Goal: Task Accomplishment & Management: Manage account settings

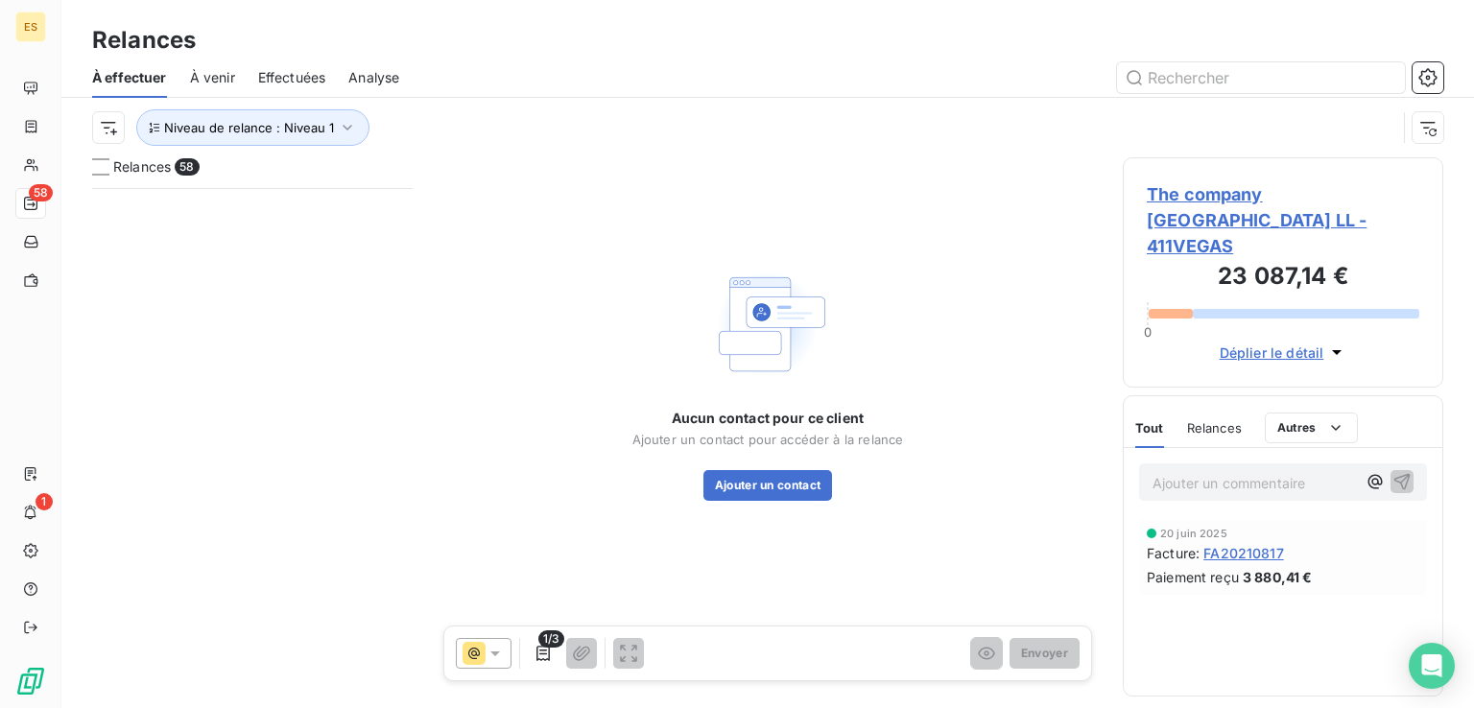
scroll to position [505, 305]
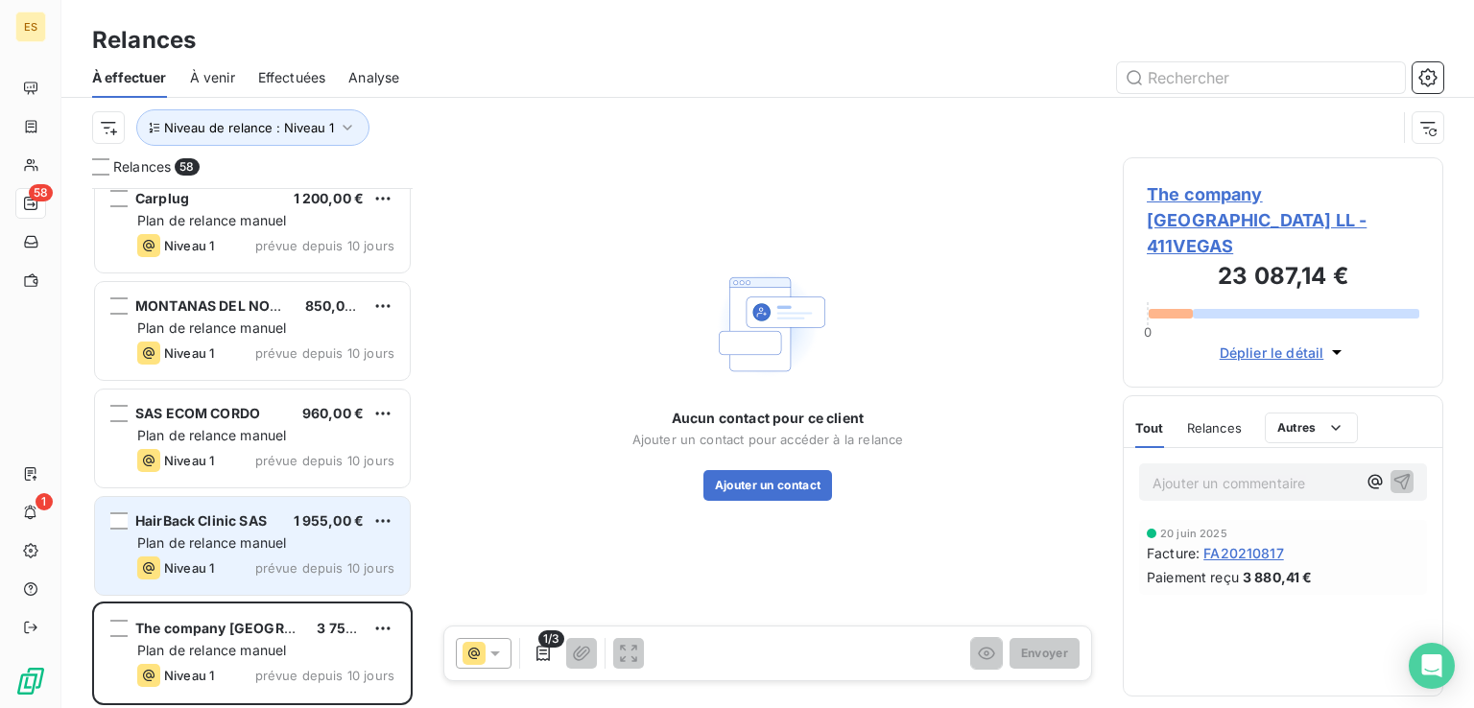
click at [283, 550] on div "Plan de relance manuel" at bounding box center [265, 542] width 257 height 19
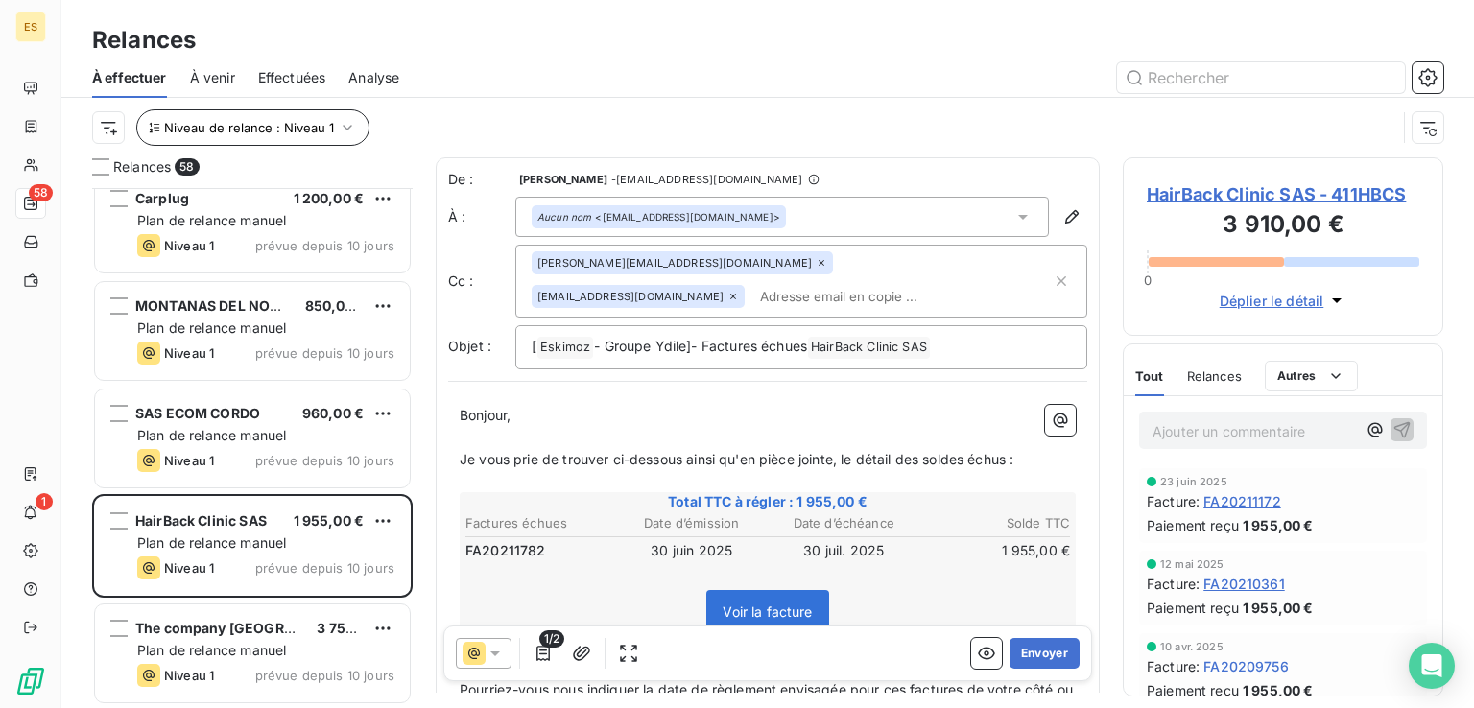
drag, startPoint x: 272, startPoint y: 147, endPoint x: 288, endPoint y: 140, distance: 16.8
click at [273, 147] on div "Niveau de relance : Niveau 1" at bounding box center [767, 127] width 1351 height 59
click at [299, 133] on span "Niveau de relance : Niveau 1" at bounding box center [249, 127] width 170 height 15
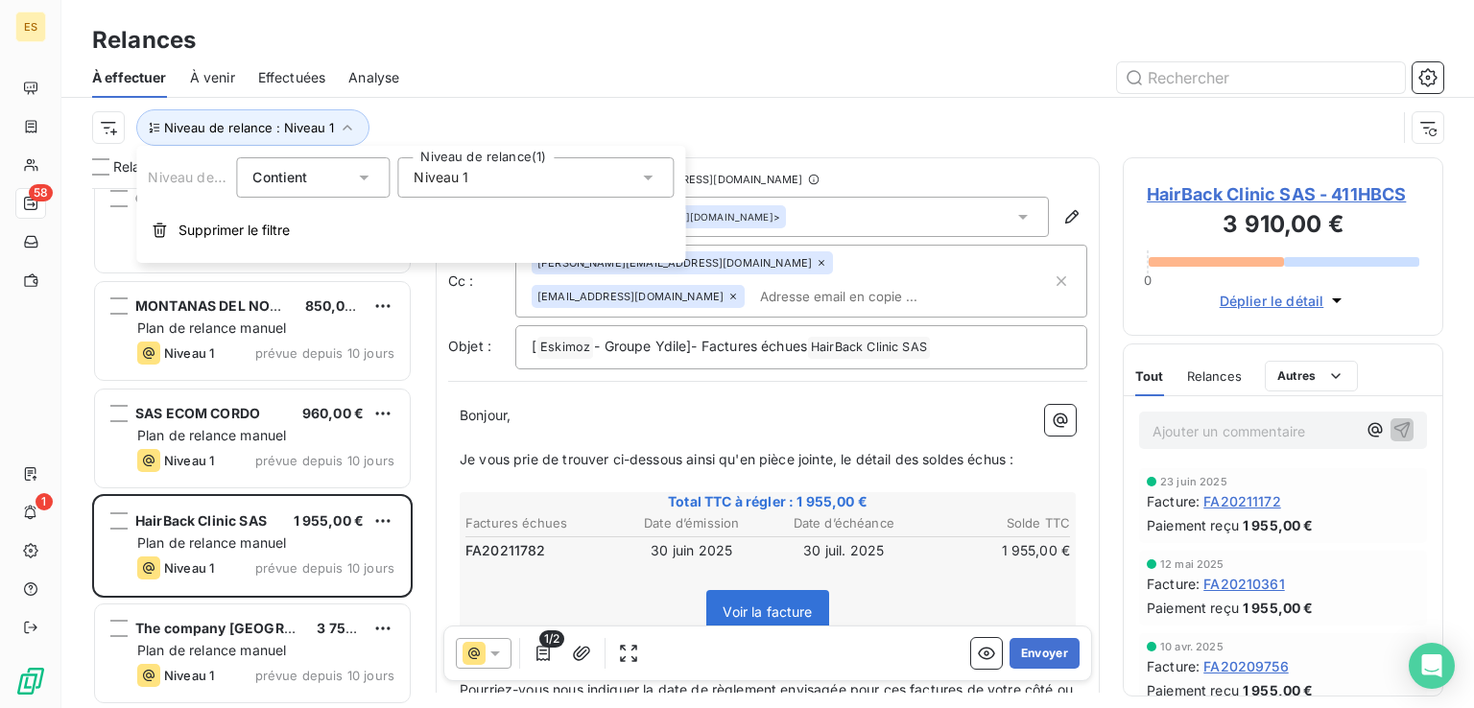
click at [450, 174] on span "Niveau 1" at bounding box center [440, 177] width 55 height 19
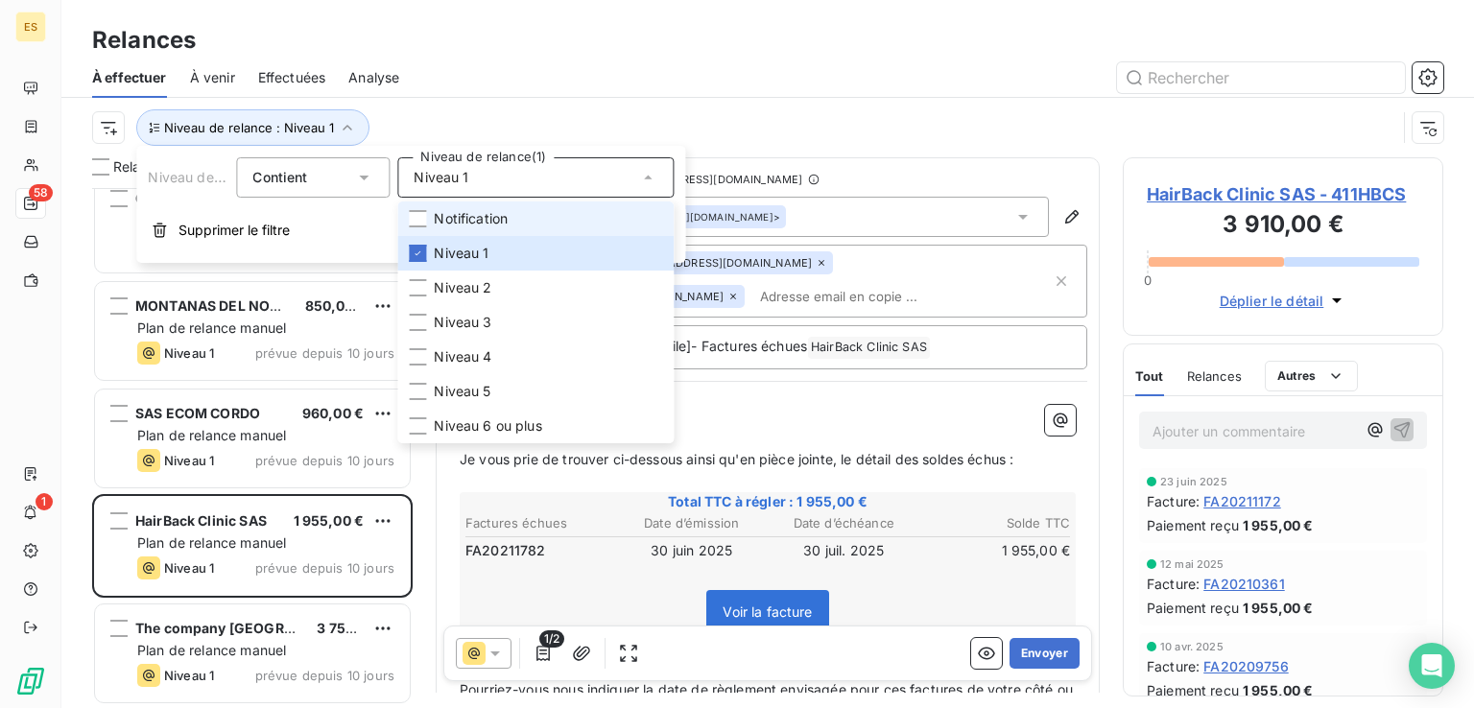
click at [483, 216] on span "Notification" at bounding box center [471, 218] width 74 height 19
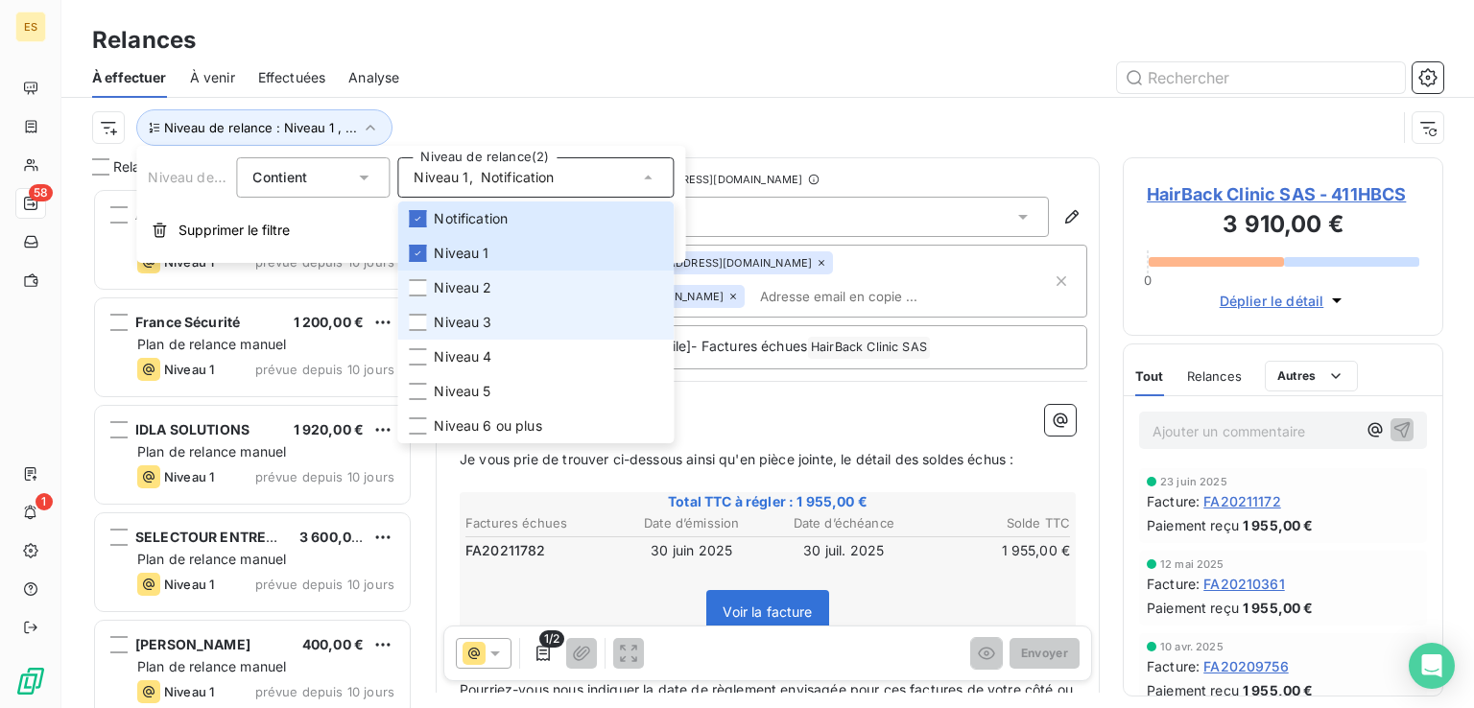
scroll to position [505, 305]
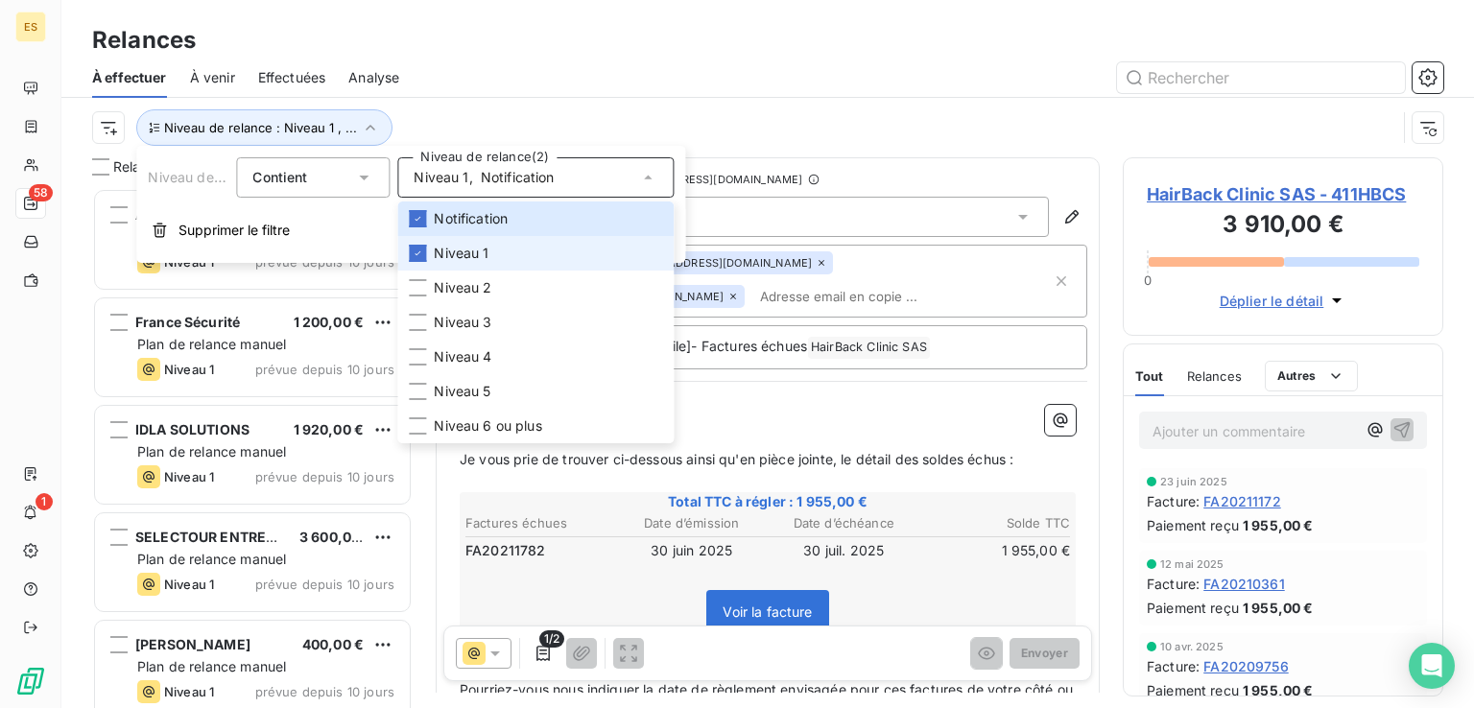
click at [462, 258] on span "Niveau 1" at bounding box center [461, 253] width 55 height 19
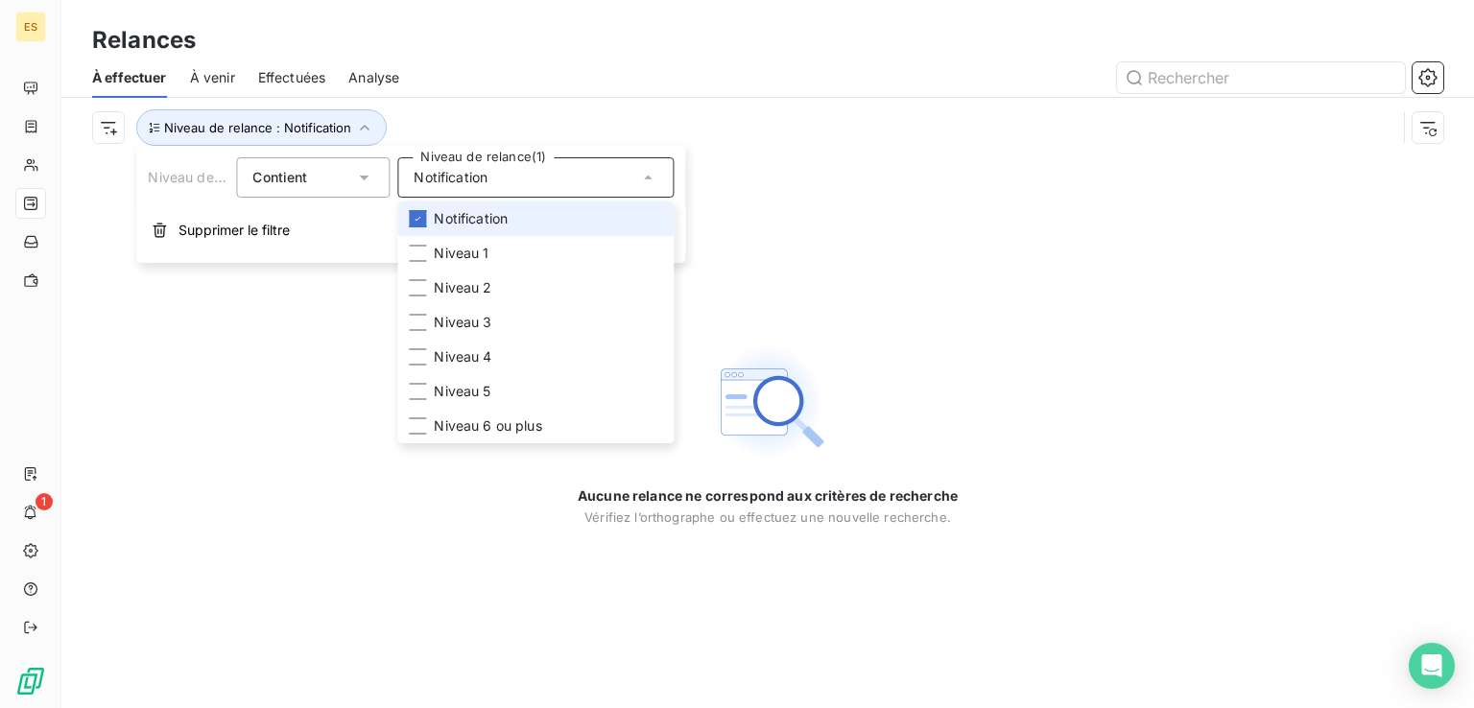
click at [474, 225] on span "Notification" at bounding box center [471, 218] width 74 height 19
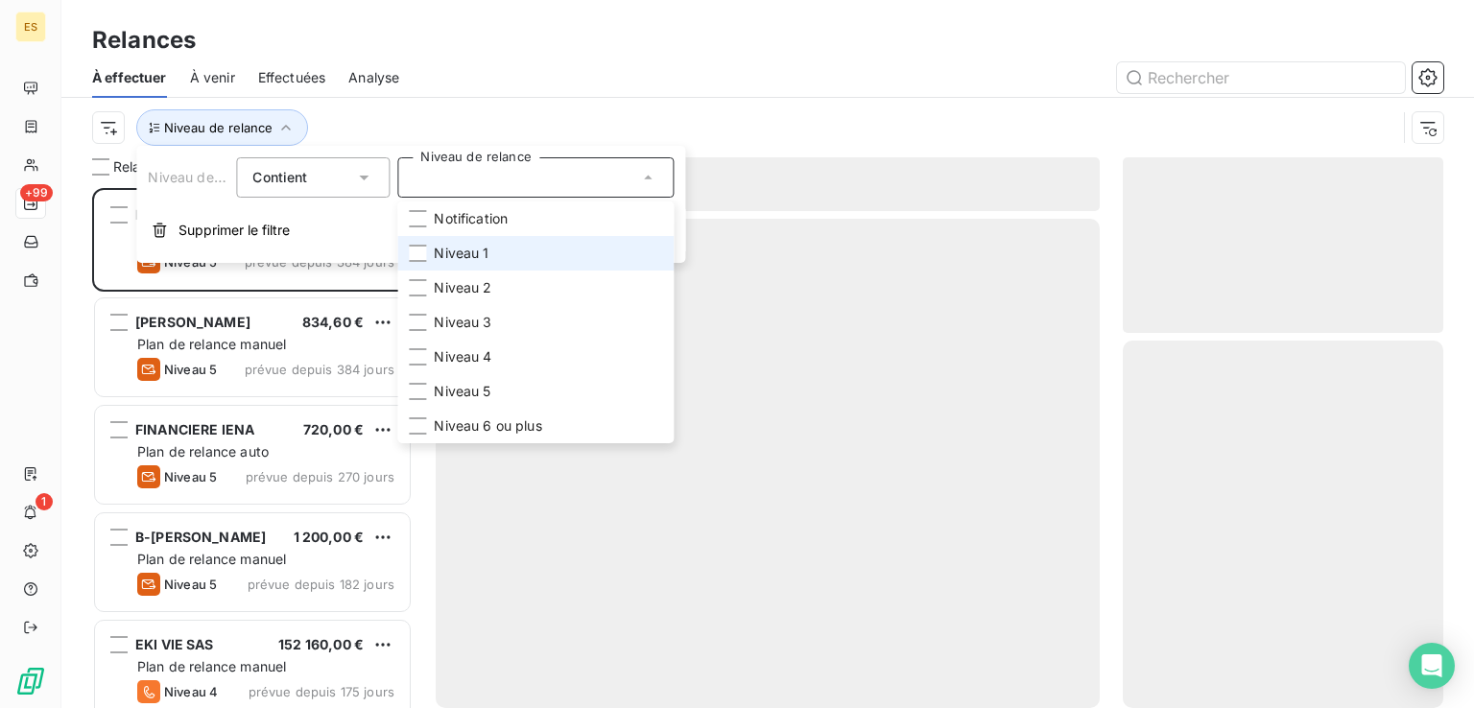
click at [473, 257] on span "Niveau 1" at bounding box center [461, 253] width 55 height 19
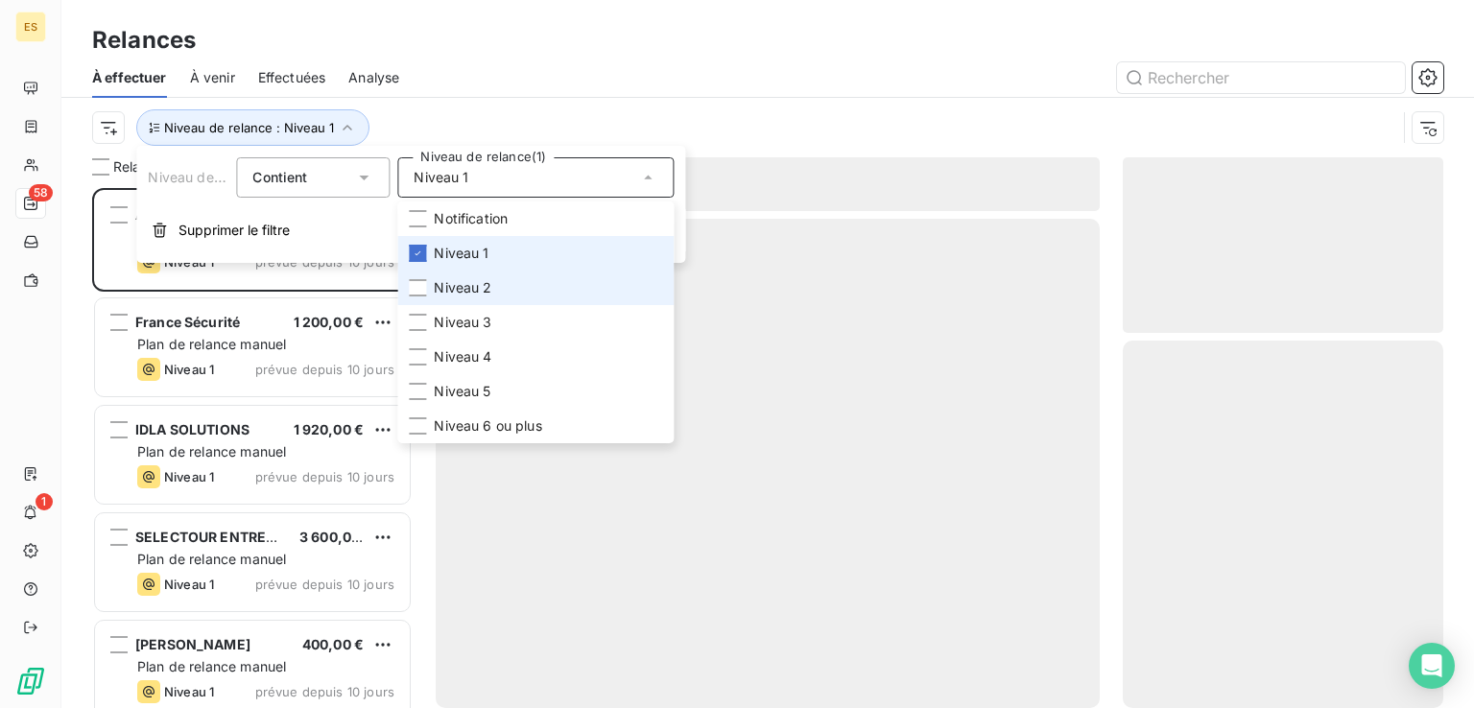
click at [475, 284] on span "Niveau 2" at bounding box center [463, 287] width 58 height 19
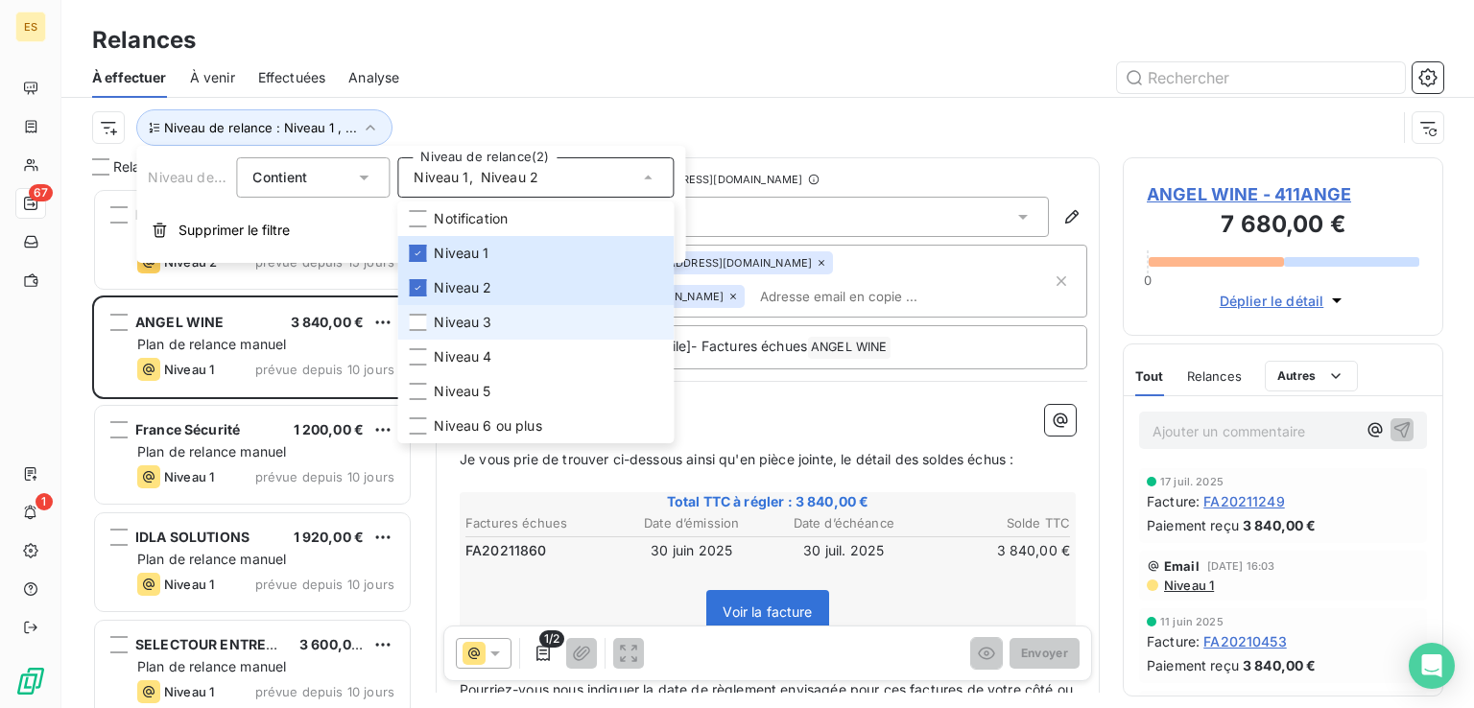
click at [476, 320] on span "Niveau 3" at bounding box center [463, 322] width 58 height 19
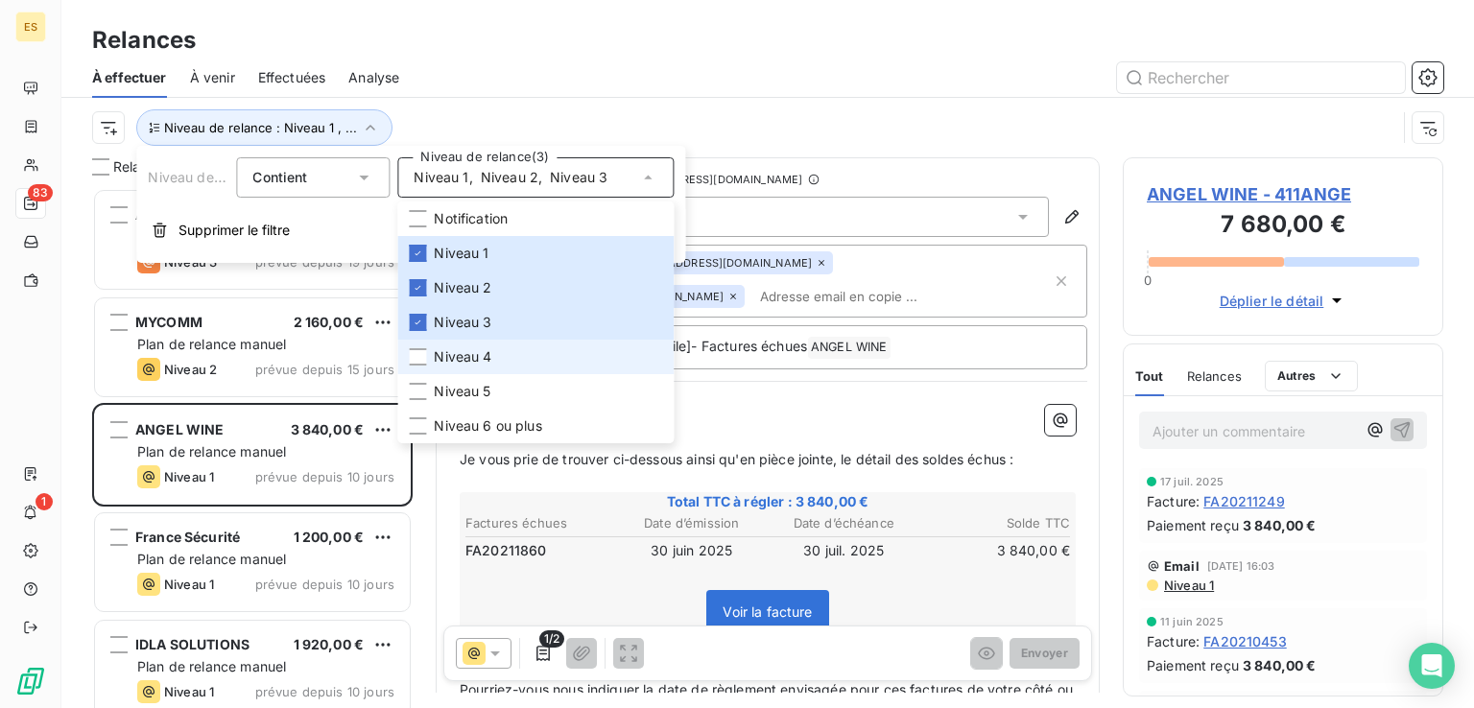
click at [476, 353] on span "Niveau 4" at bounding box center [463, 356] width 58 height 19
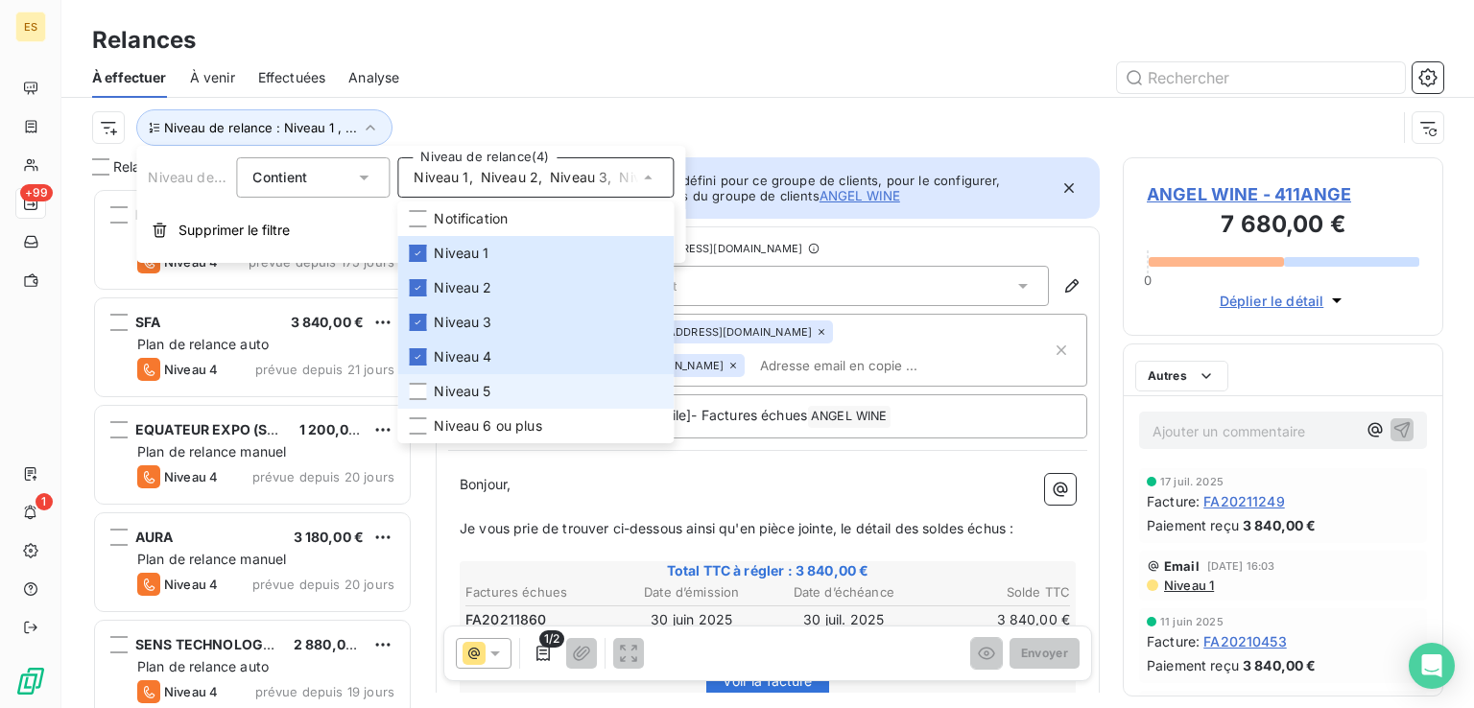
click at [476, 381] on li "Niveau 5" at bounding box center [535, 391] width 276 height 35
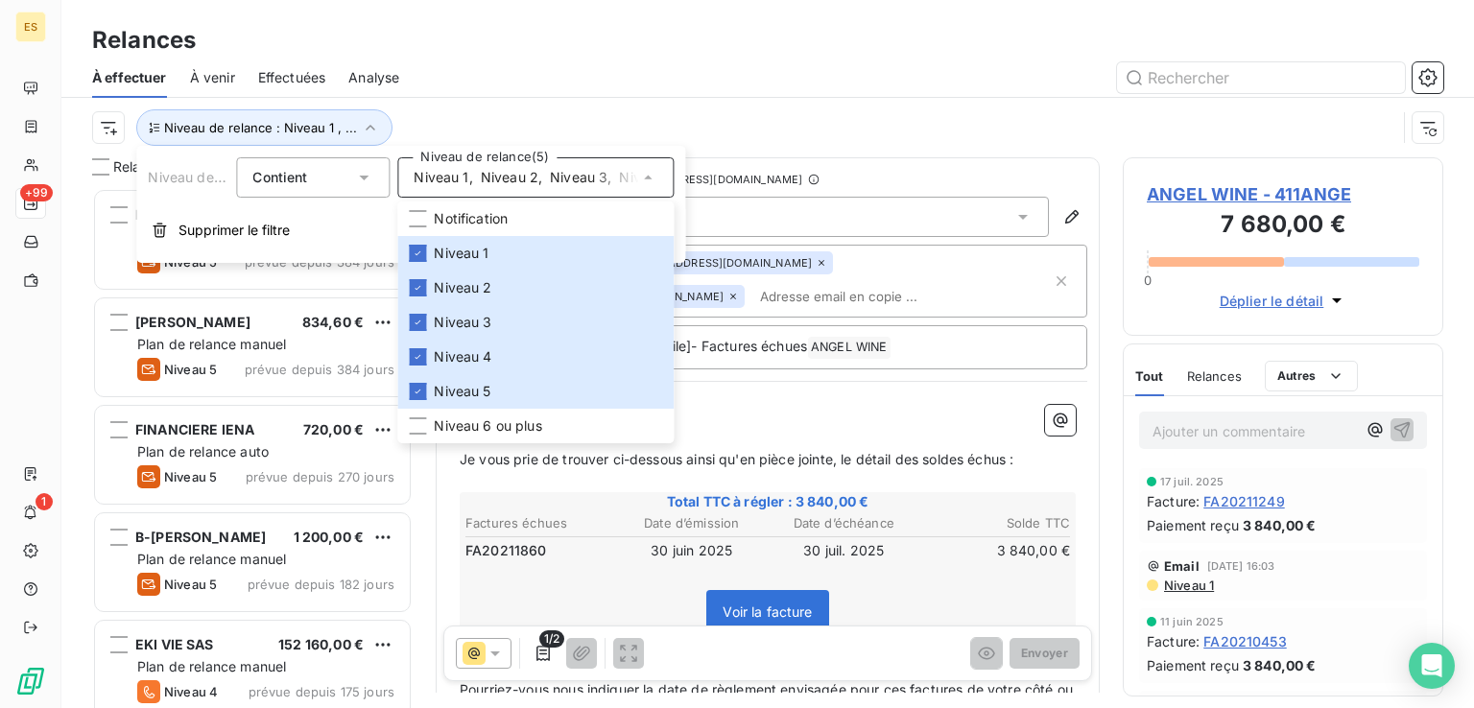
click at [587, 100] on div "Niveau de relance : Niveau 1 , ..." at bounding box center [767, 127] width 1351 height 59
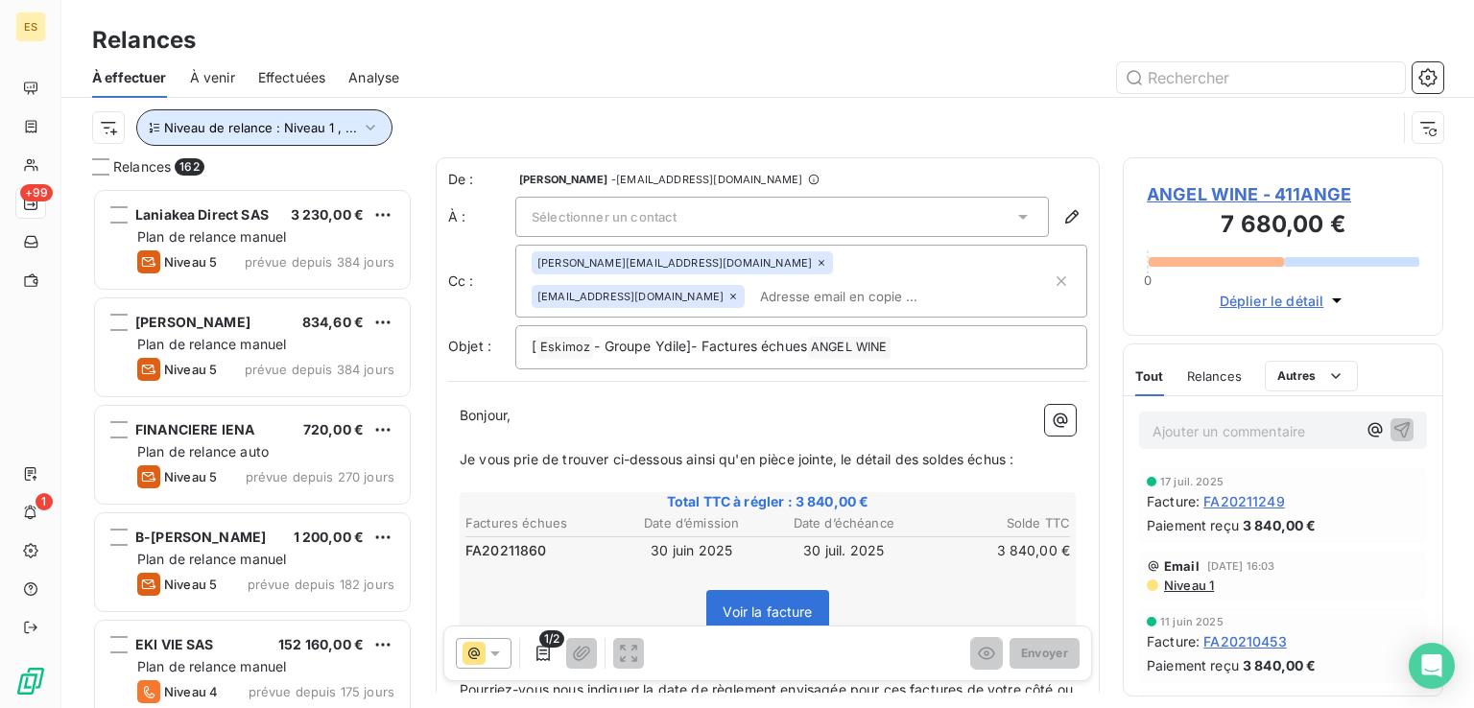
click at [242, 121] on span "Niveau de relance : Niveau 1 , ..." at bounding box center [260, 127] width 193 height 15
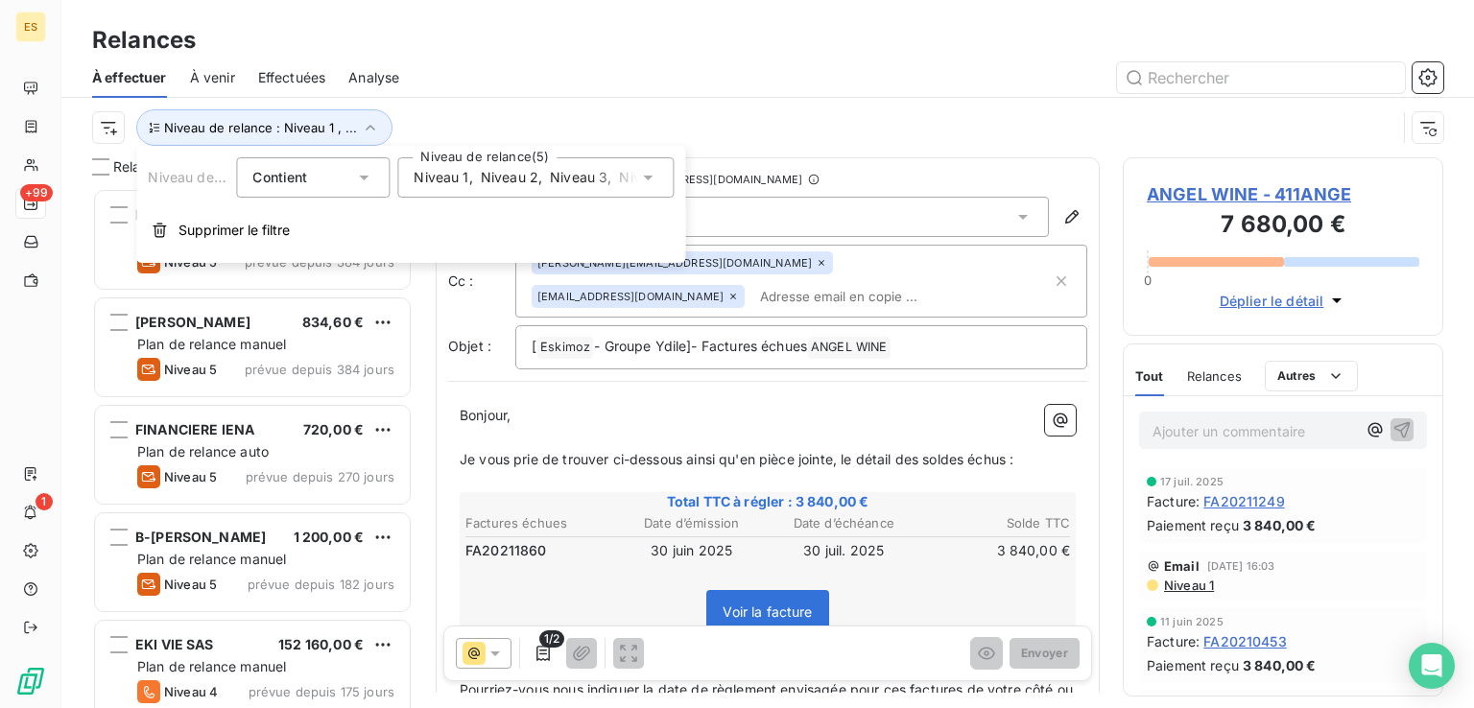
click at [491, 170] on span "Niveau 2" at bounding box center [510, 177] width 58 height 19
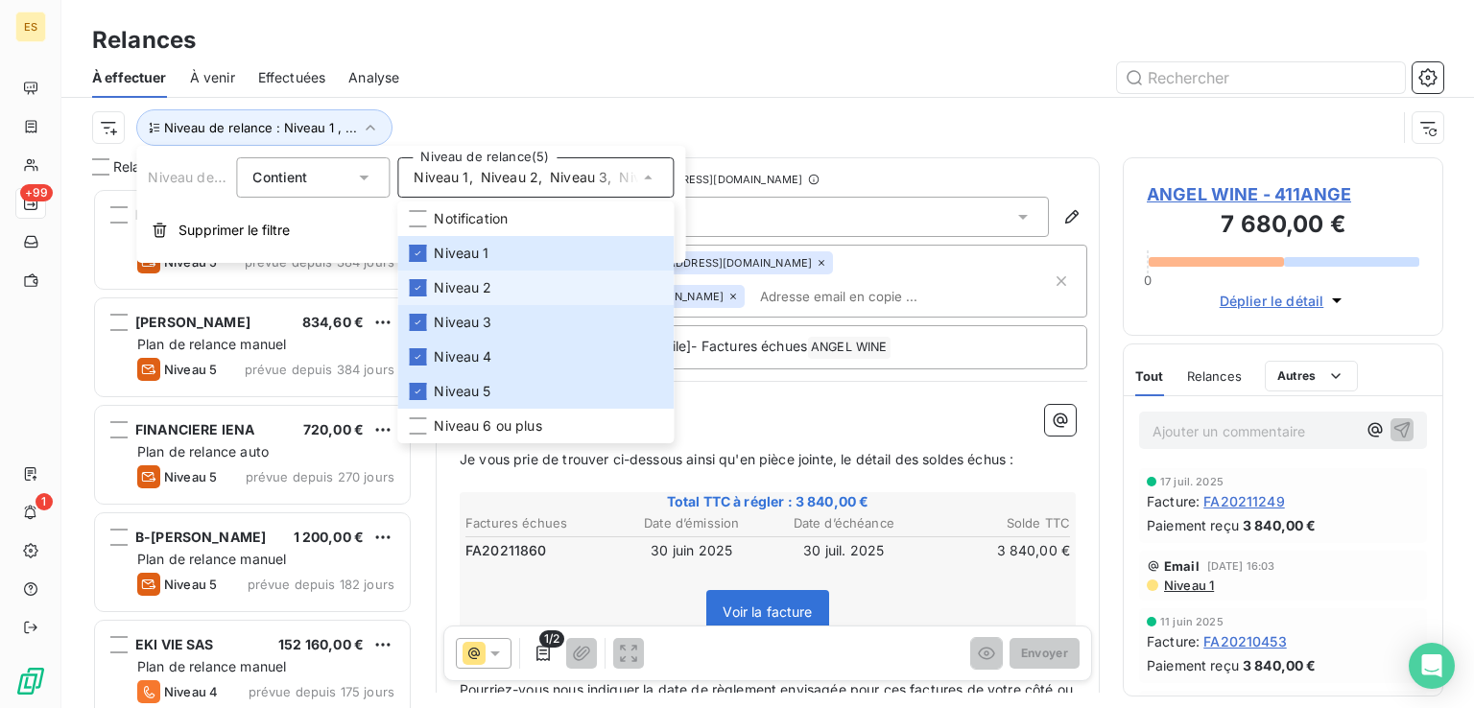
click at [461, 284] on span "Niveau 2" at bounding box center [463, 287] width 58 height 19
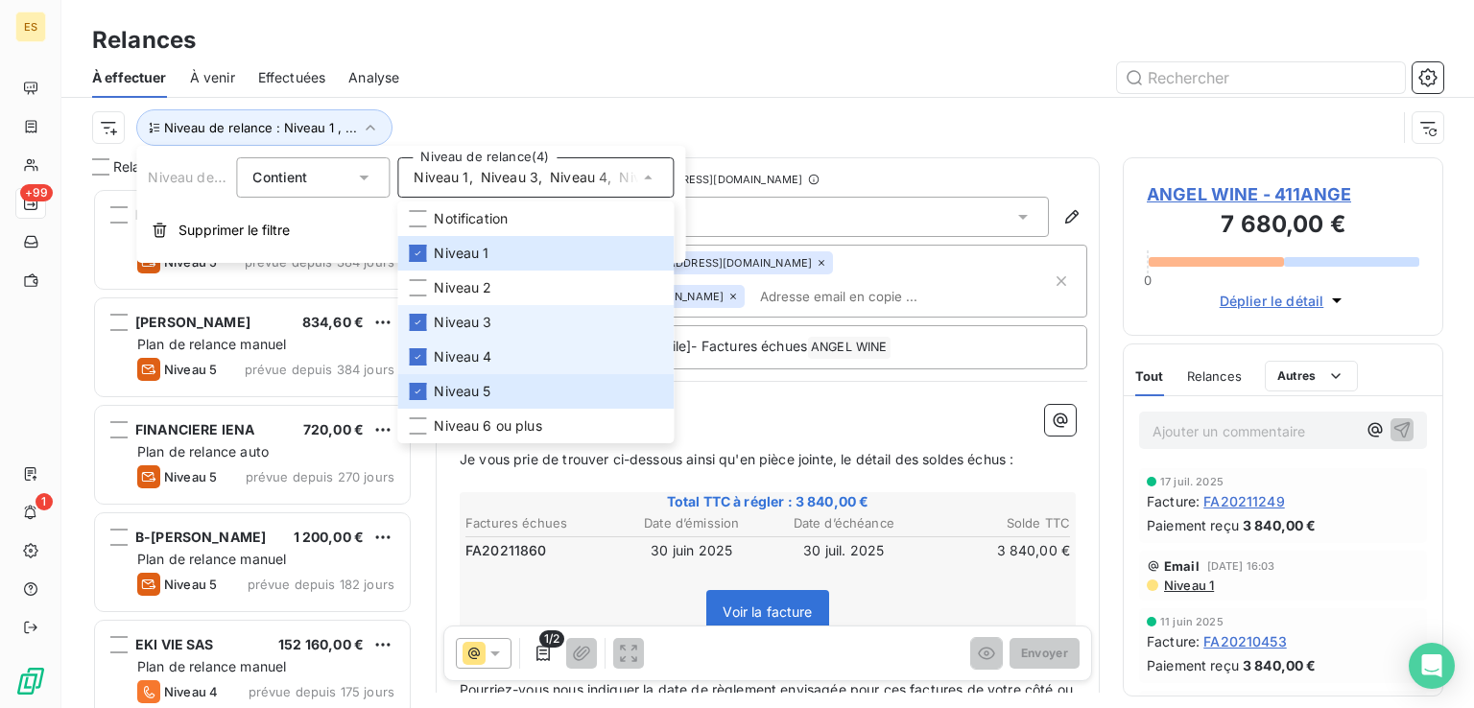
drag, startPoint x: 471, startPoint y: 324, endPoint x: 471, endPoint y: 349, distance: 24.9
click at [471, 323] on span "Niveau 3" at bounding box center [463, 322] width 58 height 19
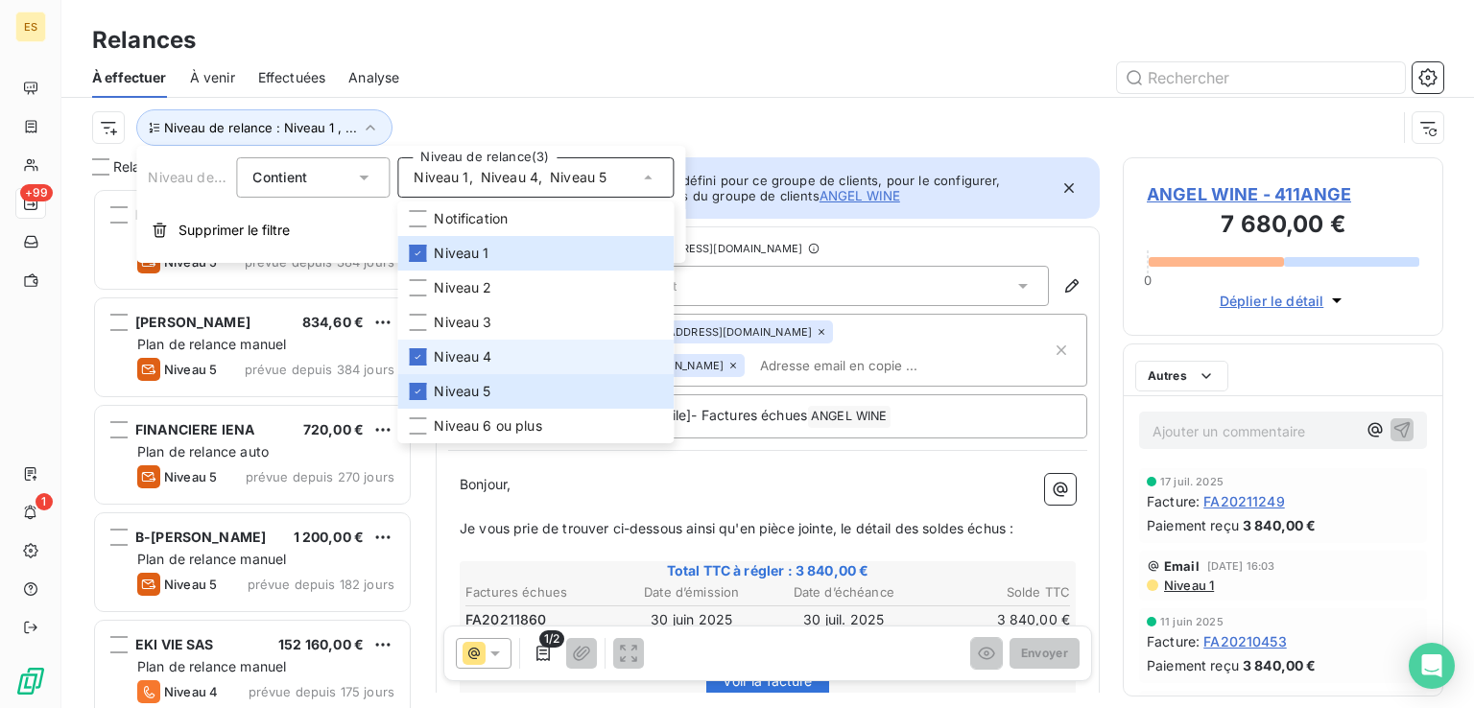
click at [471, 360] on span "Niveau 4" at bounding box center [463, 356] width 58 height 19
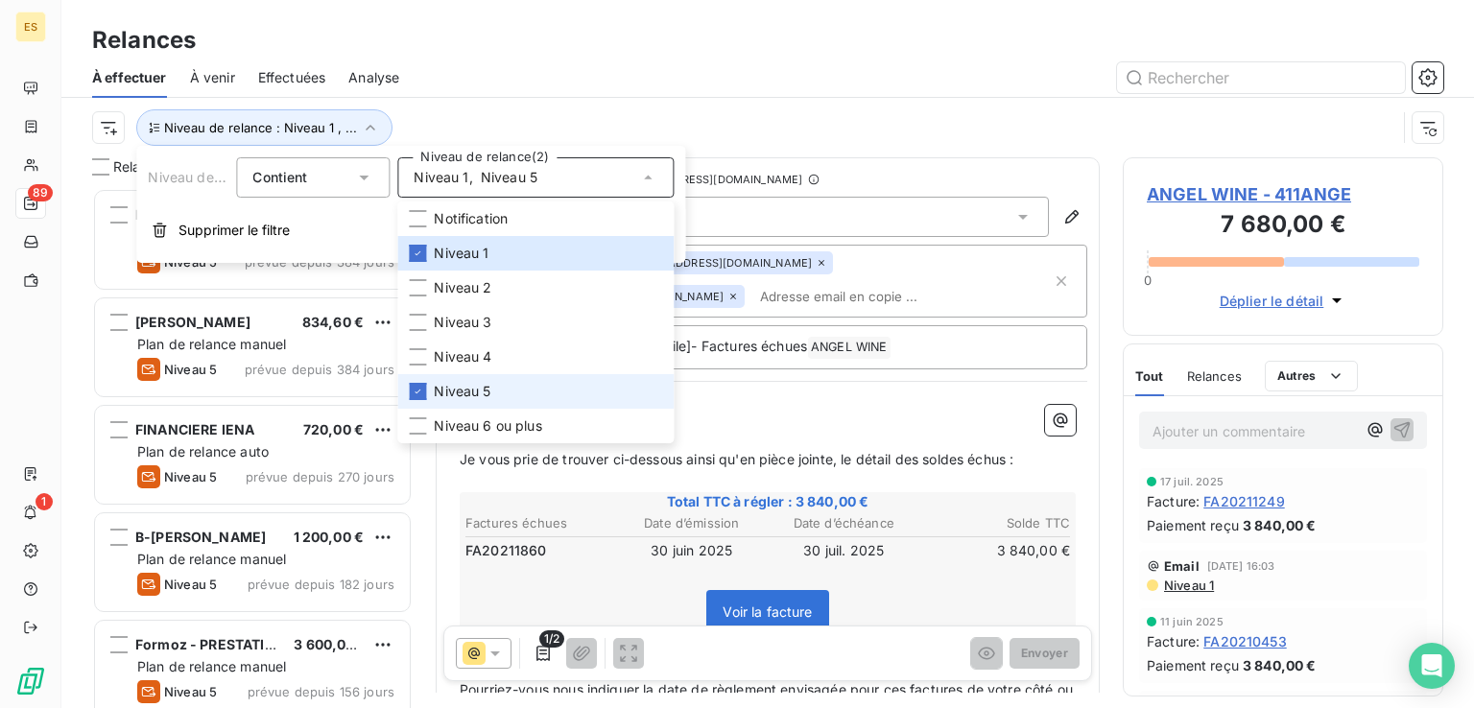
click at [468, 380] on li "Niveau 5" at bounding box center [535, 391] width 276 height 35
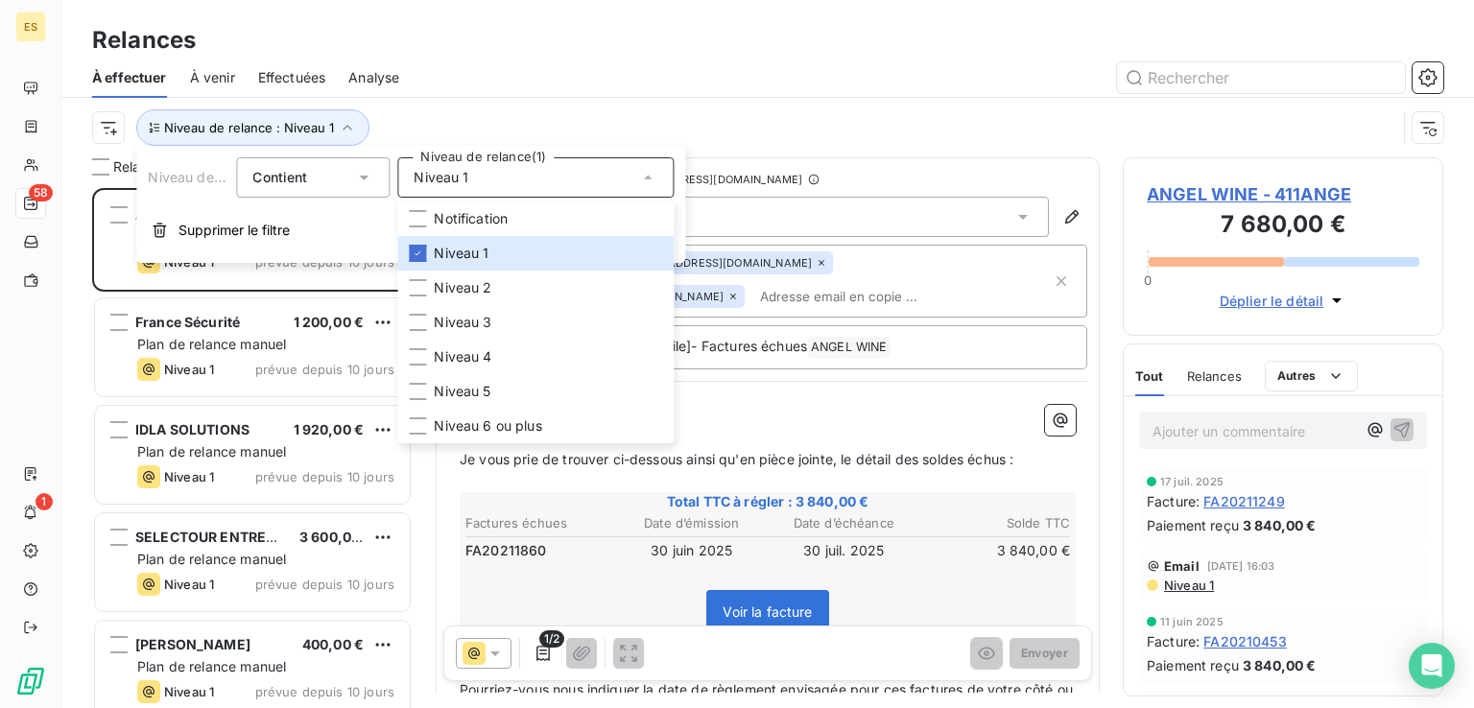
click at [670, 95] on div "À effectuer À venir Effectuées Analyse" at bounding box center [767, 78] width 1412 height 40
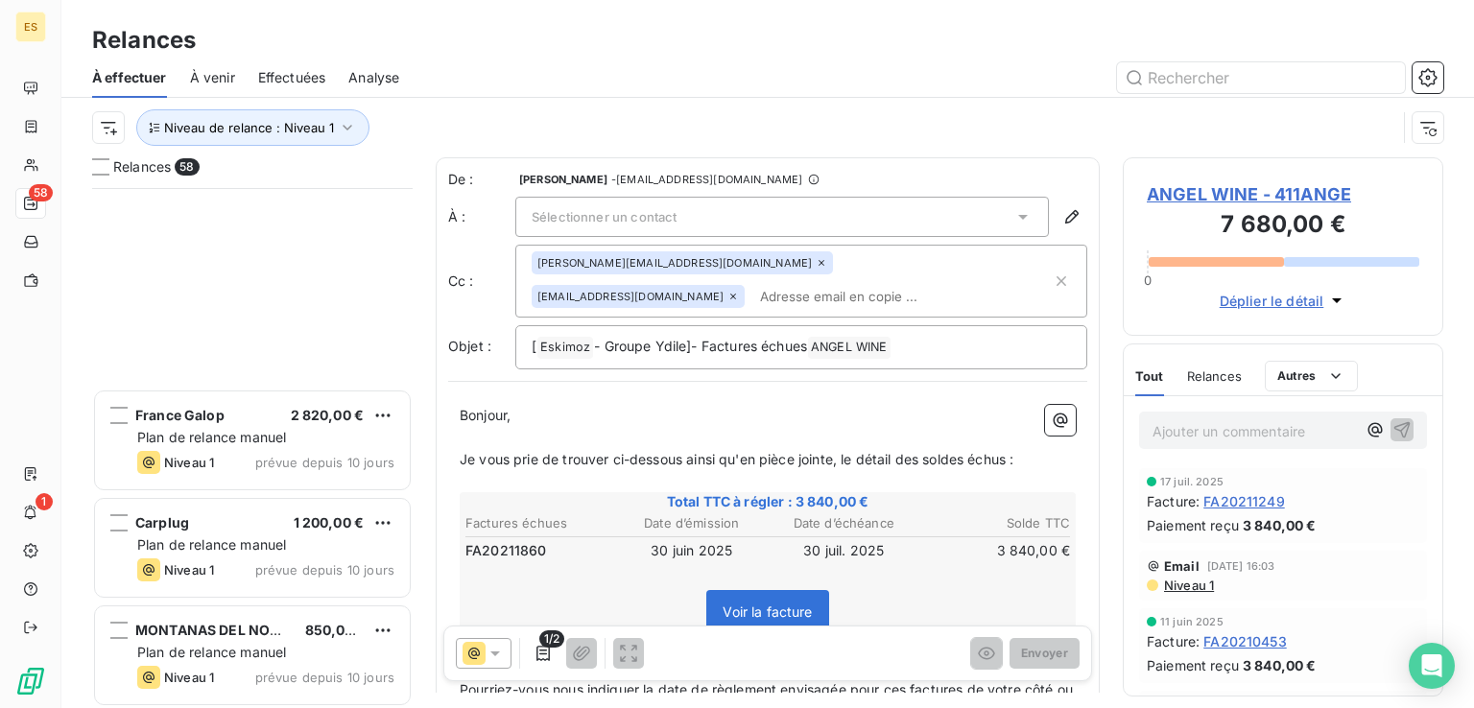
scroll to position [5712, 0]
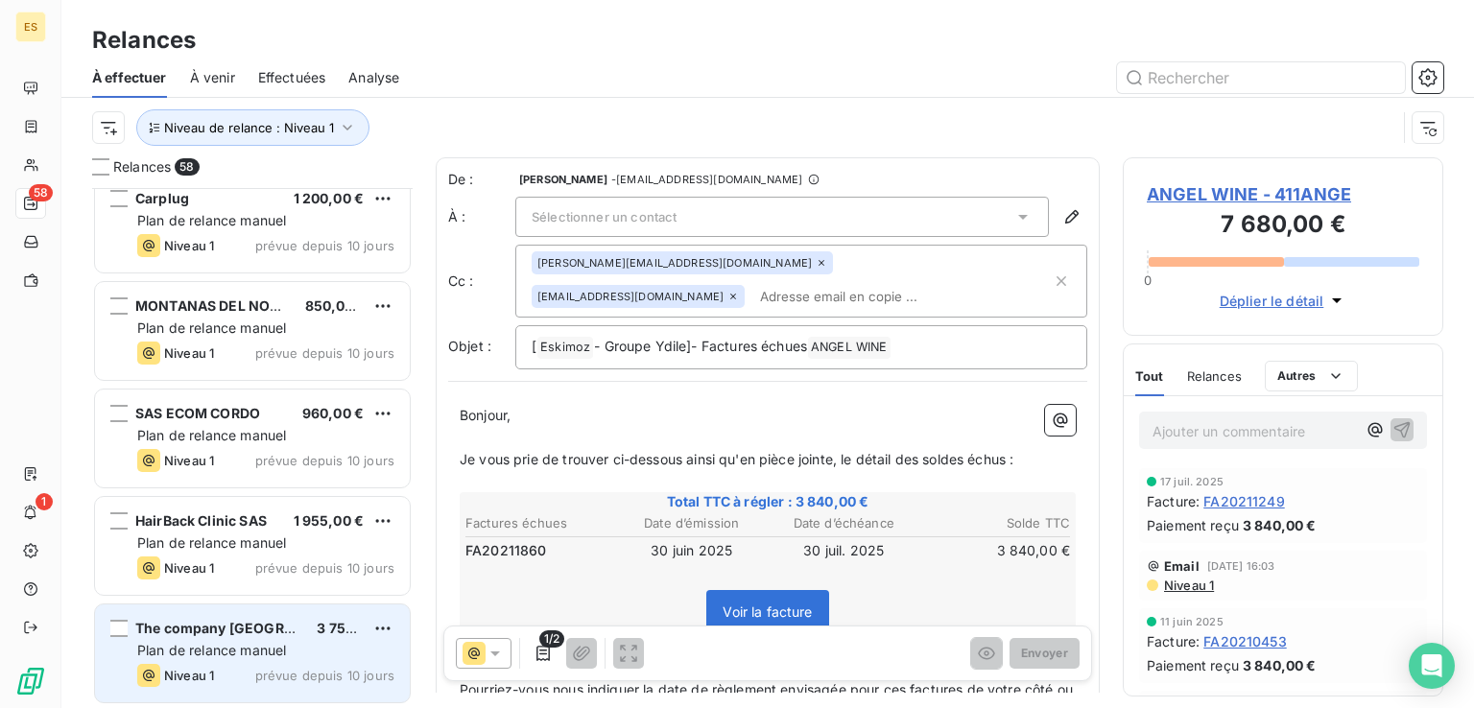
click at [299, 658] on div "Plan de relance manuel" at bounding box center [265, 650] width 257 height 19
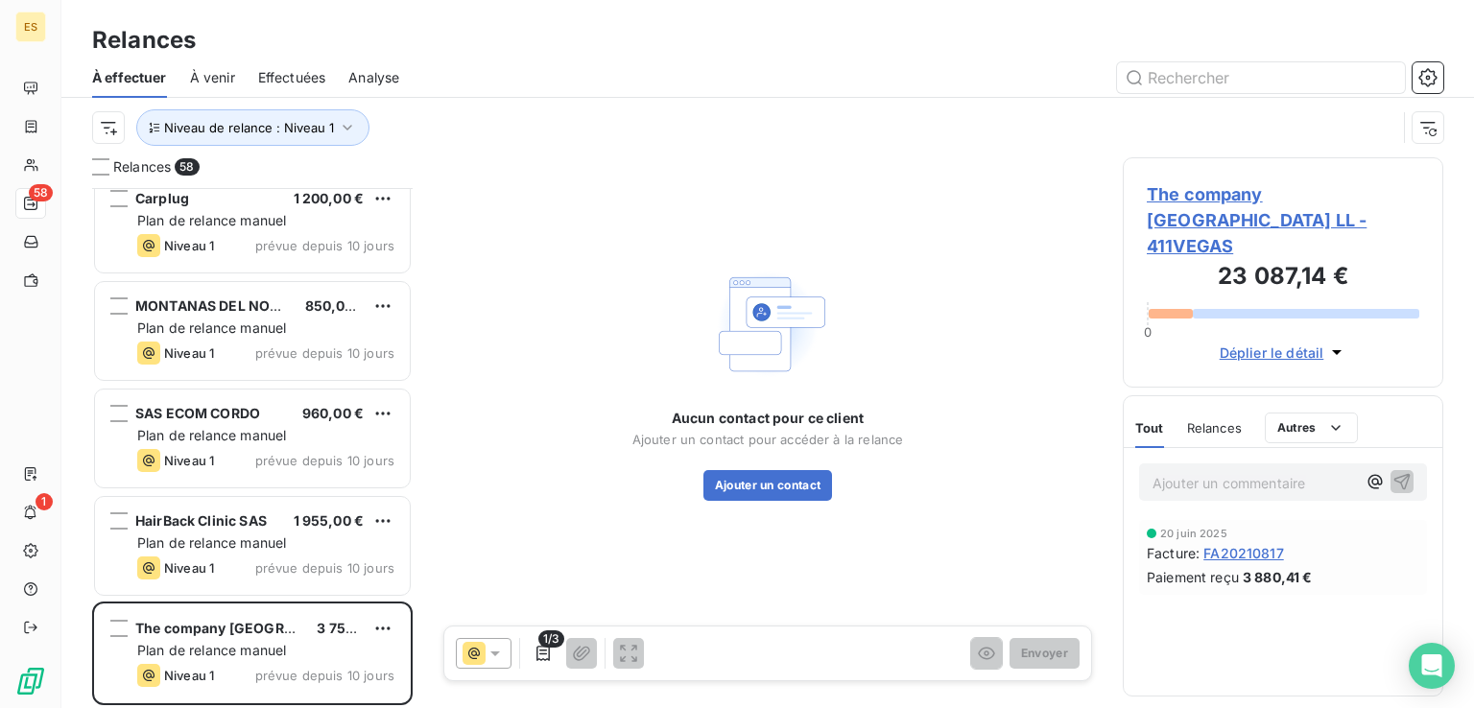
click at [1171, 229] on span "The company [GEOGRAPHIC_DATA] LL - 411VEGAS" at bounding box center [1282, 220] width 272 height 78
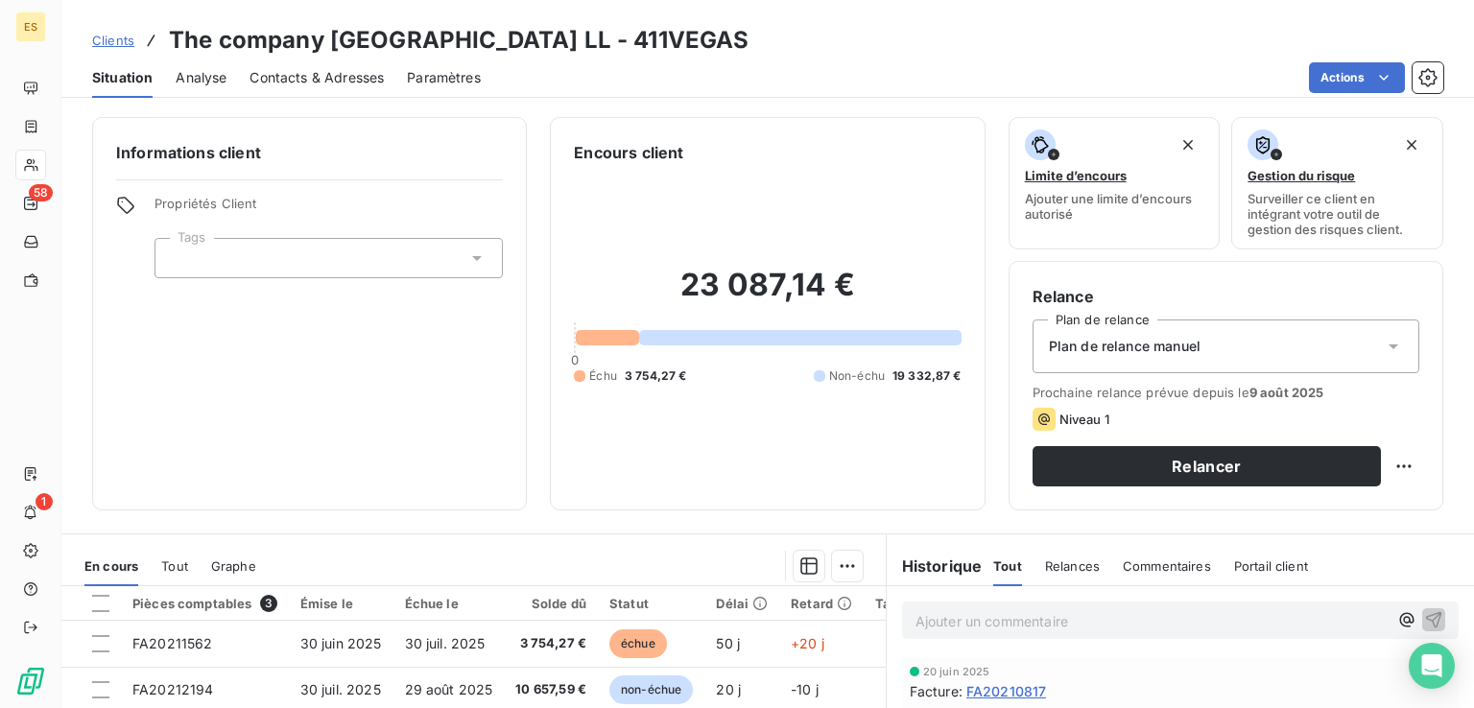
click at [366, 89] on div "Contacts & Adresses" at bounding box center [316, 78] width 134 height 40
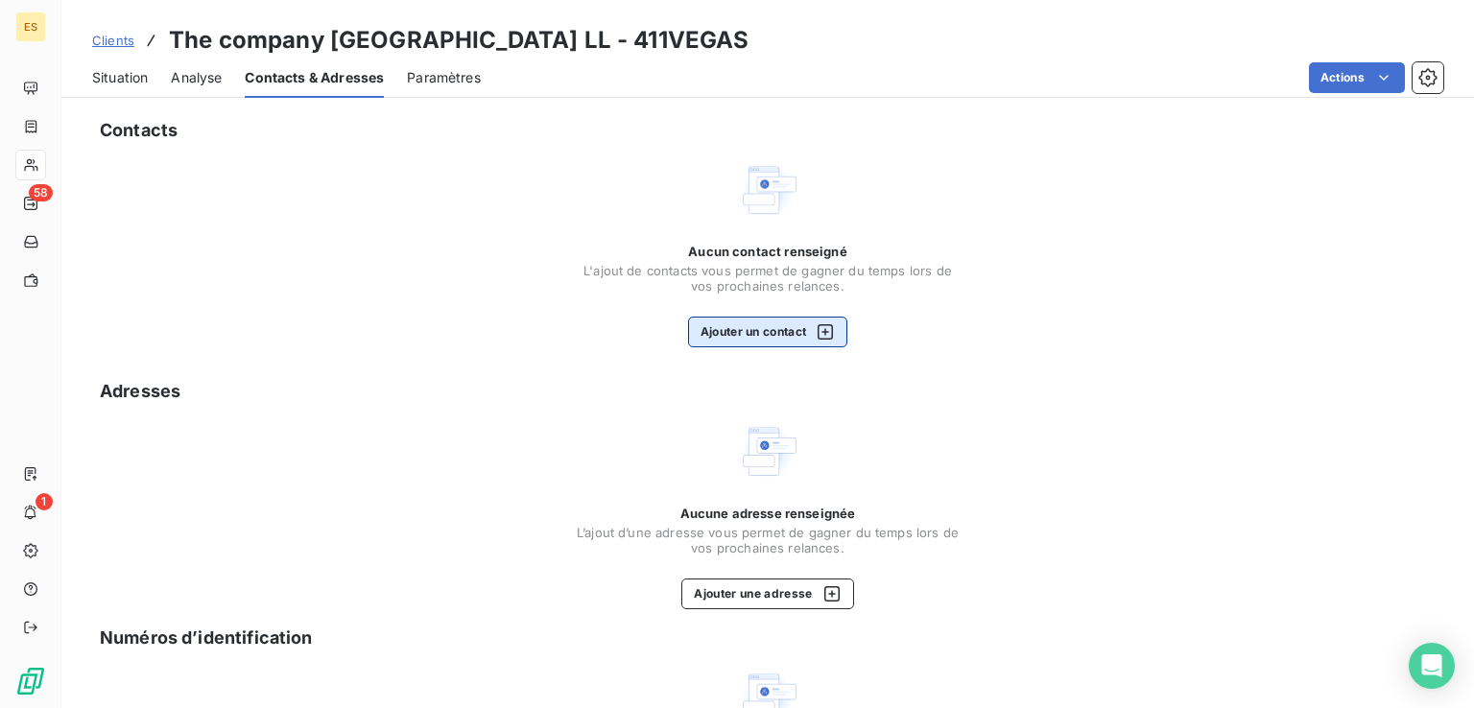
click at [770, 327] on button "Ajouter un contact" at bounding box center [768, 332] width 160 height 31
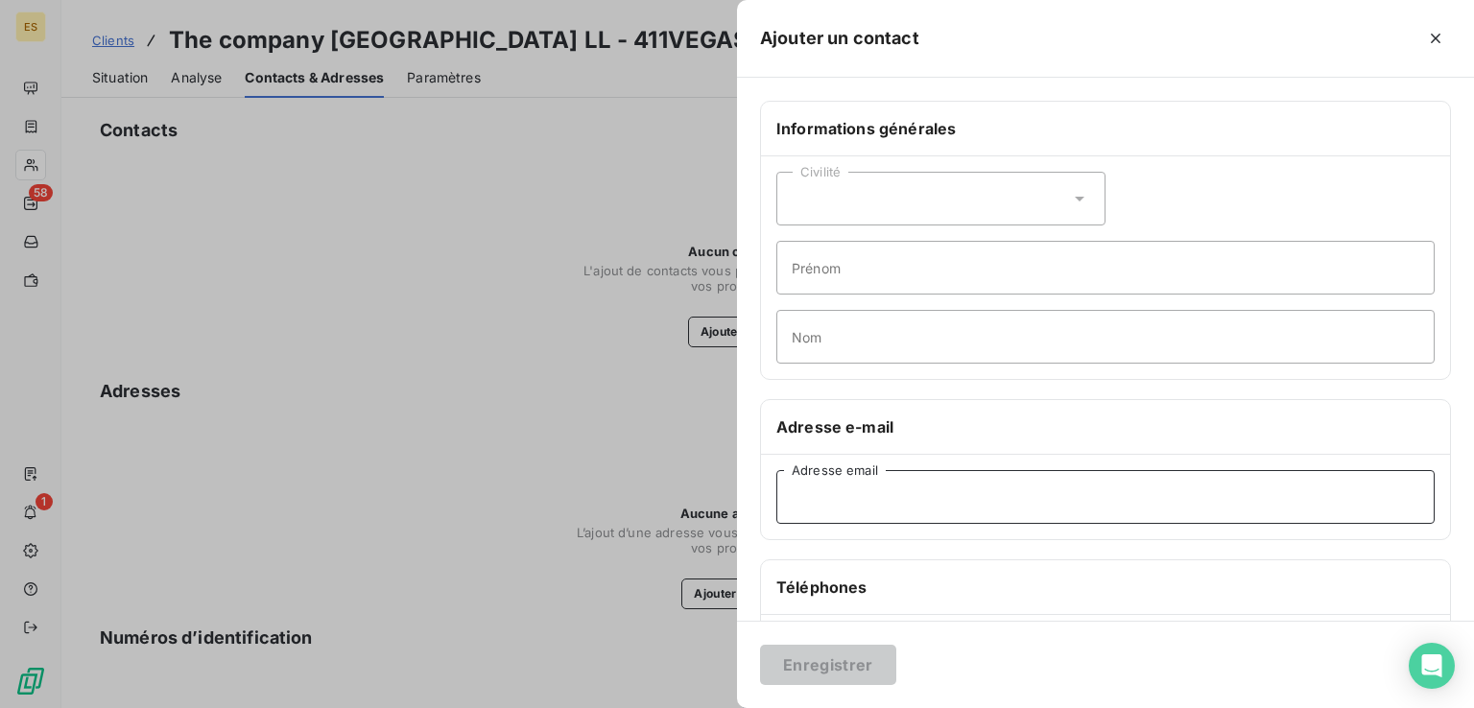
click at [864, 481] on input "Adresse email" at bounding box center [1105, 497] width 658 height 54
paste input "[EMAIL_ADDRESS][DOMAIN_NAME]; [PERSON_NAME][EMAIL_ADDRESS][DOMAIN_NAME]"
drag, startPoint x: 1059, startPoint y: 495, endPoint x: 1285, endPoint y: 508, distance: 225.9
click at [1285, 508] on input "[EMAIL_ADDRESS][DOMAIN_NAME]; [PERSON_NAME][EMAIL_ADDRESS][DOMAIN_NAME]" at bounding box center [1105, 497] width 658 height 54
type input "[EMAIL_ADDRESS][DOMAIN_NAME]"
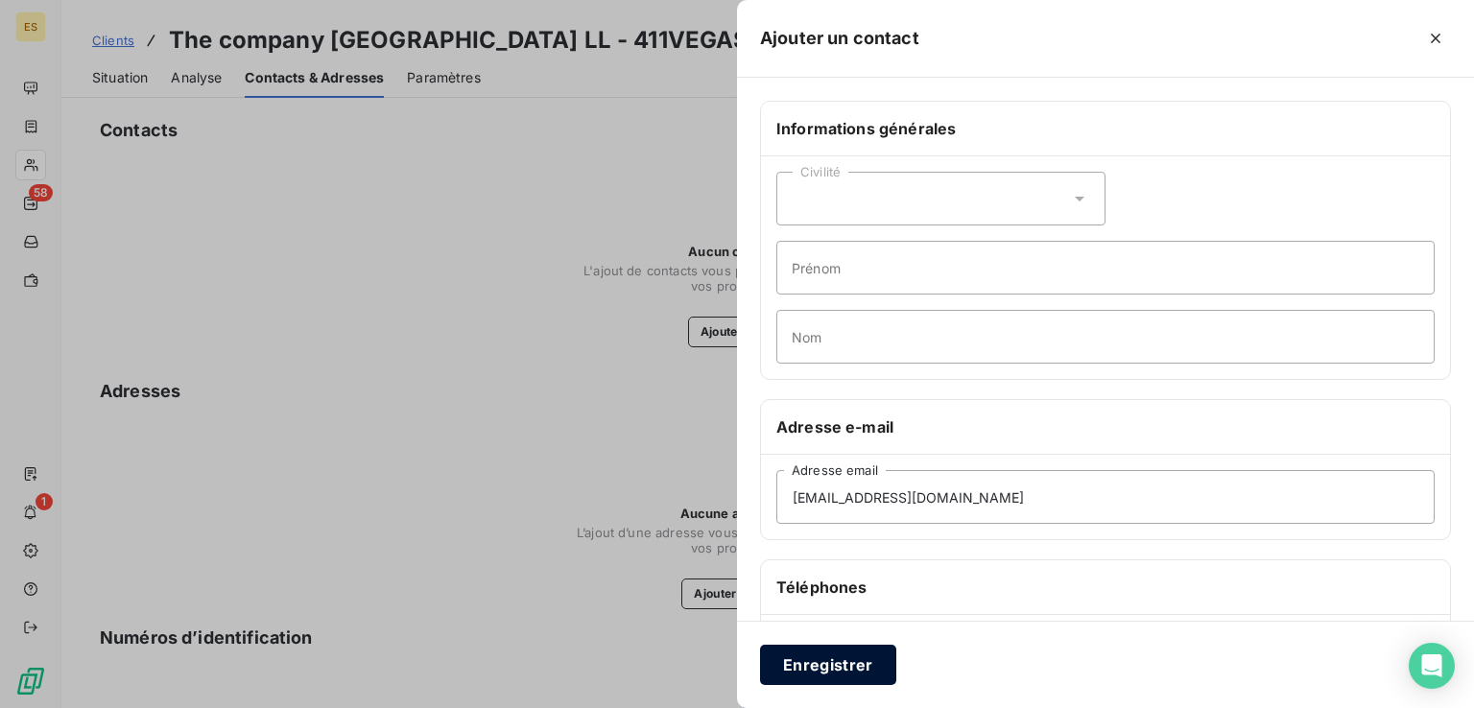
click at [869, 656] on button "Enregistrer" at bounding box center [828, 665] width 136 height 40
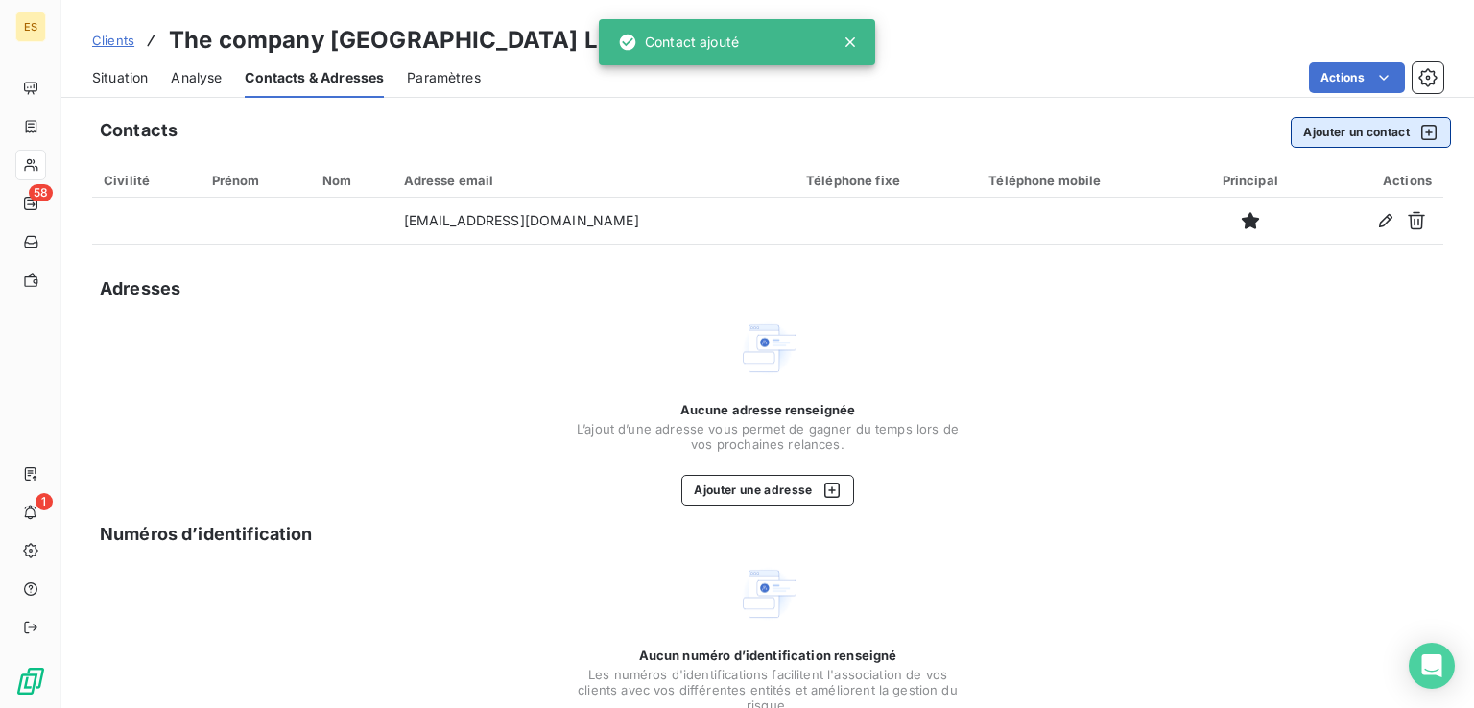
click at [1316, 120] on button "Ajouter un contact" at bounding box center [1370, 132] width 160 height 31
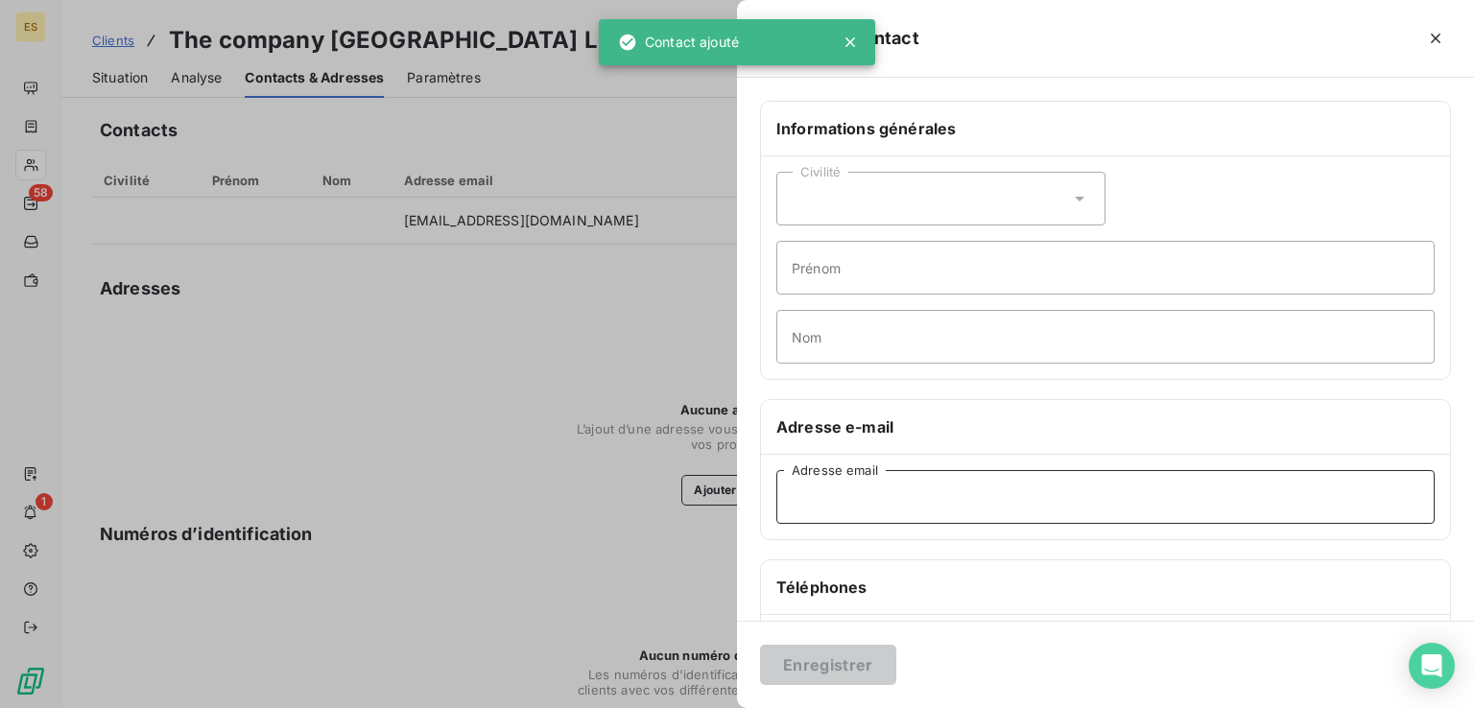
click at [936, 515] on input "Adresse email" at bounding box center [1105, 497] width 658 height 54
paste input "[EMAIL_ADDRESS][DOMAIN_NAME]"
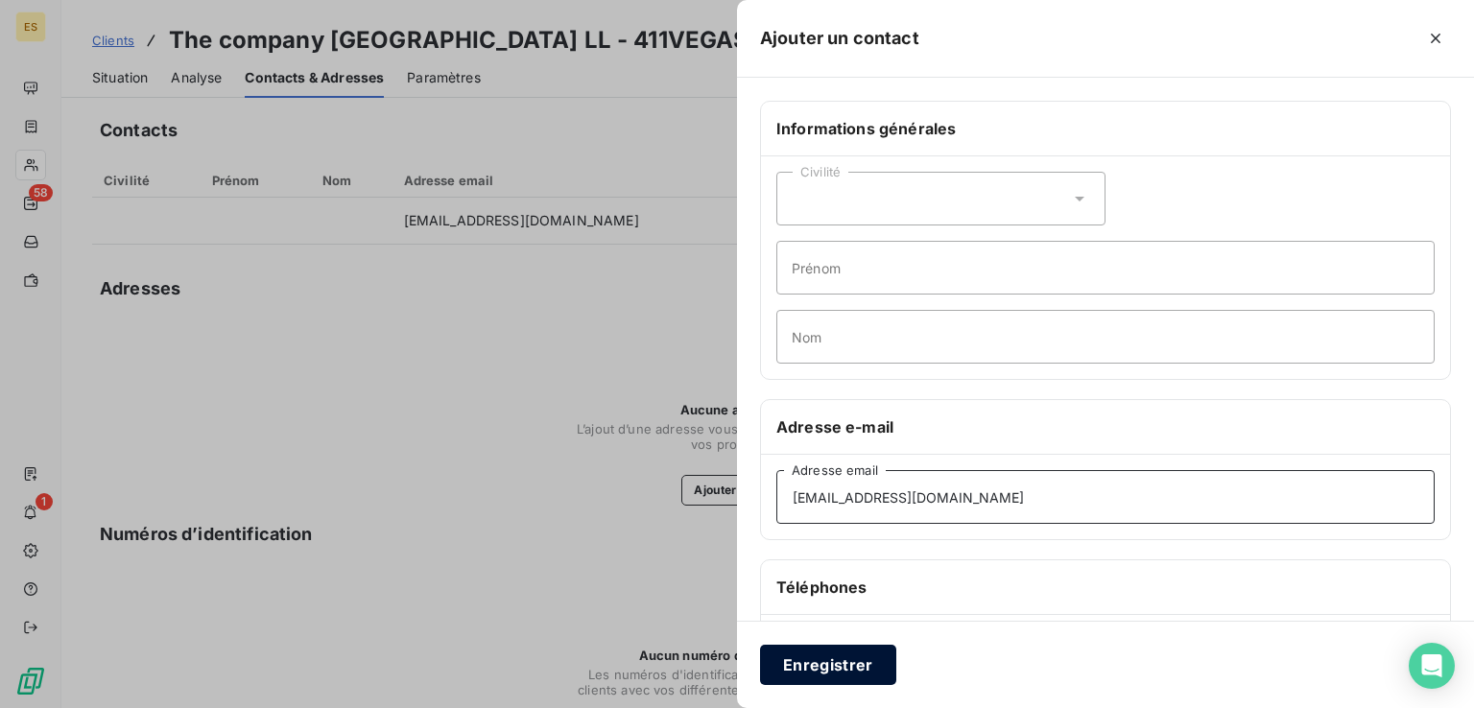
type input "[EMAIL_ADDRESS][DOMAIN_NAME]"
click at [840, 660] on button "Enregistrer" at bounding box center [828, 665] width 136 height 40
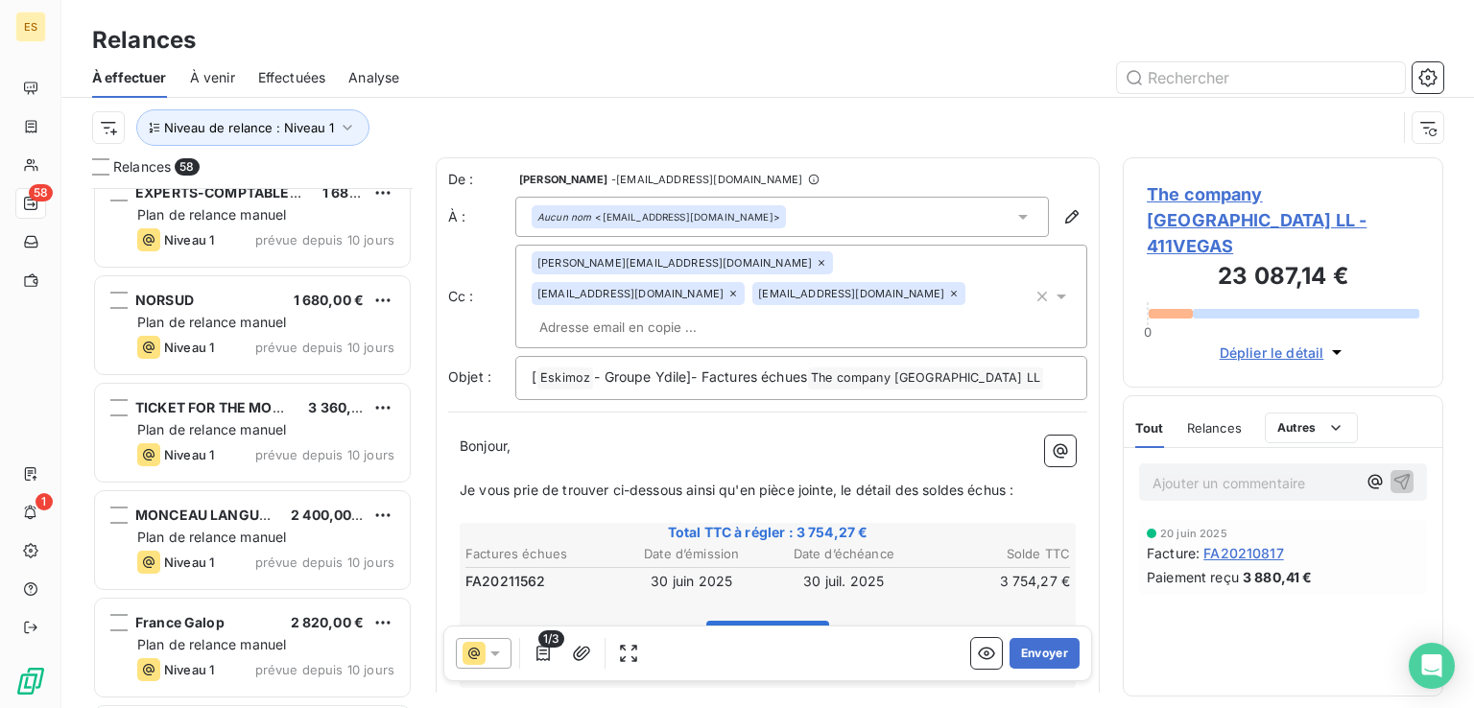
scroll to position [5712, 0]
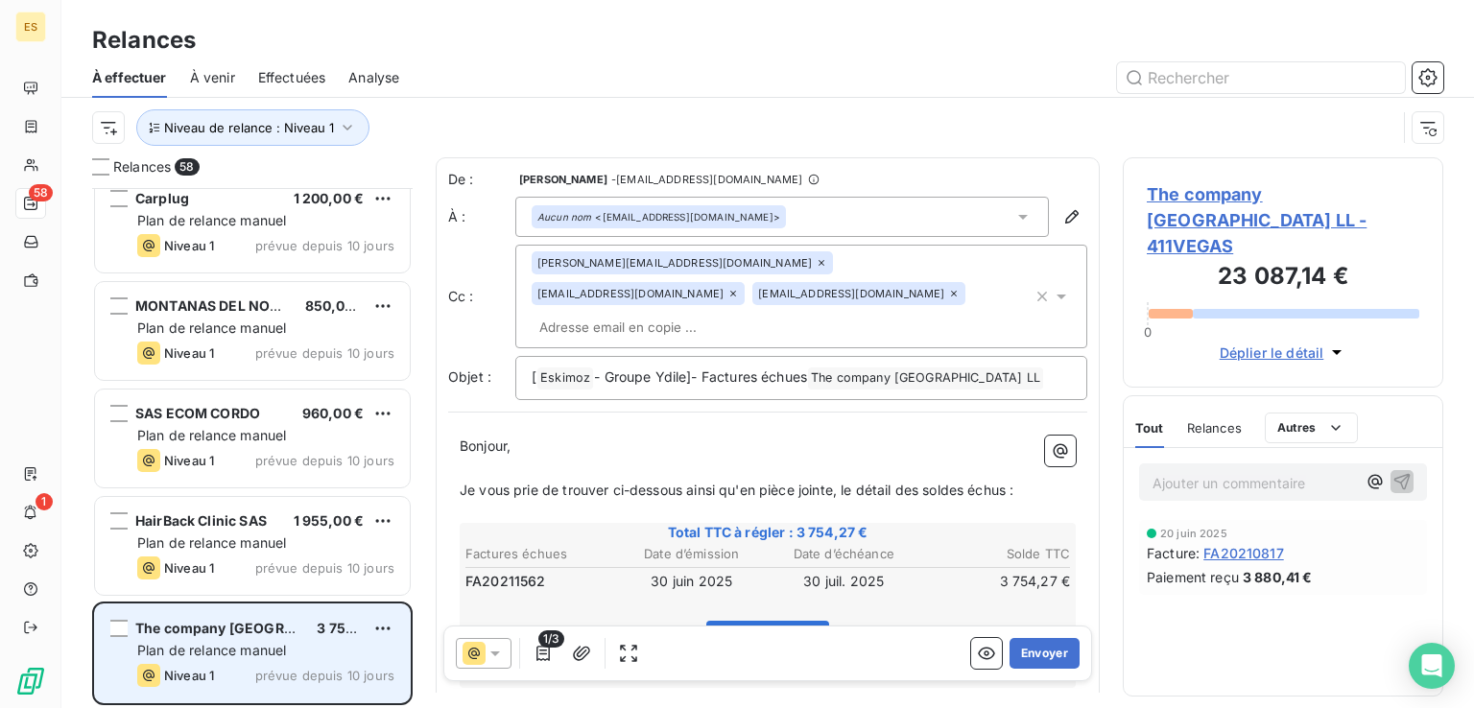
click at [248, 628] on span "The company [GEOGRAPHIC_DATA] LL" at bounding box center [262, 628] width 255 height 16
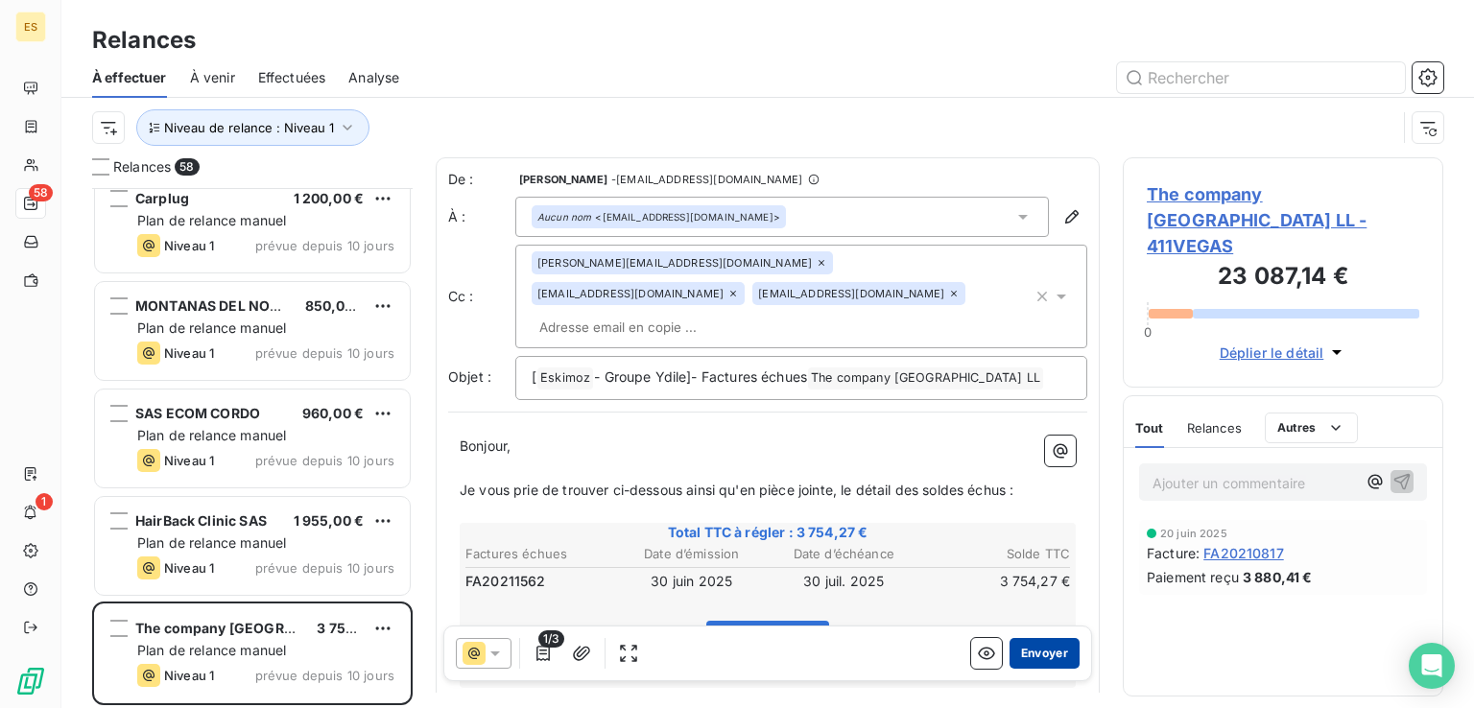
click at [1031, 647] on button "Envoyer" at bounding box center [1044, 653] width 70 height 31
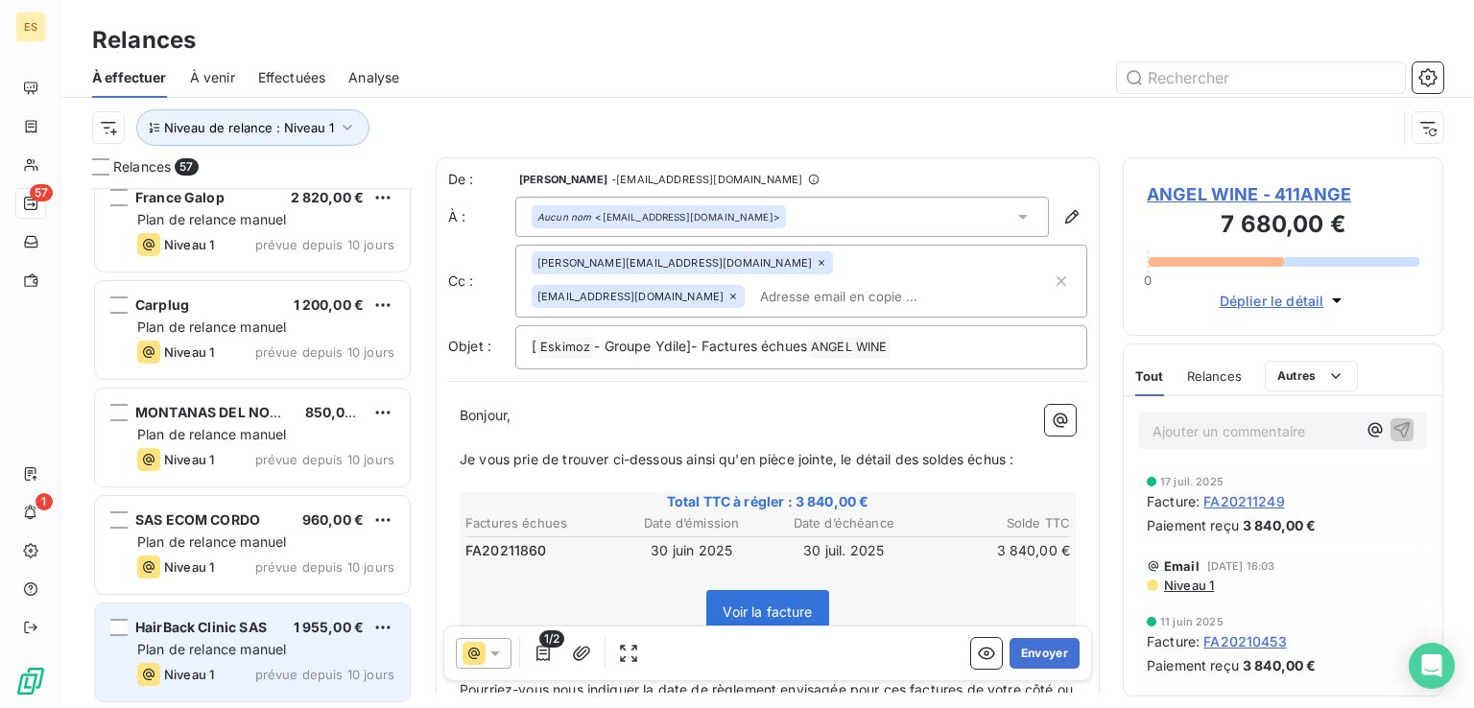
scroll to position [5605, 0]
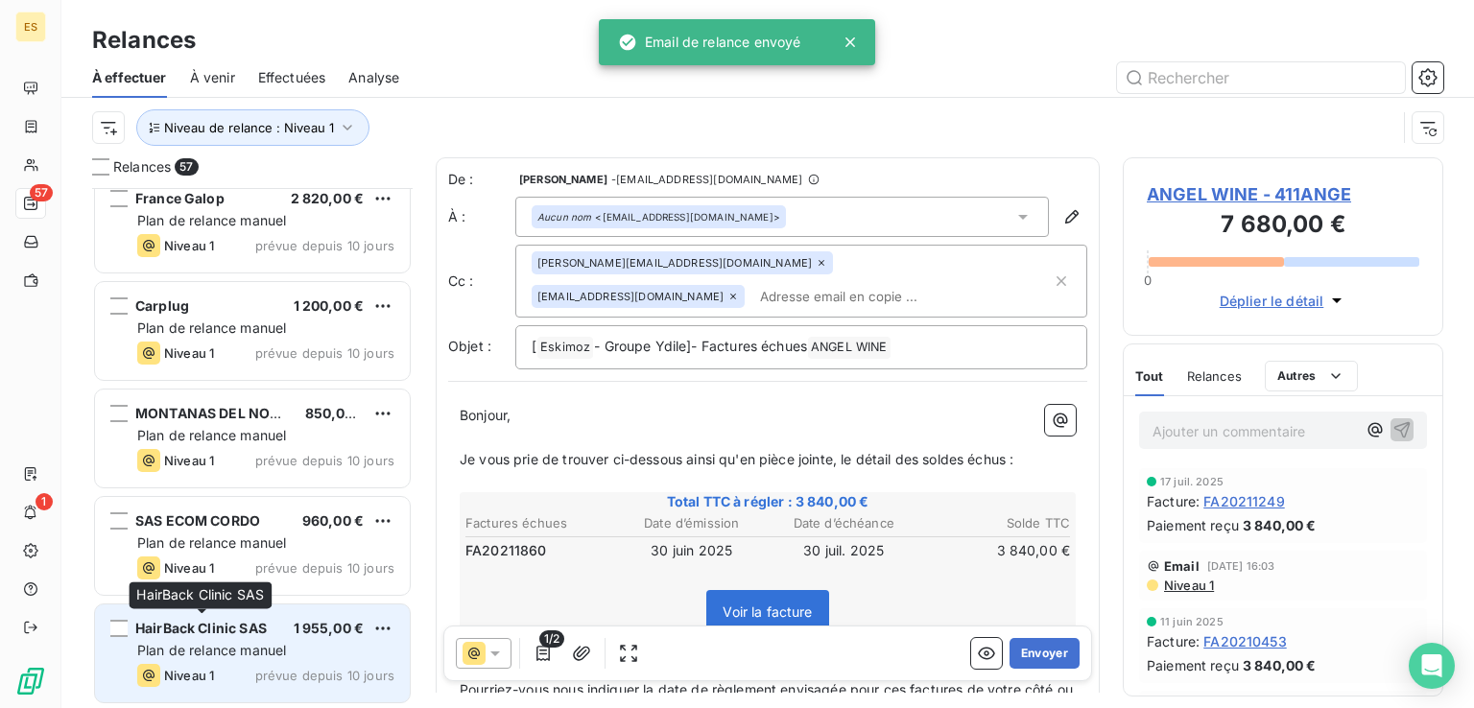
click at [203, 637] on div "HairBack Clinic SAS" at bounding box center [200, 628] width 131 height 19
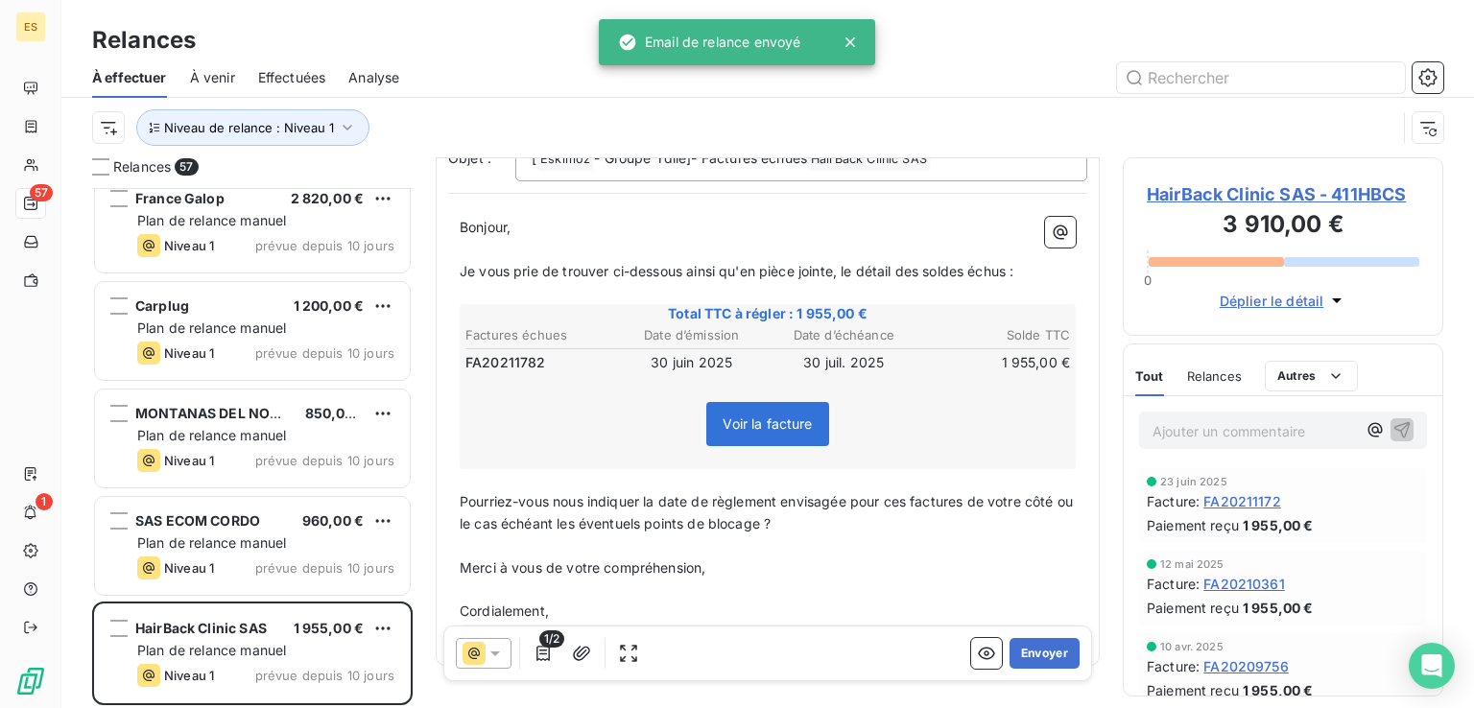
scroll to position [238, 0]
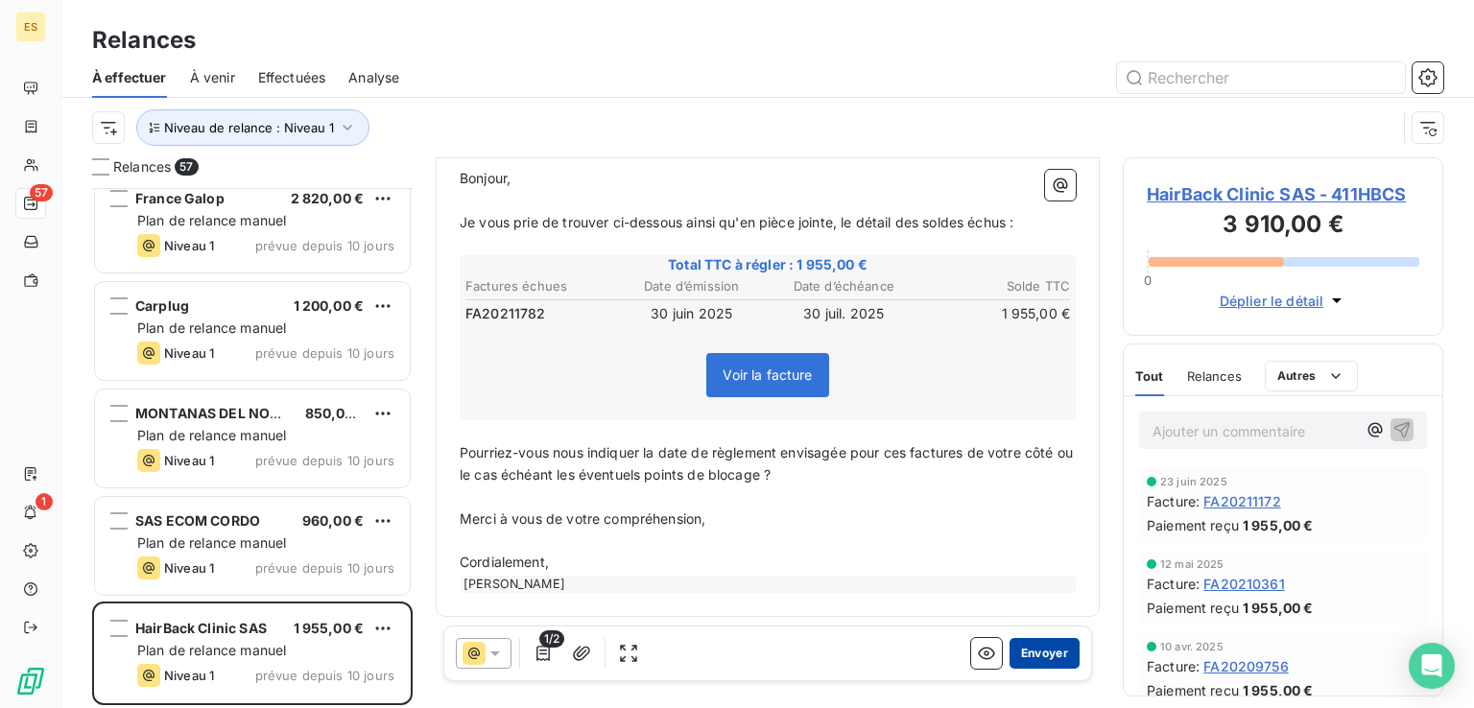
click at [1030, 649] on button "Envoyer" at bounding box center [1044, 653] width 70 height 31
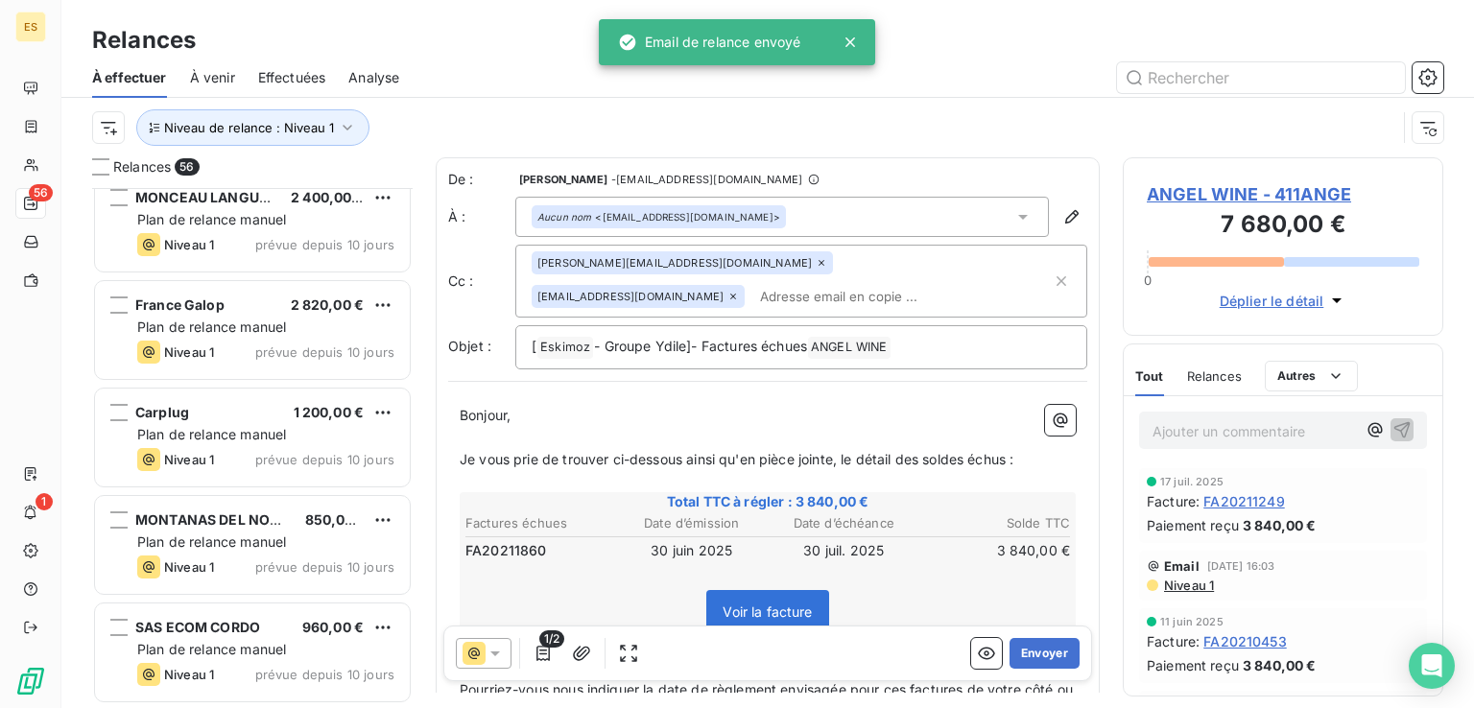
scroll to position [5497, 0]
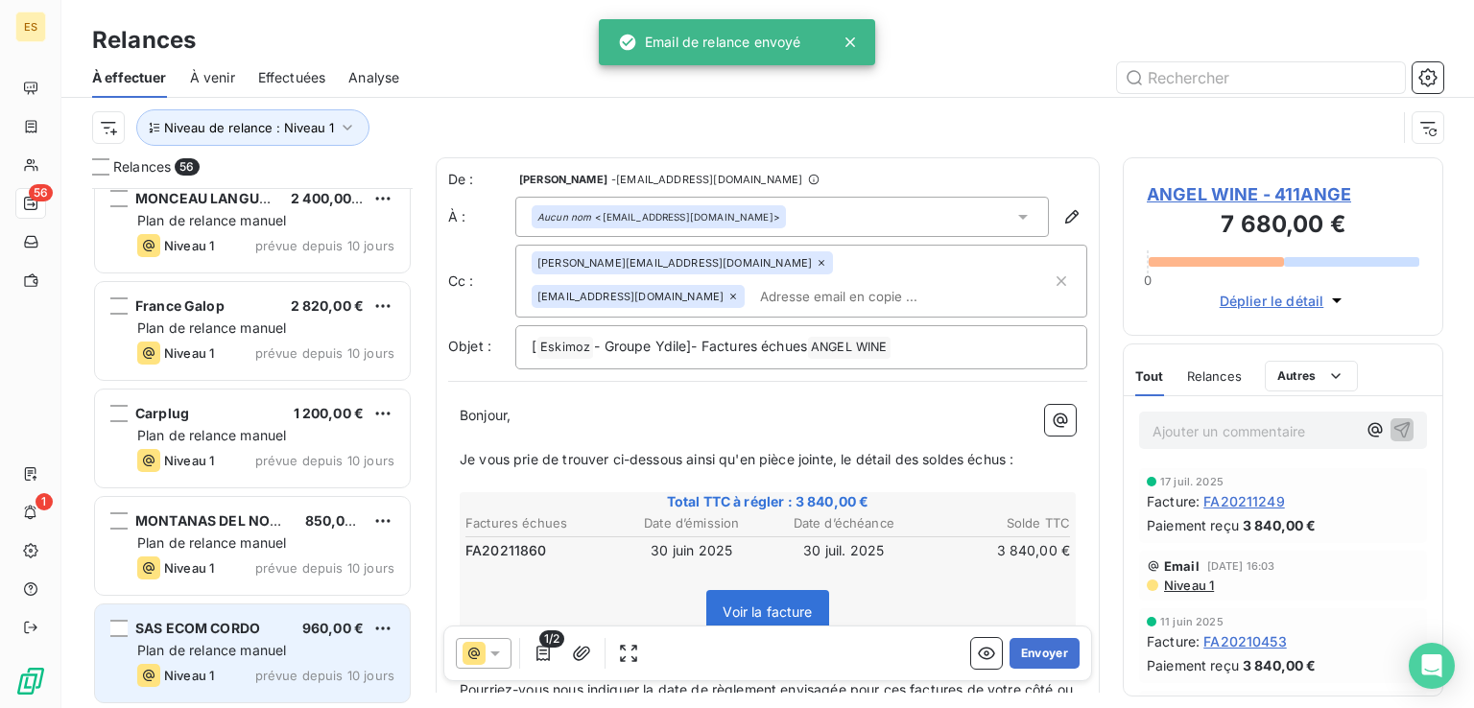
click at [252, 624] on span "SAS ECOM CORDO" at bounding box center [197, 628] width 125 height 16
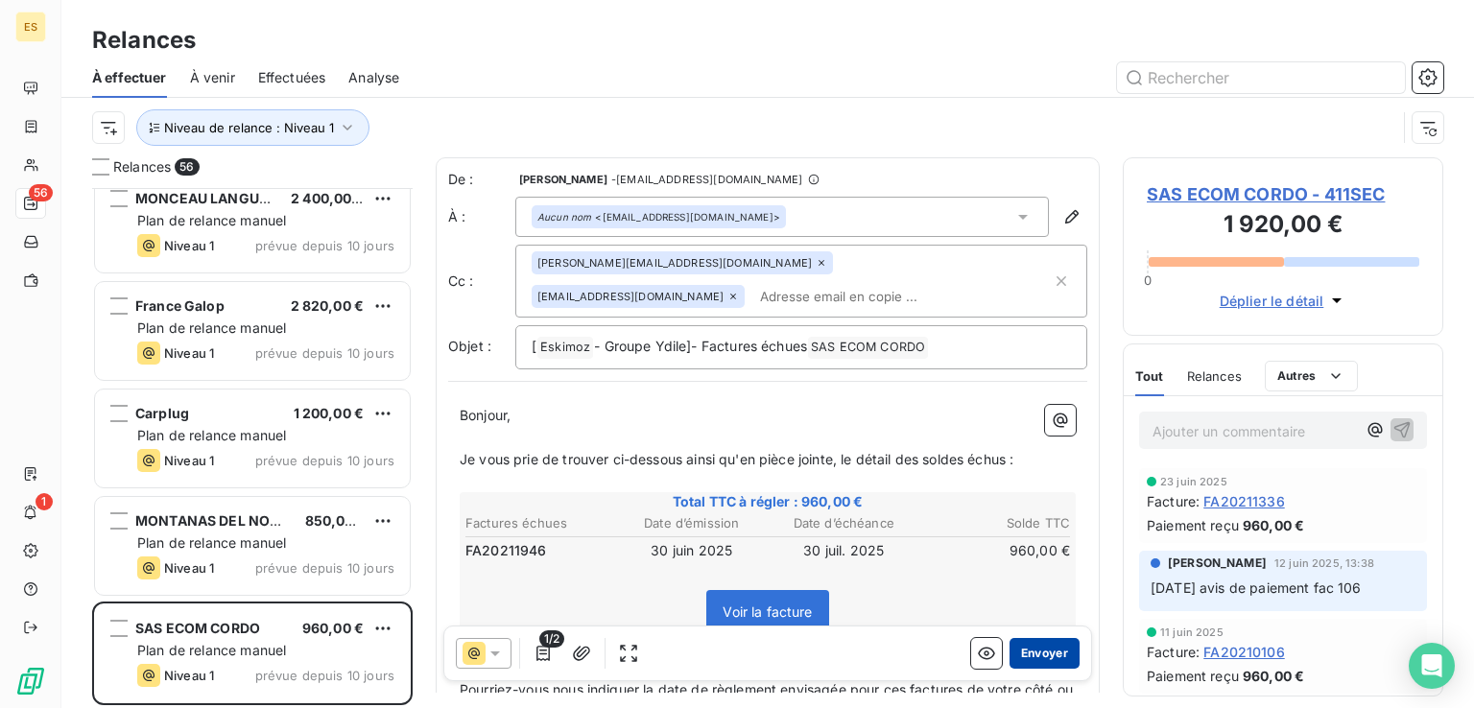
click at [1017, 649] on button "Envoyer" at bounding box center [1044, 653] width 70 height 31
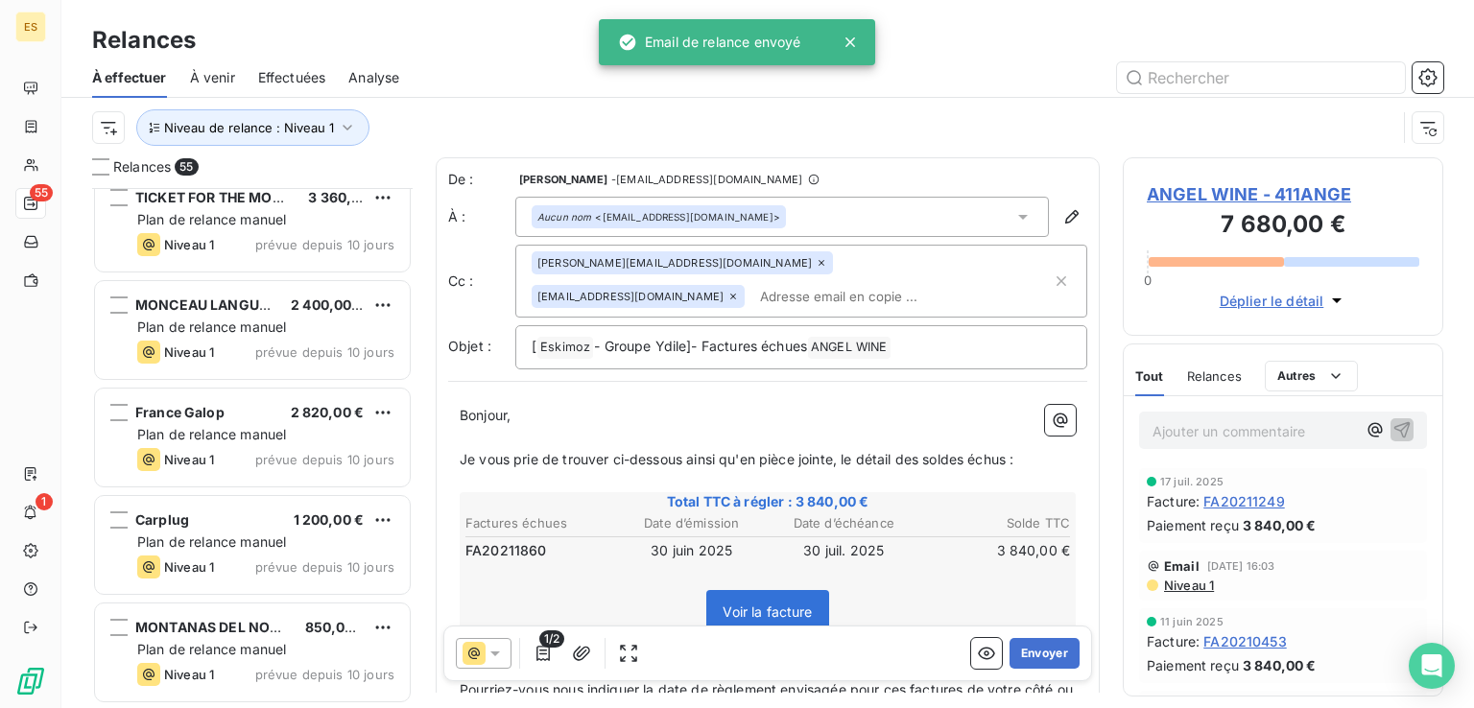
scroll to position [5390, 0]
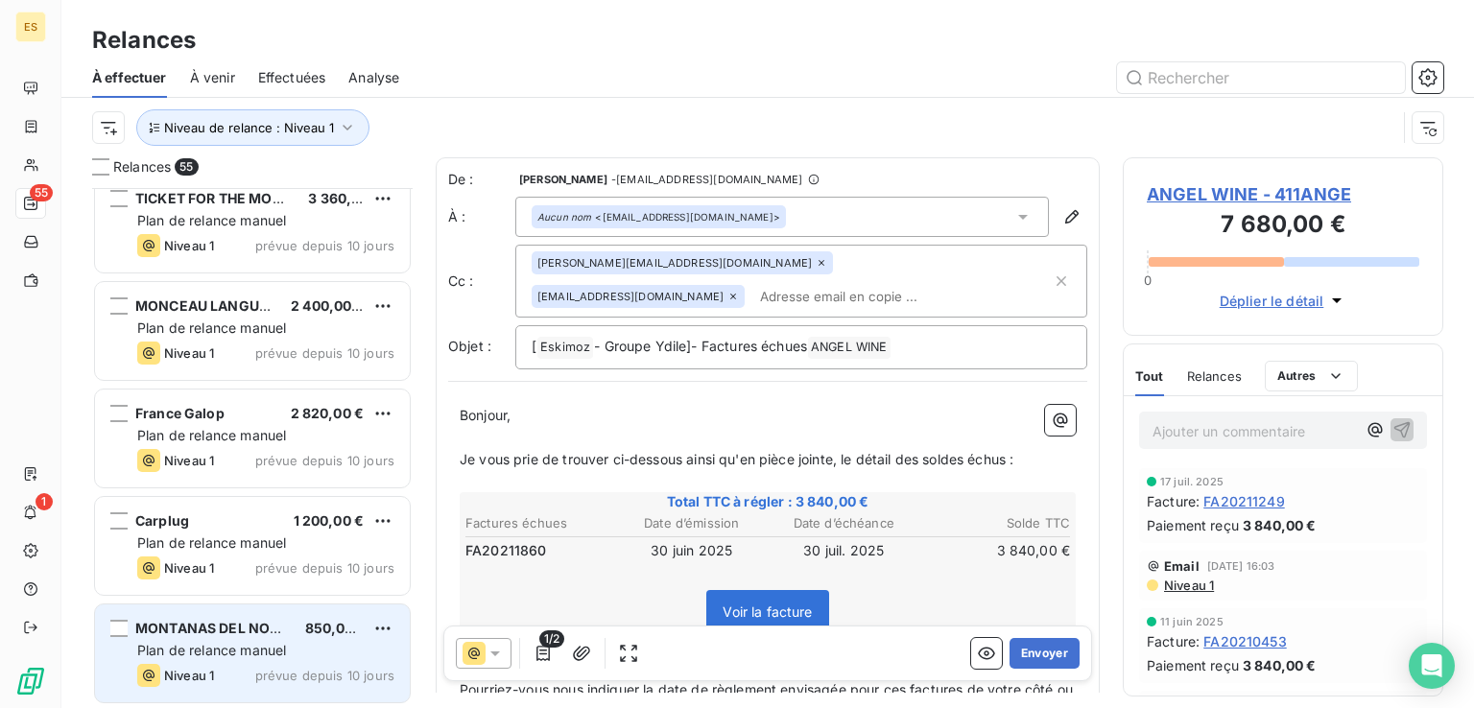
click at [290, 655] on div "Plan de relance manuel" at bounding box center [265, 650] width 257 height 19
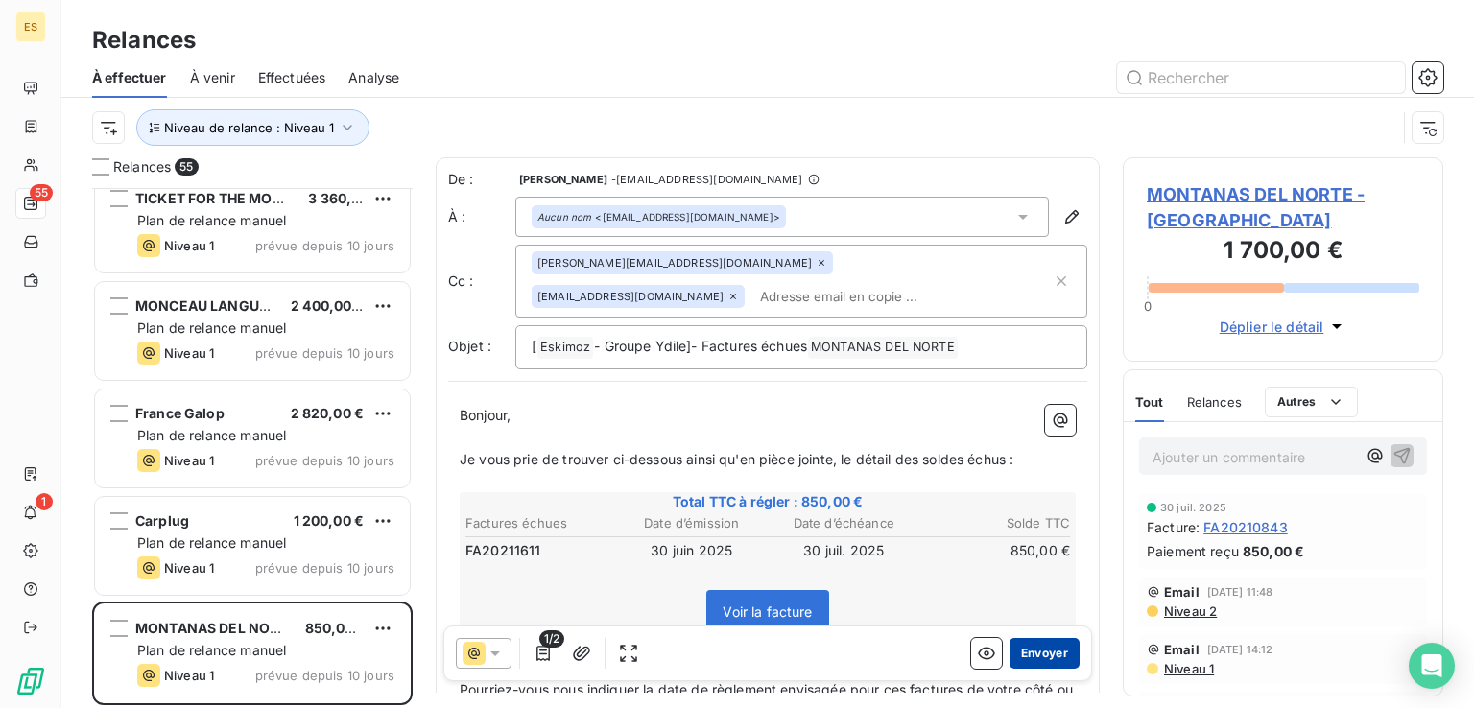
click at [1025, 646] on button "Envoyer" at bounding box center [1044, 653] width 70 height 31
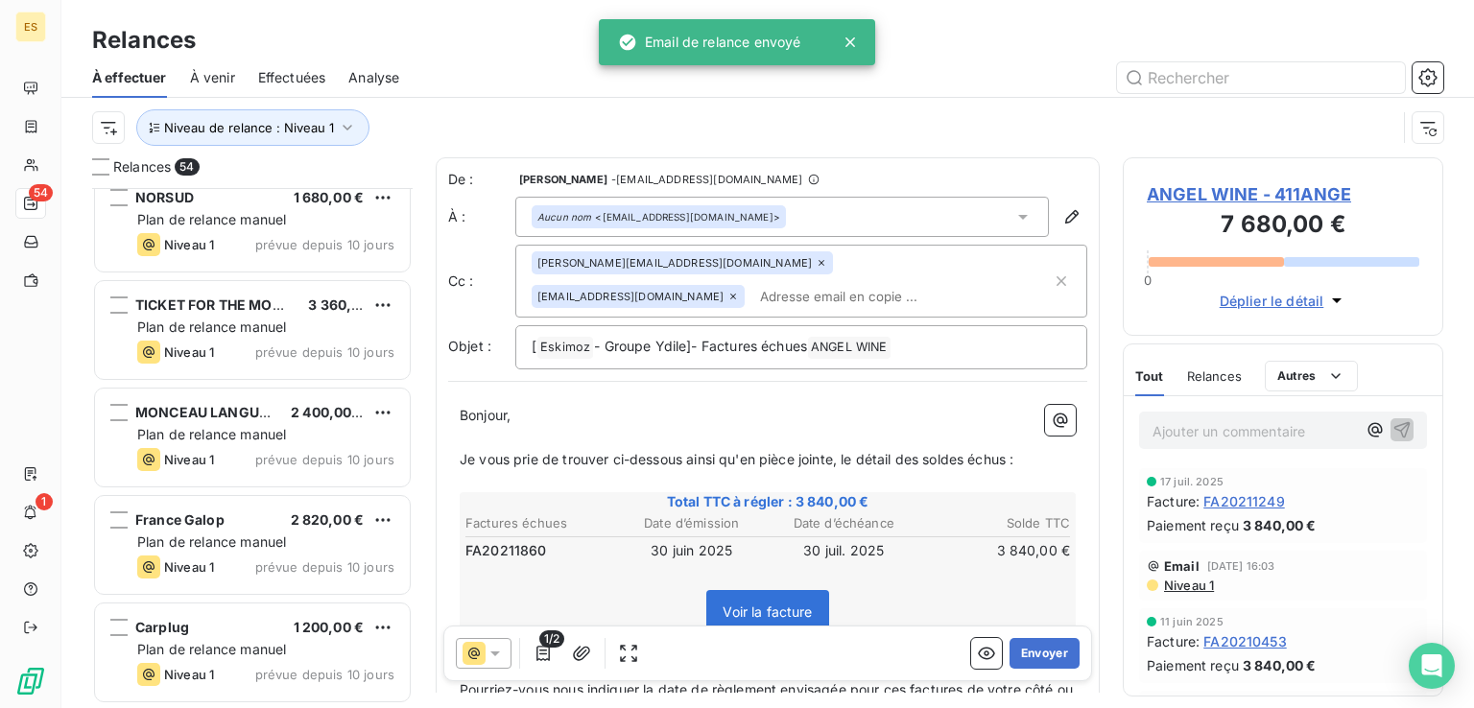
scroll to position [5282, 0]
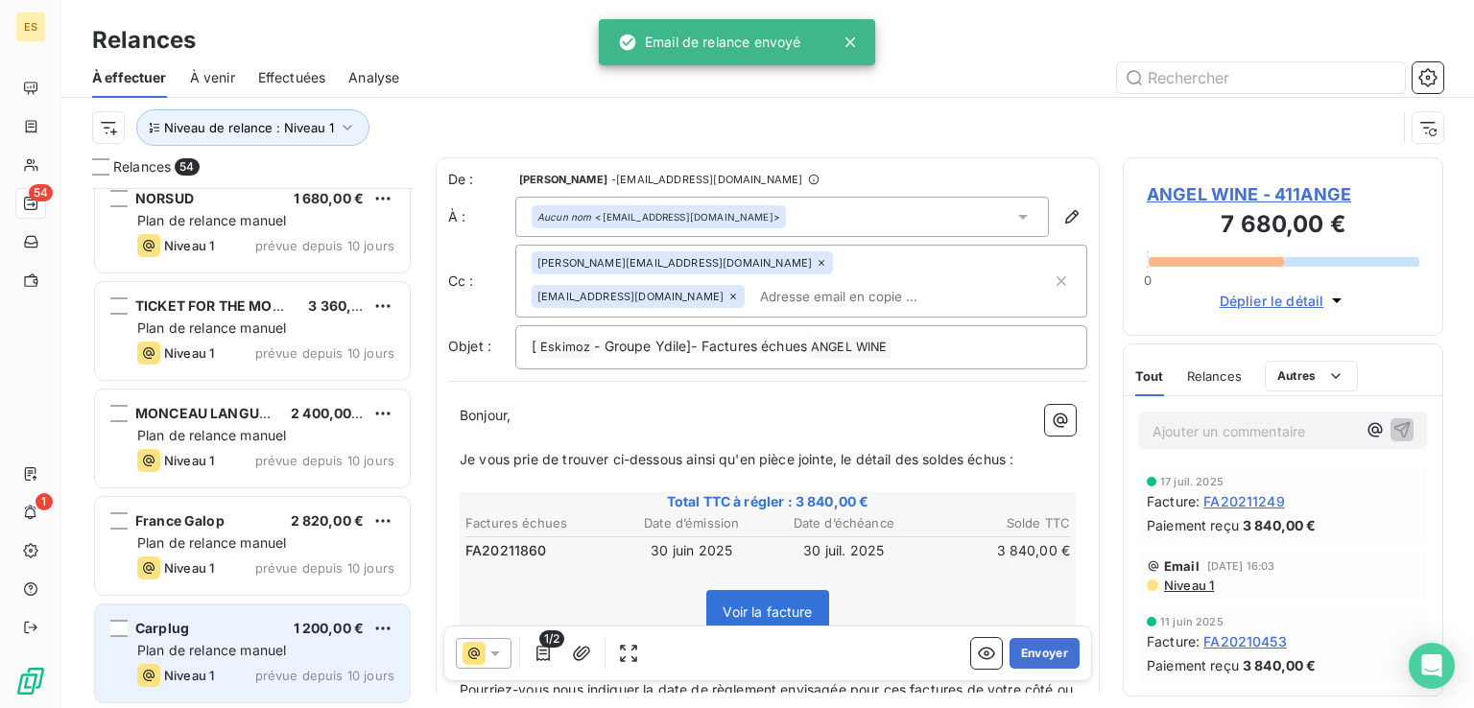
click at [201, 628] on div "Carplug 1 200,00 €" at bounding box center [265, 628] width 257 height 17
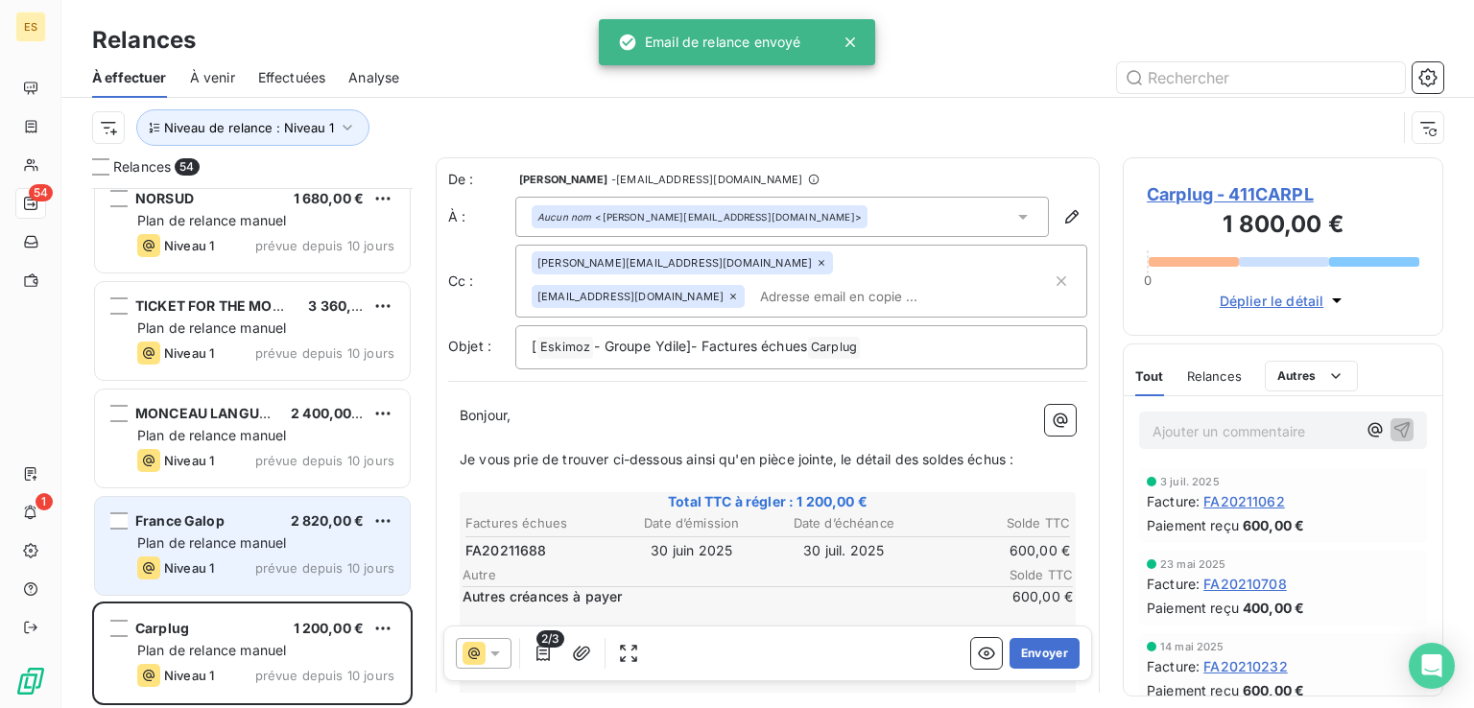
click at [281, 537] on span "Plan de relance manuel" at bounding box center [211, 542] width 149 height 16
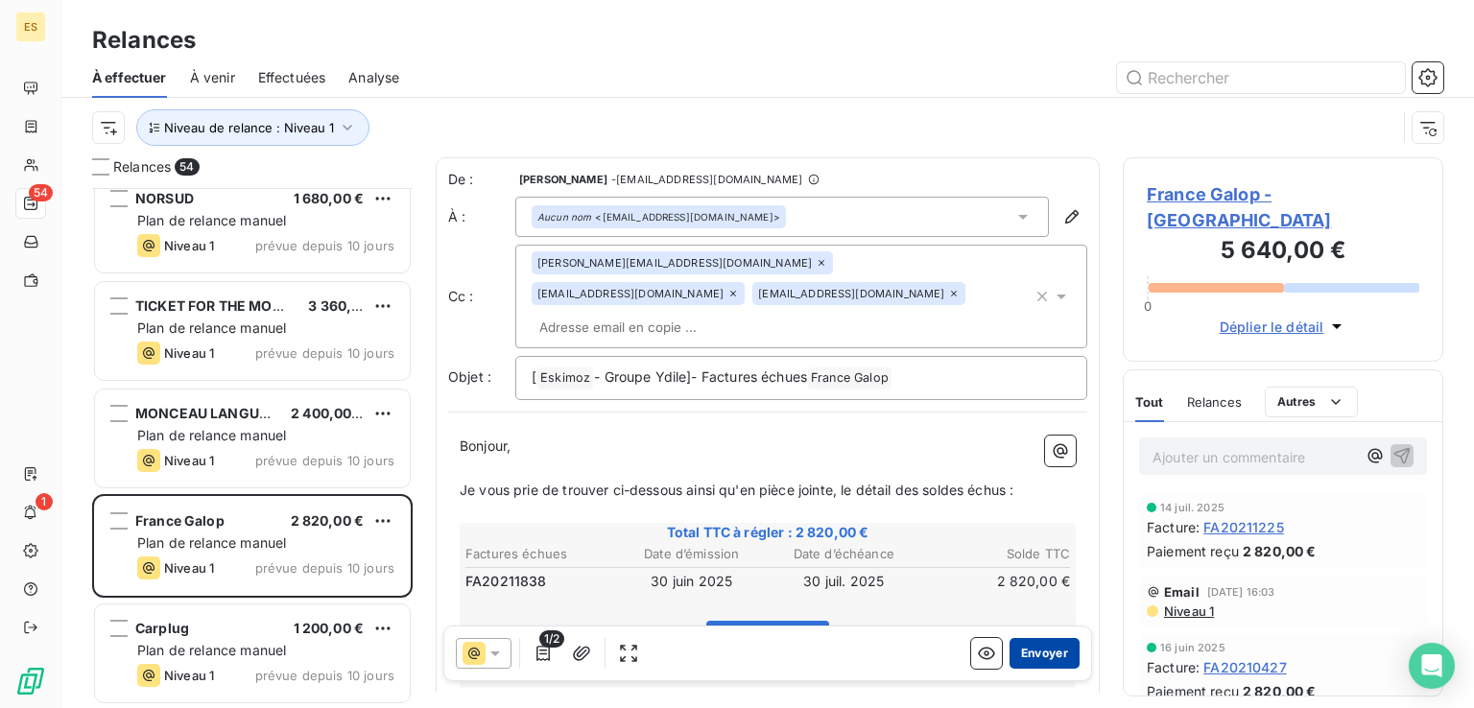
click at [1036, 656] on button "Envoyer" at bounding box center [1044, 653] width 70 height 31
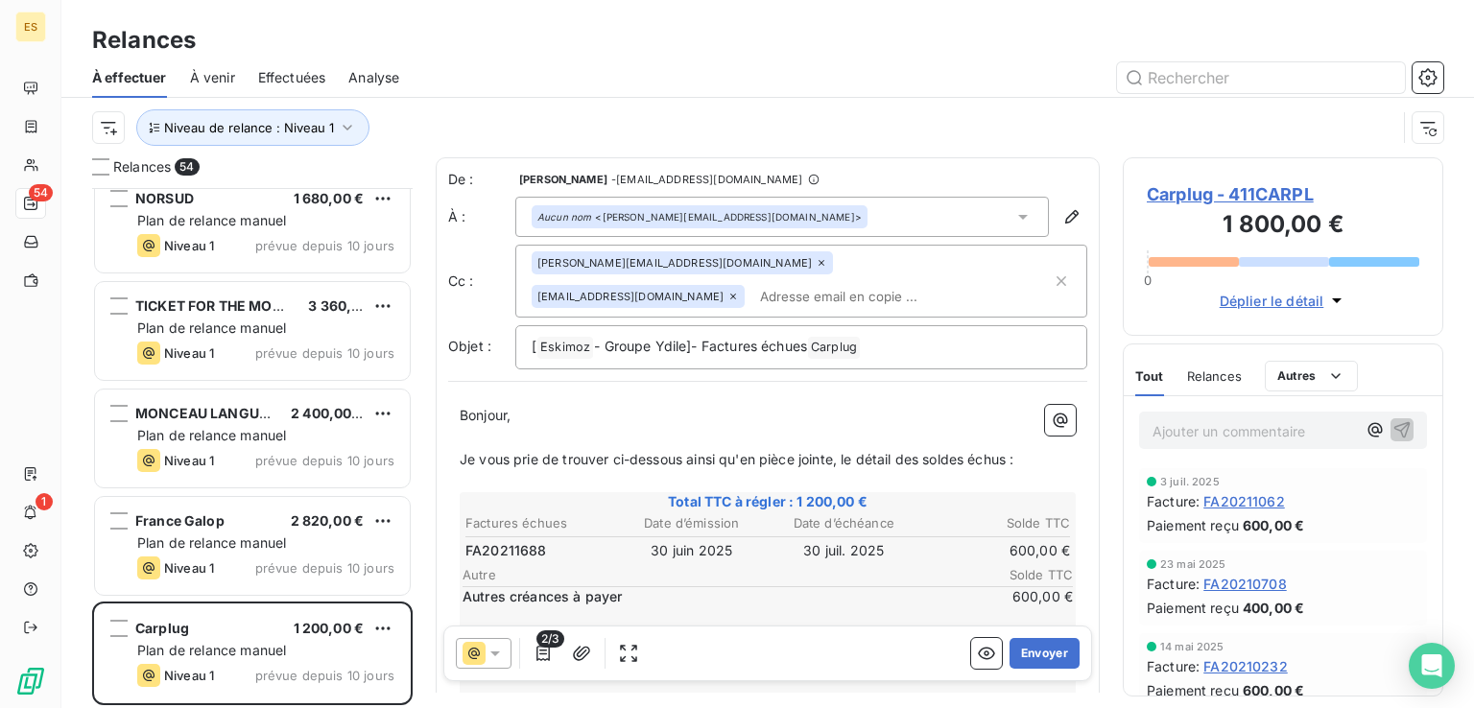
scroll to position [5175, 0]
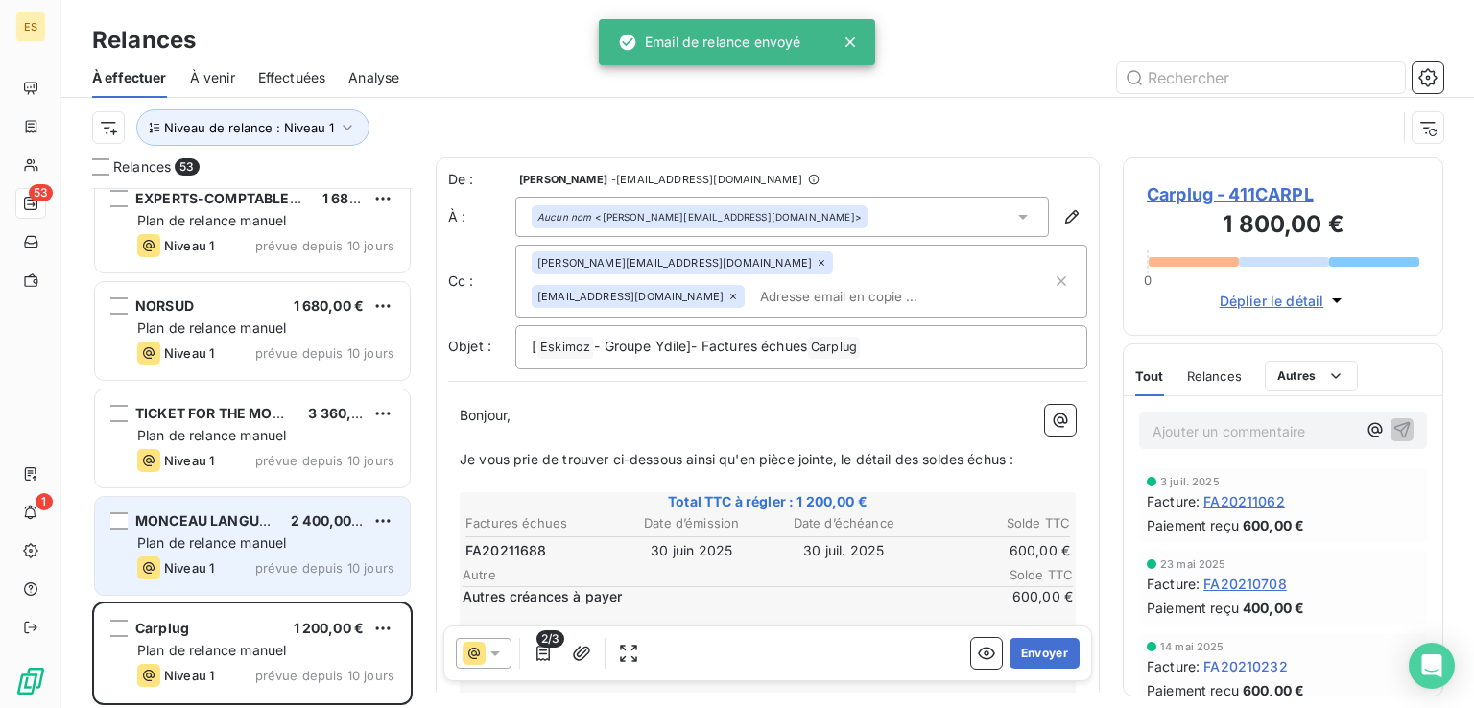
click at [216, 512] on span "MONCEAU LANGUES" at bounding box center [205, 520] width 141 height 16
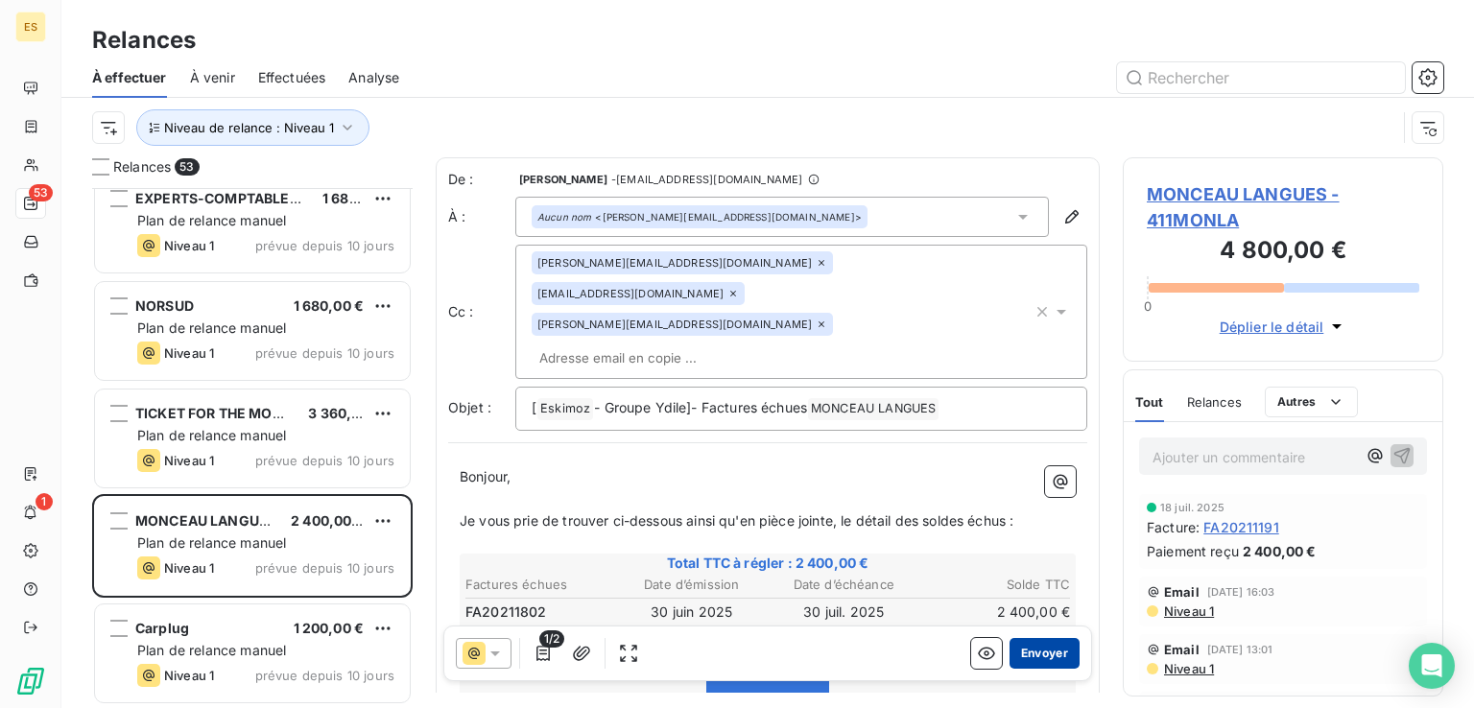
click at [1031, 651] on button "Envoyer" at bounding box center [1044, 653] width 70 height 31
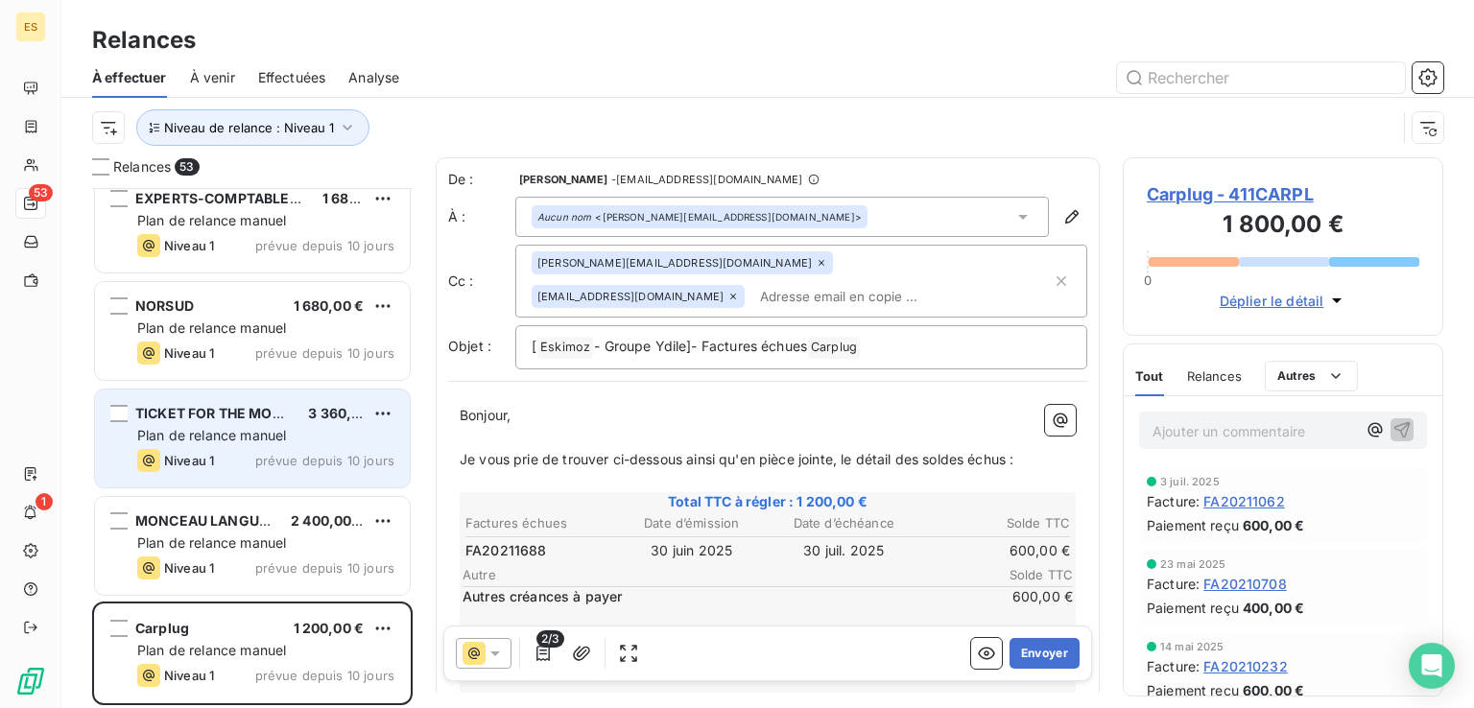
scroll to position [5067, 0]
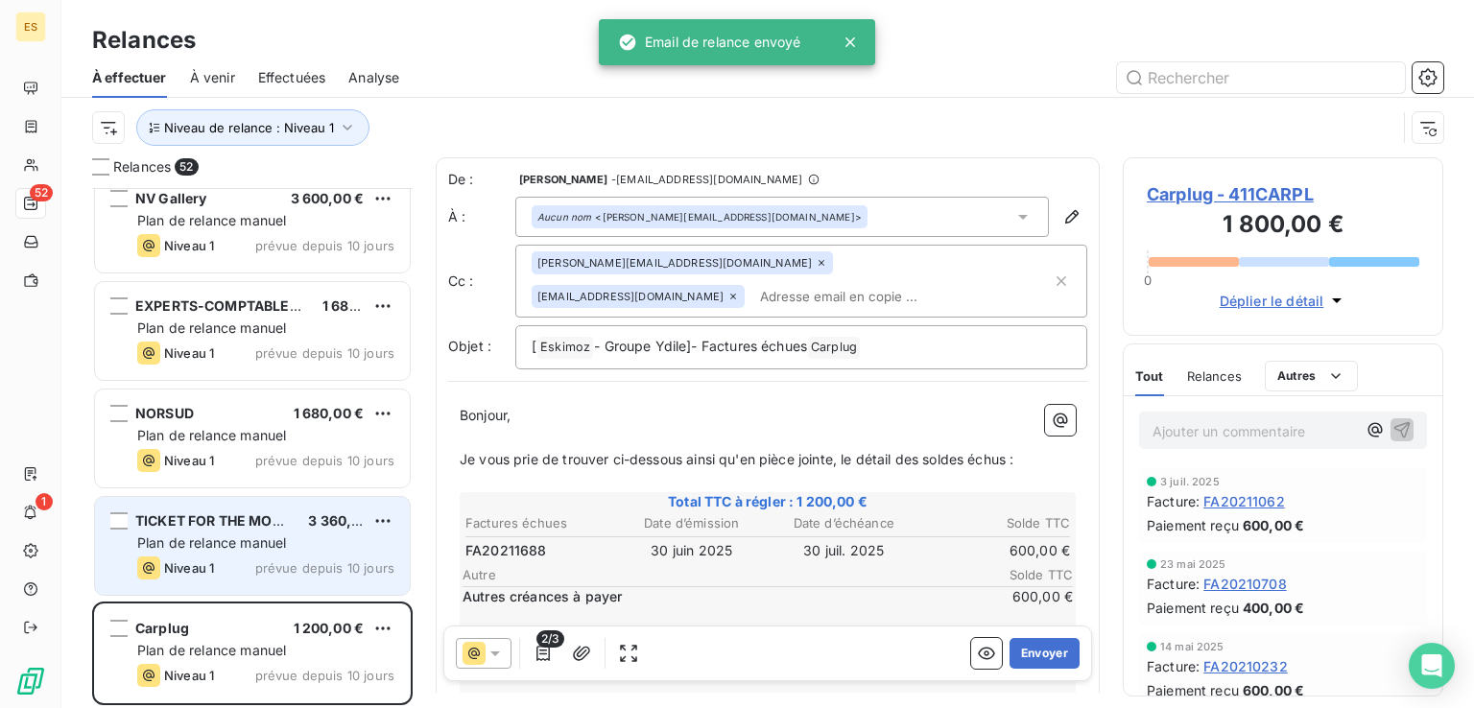
click at [242, 544] on span "Plan de relance manuel" at bounding box center [211, 542] width 149 height 16
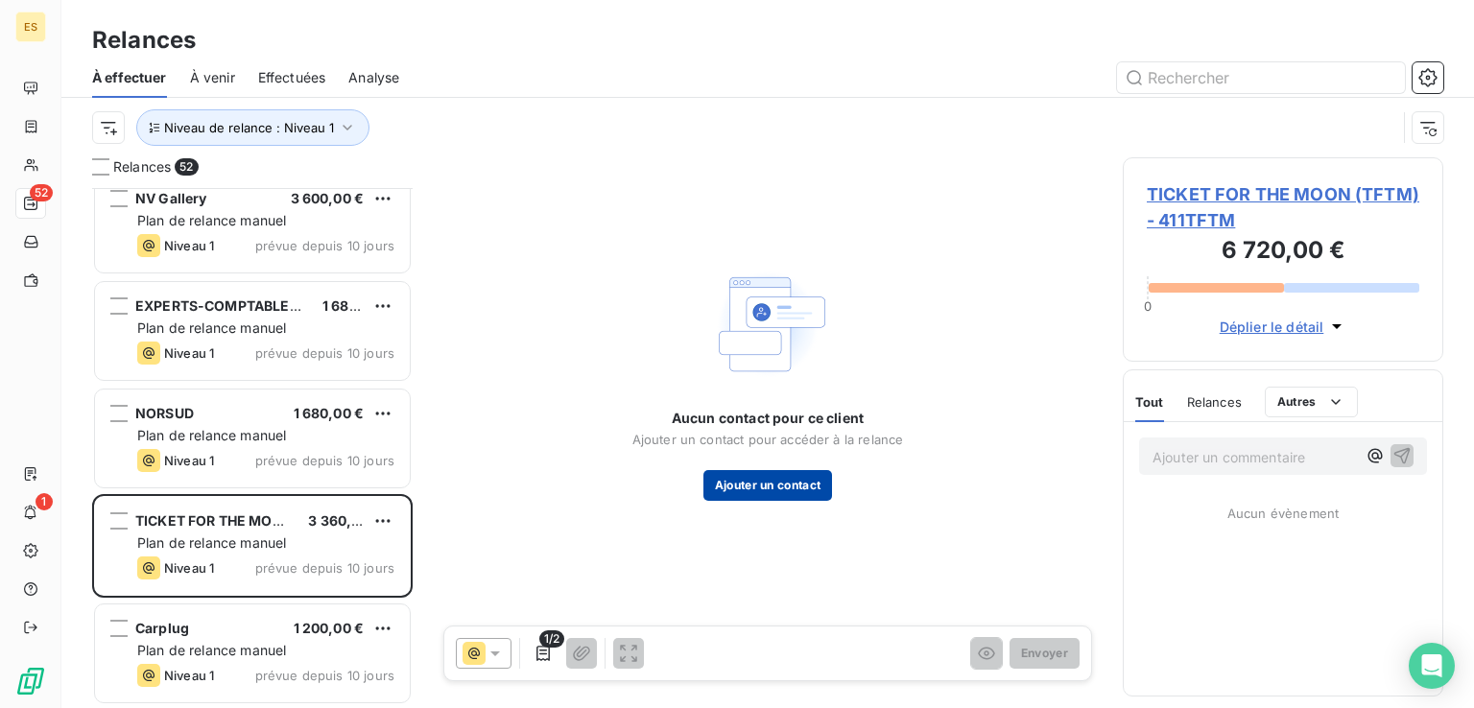
click at [775, 492] on button "Ajouter un contact" at bounding box center [768, 485] width 130 height 31
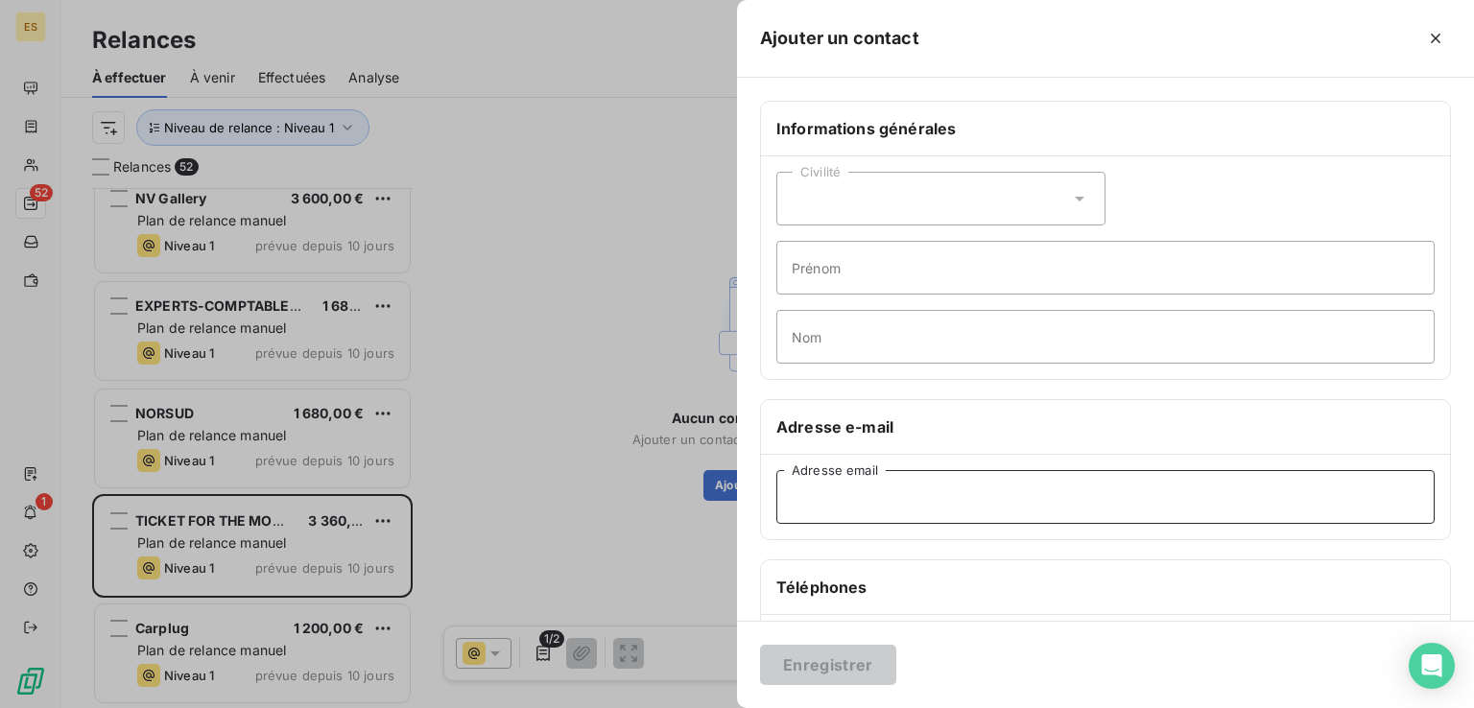
click at [886, 490] on input "Adresse email" at bounding box center [1105, 497] width 658 height 54
paste input "[EMAIL_ADDRESS][DOMAIN_NAME]; [EMAIL_ADDRESS][DOMAIN_NAME]"
drag, startPoint x: 950, startPoint y: 500, endPoint x: 1196, endPoint y: 520, distance: 247.4
click at [1196, 520] on input "[EMAIL_ADDRESS][DOMAIN_NAME]; [EMAIL_ADDRESS][DOMAIN_NAME]" at bounding box center [1105, 497] width 658 height 54
type input "[EMAIL_ADDRESS][DOMAIN_NAME]"
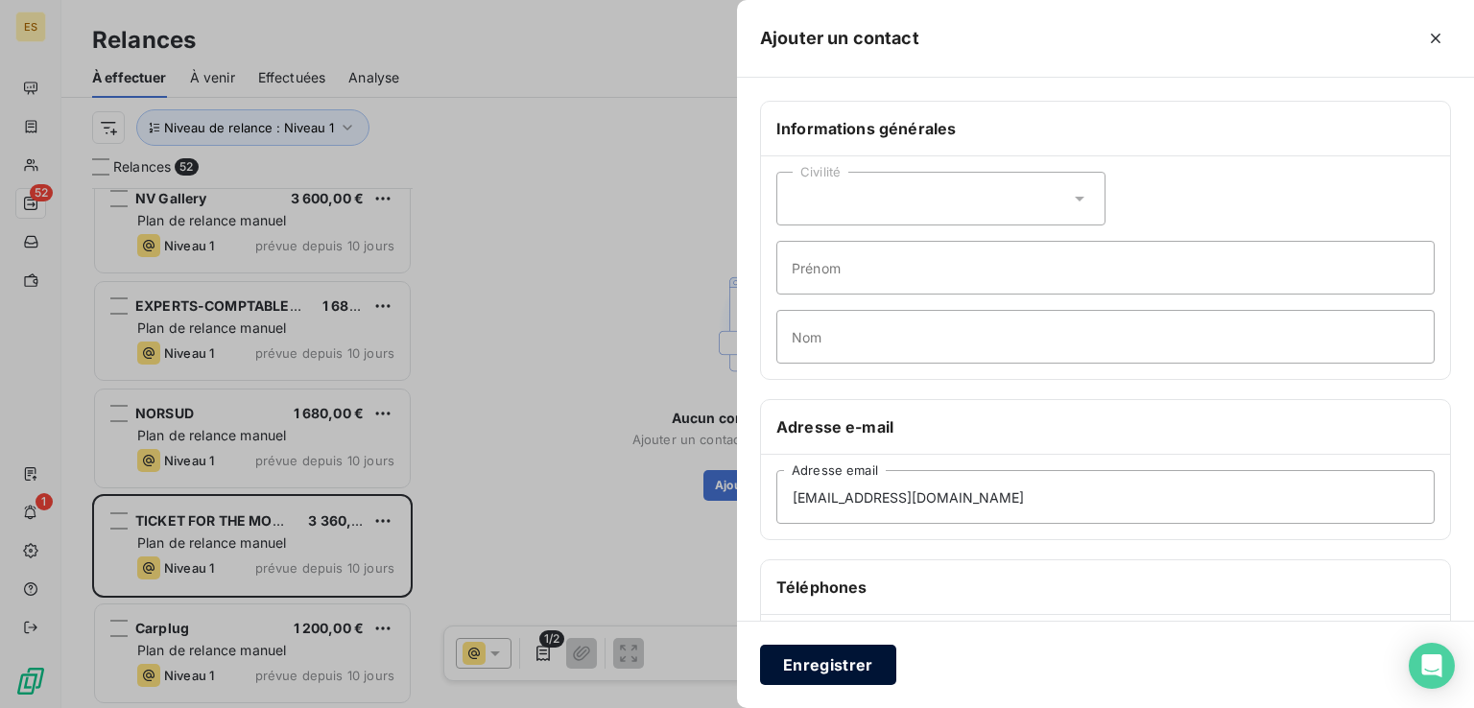
click at [834, 646] on button "Enregistrer" at bounding box center [828, 665] width 136 height 40
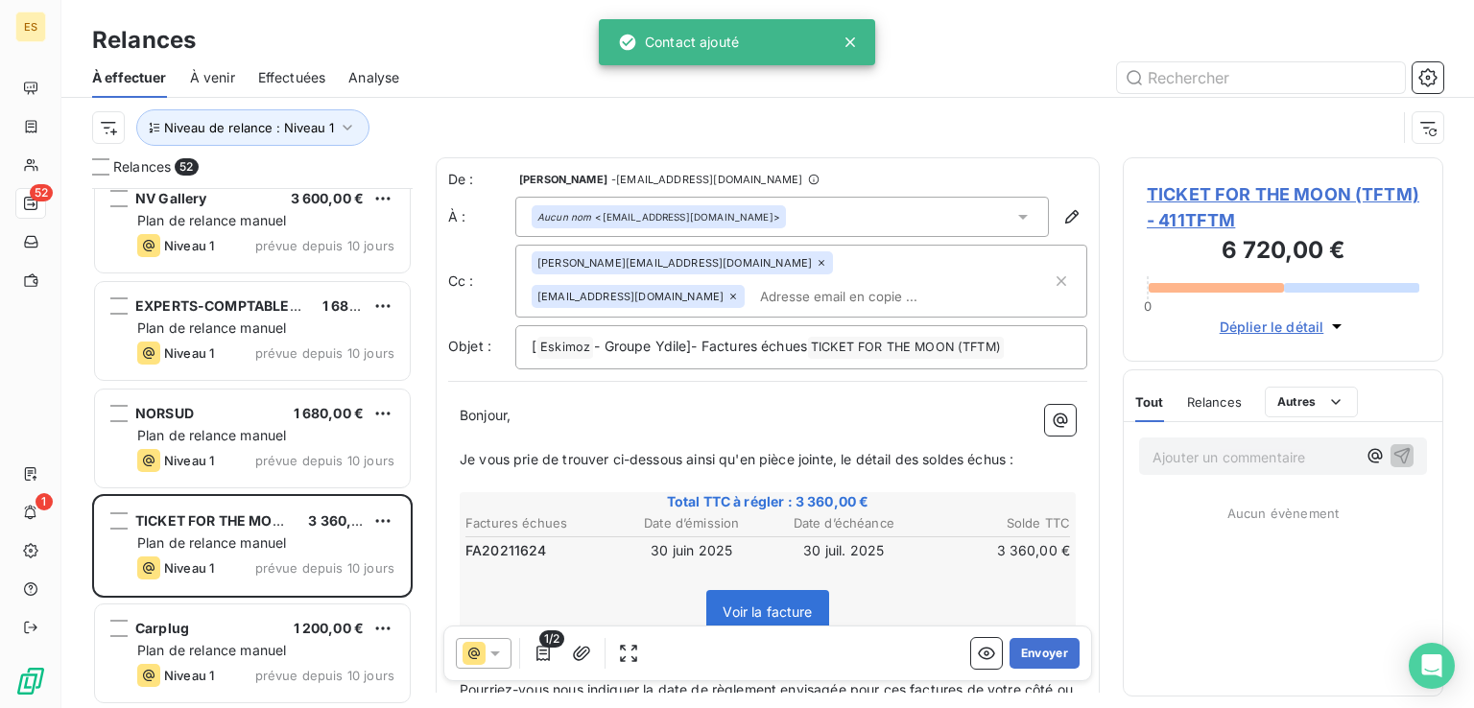
click at [1209, 210] on span "TICKET FOR THE MOON (TFTM) - 411TFTM" at bounding box center [1282, 207] width 272 height 52
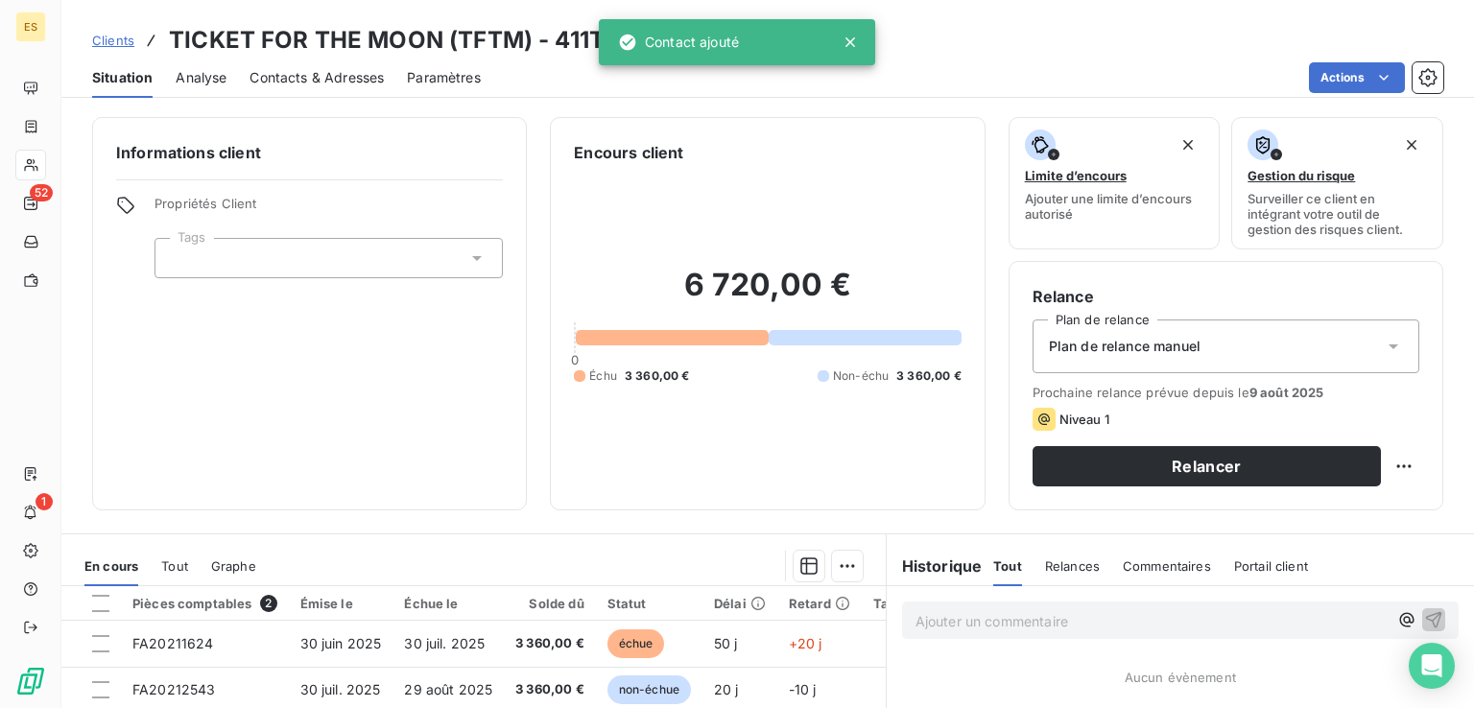
click at [329, 69] on span "Contacts & Adresses" at bounding box center [316, 77] width 134 height 19
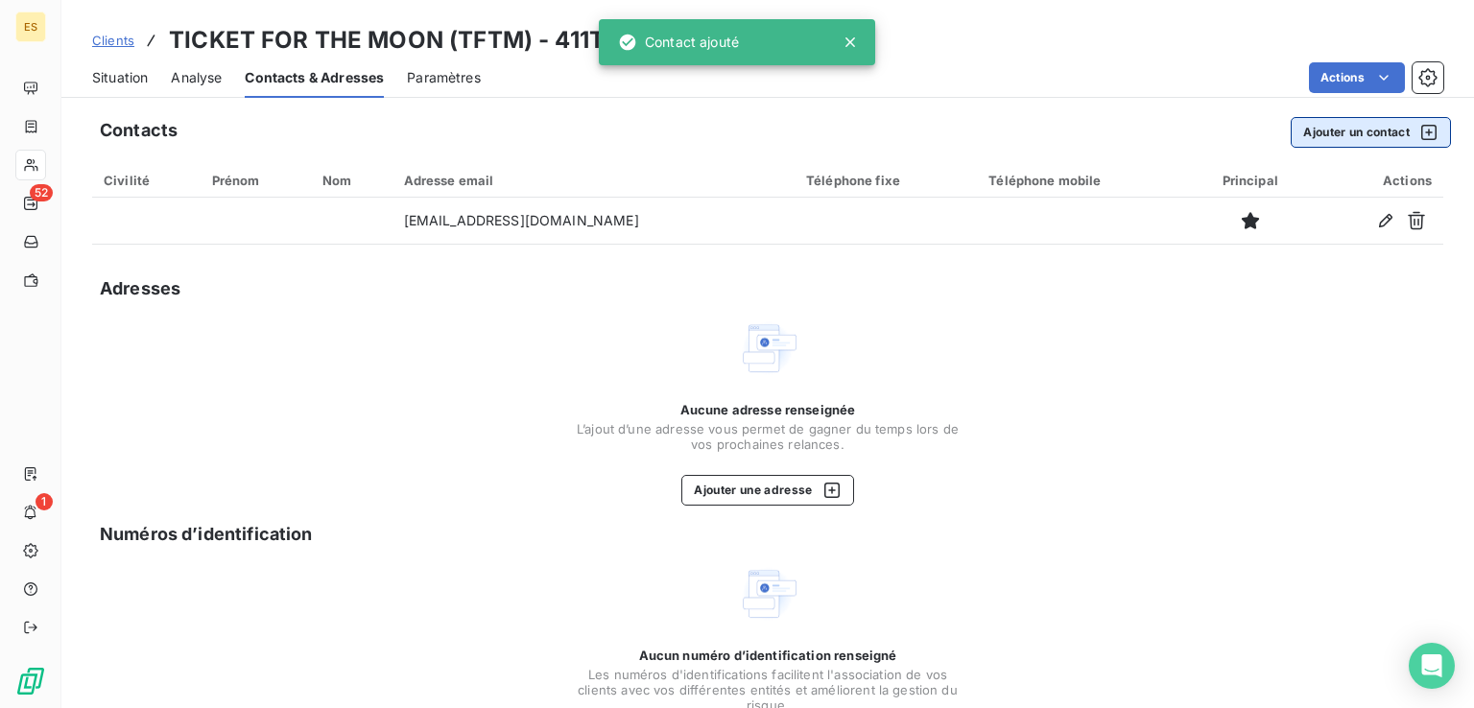
click at [1317, 135] on button "Ajouter un contact" at bounding box center [1370, 132] width 160 height 31
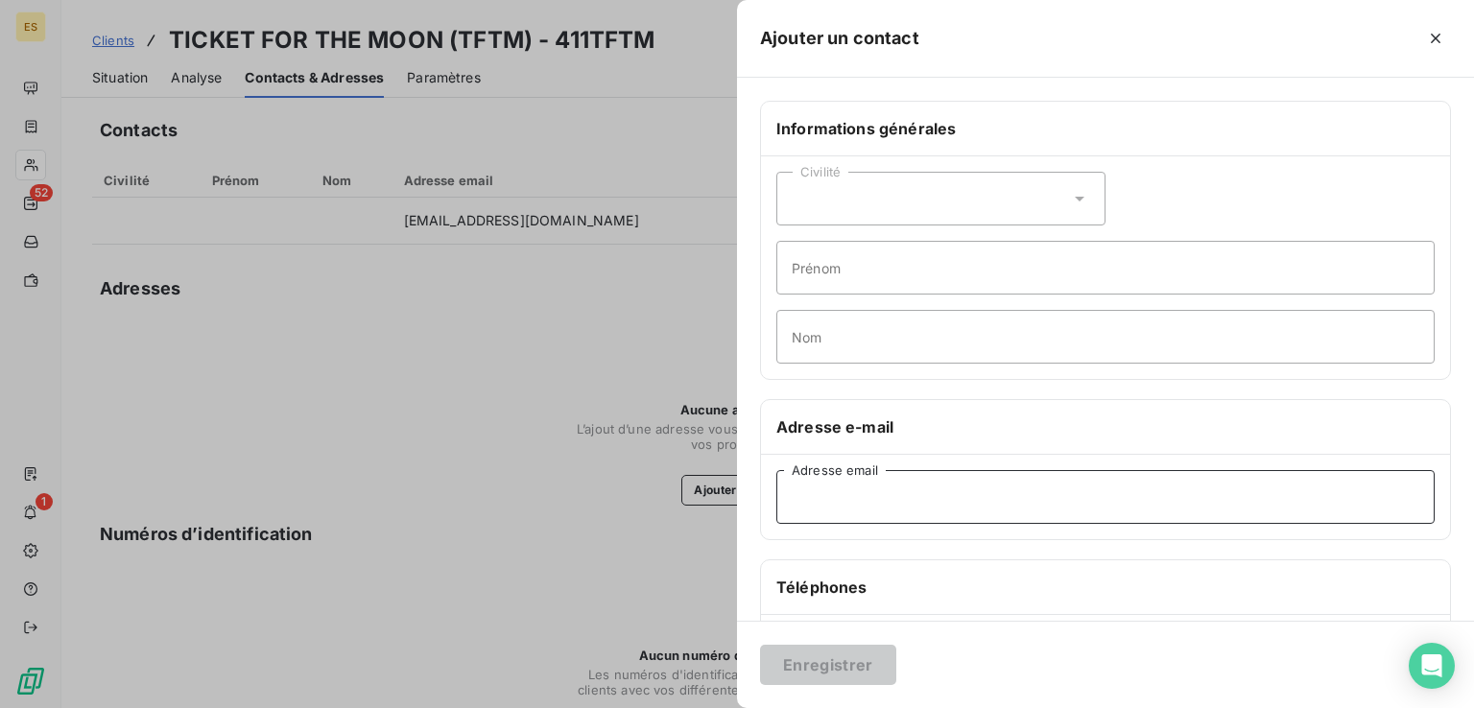
click at [967, 499] on input "Adresse email" at bounding box center [1105, 497] width 658 height 54
paste input "[EMAIL_ADDRESS][DOMAIN_NAME]"
type input "[EMAIL_ADDRESS][DOMAIN_NAME]"
click at [830, 653] on button "Enregistrer" at bounding box center [828, 665] width 136 height 40
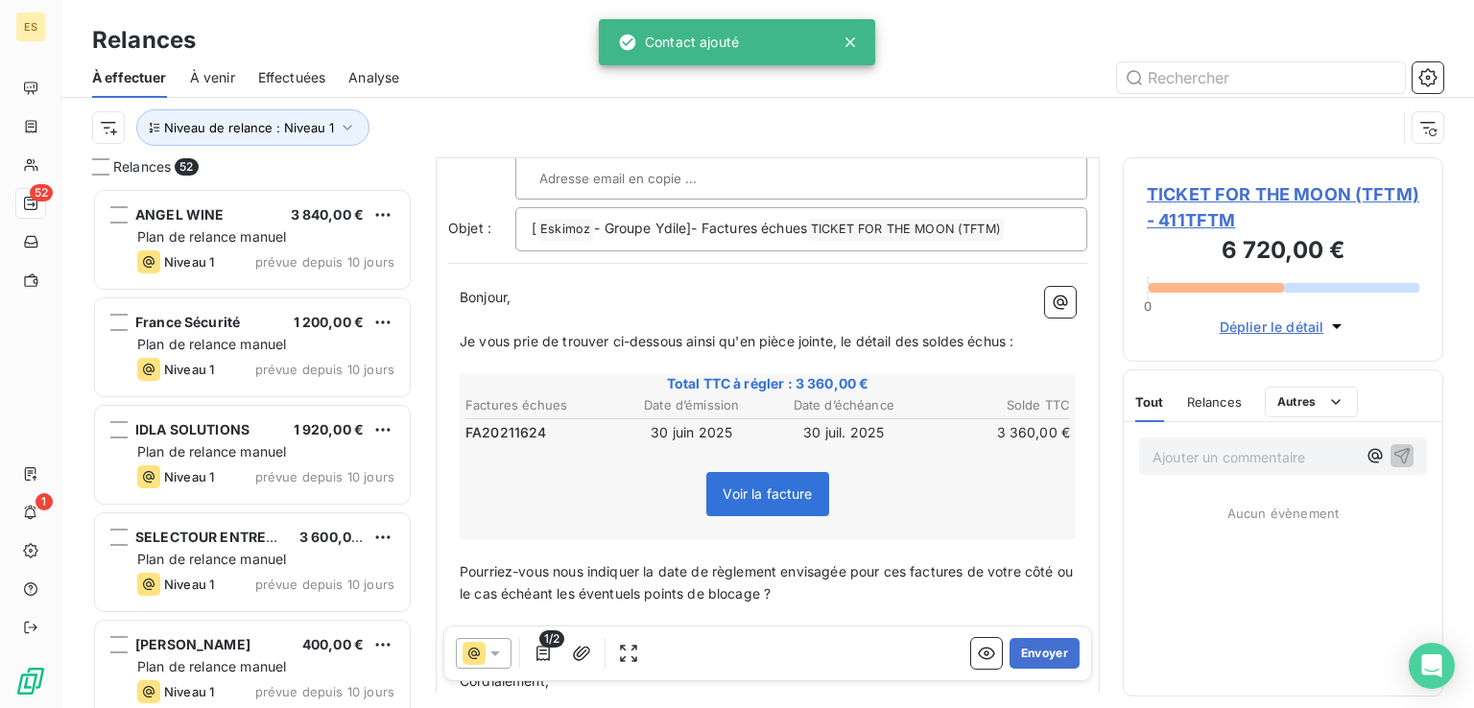
scroll to position [238, 0]
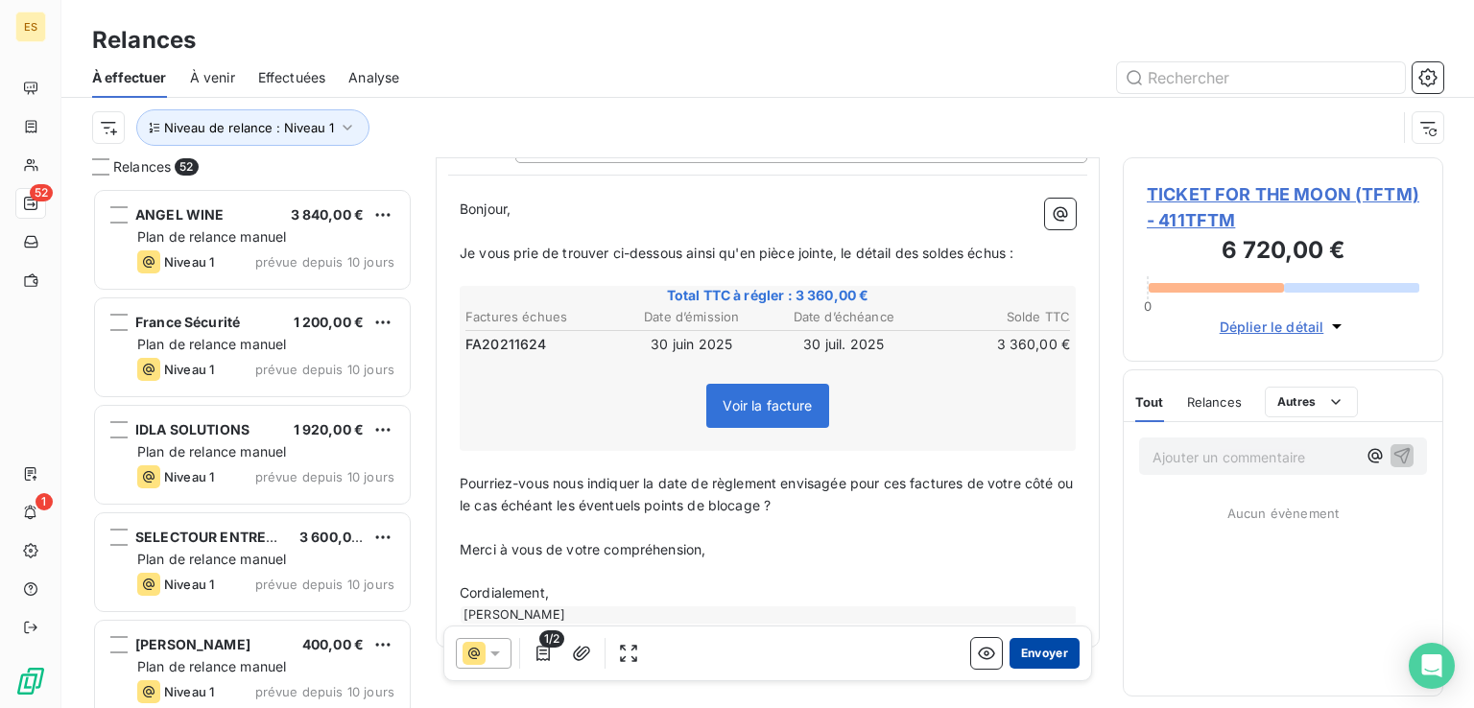
click at [1020, 653] on button "Envoyer" at bounding box center [1044, 653] width 70 height 31
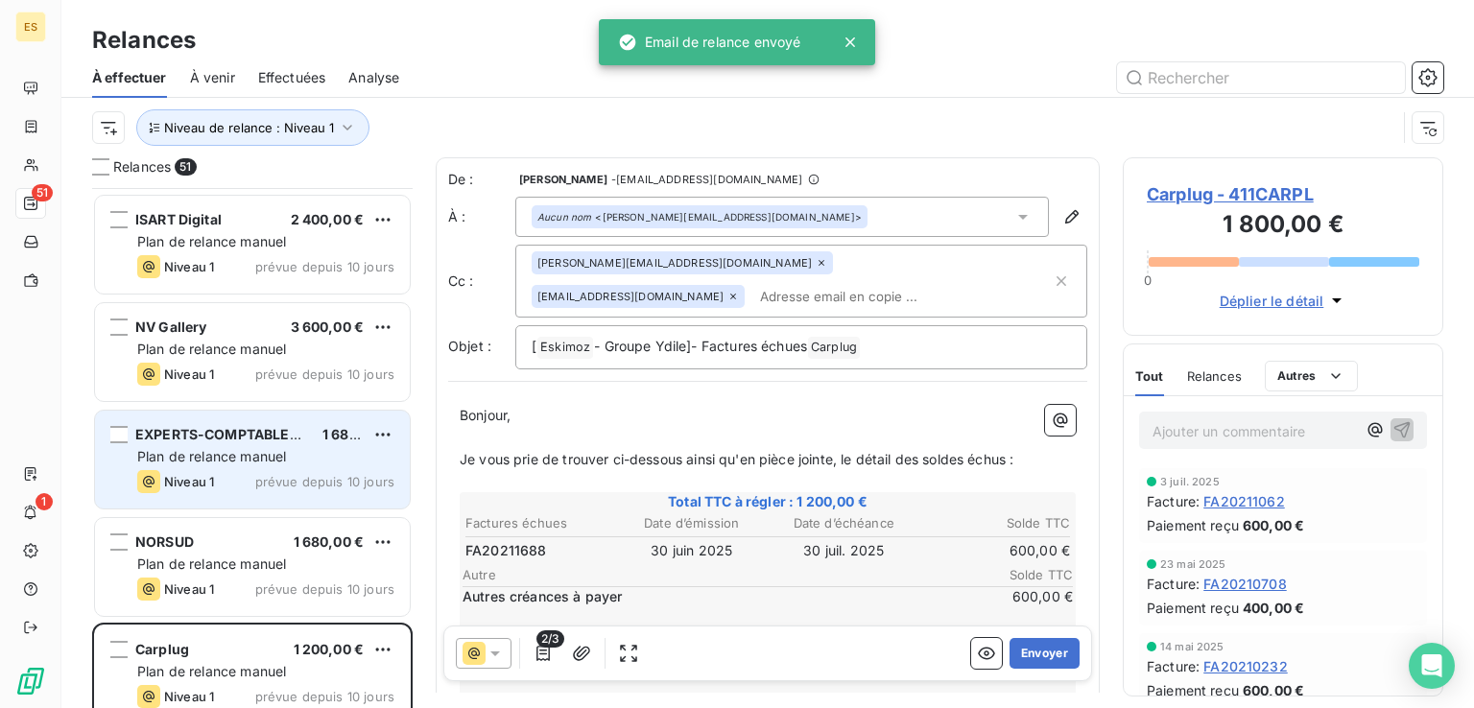
scroll to position [4960, 0]
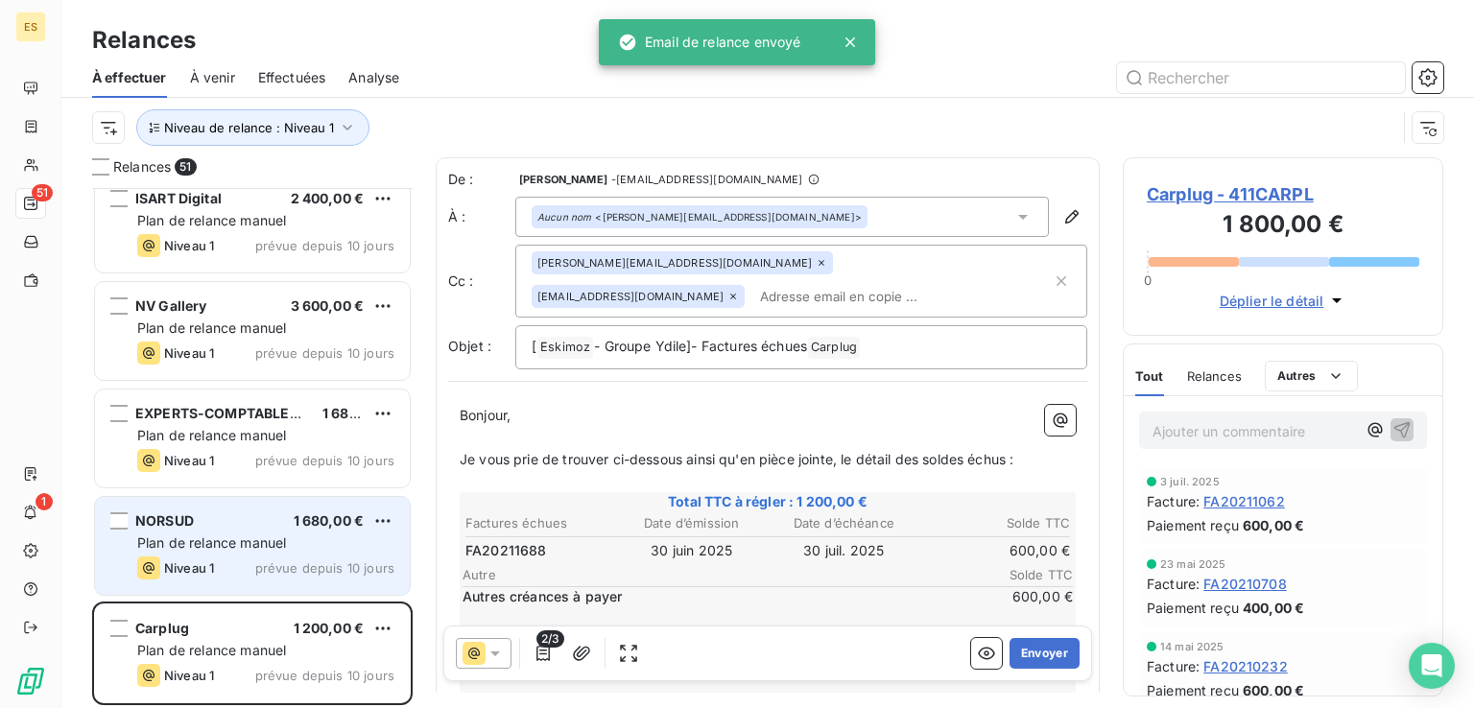
click at [238, 550] on span "Plan de relance manuel" at bounding box center [211, 542] width 149 height 16
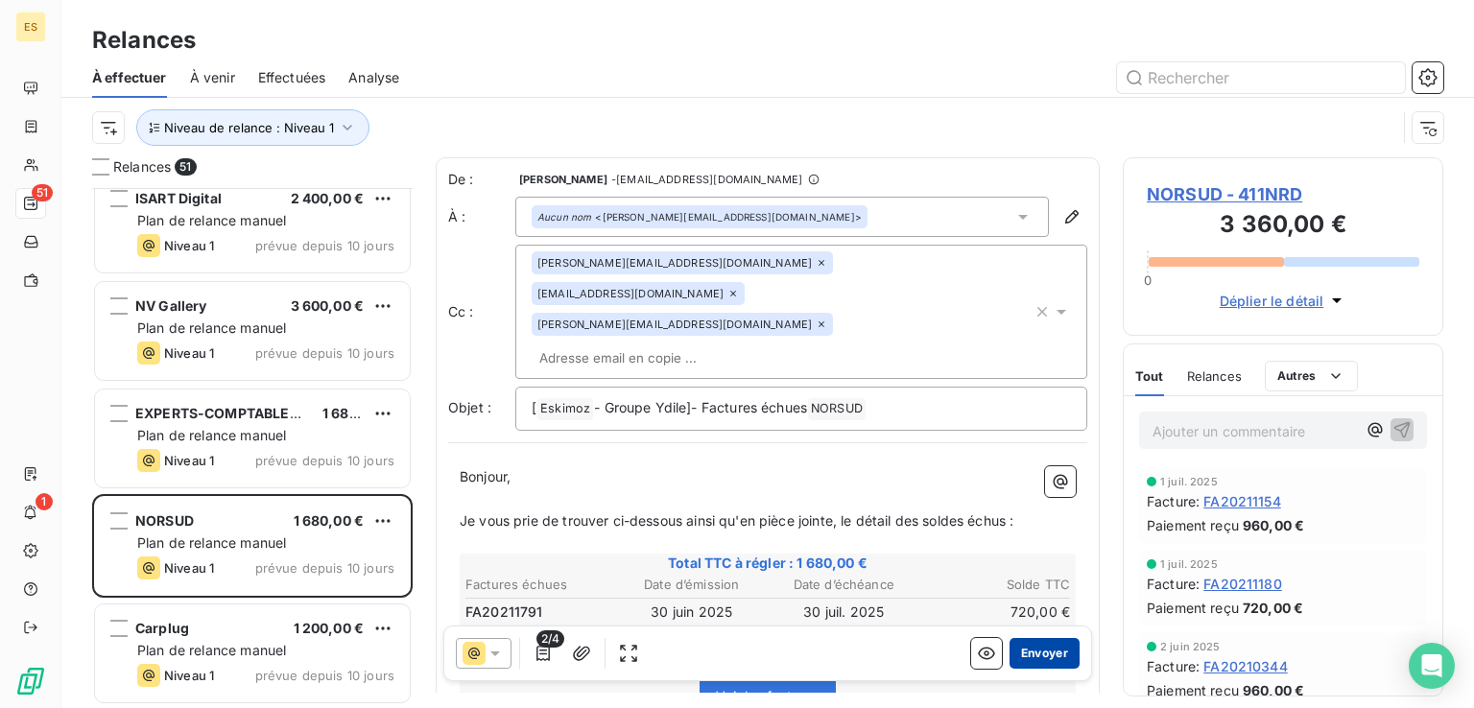
click at [1009, 648] on button "Envoyer" at bounding box center [1044, 653] width 70 height 31
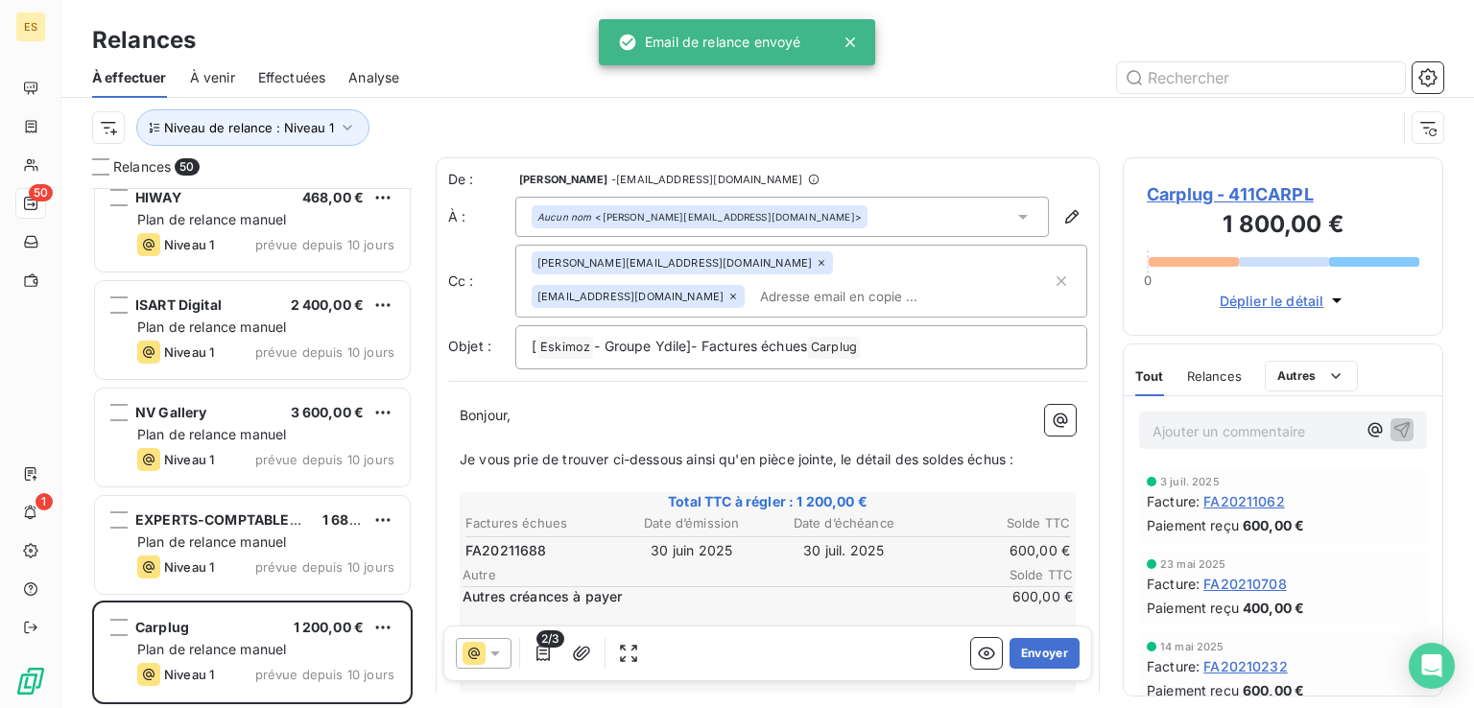
scroll to position [4852, 0]
click at [295, 632] on span "1 200,00 €" at bounding box center [329, 628] width 71 height 16
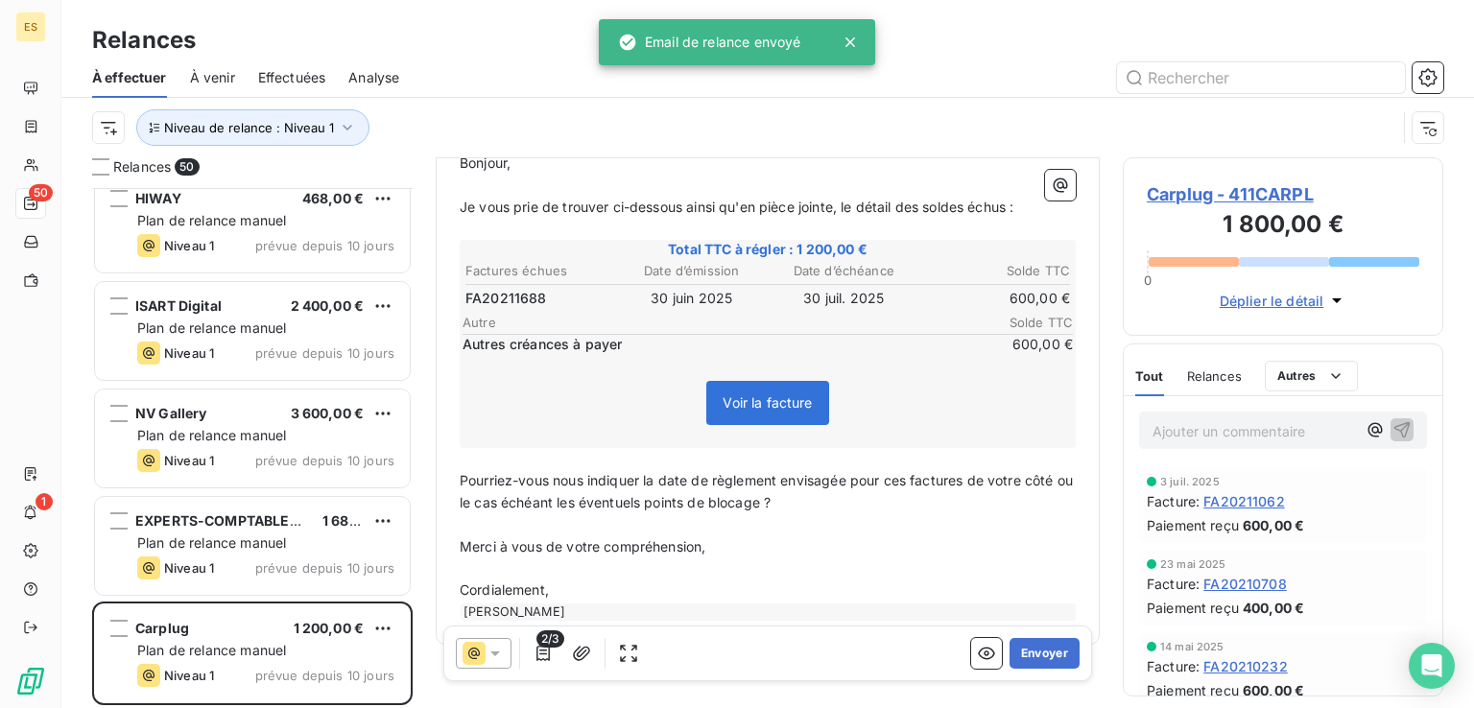
scroll to position [281, 0]
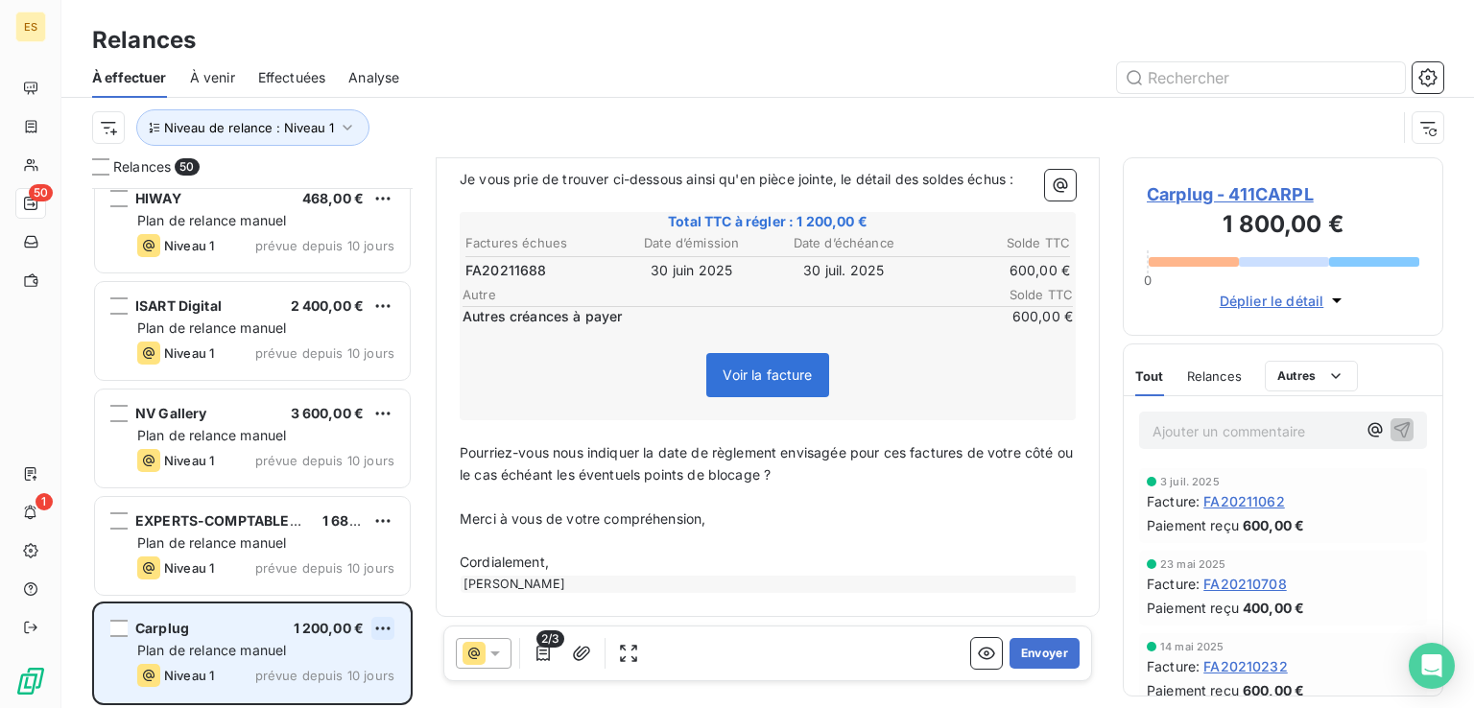
click at [382, 628] on html "ES 50 1 Relances À effectuer À venir Effectuées Analyse Niveau de relance : Niv…" at bounding box center [737, 354] width 1474 height 708
click at [331, 552] on div "Replanifier cette action" at bounding box center [300, 554] width 172 height 31
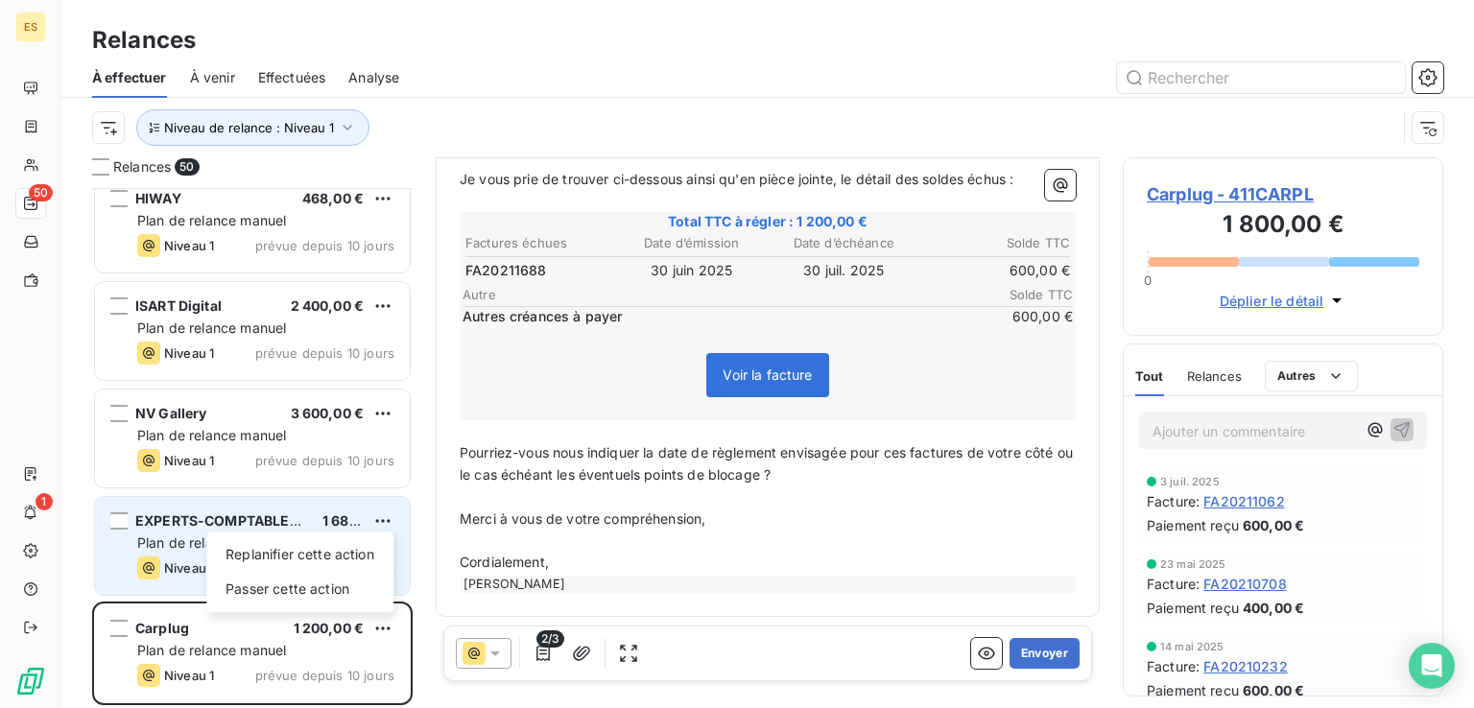
select select "7"
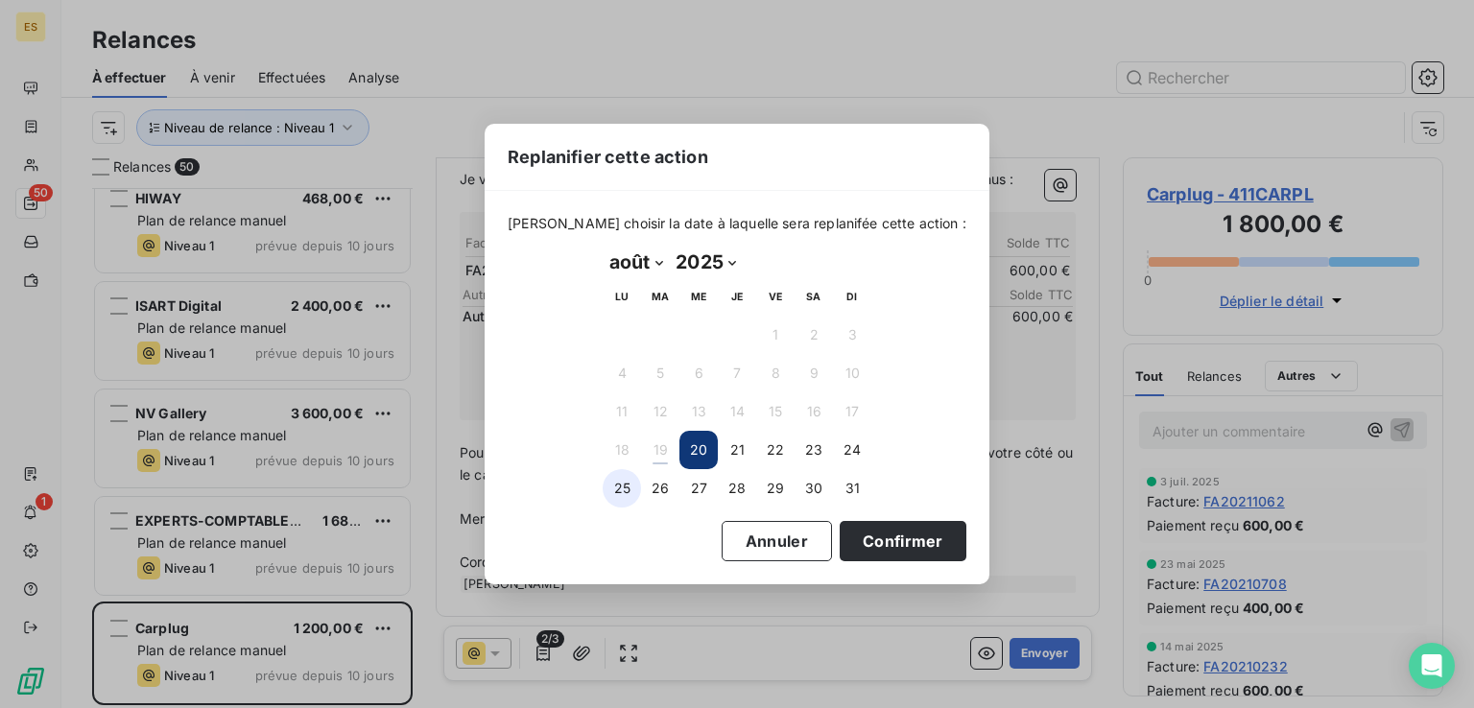
click at [612, 481] on button "25" at bounding box center [621, 488] width 38 height 38
click at [906, 538] on button "Confirmer" at bounding box center [902, 541] width 127 height 40
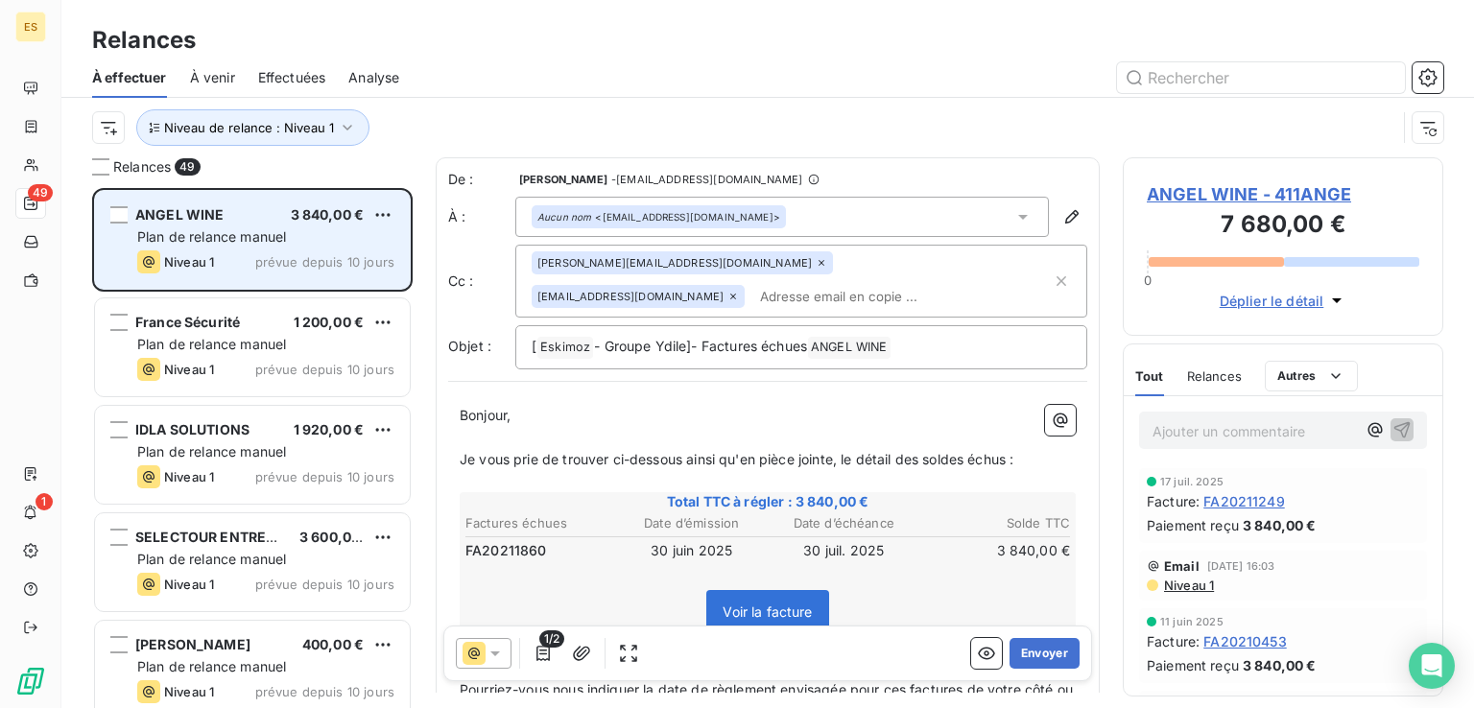
click at [238, 227] on div "Plan de relance manuel" at bounding box center [265, 236] width 257 height 19
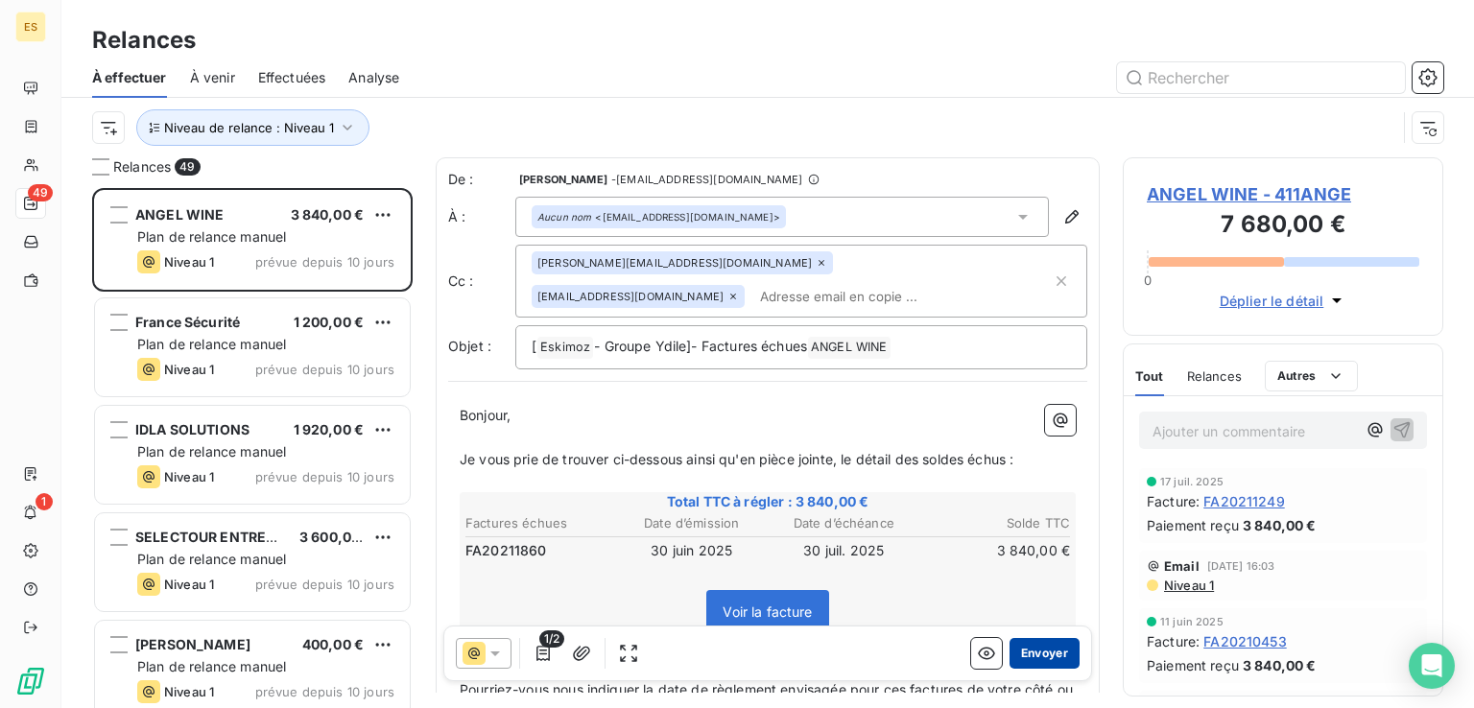
click at [1009, 653] on button "Envoyer" at bounding box center [1044, 653] width 70 height 31
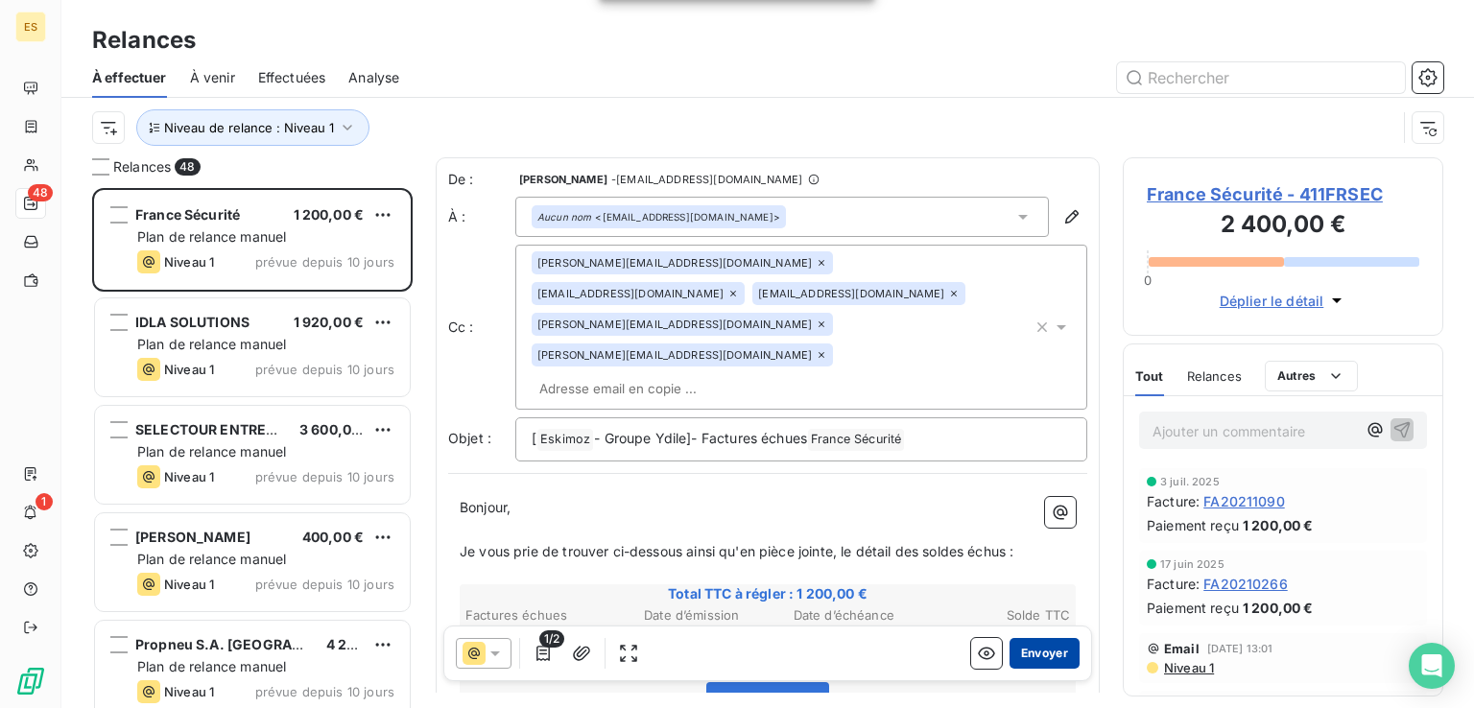
click at [1054, 649] on button "Envoyer" at bounding box center [1044, 653] width 70 height 31
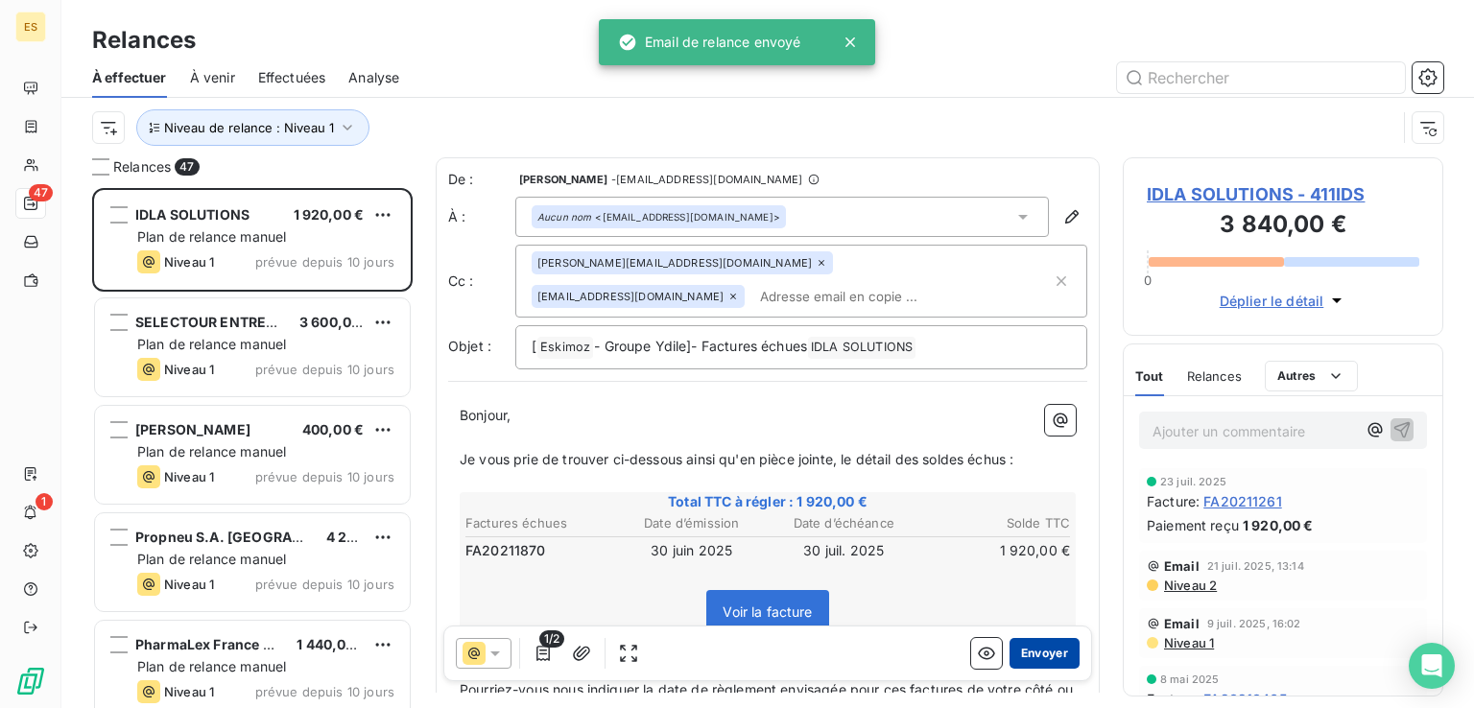
click at [1026, 650] on button "Envoyer" at bounding box center [1044, 653] width 70 height 31
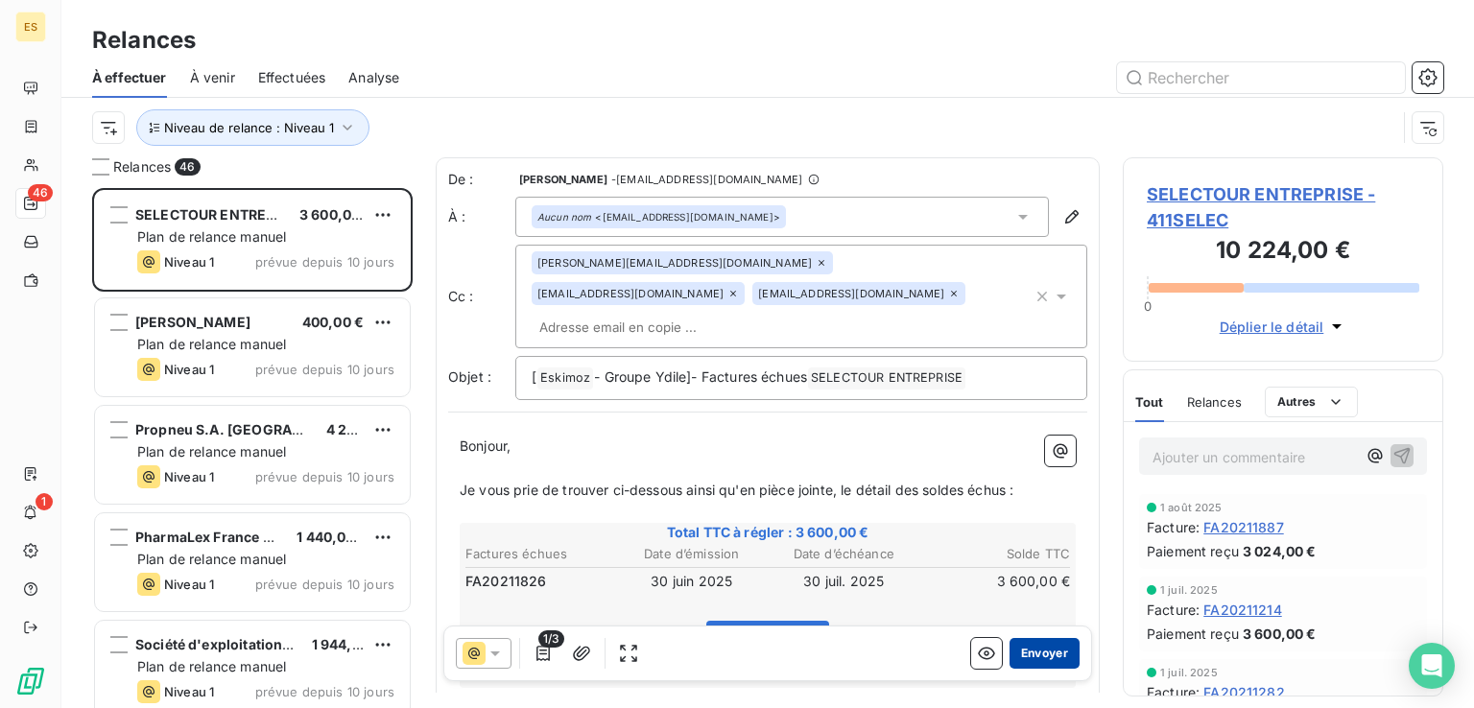
click at [1028, 653] on button "Envoyer" at bounding box center [1044, 653] width 70 height 31
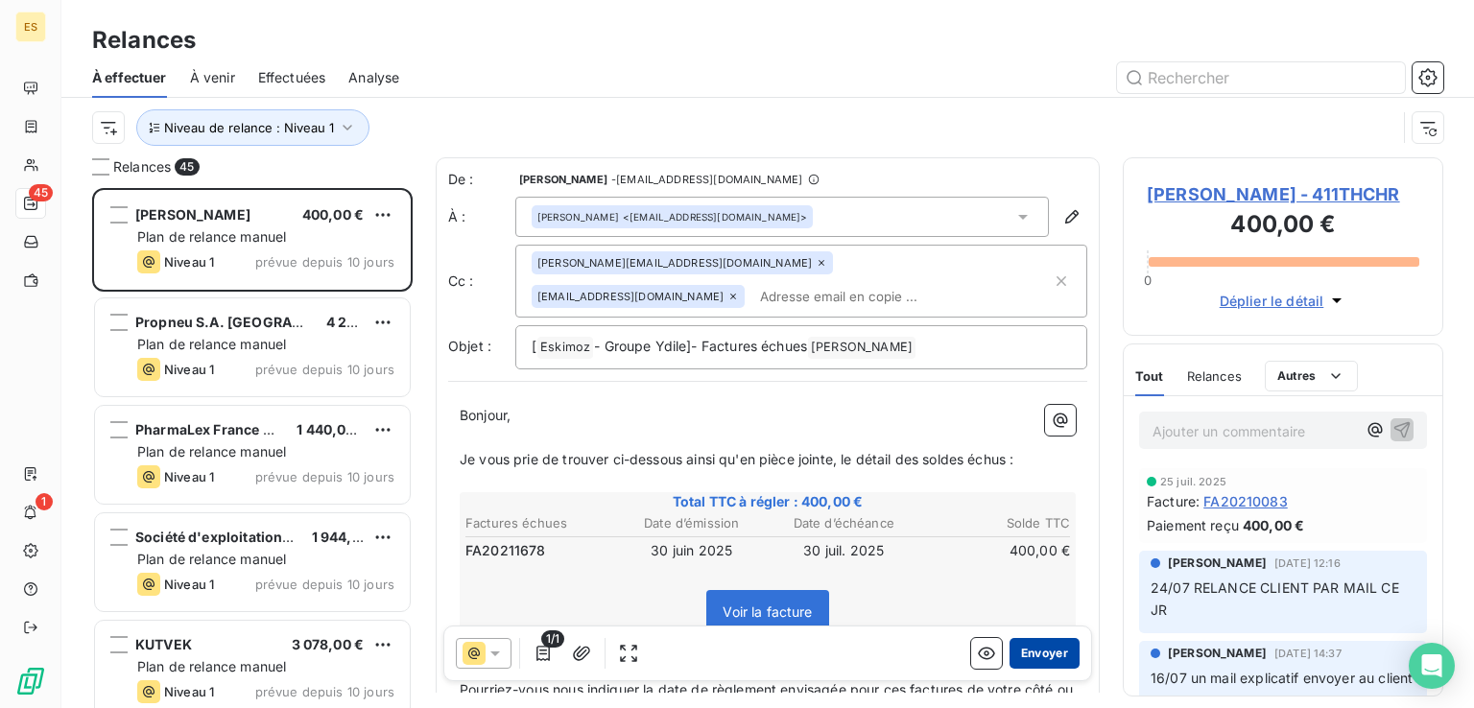
click at [1027, 649] on button "Envoyer" at bounding box center [1044, 653] width 70 height 31
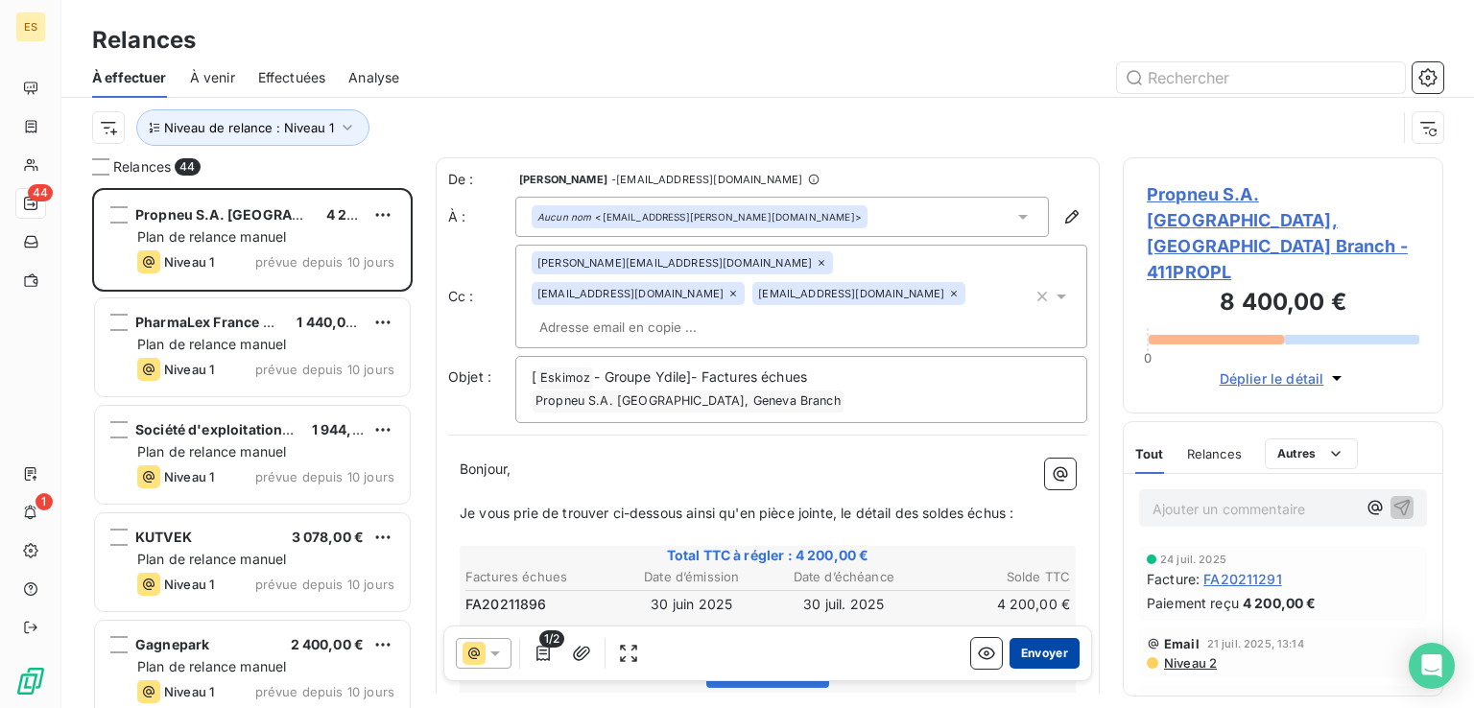
click at [1025, 648] on button "Envoyer" at bounding box center [1044, 653] width 70 height 31
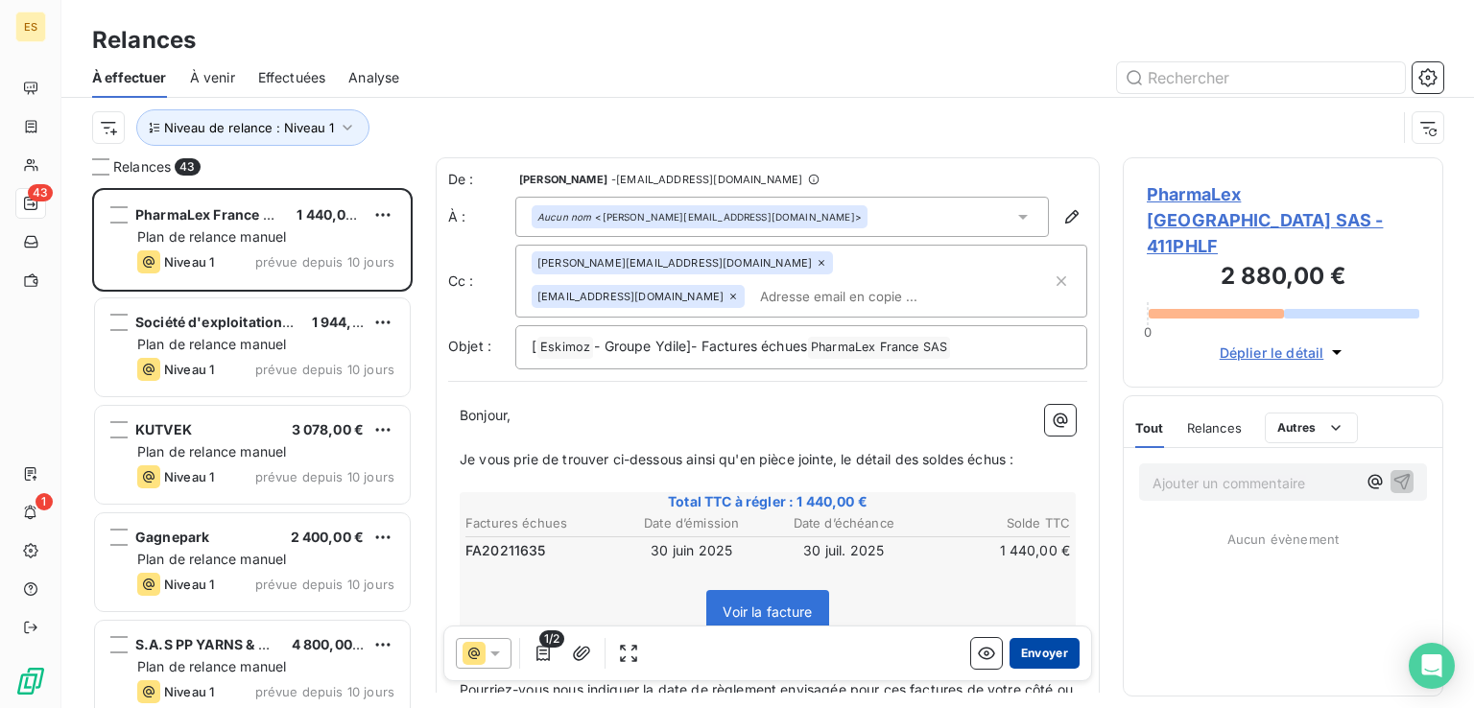
click at [1017, 649] on button "Envoyer" at bounding box center [1044, 653] width 70 height 31
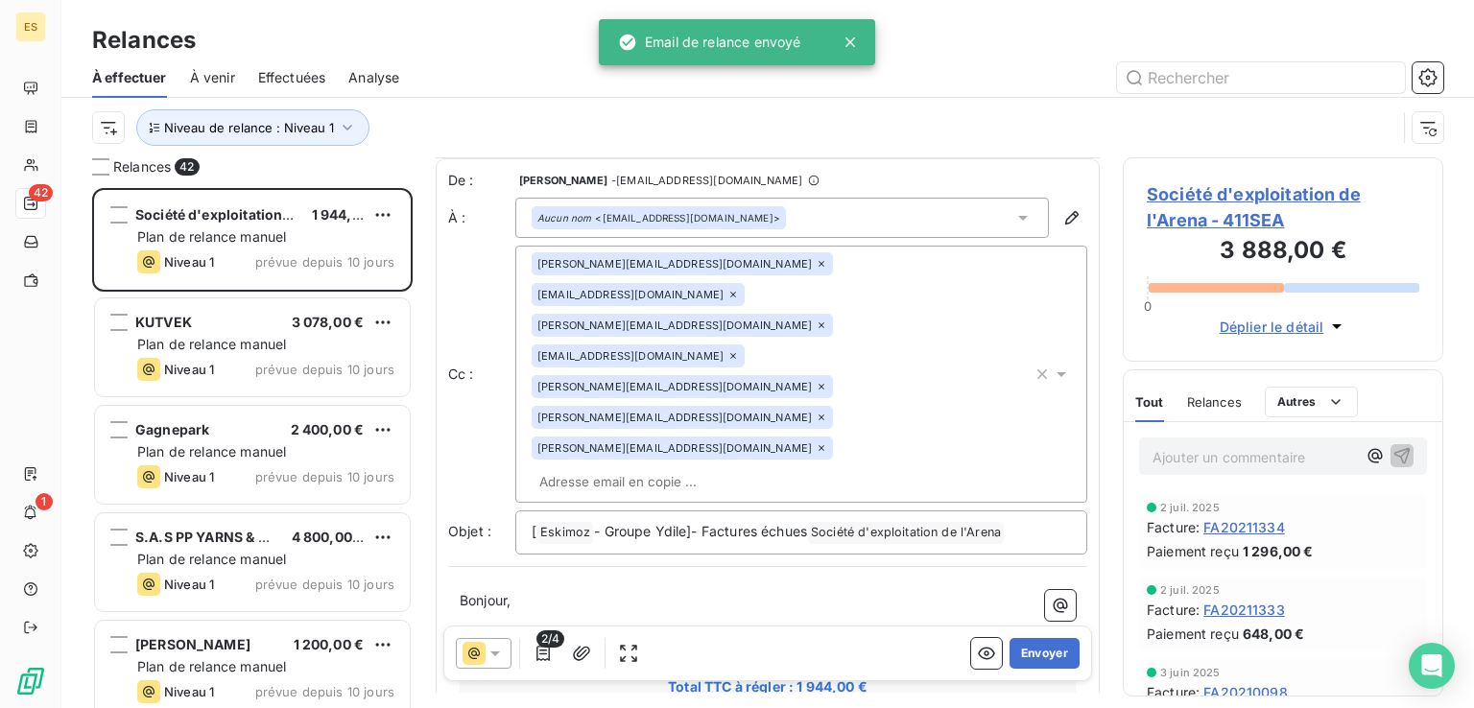
scroll to position [288, 0]
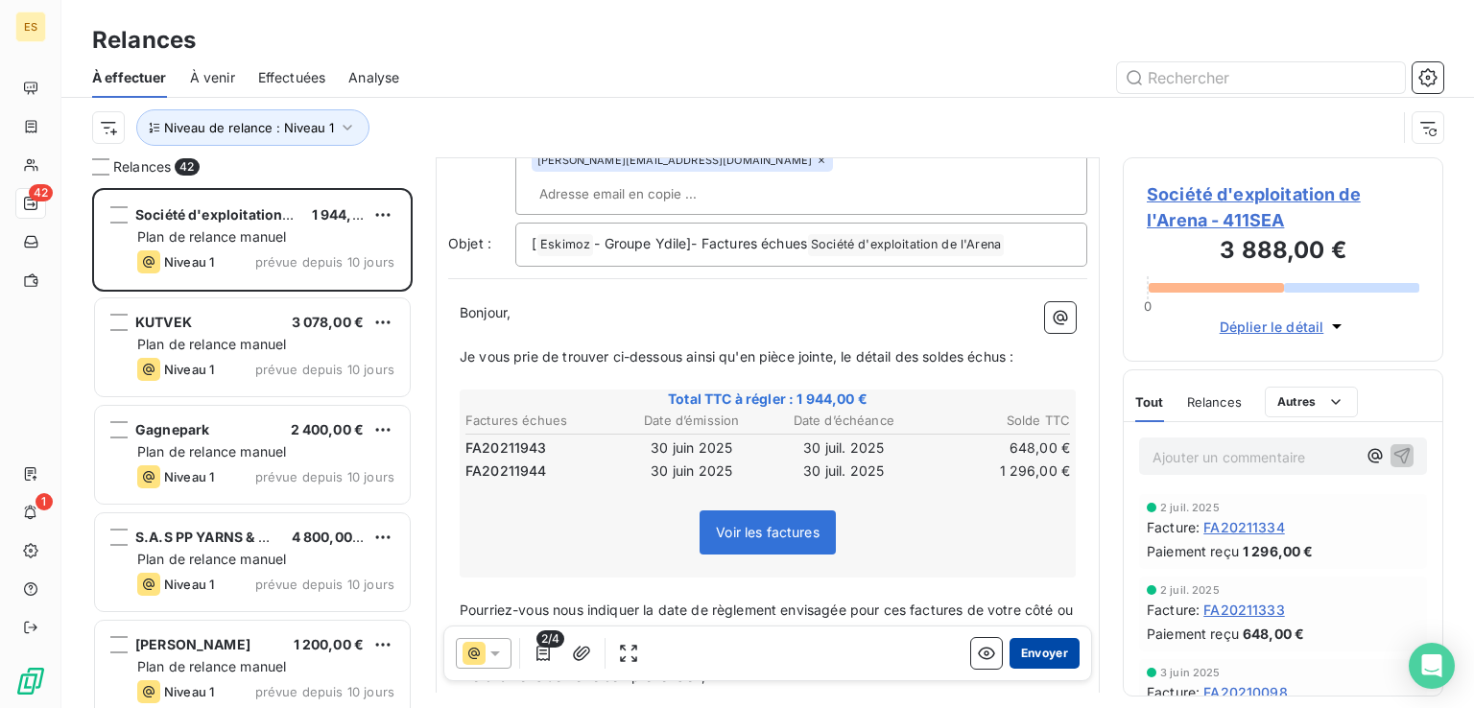
click at [1040, 651] on button "Envoyer" at bounding box center [1044, 653] width 70 height 31
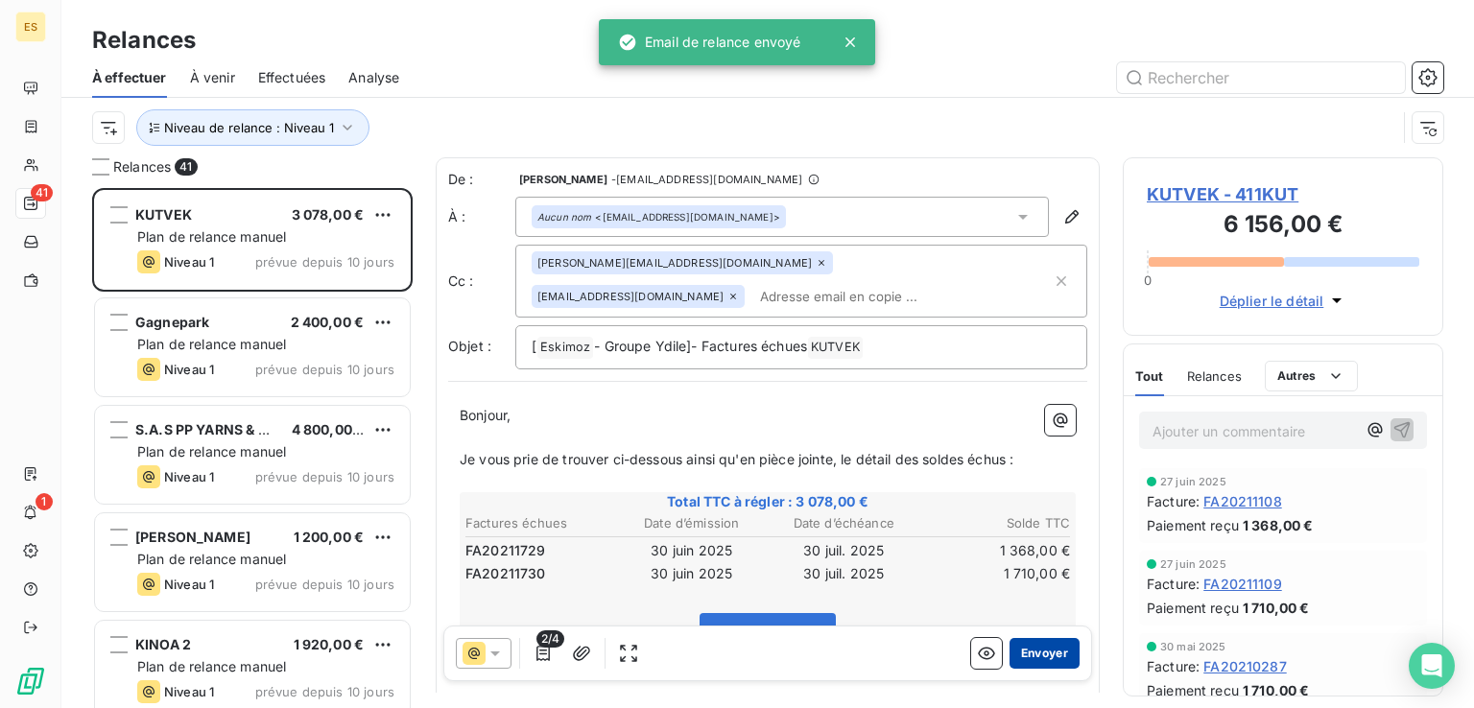
click at [1015, 657] on button "Envoyer" at bounding box center [1044, 653] width 70 height 31
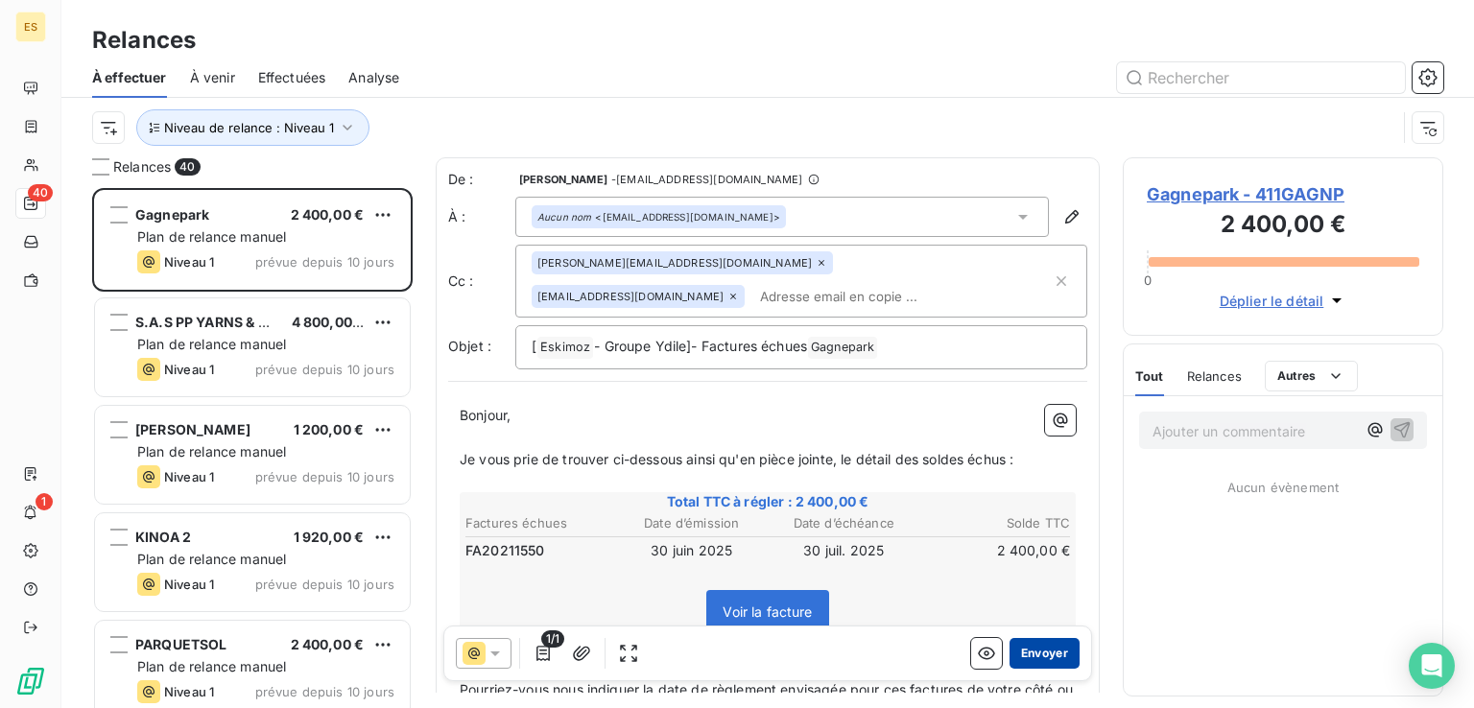
click at [1012, 649] on button "Envoyer" at bounding box center [1044, 653] width 70 height 31
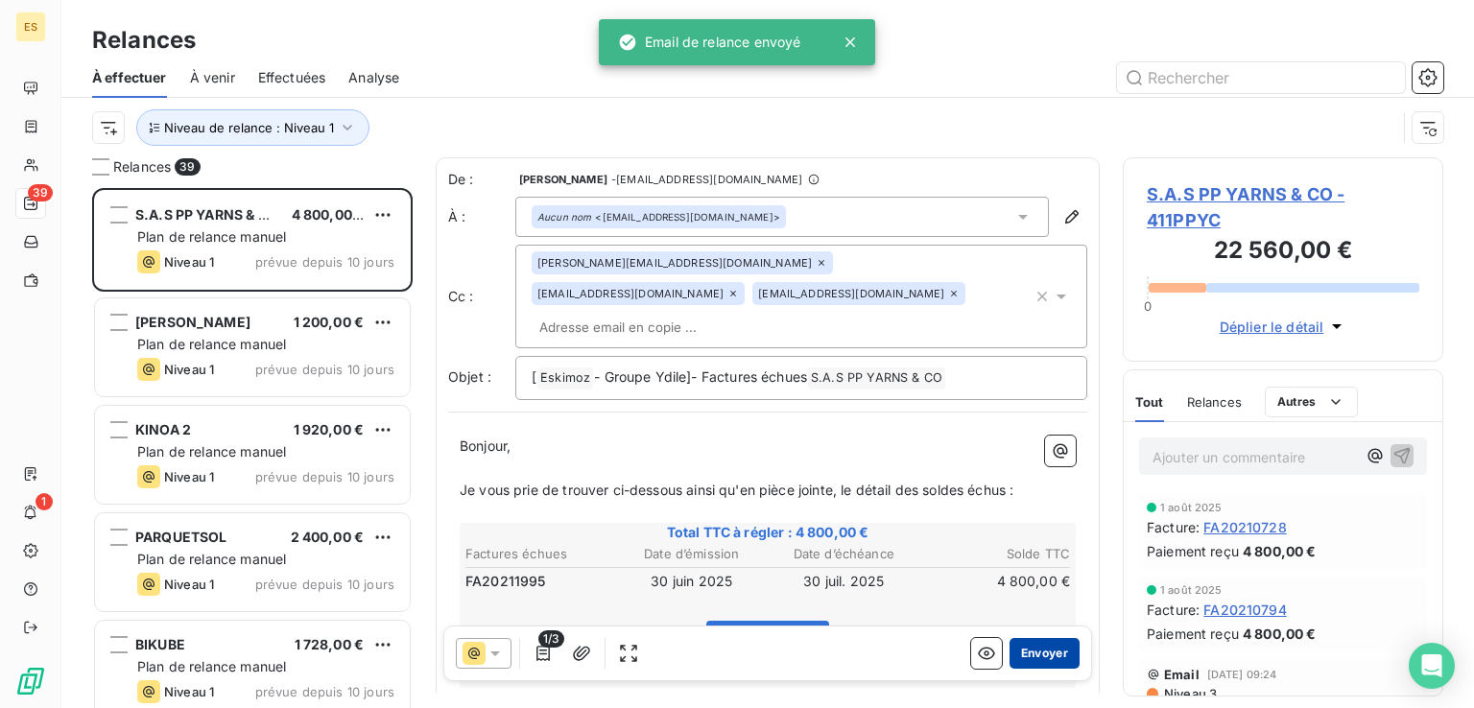
click at [1038, 657] on button "Envoyer" at bounding box center [1044, 653] width 70 height 31
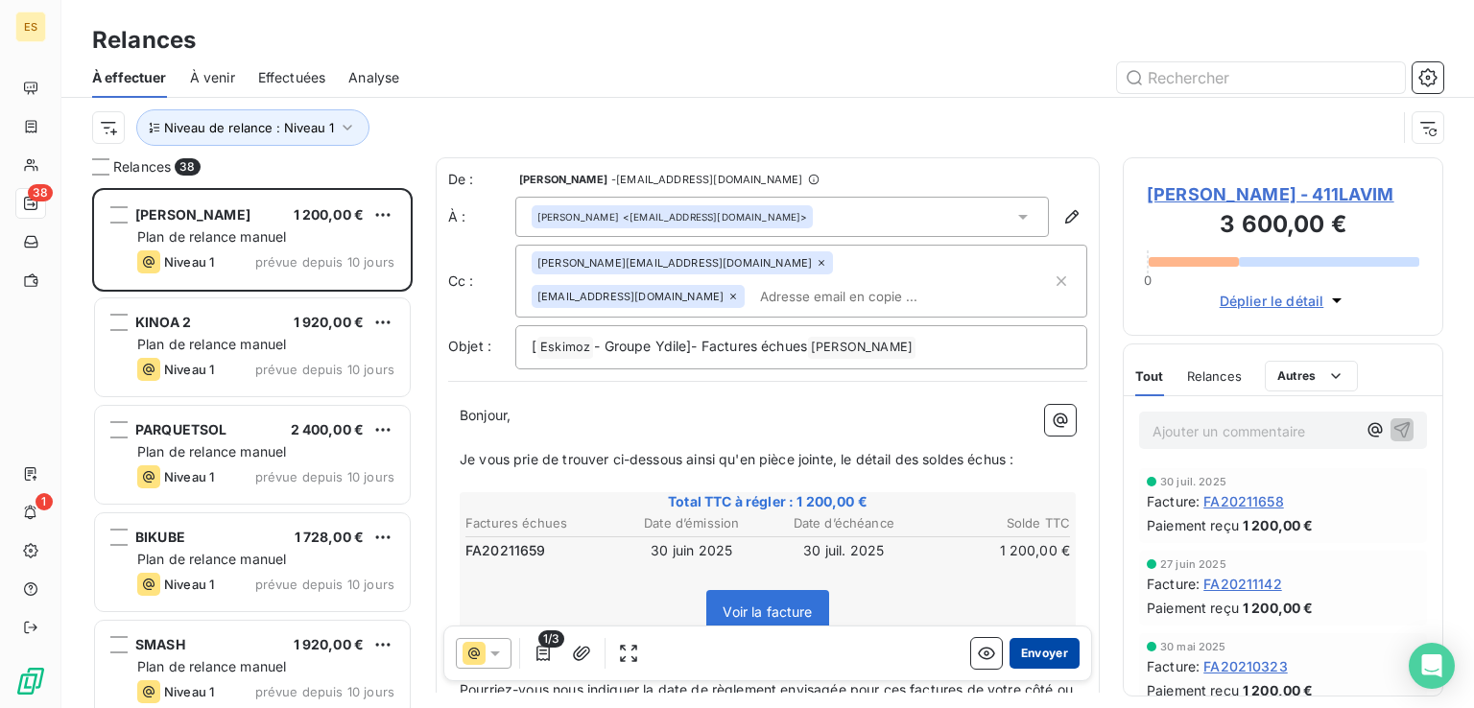
click at [1017, 652] on button "Envoyer" at bounding box center [1044, 653] width 70 height 31
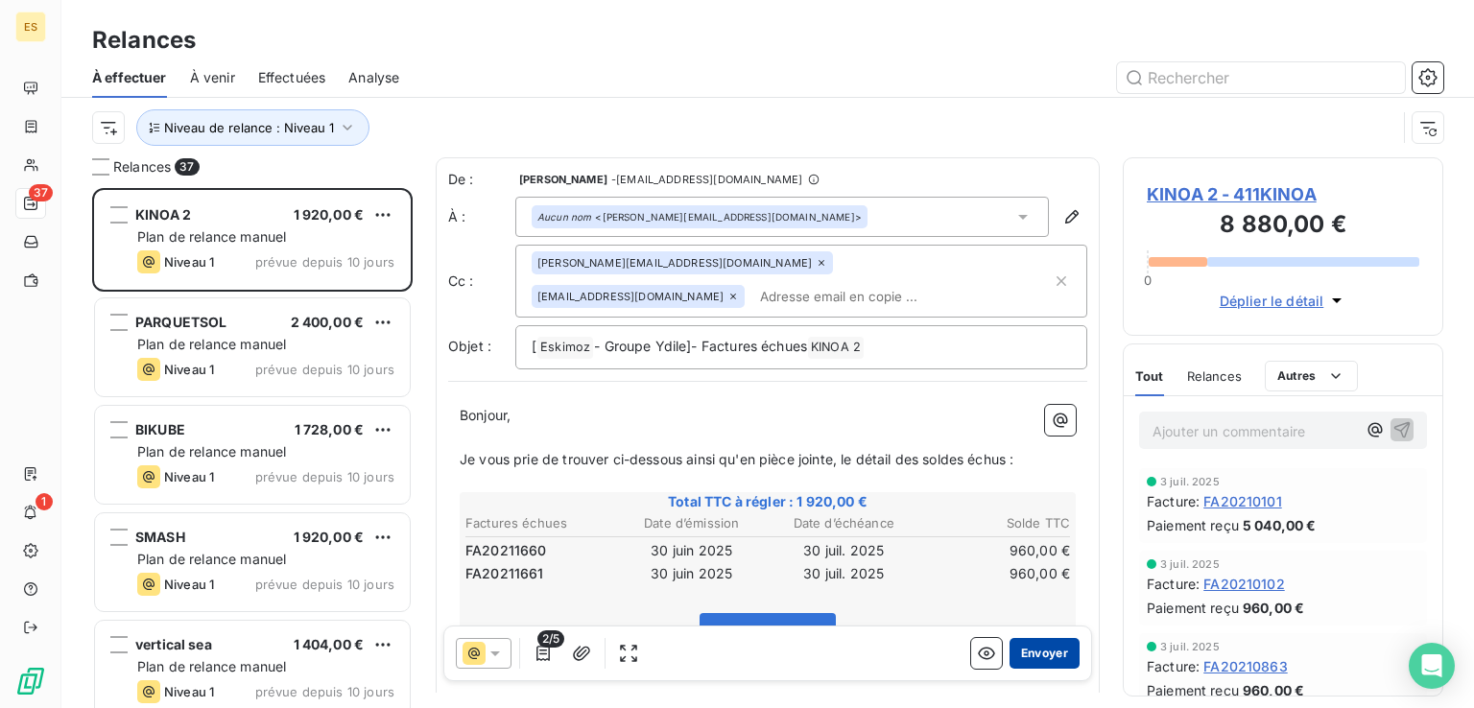
click at [1025, 649] on button "Envoyer" at bounding box center [1044, 653] width 70 height 31
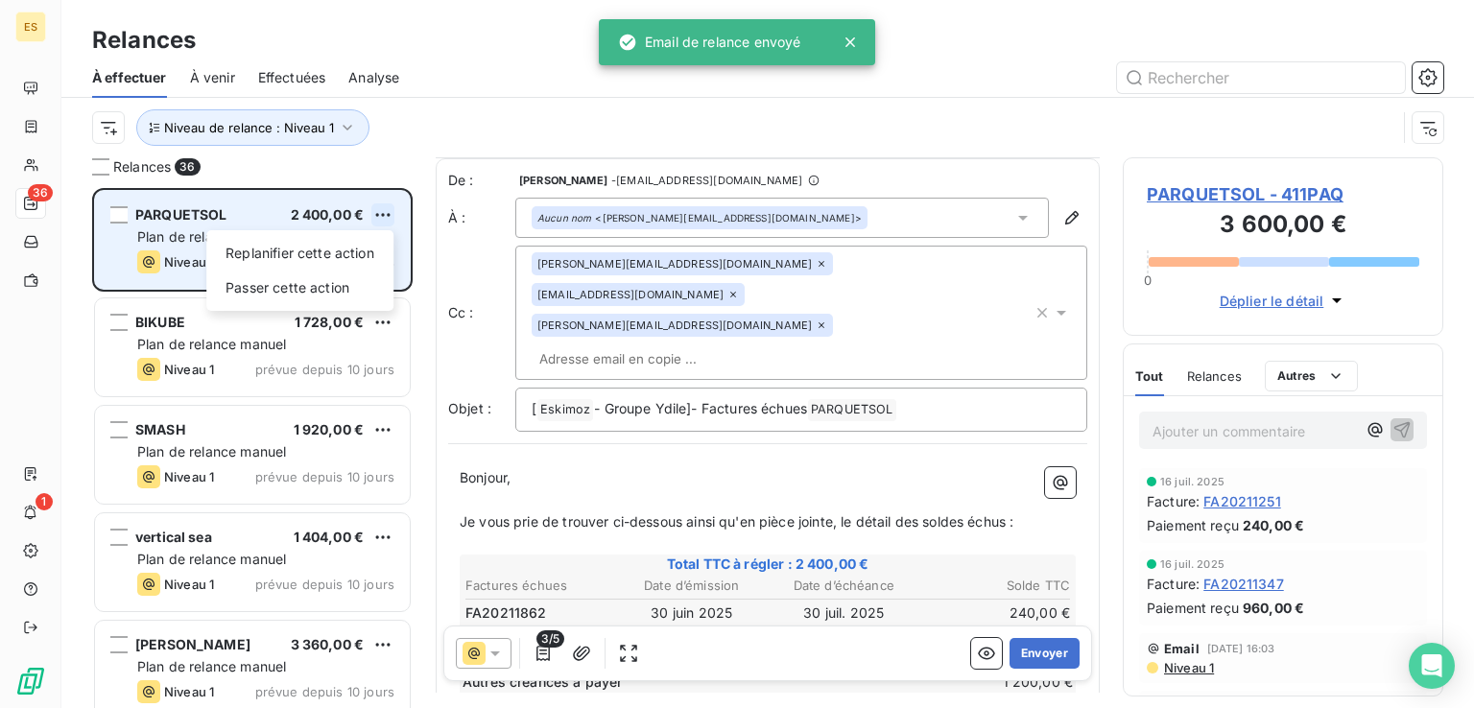
click at [382, 213] on html "ES 36 1 Relances À effectuer À venir Effectuées Analyse Niveau de relance : Niv…" at bounding box center [737, 354] width 1474 height 708
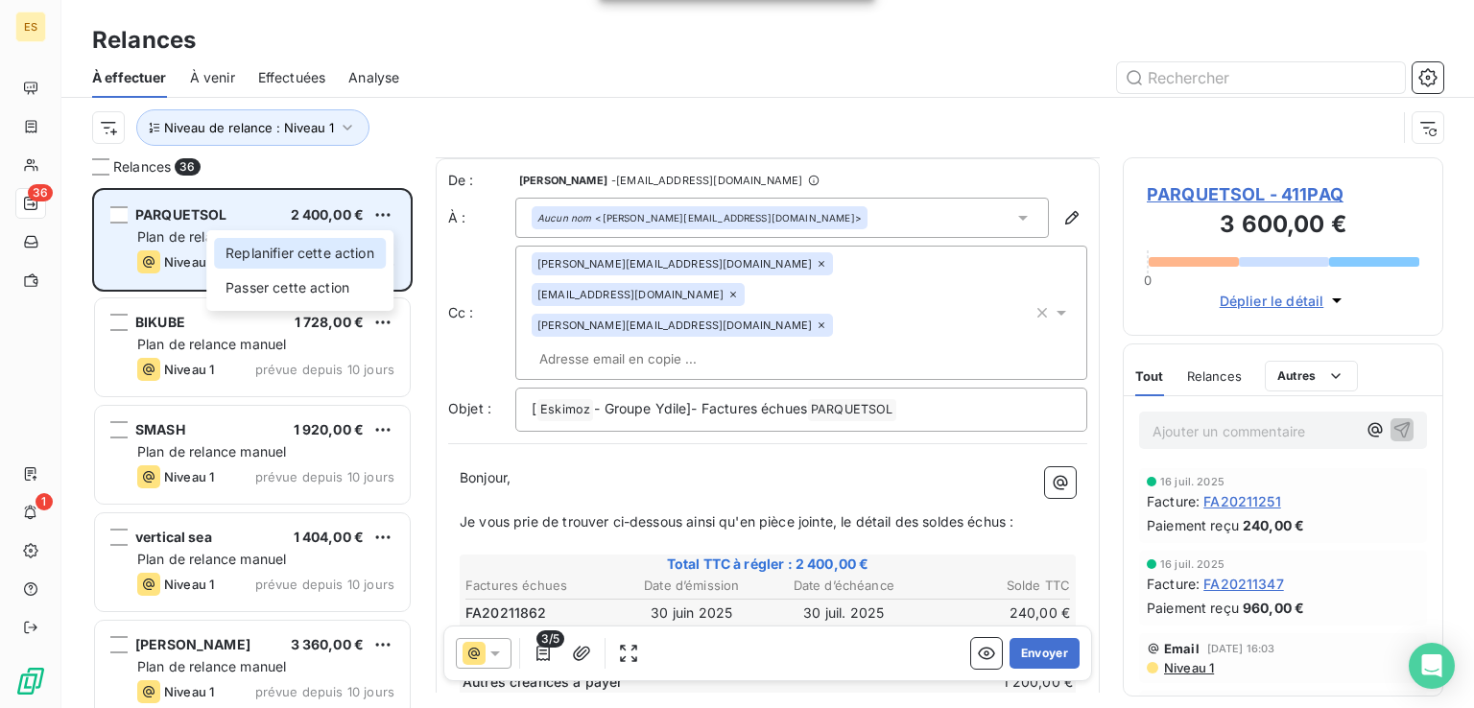
click at [370, 260] on div "Replanifier cette action" at bounding box center [300, 253] width 172 height 31
select select "7"
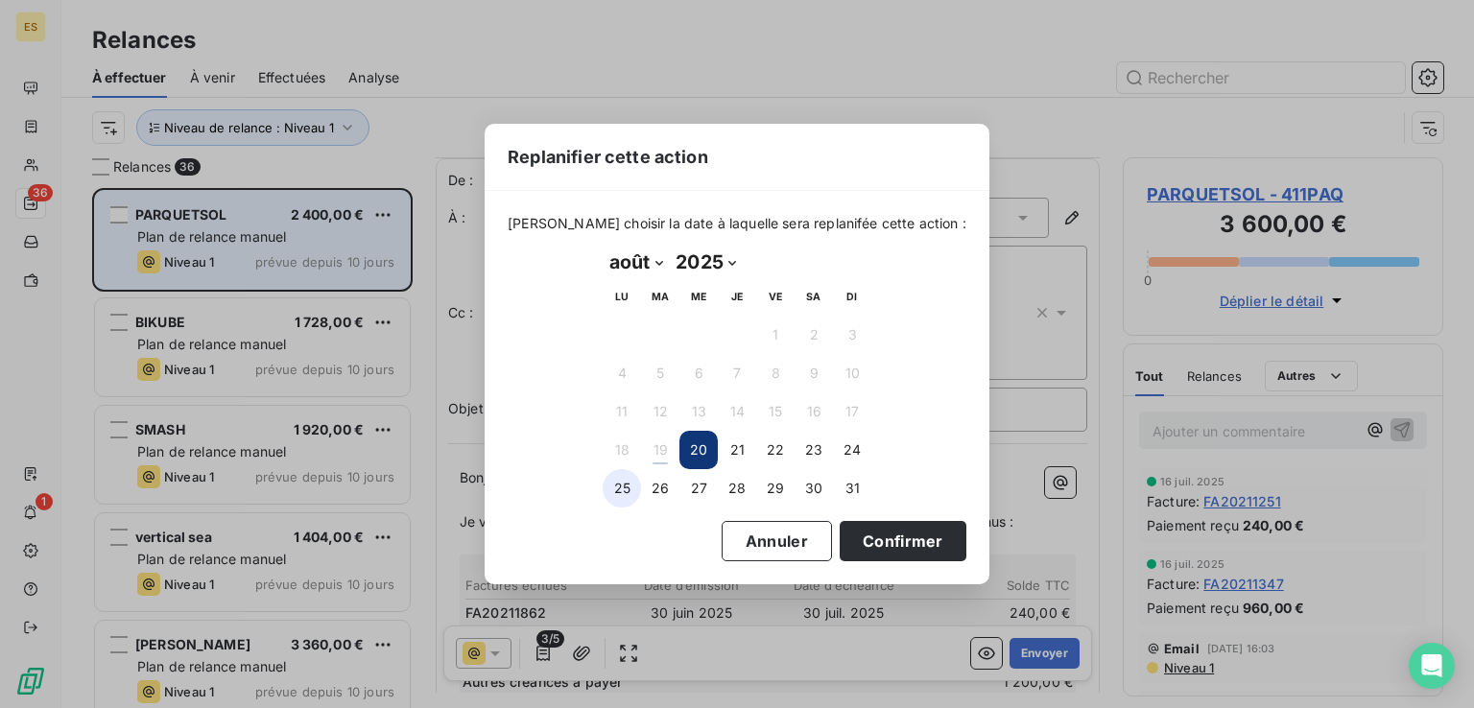
click at [623, 489] on button "25" at bounding box center [621, 488] width 38 height 38
click at [885, 542] on button "Confirmer" at bounding box center [902, 541] width 127 height 40
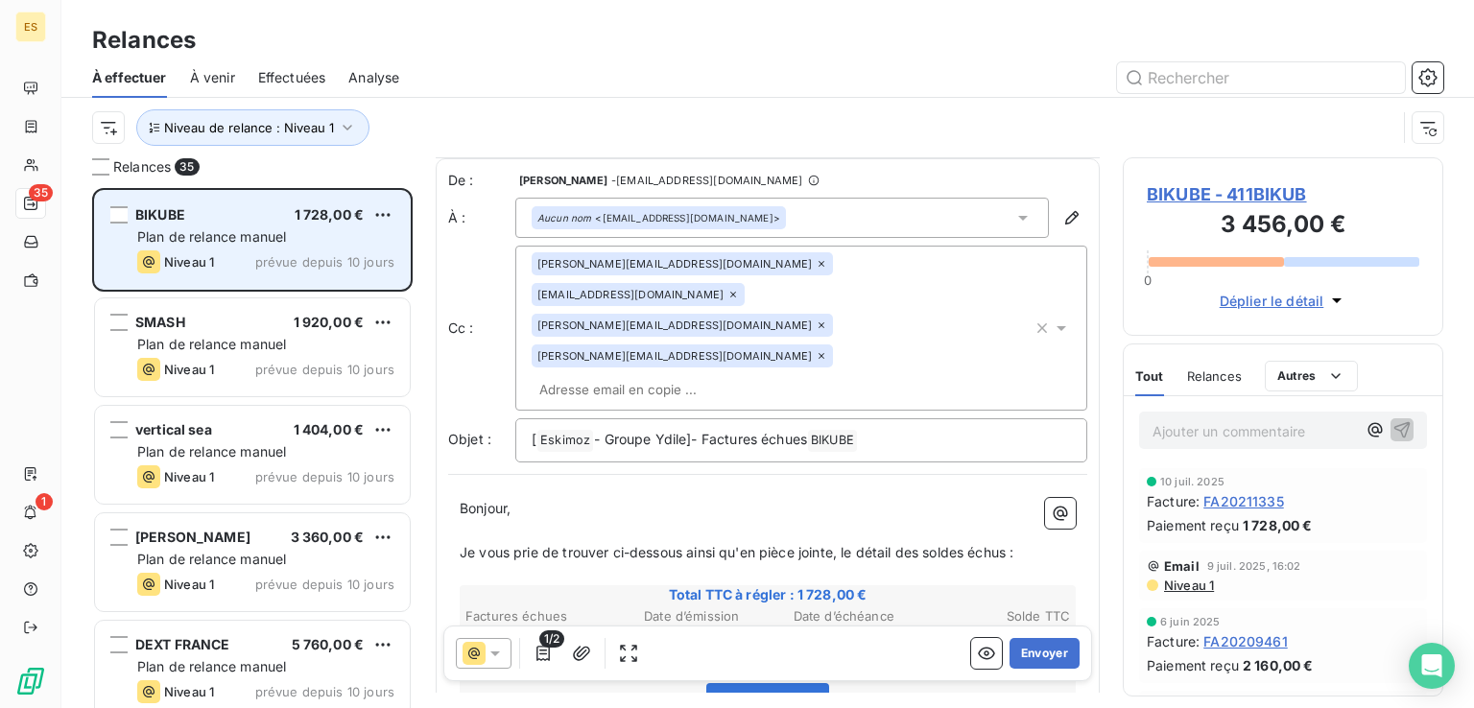
scroll to position [269, 0]
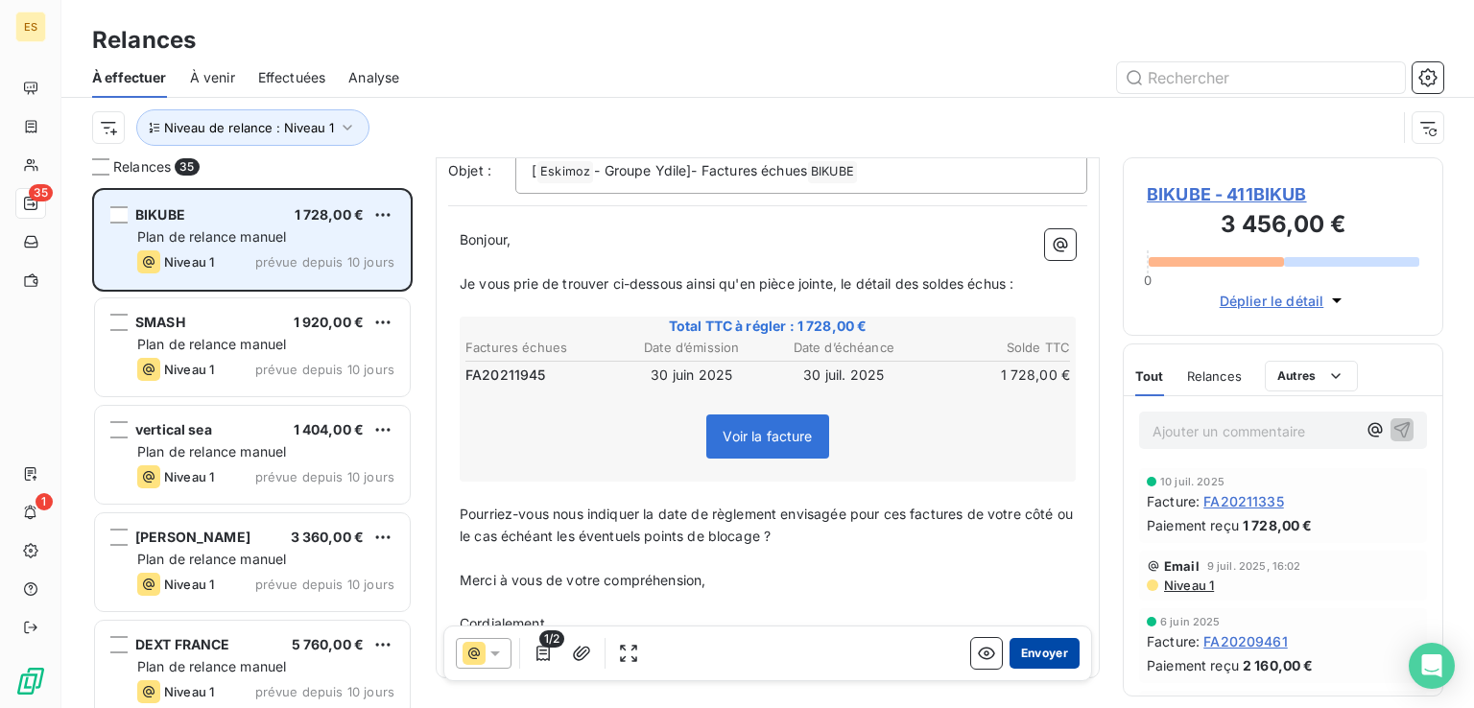
click at [1020, 653] on button "Envoyer" at bounding box center [1044, 653] width 70 height 31
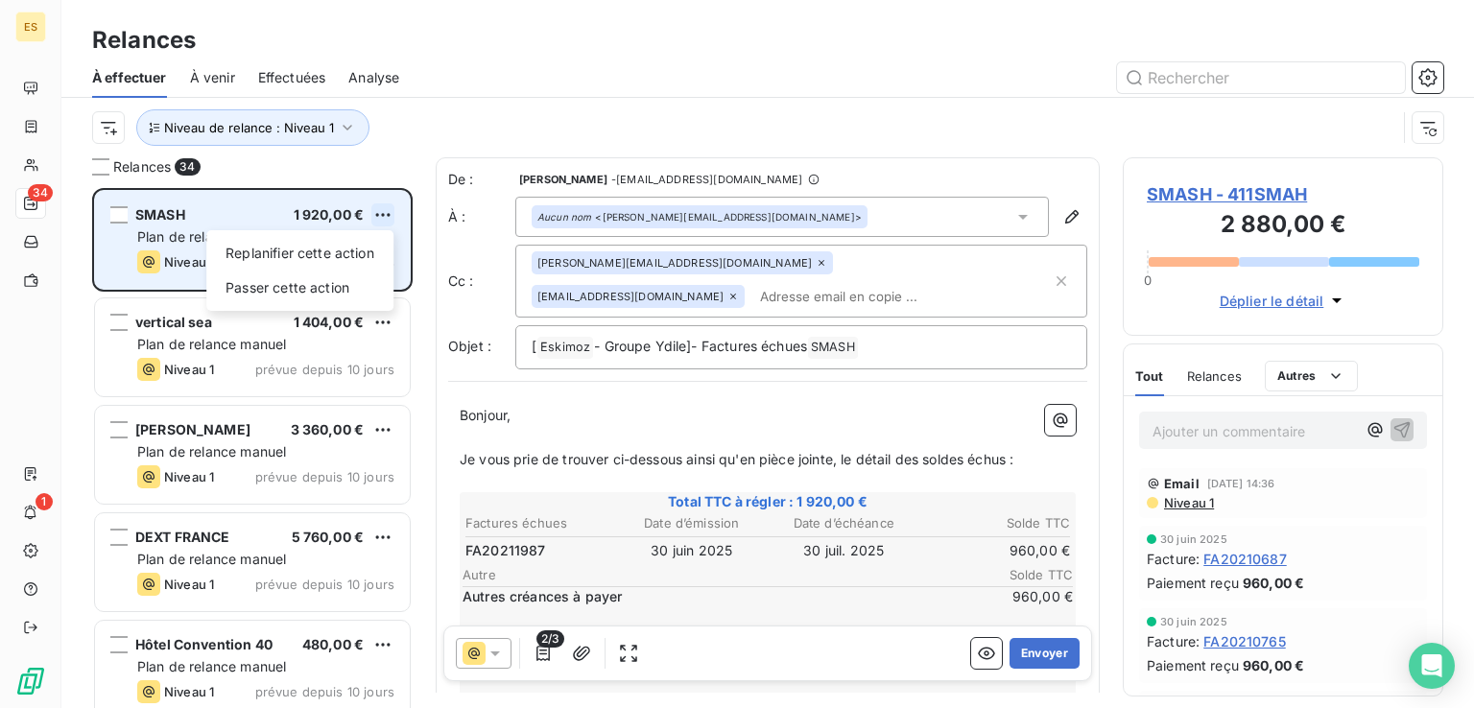
click at [378, 218] on html "ES 34 1 Relances À effectuer À venir Effectuées Analyse Niveau de relance : Niv…" at bounding box center [737, 354] width 1474 height 708
click at [319, 253] on div "Replanifier cette action" at bounding box center [300, 253] width 172 height 31
select select "7"
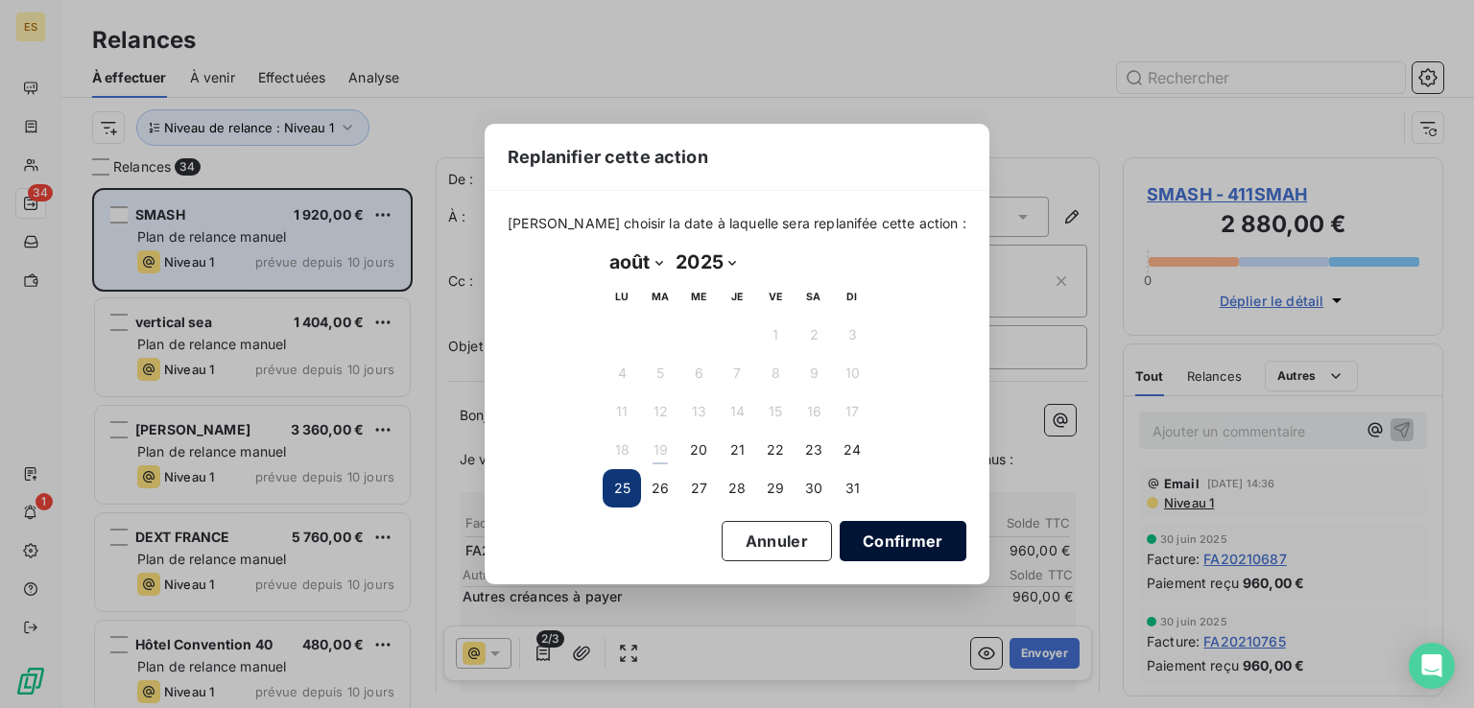
click at [843, 535] on button "Confirmer" at bounding box center [902, 541] width 127 height 40
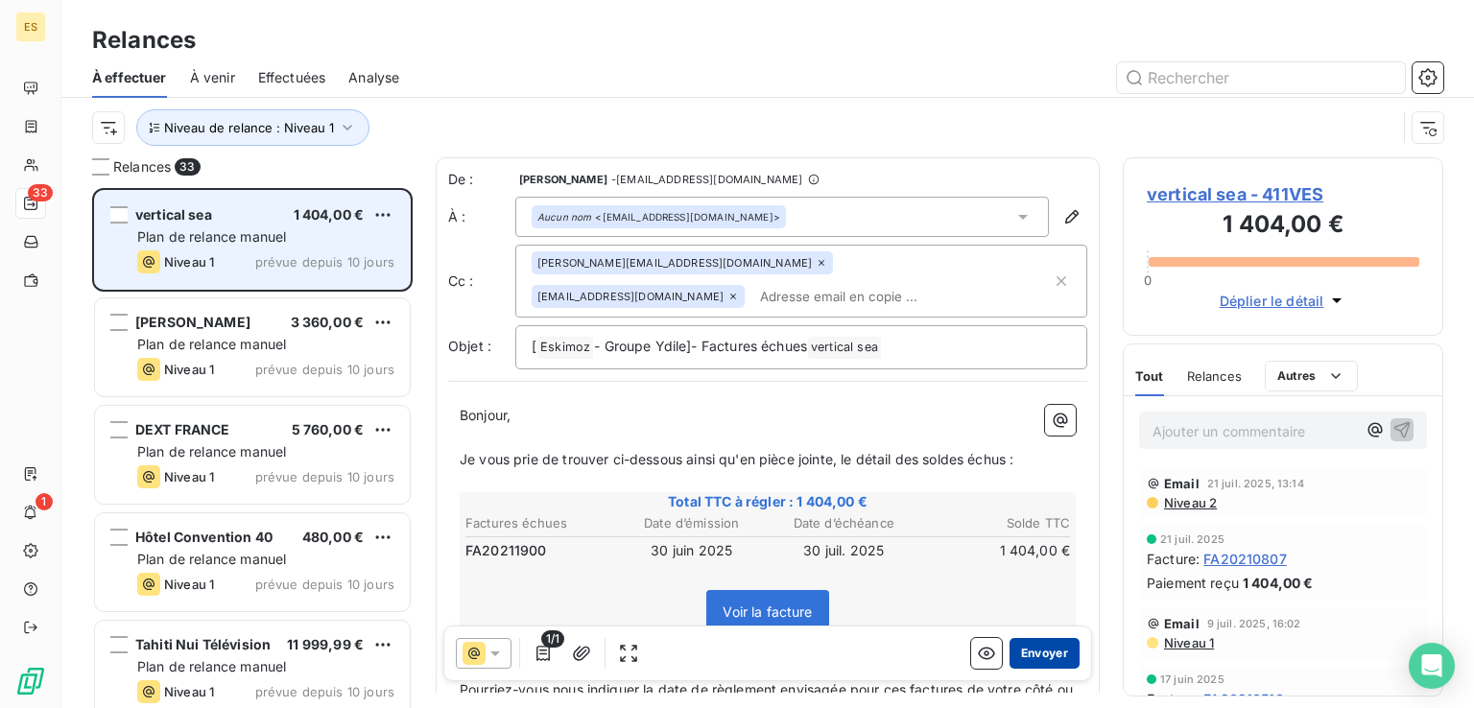
click at [1009, 650] on button "Envoyer" at bounding box center [1044, 653] width 70 height 31
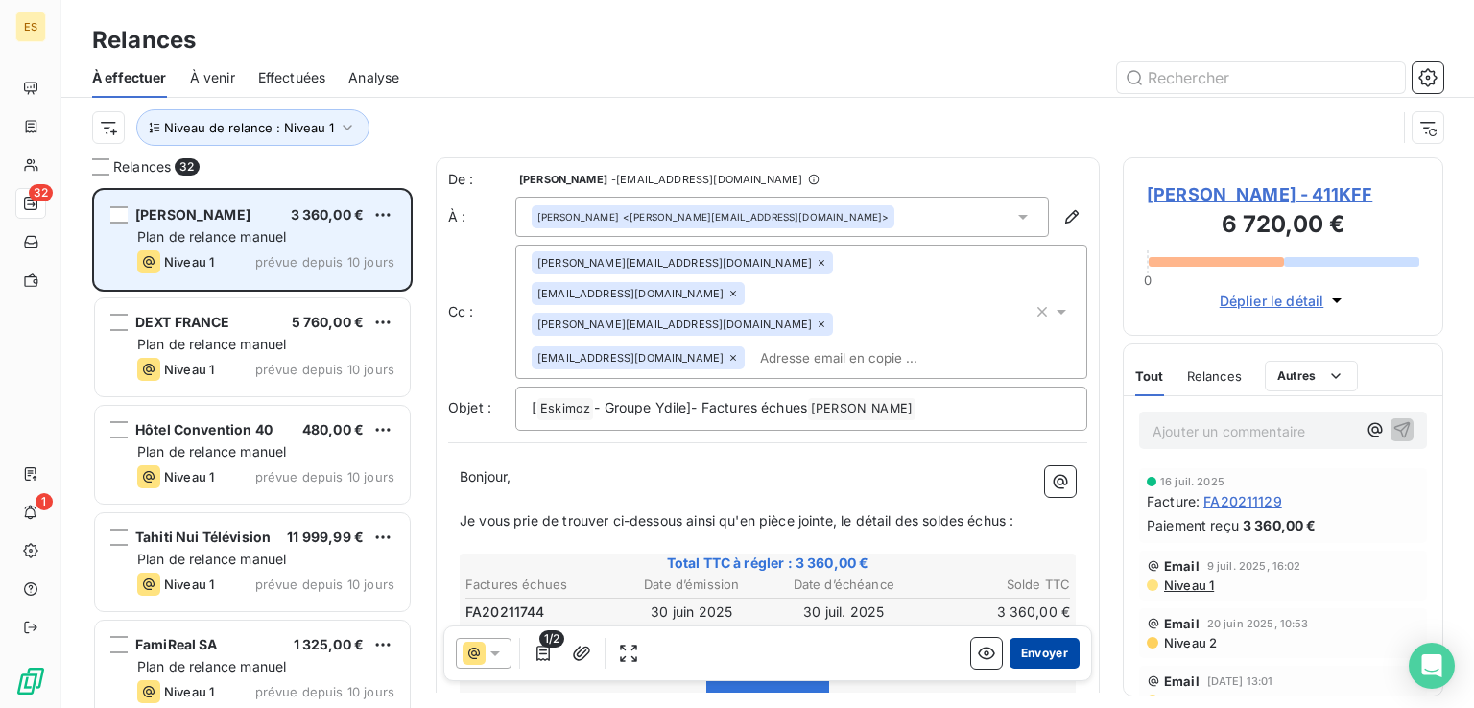
click at [1044, 660] on button "Envoyer" at bounding box center [1044, 653] width 70 height 31
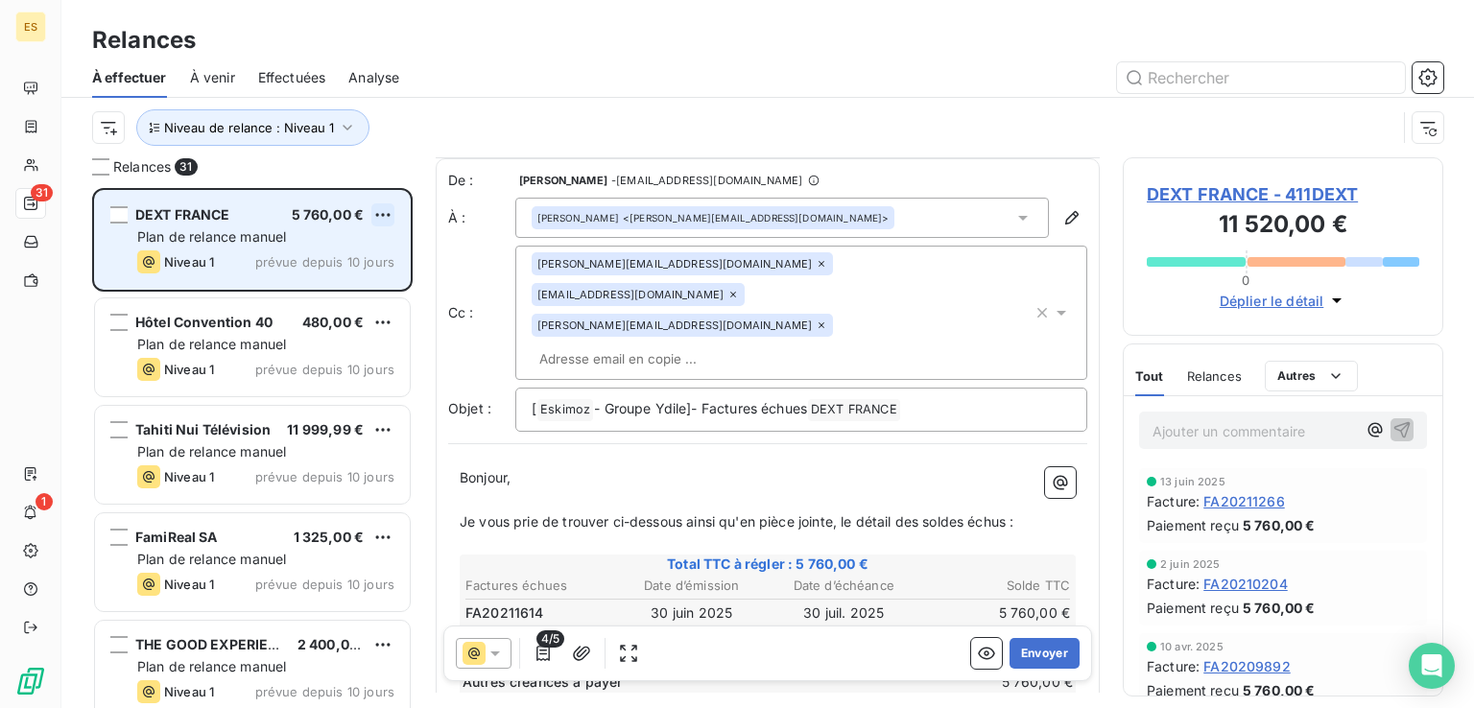
click at [386, 220] on html "ES 31 1 Relances À effectuer À venir Effectuées Analyse Niveau de relance : Niv…" at bounding box center [737, 354] width 1474 height 708
click at [274, 258] on div "Replanifier cette action" at bounding box center [300, 253] width 172 height 31
select select "7"
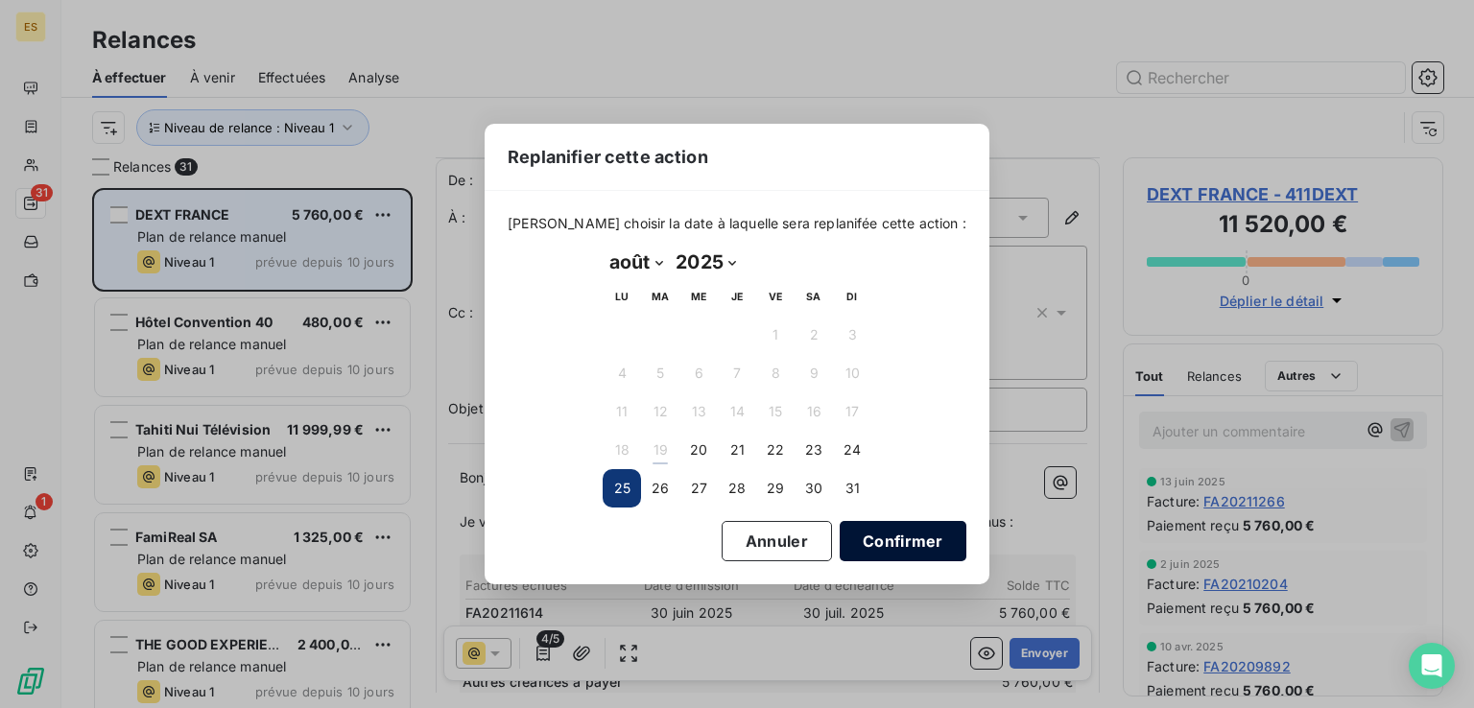
click at [874, 533] on button "Confirmer" at bounding box center [902, 541] width 127 height 40
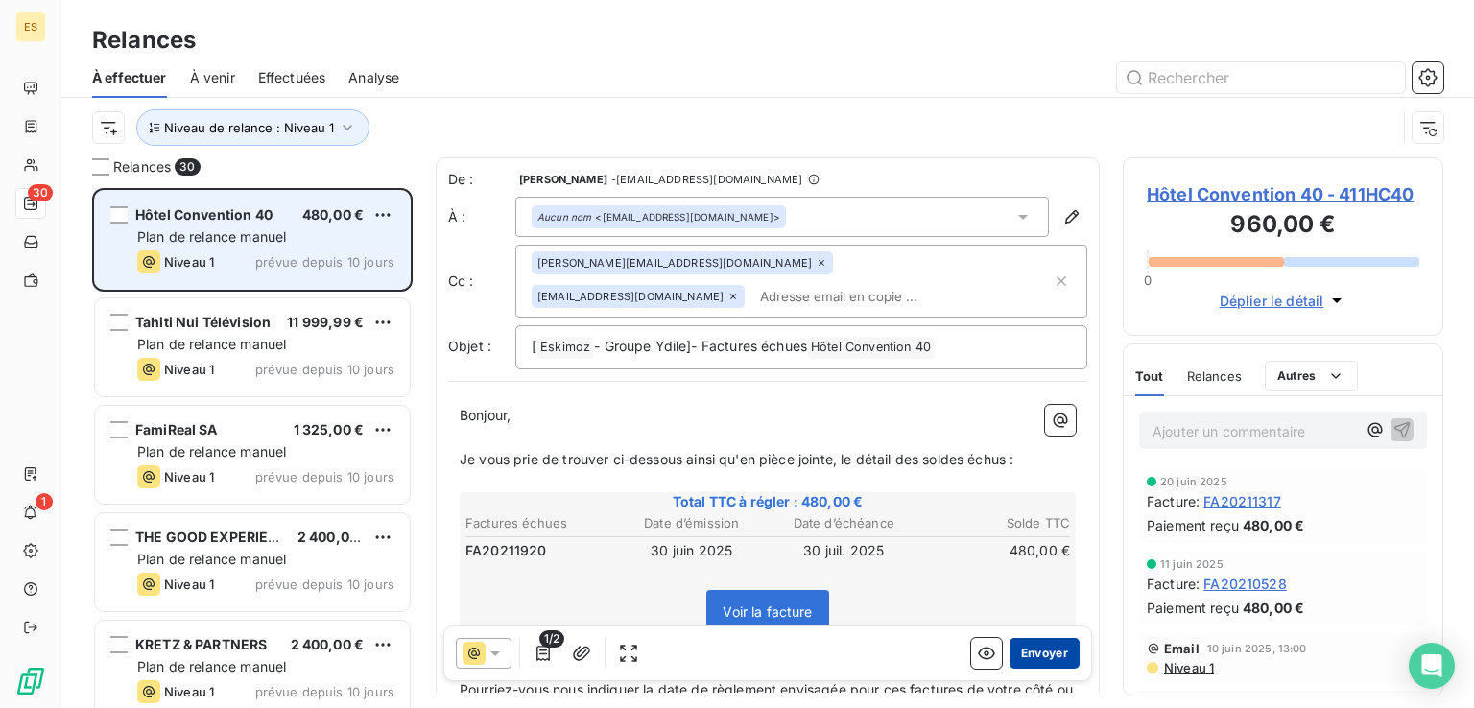
click at [1031, 652] on button "Envoyer" at bounding box center [1044, 653] width 70 height 31
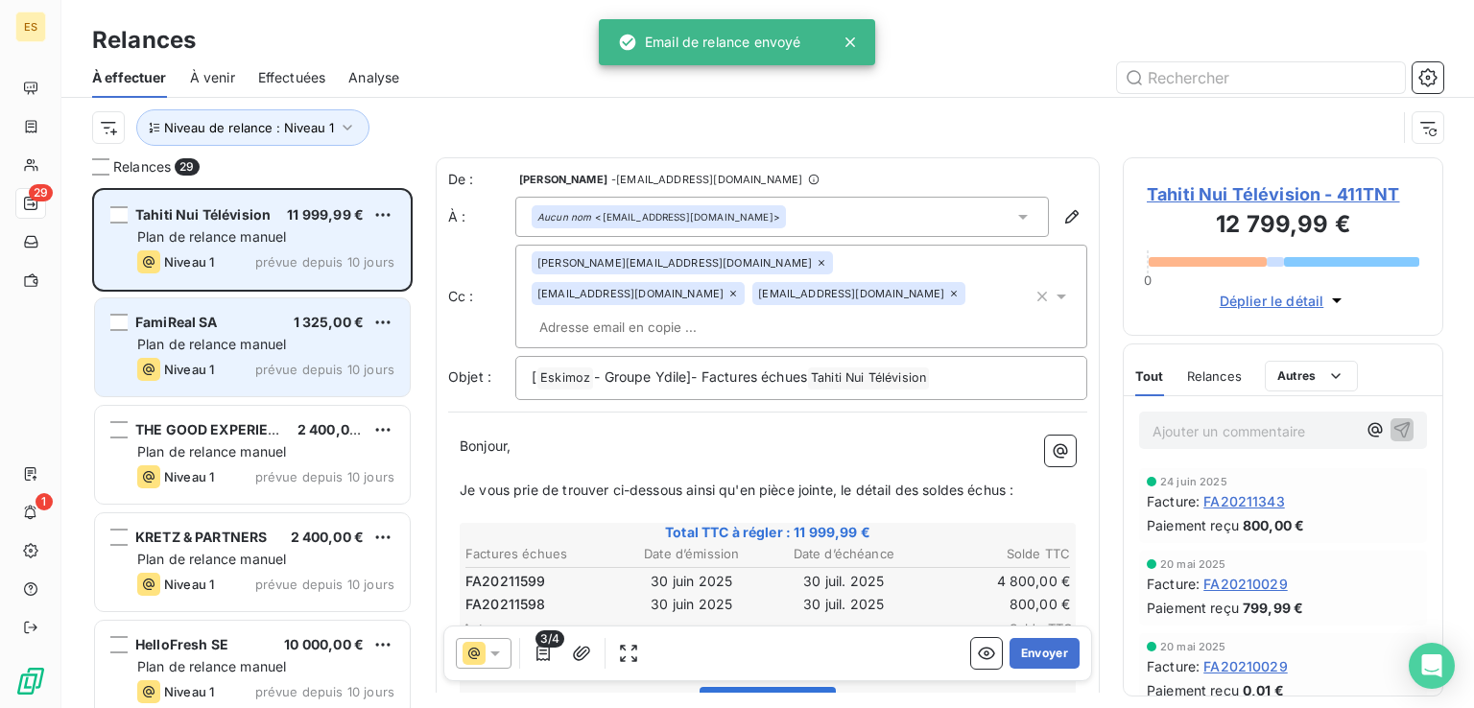
click at [224, 322] on div "FamiReal SA 1 325,00 €" at bounding box center [265, 322] width 257 height 17
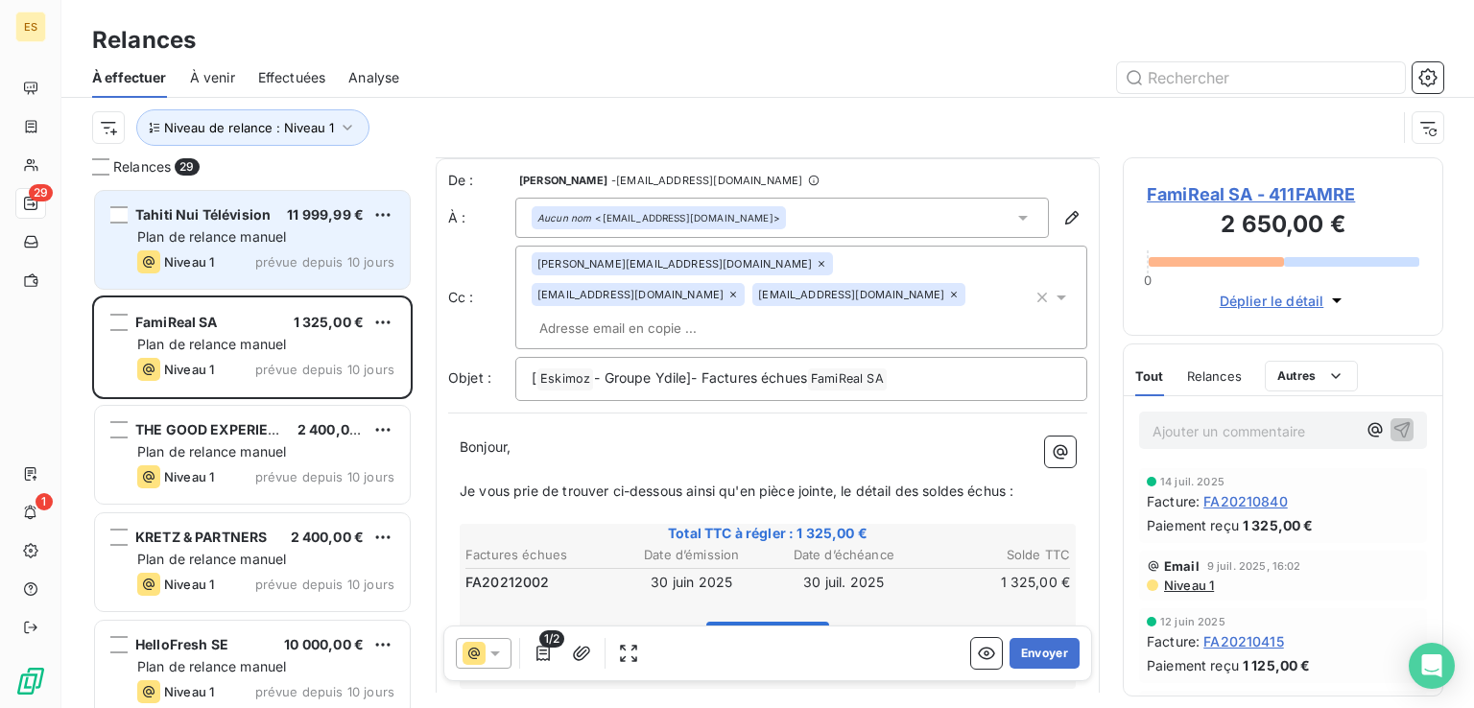
scroll to position [238, 0]
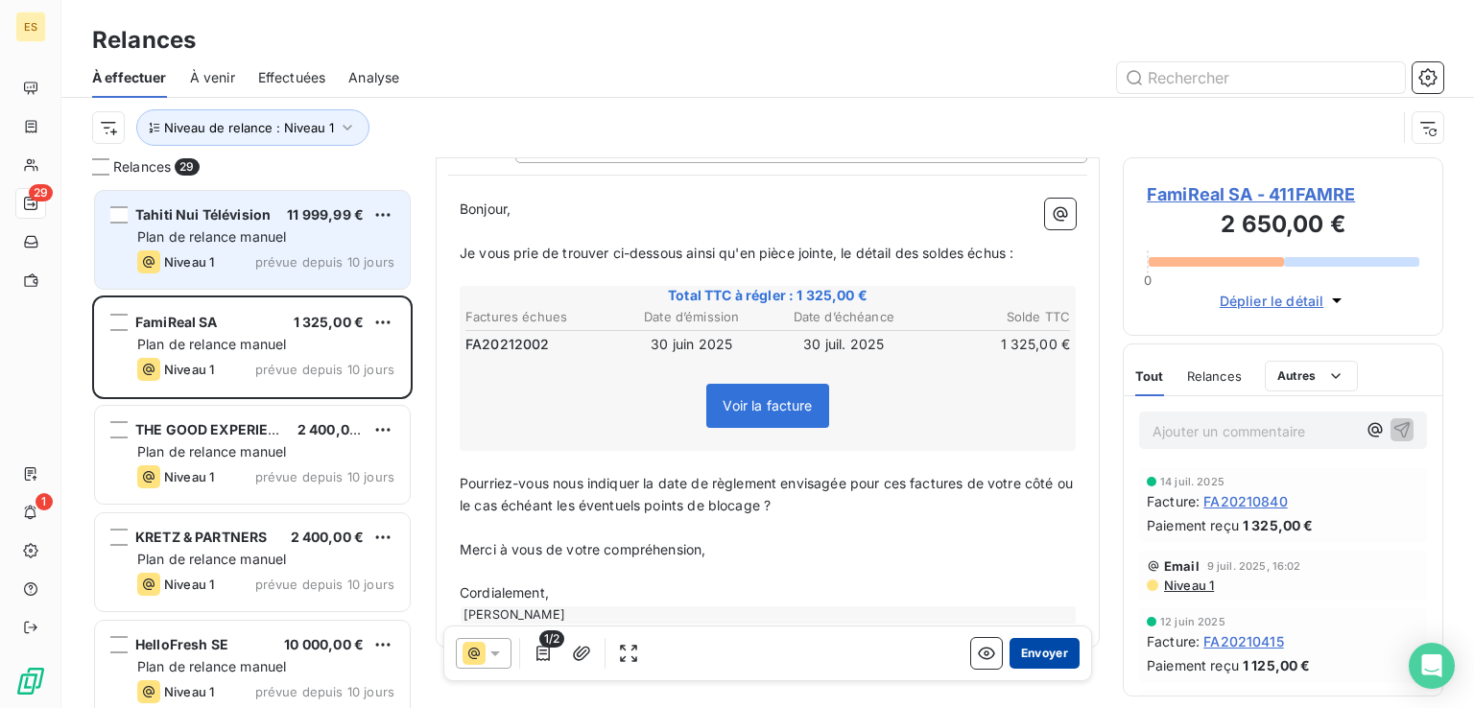
click at [1038, 650] on button "Envoyer" at bounding box center [1044, 653] width 70 height 31
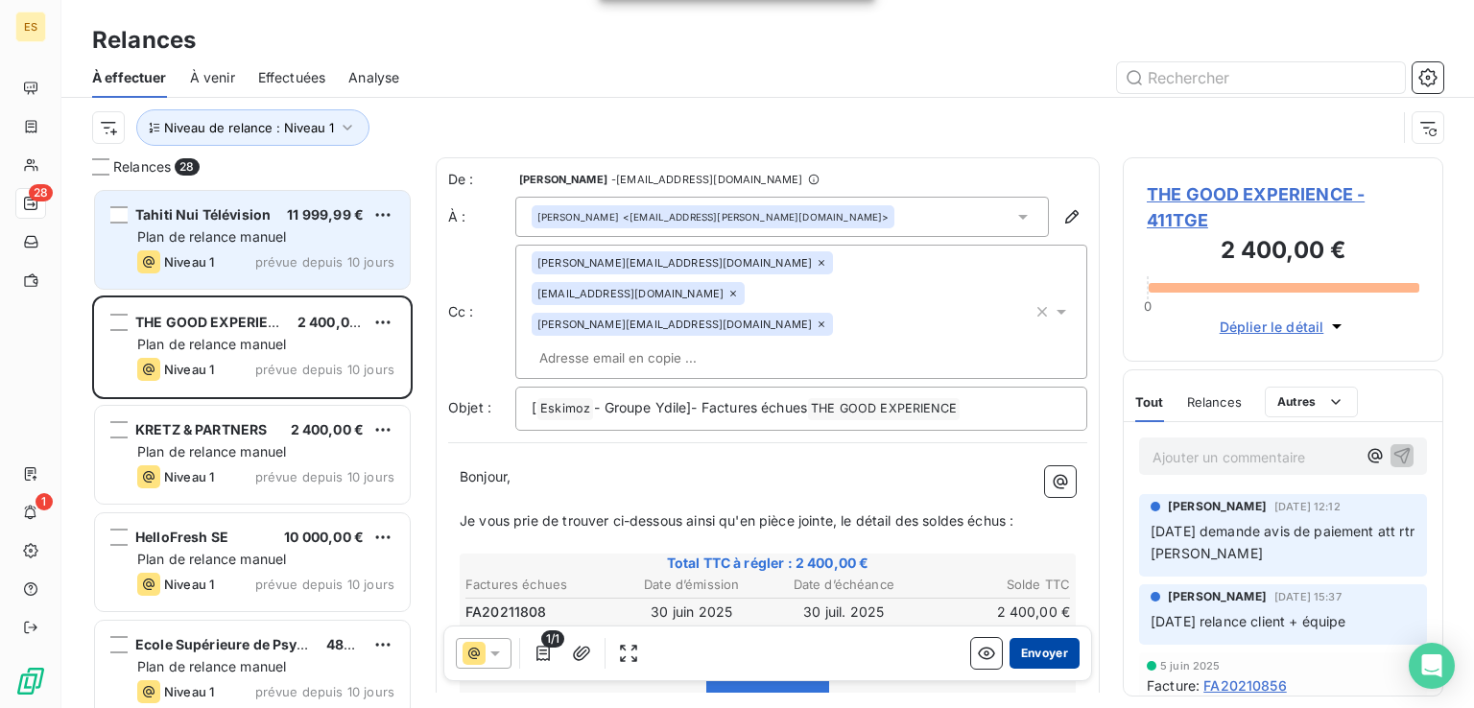
click at [1015, 651] on button "Envoyer" at bounding box center [1044, 653] width 70 height 31
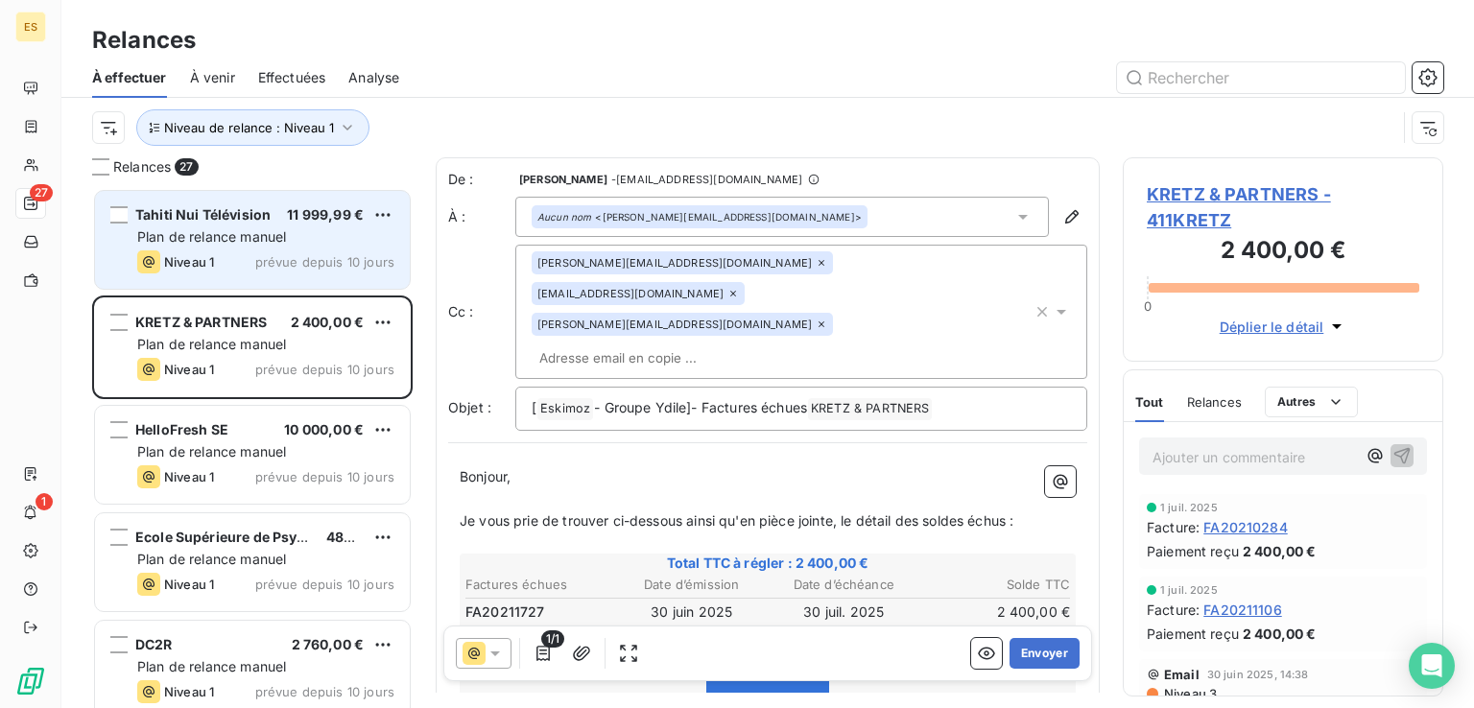
click at [279, 243] on span "Plan de relance manuel" at bounding box center [211, 236] width 149 height 16
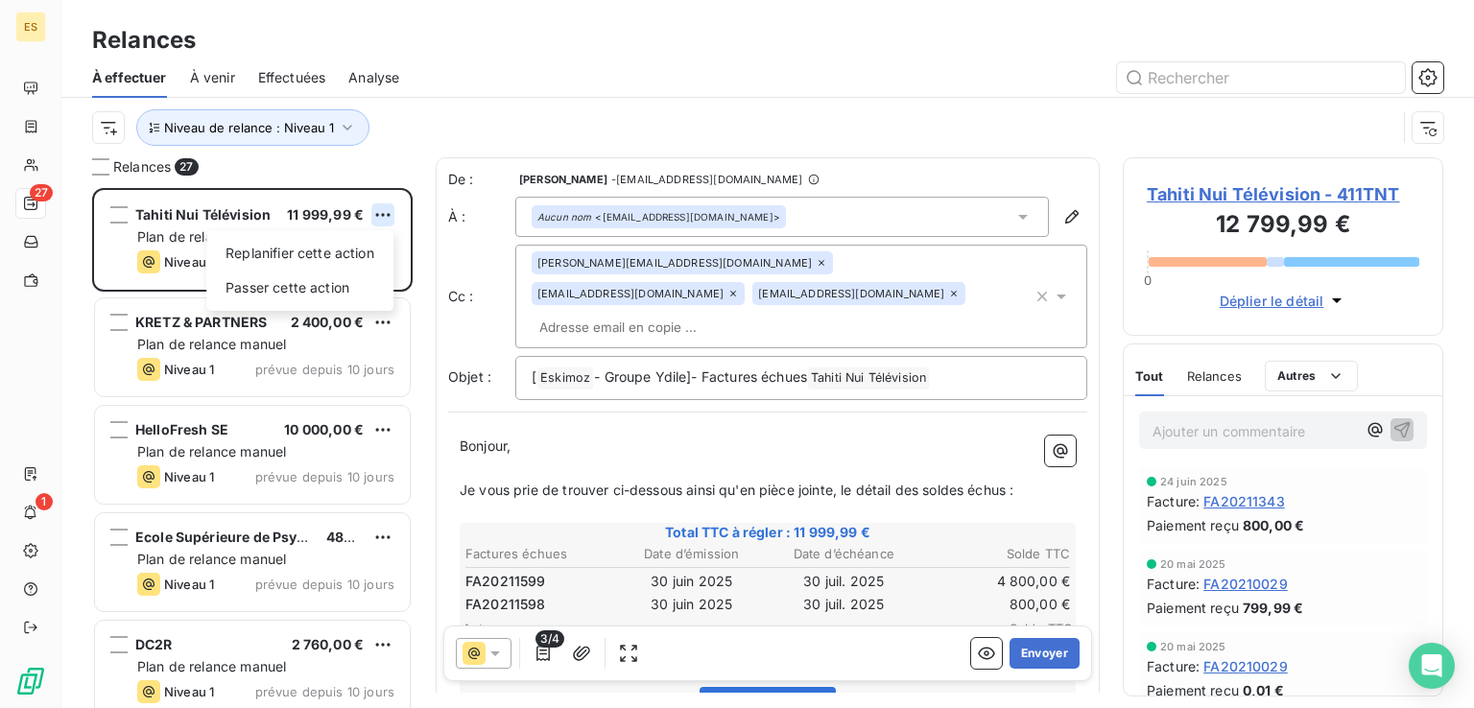
click at [378, 208] on html "ES 27 1 Relances À effectuer À venir Effectuées Analyse Niveau de relance : Niv…" at bounding box center [737, 354] width 1474 height 708
click at [303, 257] on div "Replanifier cette action" at bounding box center [300, 253] width 172 height 31
select select "7"
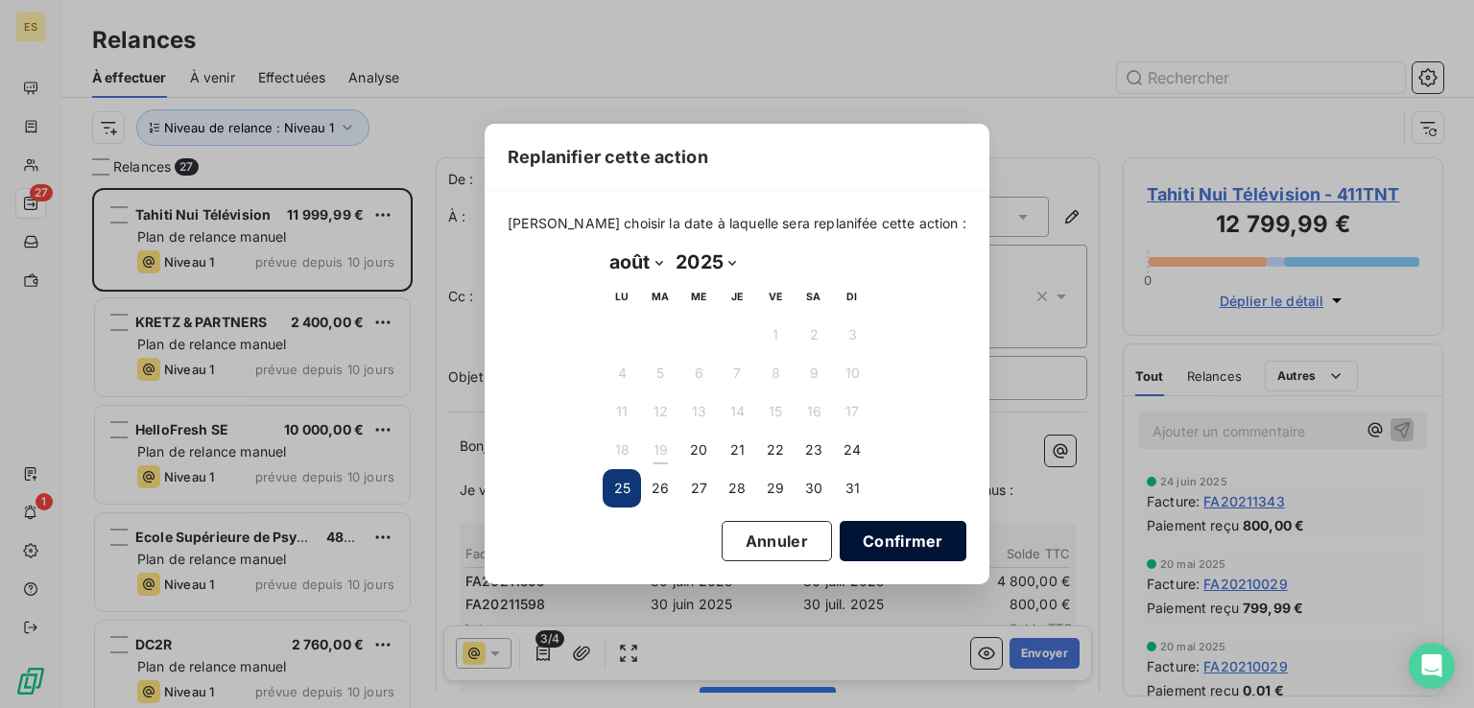
click at [887, 543] on button "Confirmer" at bounding box center [902, 541] width 127 height 40
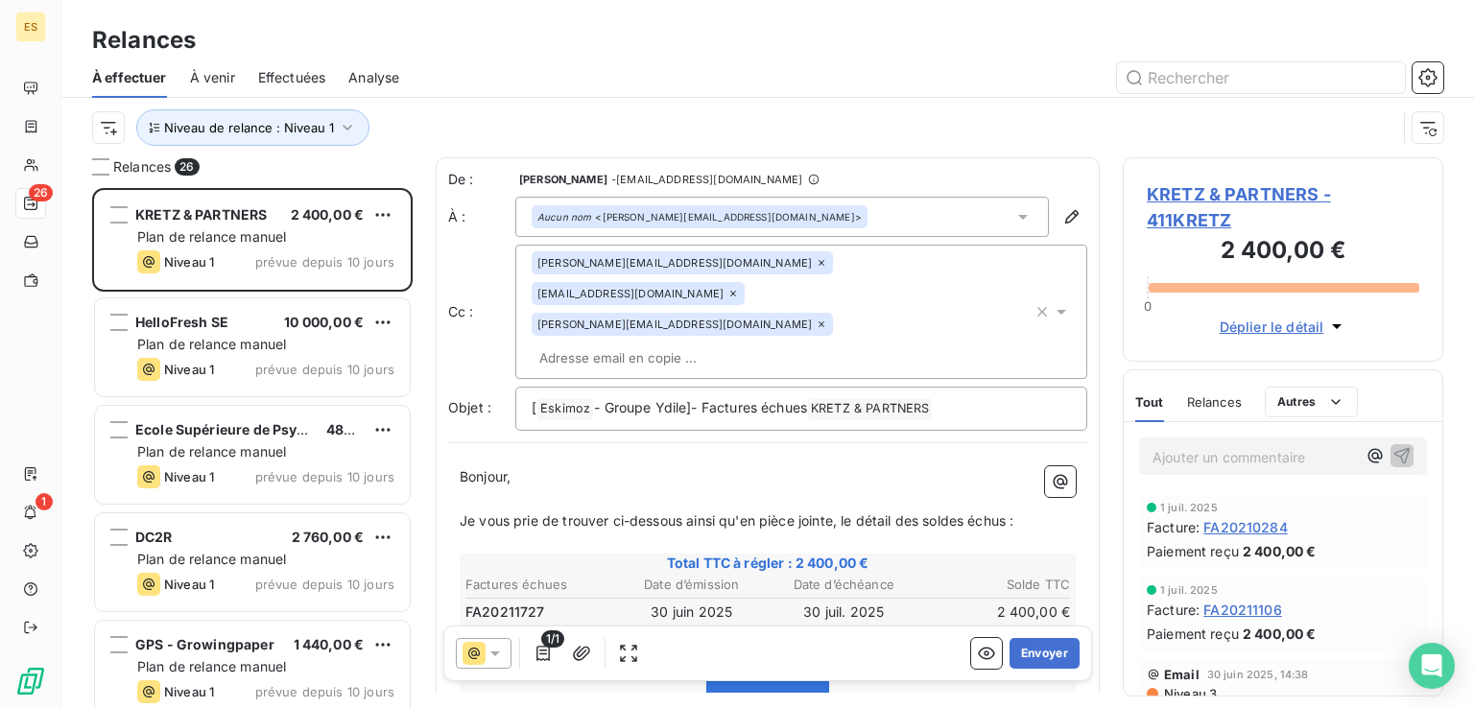
scroll to position [238, 0]
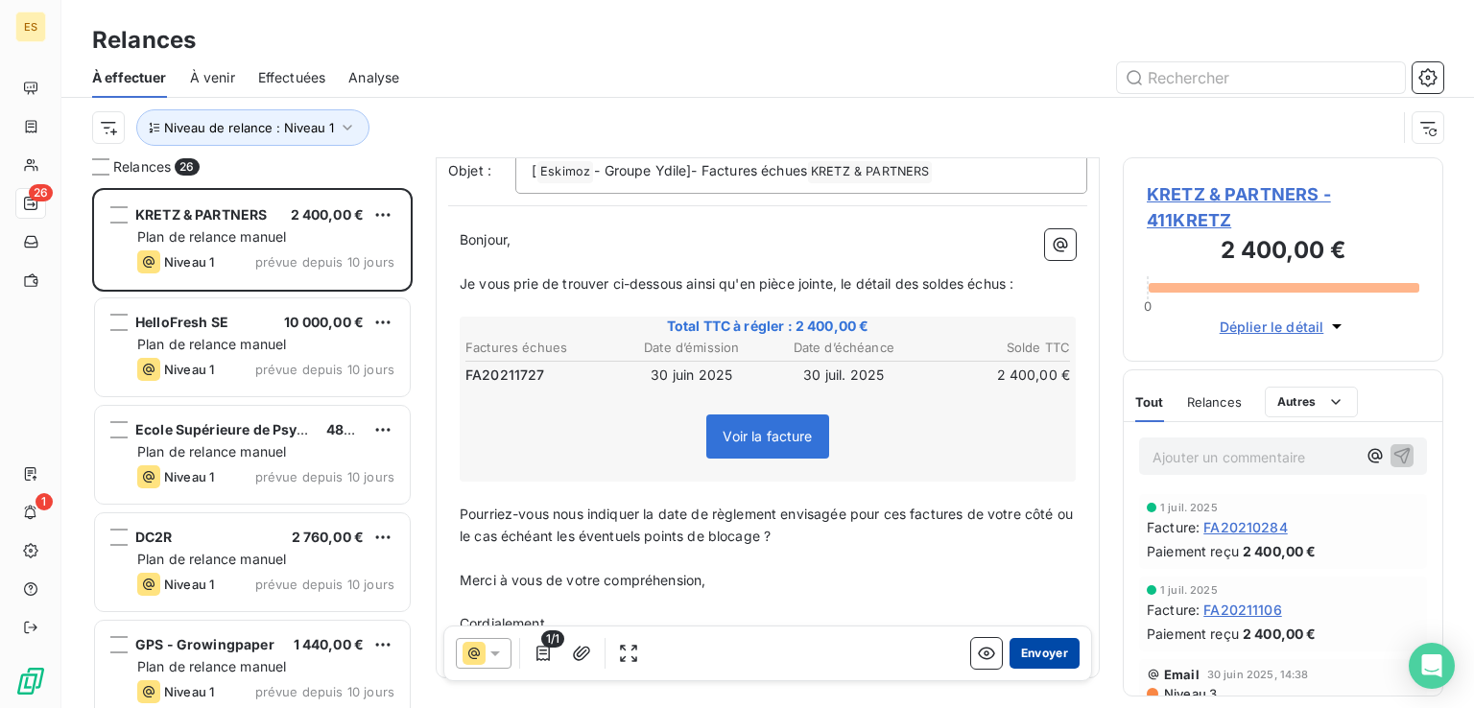
click at [1029, 642] on button "Envoyer" at bounding box center [1044, 653] width 70 height 31
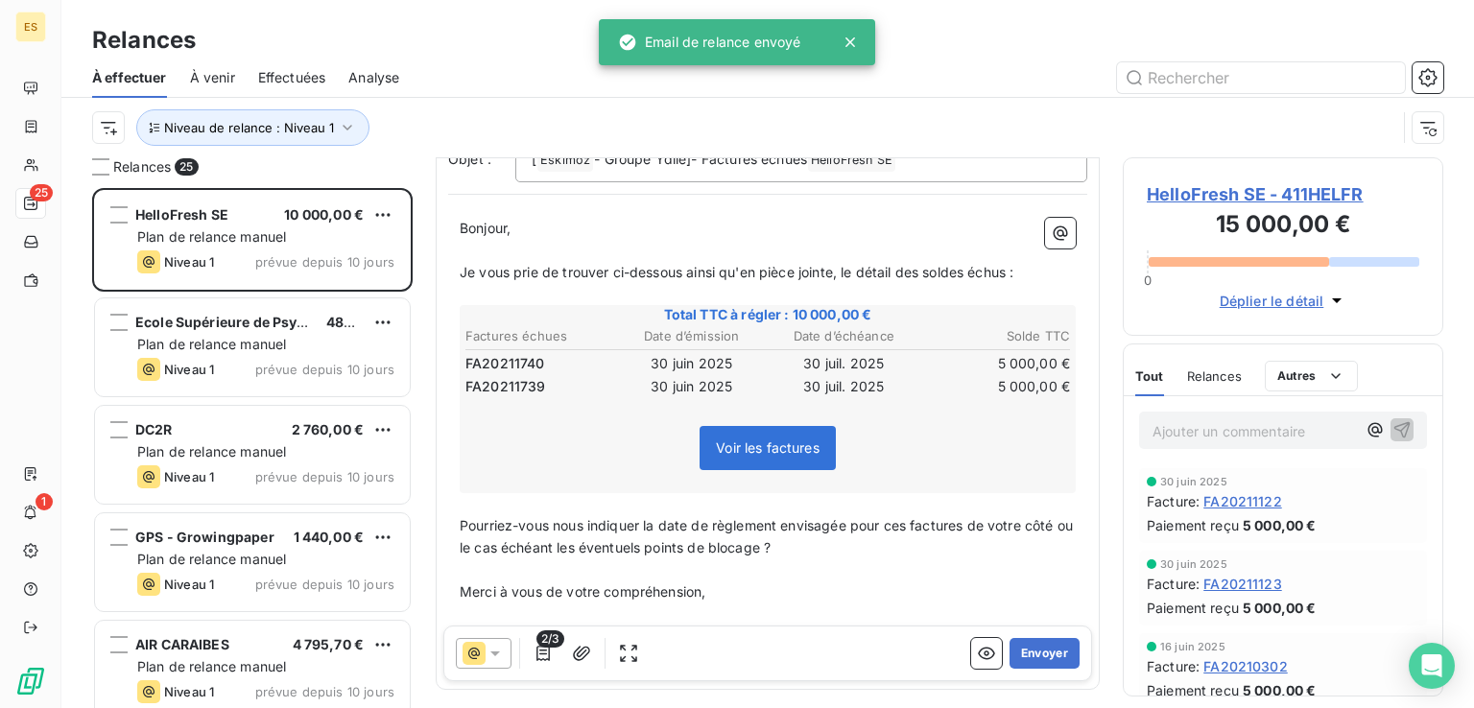
scroll to position [261, 0]
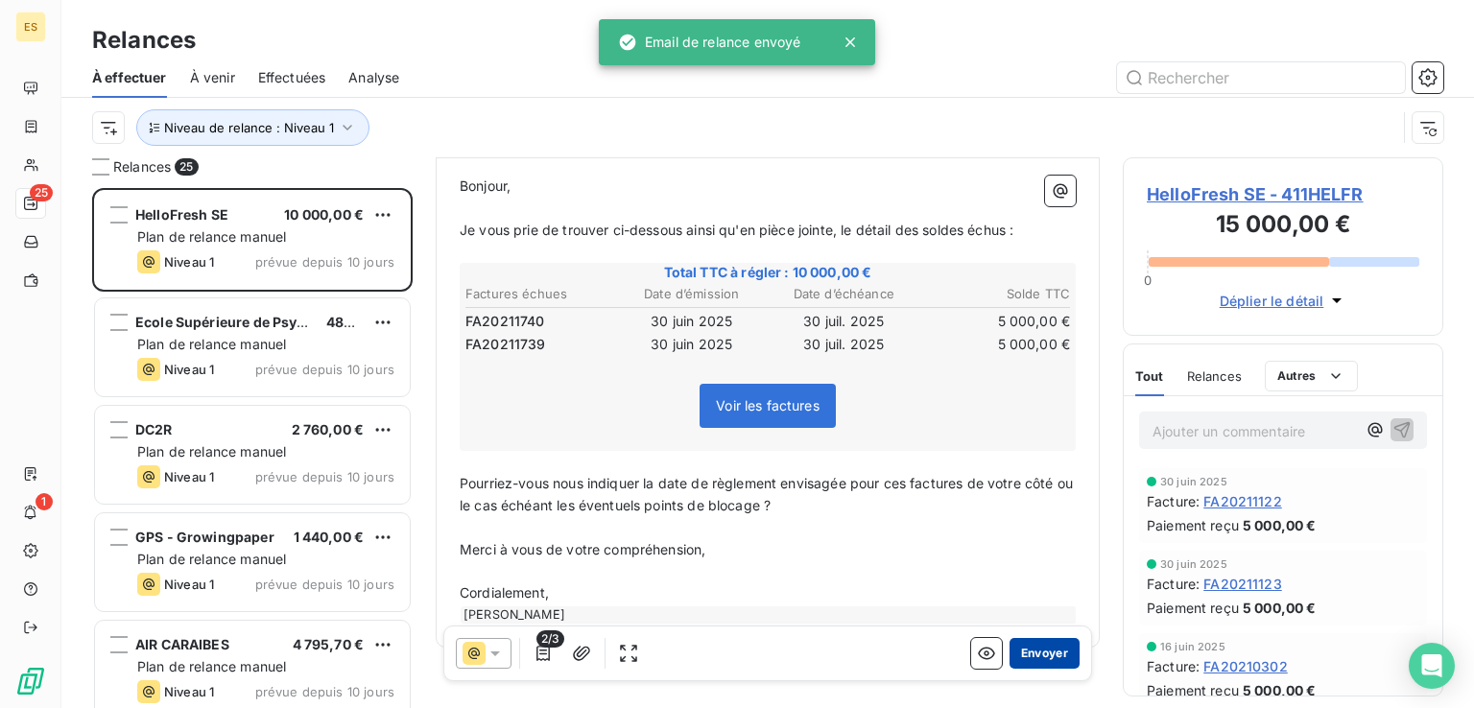
click at [1033, 649] on button "Envoyer" at bounding box center [1044, 653] width 70 height 31
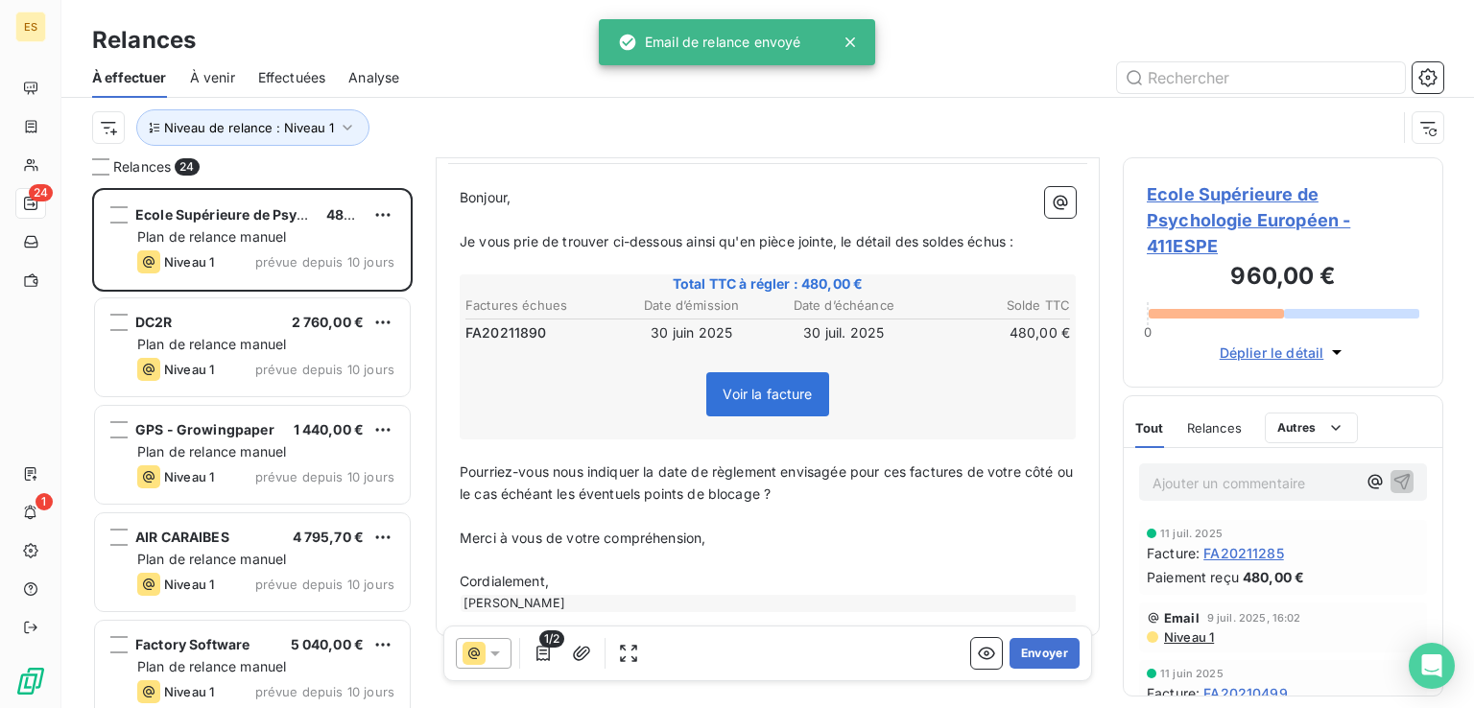
scroll to position [261, 0]
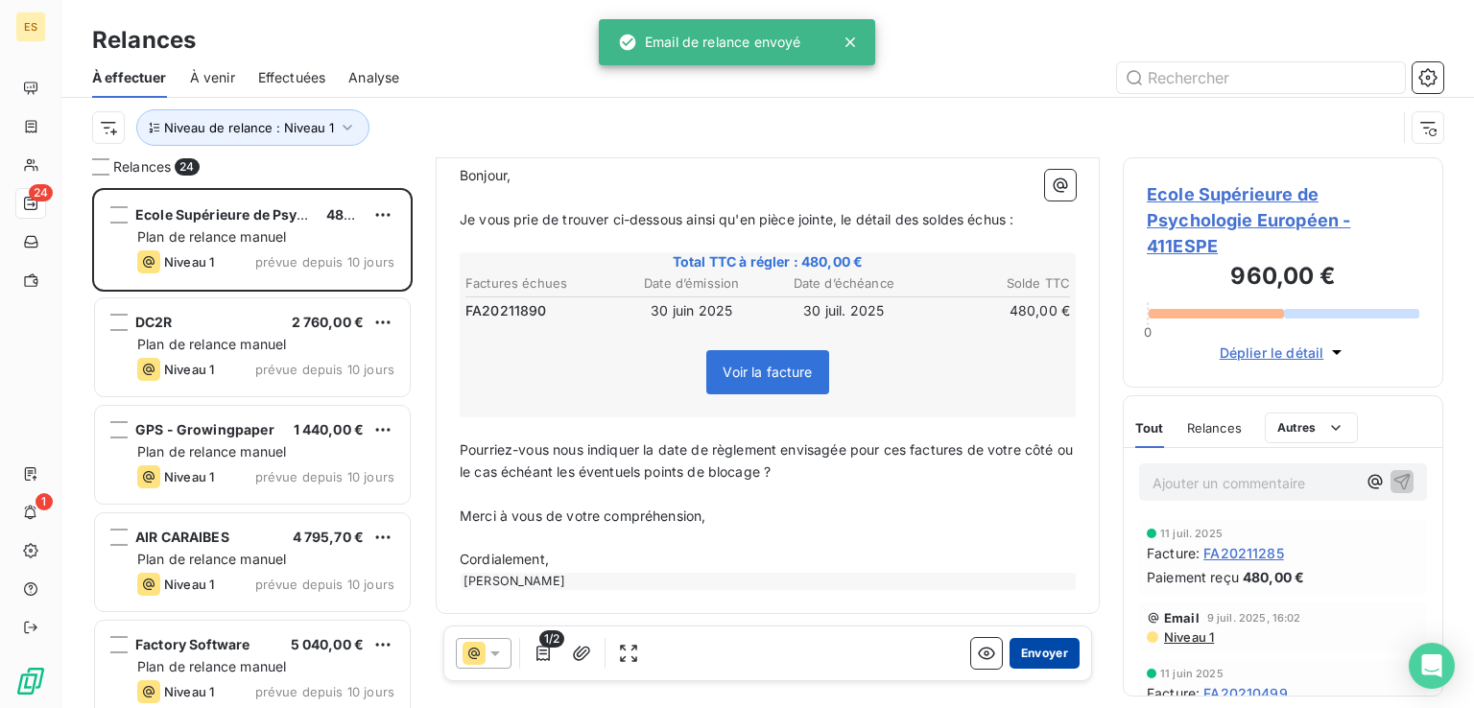
click at [1022, 647] on button "Envoyer" at bounding box center [1044, 653] width 70 height 31
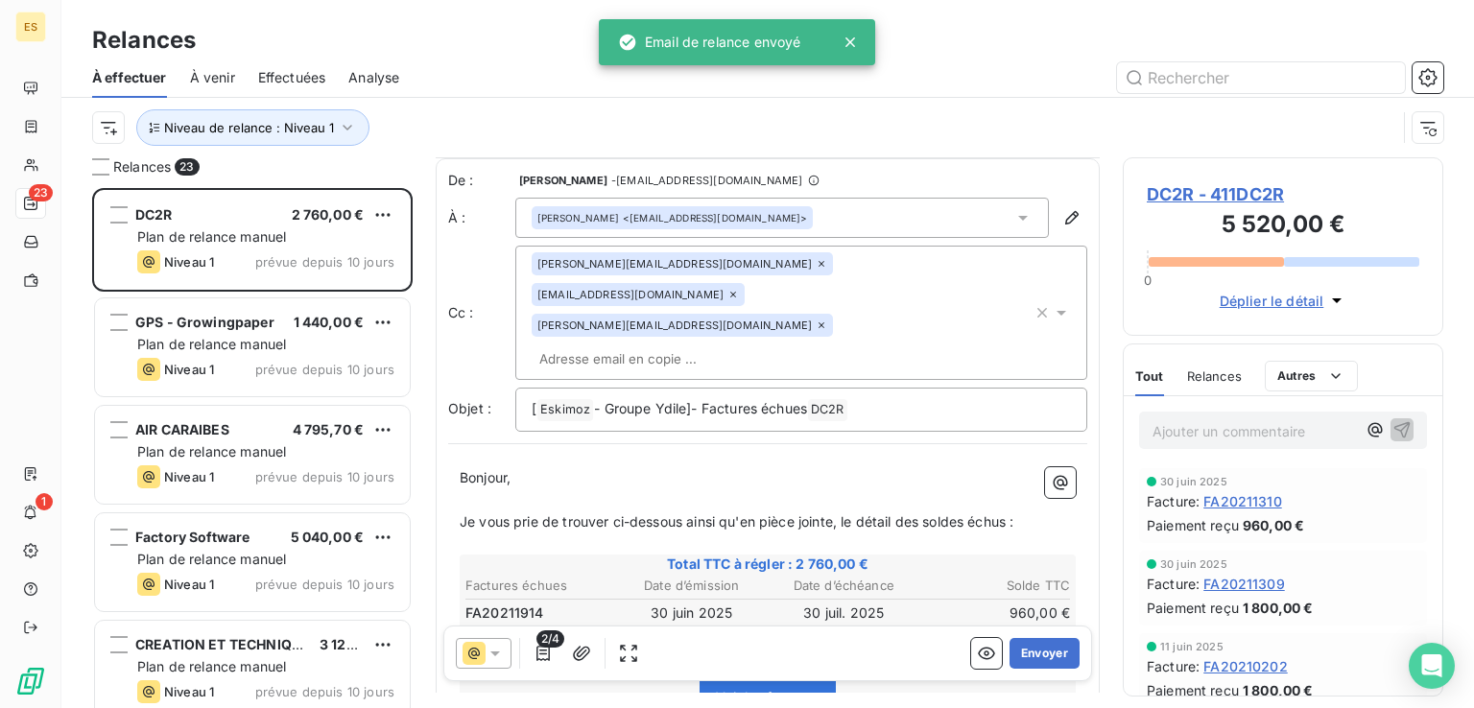
scroll to position [261, 0]
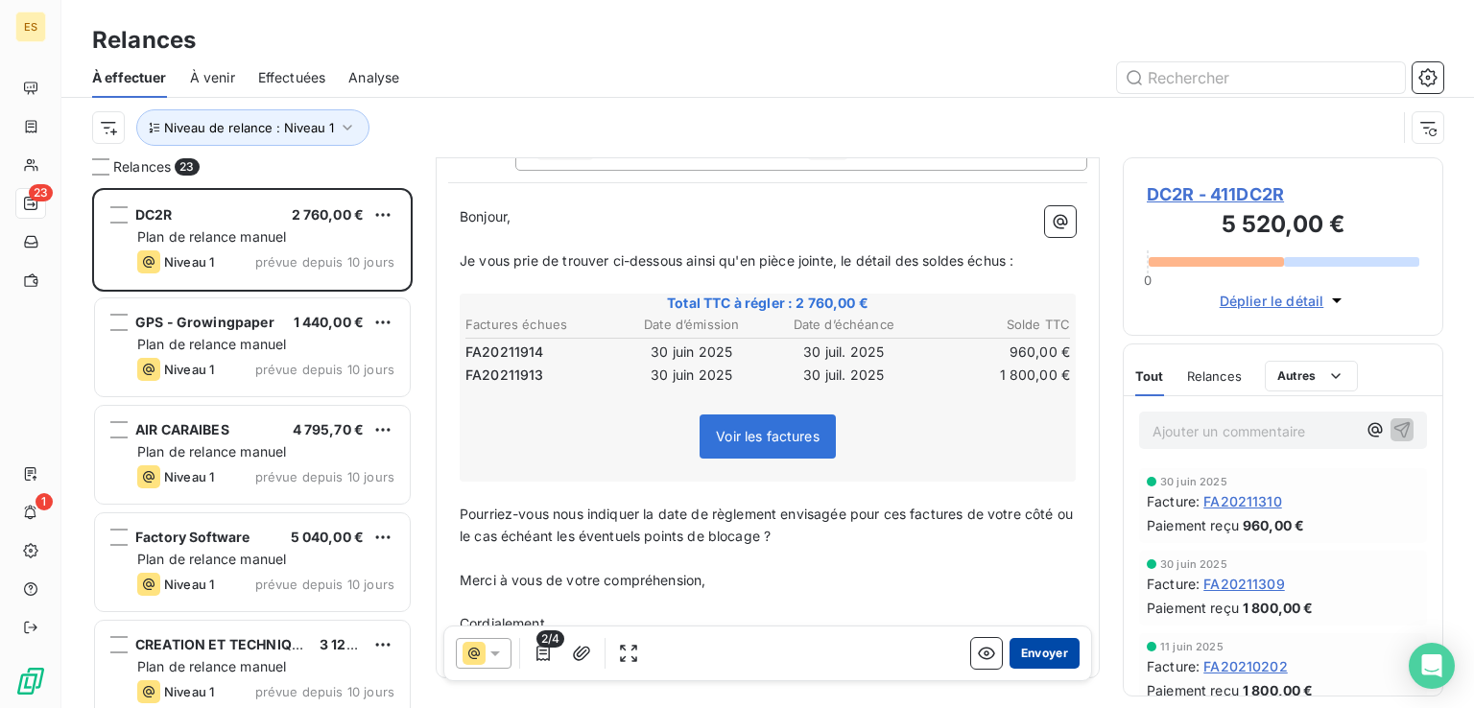
click at [1016, 649] on button "Envoyer" at bounding box center [1044, 653] width 70 height 31
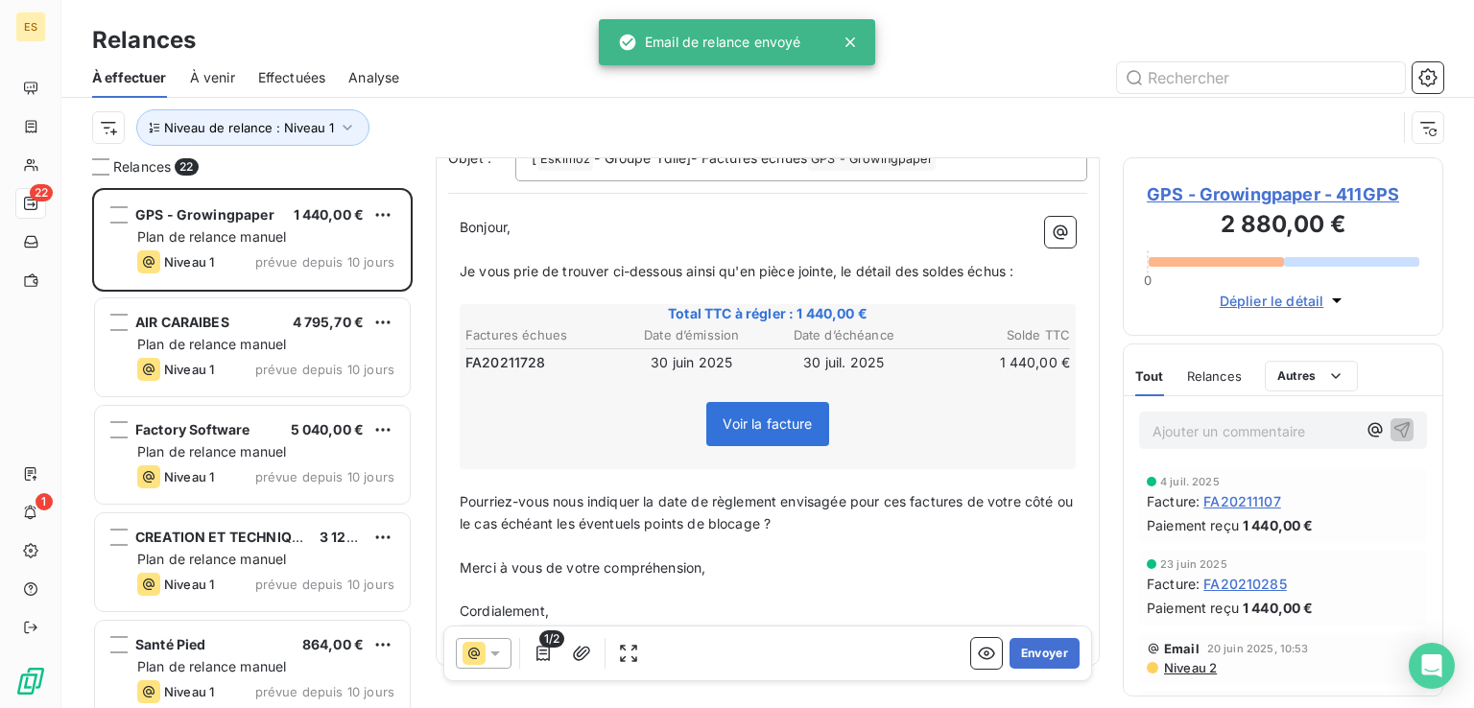
scroll to position [238, 0]
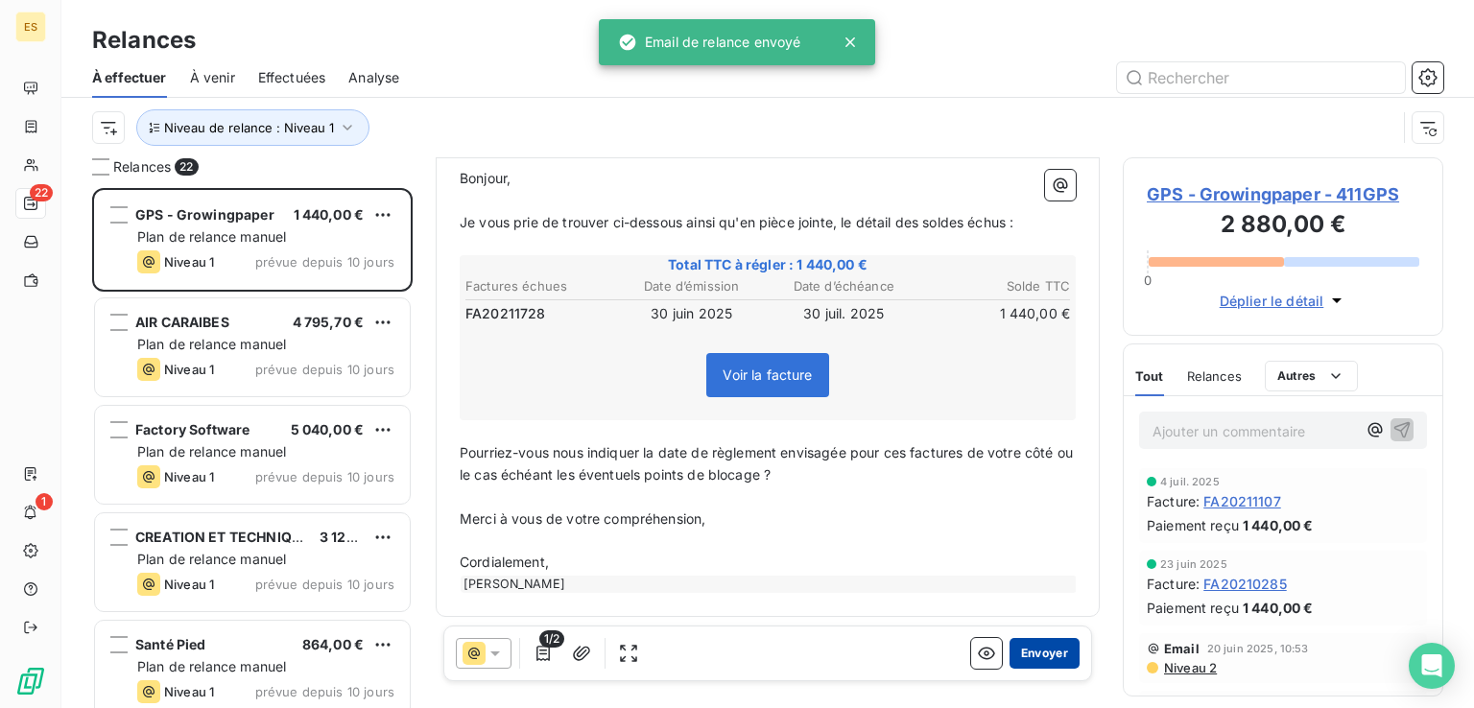
click at [1018, 647] on button "Envoyer" at bounding box center [1044, 653] width 70 height 31
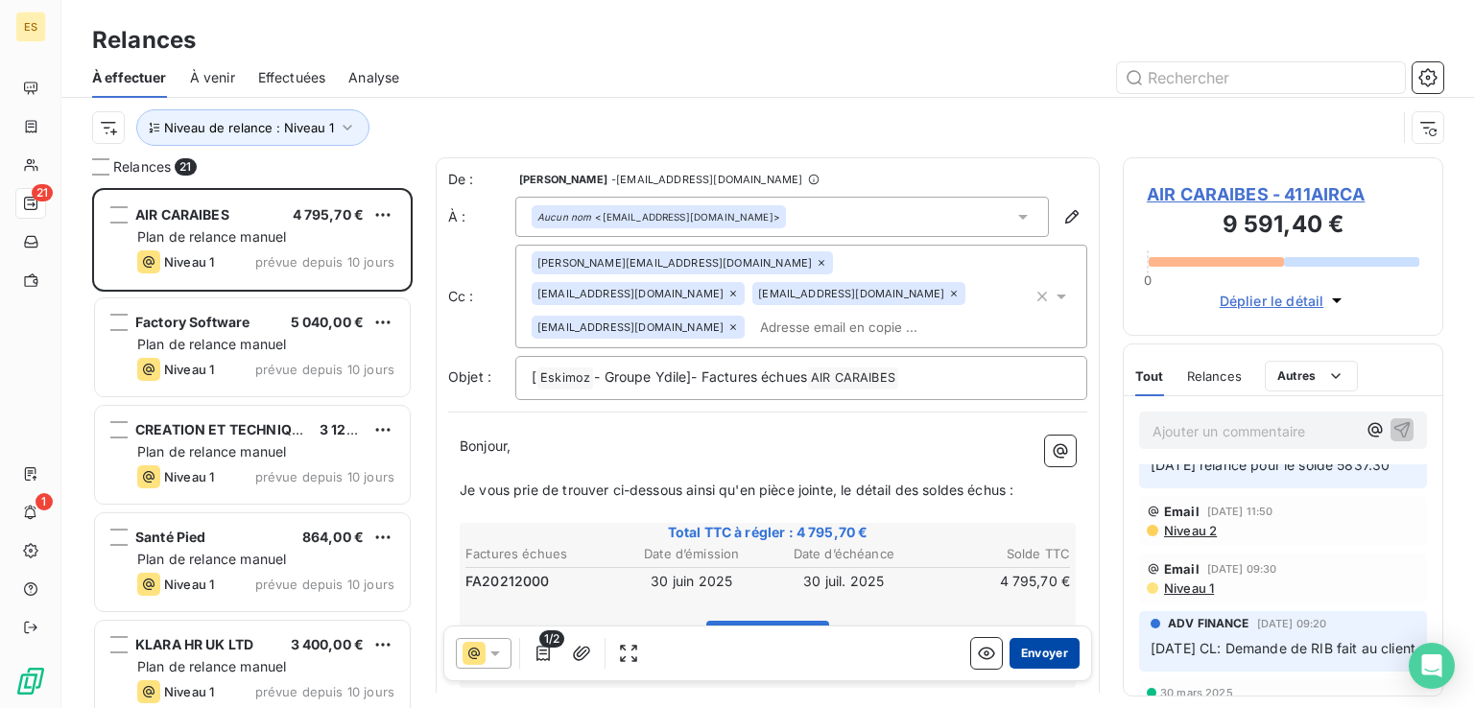
click at [1040, 655] on button "Envoyer" at bounding box center [1044, 653] width 70 height 31
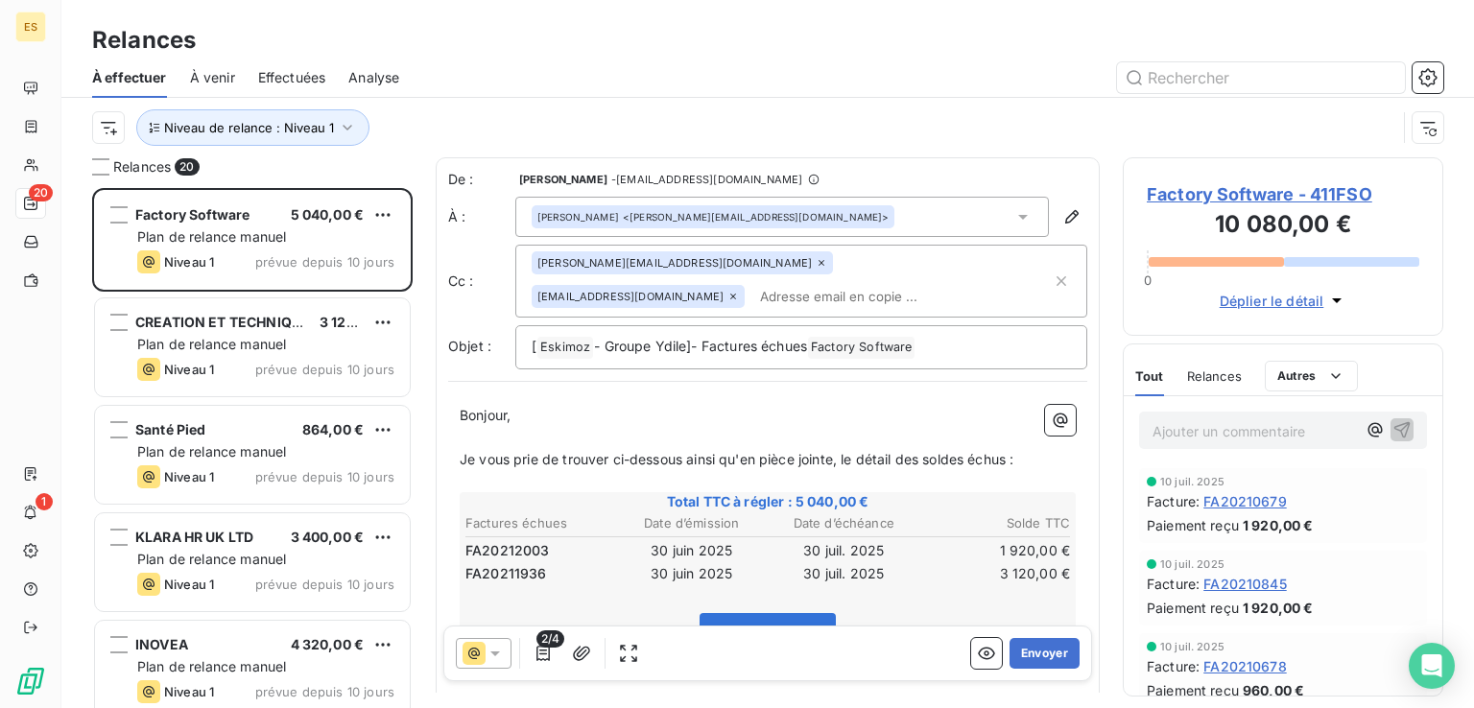
scroll to position [261, 0]
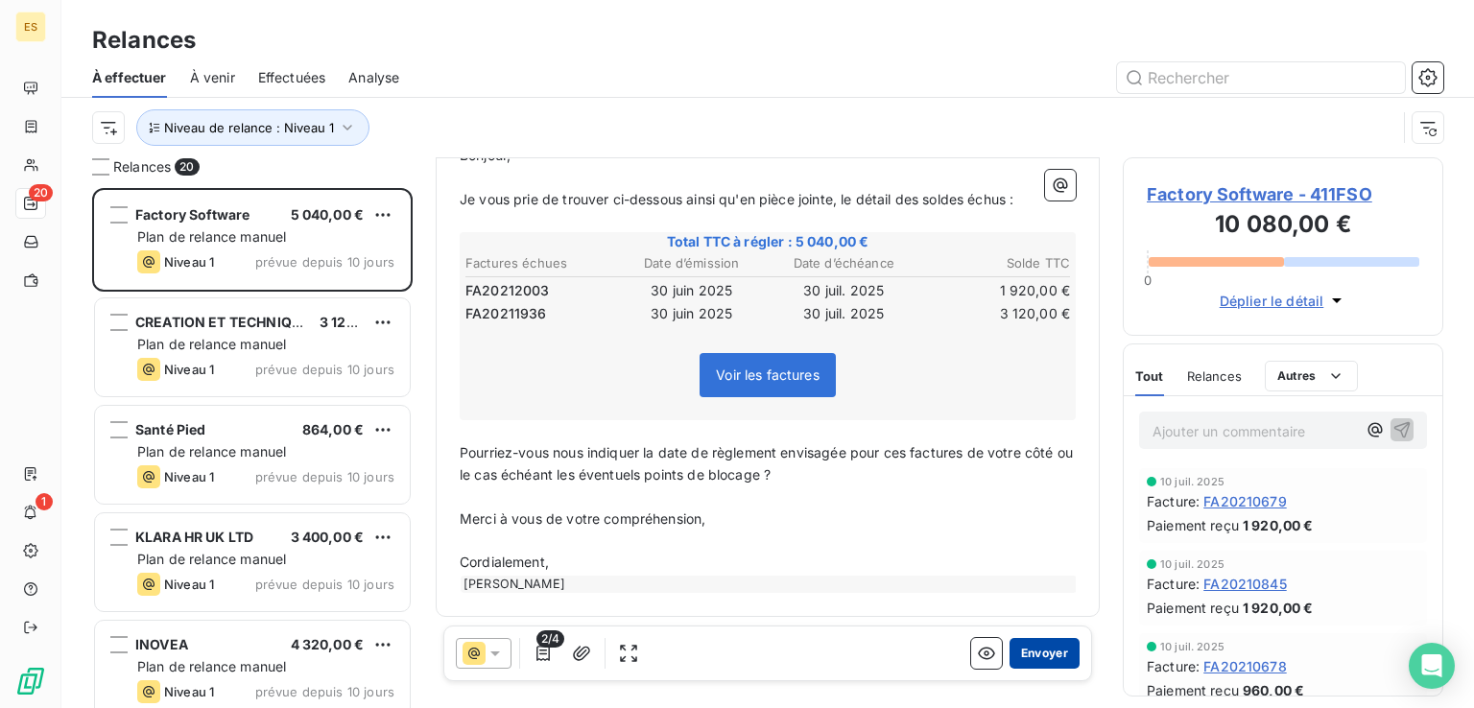
click at [1038, 649] on button "Envoyer" at bounding box center [1044, 653] width 70 height 31
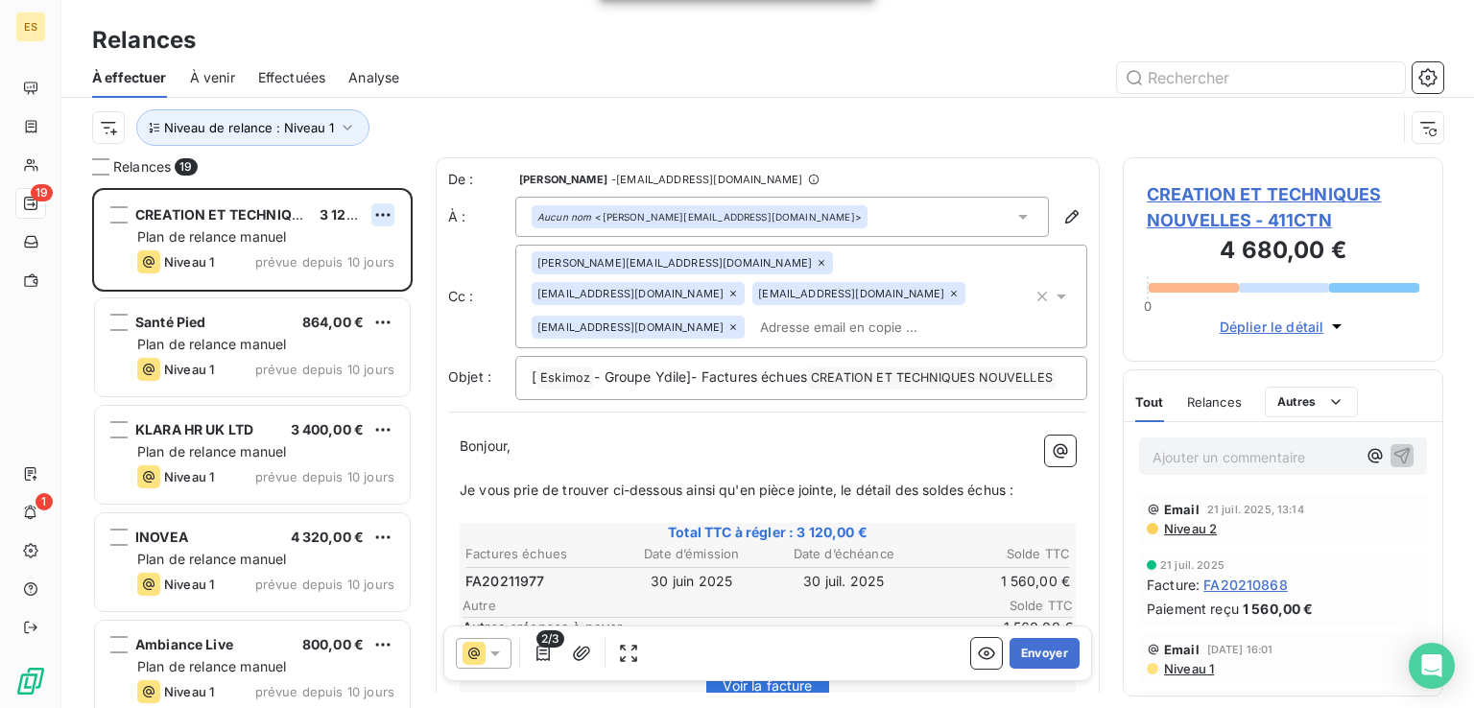
click at [379, 208] on html "ES 19 1 Relances À effectuer À venir Effectuées Analyse Niveau de relance : Niv…" at bounding box center [737, 354] width 1474 height 708
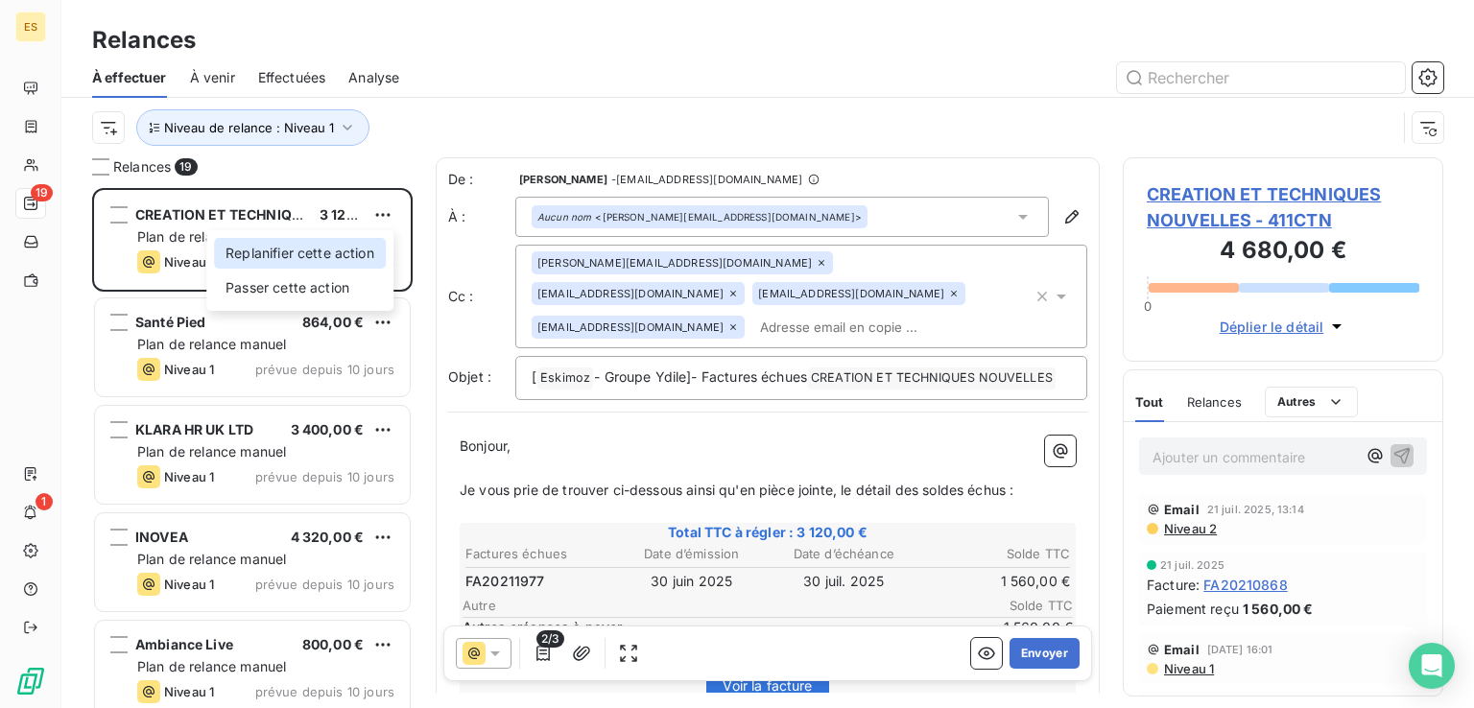
click at [334, 252] on div "Replanifier cette action" at bounding box center [300, 253] width 172 height 31
select select "7"
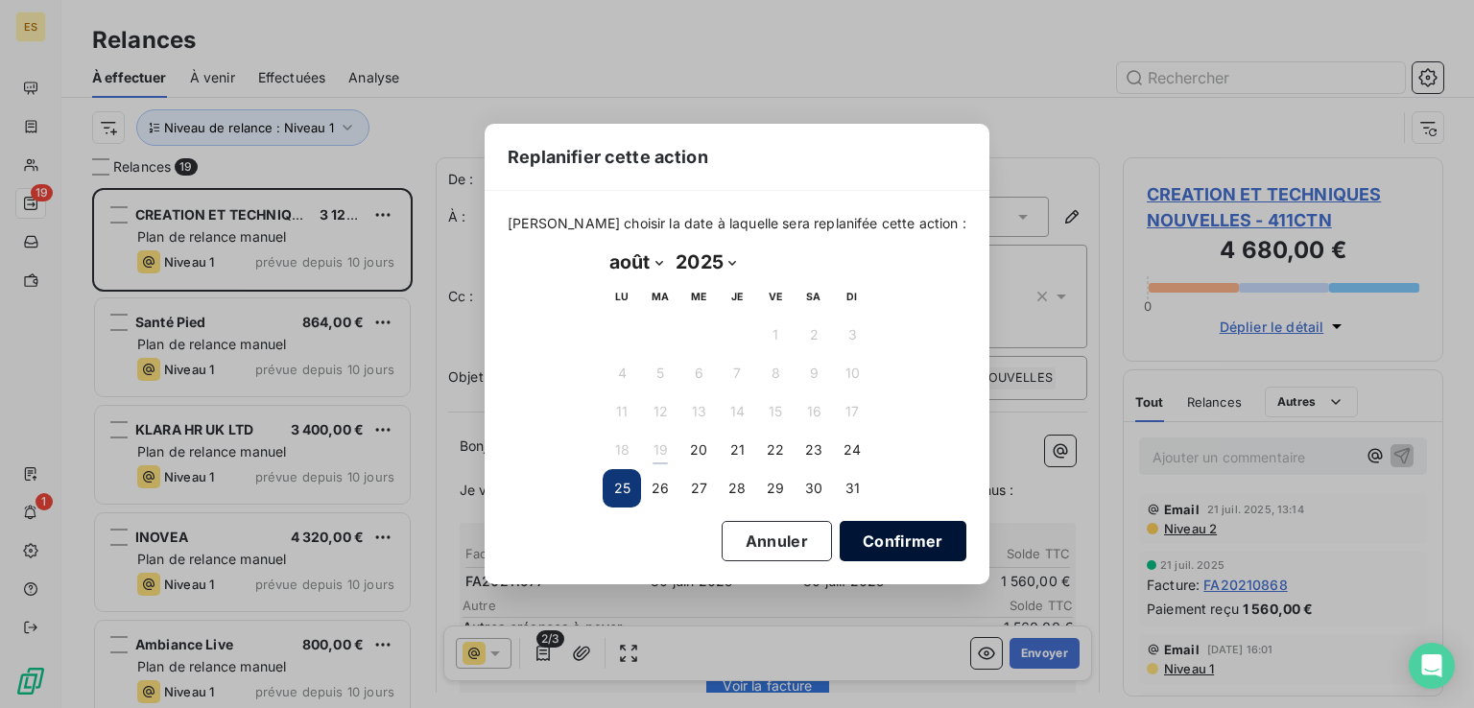
click at [846, 534] on button "Confirmer" at bounding box center [902, 541] width 127 height 40
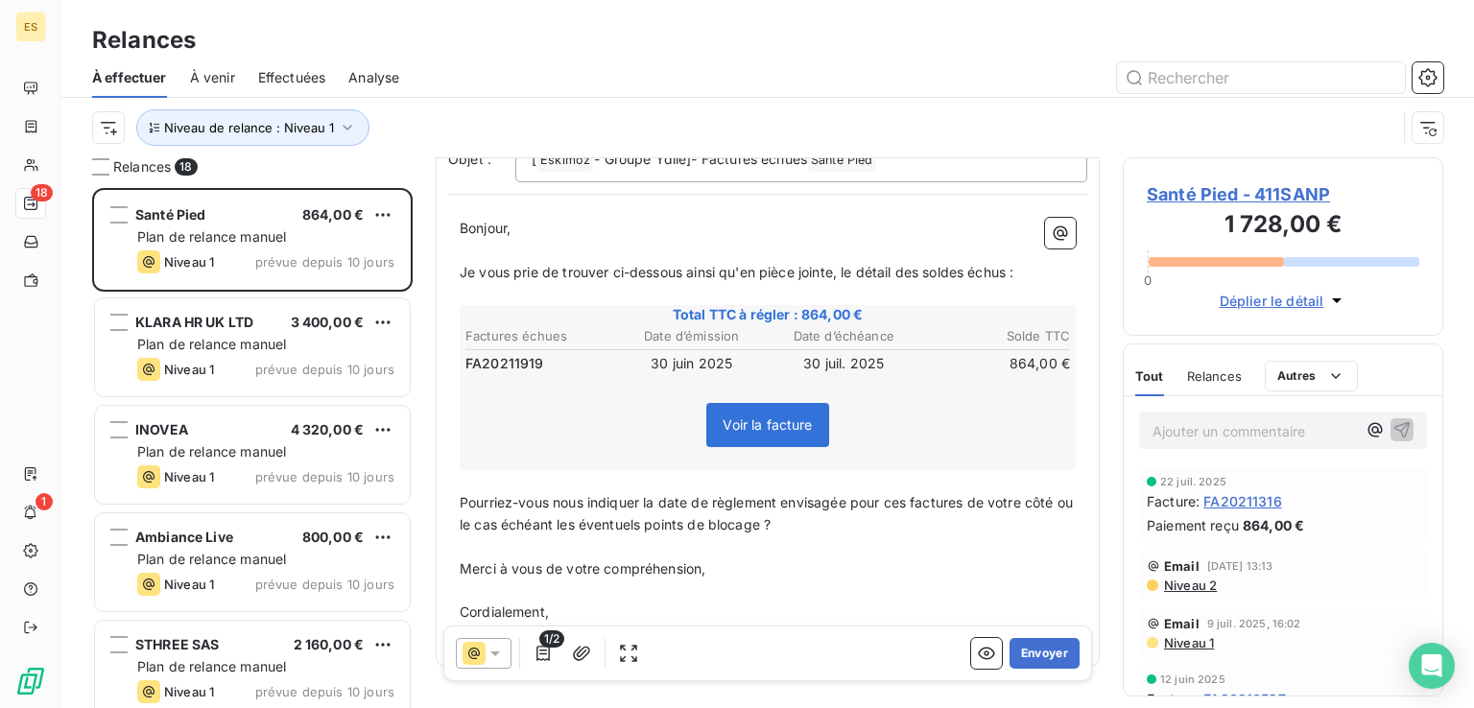
scroll to position [238, 0]
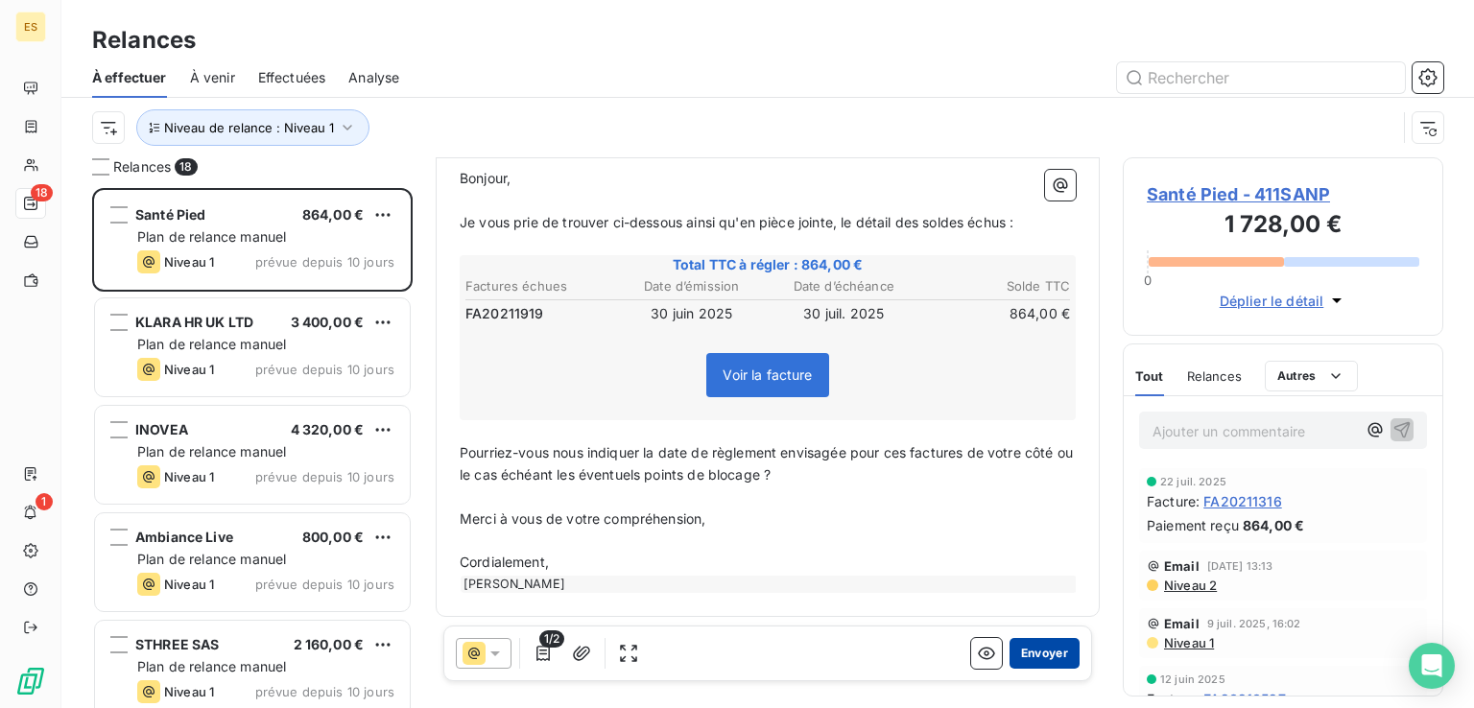
click at [1031, 647] on button "Envoyer" at bounding box center [1044, 653] width 70 height 31
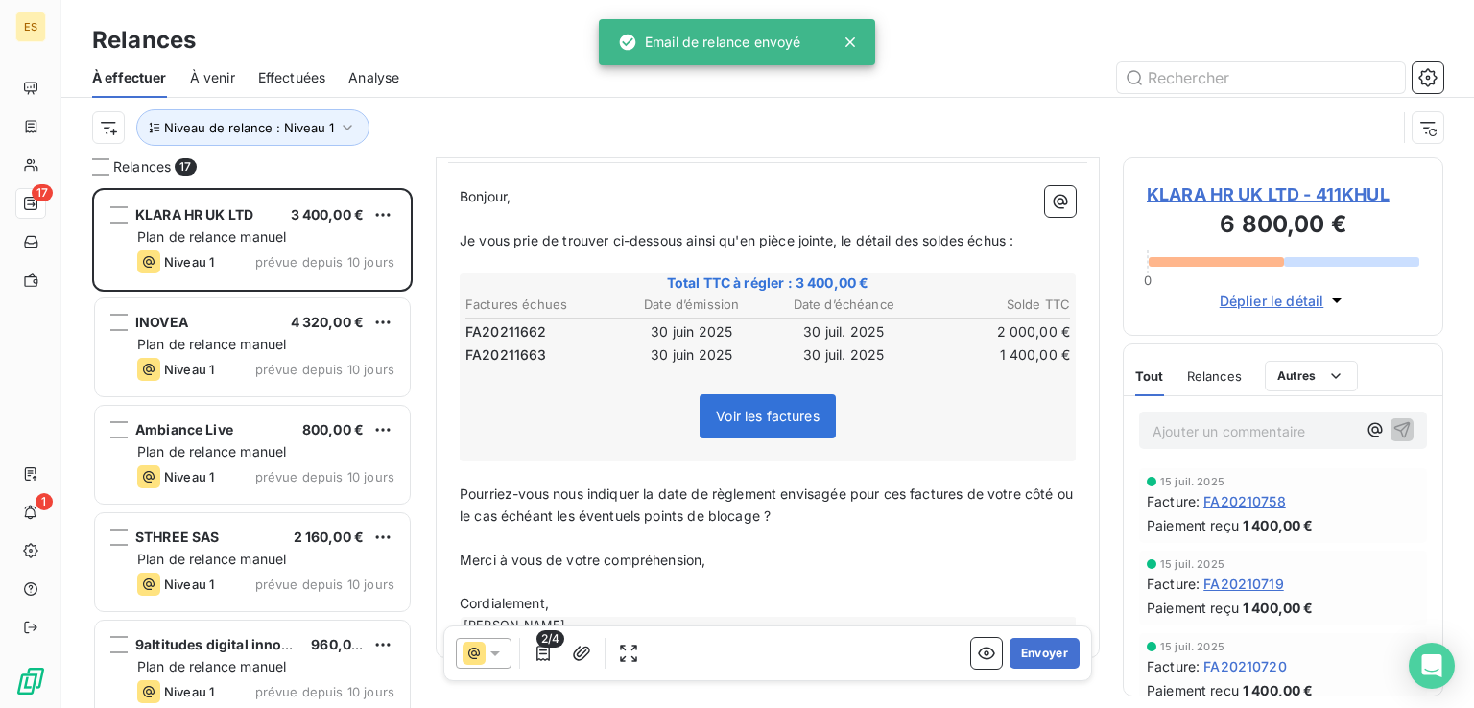
scroll to position [261, 0]
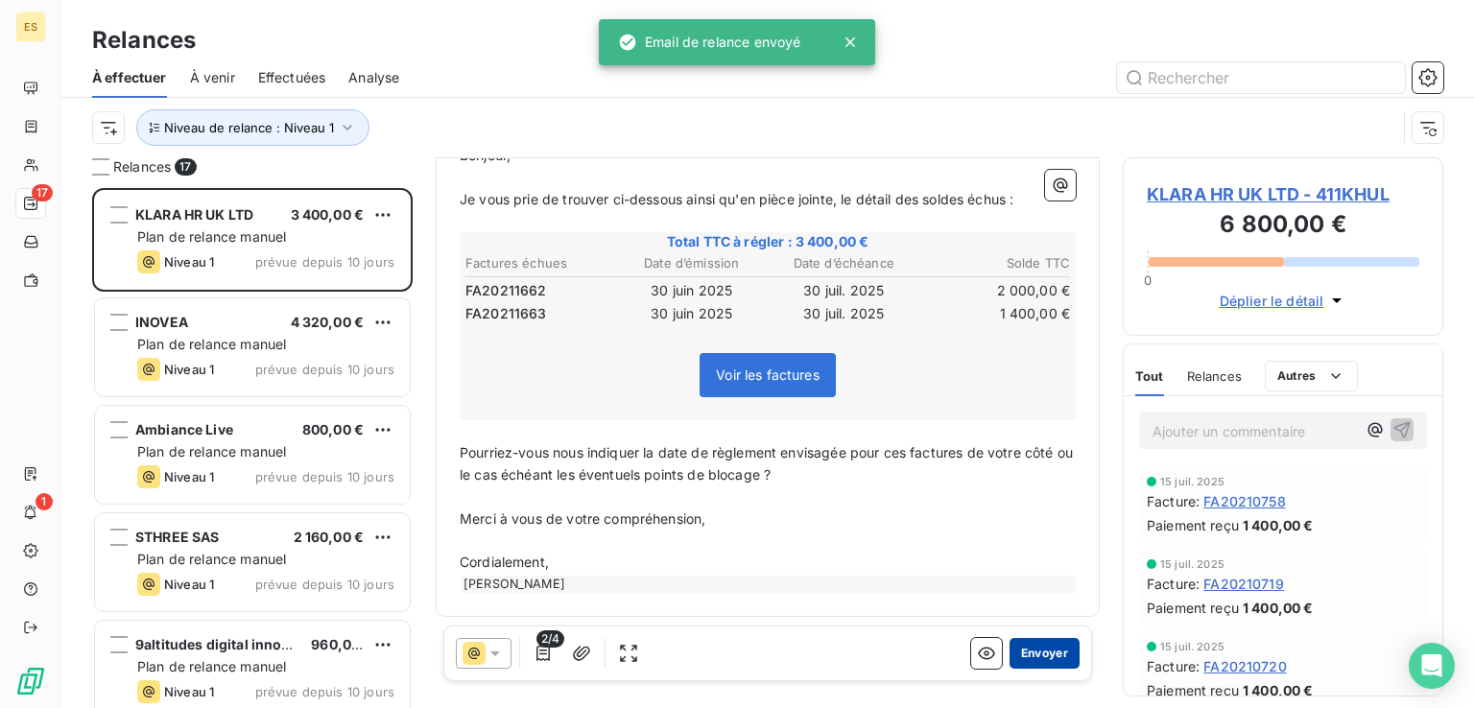
click at [1018, 647] on button "Envoyer" at bounding box center [1044, 653] width 70 height 31
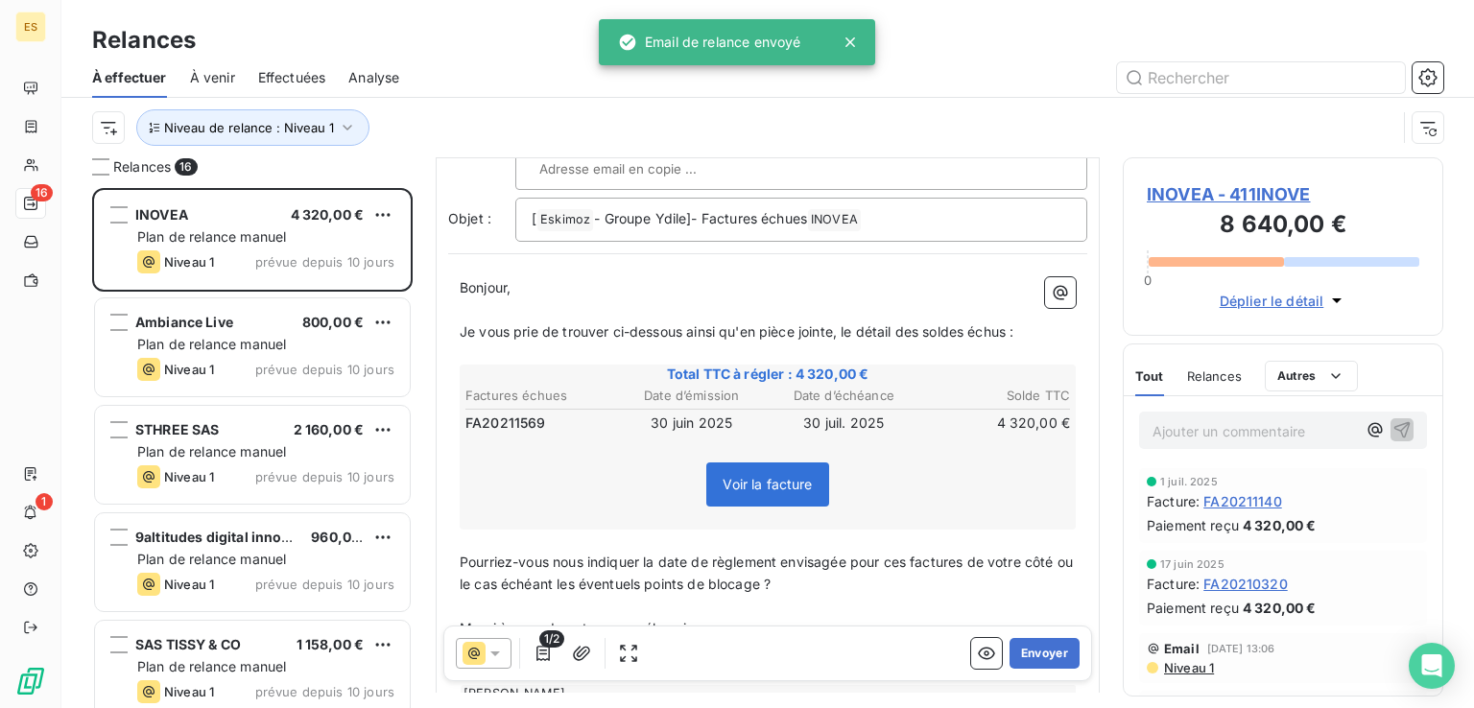
scroll to position [238, 0]
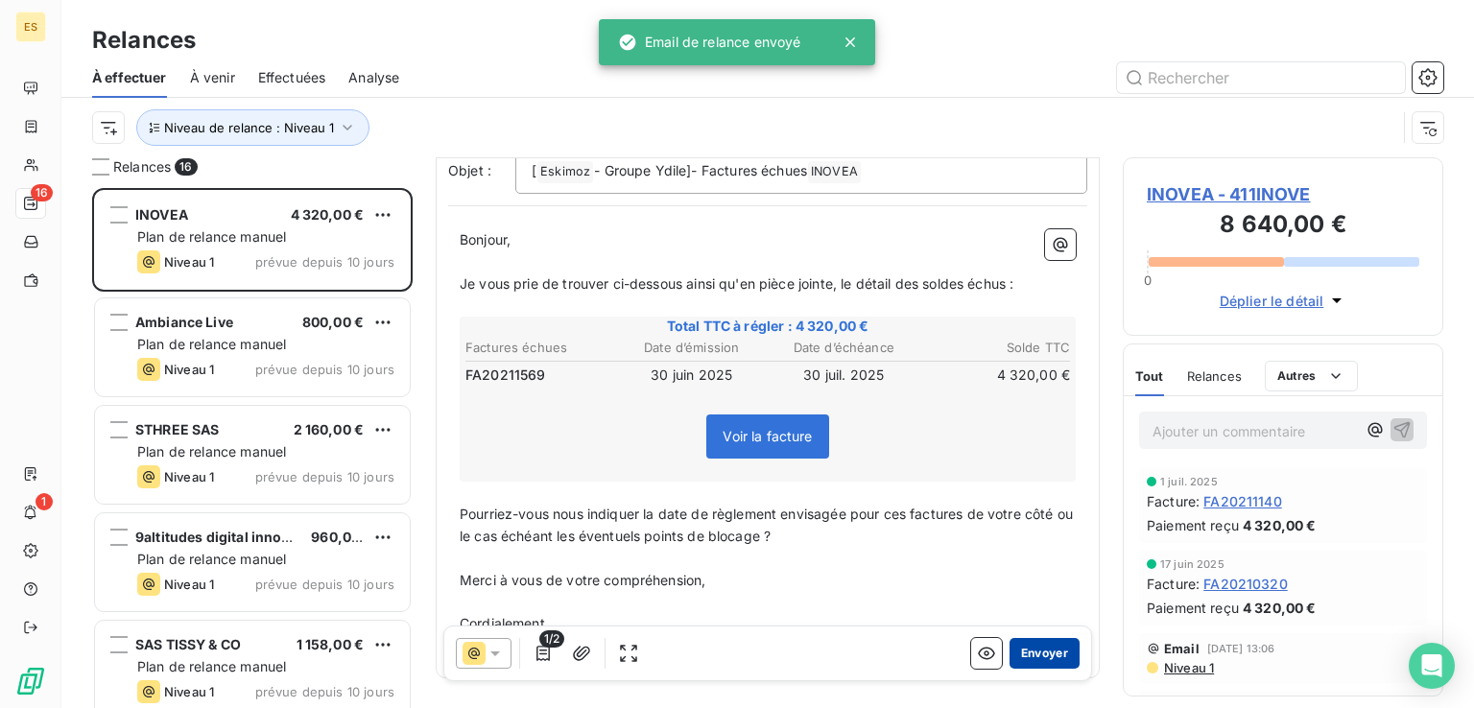
click at [1013, 646] on button "Envoyer" at bounding box center [1044, 653] width 70 height 31
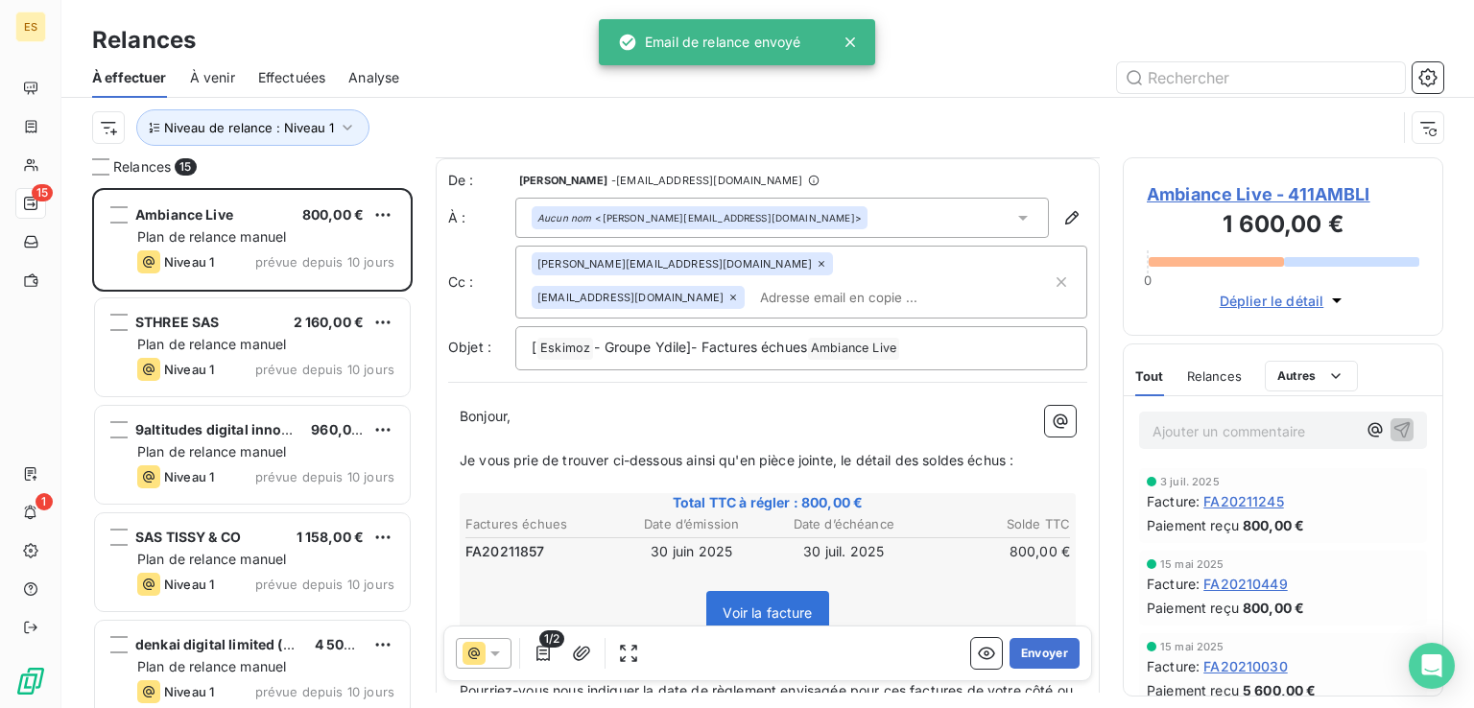
scroll to position [238, 0]
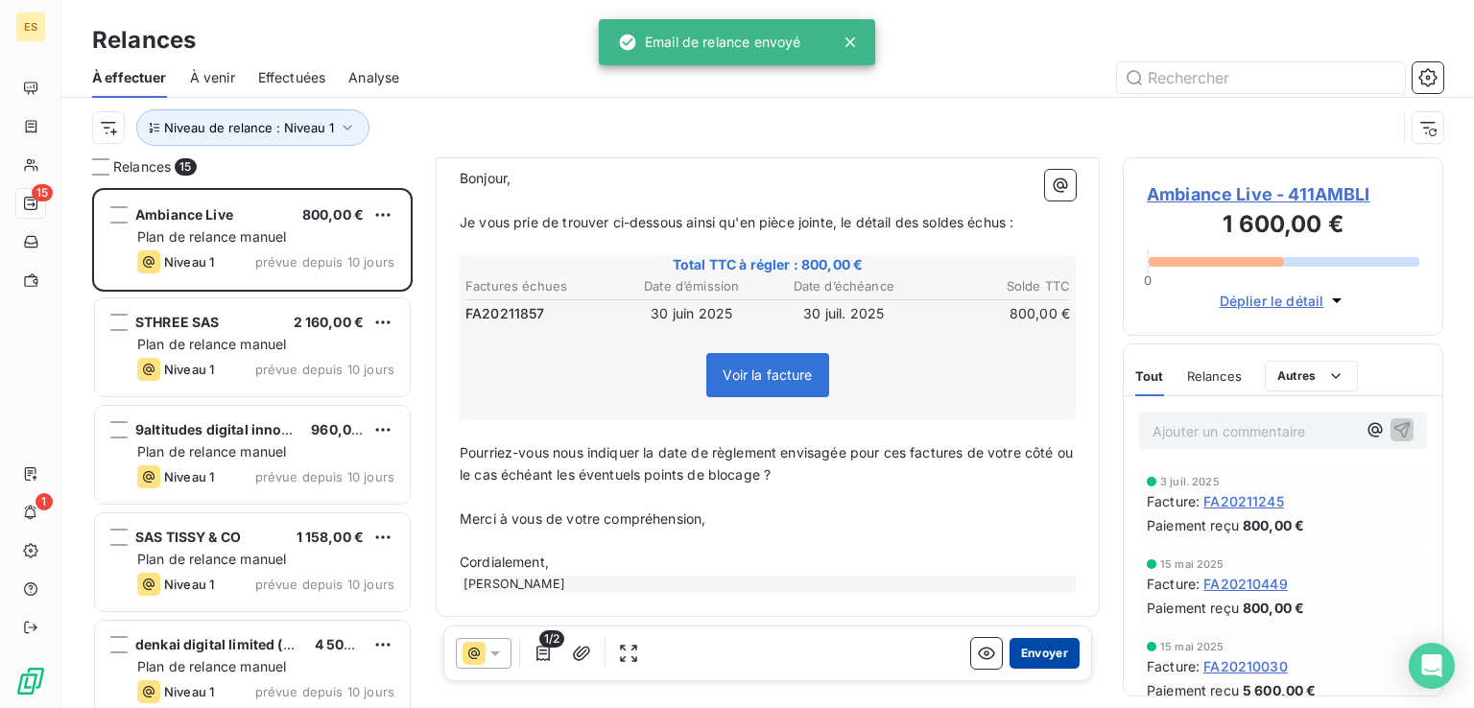
click at [1043, 648] on button "Envoyer" at bounding box center [1044, 653] width 70 height 31
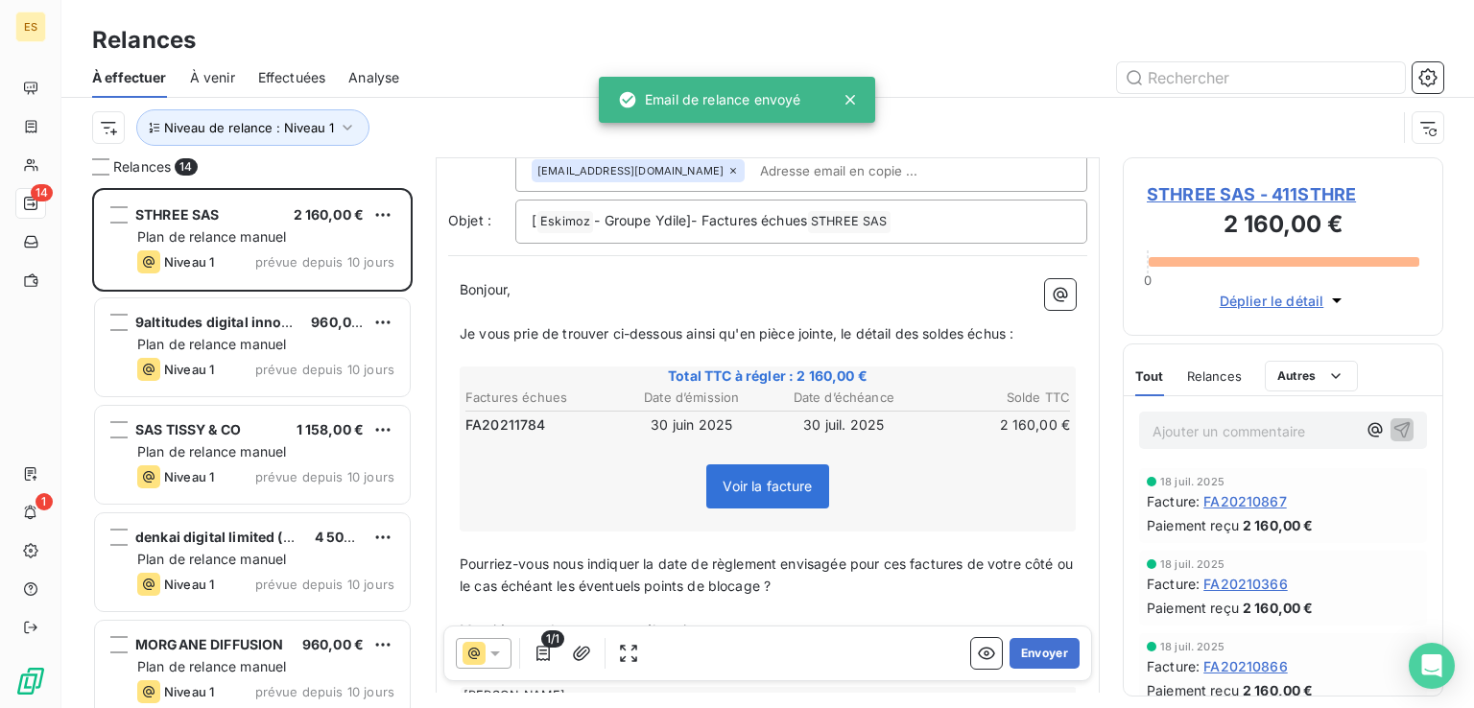
scroll to position [238, 0]
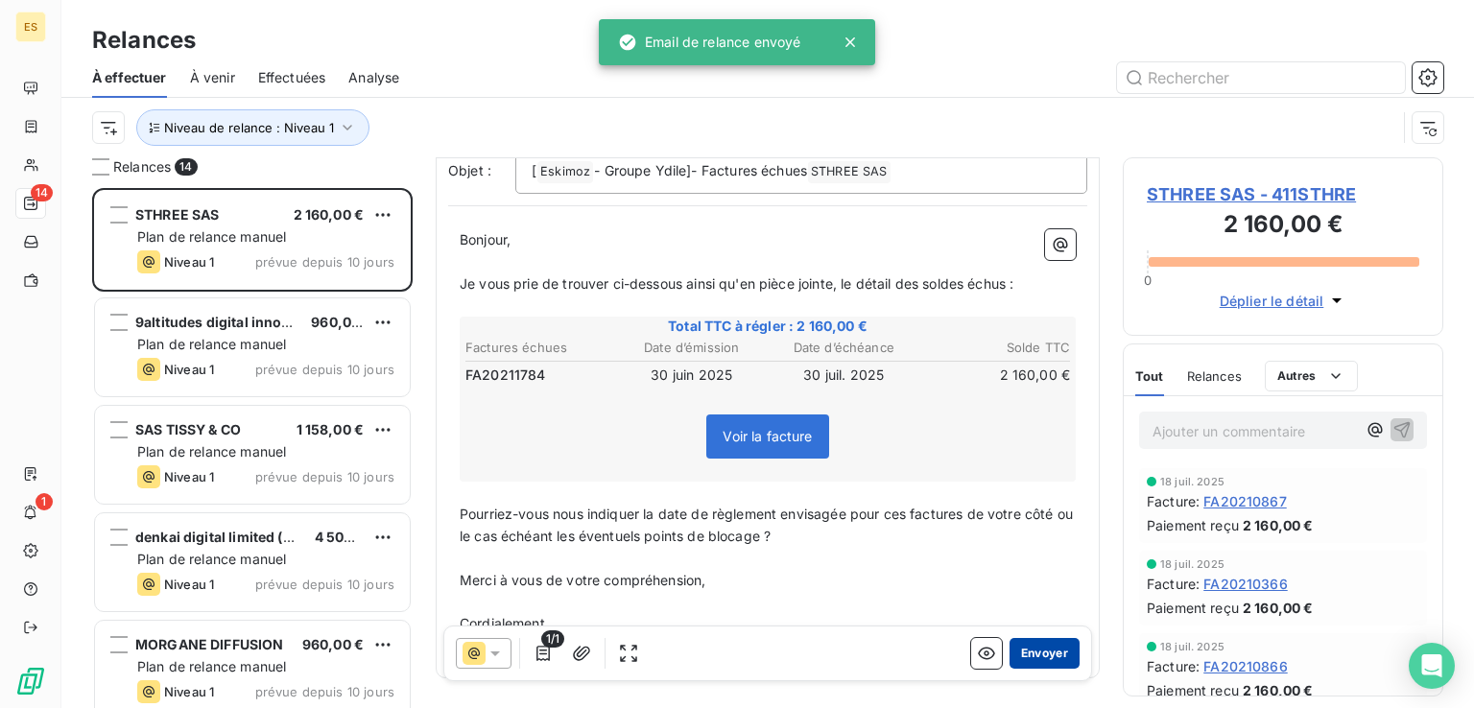
click at [1026, 645] on button "Envoyer" at bounding box center [1044, 653] width 70 height 31
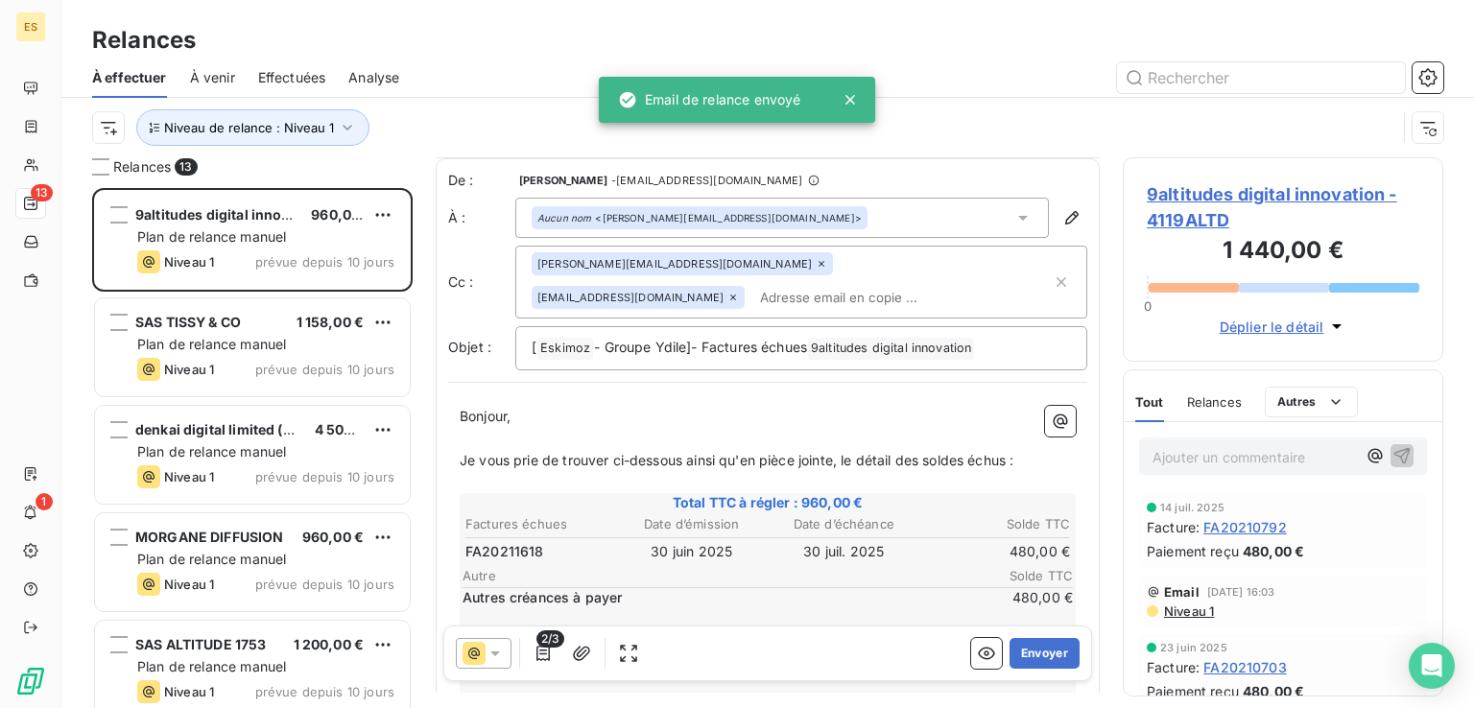
scroll to position [281, 0]
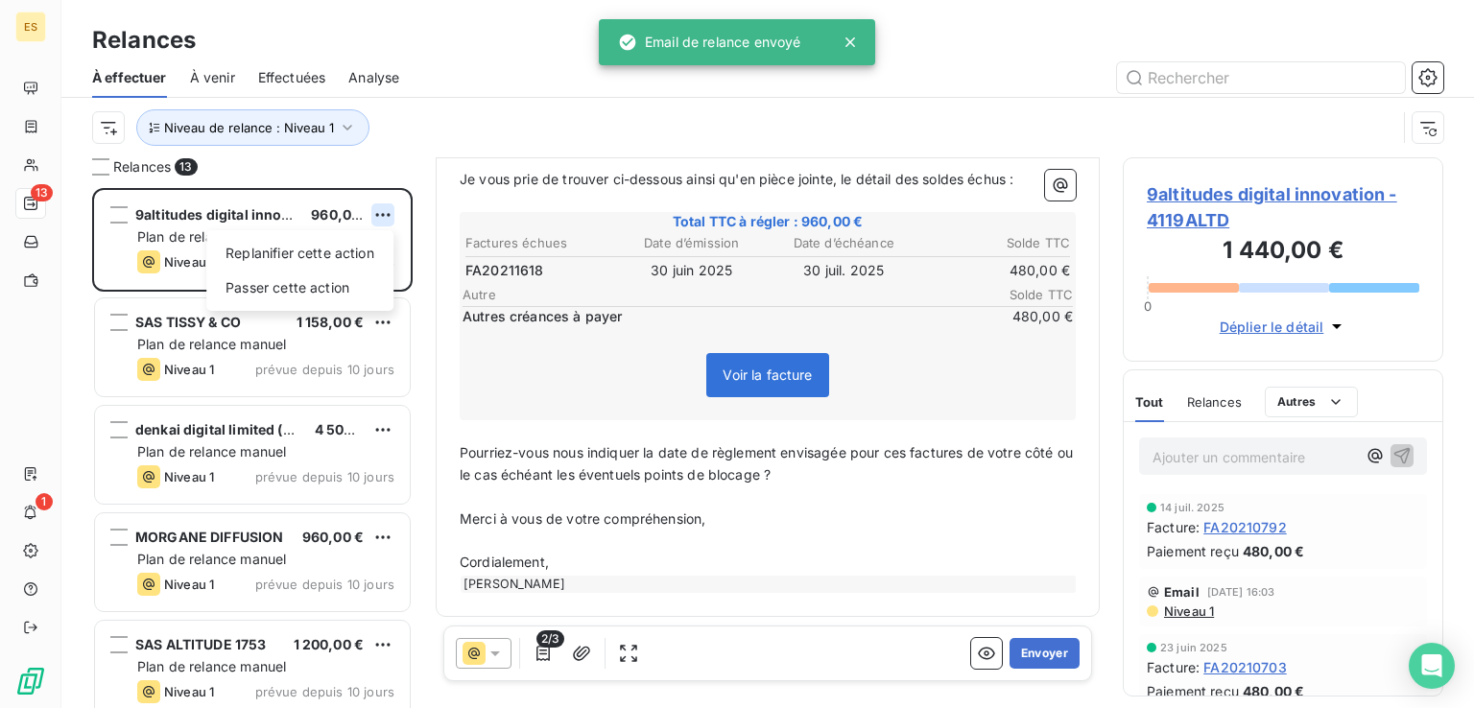
click at [385, 206] on html "ES 13 1 Relances À effectuer À venir Effectuées Analyse Niveau de relance : Niv…" at bounding box center [737, 354] width 1474 height 708
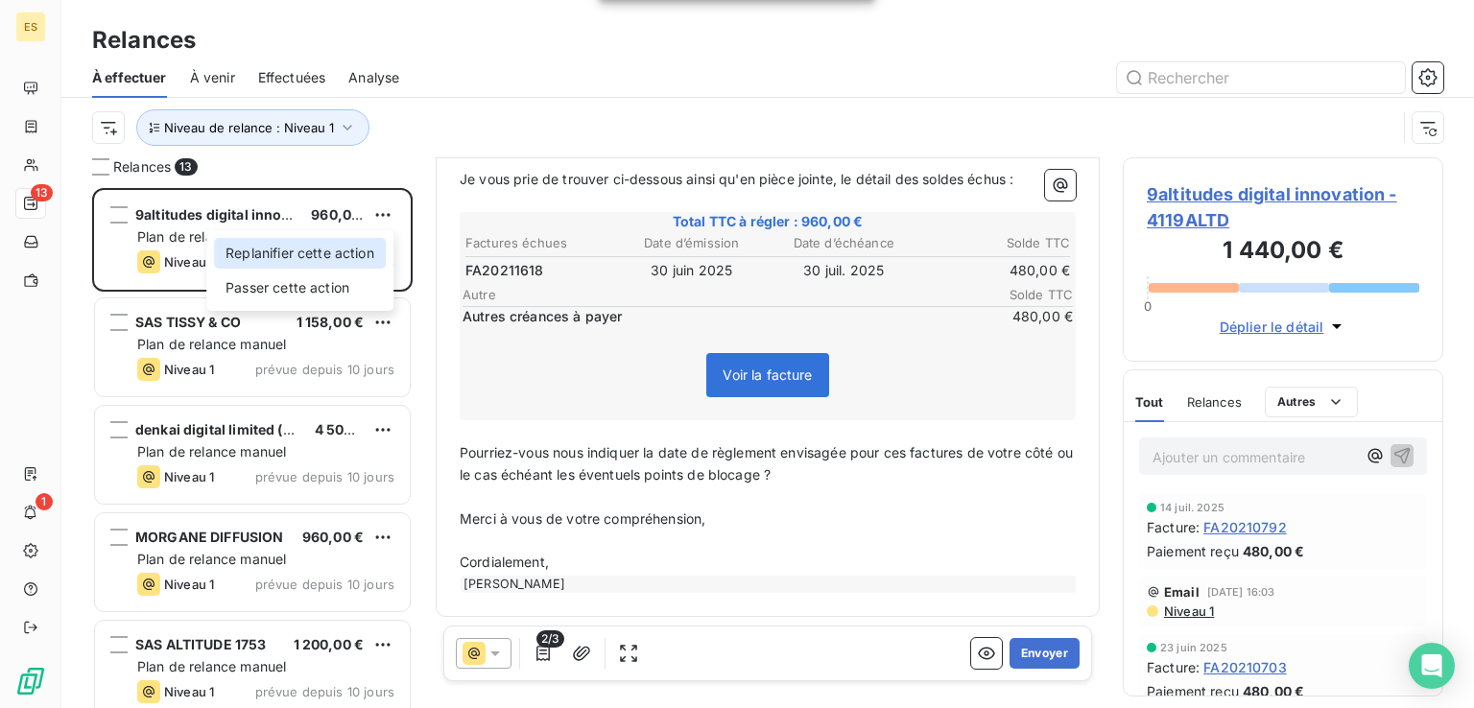
click at [365, 248] on div "Replanifier cette action" at bounding box center [300, 253] width 172 height 31
select select "7"
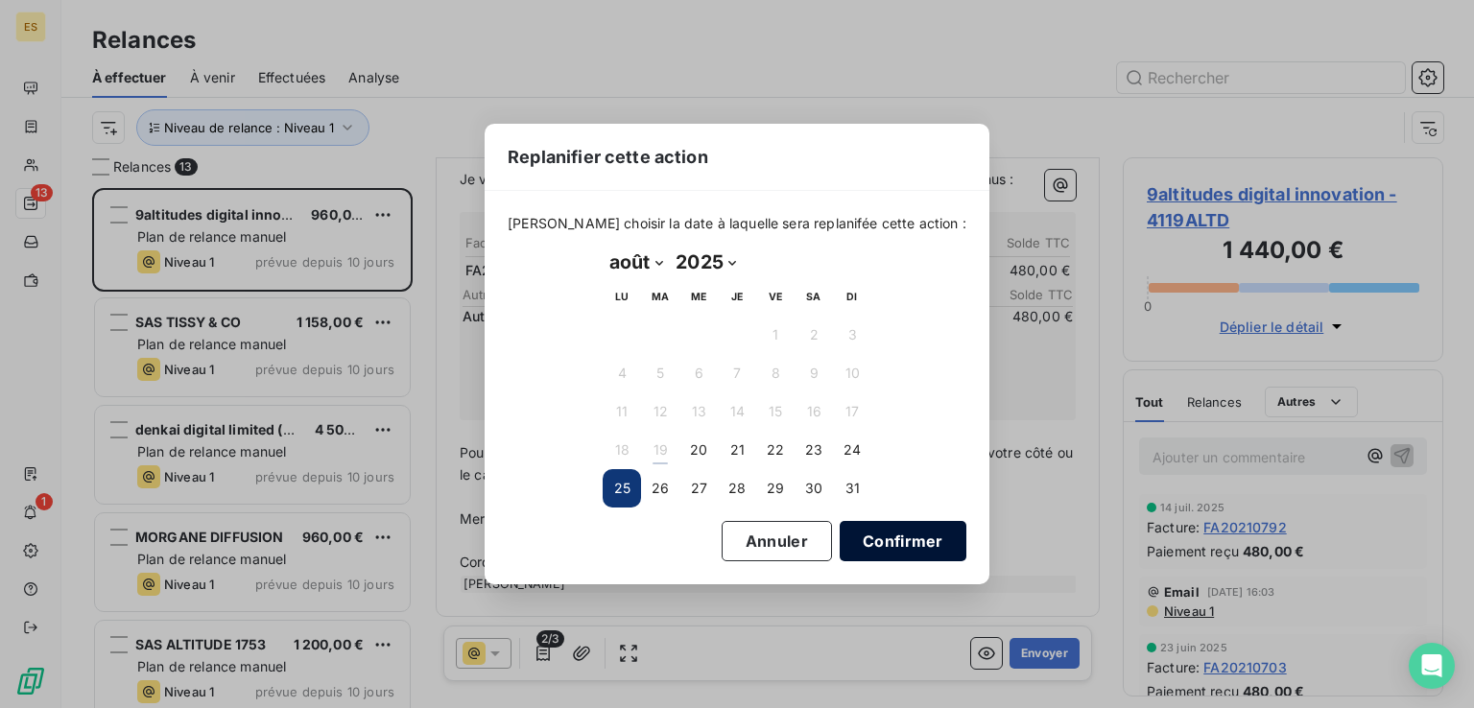
click at [839, 542] on button "Confirmer" at bounding box center [902, 541] width 127 height 40
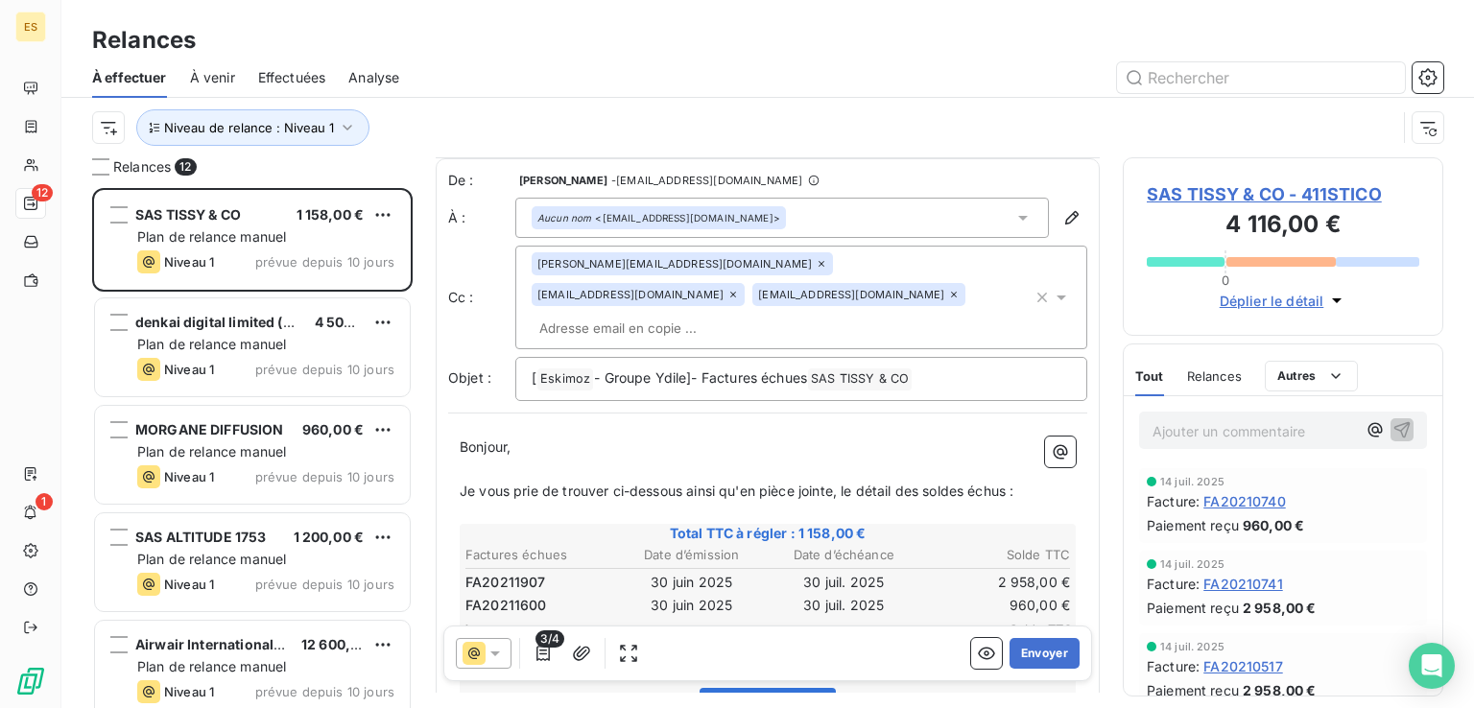
scroll to position [288, 0]
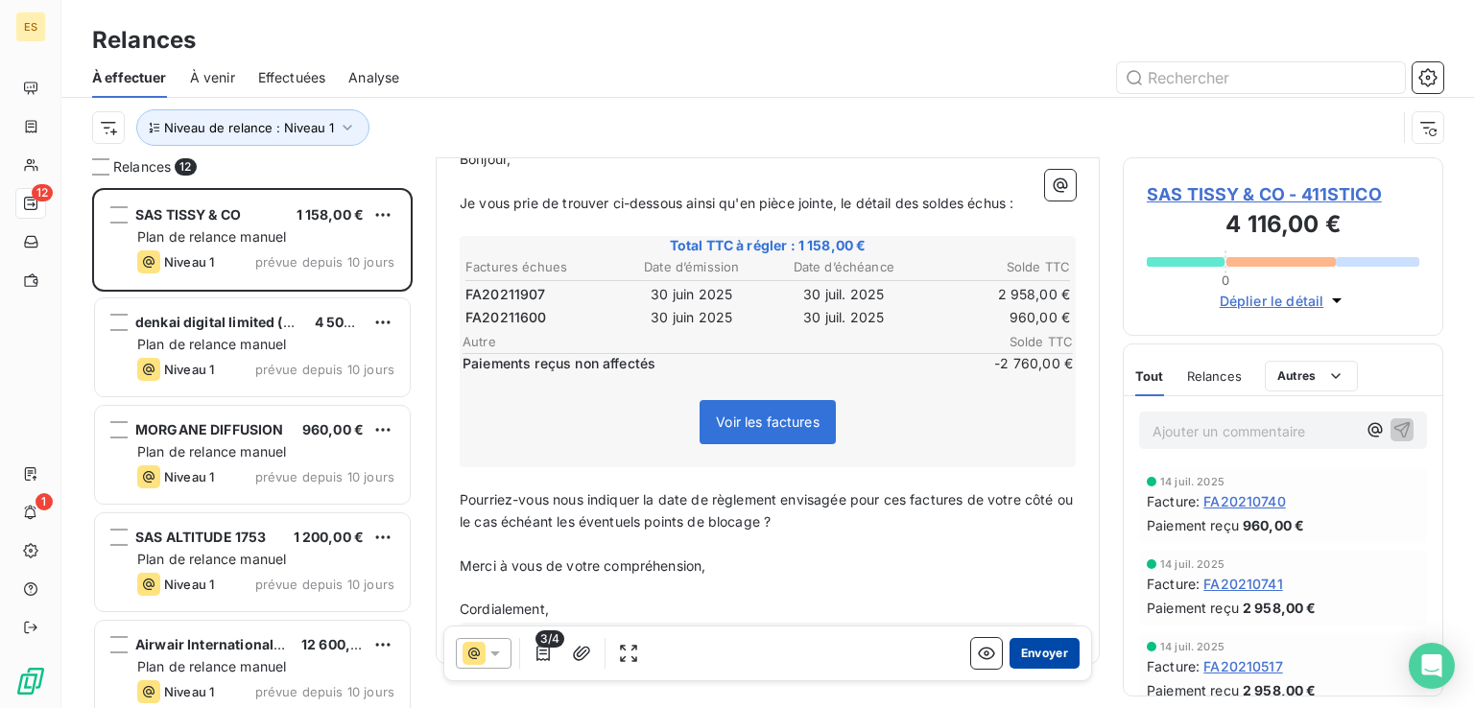
click at [1024, 652] on button "Envoyer" at bounding box center [1044, 653] width 70 height 31
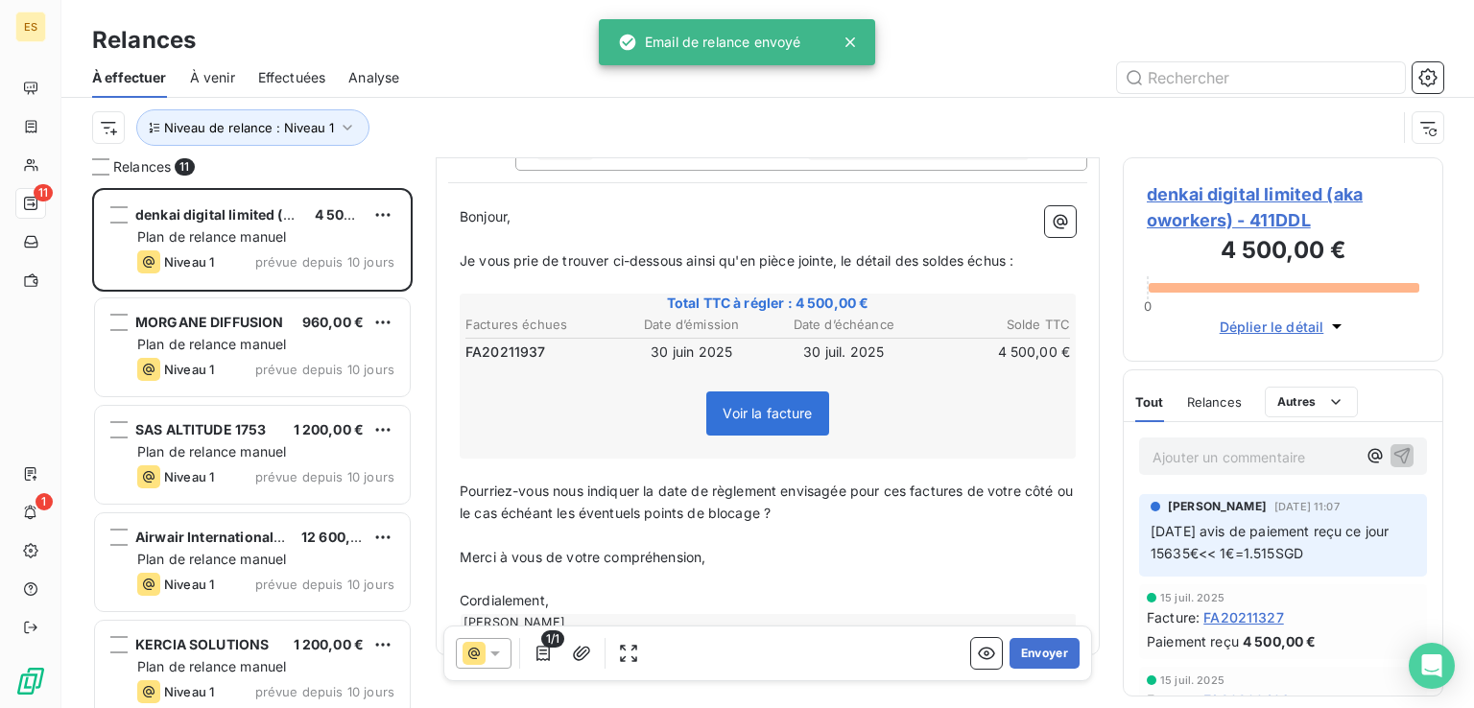
scroll to position [238, 0]
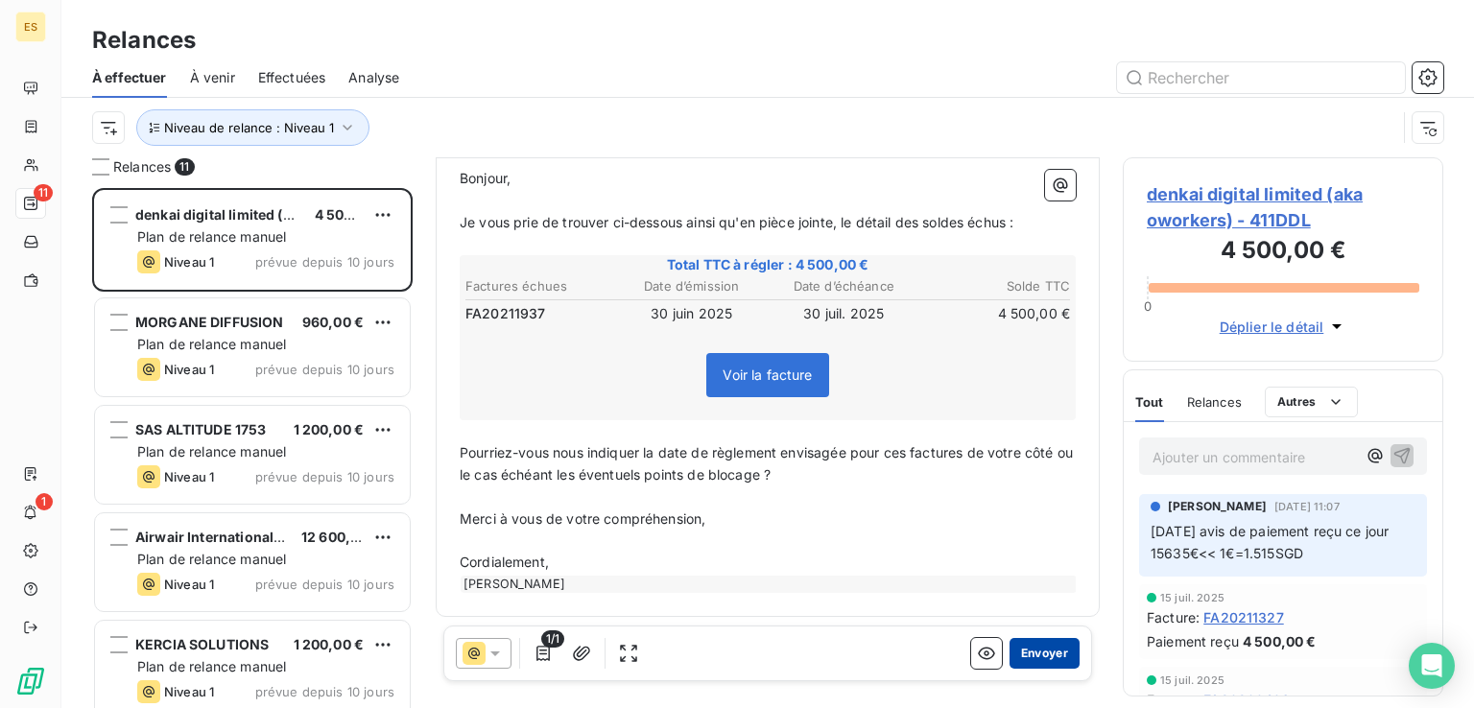
click at [1031, 660] on button "Envoyer" at bounding box center [1044, 653] width 70 height 31
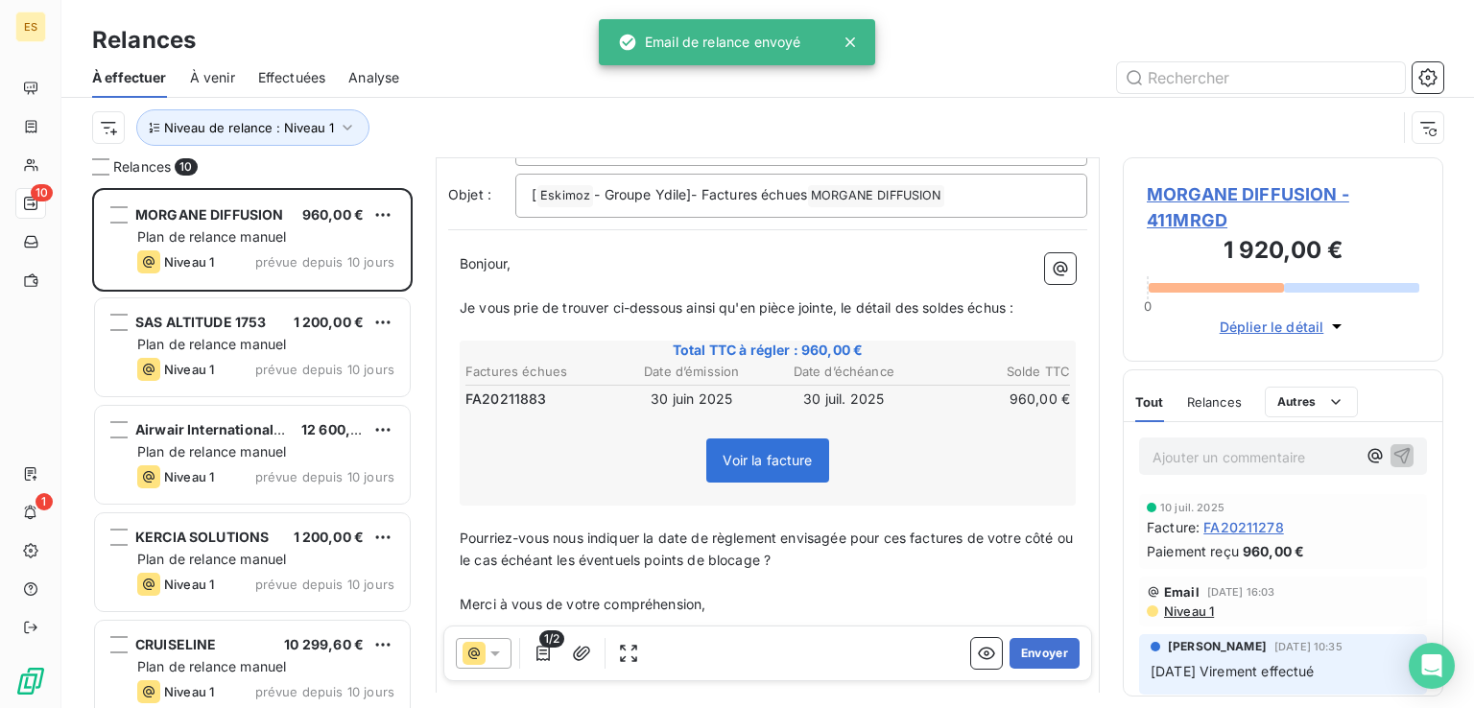
scroll to position [238, 0]
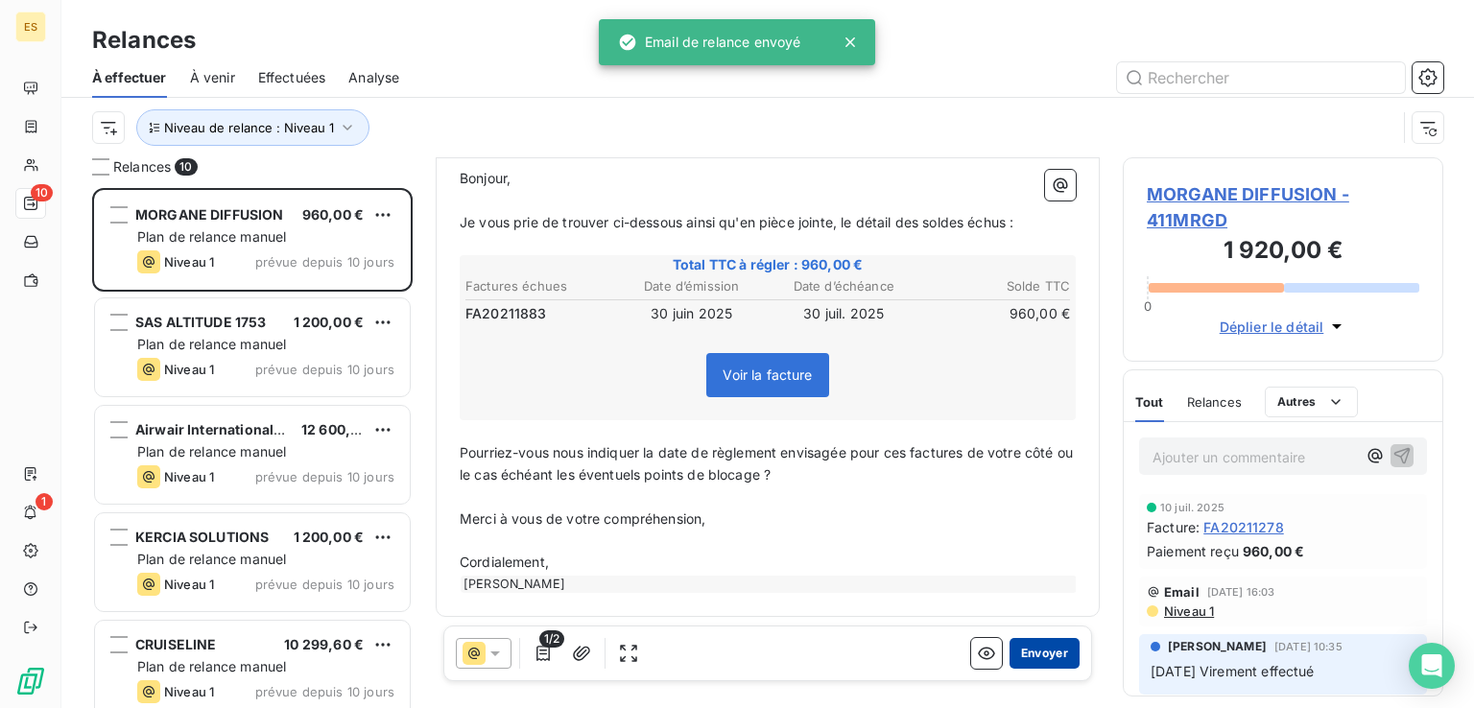
click at [1015, 652] on button "Envoyer" at bounding box center [1044, 653] width 70 height 31
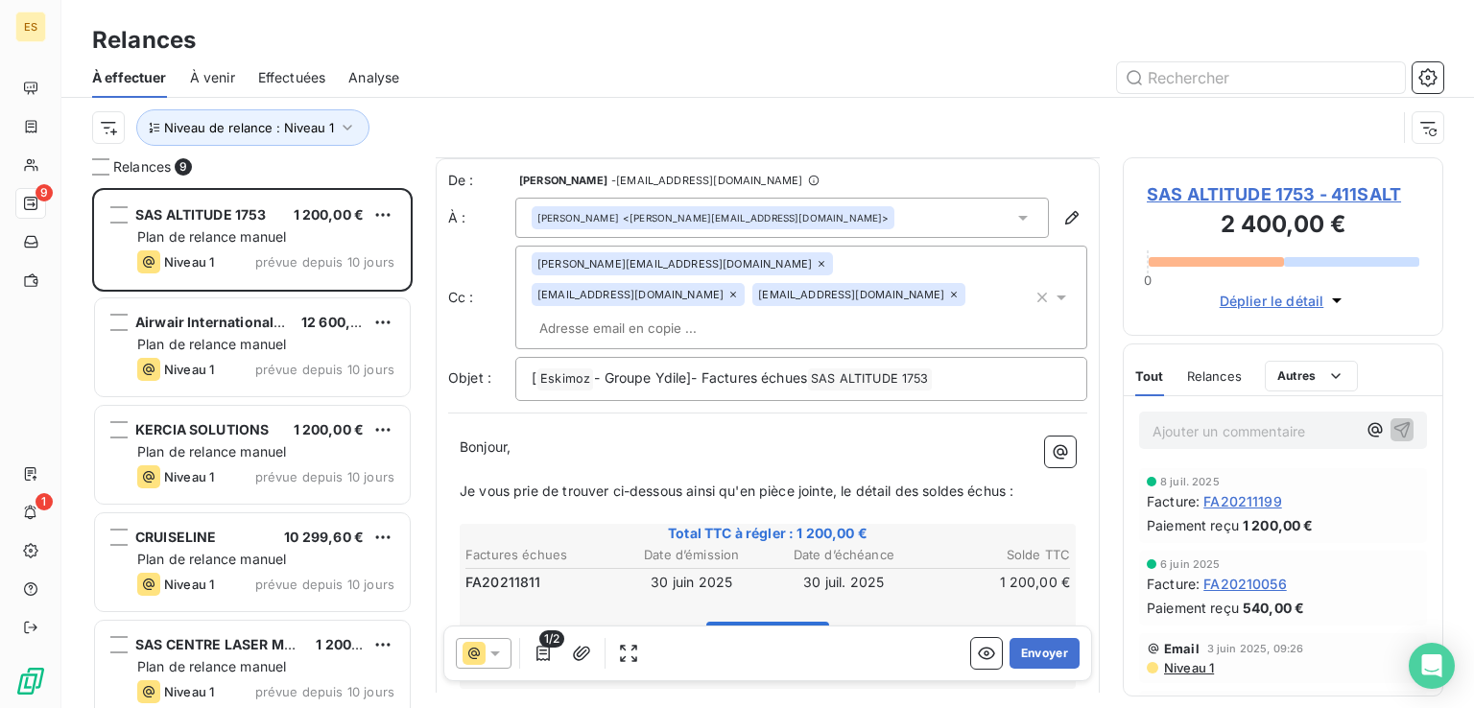
scroll to position [238, 0]
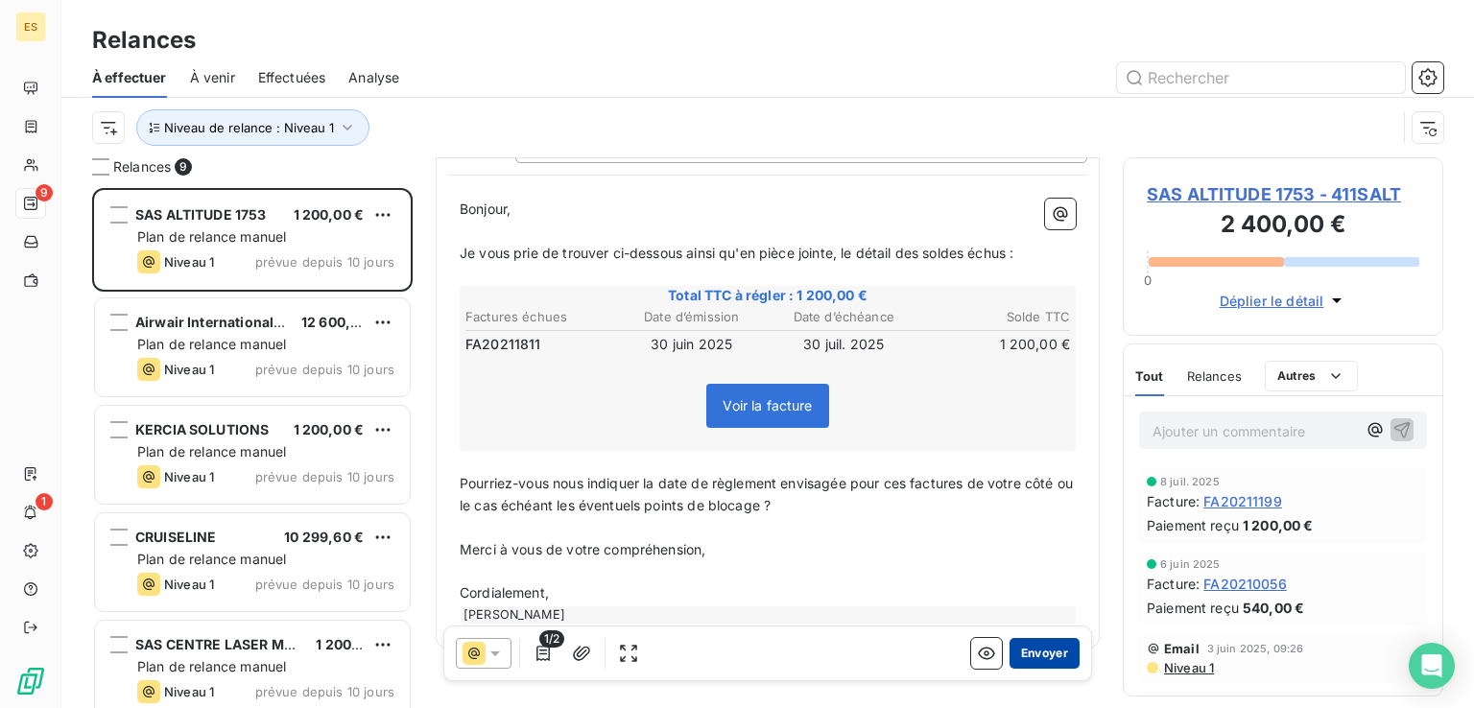
click at [1028, 640] on button "Envoyer" at bounding box center [1044, 653] width 70 height 31
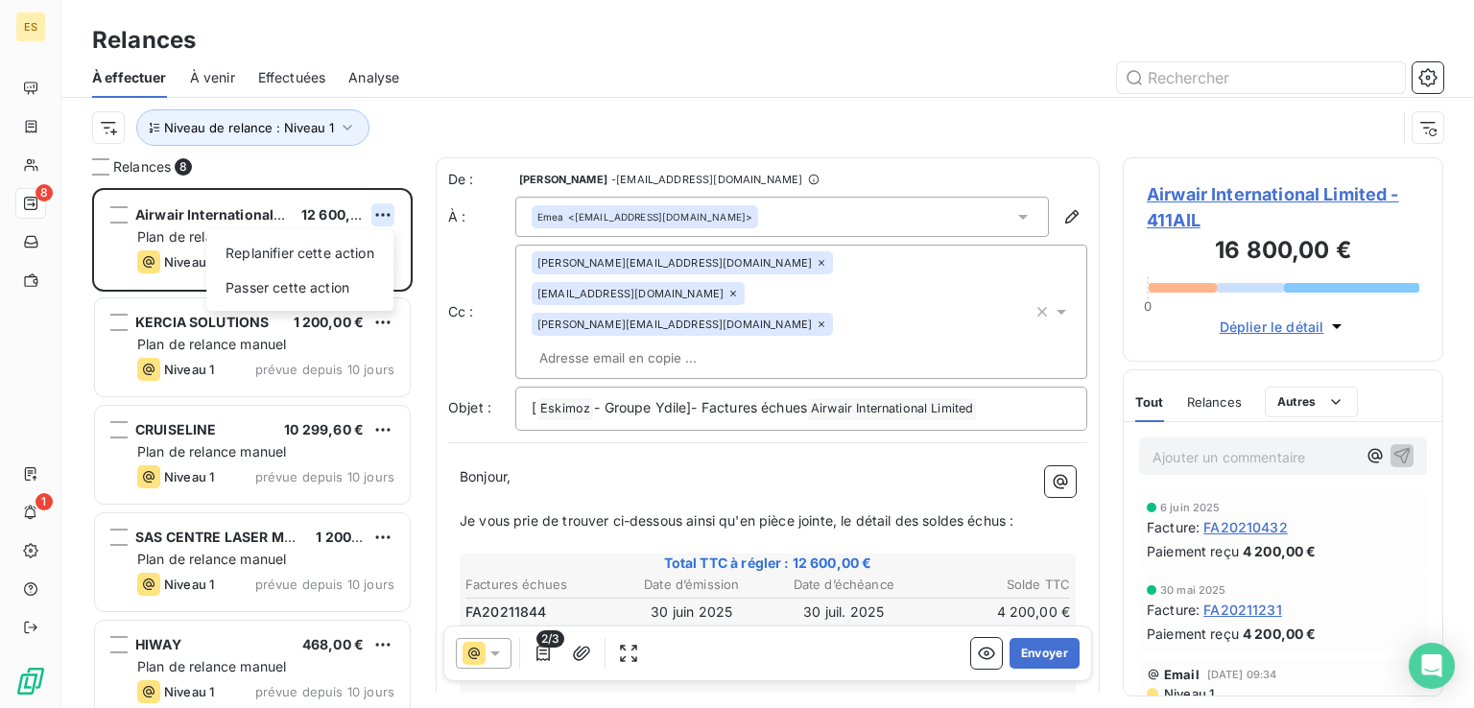
click at [390, 203] on html "ES 8 1 Relances À effectuer À venir Effectuées Analyse Niveau de relance : Nive…" at bounding box center [737, 354] width 1474 height 708
click at [344, 246] on div "Replanifier cette action" at bounding box center [300, 253] width 172 height 31
select select "7"
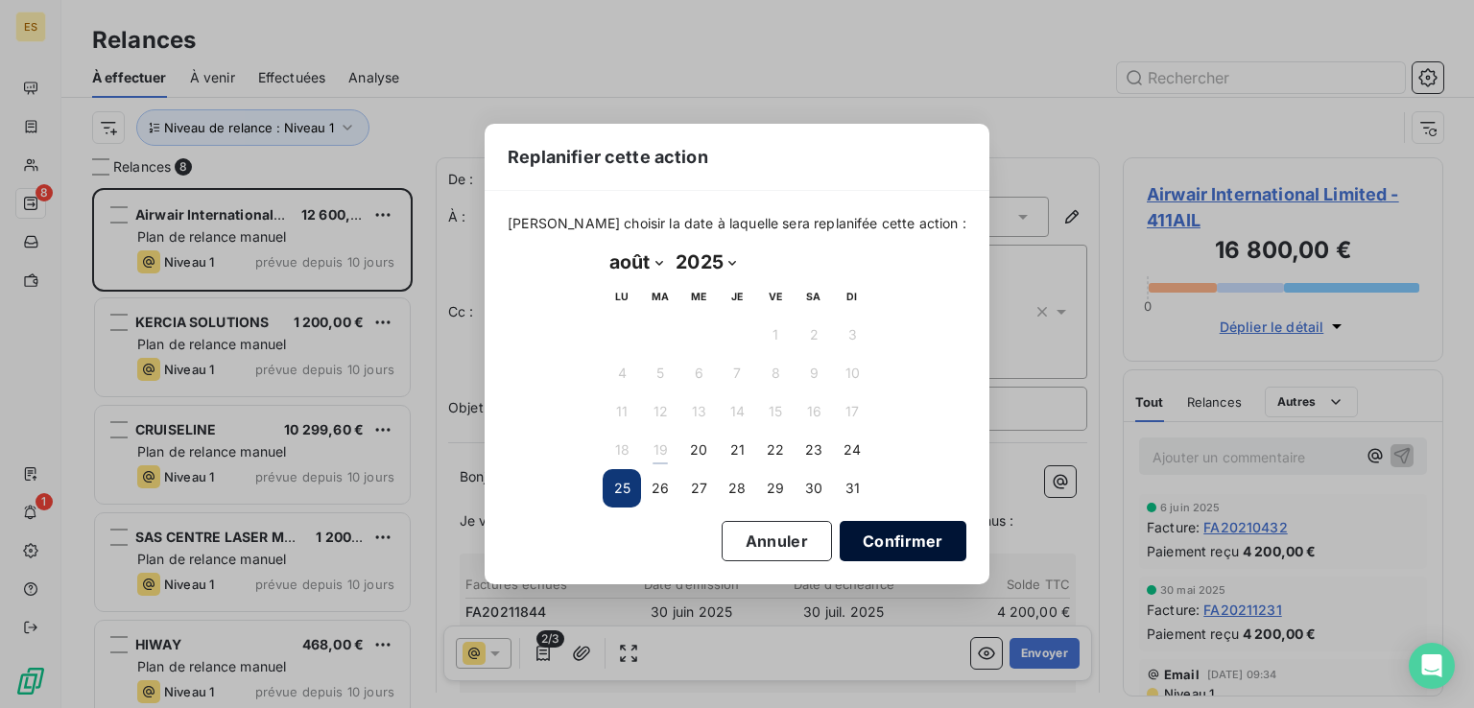
click at [865, 537] on button "Confirmer" at bounding box center [902, 541] width 127 height 40
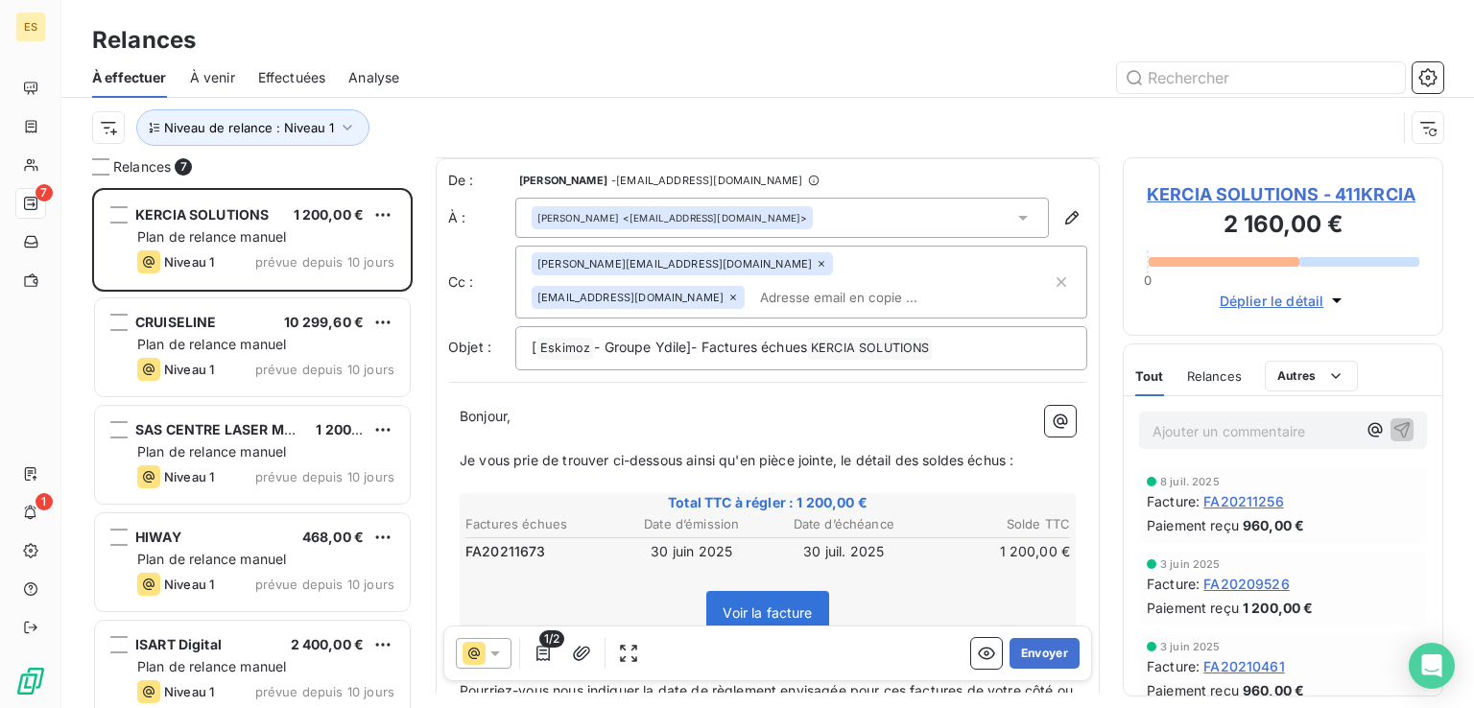
scroll to position [238, 0]
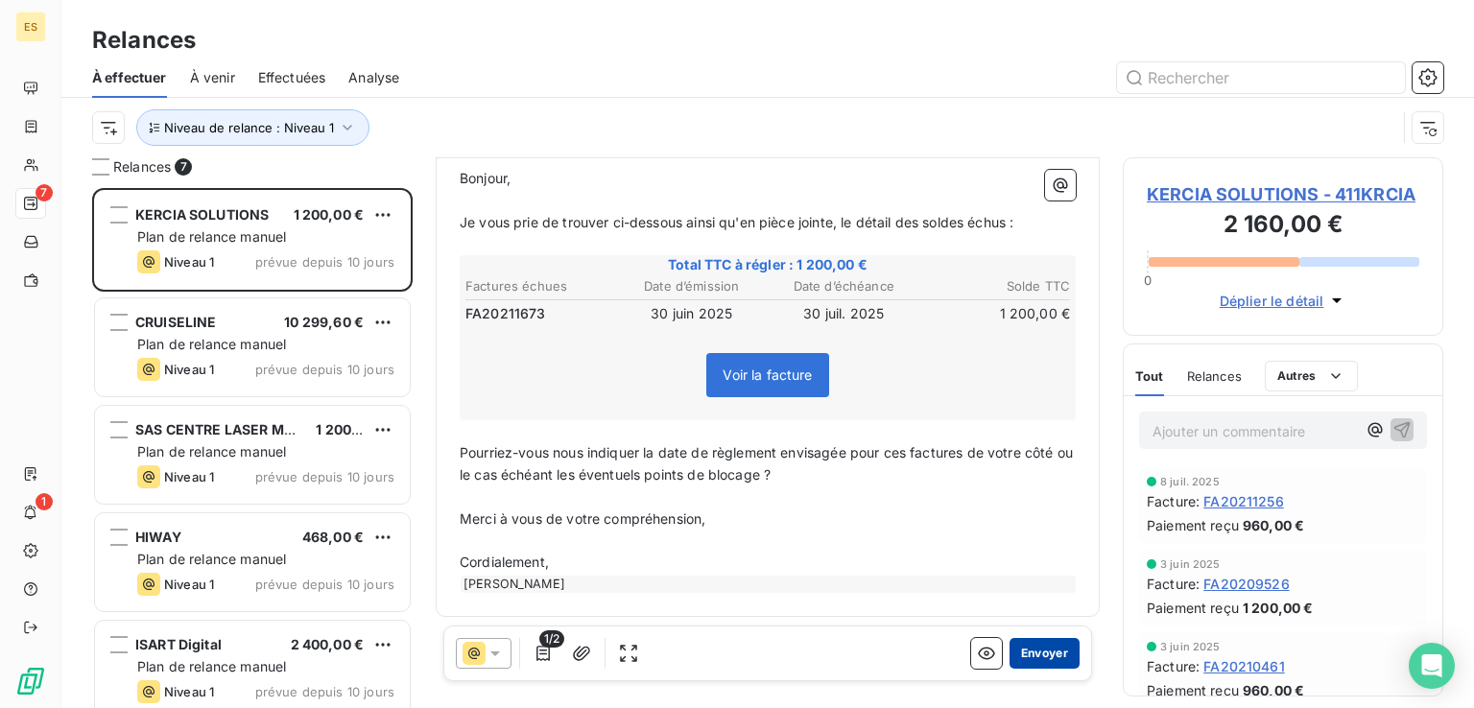
click at [1018, 649] on button "Envoyer" at bounding box center [1044, 653] width 70 height 31
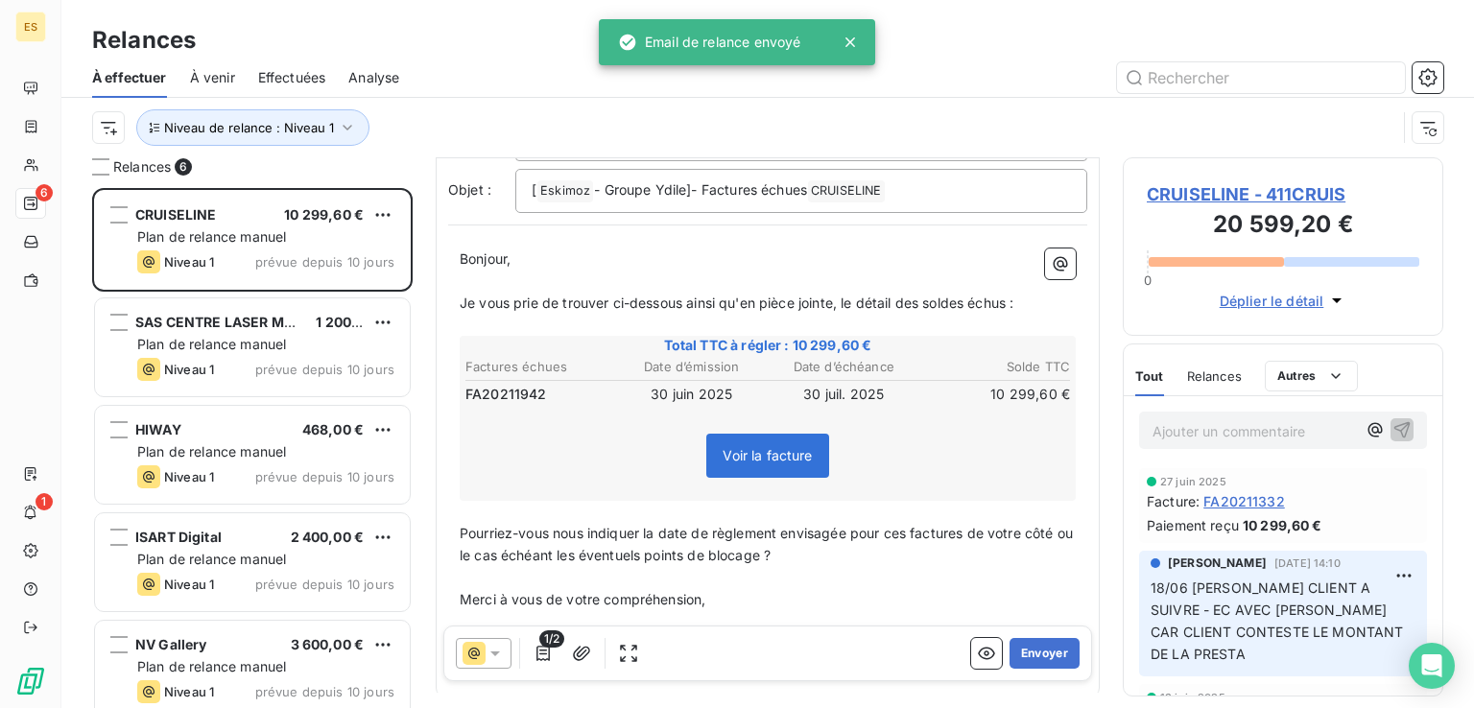
scroll to position [238, 0]
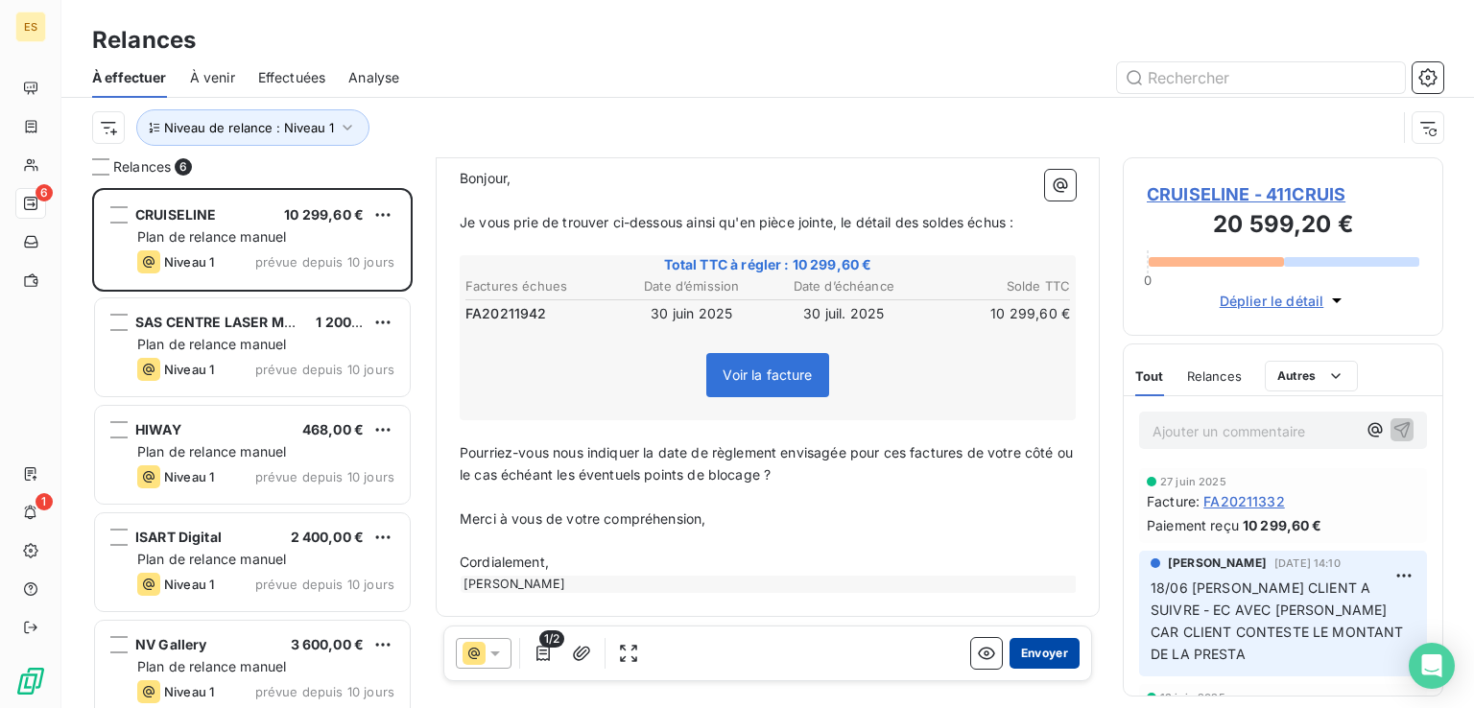
click at [1048, 638] on button "Envoyer" at bounding box center [1044, 653] width 70 height 31
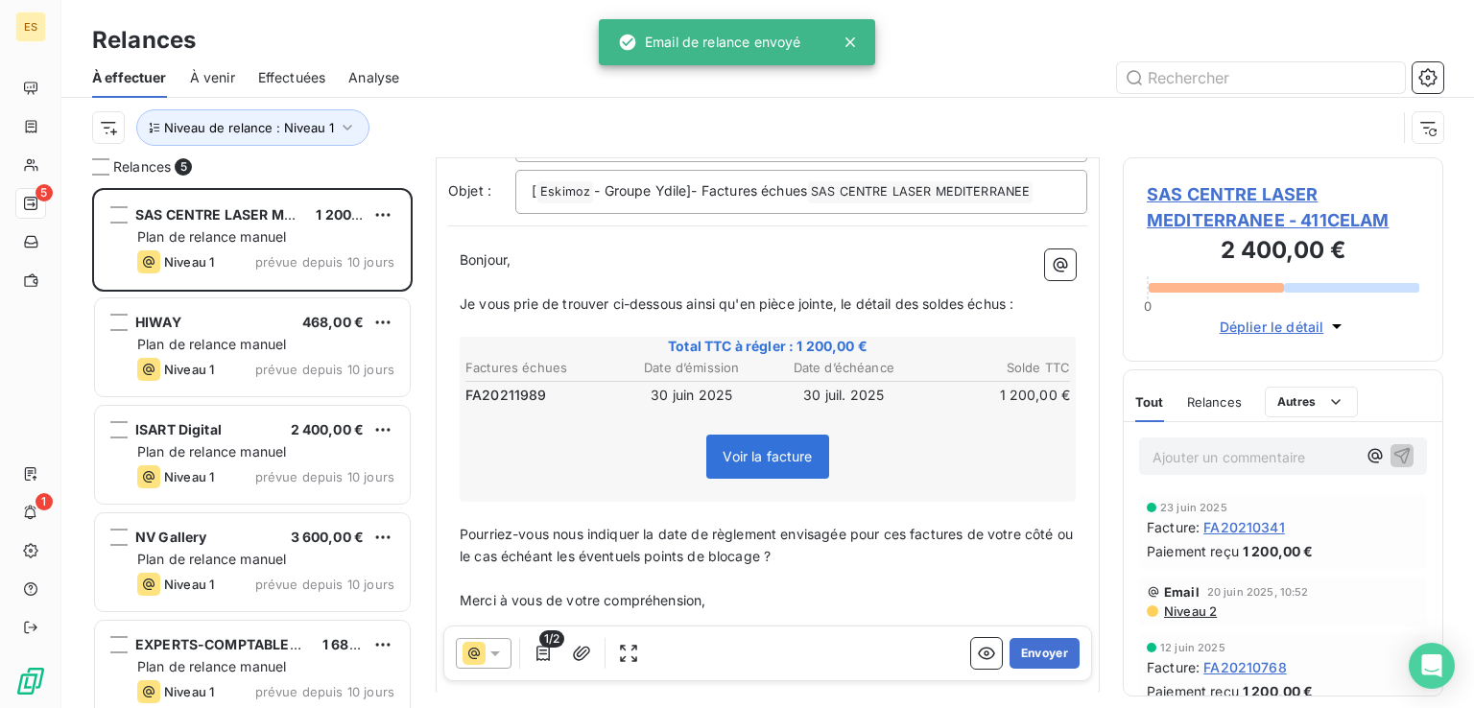
scroll to position [238, 0]
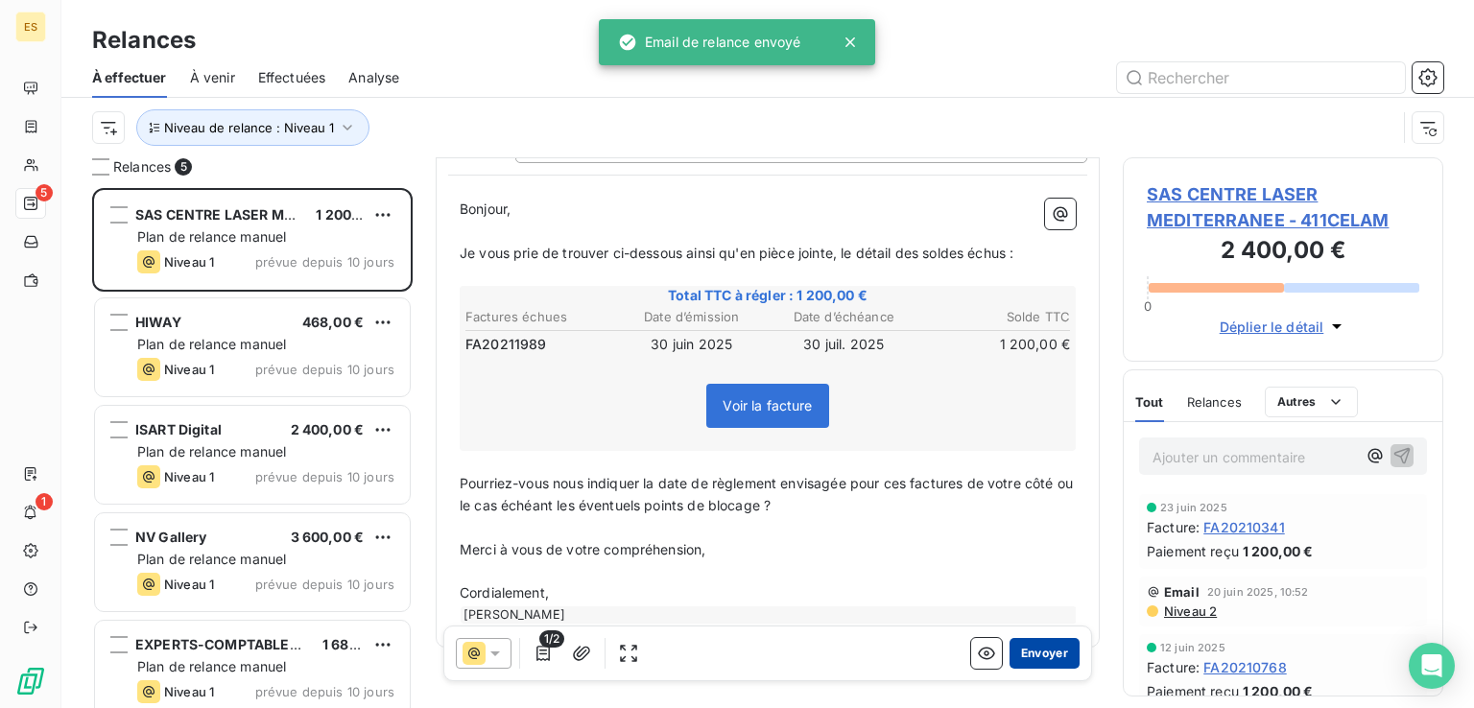
click at [1028, 649] on button "Envoyer" at bounding box center [1044, 653] width 70 height 31
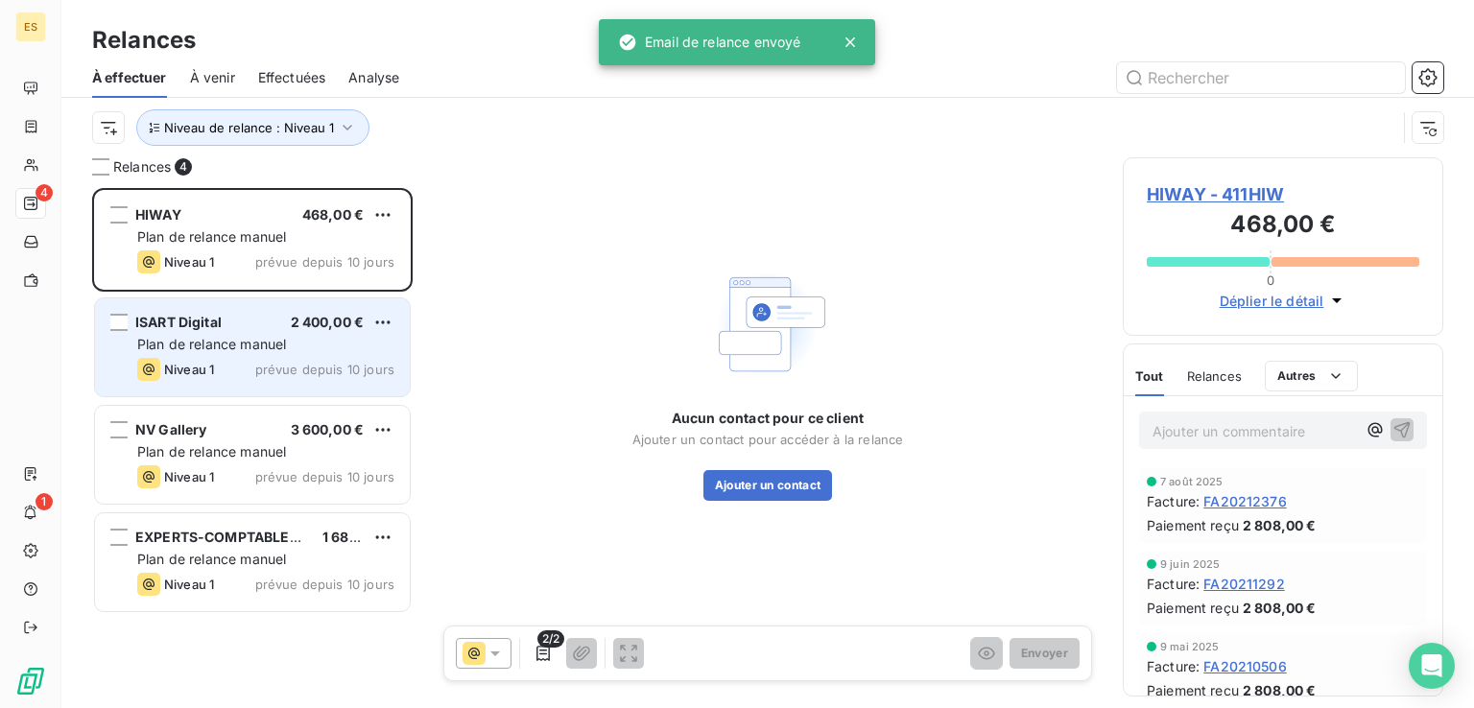
click at [238, 346] on span "Plan de relance manuel" at bounding box center [211, 344] width 149 height 16
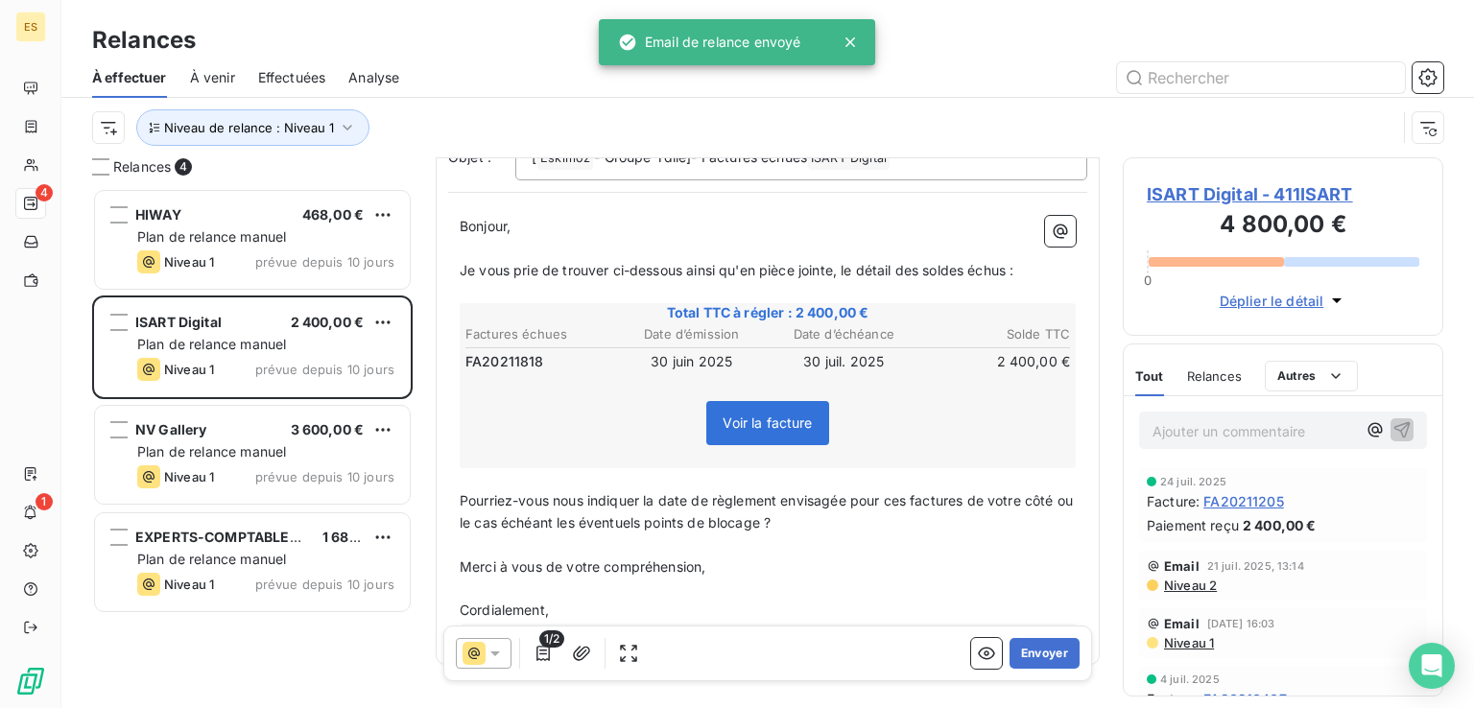
scroll to position [238, 0]
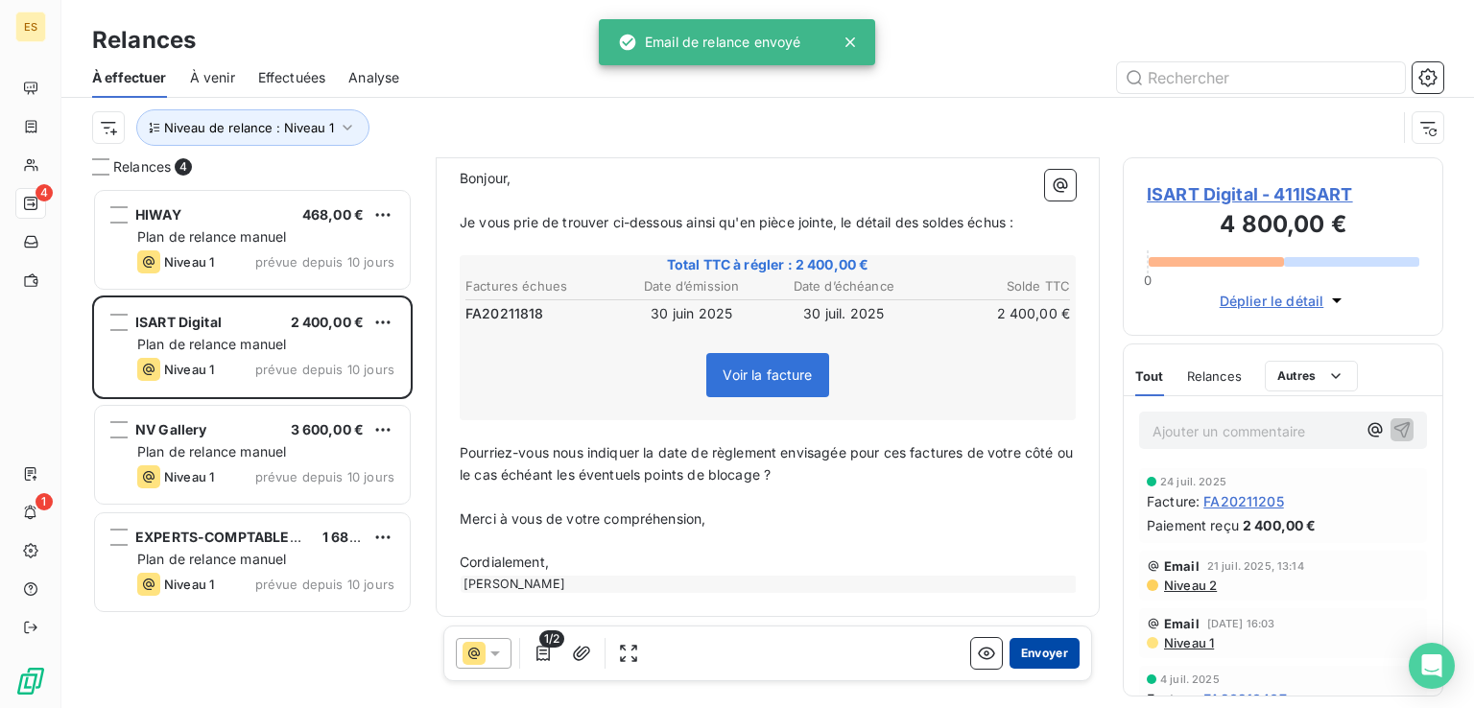
click at [1042, 649] on button "Envoyer" at bounding box center [1044, 653] width 70 height 31
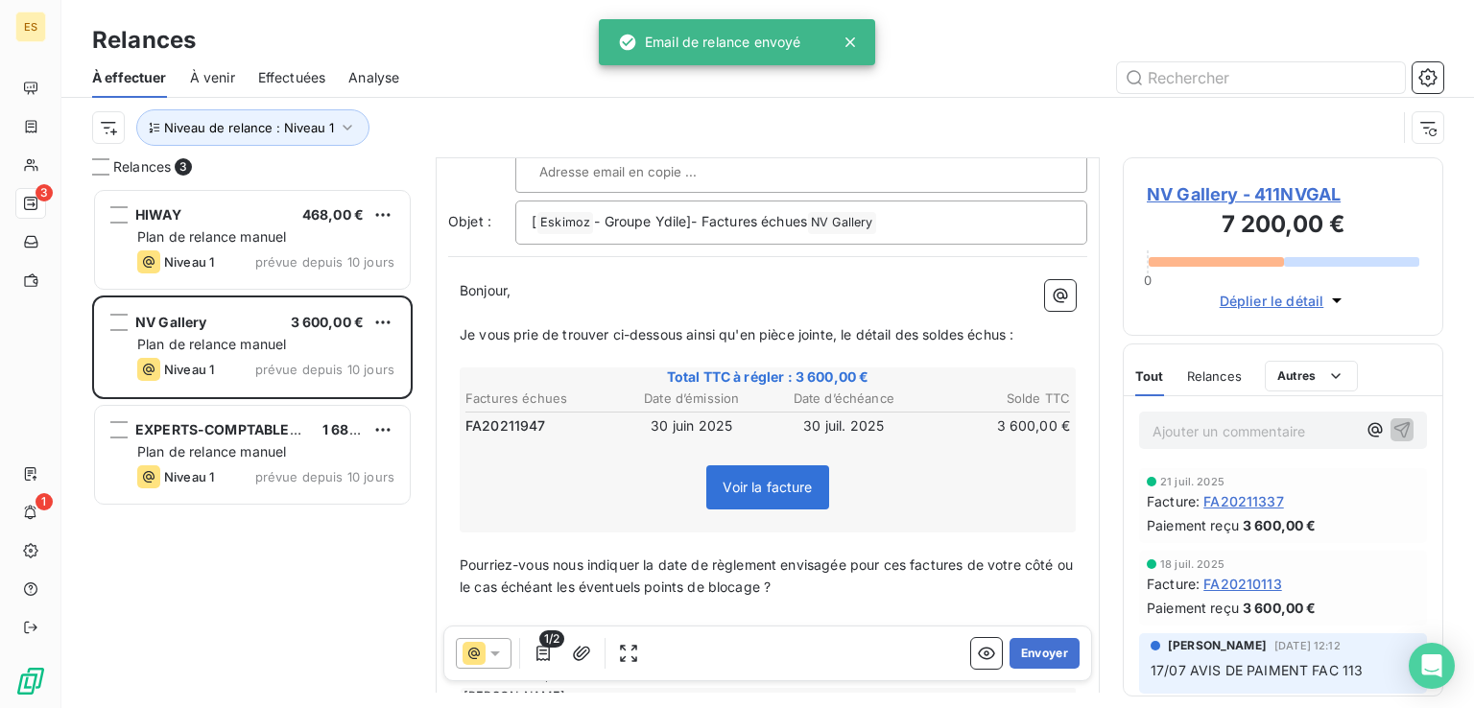
scroll to position [238, 0]
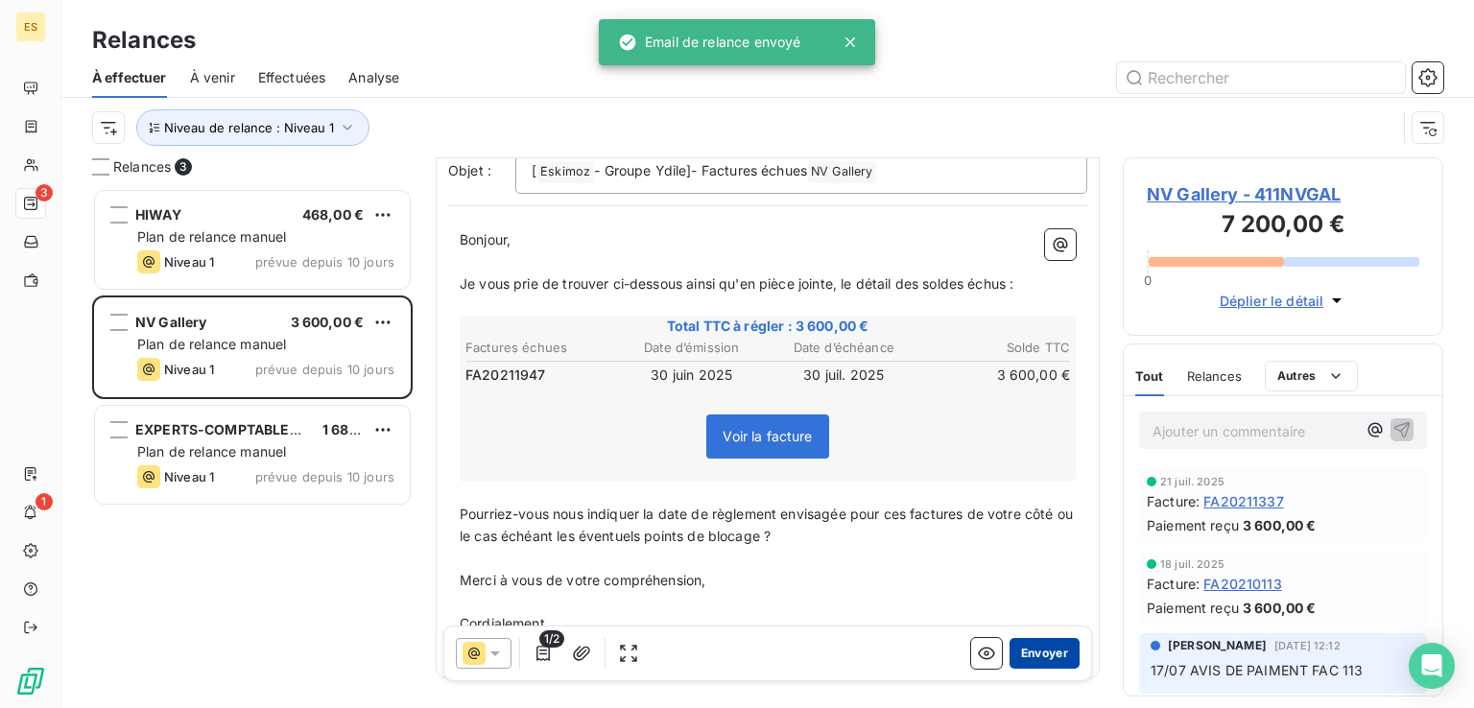
click at [1037, 650] on button "Envoyer" at bounding box center [1044, 653] width 70 height 31
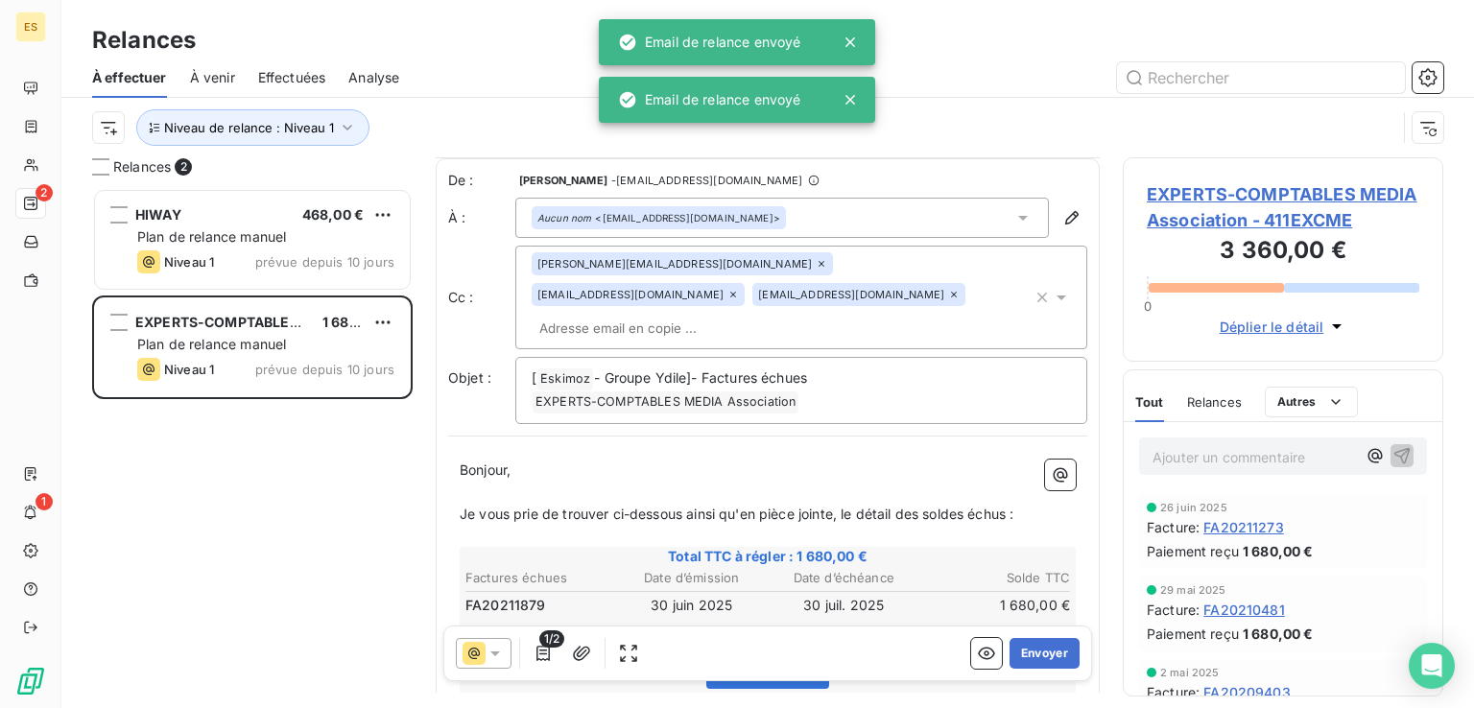
scroll to position [261, 0]
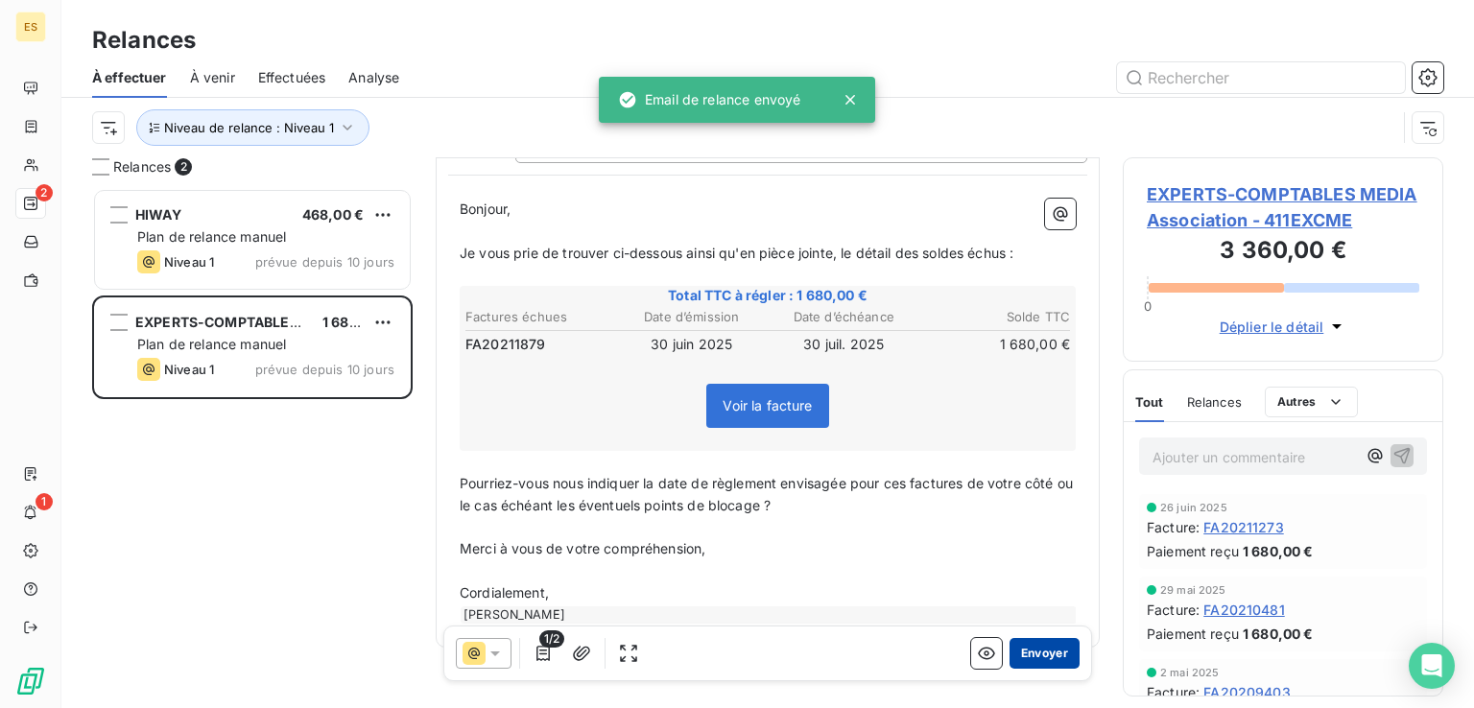
click at [1033, 646] on button "Envoyer" at bounding box center [1044, 653] width 70 height 31
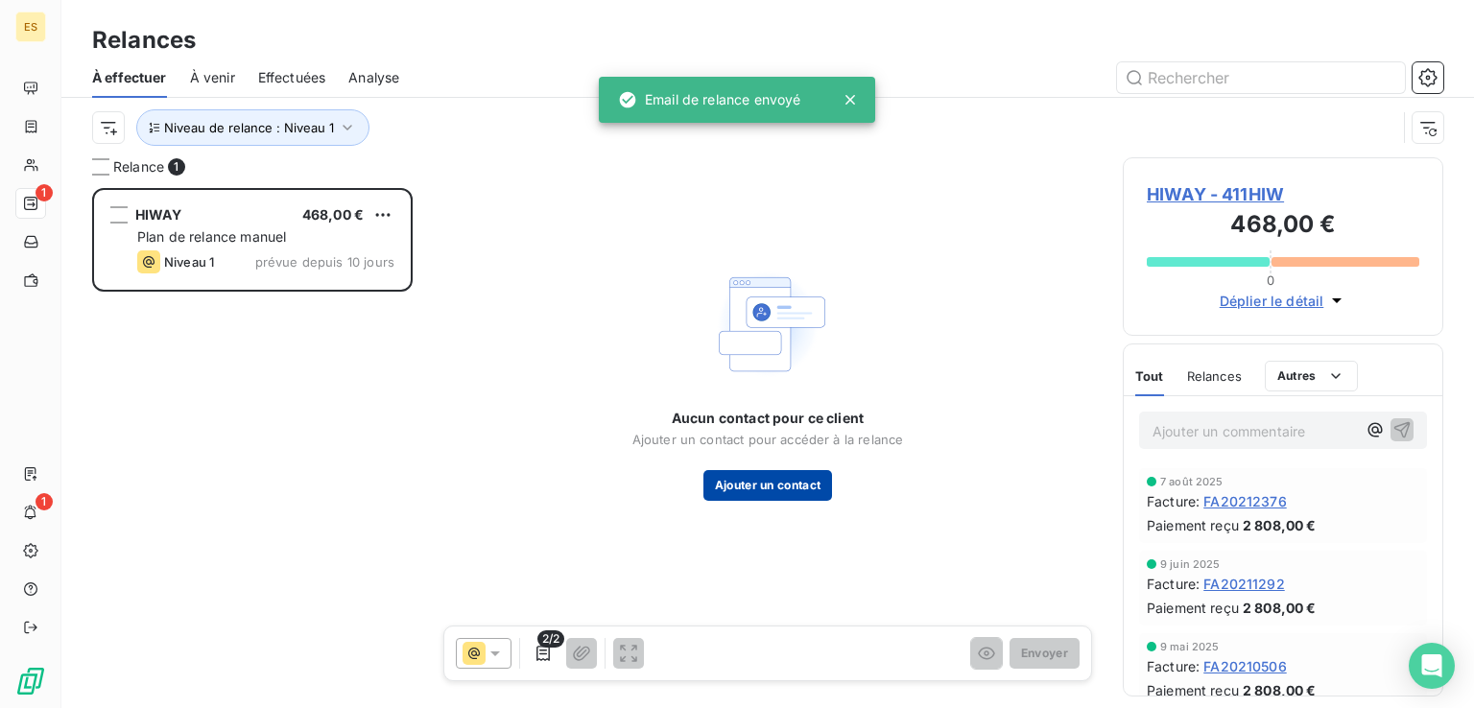
click at [754, 481] on button "Ajouter un contact" at bounding box center [768, 485] width 130 height 31
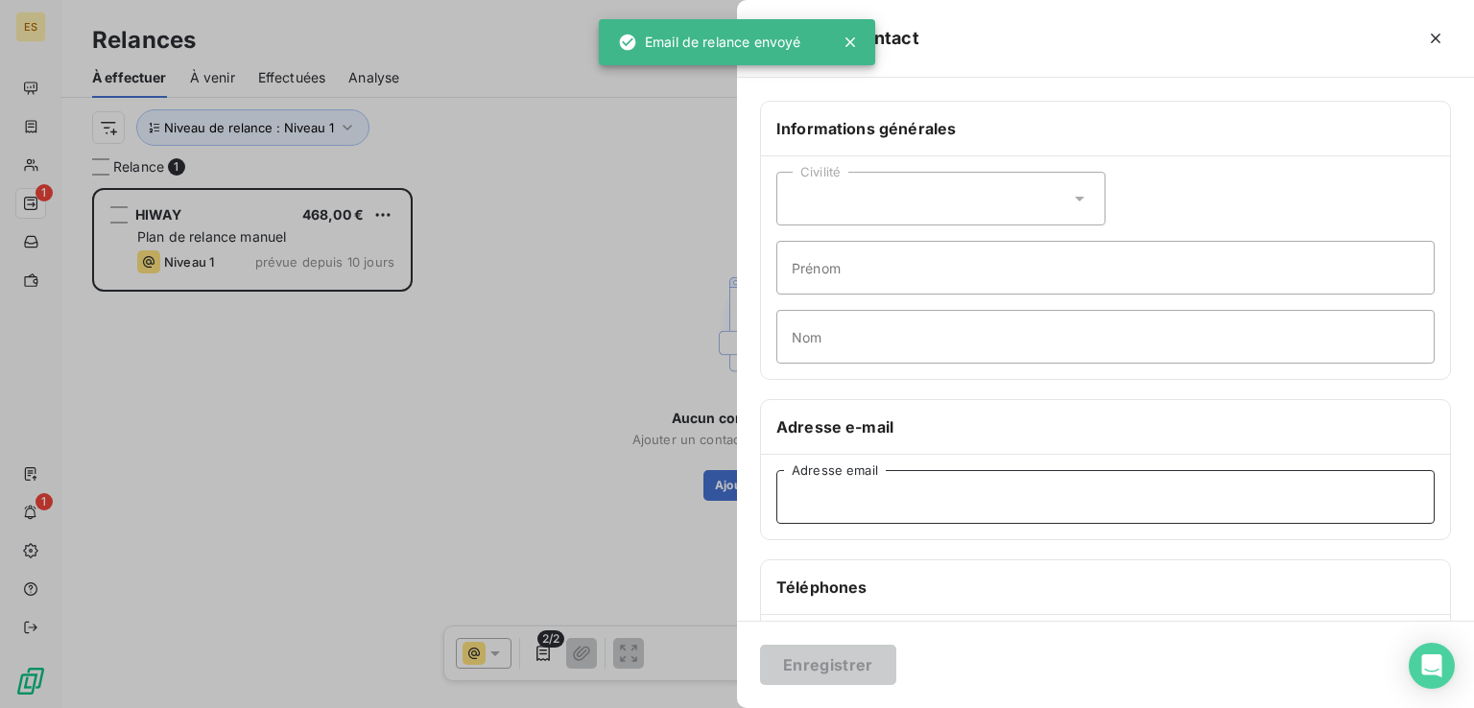
click at [879, 496] on input "Adresse email" at bounding box center [1105, 497] width 658 height 54
paste input "[PERSON_NAME][EMAIL_ADDRESS][DOMAIN_NAME];[PERSON_NAME][EMAIL_ADDRESS][DOMAIN_N…"
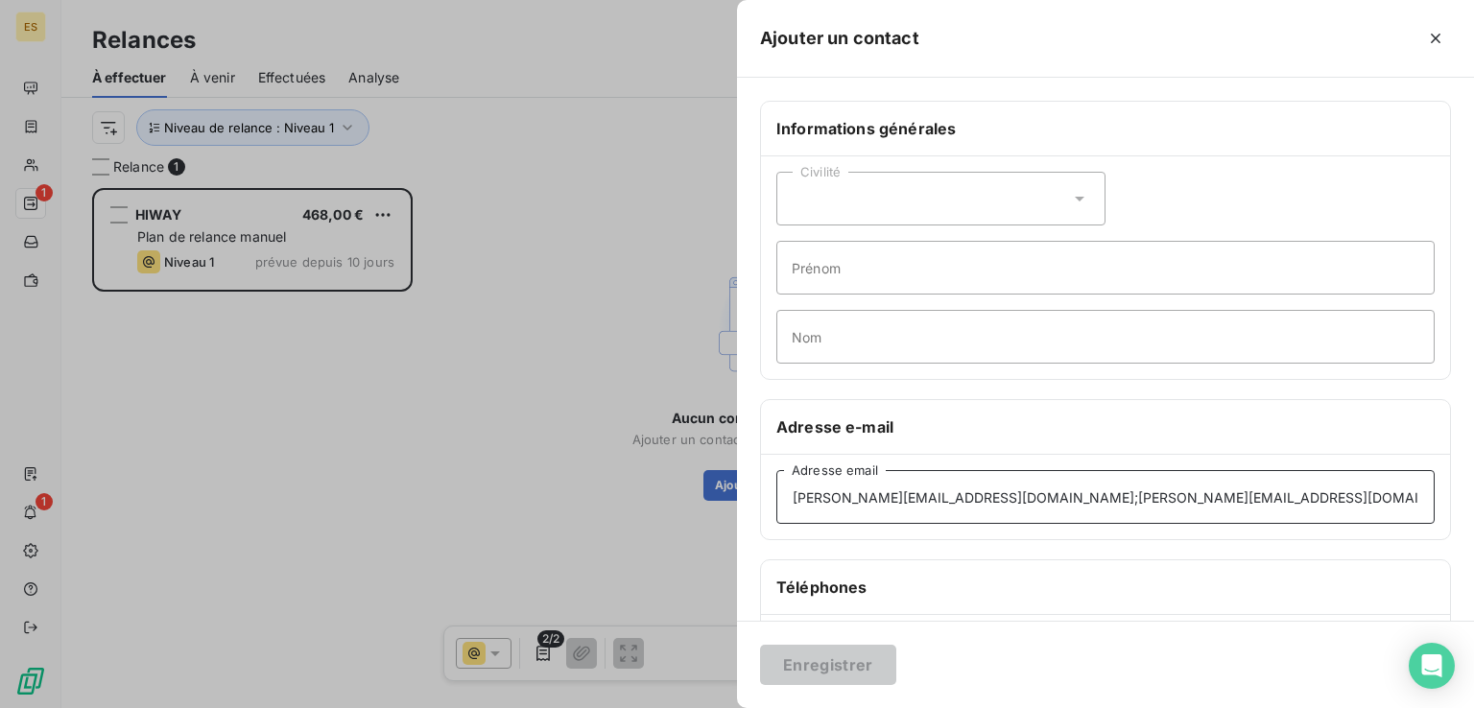
drag, startPoint x: 1285, startPoint y: 496, endPoint x: 882, endPoint y: 448, distance: 405.8
click at [882, 448] on div "Adresse e-mail [PERSON_NAME][EMAIL_ADDRESS][DOMAIN_NAME];[PERSON_NAME][EMAIL_AD…" at bounding box center [1105, 469] width 691 height 141
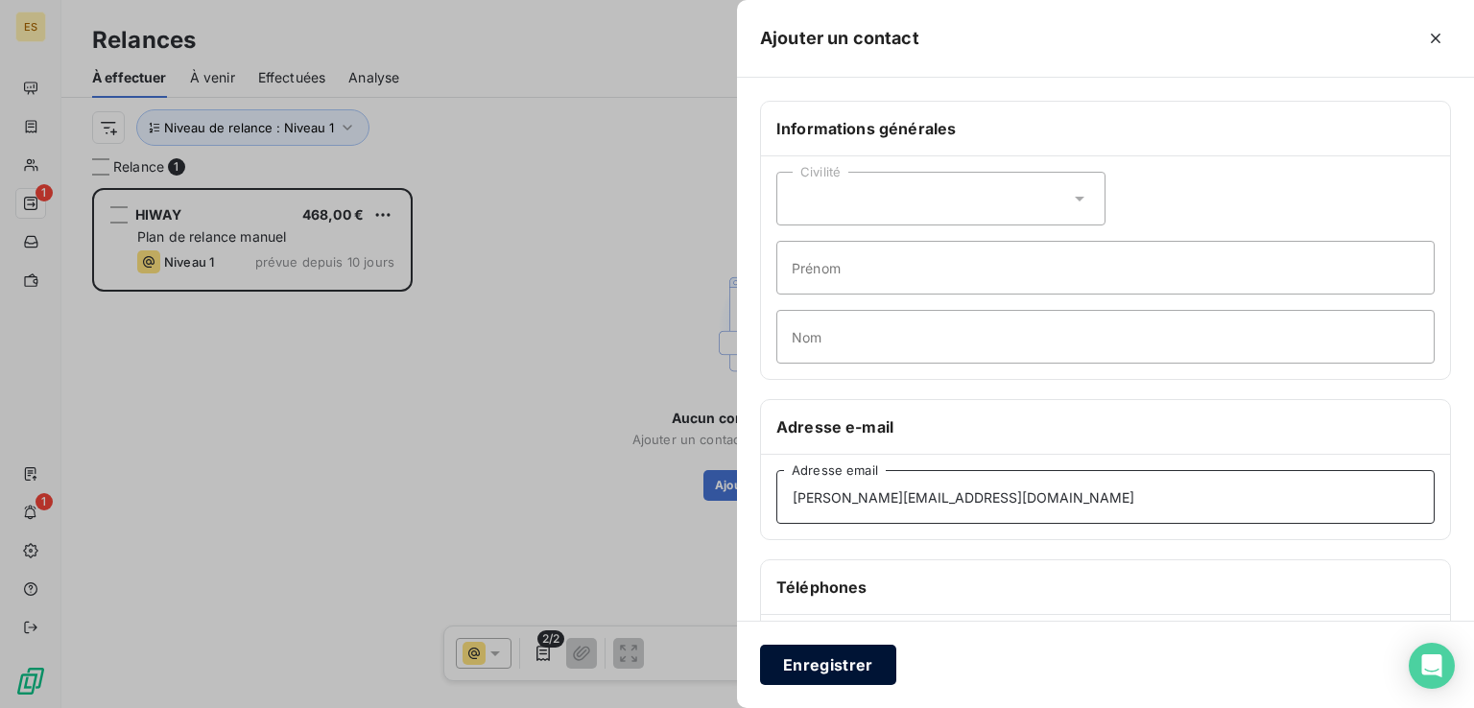
type input "[PERSON_NAME][EMAIL_ADDRESS][DOMAIN_NAME]"
click at [813, 661] on button "Enregistrer" at bounding box center [828, 665] width 136 height 40
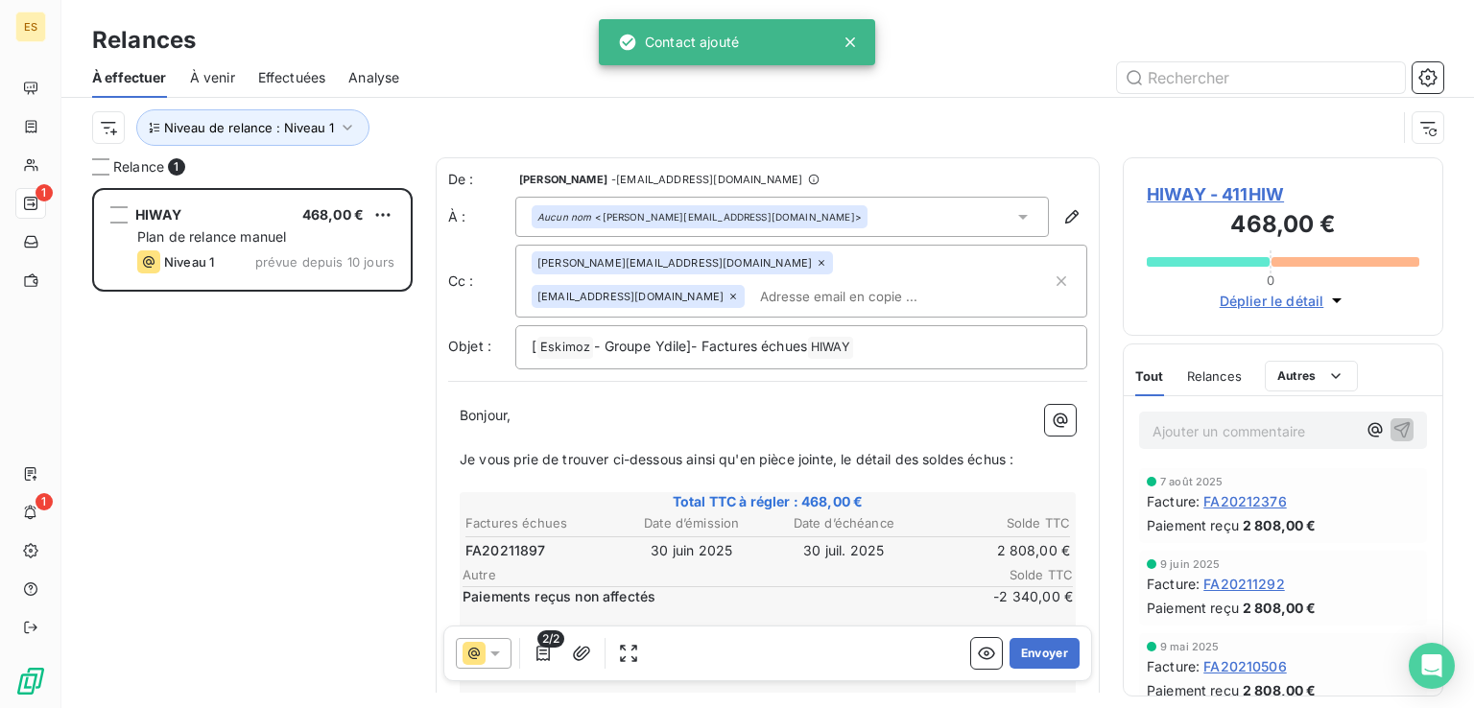
click at [1155, 184] on span "HIWAY - 411HIW" at bounding box center [1282, 194] width 272 height 26
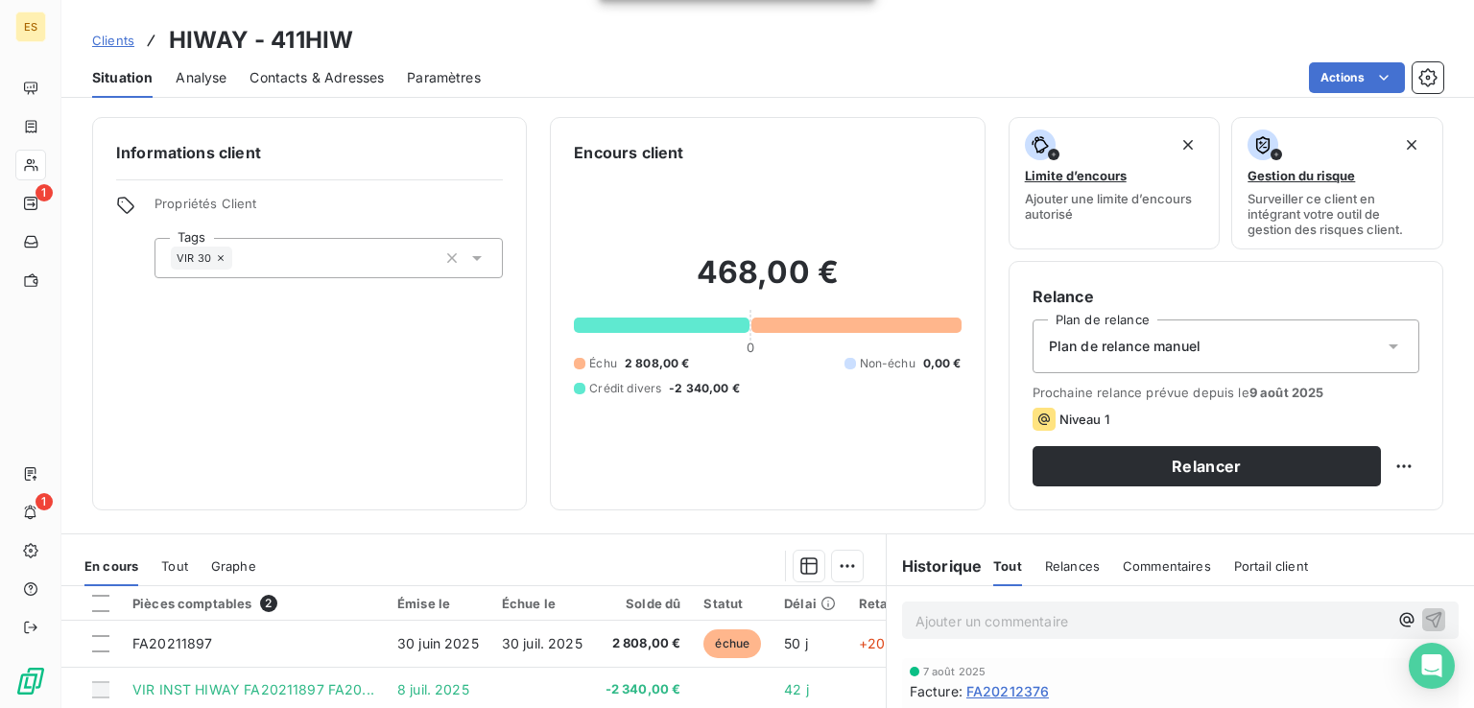
click at [347, 74] on span "Contacts & Adresses" at bounding box center [316, 77] width 134 height 19
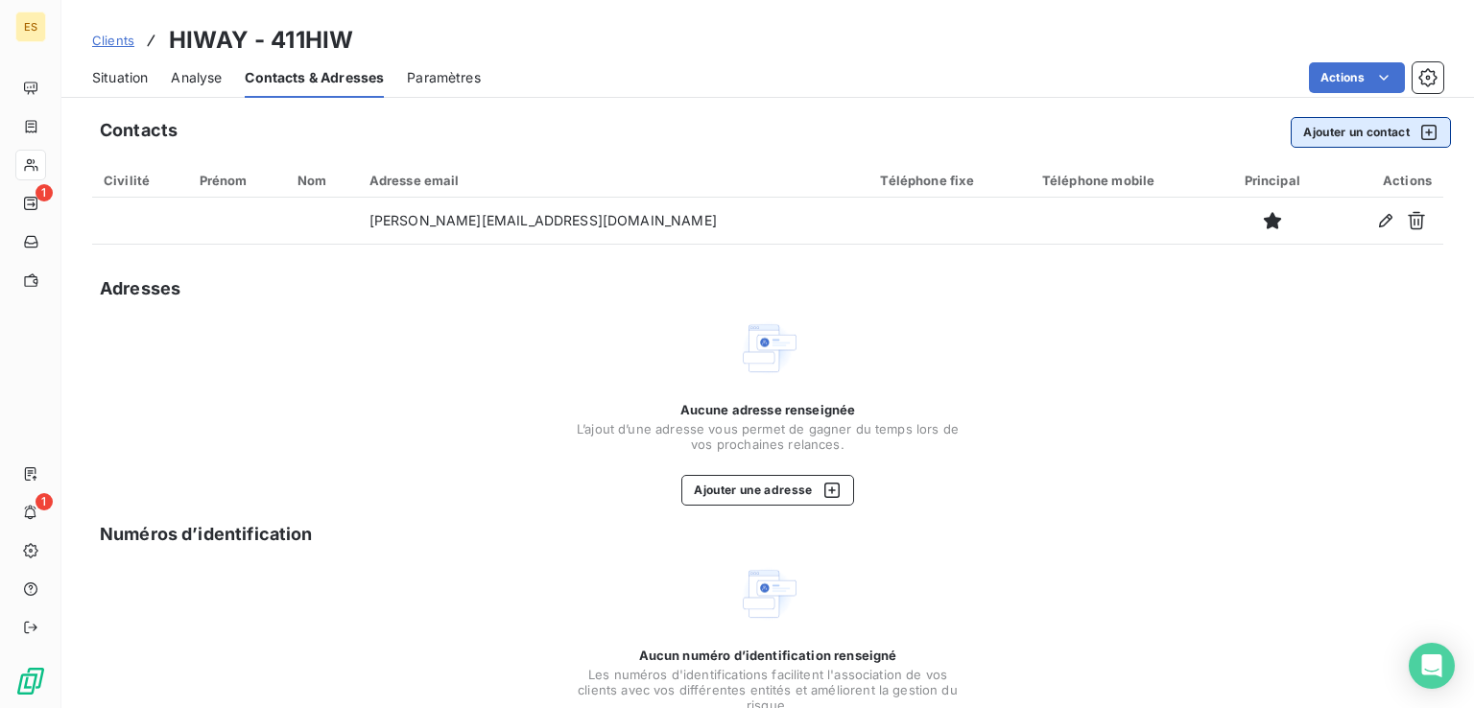
click at [1311, 136] on button "Ajouter un contact" at bounding box center [1370, 132] width 160 height 31
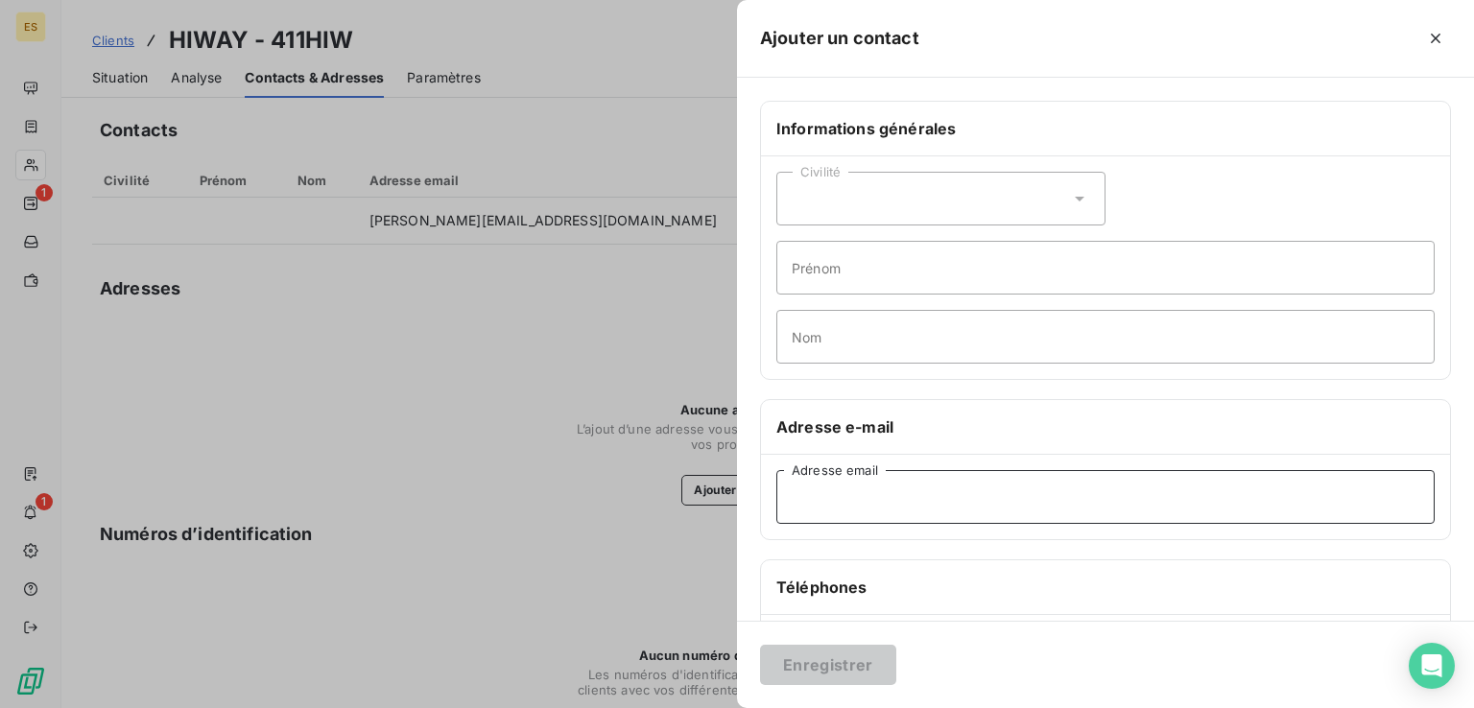
click at [890, 488] on input "Adresse email" at bounding box center [1105, 497] width 658 height 54
paste input ";[PERSON_NAME][EMAIL_ADDRESS][DOMAIN_NAME];[EMAIL_ADDRESS][DOMAIN_NAME]"
drag, startPoint x: 1213, startPoint y: 493, endPoint x: 918, endPoint y: 460, distance: 296.4
click at [918, 460] on div ";[PERSON_NAME][EMAIL_ADDRESS][DOMAIN_NAME];[EMAIL_ADDRESS][DOMAIN_NAME] Adresse…" at bounding box center [1105, 497] width 689 height 84
click at [794, 488] on input ";[PERSON_NAME][EMAIL_ADDRESS][DOMAIN_NAME]" at bounding box center [1105, 497] width 658 height 54
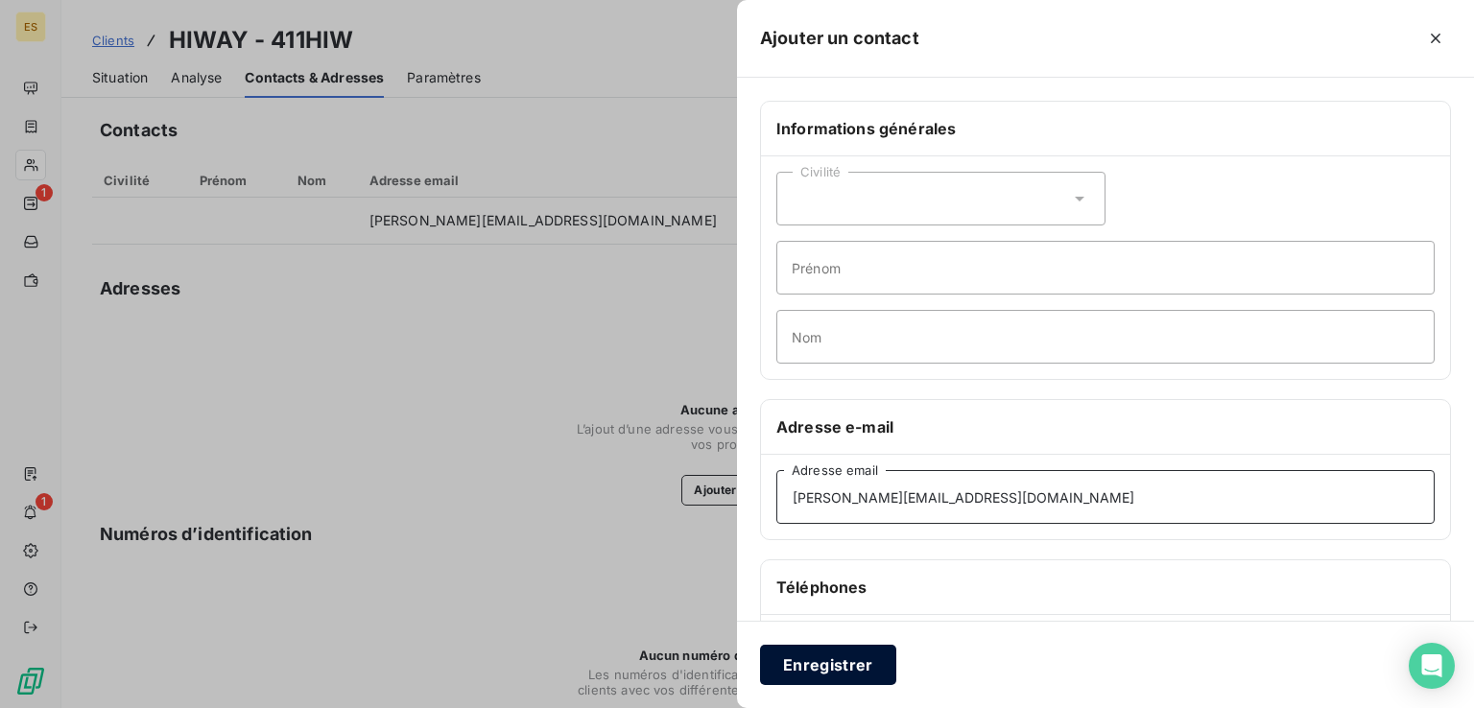
type input "[PERSON_NAME][EMAIL_ADDRESS][DOMAIN_NAME]"
click at [878, 657] on button "Enregistrer" at bounding box center [828, 665] width 136 height 40
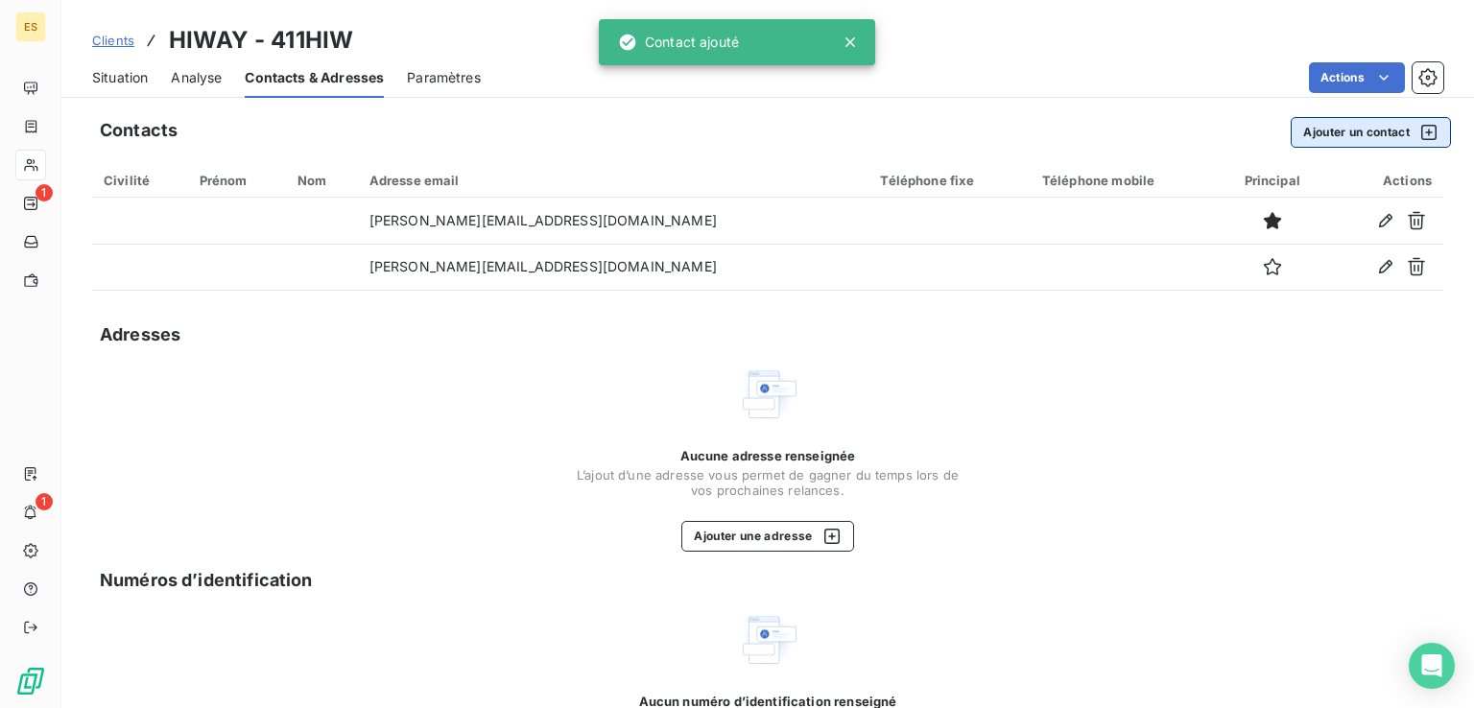
click at [1290, 133] on button "Ajouter un contact" at bounding box center [1370, 132] width 160 height 31
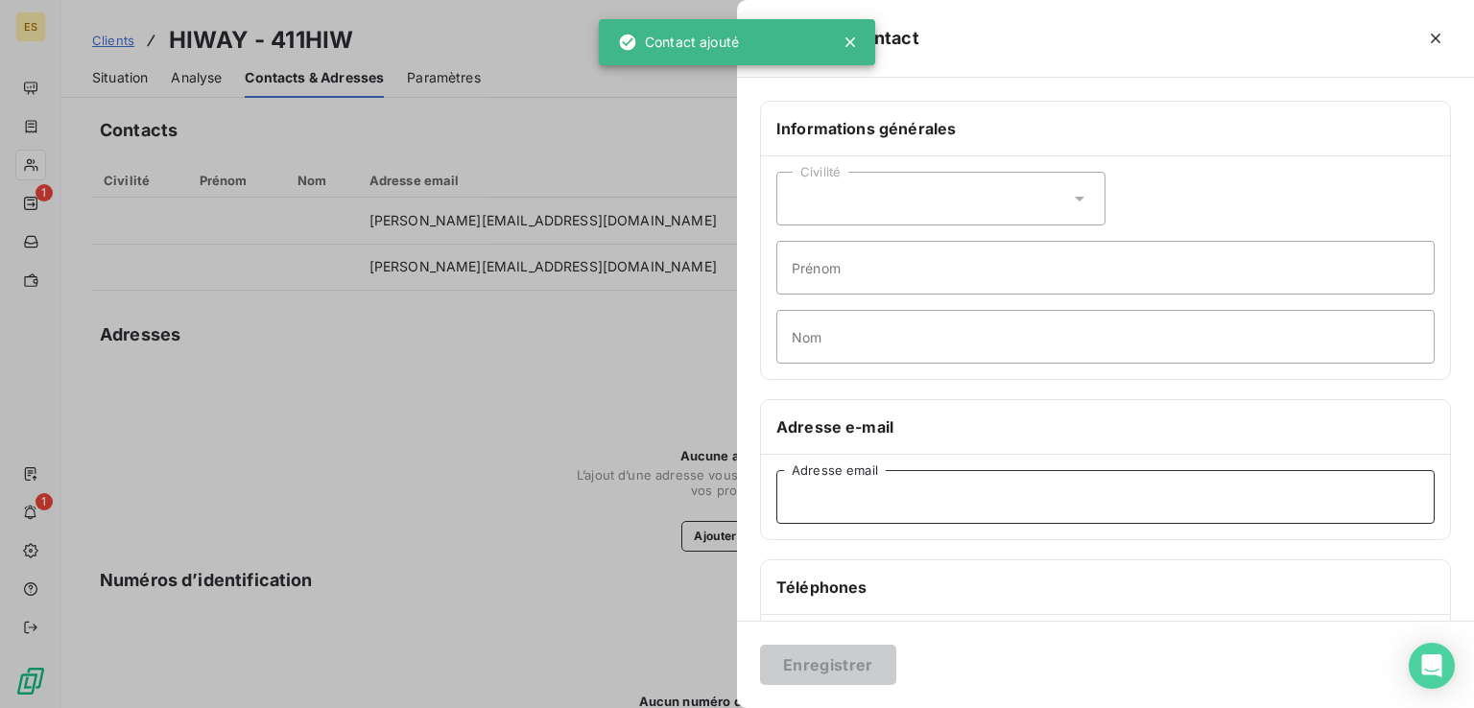
click at [885, 496] on input "Adresse email" at bounding box center [1105, 497] width 658 height 54
paste input ";[EMAIL_ADDRESS][DOMAIN_NAME]"
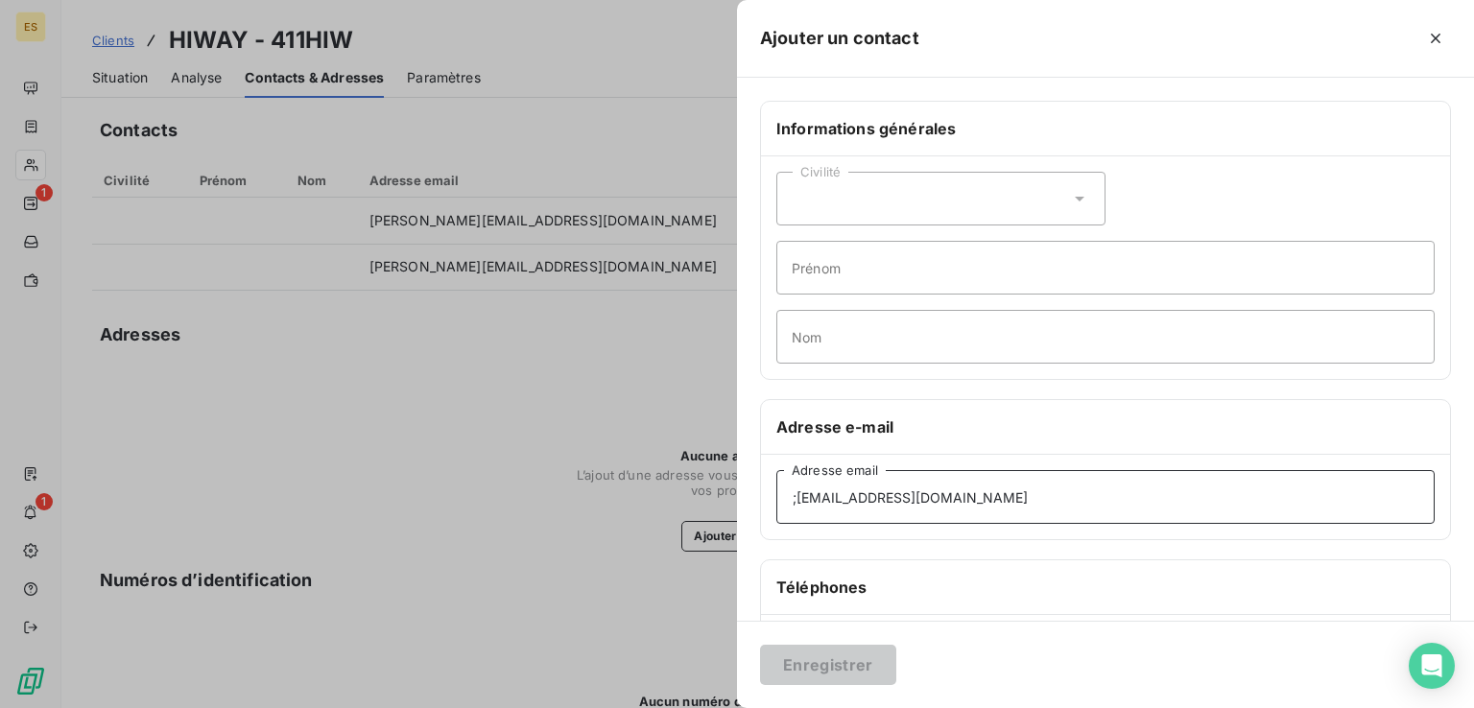
click at [790, 492] on input ";[EMAIL_ADDRESS][DOMAIN_NAME]" at bounding box center [1105, 497] width 658 height 54
click at [1098, 489] on input ";[EMAIL_ADDRESS][DOMAIN_NAME]" at bounding box center [1105, 497] width 658 height 54
click at [789, 494] on input ";[EMAIL_ADDRESS][DOMAIN_NAME]" at bounding box center [1105, 497] width 658 height 54
type input "[EMAIL_ADDRESS][DOMAIN_NAME]"
click at [862, 667] on button "Enregistrer" at bounding box center [828, 665] width 136 height 40
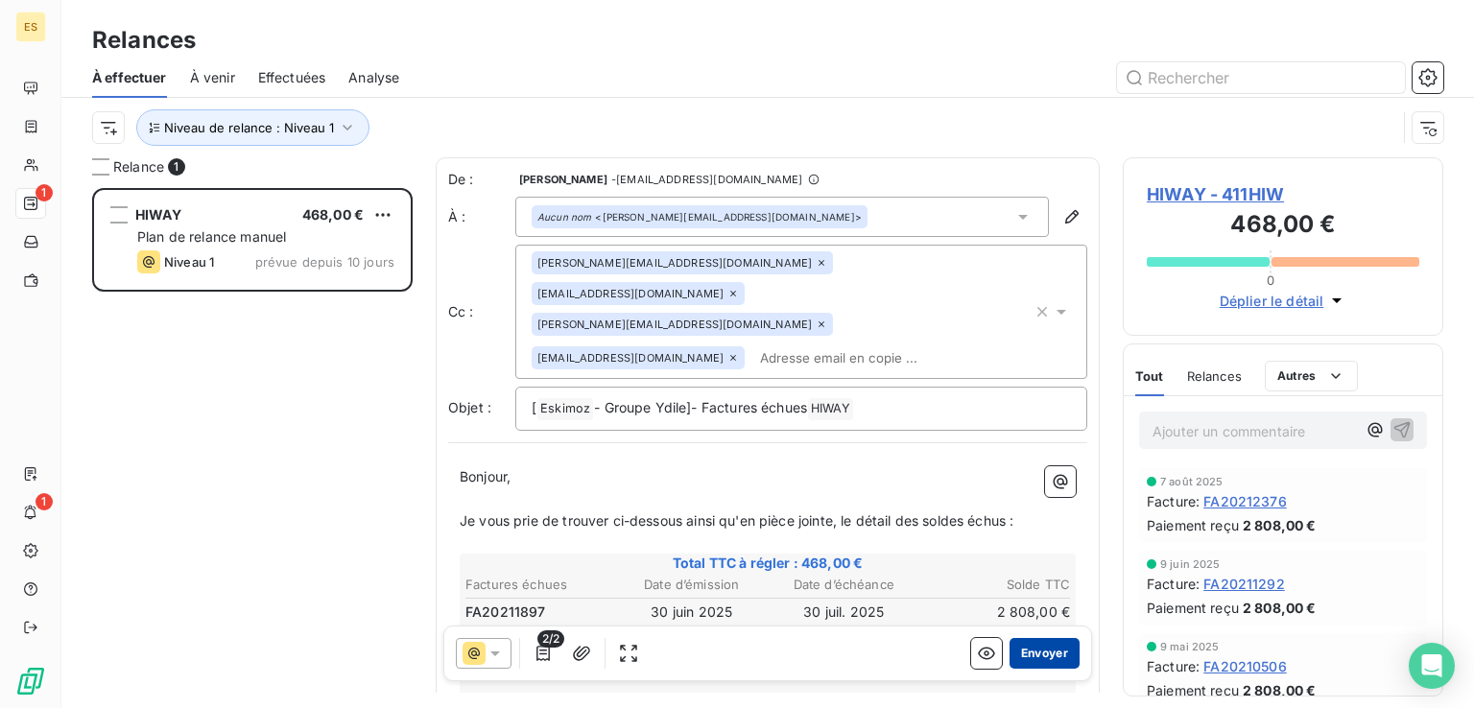
click at [1021, 652] on button "Envoyer" at bounding box center [1044, 653] width 70 height 31
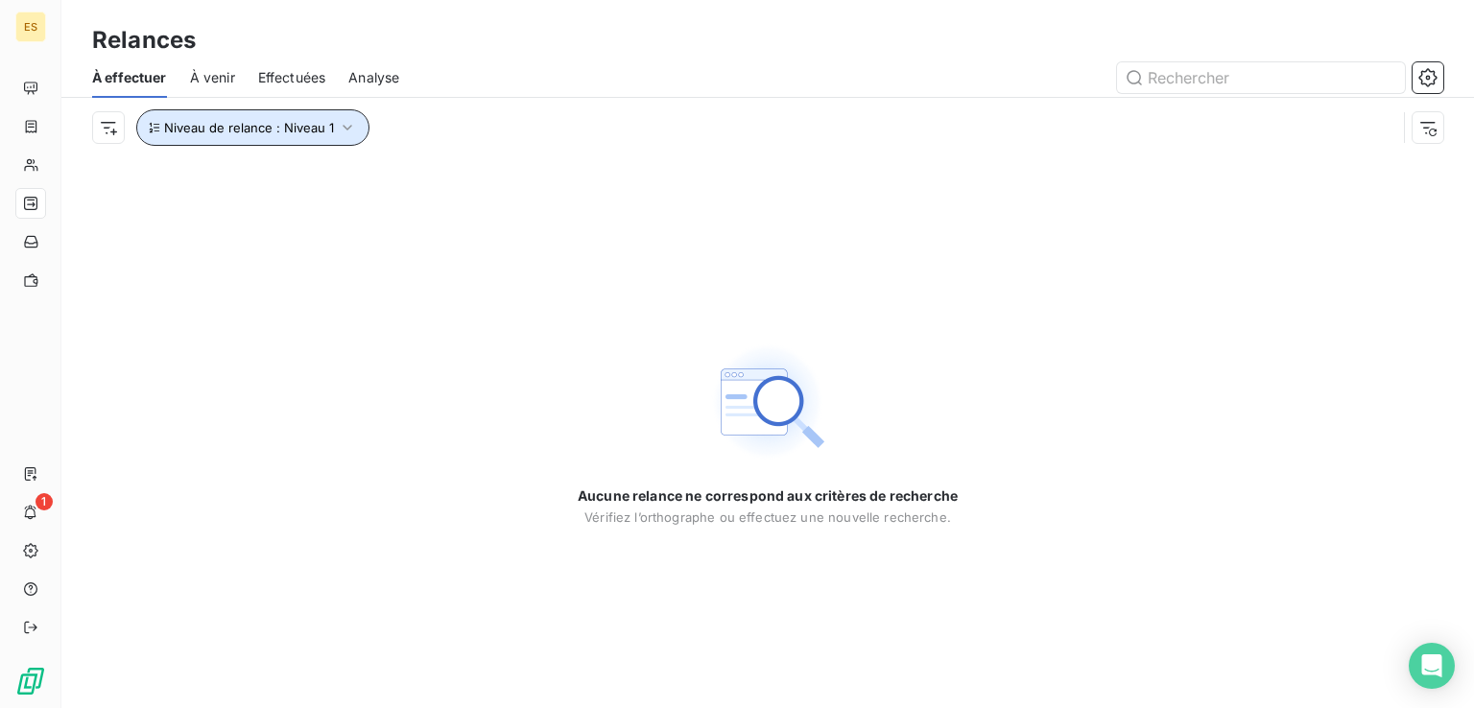
click at [325, 139] on button "Niveau de relance : Niveau 1" at bounding box center [252, 127] width 233 height 36
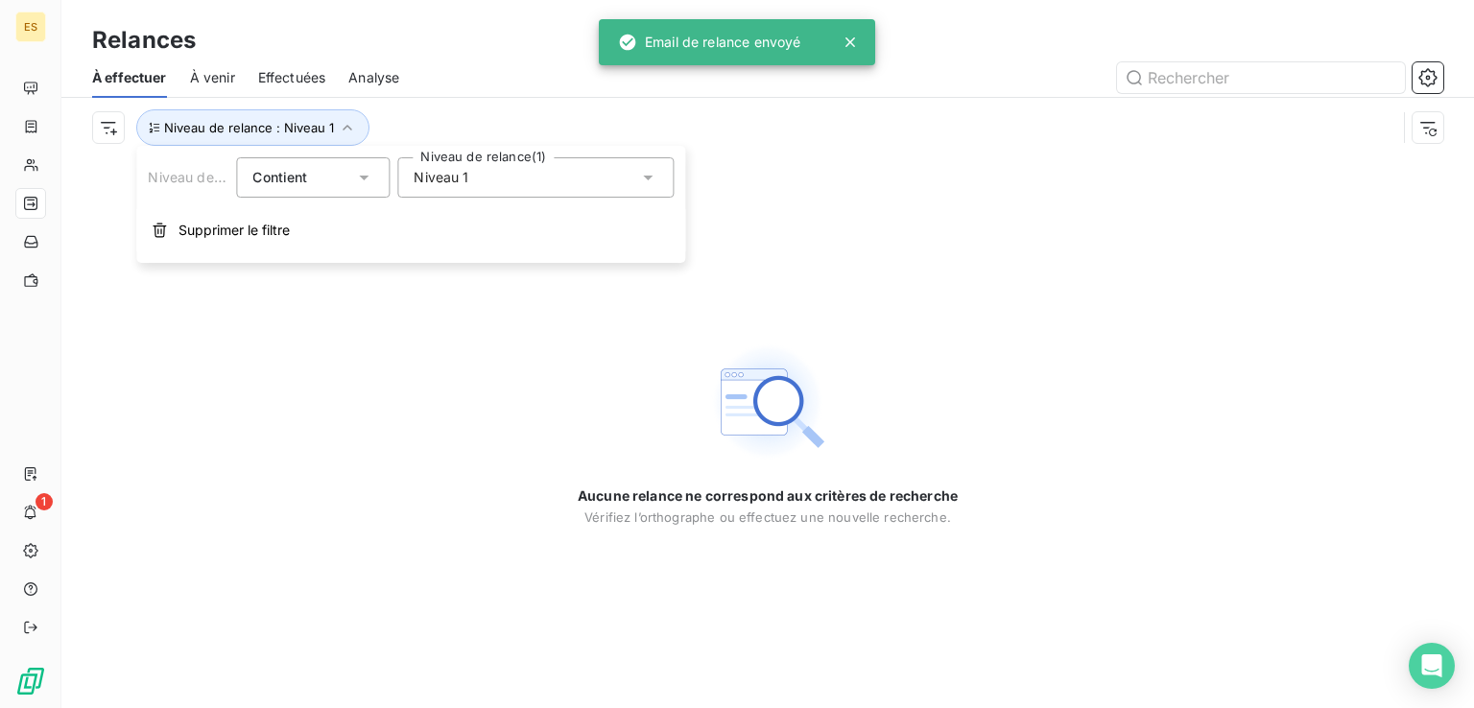
click at [532, 172] on div "Niveau 1" at bounding box center [535, 177] width 276 height 40
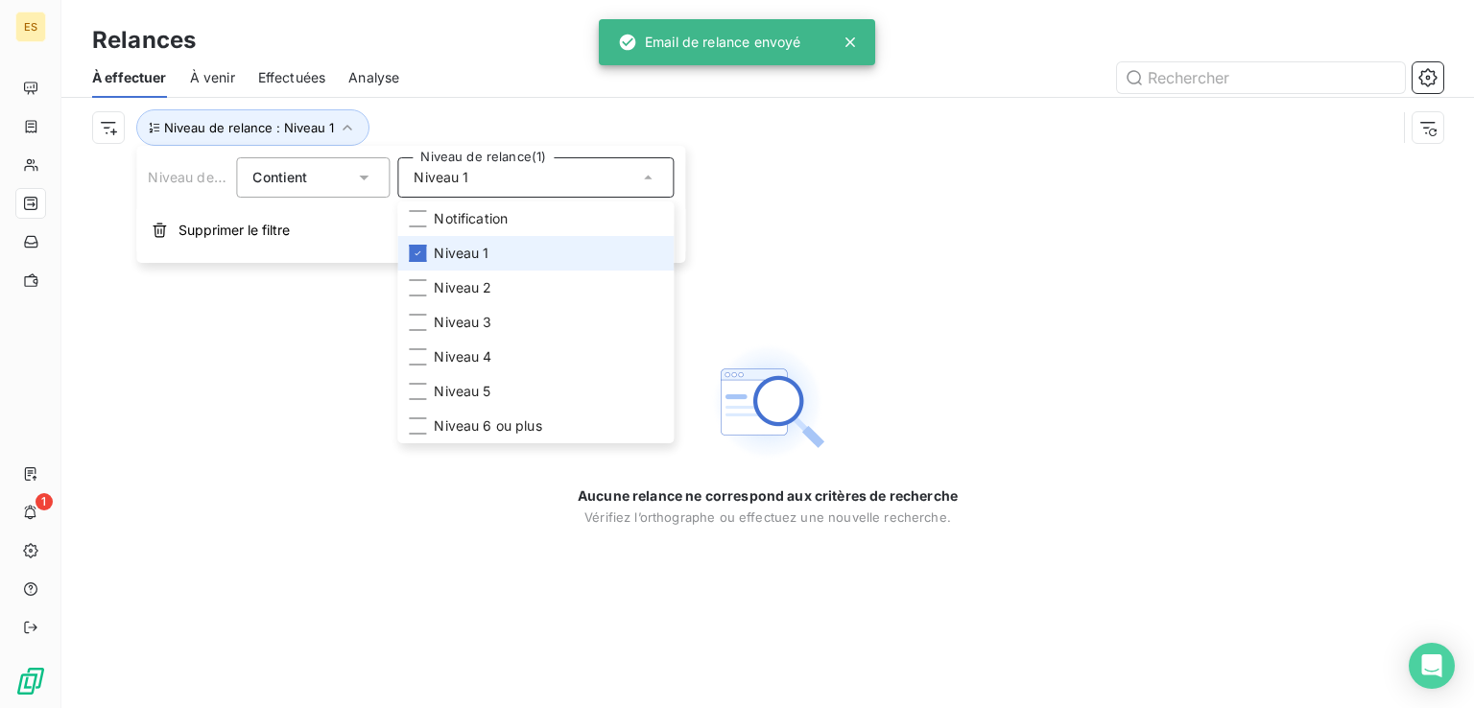
click at [496, 260] on li "Niveau 1" at bounding box center [535, 253] width 276 height 35
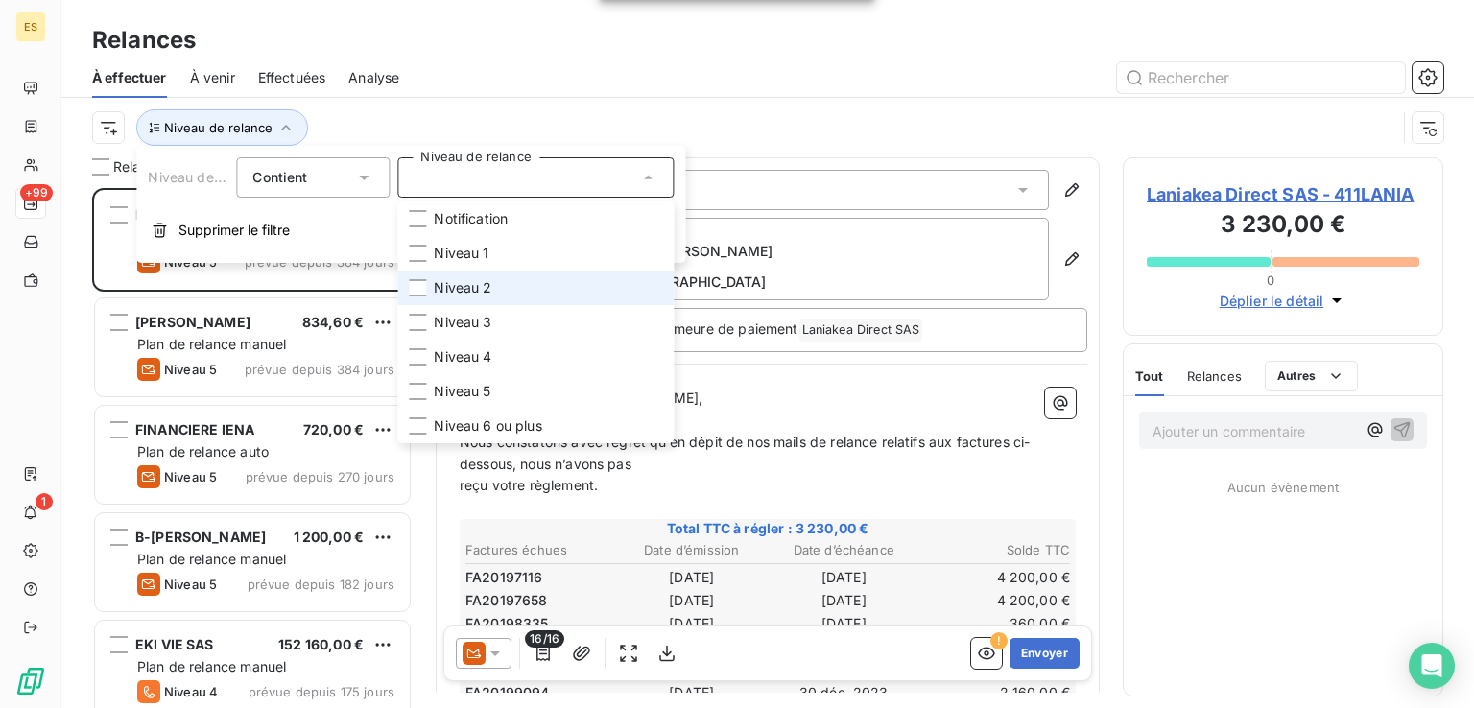
scroll to position [505, 305]
click at [494, 280] on li "Niveau 2" at bounding box center [535, 288] width 276 height 35
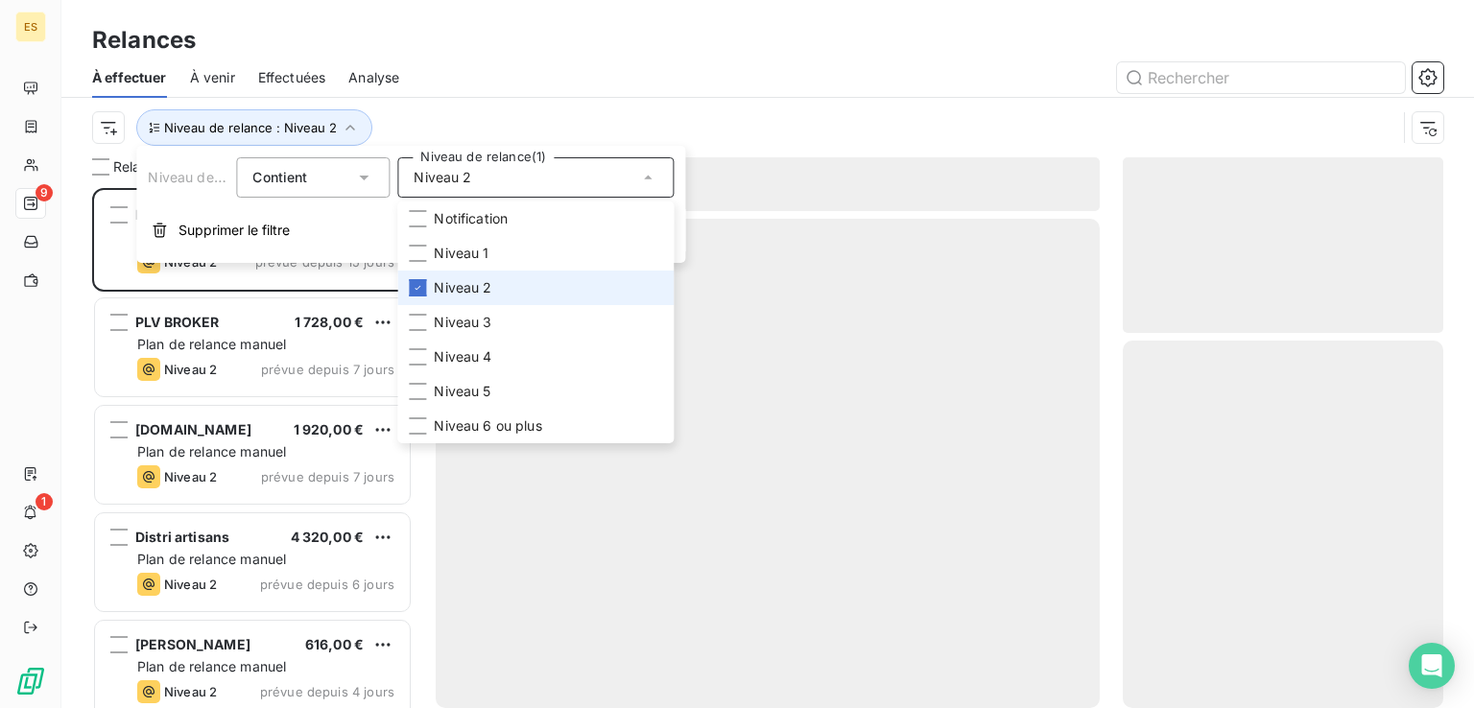
scroll to position [505, 305]
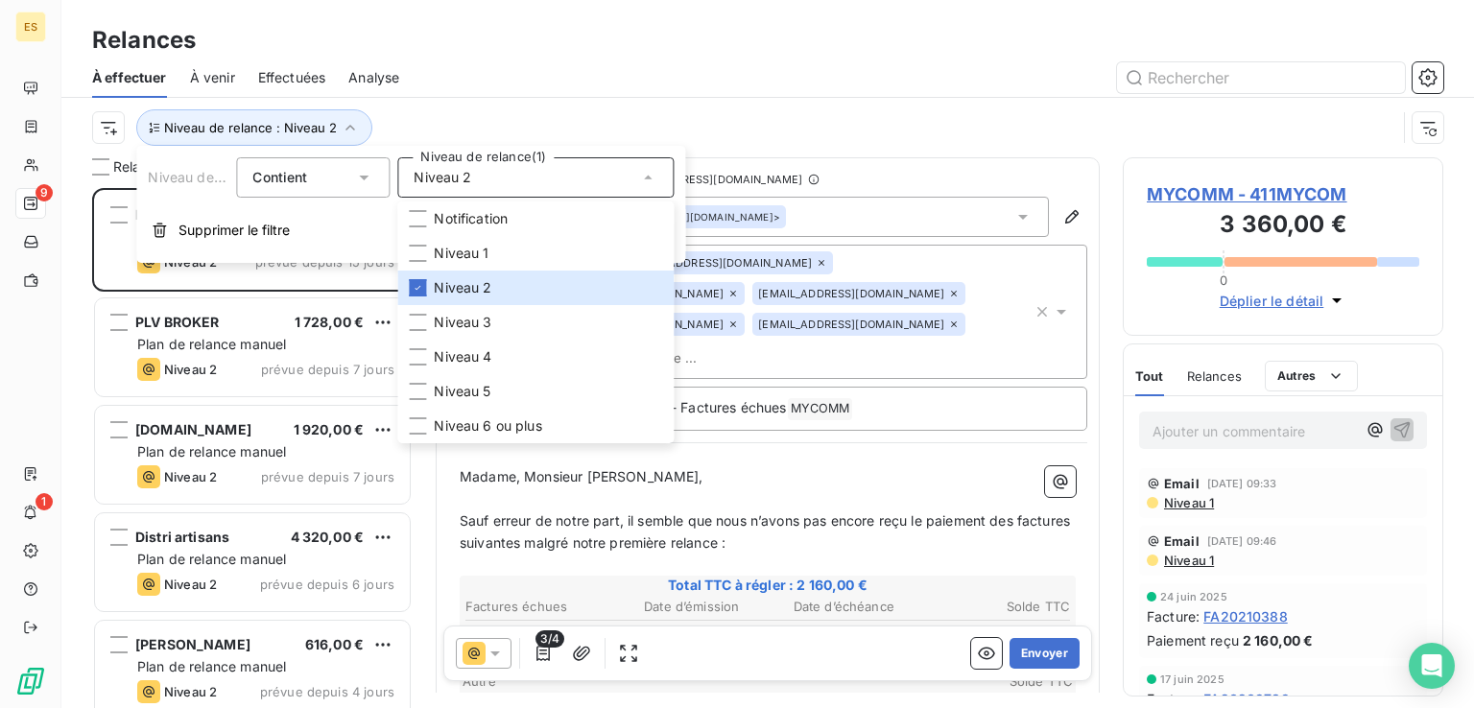
click at [567, 98] on div "Niveau de relance : Niveau 2" at bounding box center [767, 127] width 1351 height 59
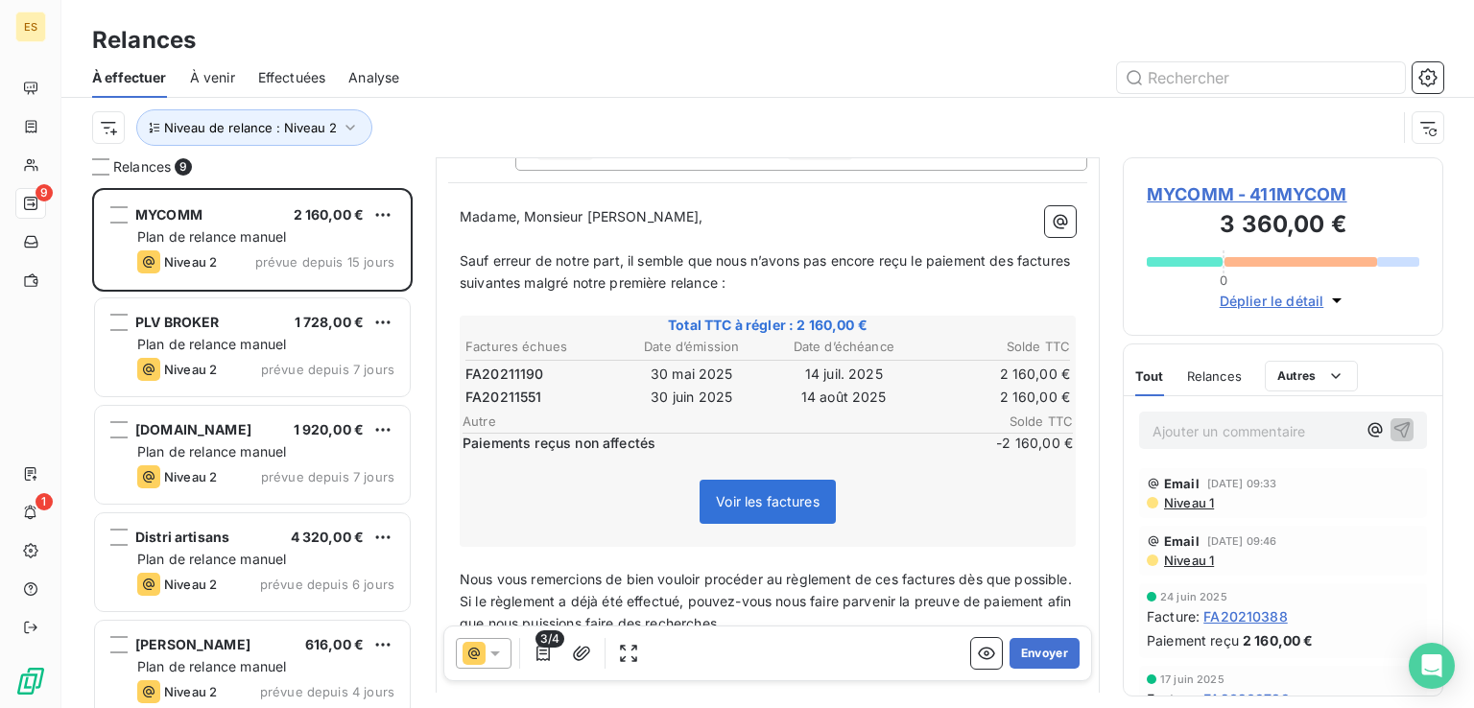
scroll to position [288, 0]
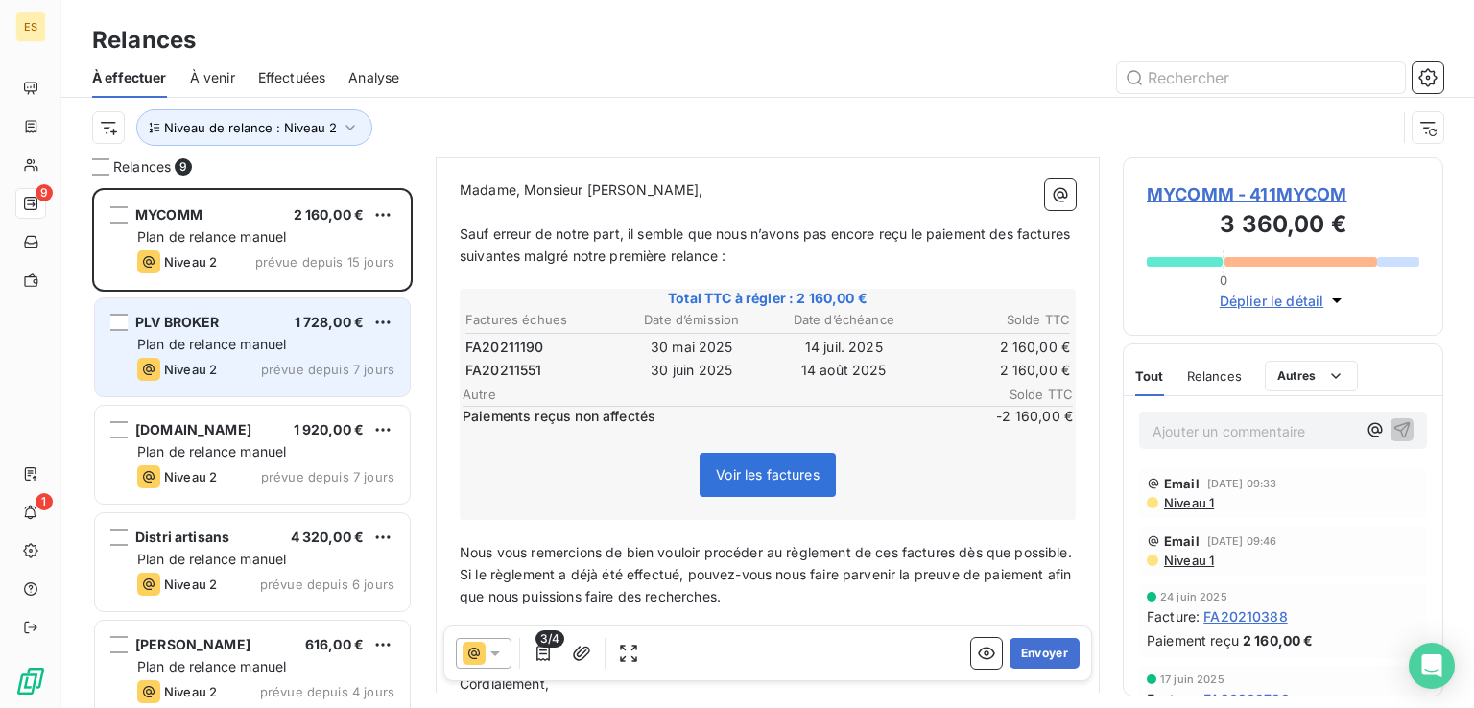
click at [233, 352] on div "Plan de relance manuel" at bounding box center [265, 344] width 257 height 19
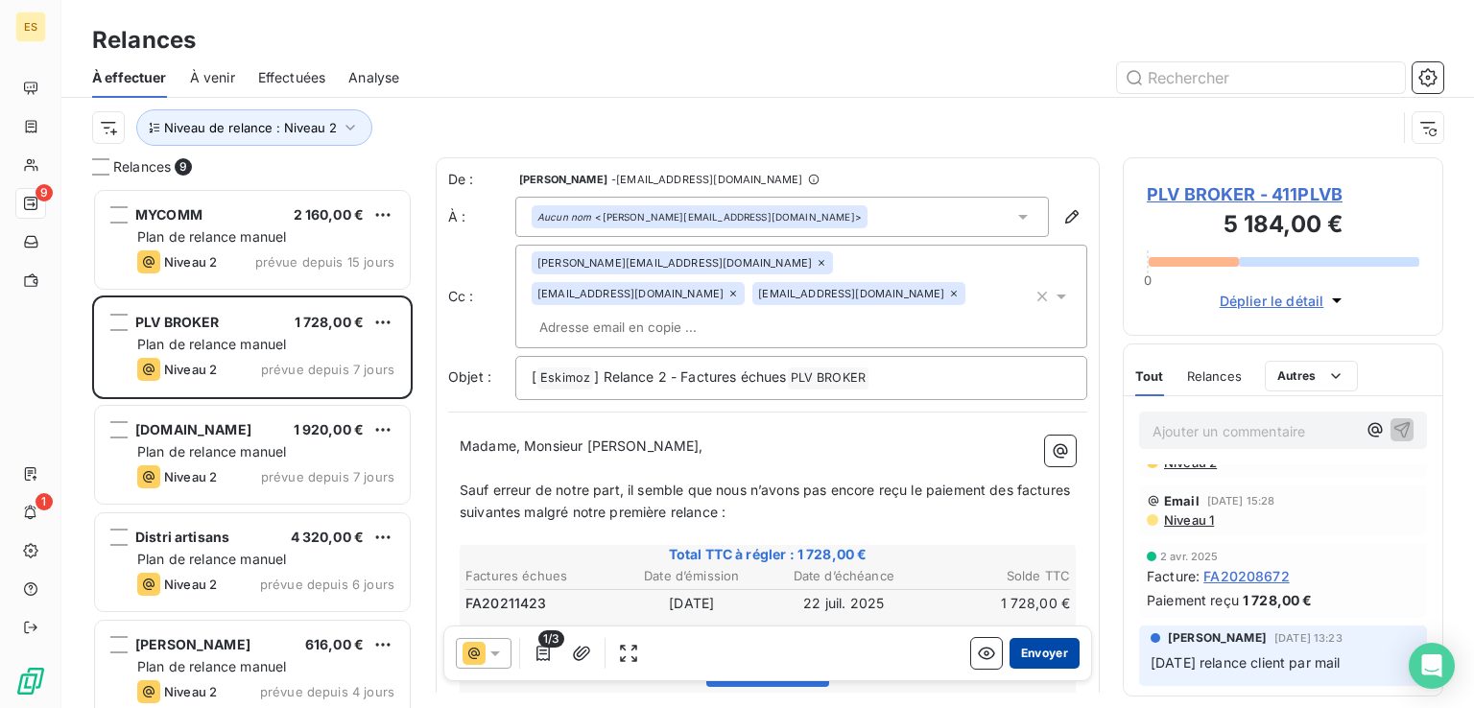
click at [1034, 653] on button "Envoyer" at bounding box center [1044, 653] width 70 height 31
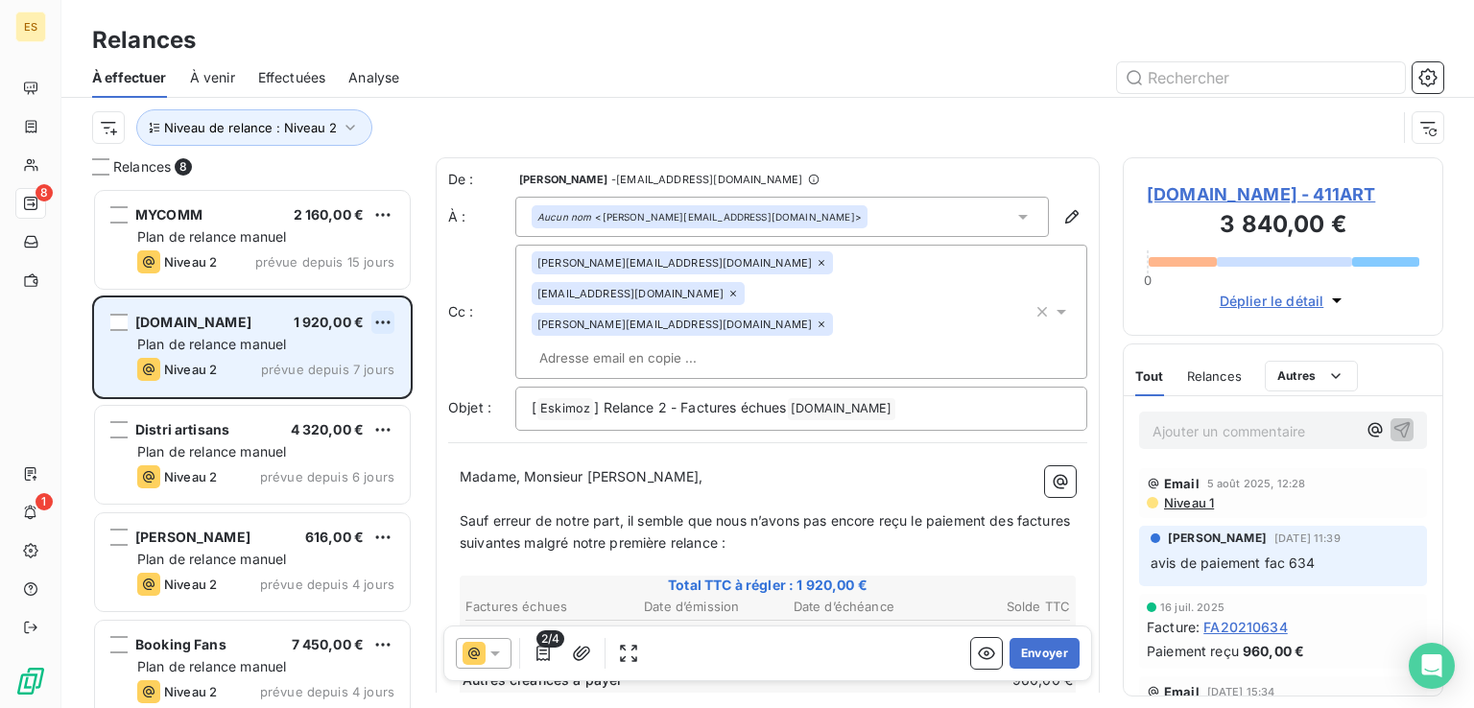
click at [391, 318] on html "ES 8 1 Relances À effectuer À venir Effectuées Analyse Niveau de relance : Nive…" at bounding box center [737, 354] width 1474 height 708
click at [295, 363] on div "Replanifier cette action" at bounding box center [300, 360] width 172 height 31
select select "7"
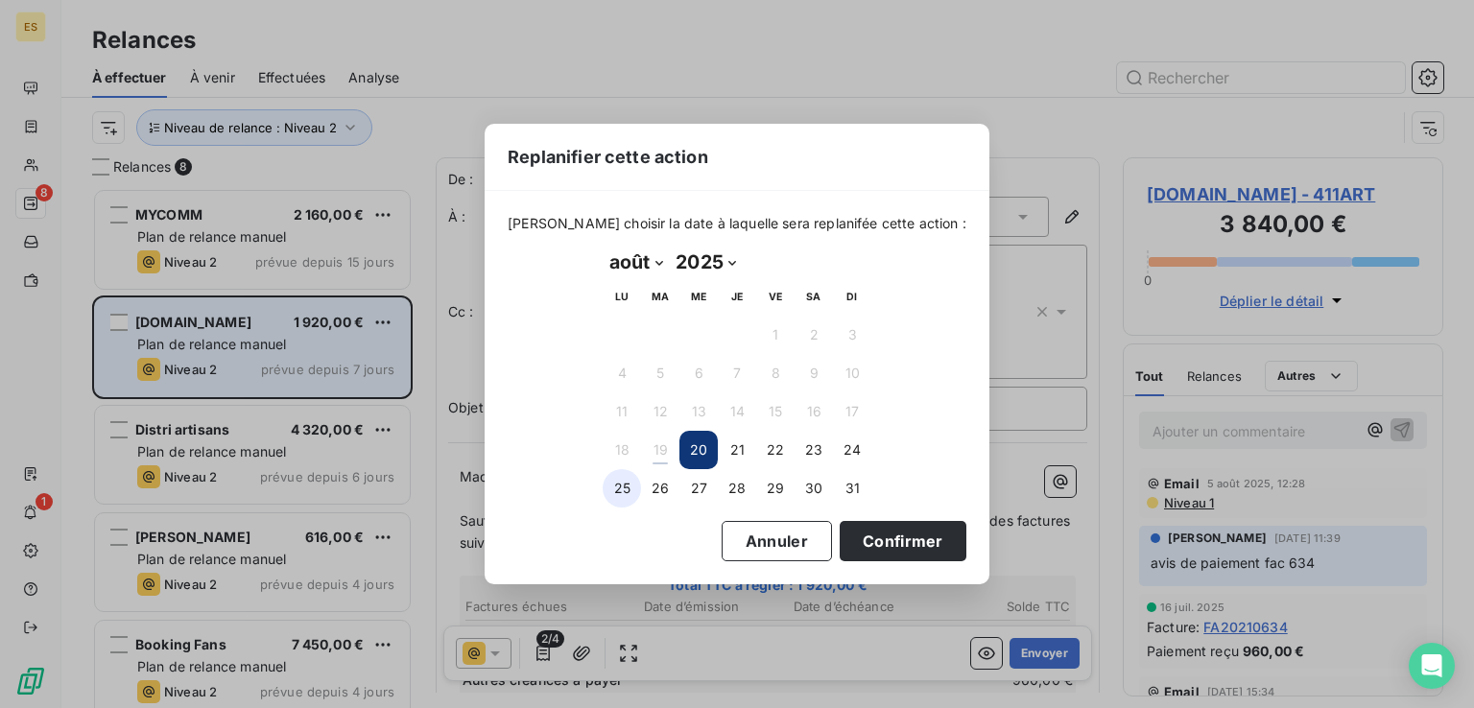
click at [614, 484] on button "25" at bounding box center [621, 488] width 38 height 38
click at [875, 537] on button "Confirmer" at bounding box center [902, 541] width 127 height 40
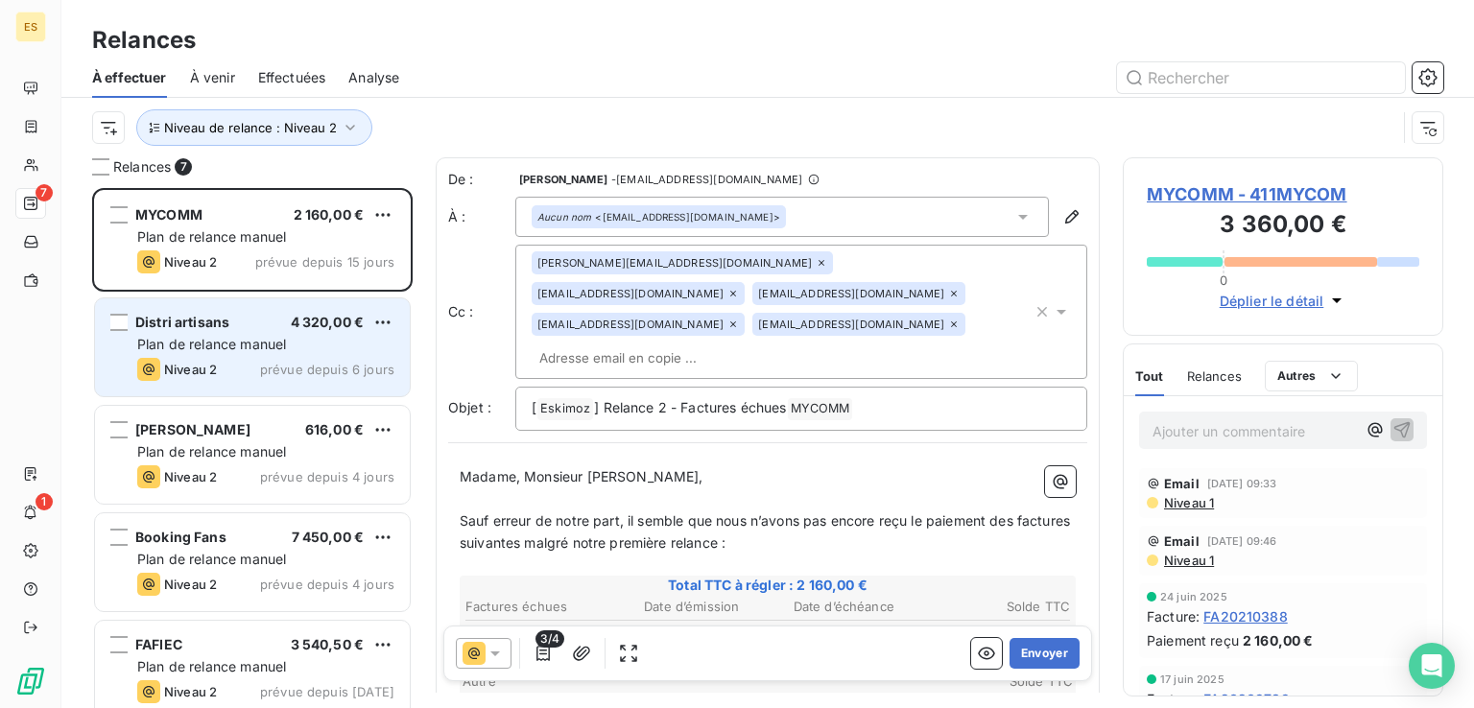
click at [256, 358] on div "Niveau 2 prévue depuis 6 jours" at bounding box center [265, 369] width 257 height 23
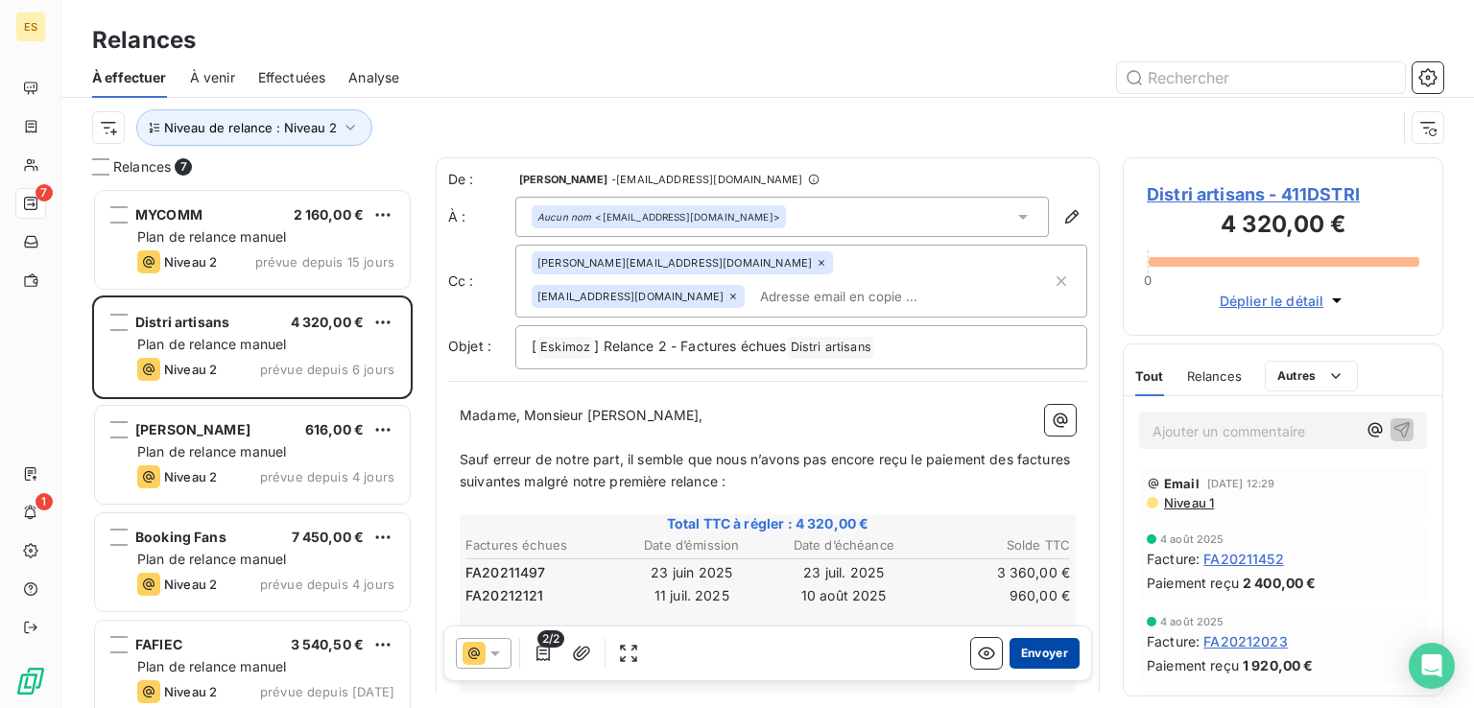
click at [1049, 646] on button "Envoyer" at bounding box center [1044, 653] width 70 height 31
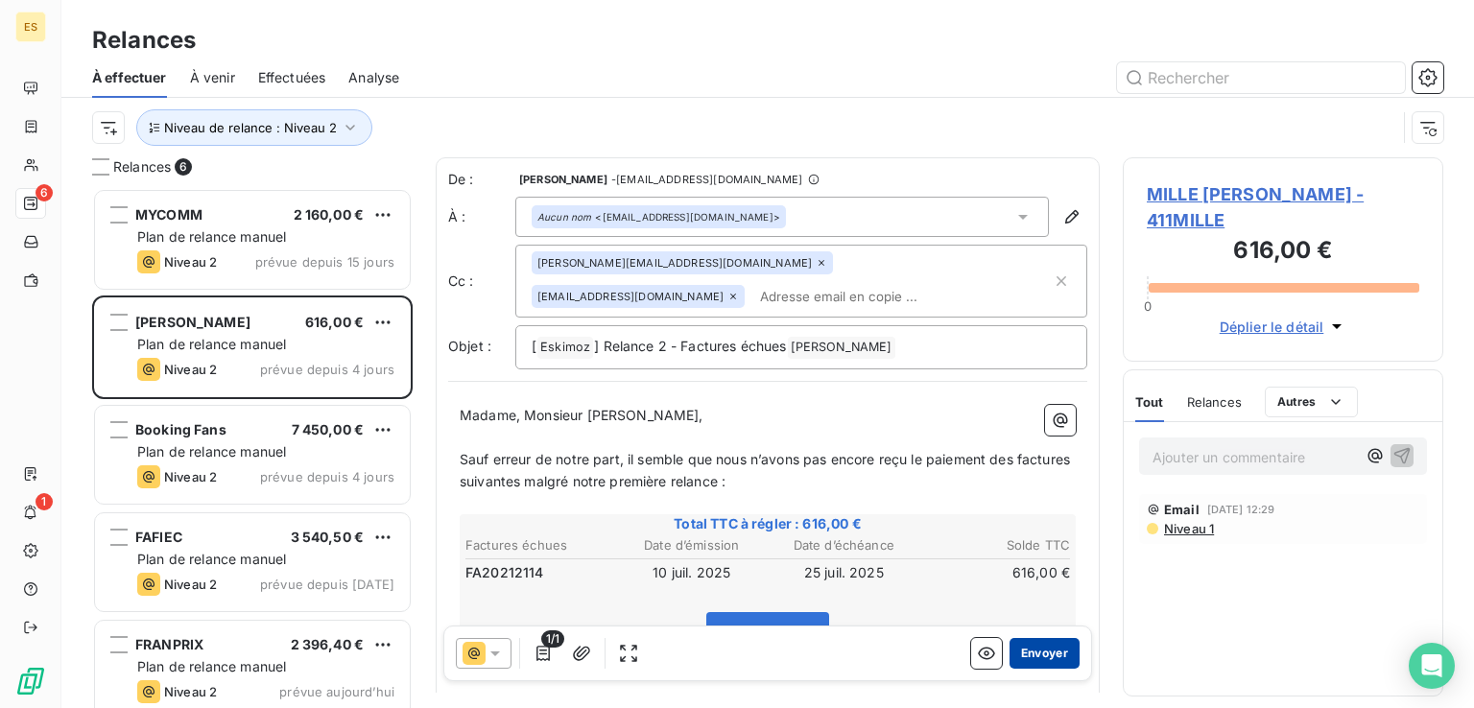
click at [1027, 654] on button "Envoyer" at bounding box center [1044, 653] width 70 height 31
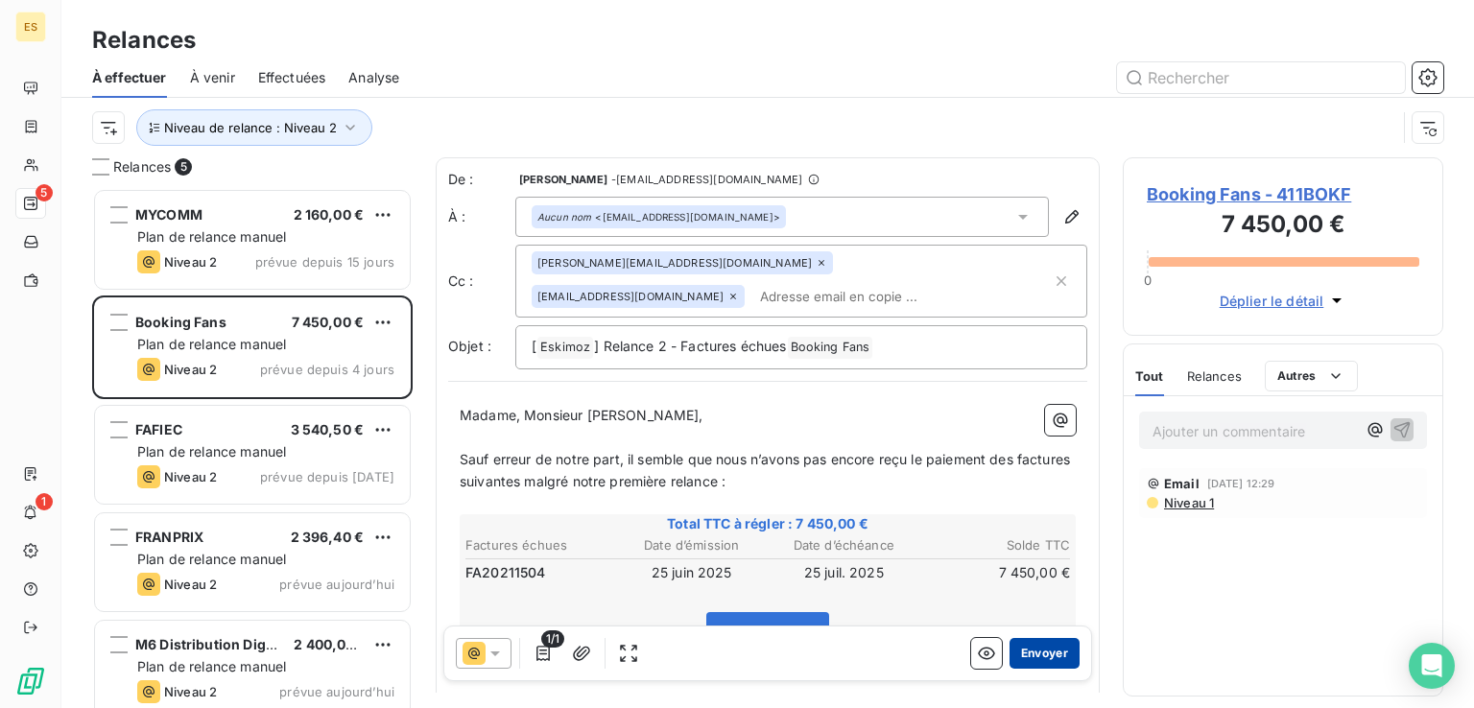
click at [1037, 650] on button "Envoyer" at bounding box center [1044, 653] width 70 height 31
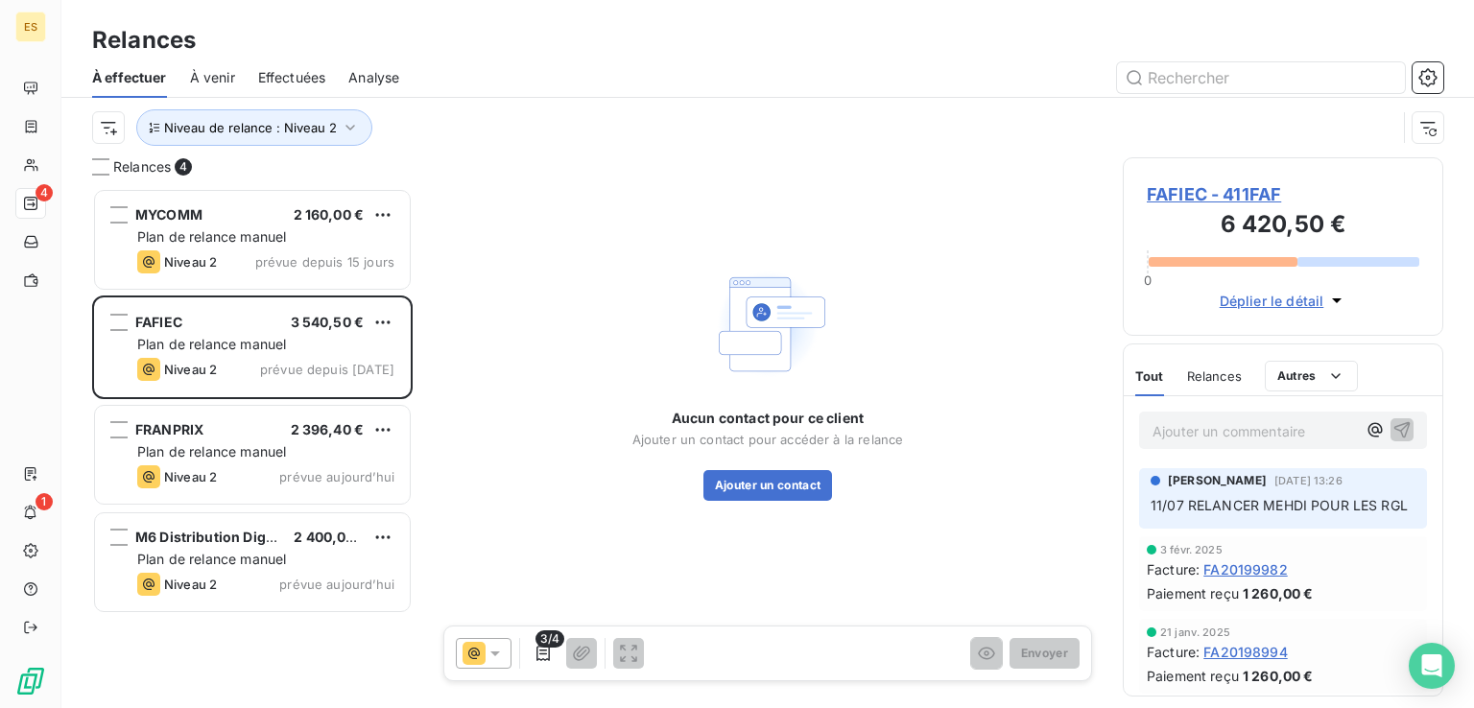
click at [1211, 436] on p "Ajouter un commentaire ﻿" at bounding box center [1253, 431] width 203 height 24
click at [385, 323] on html "ES 4 1 Relances À effectuer À venir Effectuées Analyse Niveau de relance : Nive…" at bounding box center [737, 354] width 1474 height 708
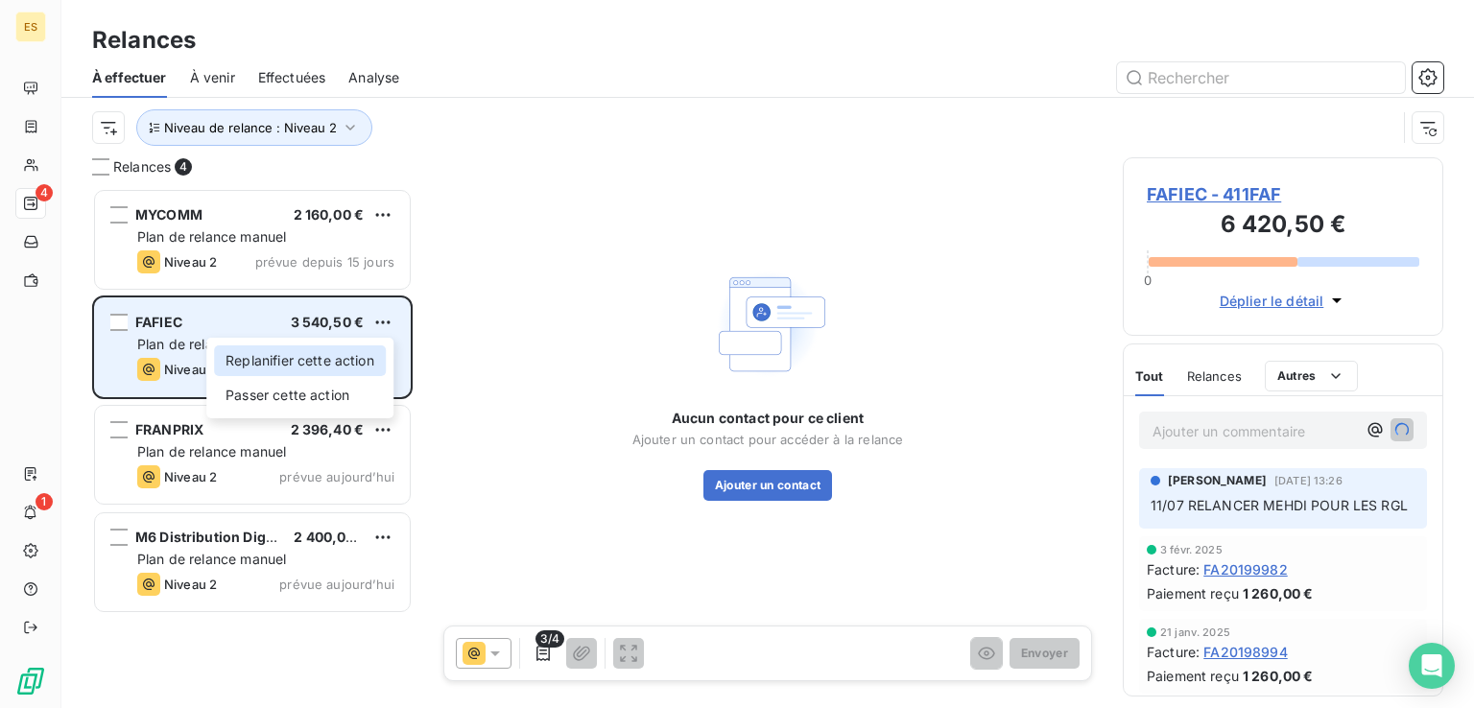
click at [265, 360] on div "Replanifier cette action" at bounding box center [300, 360] width 172 height 31
select select "7"
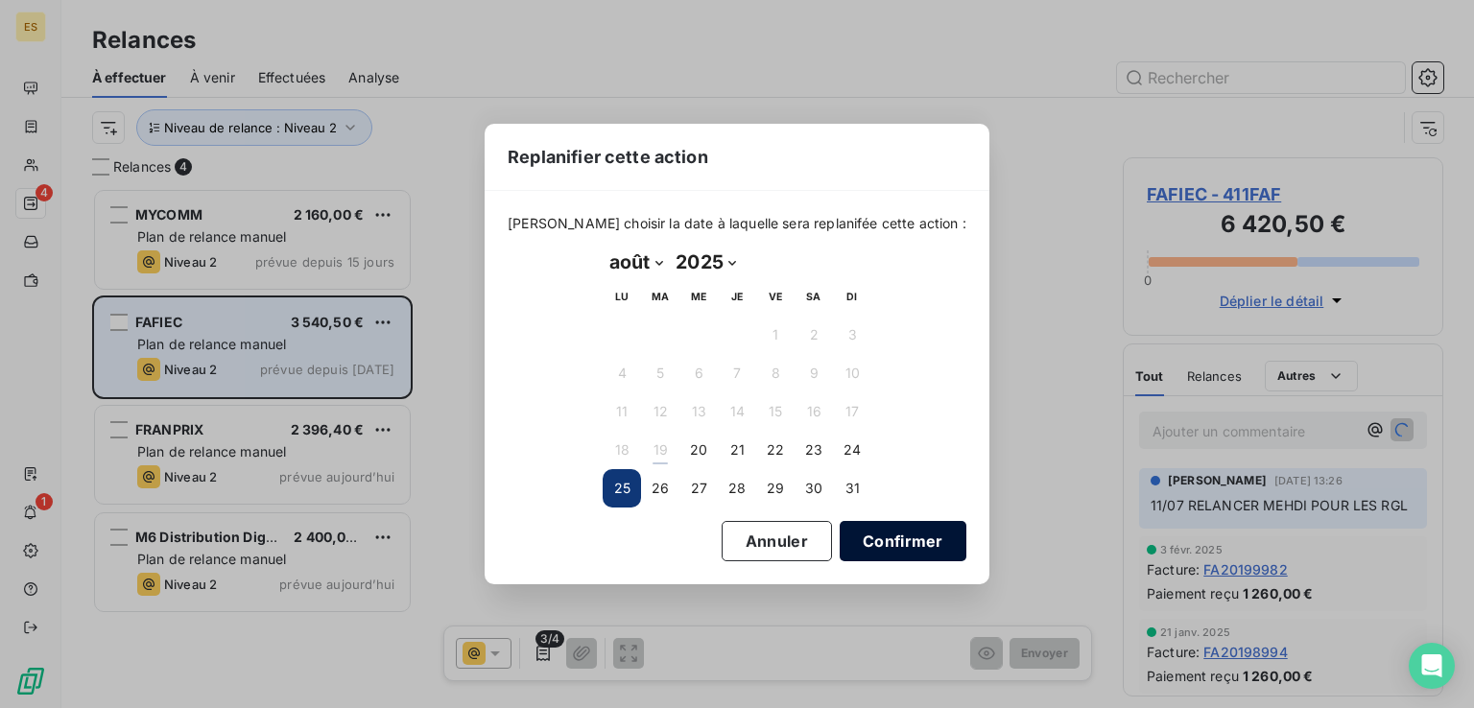
click at [839, 540] on button "Confirmer" at bounding box center [902, 541] width 127 height 40
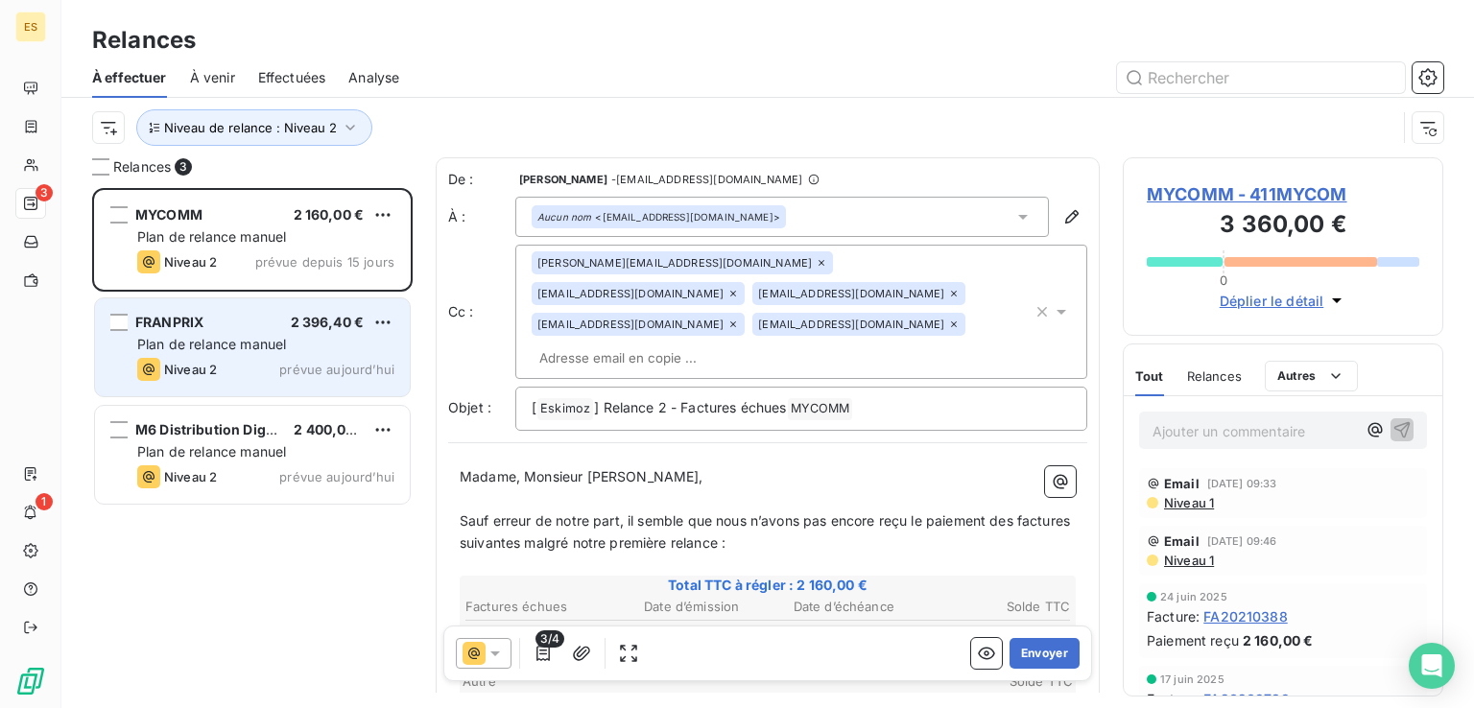
click at [246, 342] on span "Plan de relance manuel" at bounding box center [211, 344] width 149 height 16
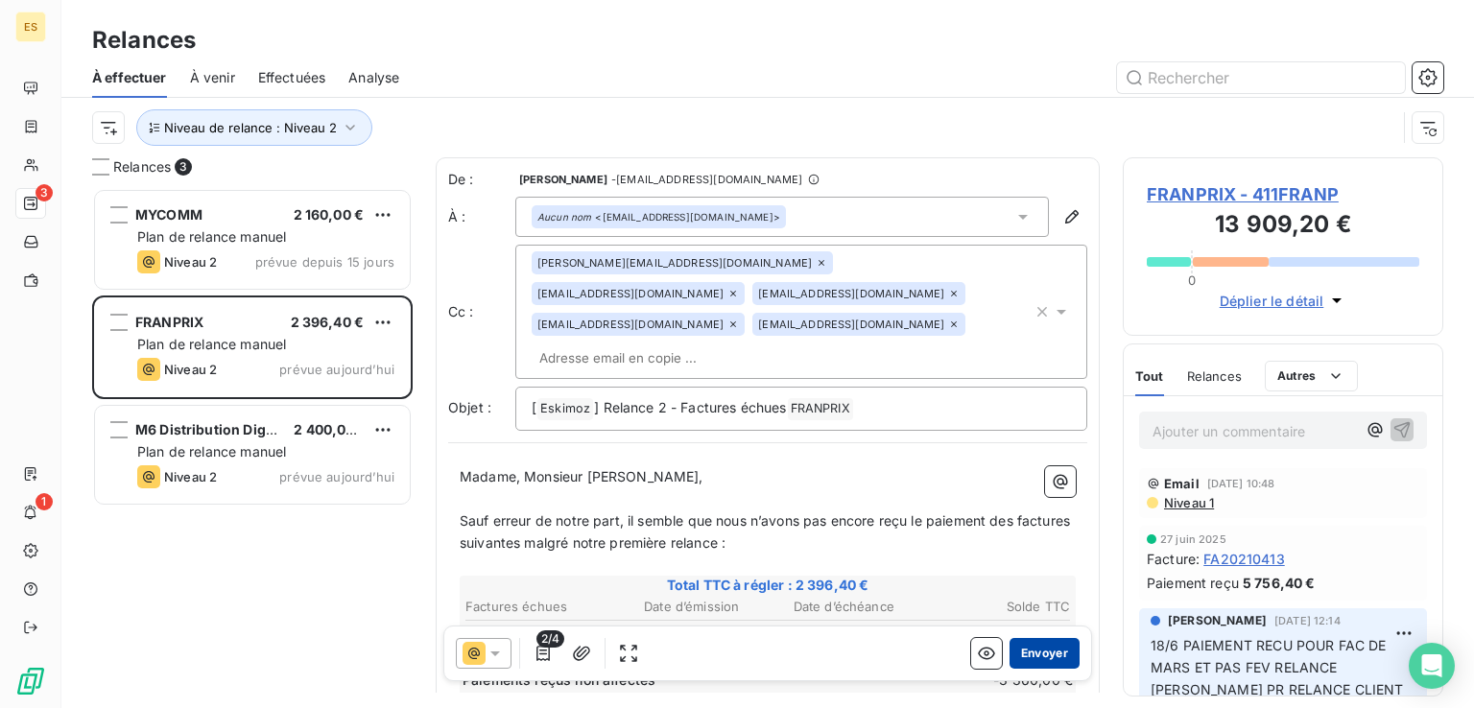
click at [1025, 653] on button "Envoyer" at bounding box center [1044, 653] width 70 height 31
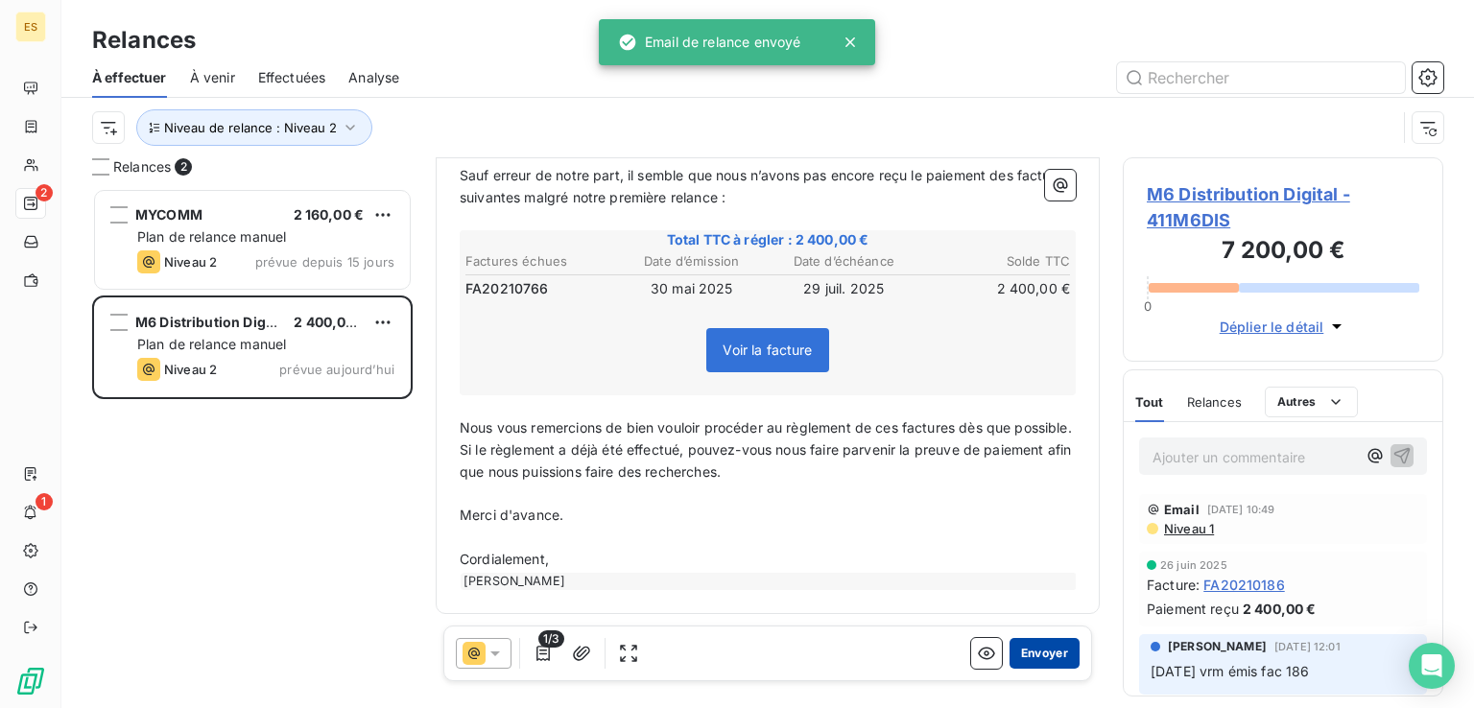
scroll to position [303, 0]
click at [1048, 653] on button "Envoyer" at bounding box center [1044, 653] width 70 height 31
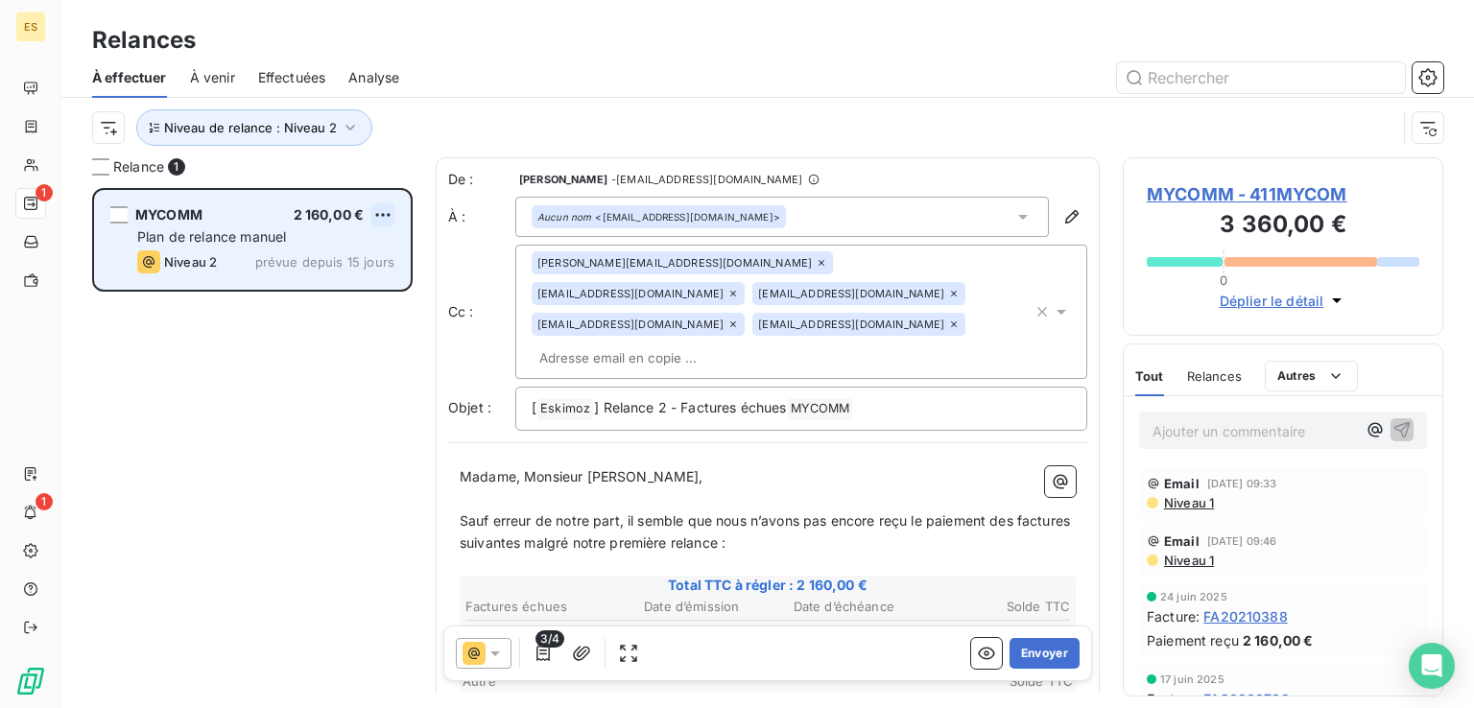
click at [389, 213] on html "ES 1 1 Relances À effectuer À venir Effectuées Analyse Niveau de relance : Nive…" at bounding box center [737, 354] width 1474 height 708
click at [349, 251] on div "Replanifier cette action" at bounding box center [300, 253] width 172 height 31
select select "7"
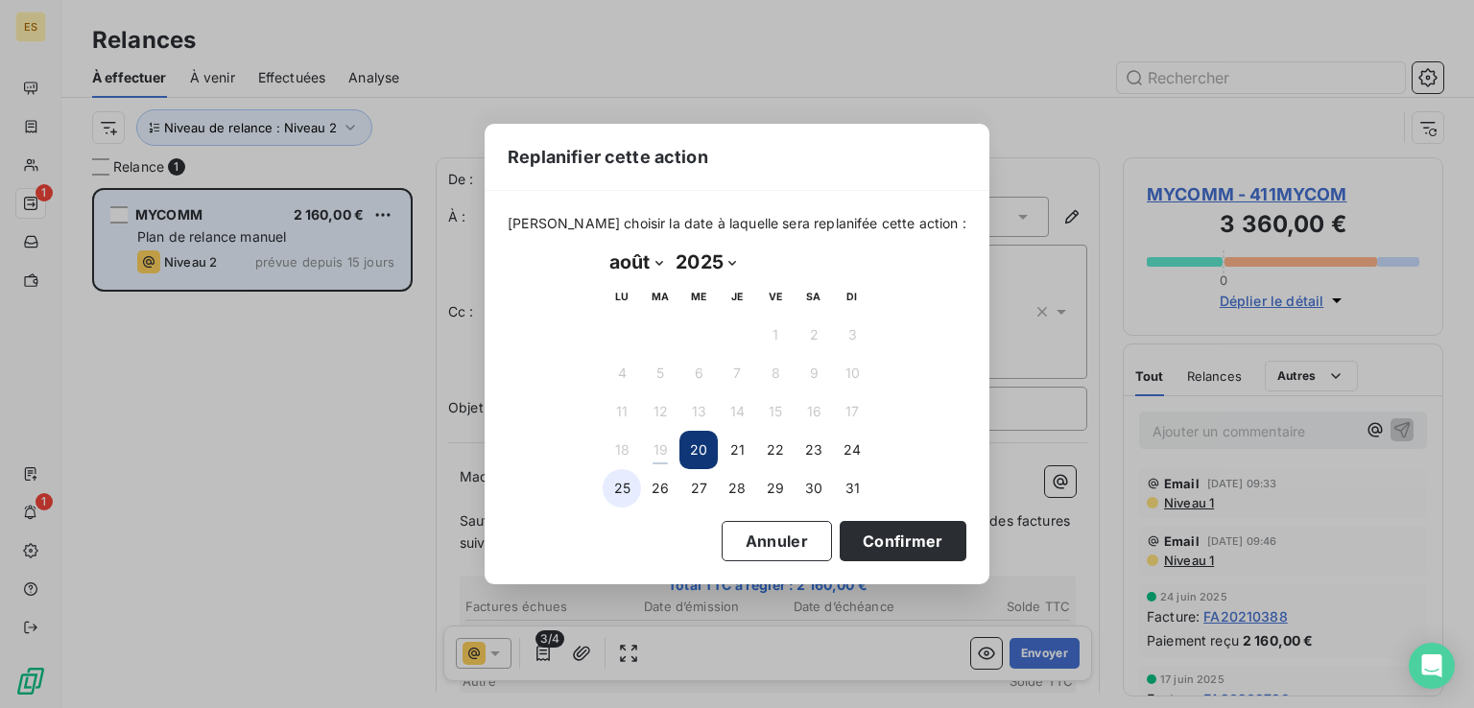
click at [616, 484] on button "25" at bounding box center [621, 488] width 38 height 38
click at [865, 534] on button "Confirmer" at bounding box center [902, 541] width 127 height 40
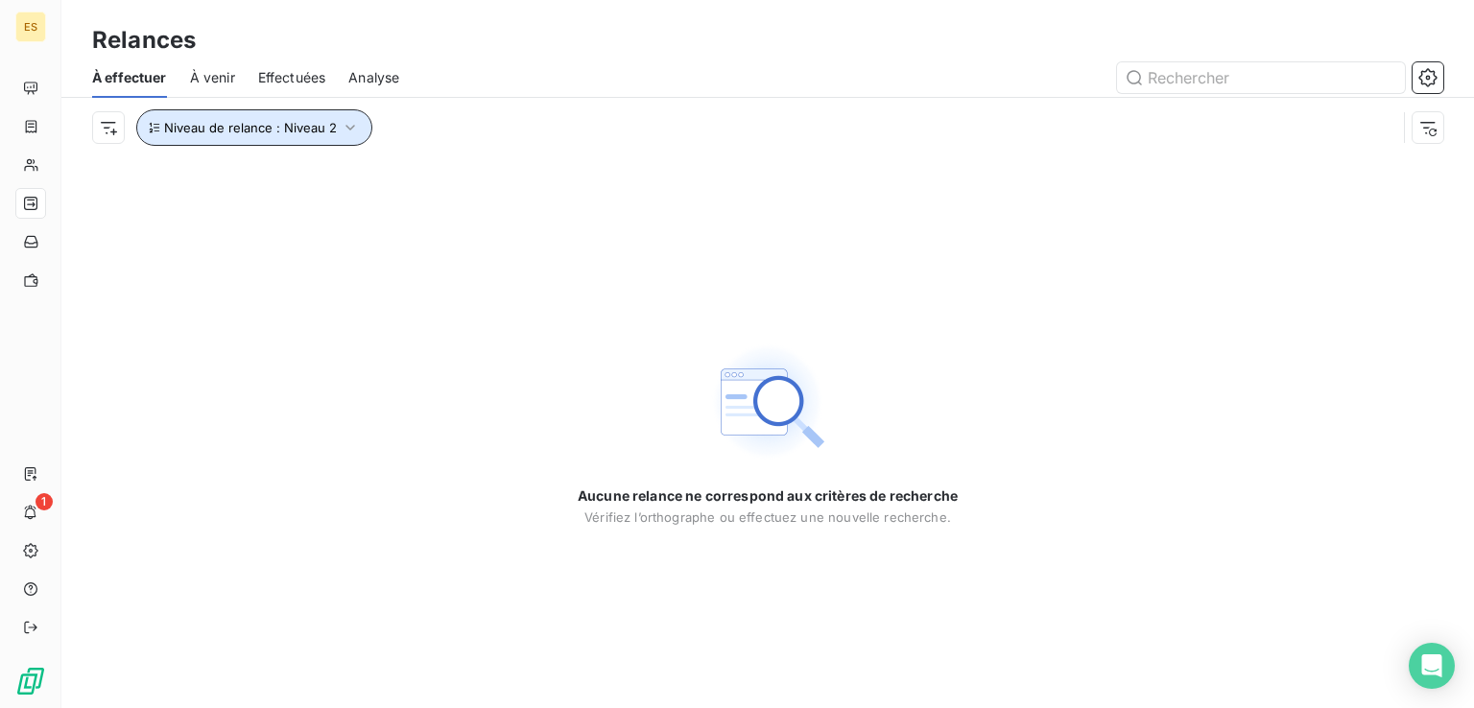
click at [338, 139] on button "Niveau de relance : Niveau 2" at bounding box center [254, 127] width 236 height 36
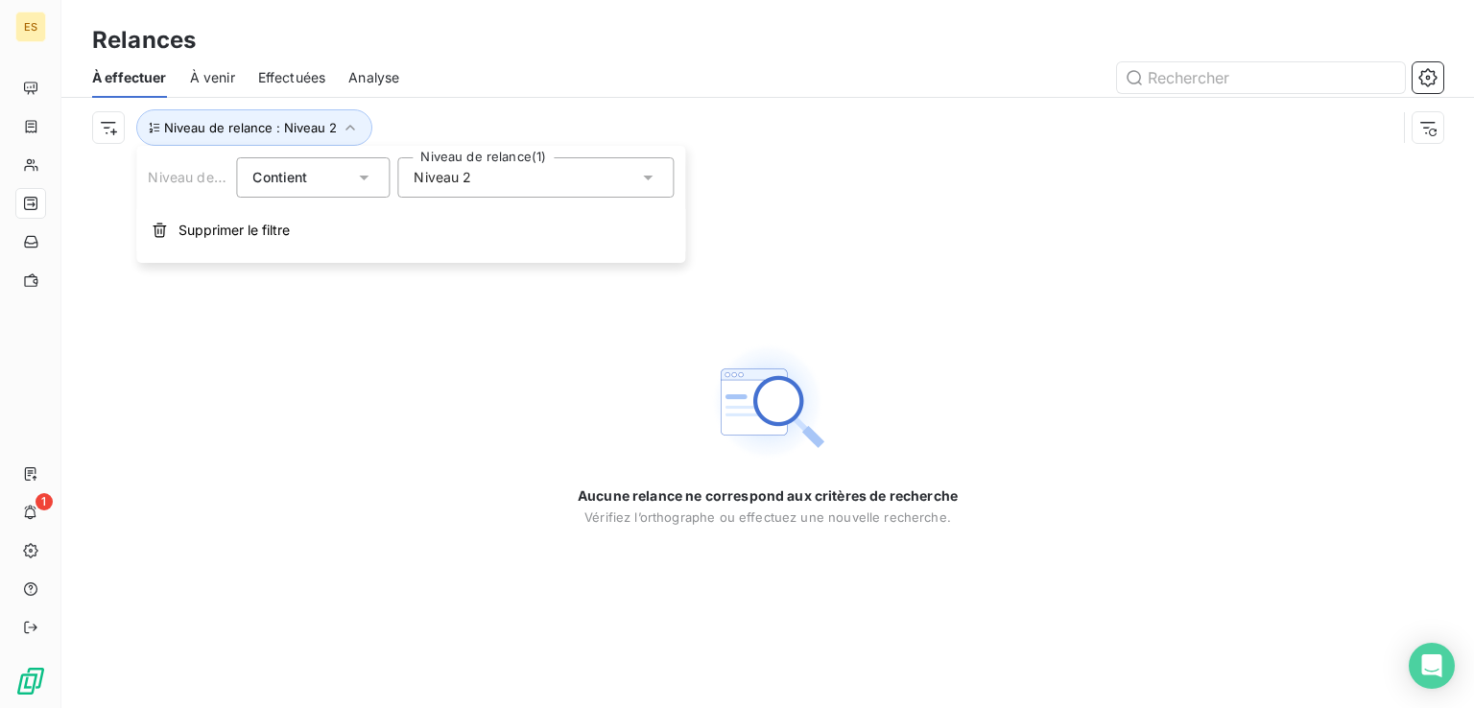
click at [438, 183] on span "Niveau 2" at bounding box center [442, 177] width 58 height 19
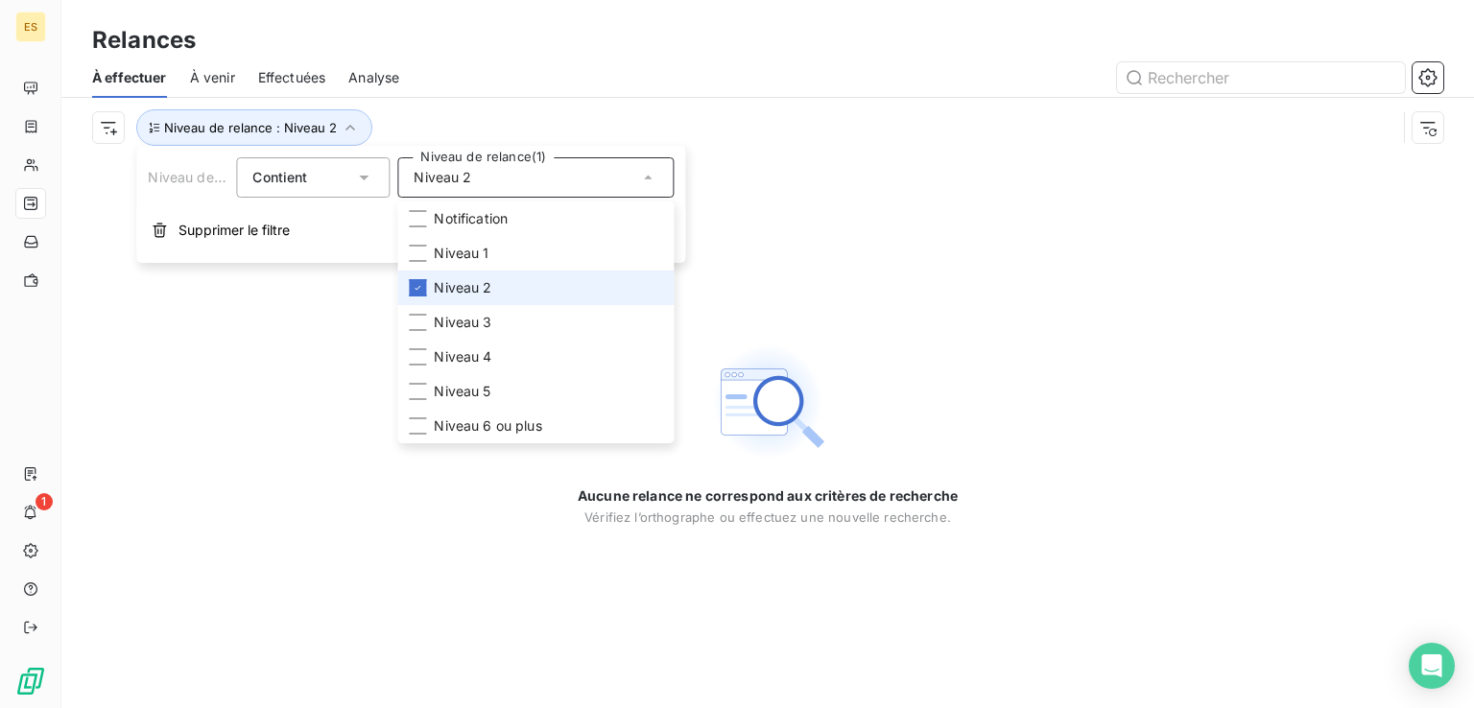
click at [468, 289] on span "Niveau 2" at bounding box center [463, 287] width 58 height 19
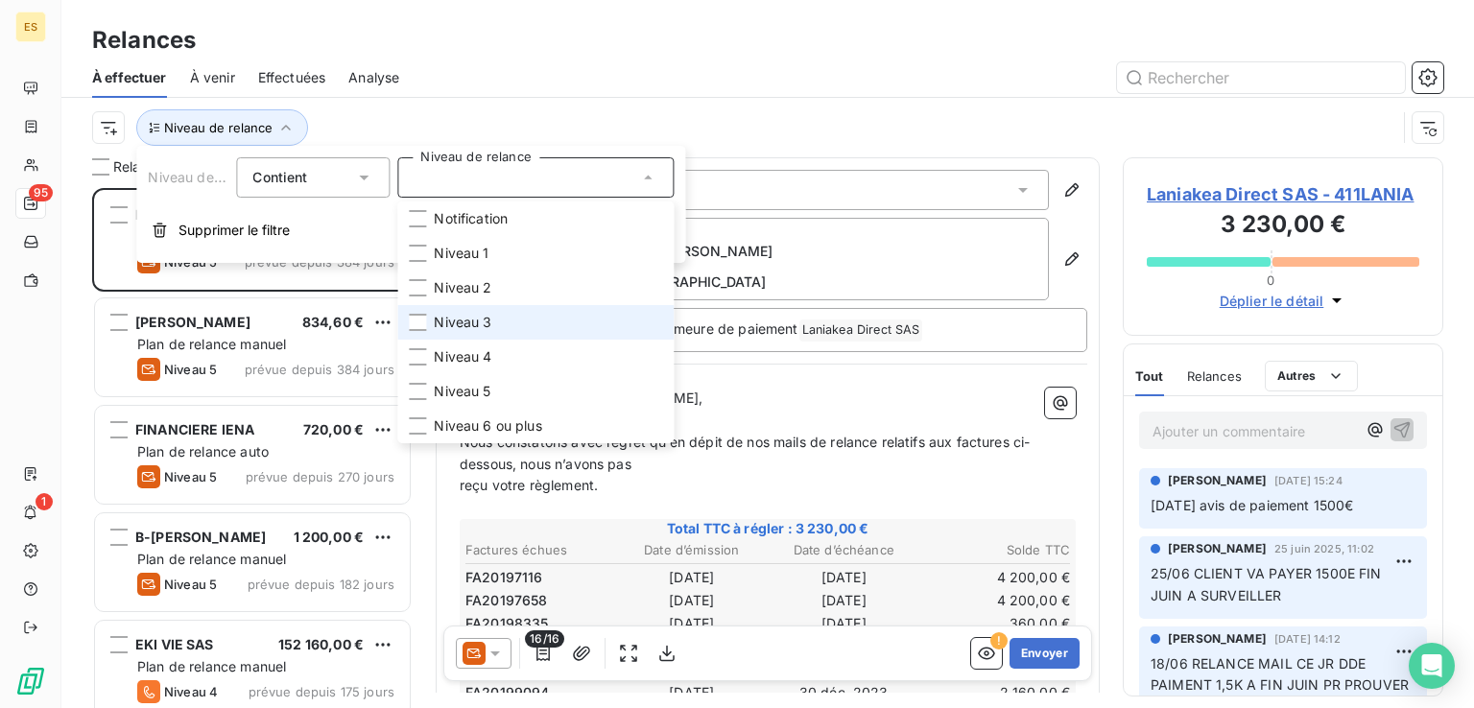
click at [469, 315] on span "Niveau 3" at bounding box center [463, 322] width 58 height 19
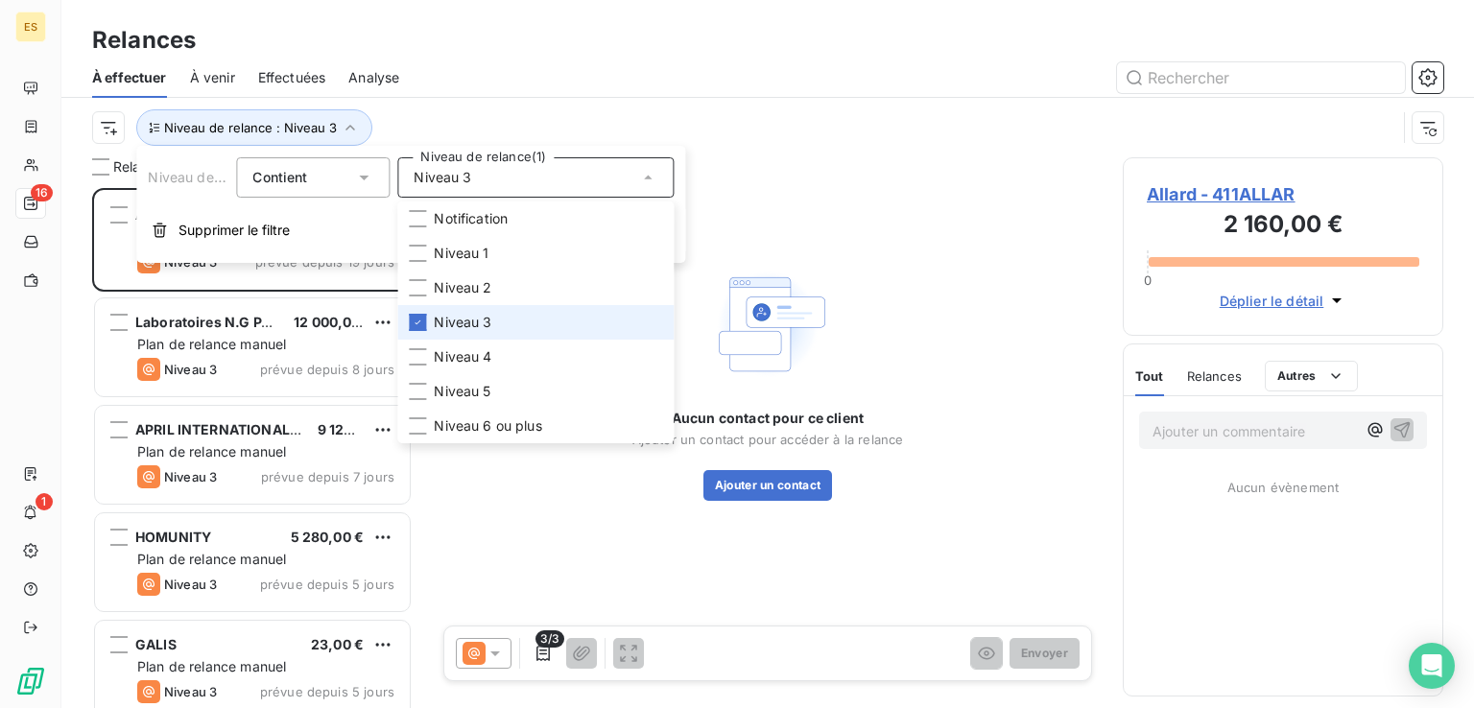
scroll to position [505, 305]
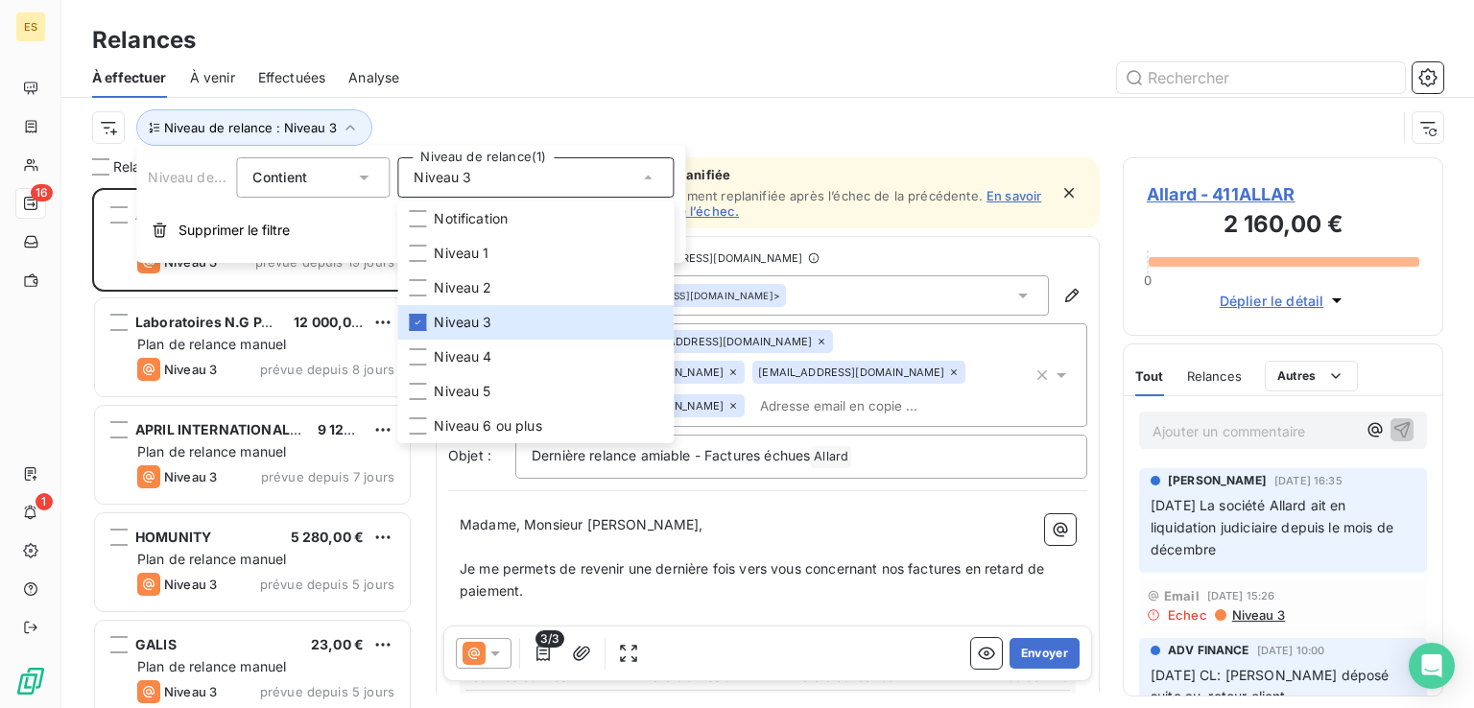
click at [521, 101] on div "Niveau de relance : Niveau 3" at bounding box center [767, 127] width 1351 height 59
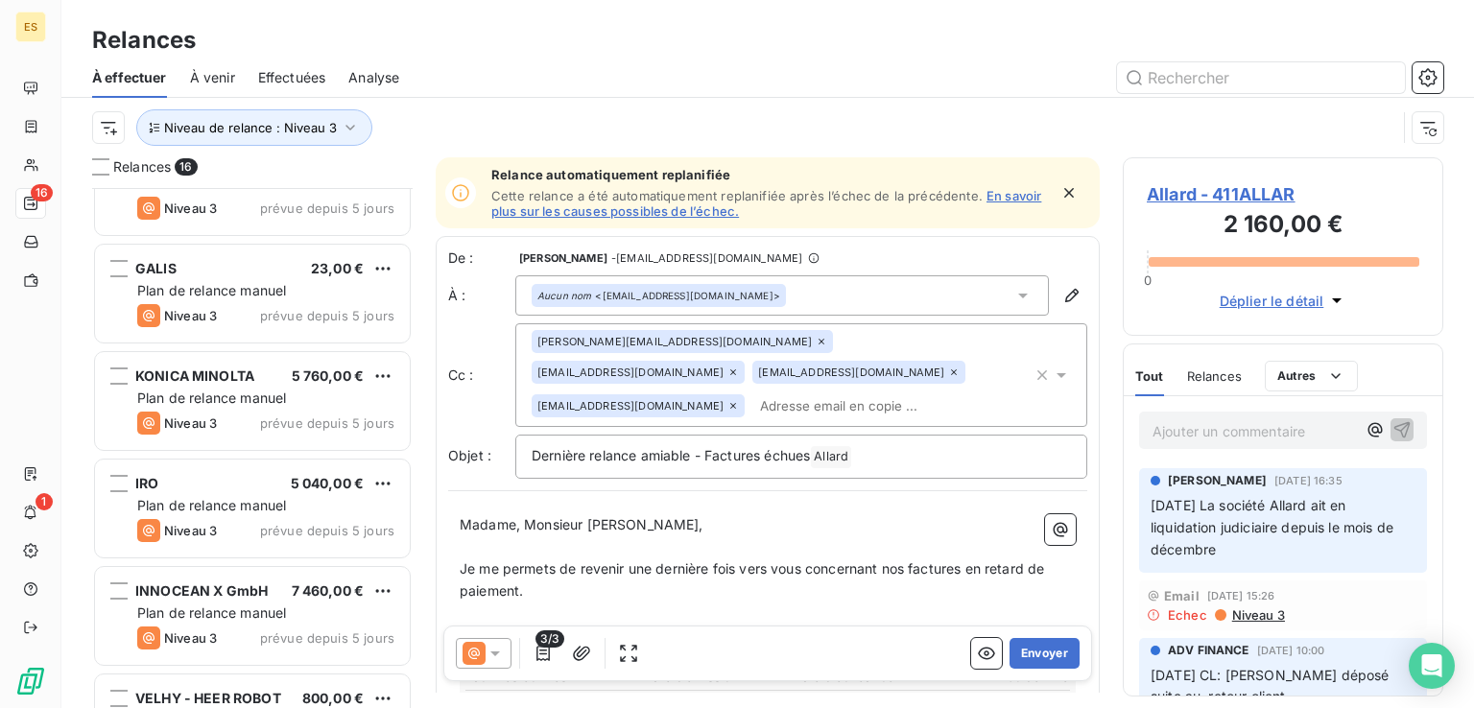
scroll to position [0, 0]
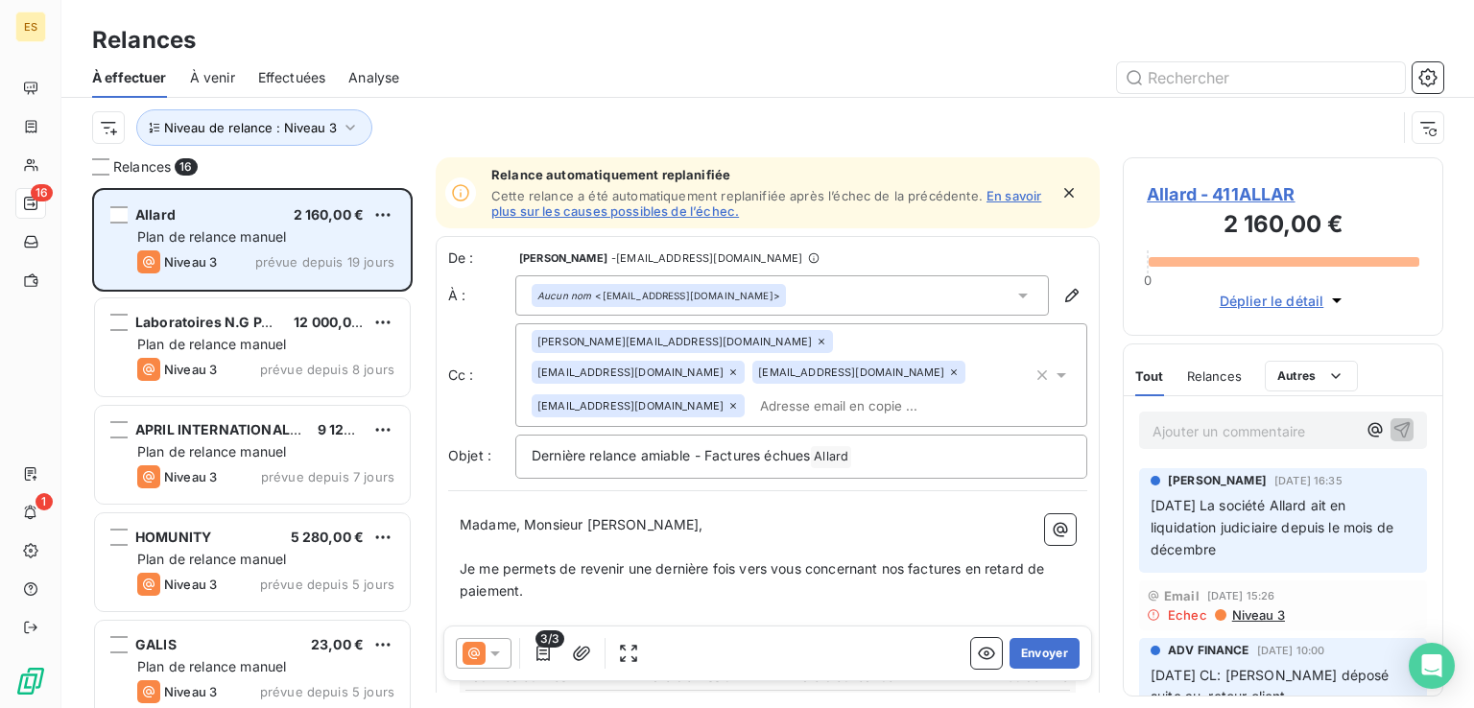
click at [284, 222] on div "Allard 2 160,00 €" at bounding box center [265, 214] width 257 height 17
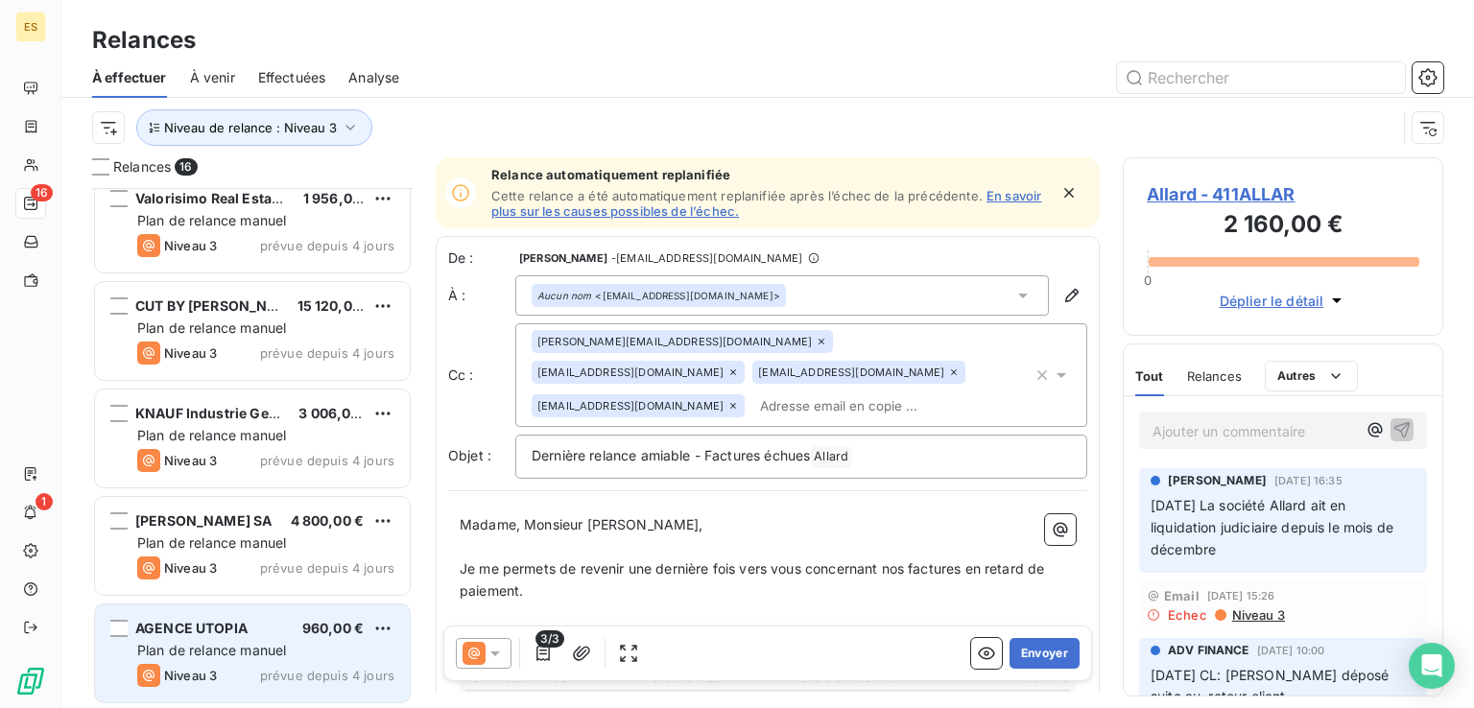
click at [255, 654] on span "Plan de relance manuel" at bounding box center [211, 650] width 149 height 16
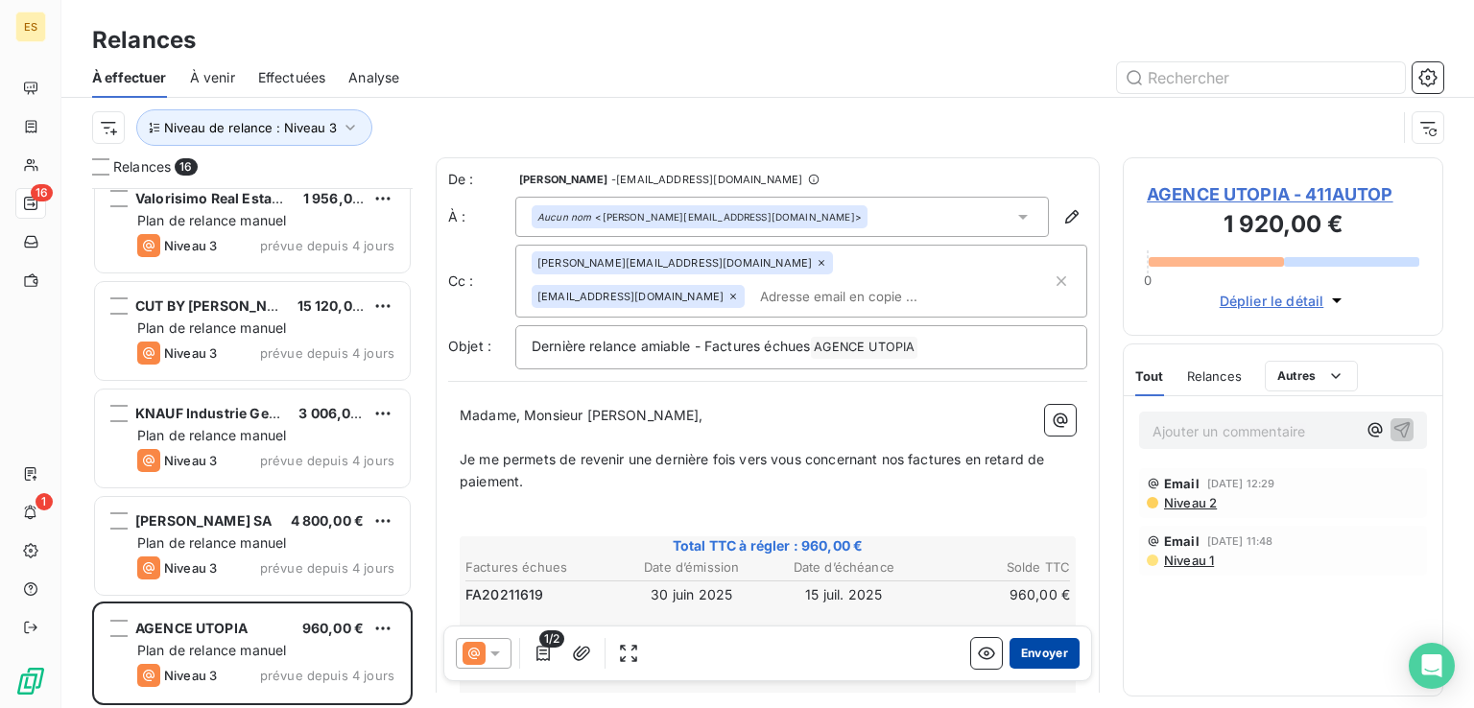
click at [1033, 653] on button "Envoyer" at bounding box center [1044, 653] width 70 height 31
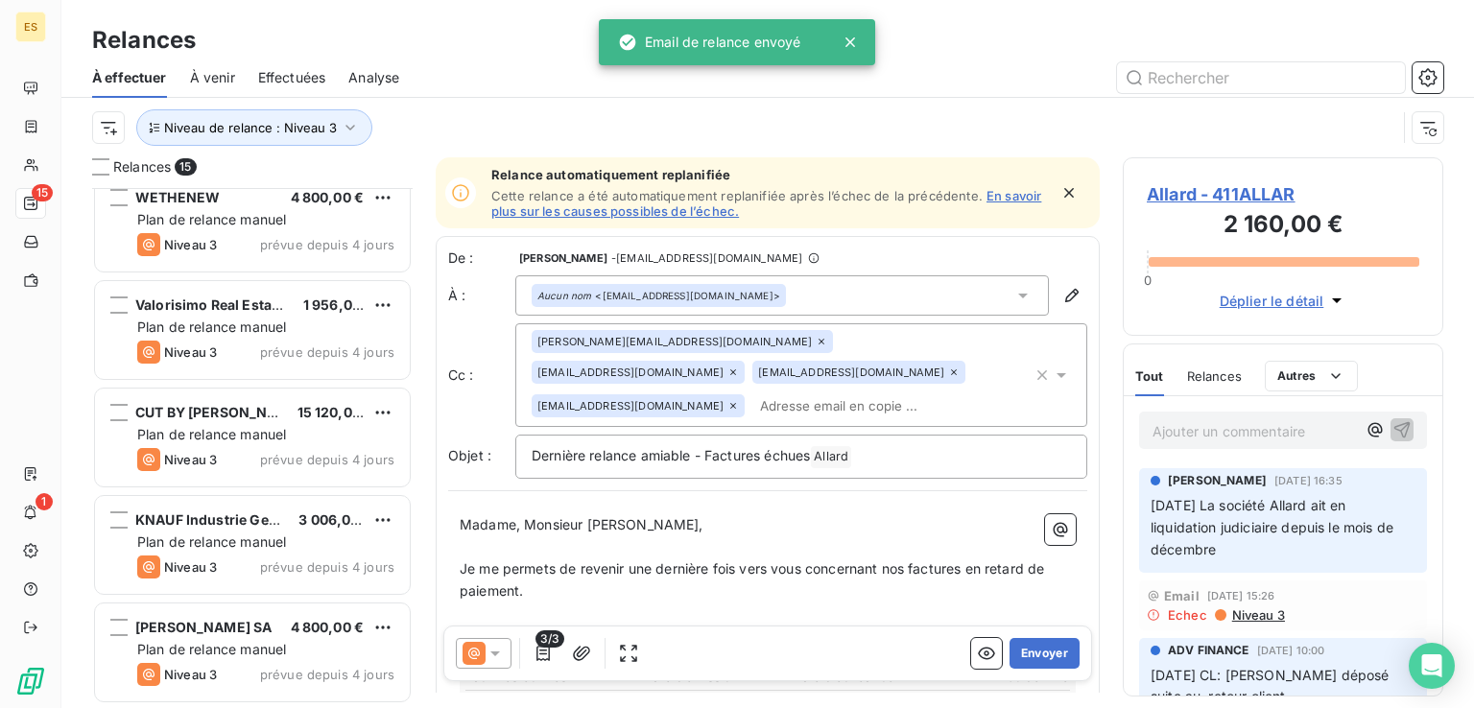
scroll to position [1092, 0]
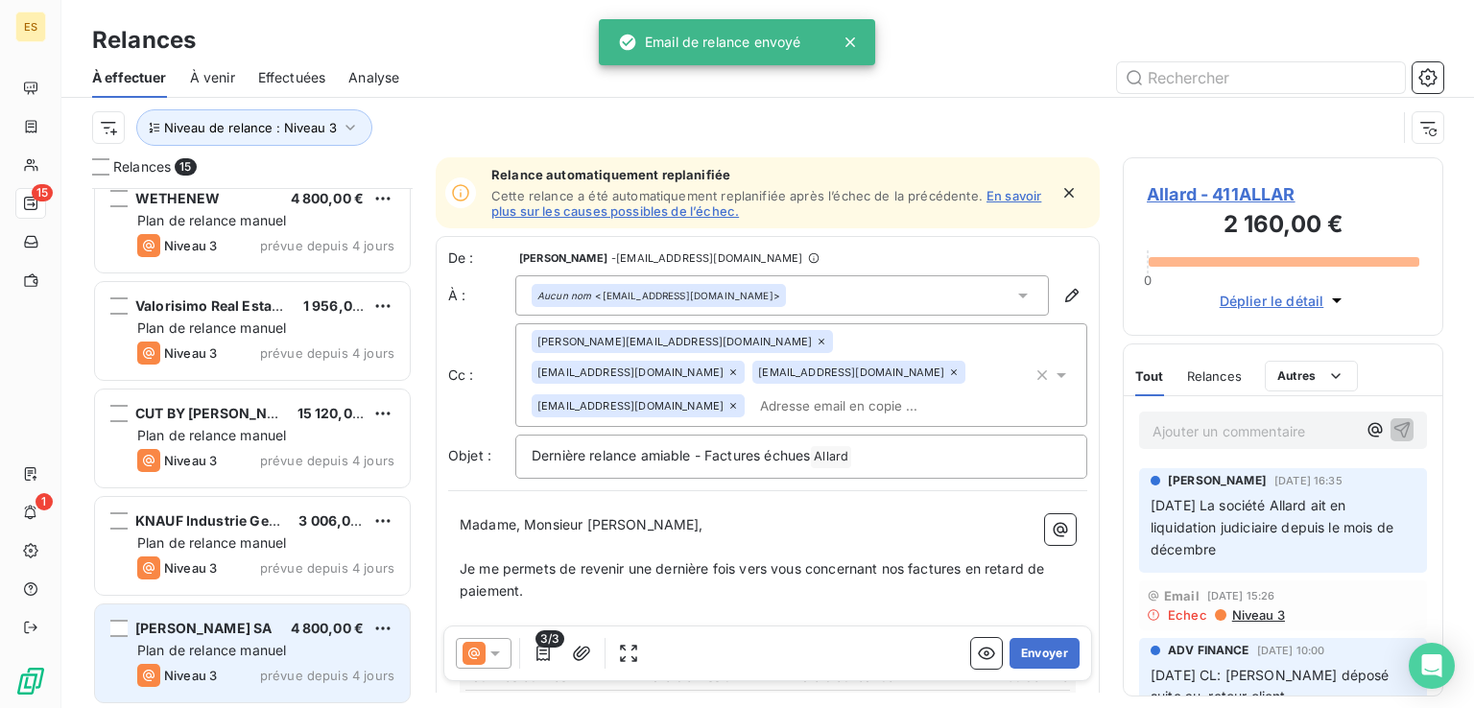
click at [287, 634] on div "[PERSON_NAME] SA 4 800,00 €" at bounding box center [265, 628] width 257 height 17
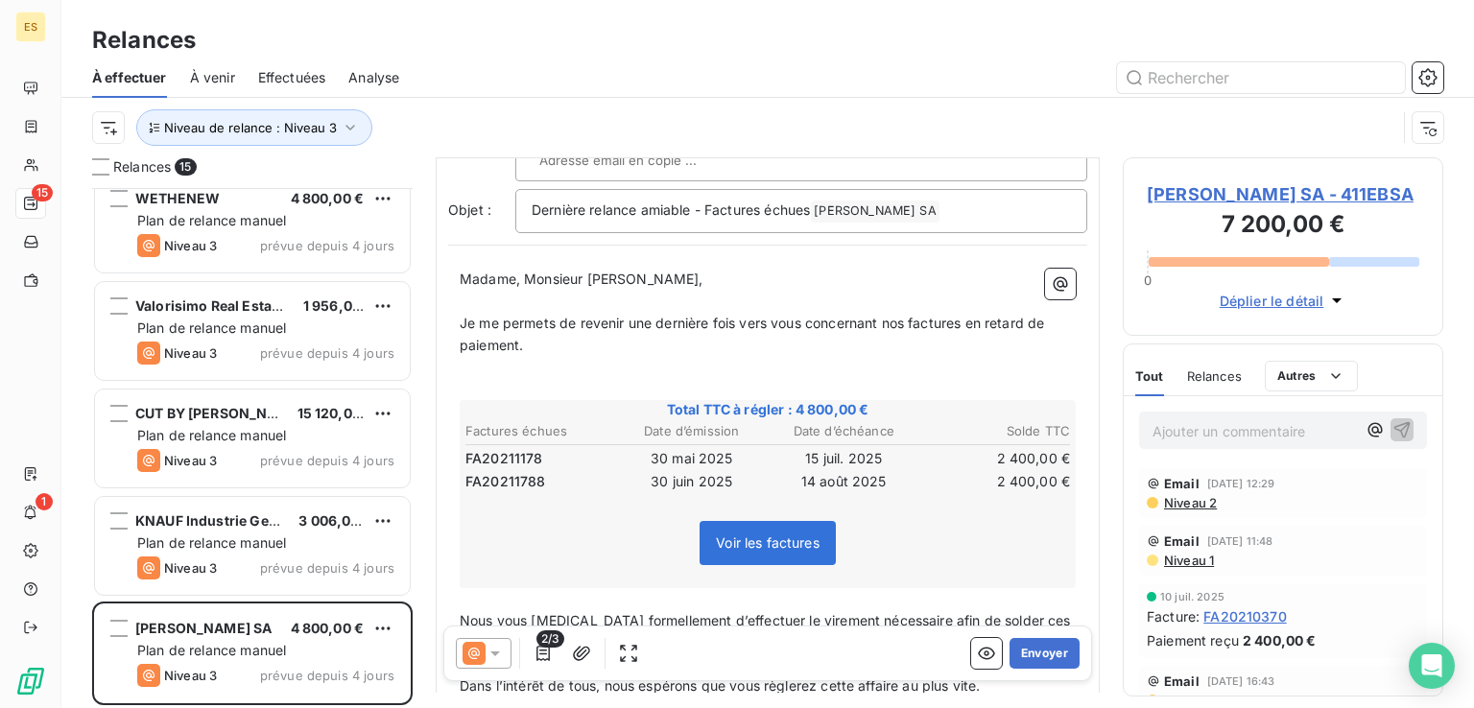
scroll to position [288, 0]
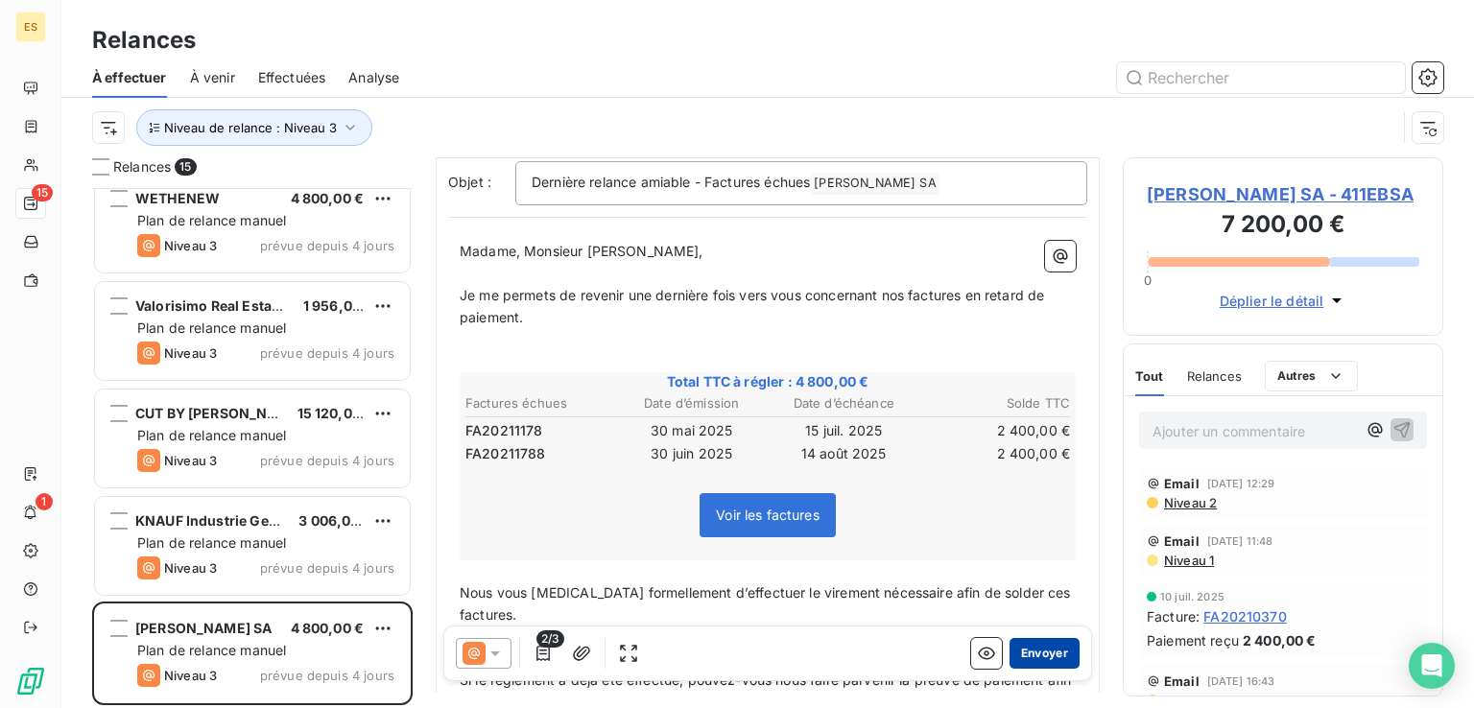
click at [1009, 647] on button "Envoyer" at bounding box center [1044, 653] width 70 height 31
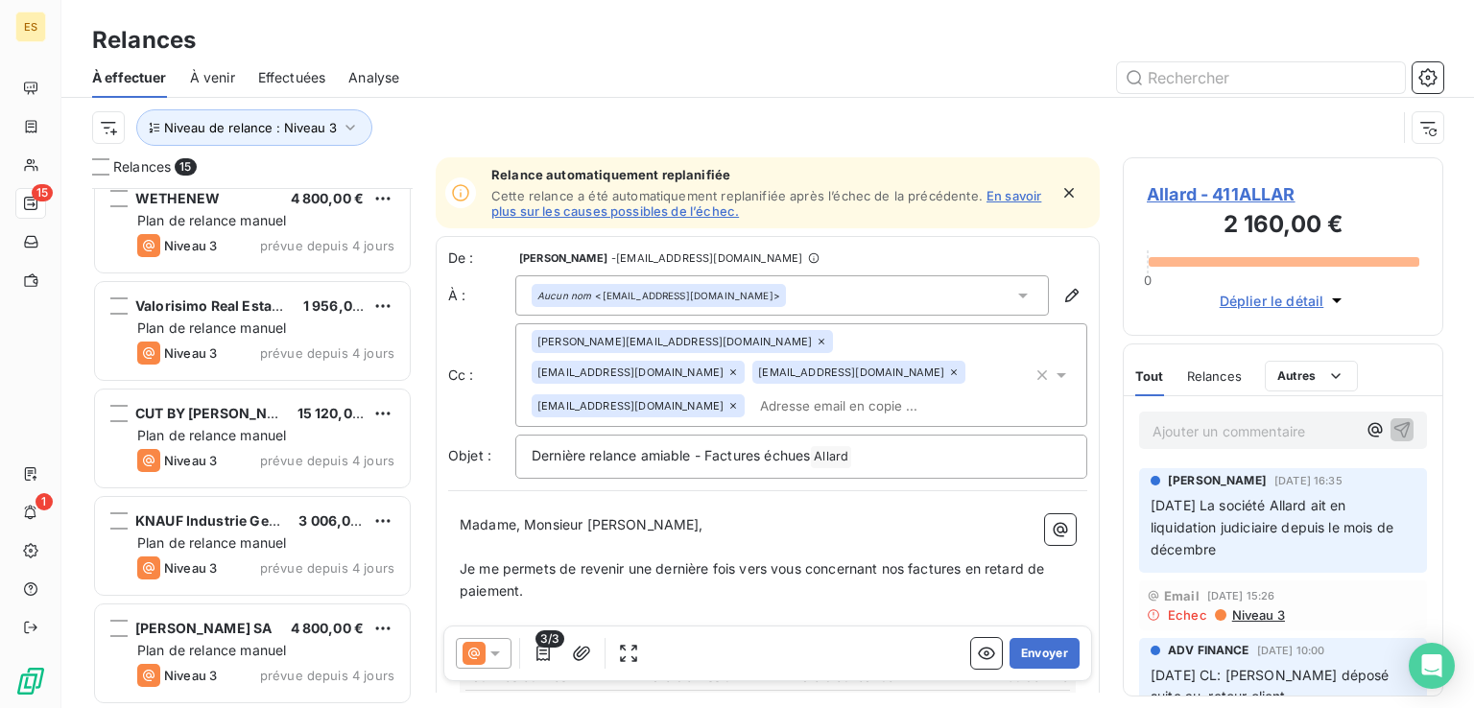
scroll to position [984, 0]
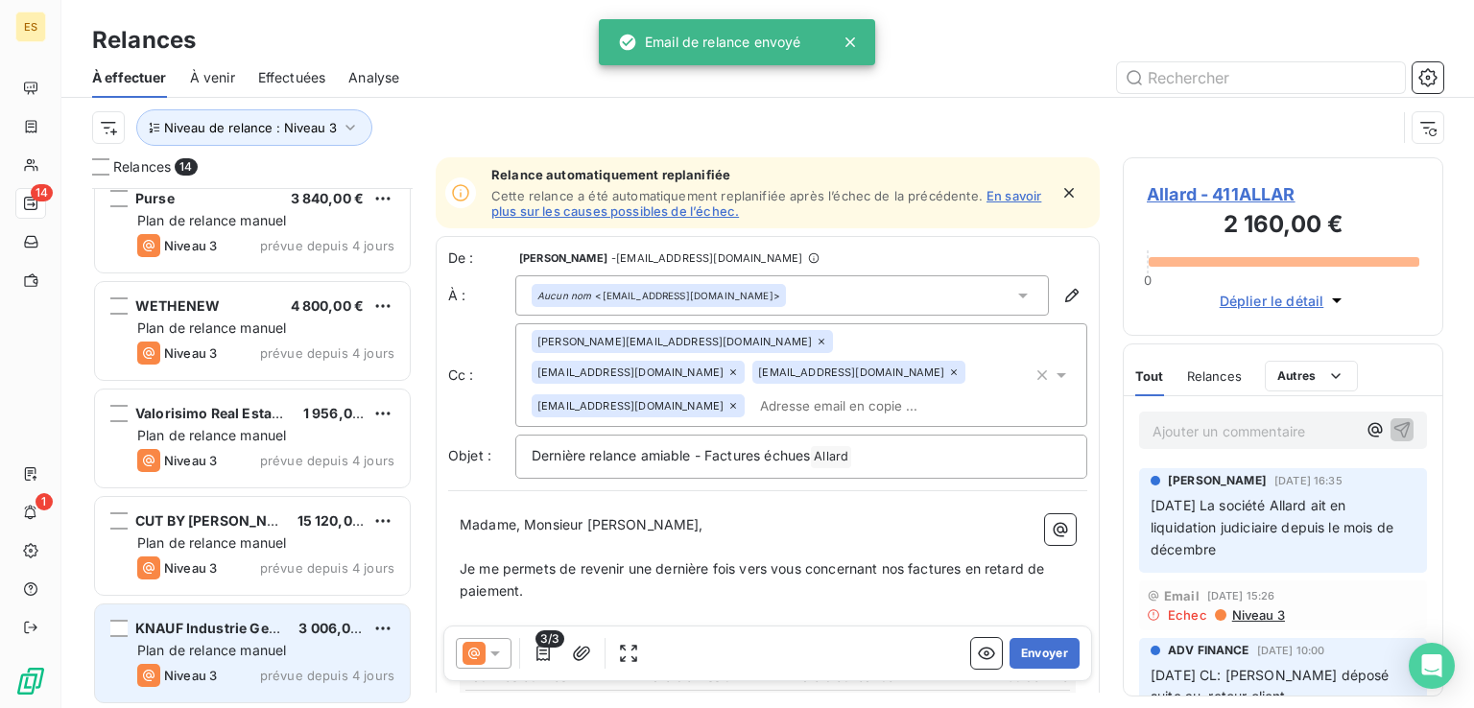
click at [244, 620] on span "KNAUF Industrie Gestion" at bounding box center [218, 628] width 167 height 16
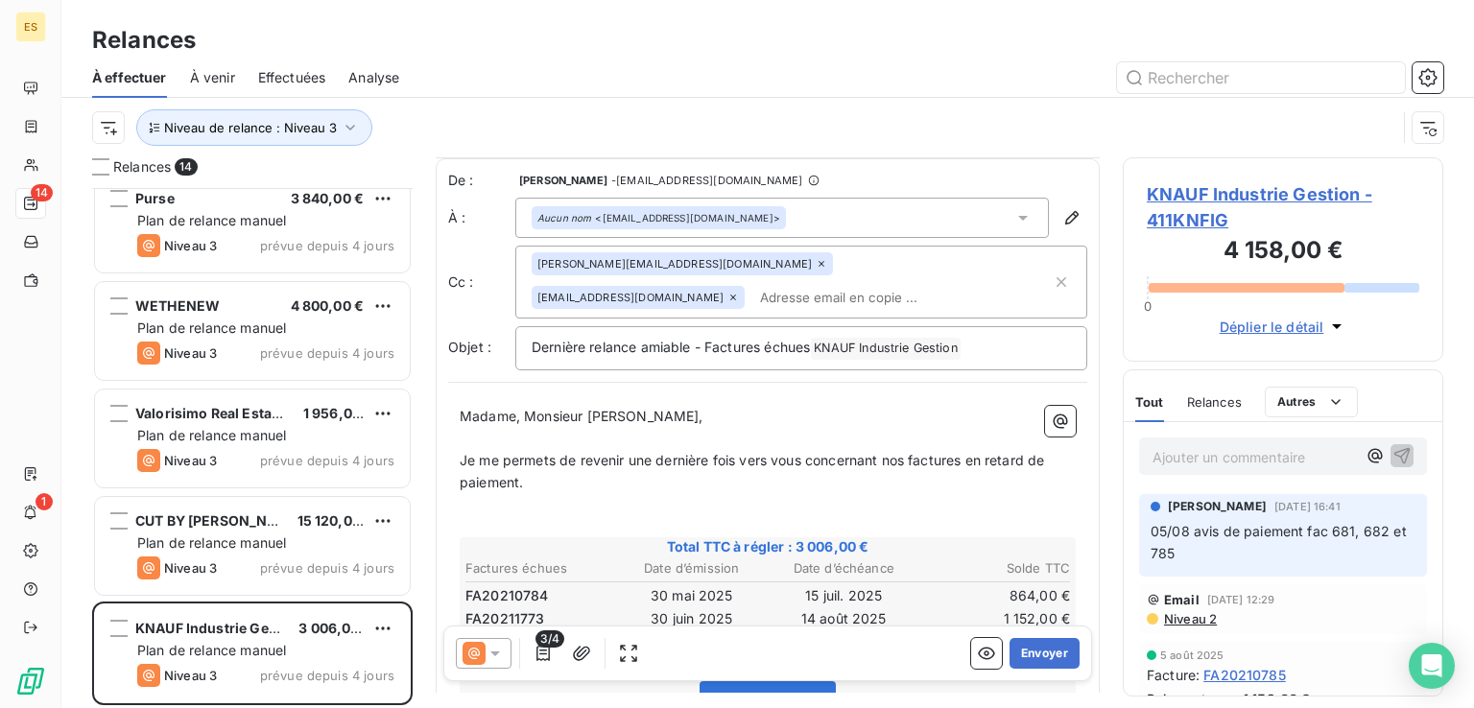
scroll to position [288, 0]
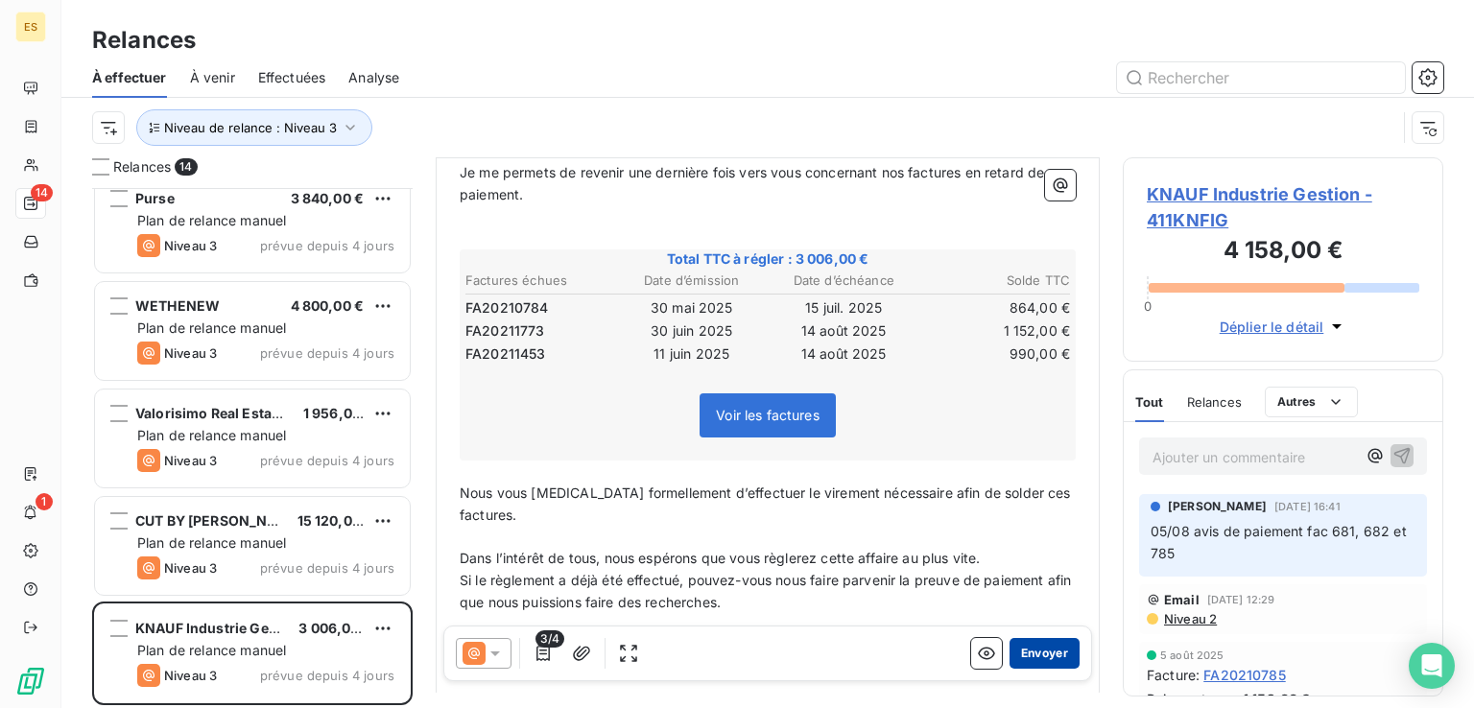
click at [1021, 647] on button "Envoyer" at bounding box center [1044, 653] width 70 height 31
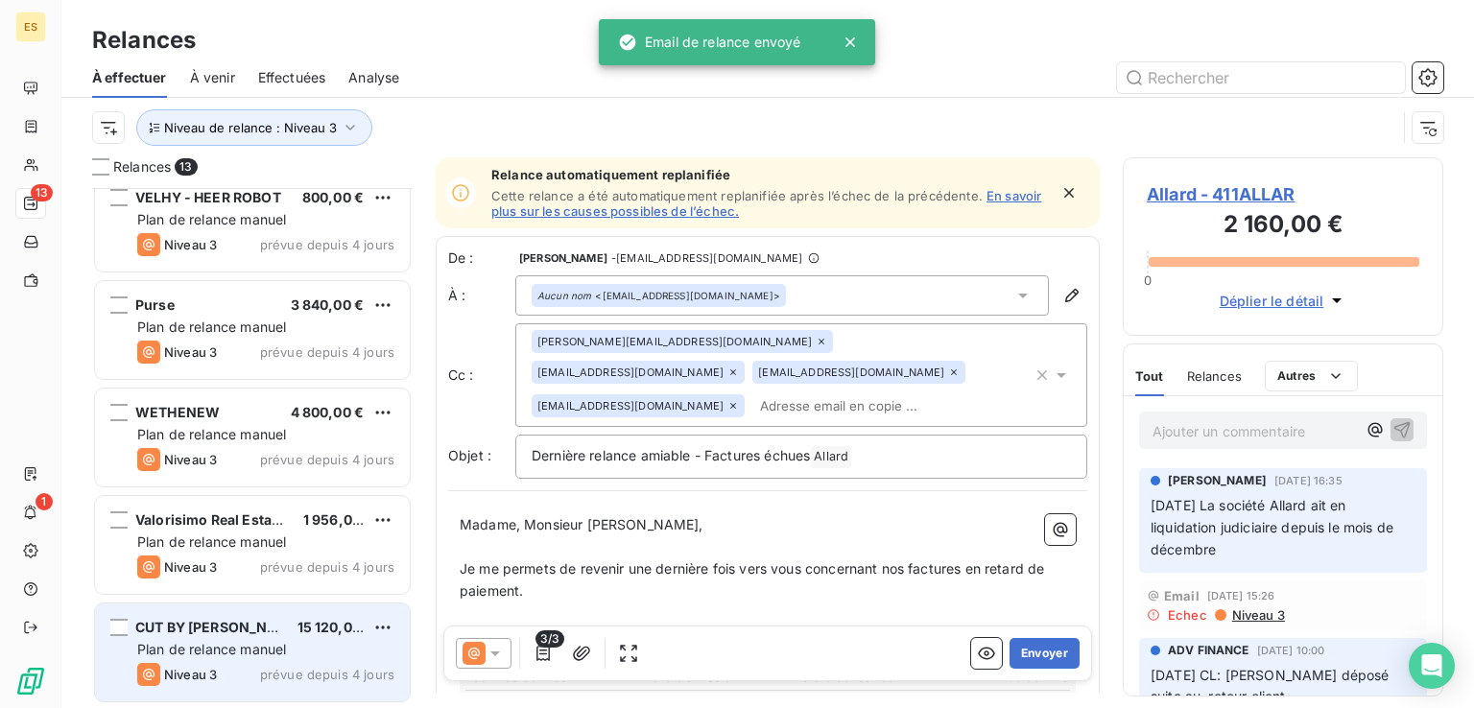
scroll to position [877, 0]
click at [320, 645] on div "Plan de relance manuel" at bounding box center [265, 650] width 257 height 19
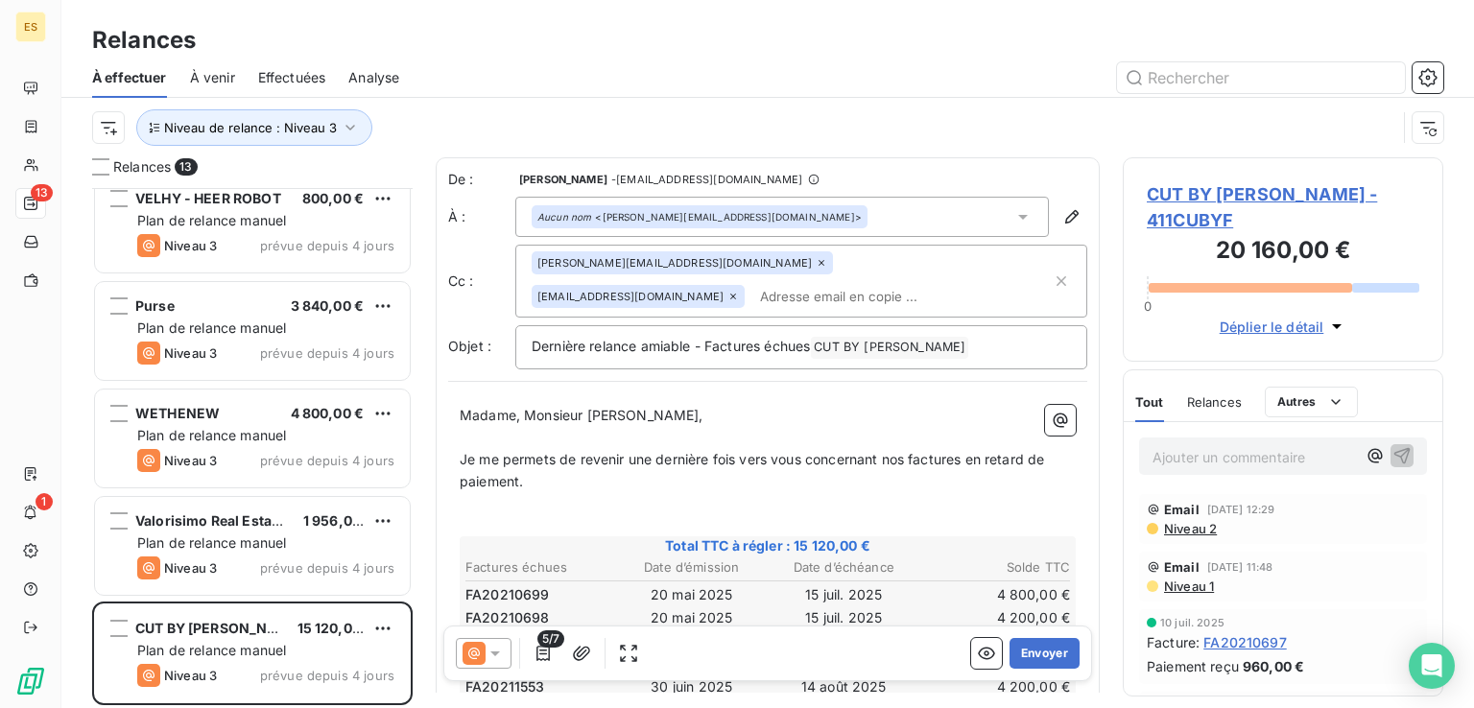
click at [1343, 194] on span "CUT BY [PERSON_NAME] - 411CUBYF" at bounding box center [1282, 207] width 272 height 52
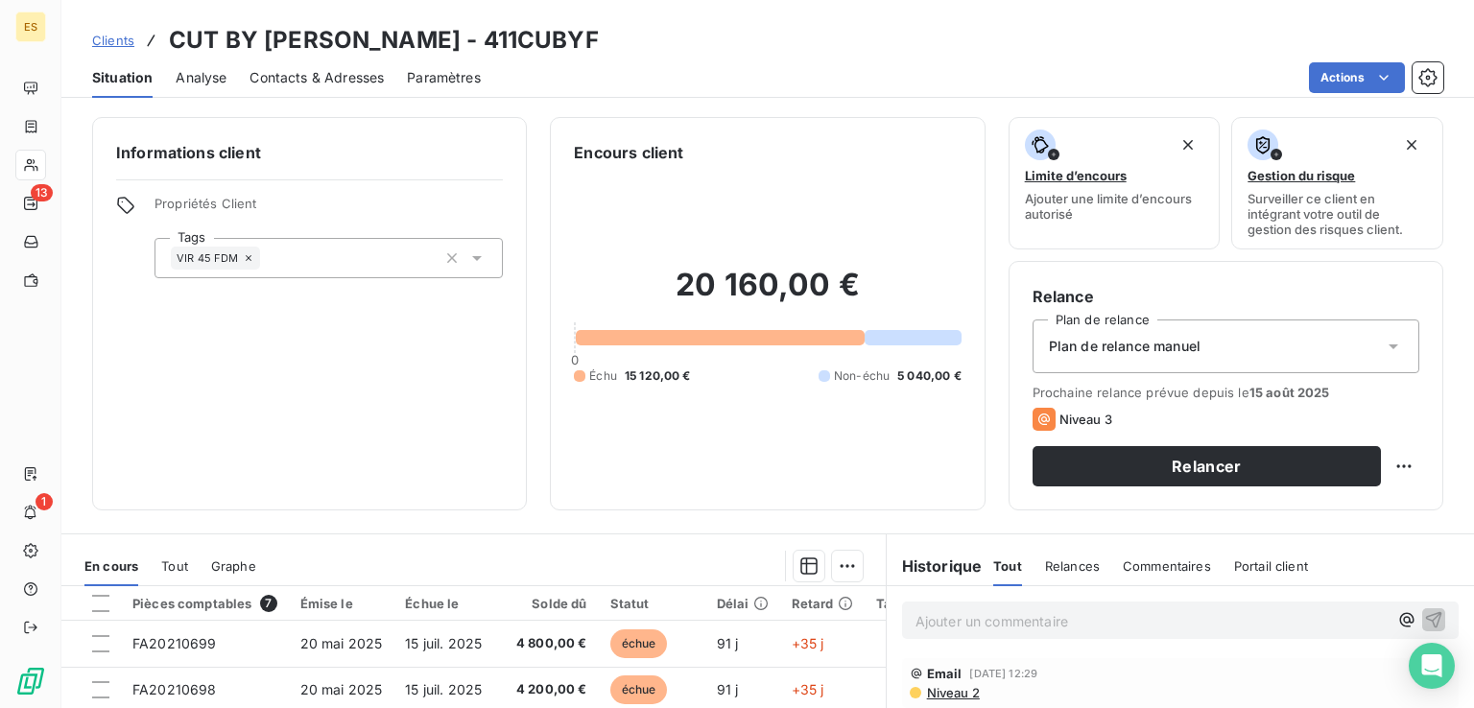
click at [316, 81] on span "Contacts & Adresses" at bounding box center [316, 77] width 134 height 19
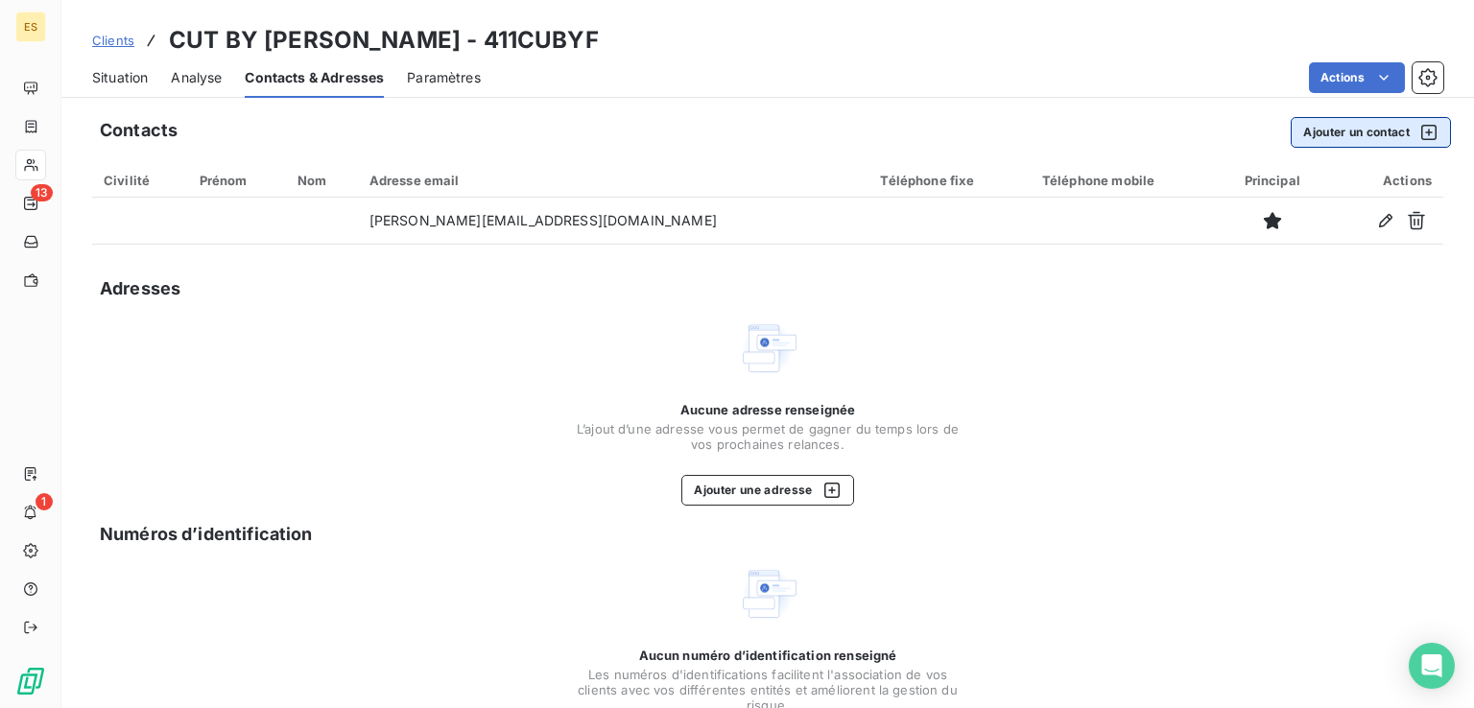
click at [1355, 124] on button "Ajouter un contact" at bounding box center [1370, 132] width 160 height 31
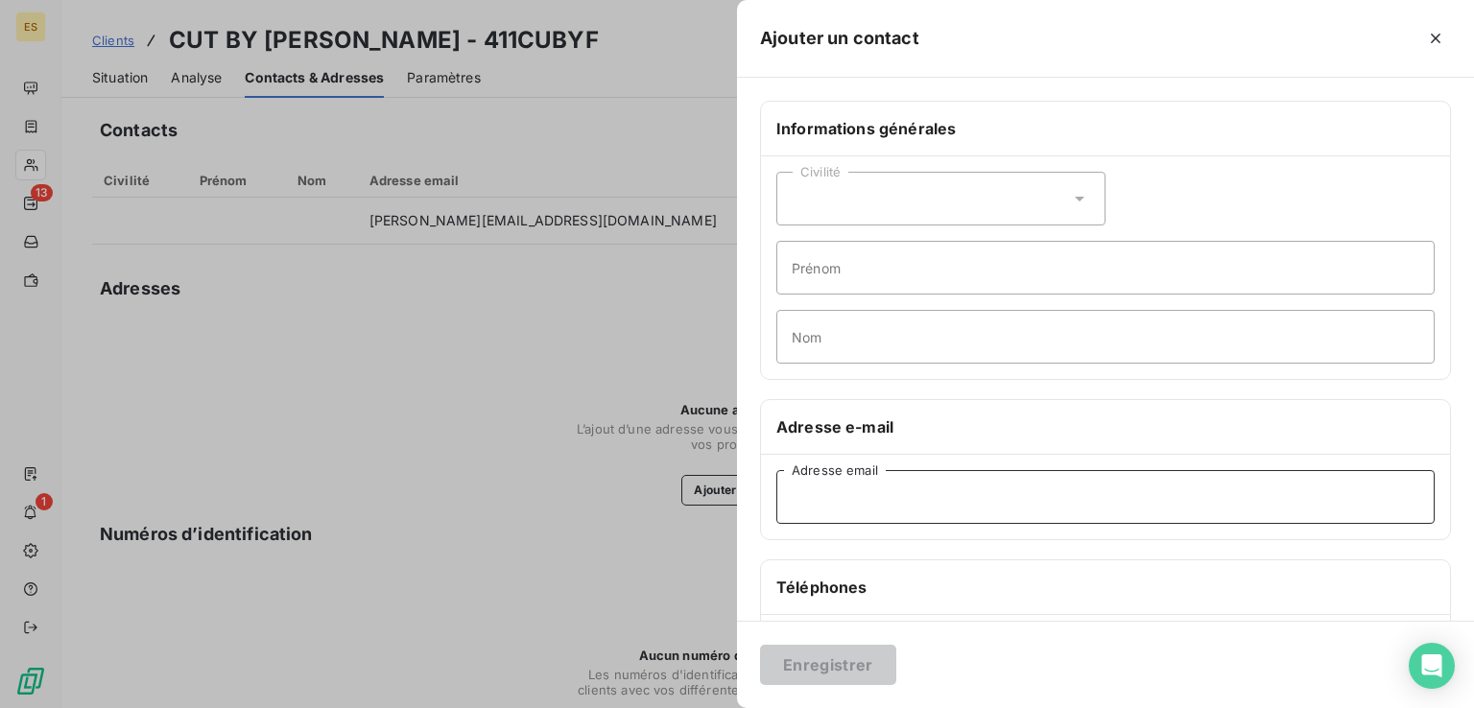
click at [833, 513] on input "Adresse email" at bounding box center [1105, 497] width 658 height 54
paste input "[PERSON_NAME][EMAIL_ADDRESS][DOMAIN_NAME]"
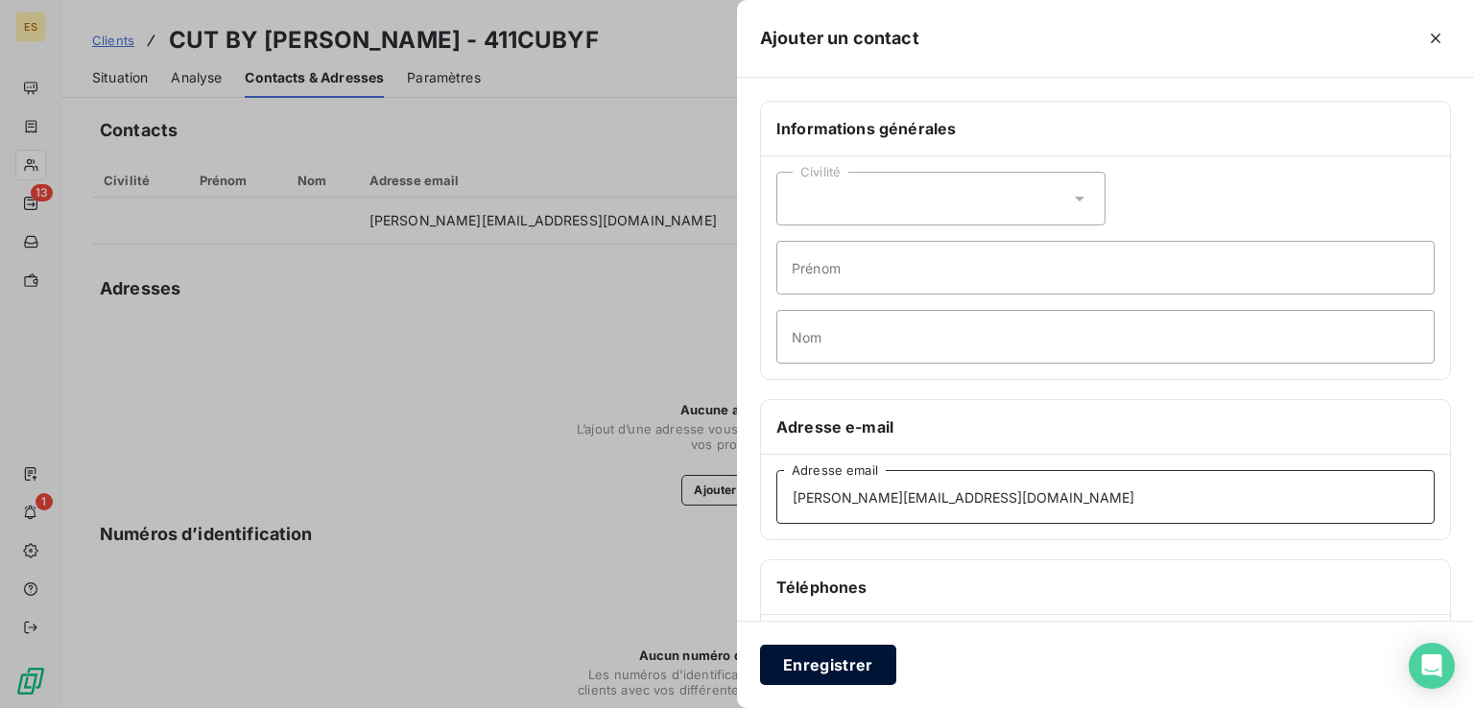
type input "[PERSON_NAME][EMAIL_ADDRESS][DOMAIN_NAME]"
click at [849, 665] on button "Enregistrer" at bounding box center [828, 665] width 136 height 40
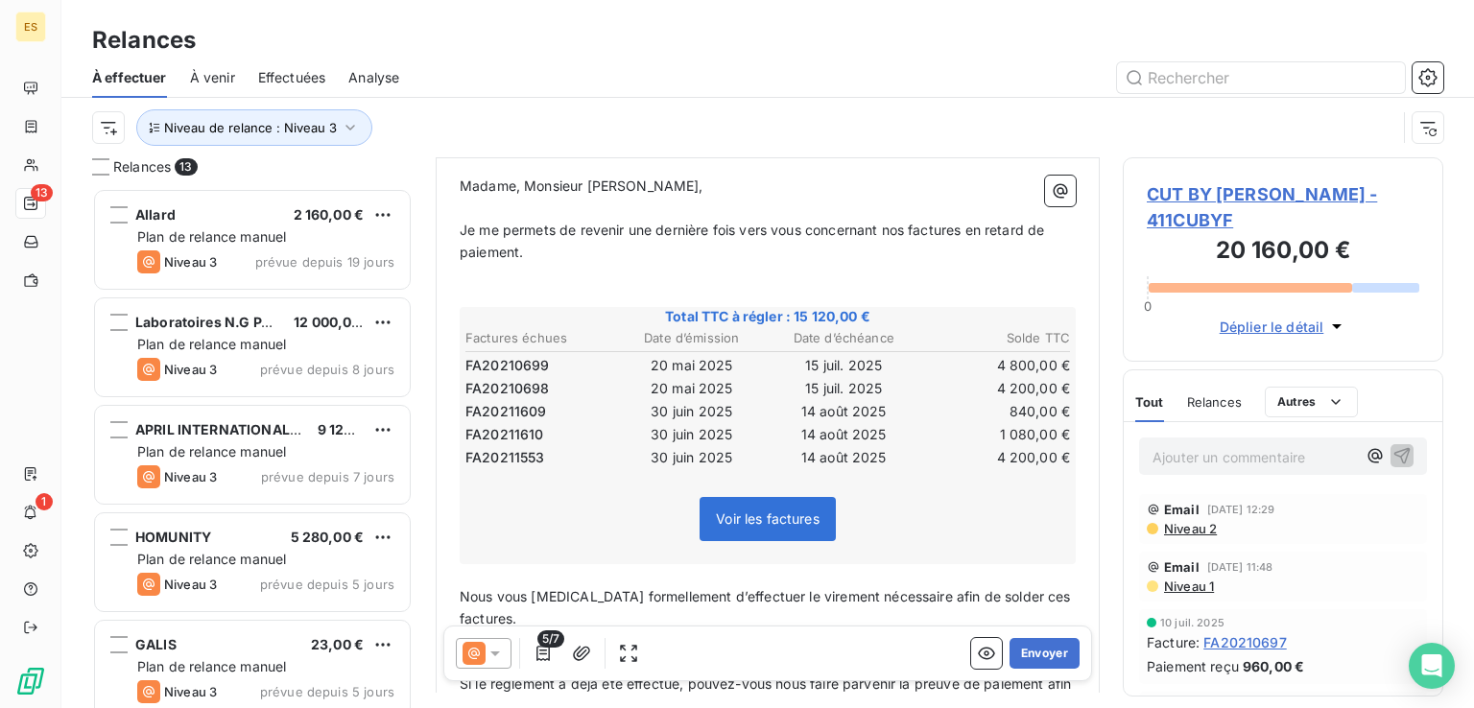
scroll to position [416, 0]
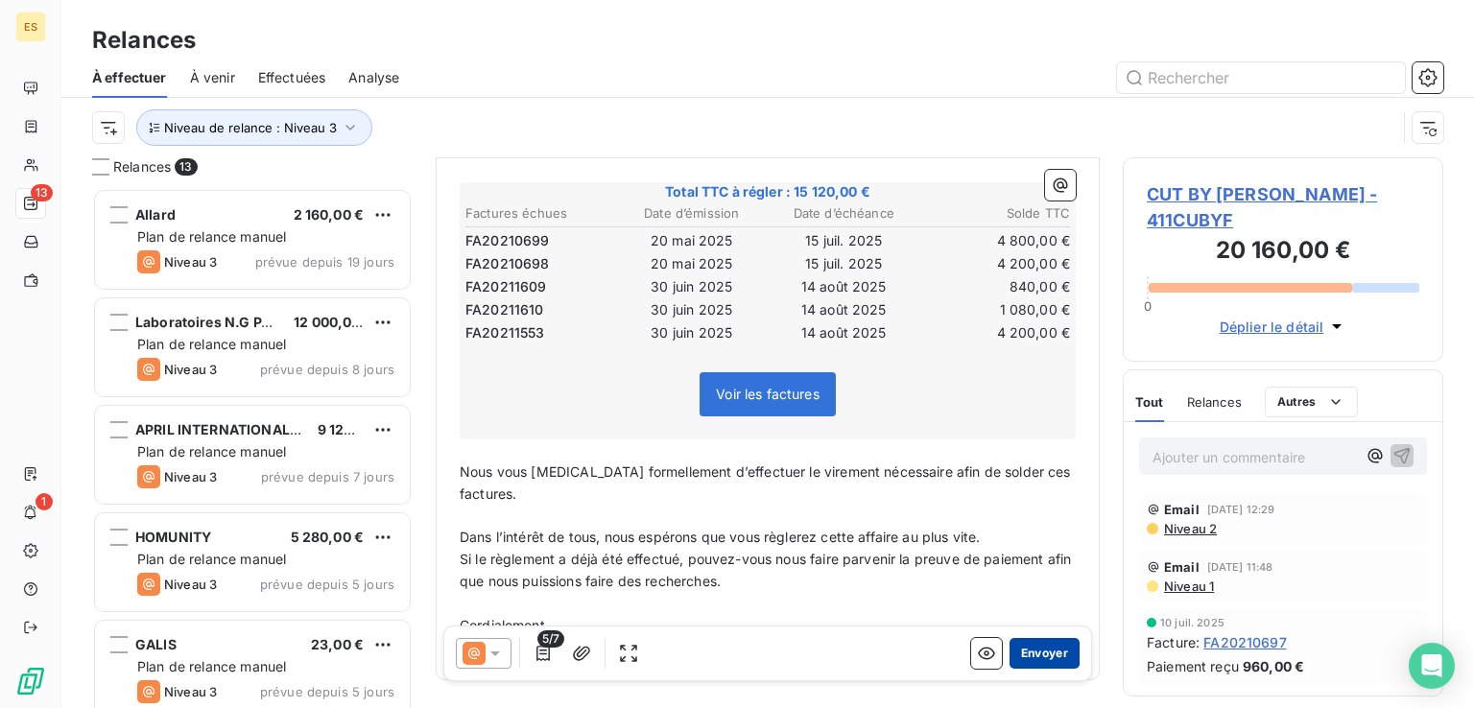
click at [1019, 646] on button "Envoyer" at bounding box center [1044, 653] width 70 height 31
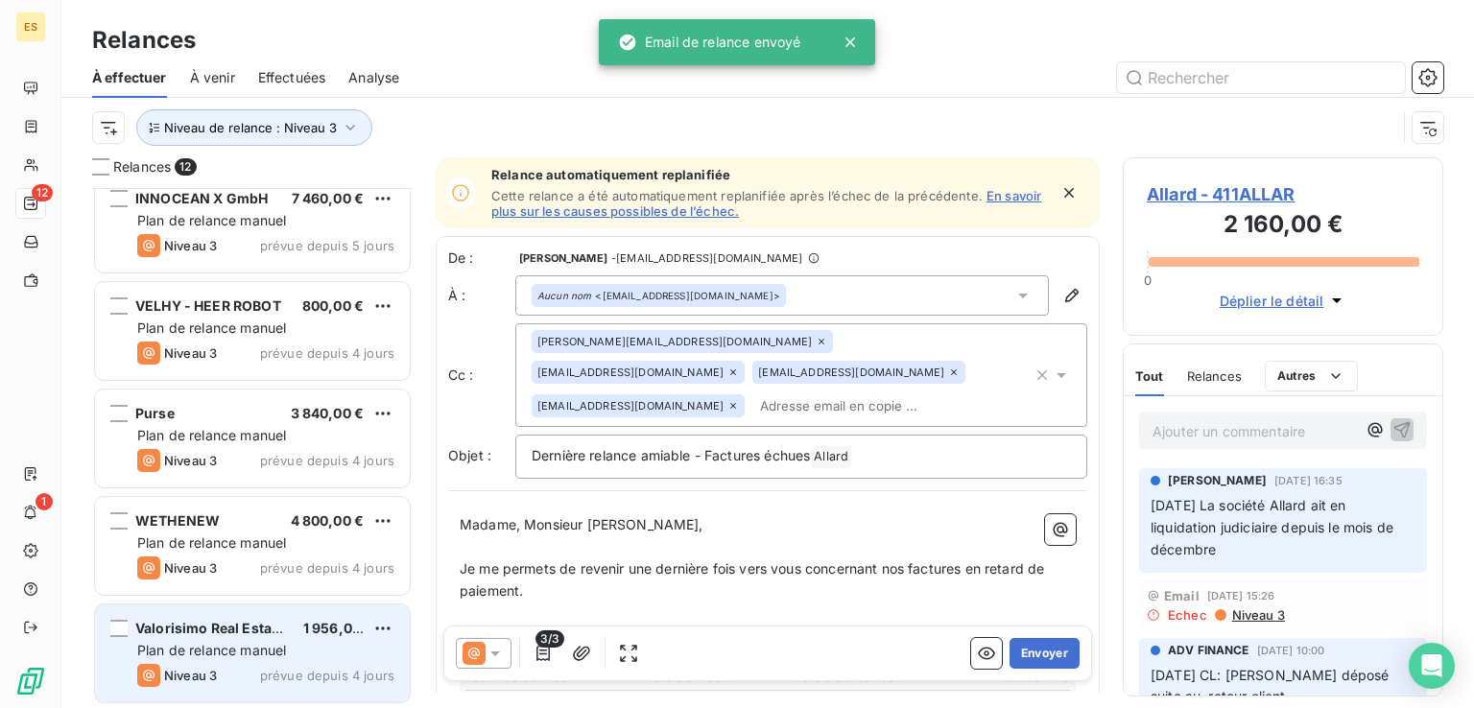
click at [246, 623] on span "Valorisimo Real Estate LLC" at bounding box center [223, 628] width 177 height 16
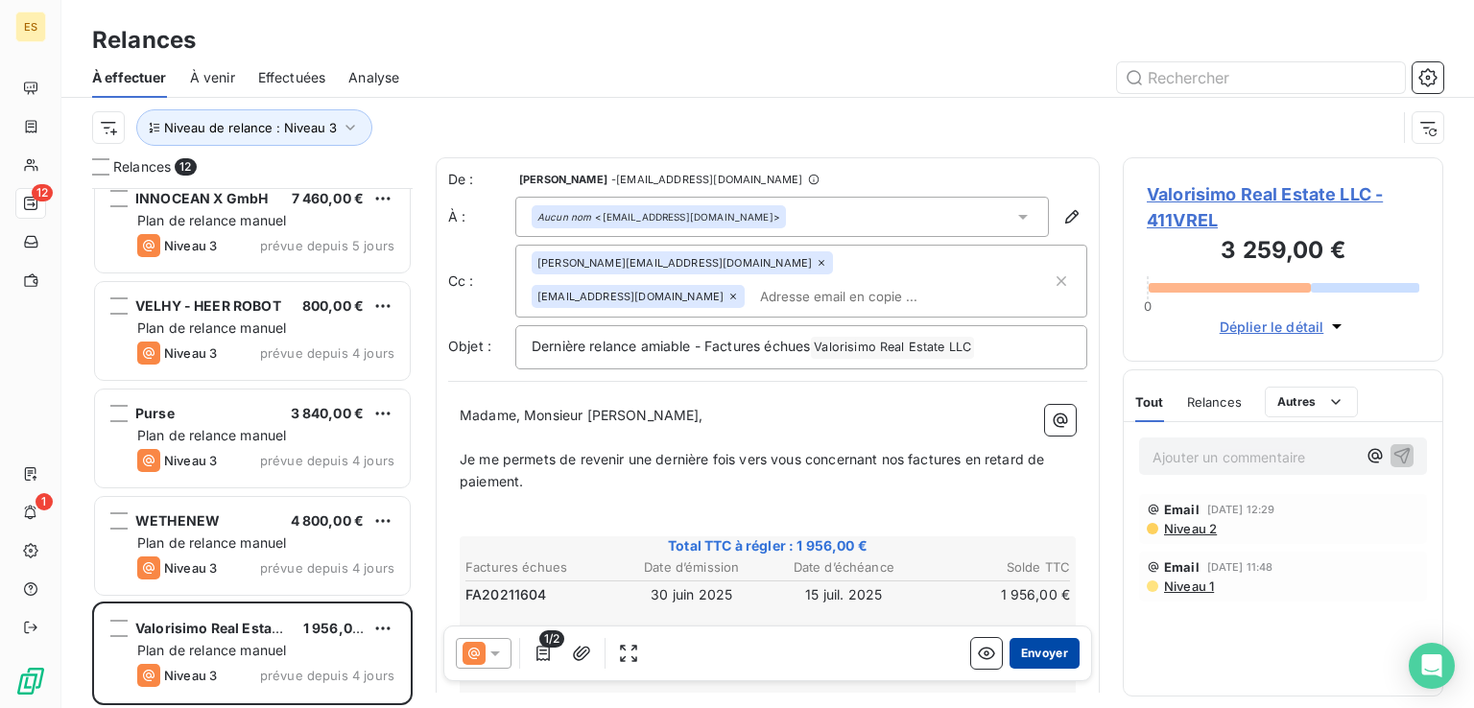
click at [1024, 643] on button "Envoyer" at bounding box center [1044, 653] width 70 height 31
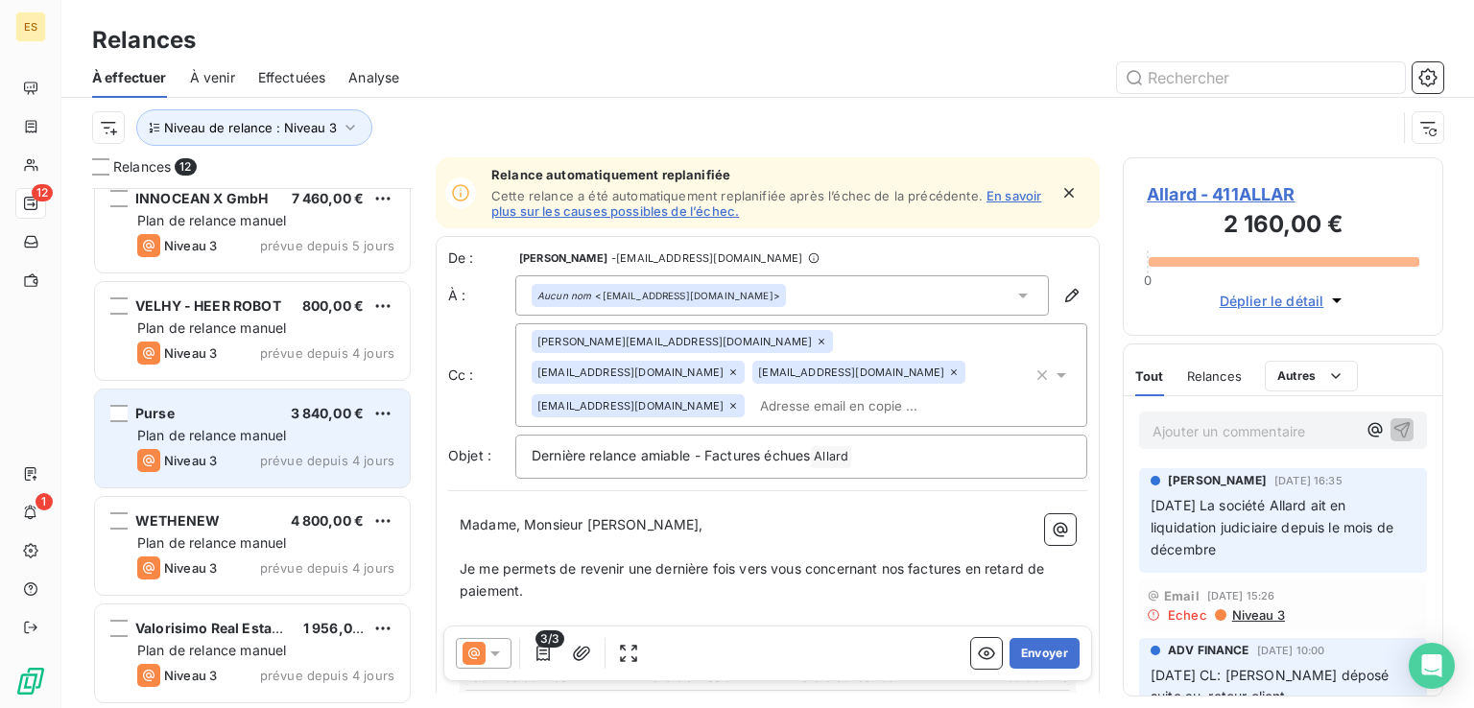
scroll to position [662, 0]
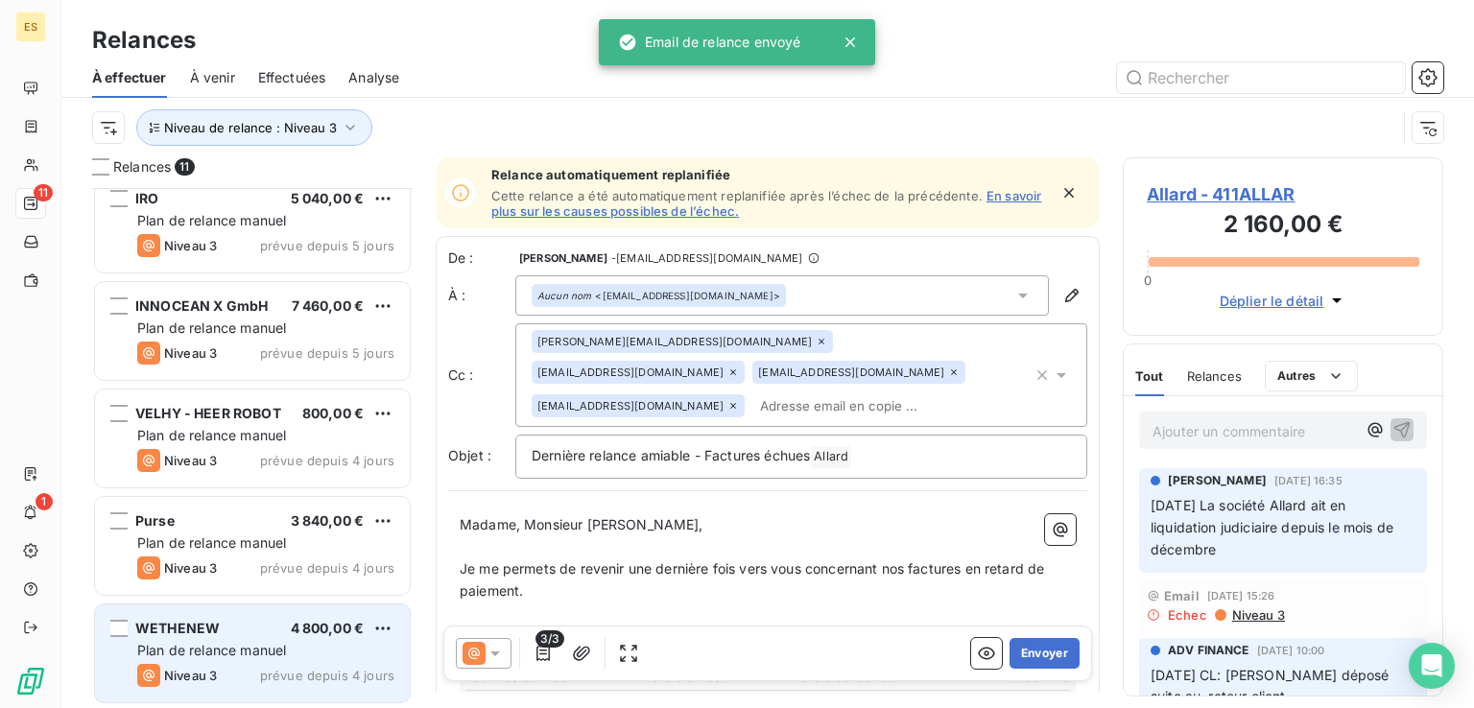
click at [206, 627] on span "WETHENEW" at bounding box center [177, 628] width 84 height 16
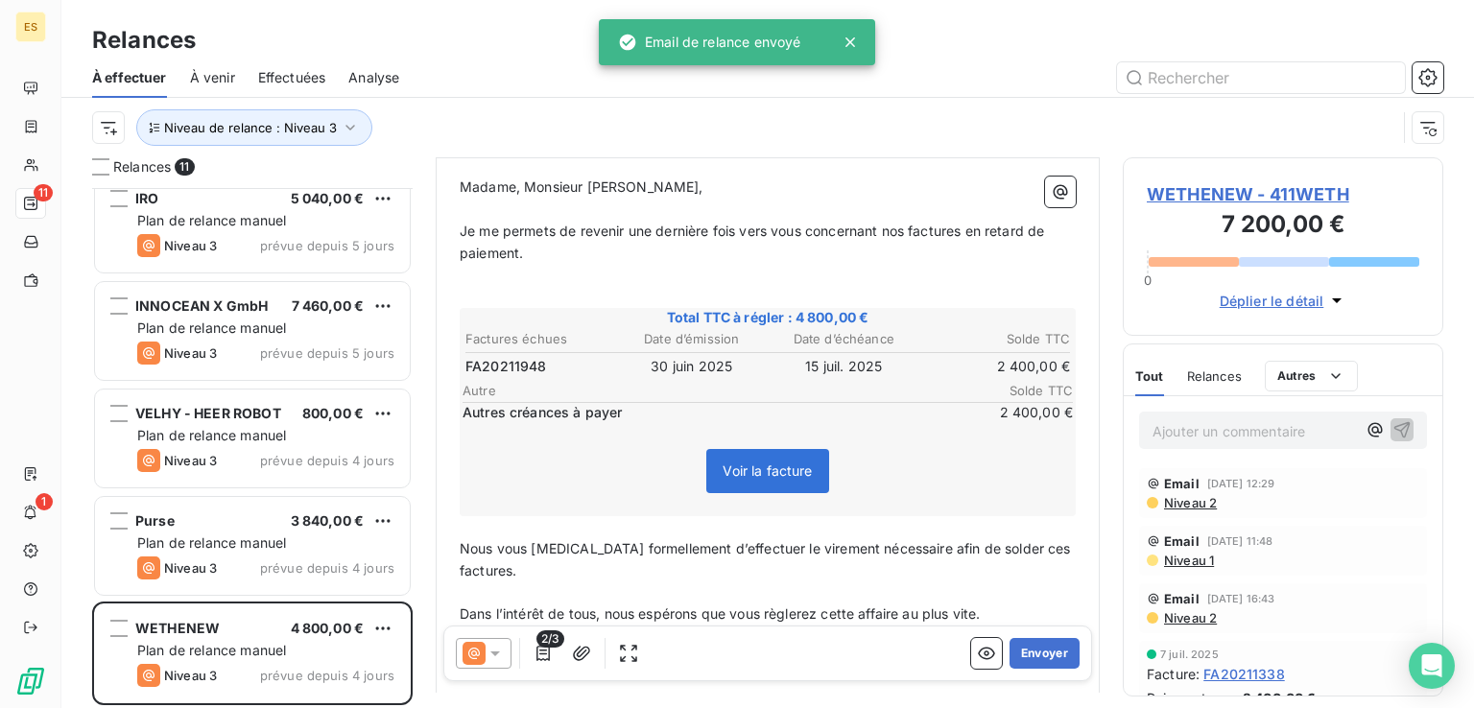
scroll to position [288, 0]
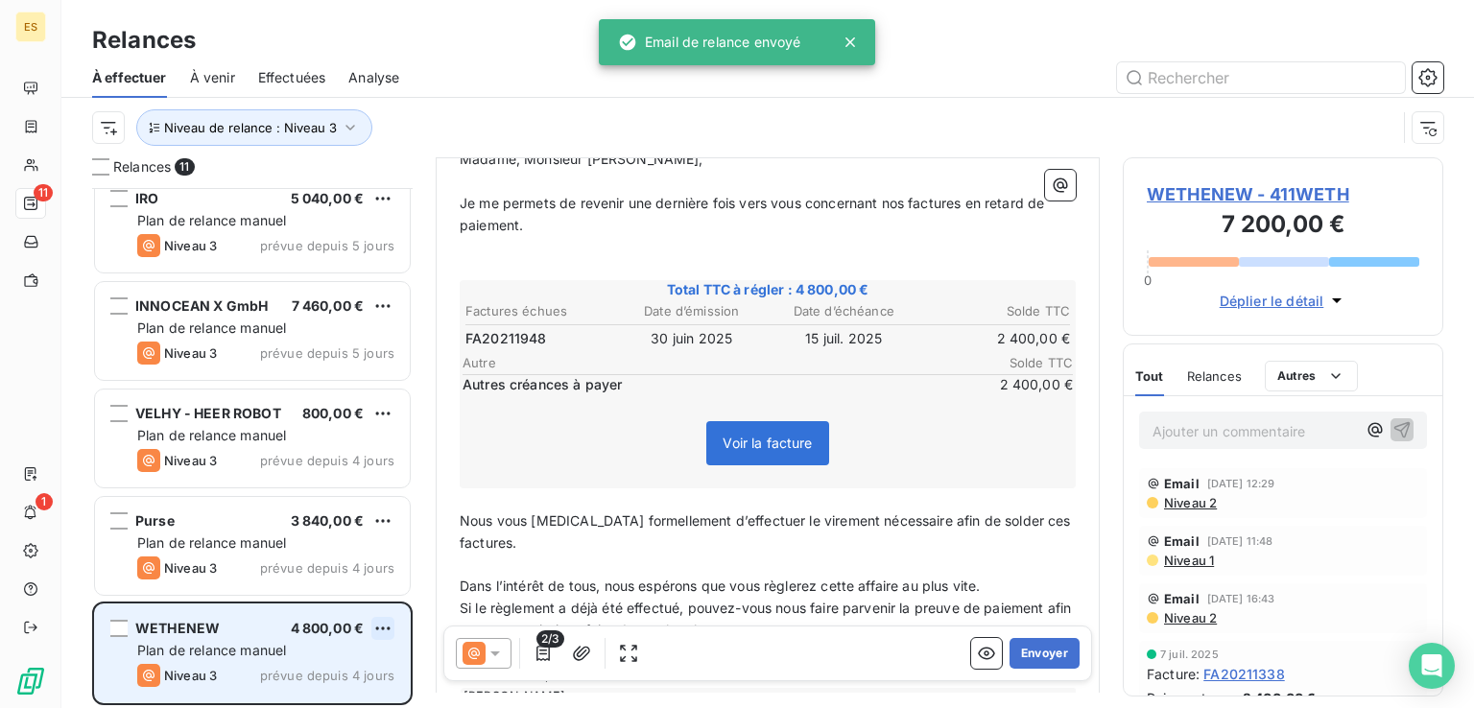
click at [390, 630] on html "ES 11 1 Relances À effectuer À venir Effectuées Analyse Niveau de relance : Niv…" at bounding box center [737, 354] width 1474 height 708
click at [346, 554] on div "Replanifier cette action" at bounding box center [300, 555] width 172 height 31
select select "7"
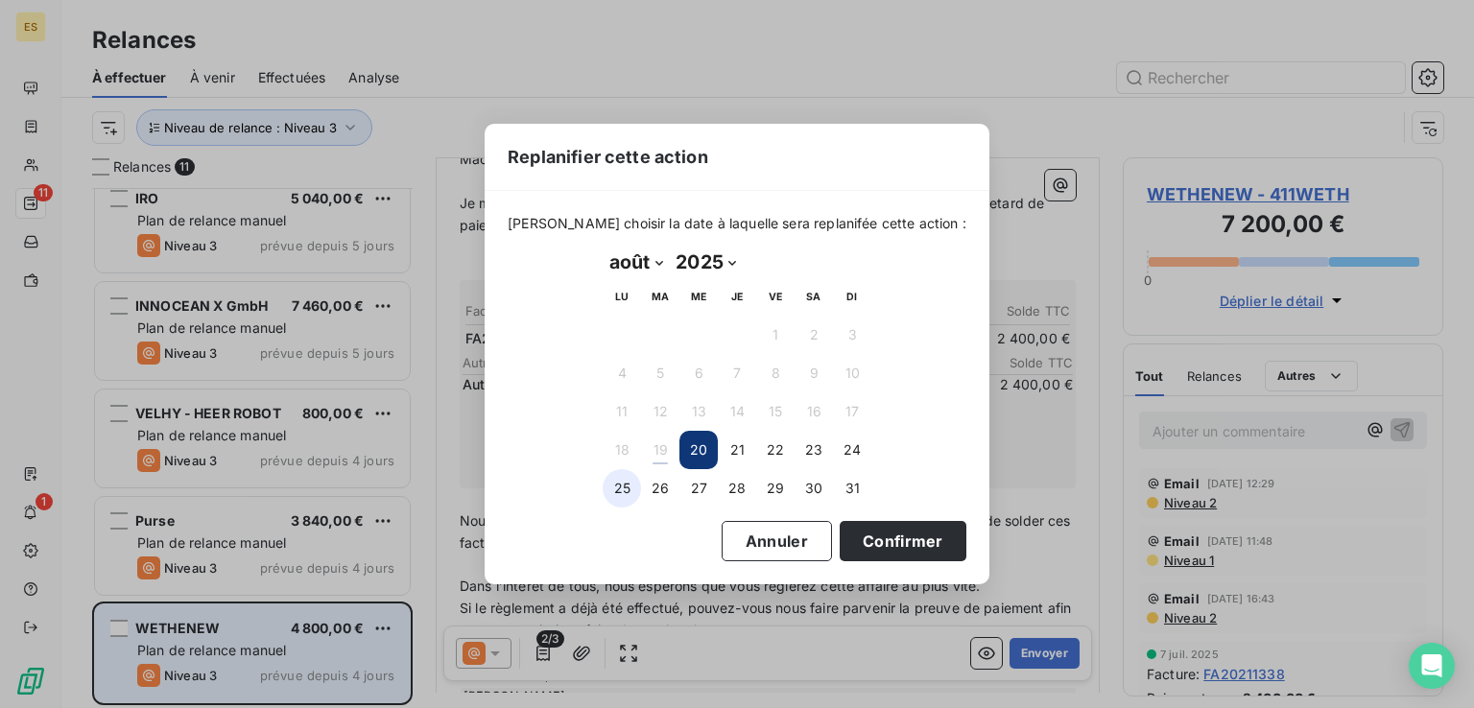
drag, startPoint x: 620, startPoint y: 500, endPoint x: 623, endPoint y: 489, distance: 10.9
click at [620, 499] on button "25" at bounding box center [621, 488] width 38 height 38
click at [839, 535] on button "Confirmer" at bounding box center [902, 541] width 127 height 40
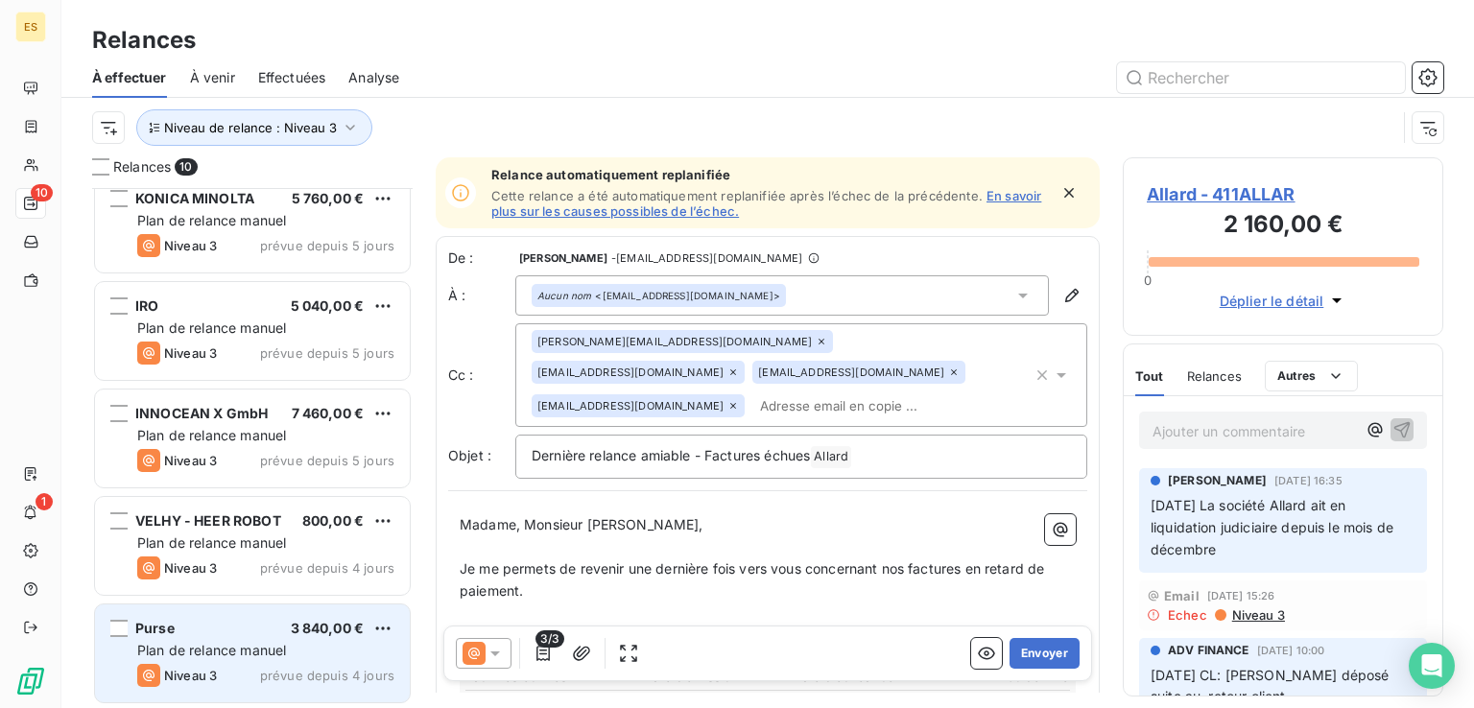
click at [286, 630] on div "Purse 3 840,00 €" at bounding box center [265, 628] width 257 height 17
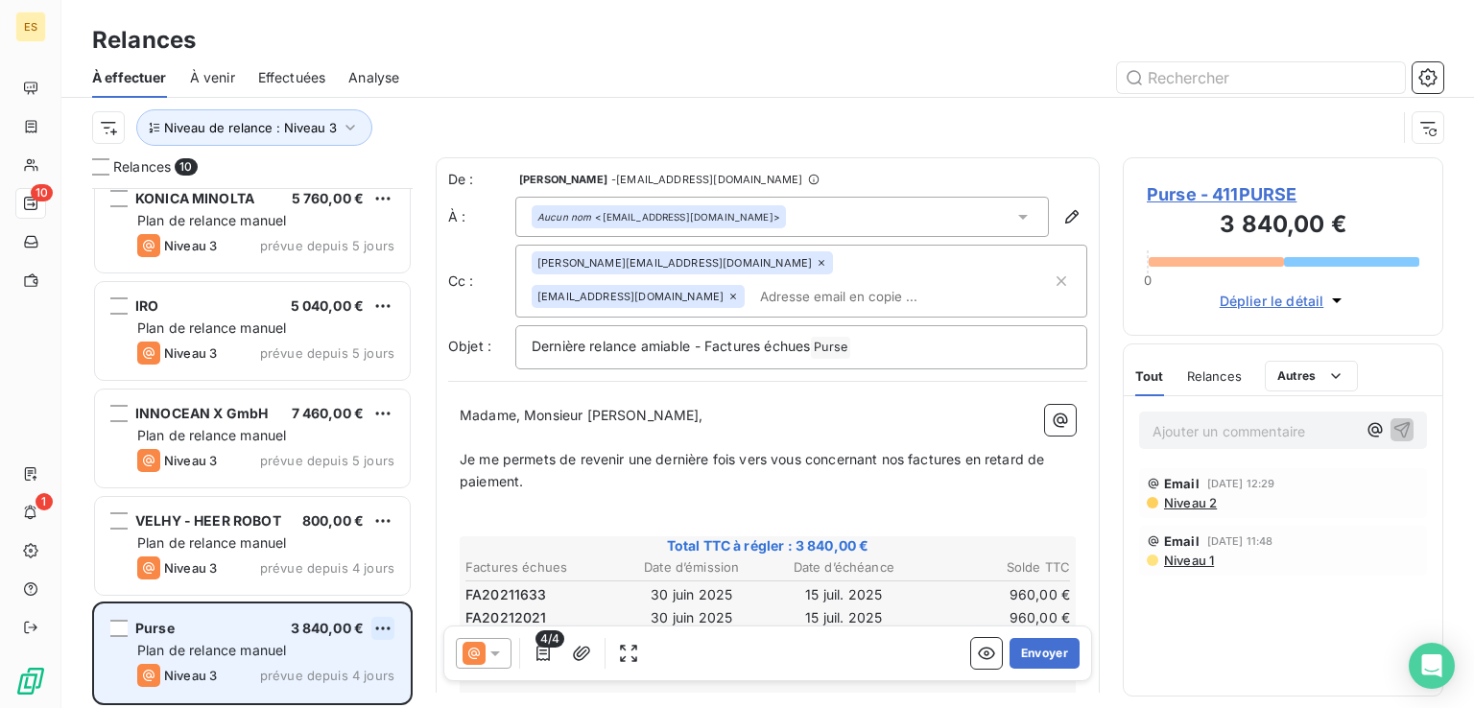
click at [381, 623] on html "ES 10 1 Relances À effectuer À venir Effectuées Analyse Niveau de relance : Niv…" at bounding box center [737, 354] width 1474 height 708
click at [349, 566] on div "Replanifier cette action" at bounding box center [300, 555] width 172 height 31
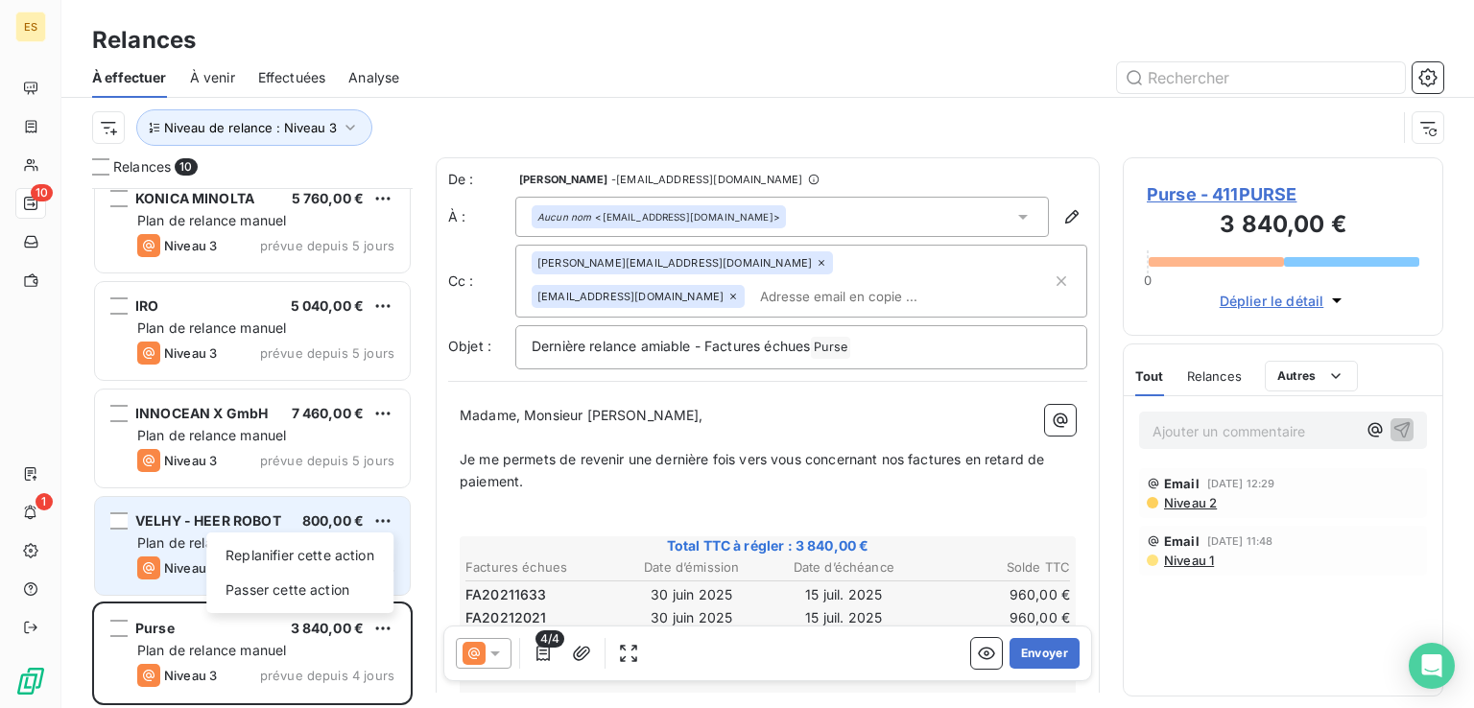
select select "7"
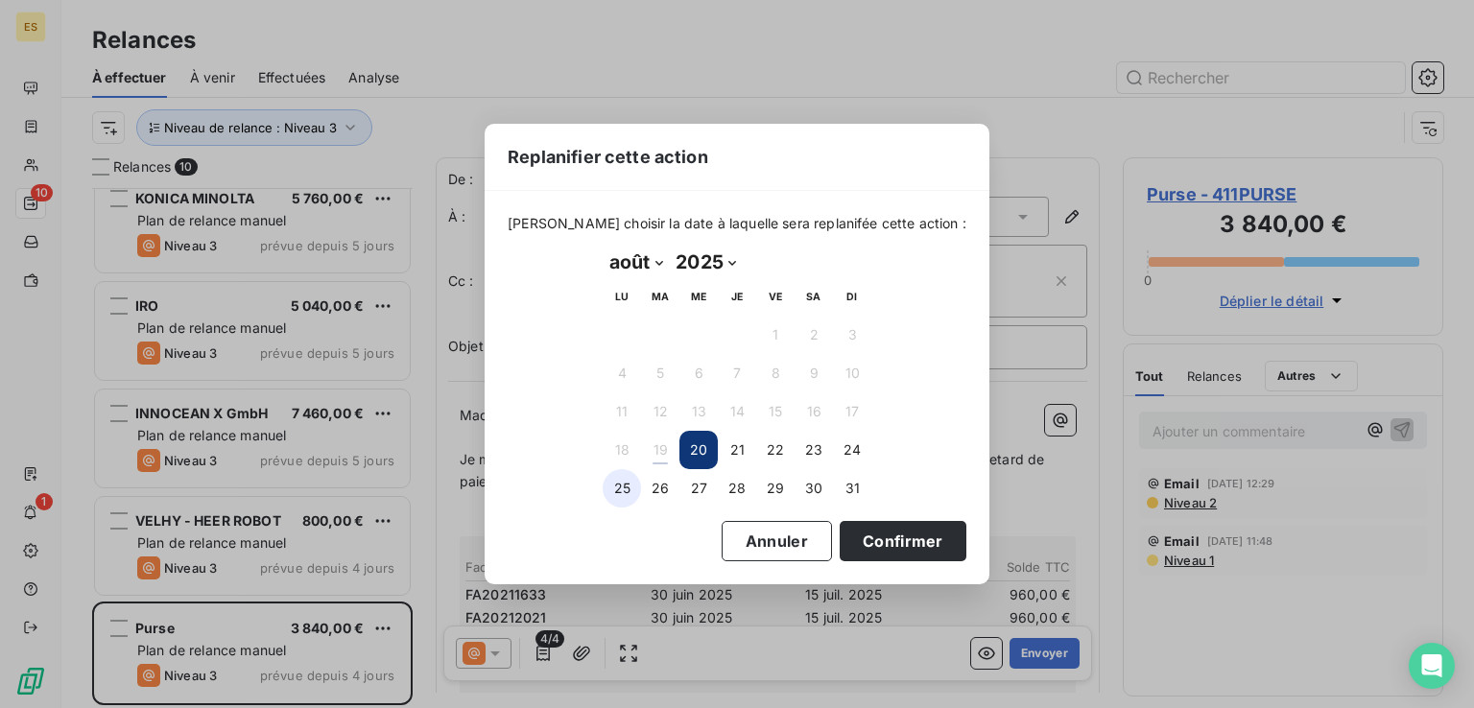
click at [607, 484] on button "25" at bounding box center [621, 488] width 38 height 38
click at [867, 533] on button "Confirmer" at bounding box center [902, 541] width 127 height 40
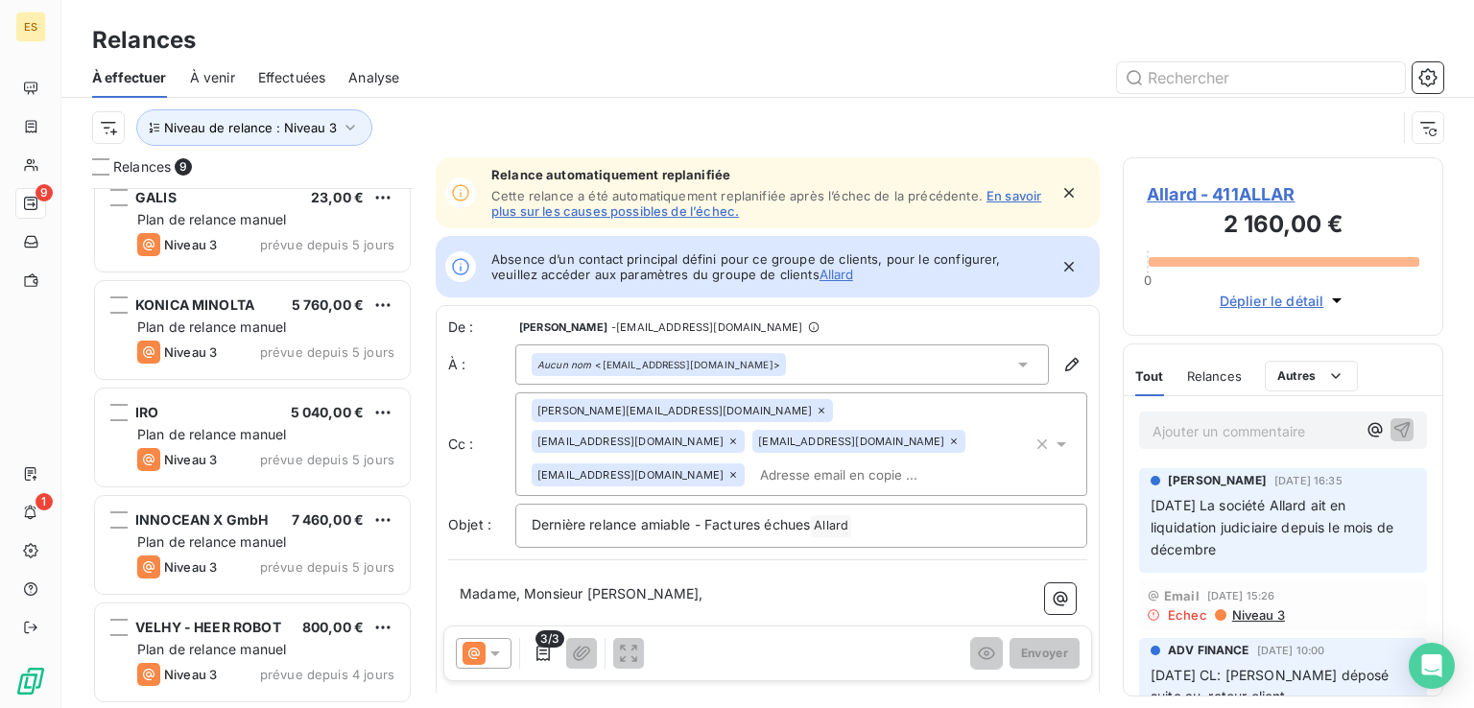
scroll to position [447, 0]
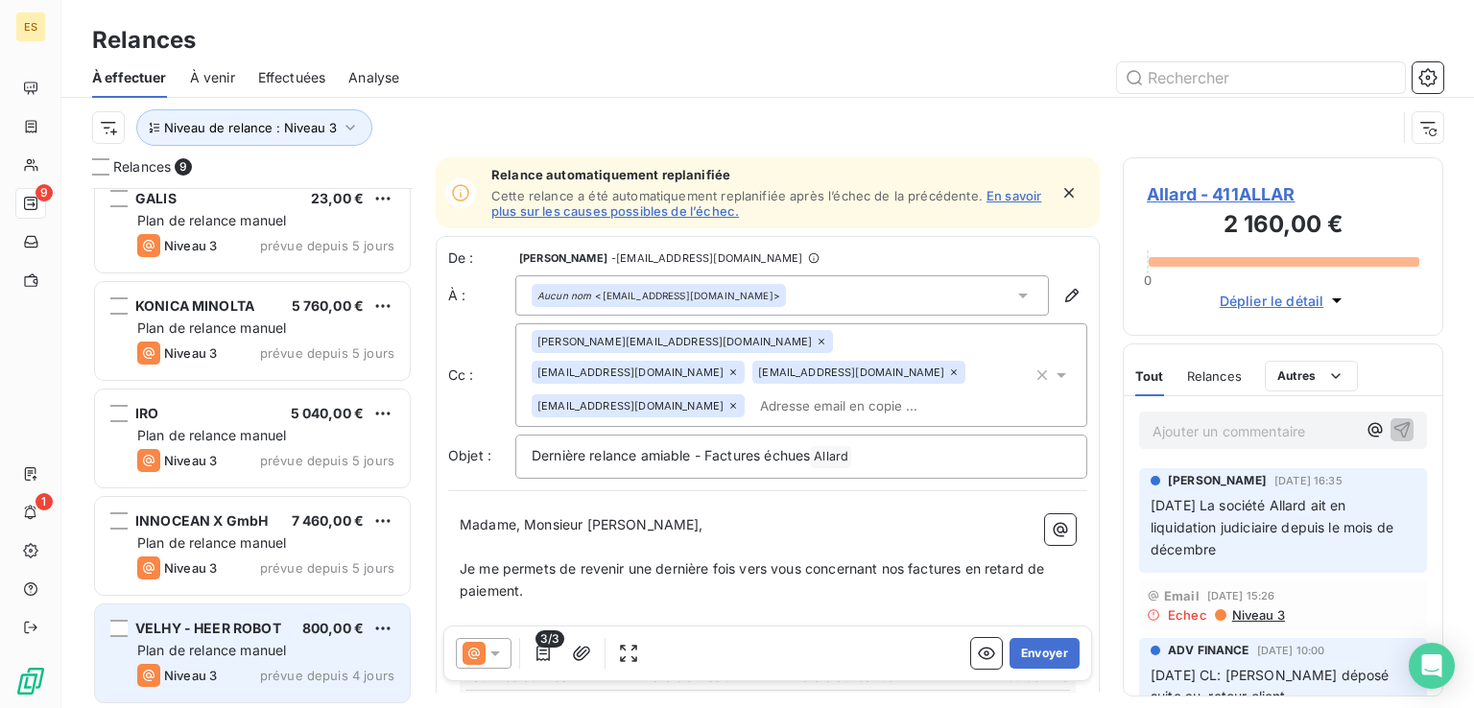
click at [264, 627] on span "VELHY - HEER ROBOT" at bounding box center [208, 628] width 146 height 16
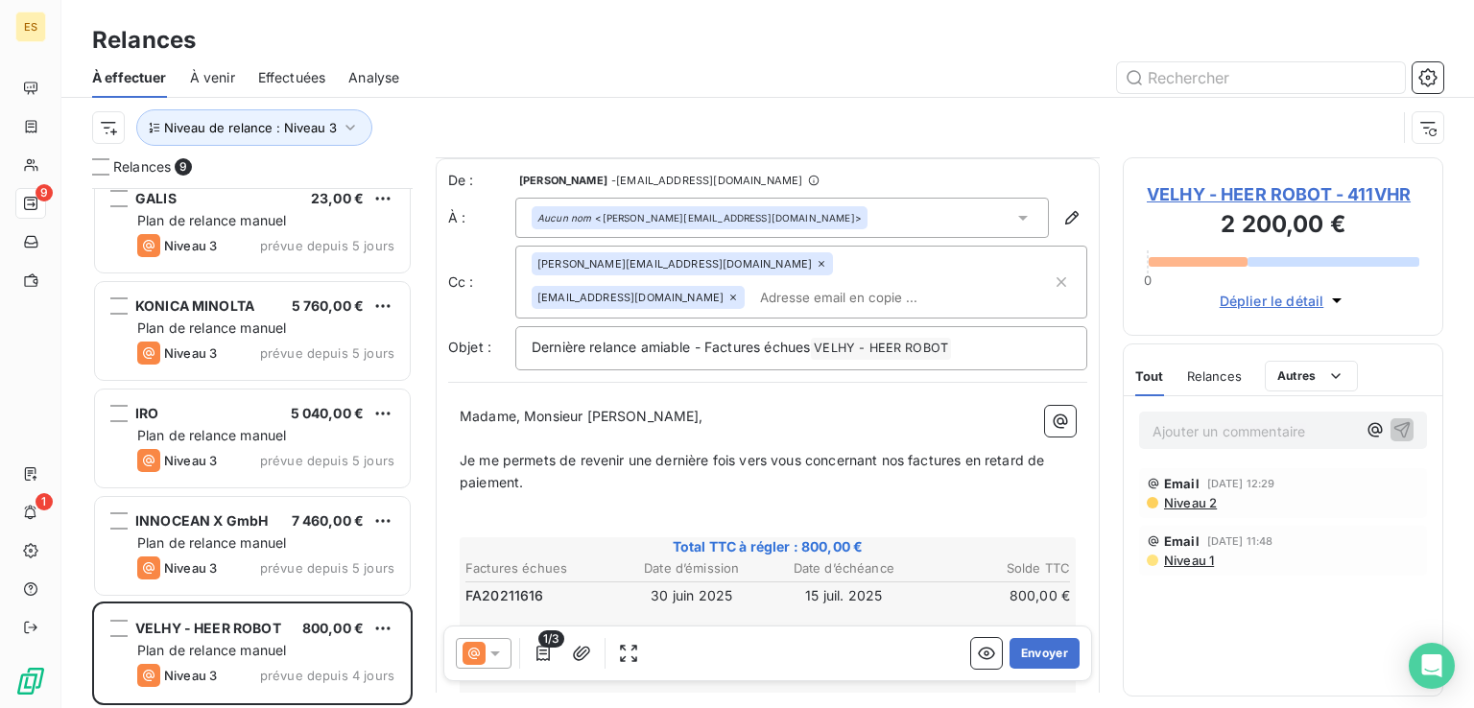
scroll to position [288, 0]
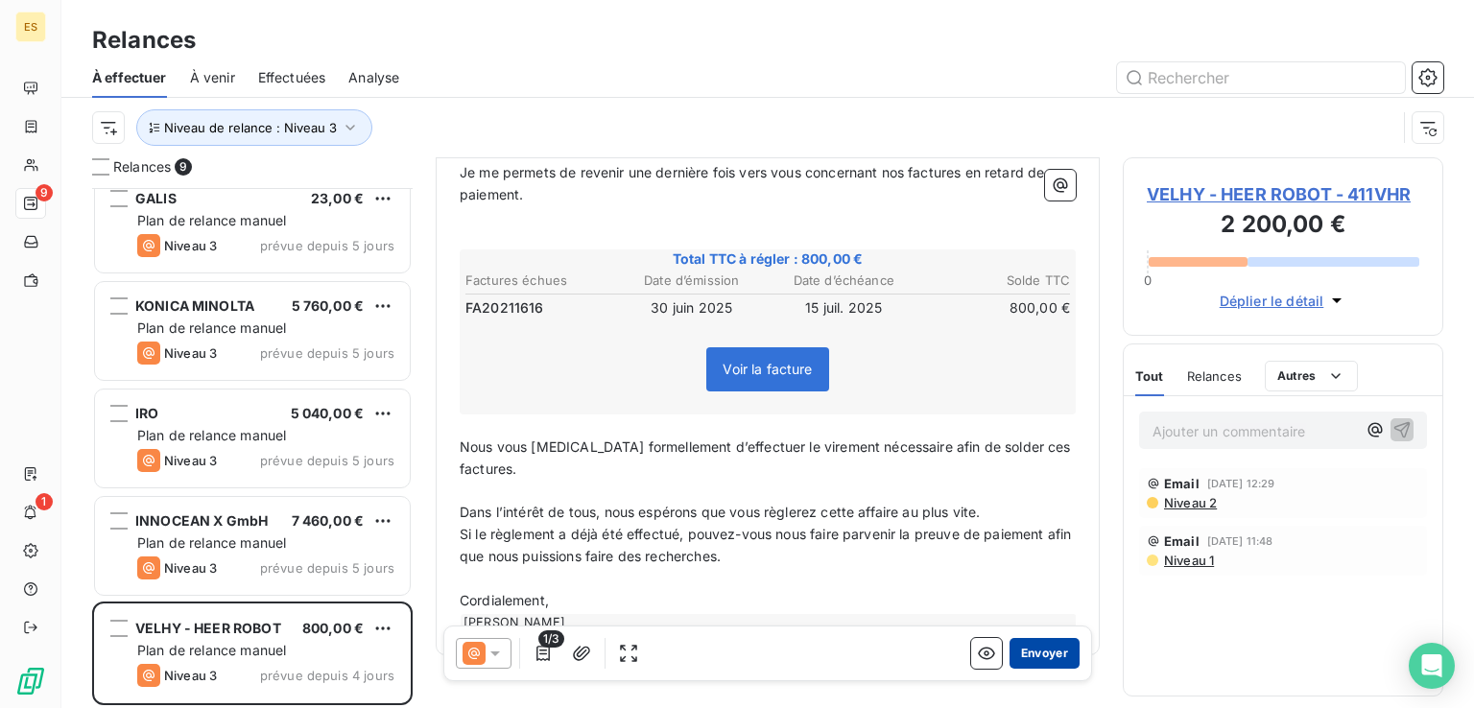
click at [1010, 649] on button "Envoyer" at bounding box center [1044, 653] width 70 height 31
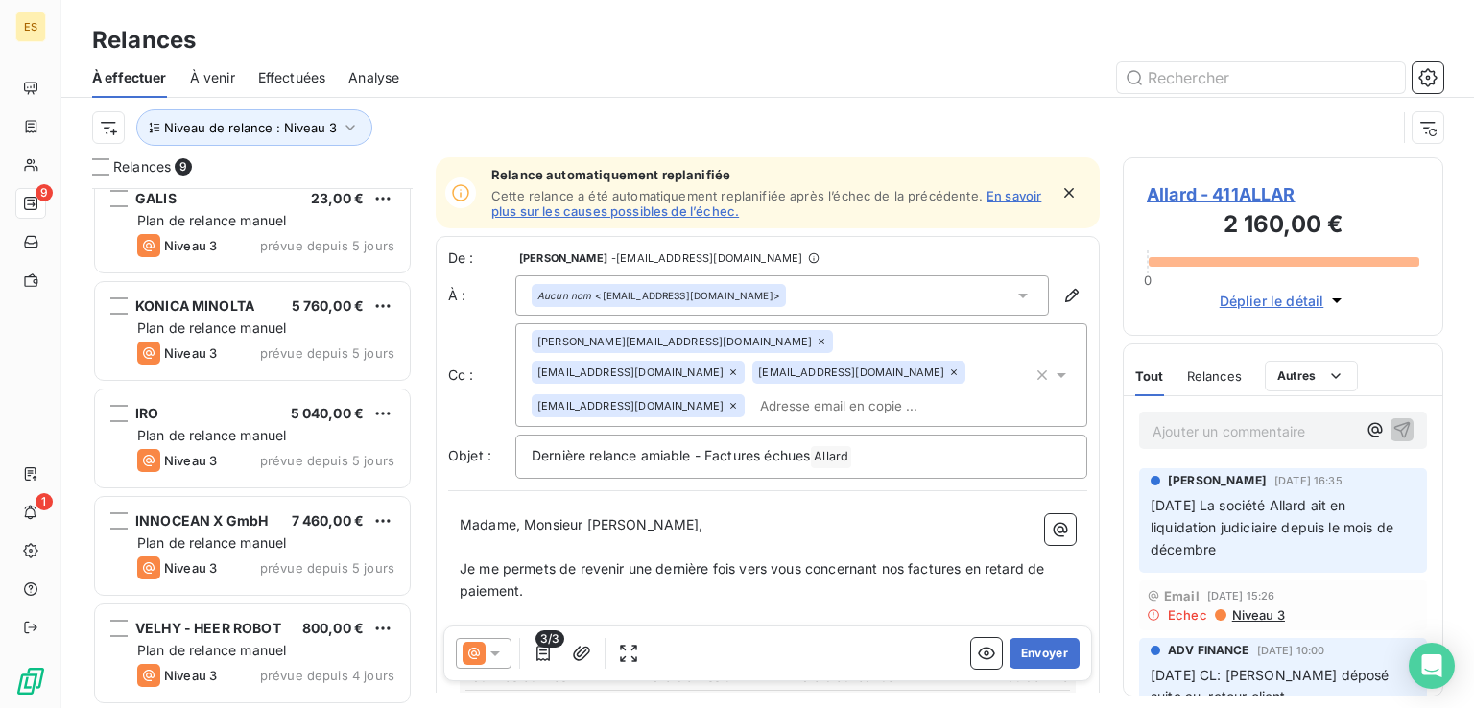
scroll to position [340, 0]
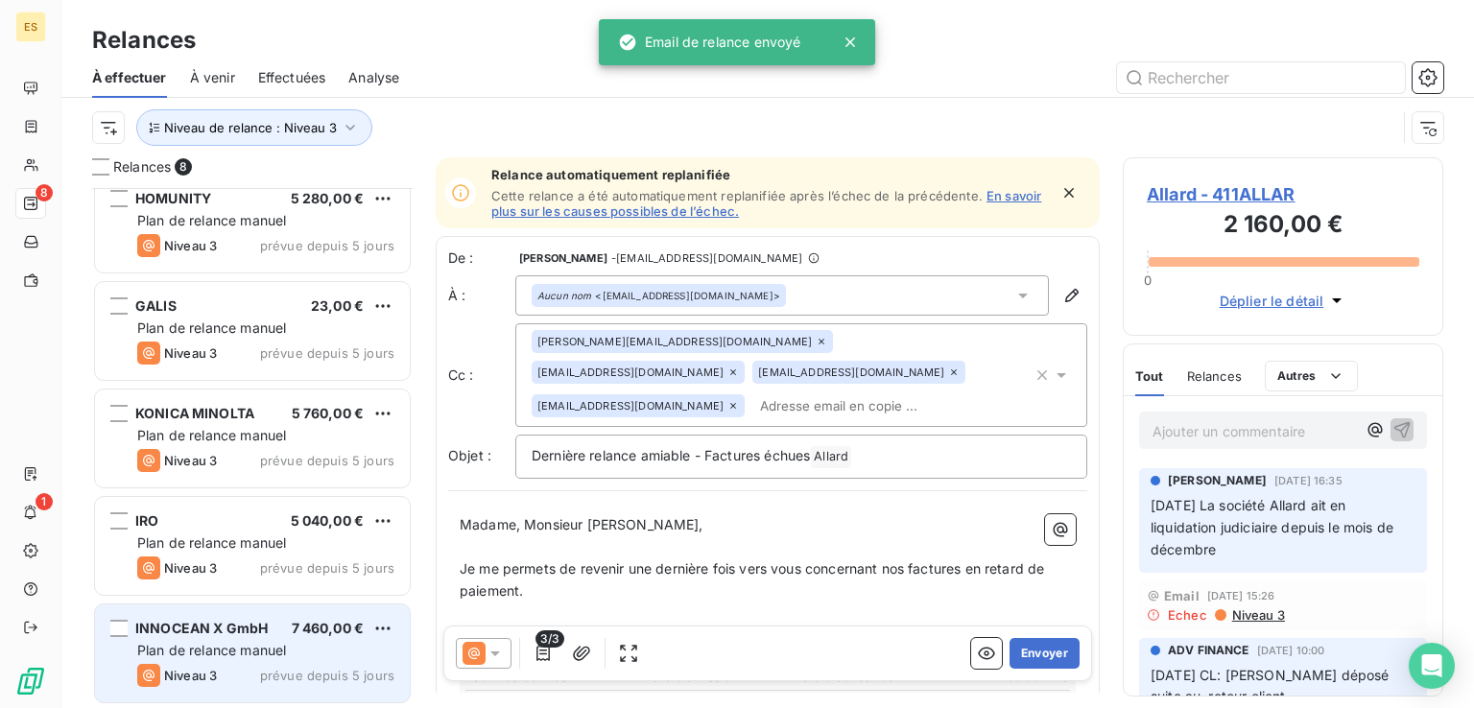
click at [279, 645] on span "Plan de relance manuel" at bounding box center [211, 650] width 149 height 16
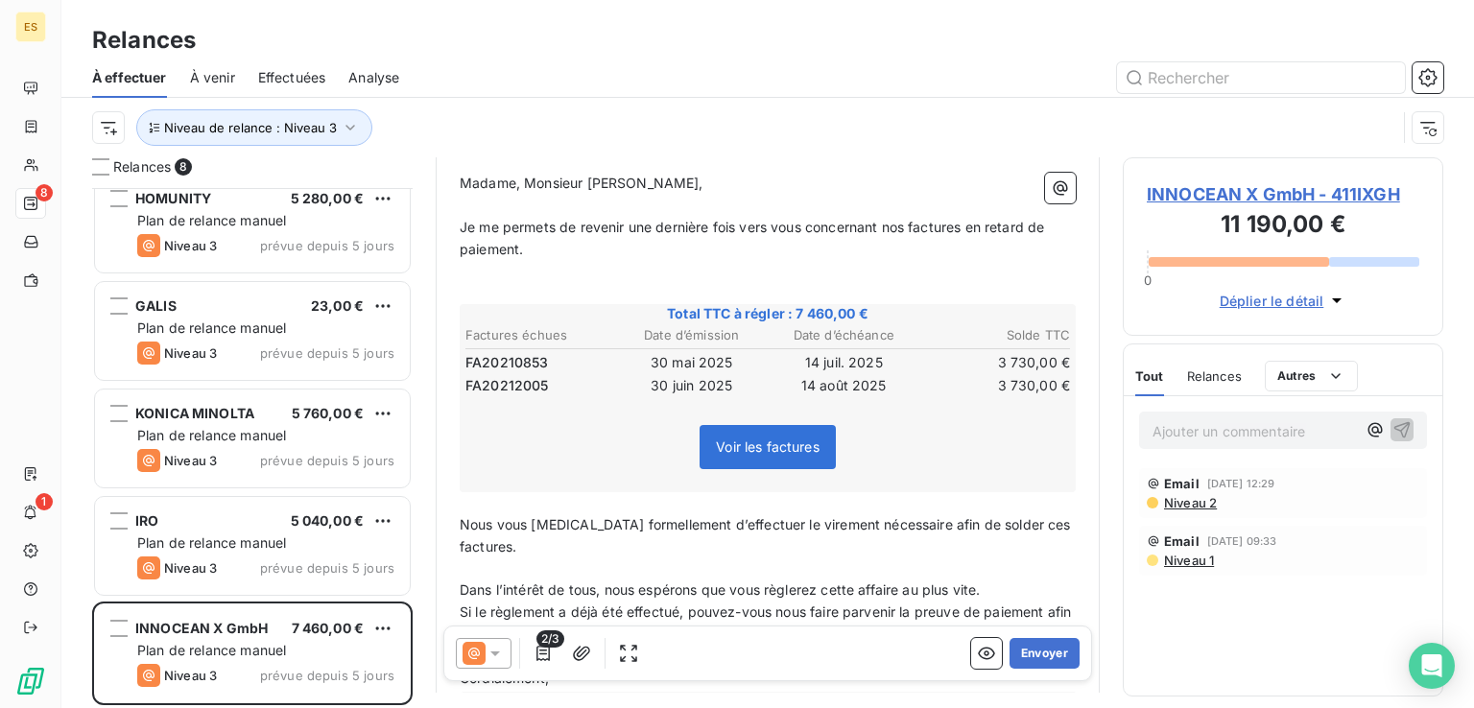
scroll to position [348, 0]
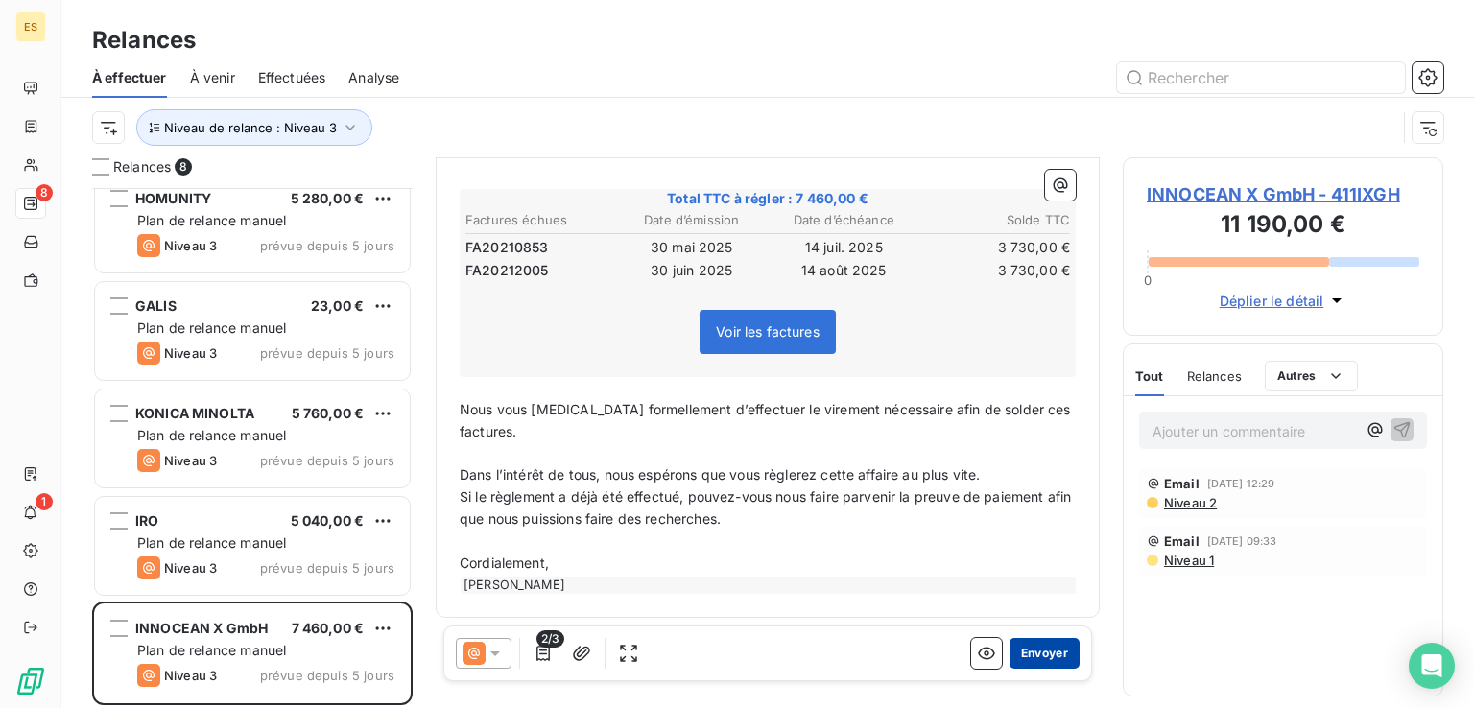
click at [1014, 647] on button "Envoyer" at bounding box center [1044, 653] width 70 height 31
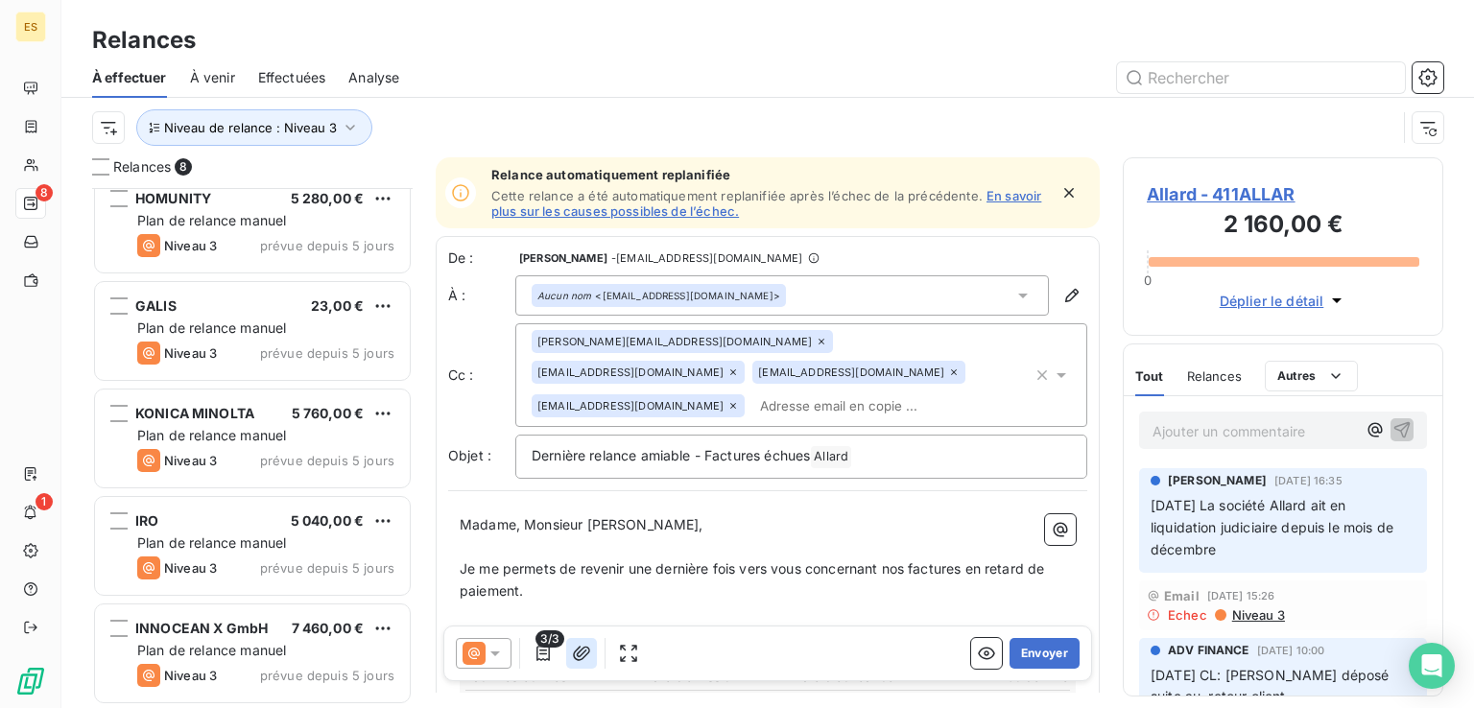
scroll to position [232, 0]
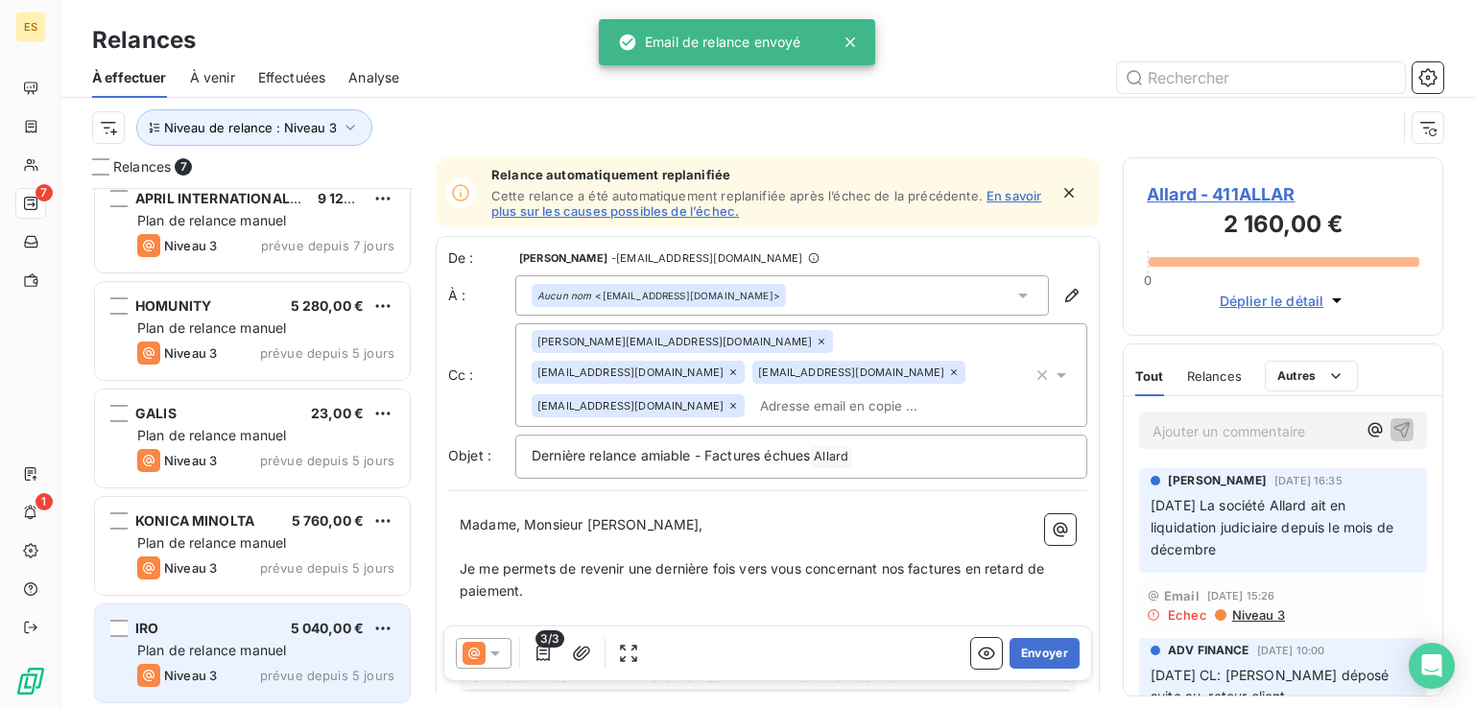
click at [259, 653] on span "Plan de relance manuel" at bounding box center [211, 650] width 149 height 16
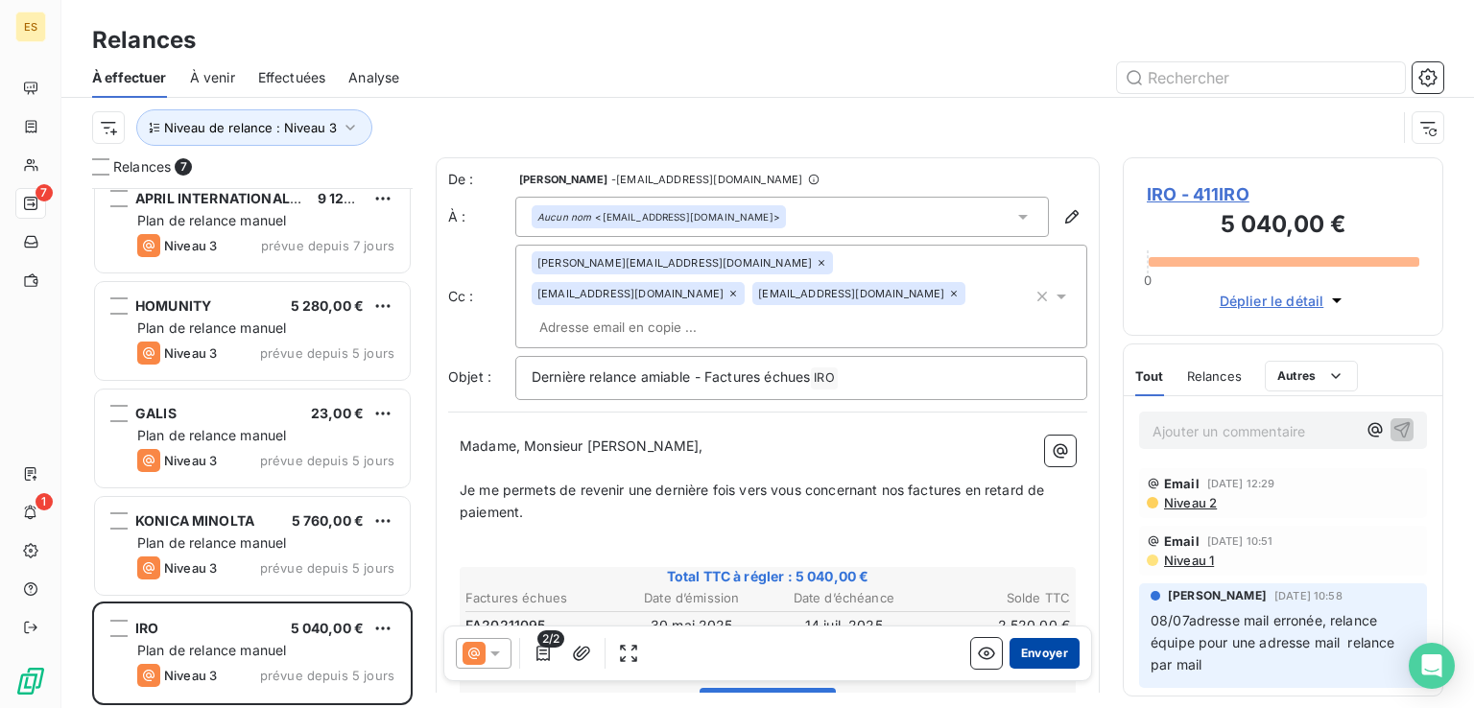
click at [1019, 653] on button "Envoyer" at bounding box center [1044, 653] width 70 height 31
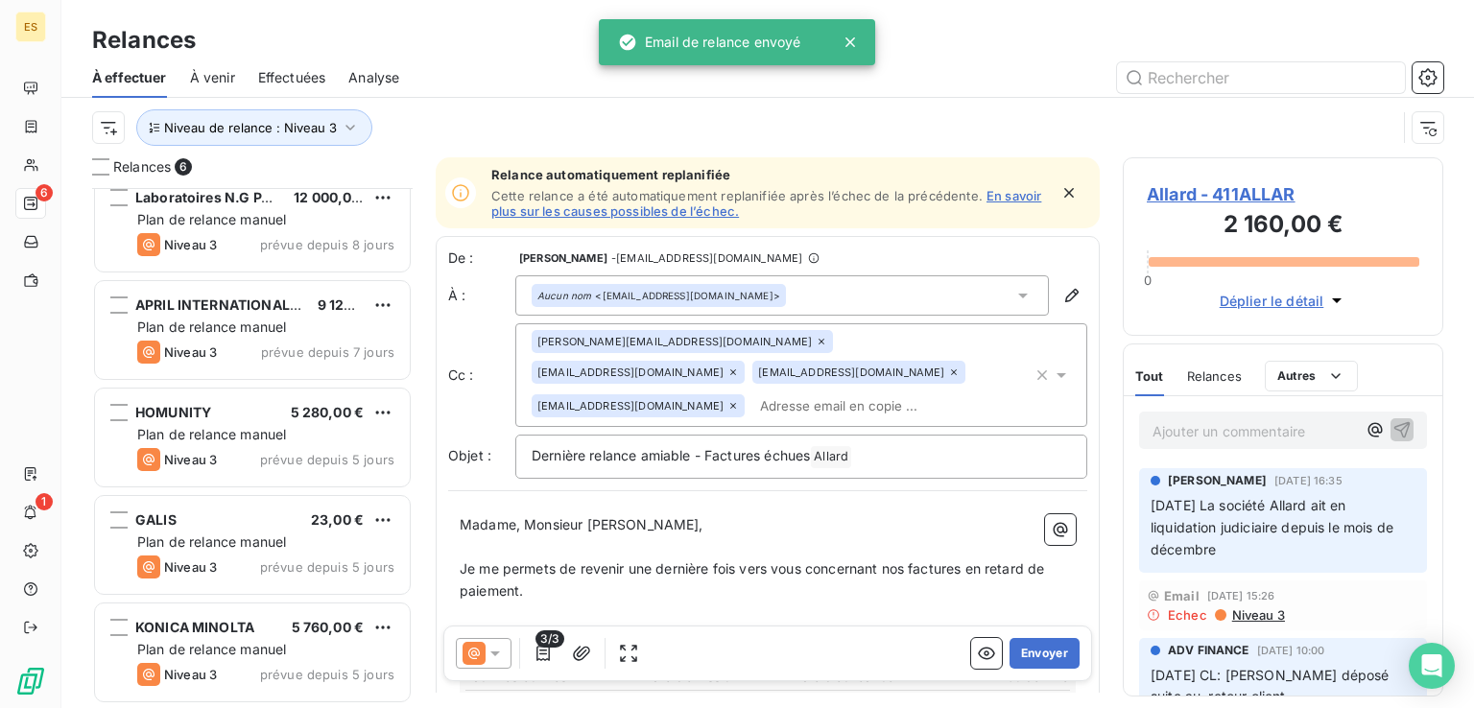
scroll to position [125, 0]
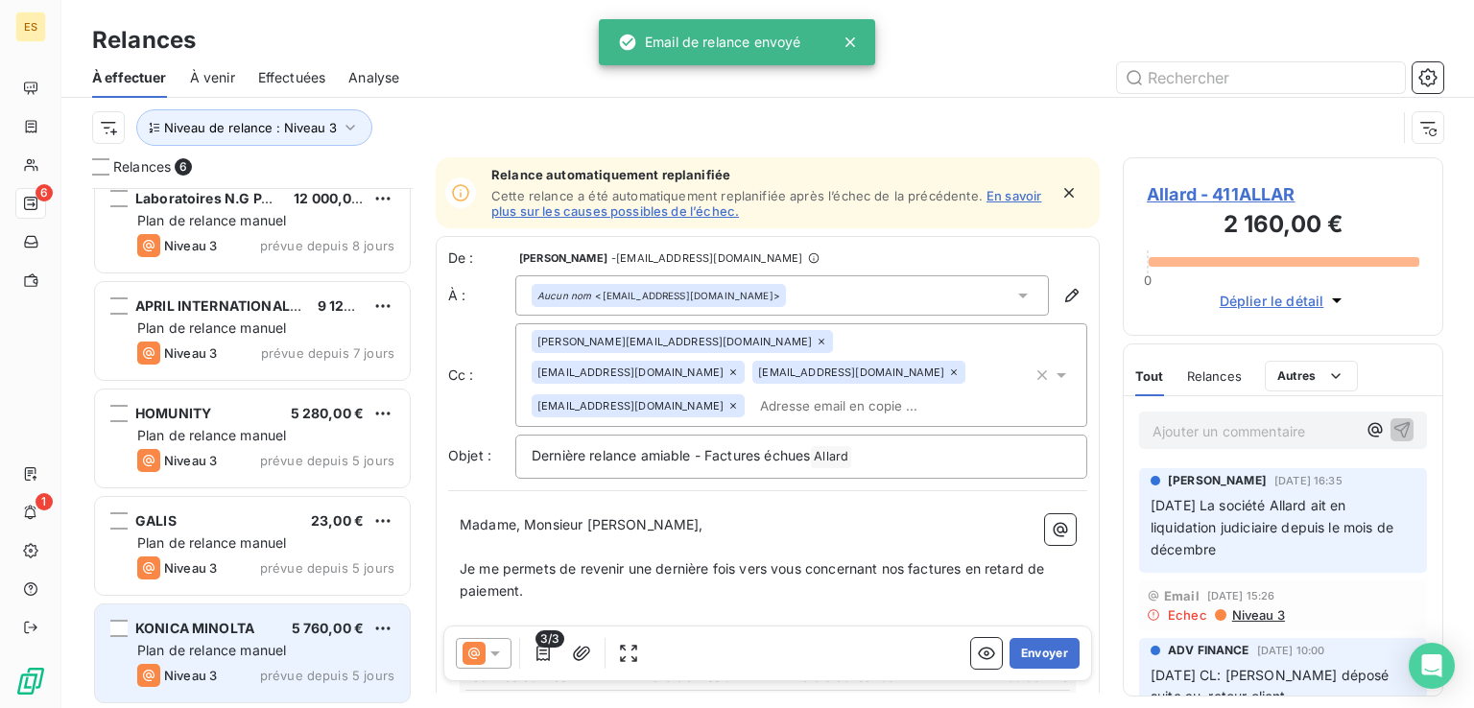
click at [246, 632] on span "KONICA MINOLTA" at bounding box center [194, 628] width 119 height 16
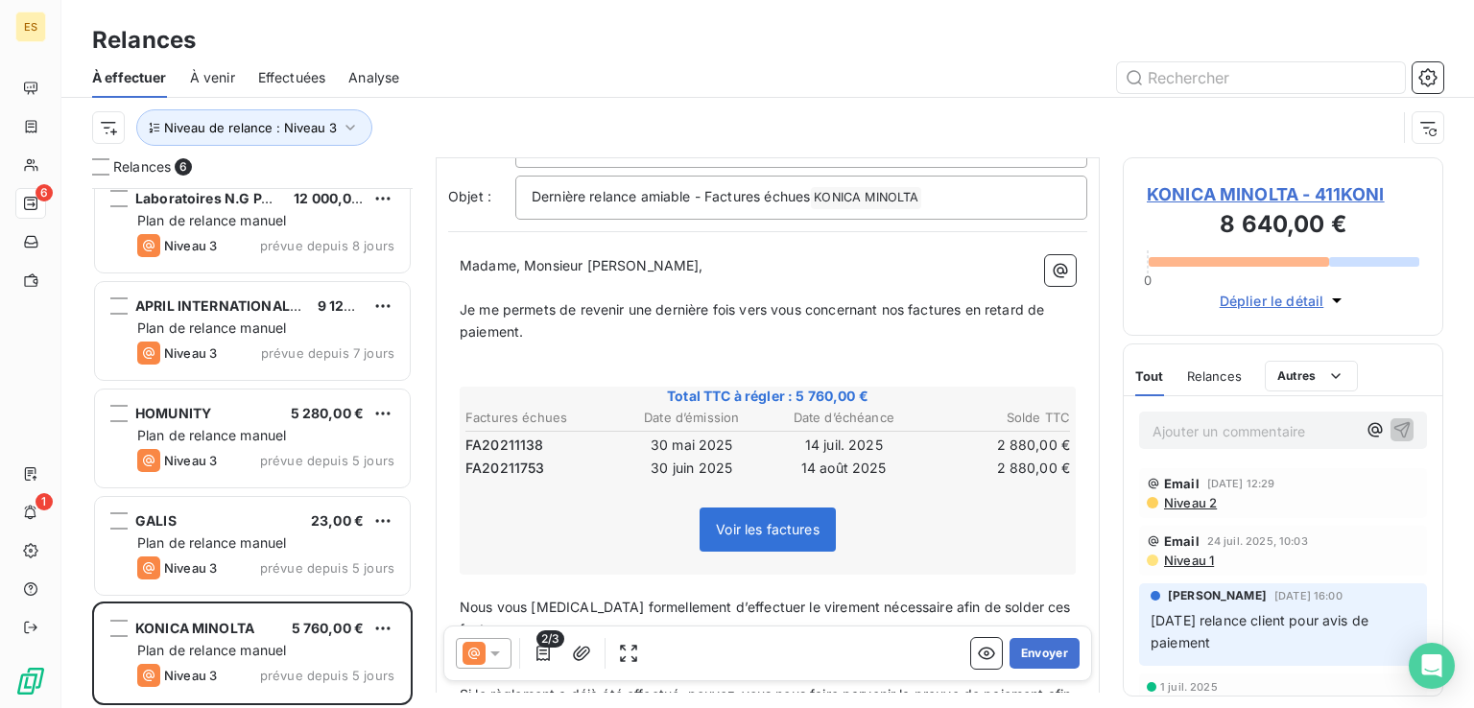
scroll to position [288, 0]
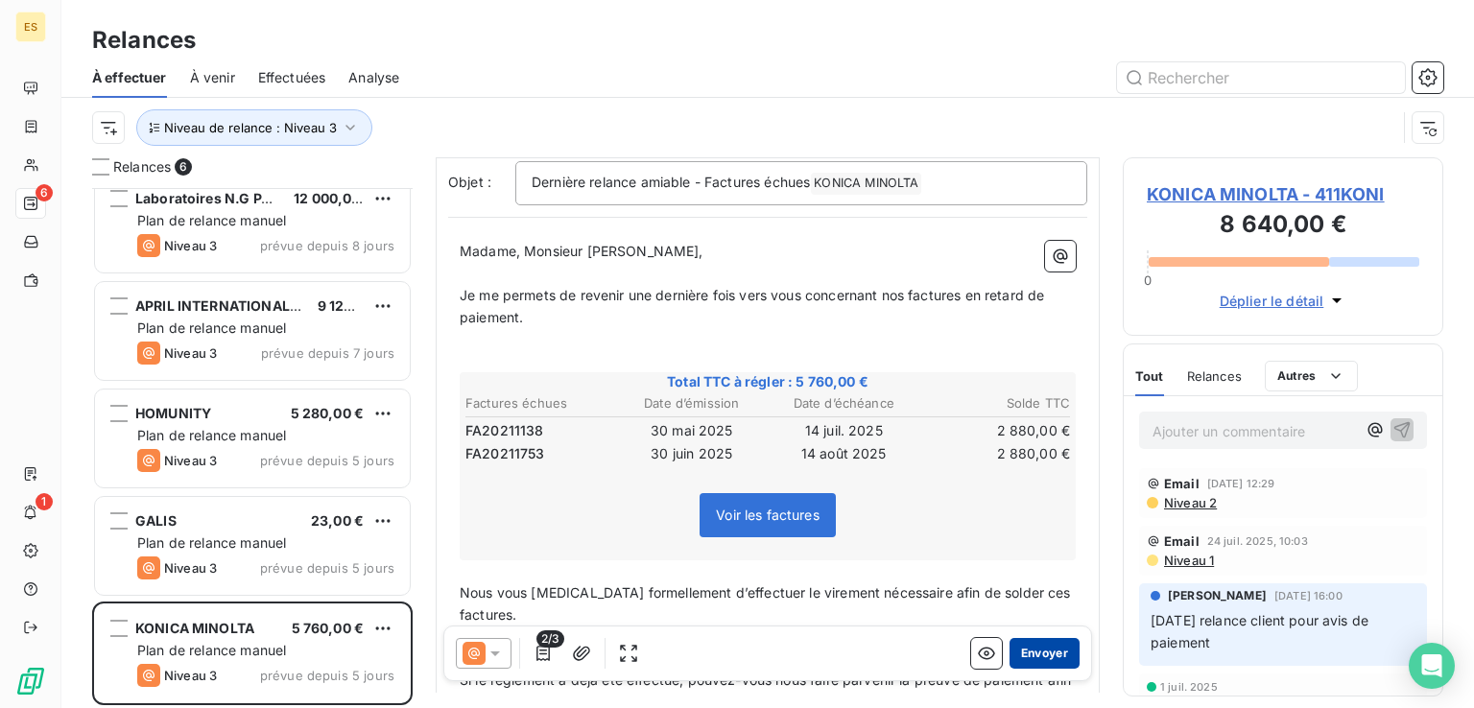
click at [1049, 654] on button "Envoyer" at bounding box center [1044, 653] width 70 height 31
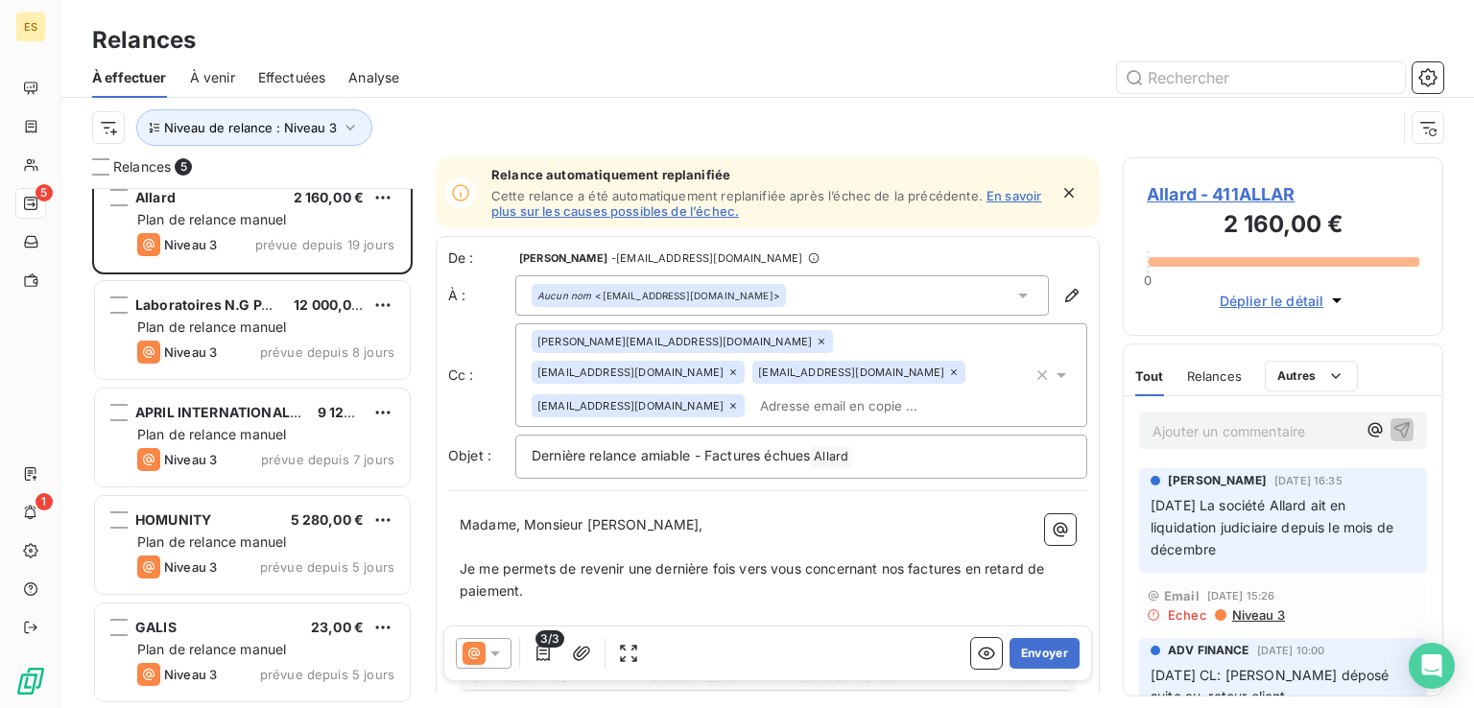
scroll to position [17, 0]
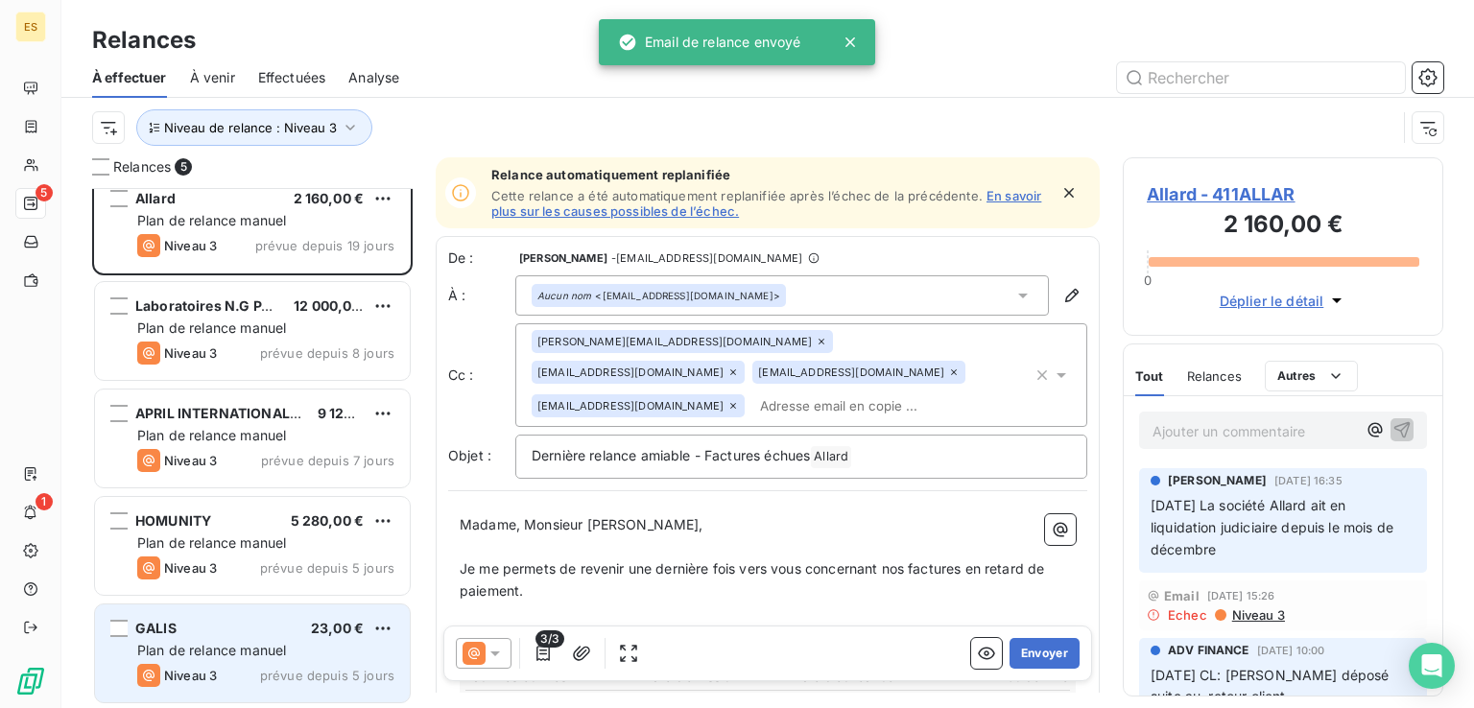
click at [248, 649] on span "Plan de relance manuel" at bounding box center [211, 650] width 149 height 16
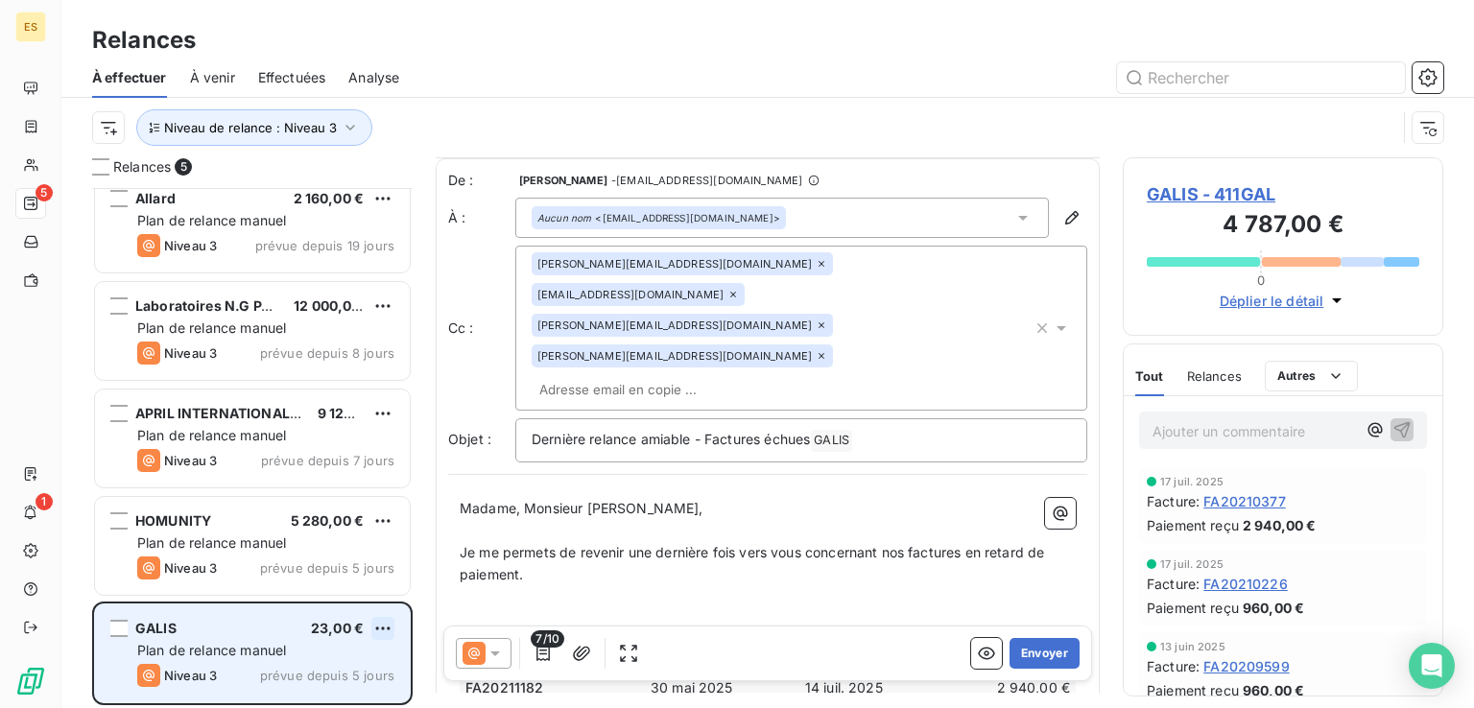
click at [386, 621] on html "ES 5 1 Relances À effectuer À venir Effectuées Analyse Niveau de relance : Nive…" at bounding box center [737, 354] width 1474 height 708
click at [353, 565] on div "Replanifier cette action" at bounding box center [300, 555] width 172 height 31
select select "7"
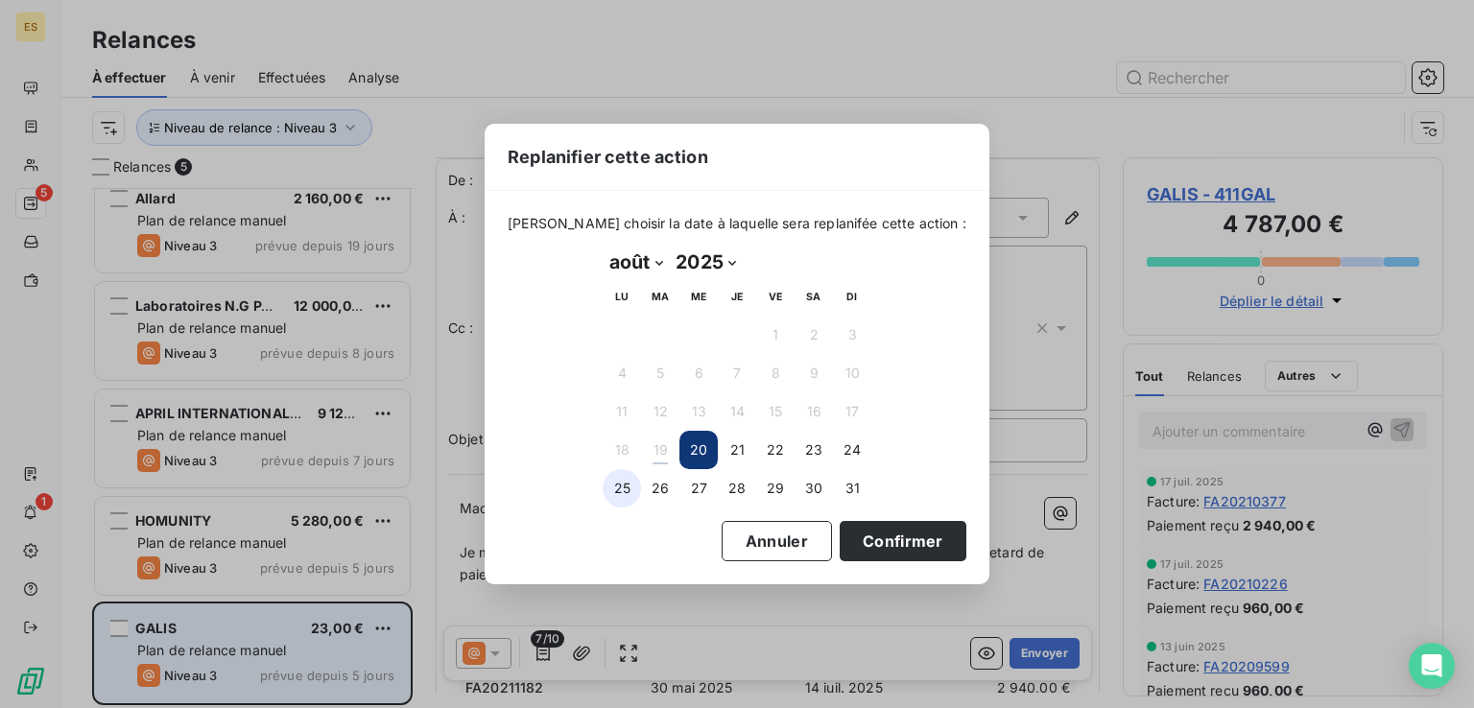
click at [619, 484] on button "25" at bounding box center [621, 488] width 38 height 38
drag, startPoint x: 883, startPoint y: 536, endPoint x: 829, endPoint y: 539, distance: 53.8
click at [883, 536] on button "Confirmer" at bounding box center [902, 541] width 127 height 40
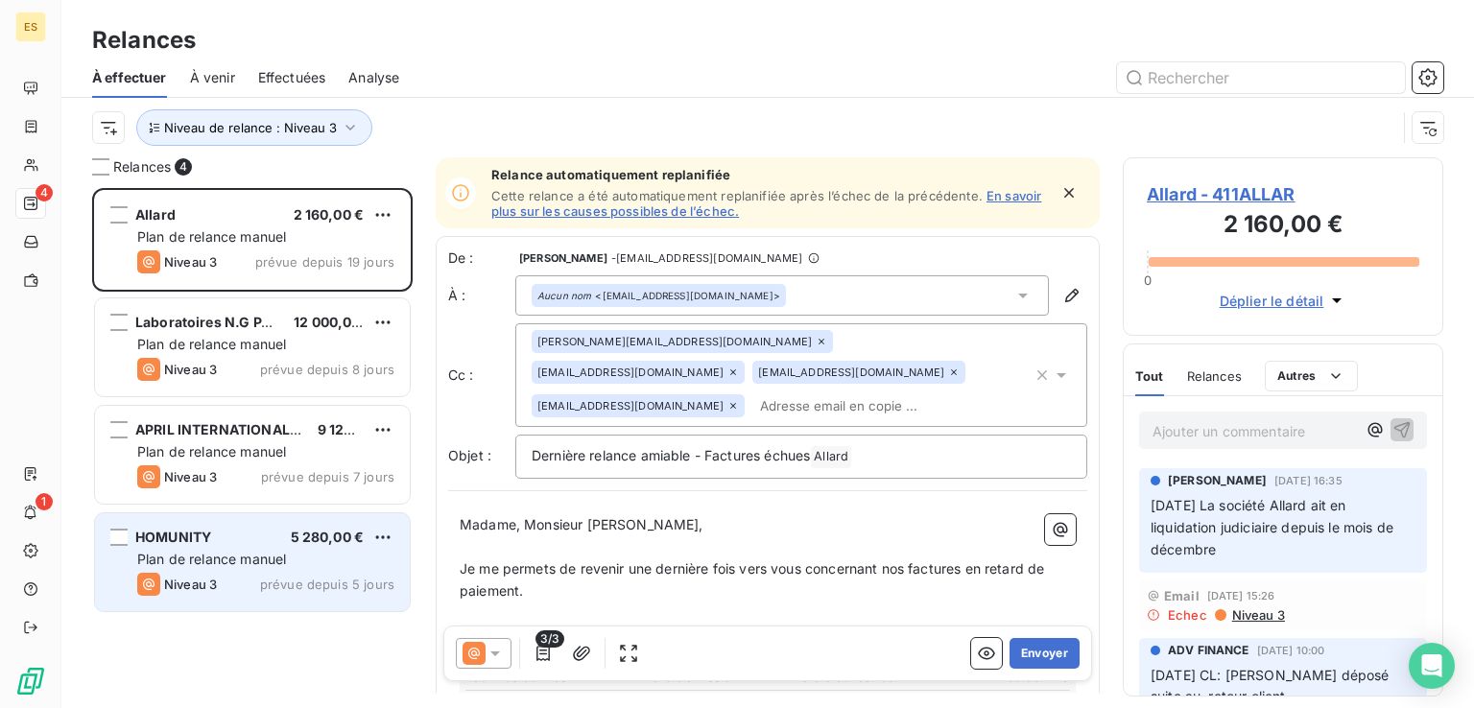
click at [258, 578] on div "Niveau 3 prévue depuis 5 jours" at bounding box center [265, 584] width 257 height 23
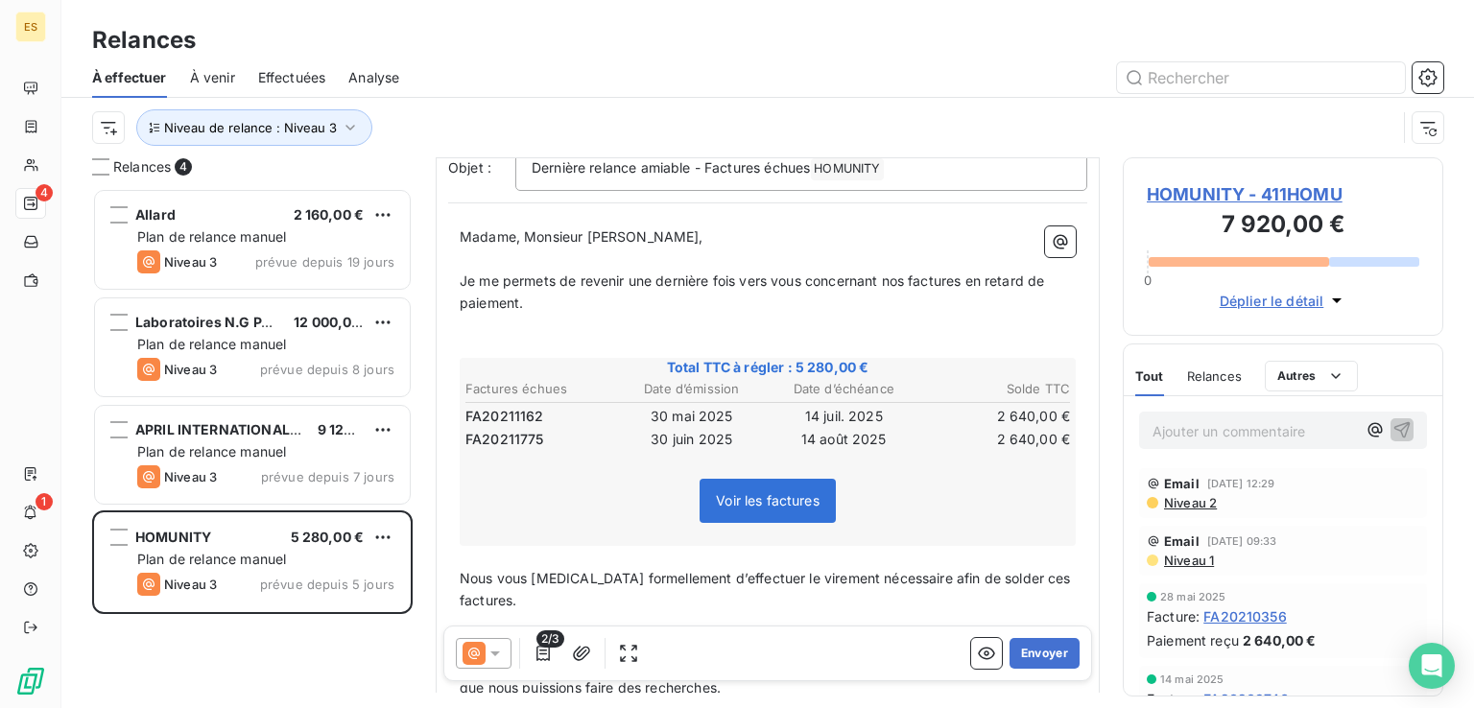
scroll to position [288, 0]
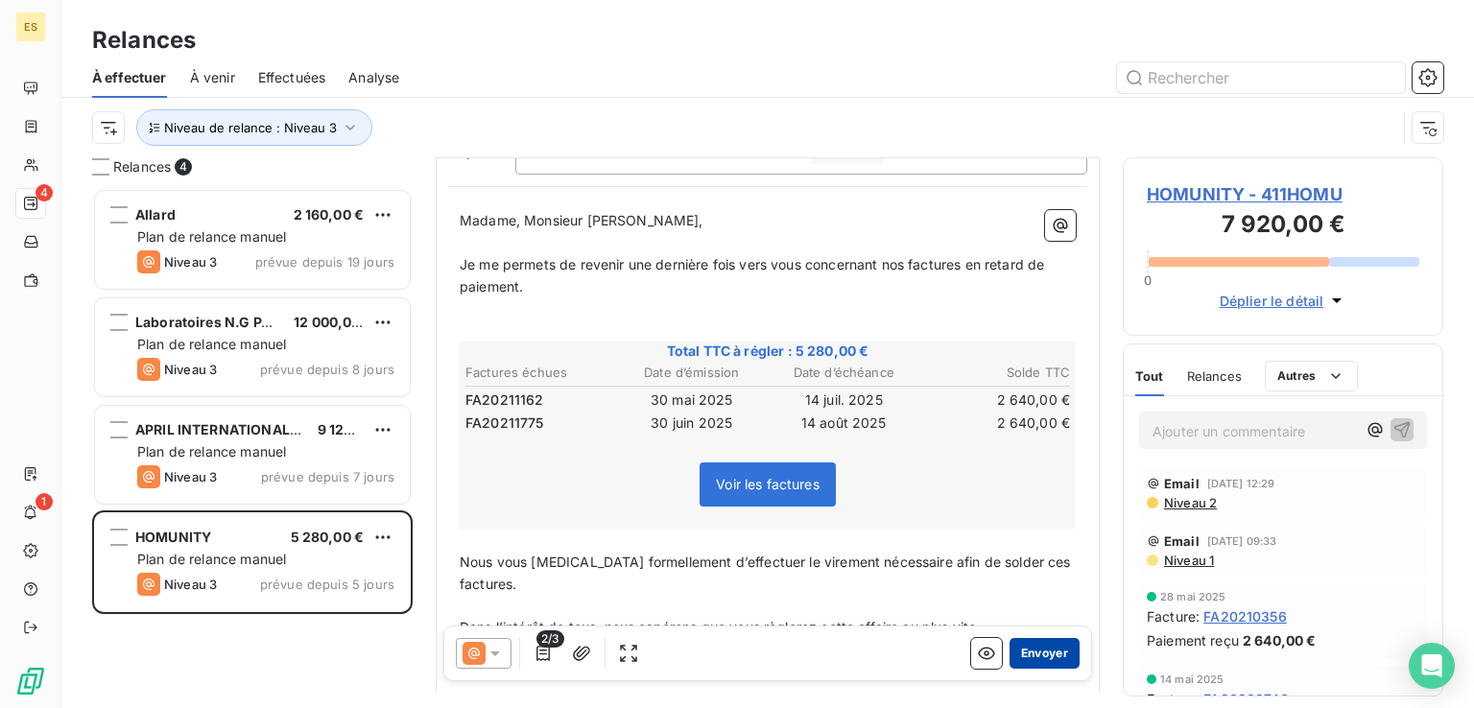
click at [1031, 655] on button "Envoyer" at bounding box center [1044, 653] width 70 height 31
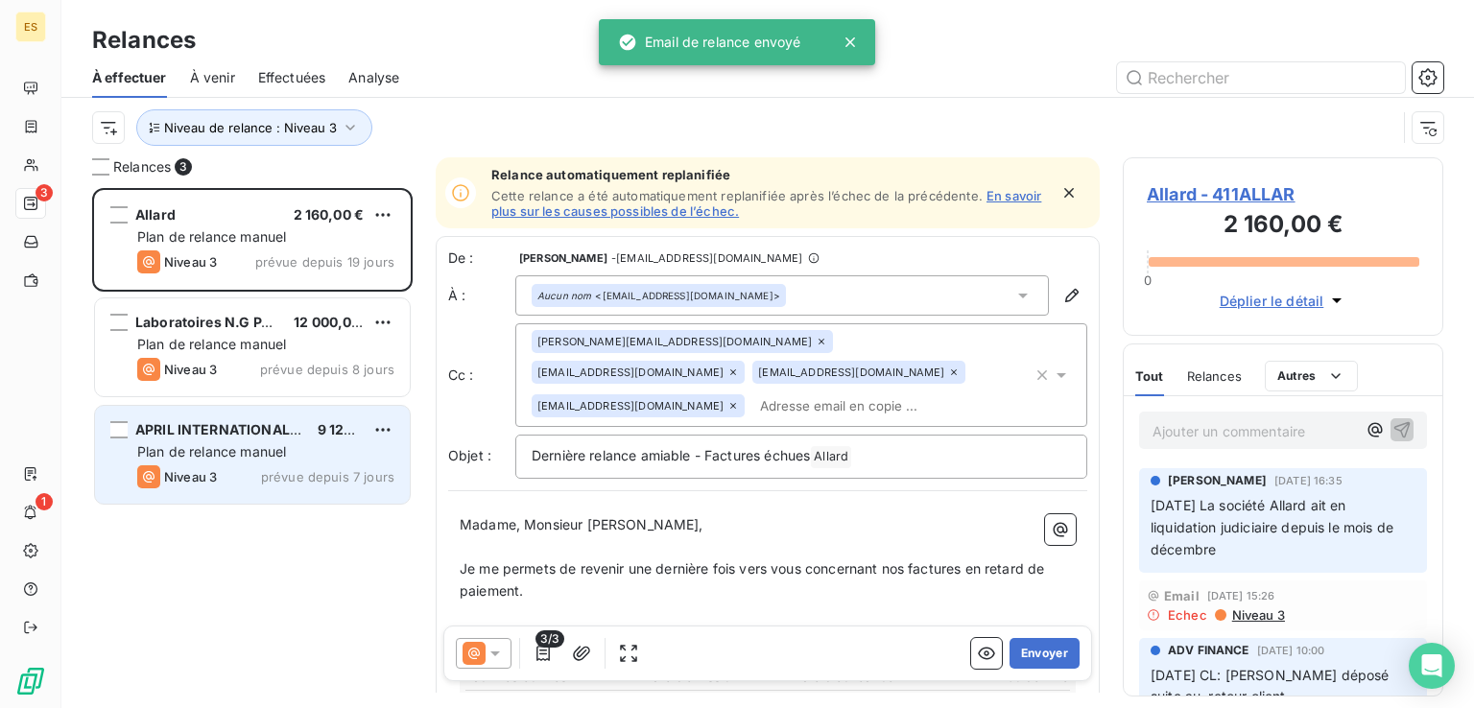
click at [248, 443] on span "Plan de relance manuel" at bounding box center [211, 451] width 149 height 16
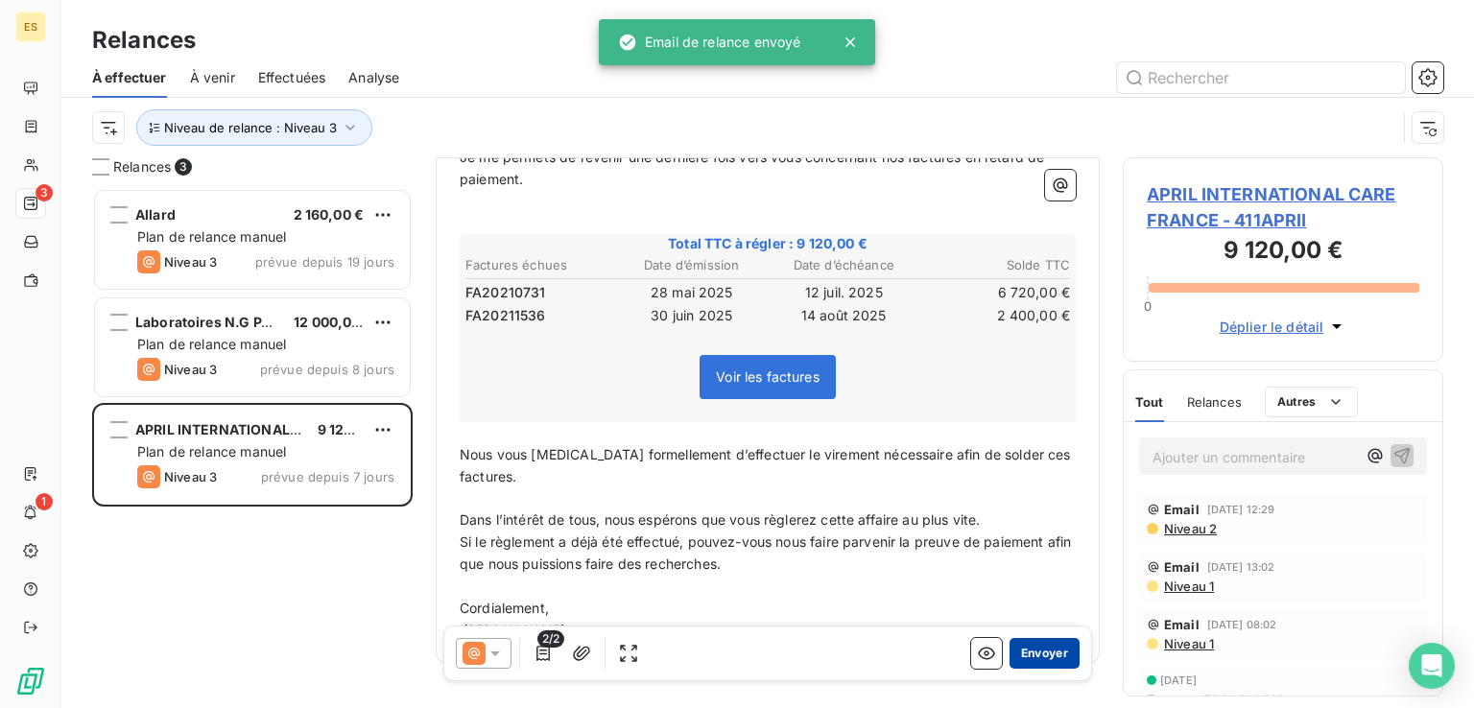
scroll to position [348, 0]
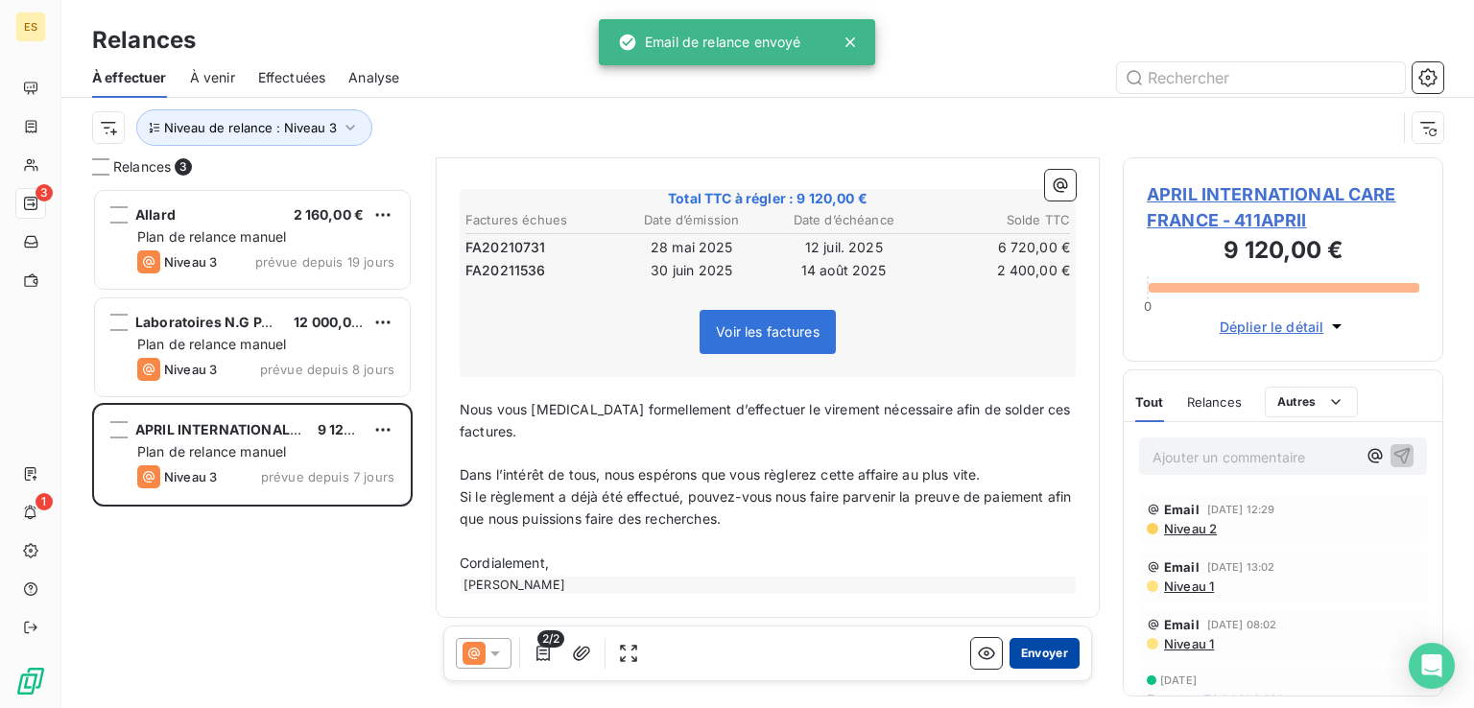
click at [1042, 646] on button "Envoyer" at bounding box center [1044, 653] width 70 height 31
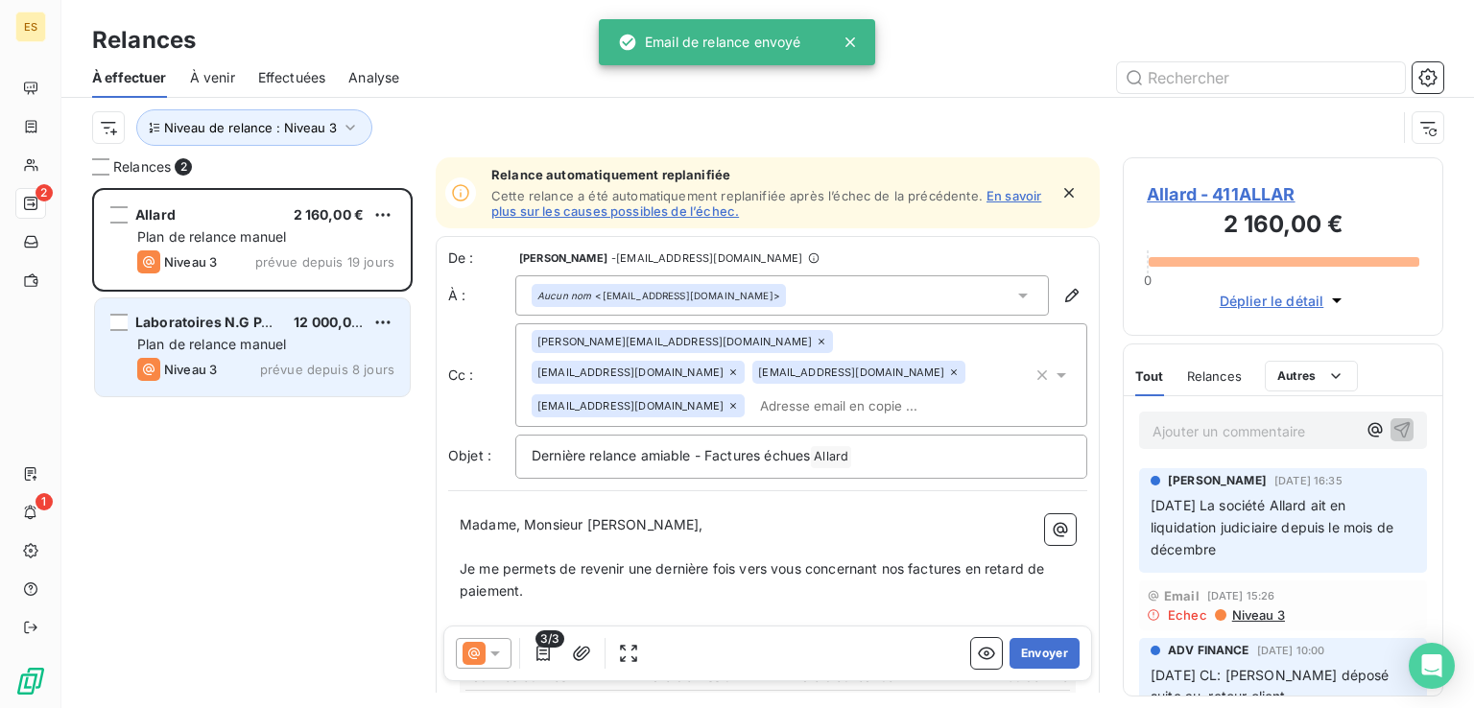
click at [272, 332] on div "Laboratoires N.G PAYOT 12 000,00 € Plan de relance [PERSON_NAME] 3 prévue depui…" at bounding box center [252, 347] width 315 height 98
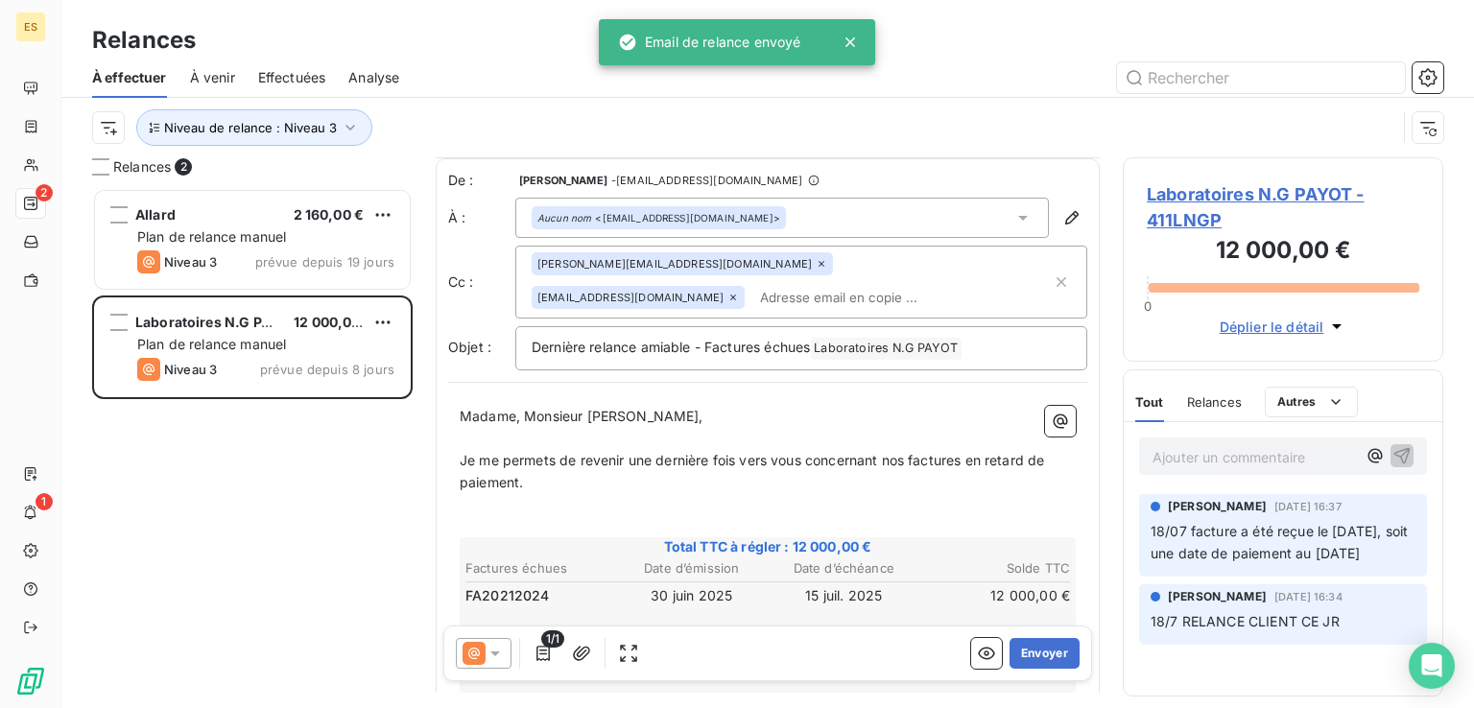
scroll to position [288, 0]
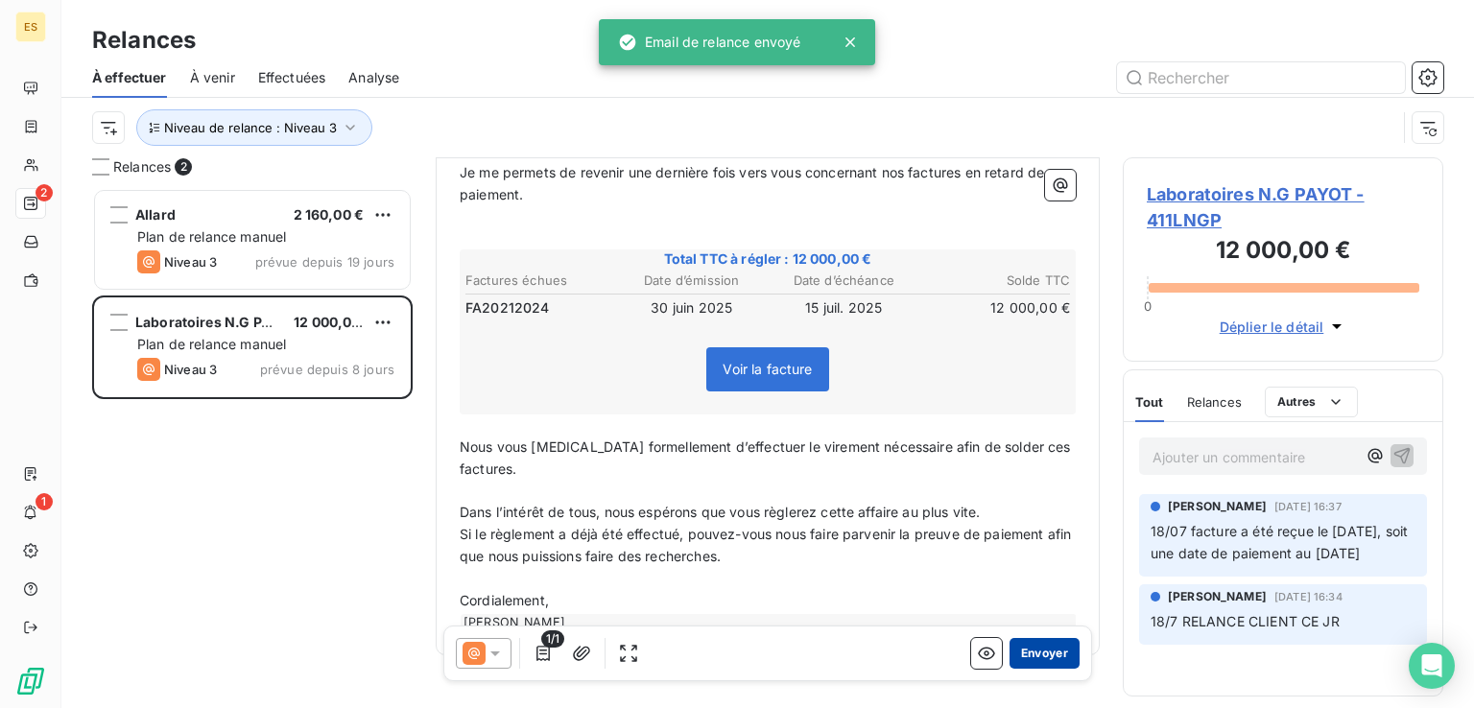
click at [1027, 649] on button "Envoyer" at bounding box center [1044, 653] width 70 height 31
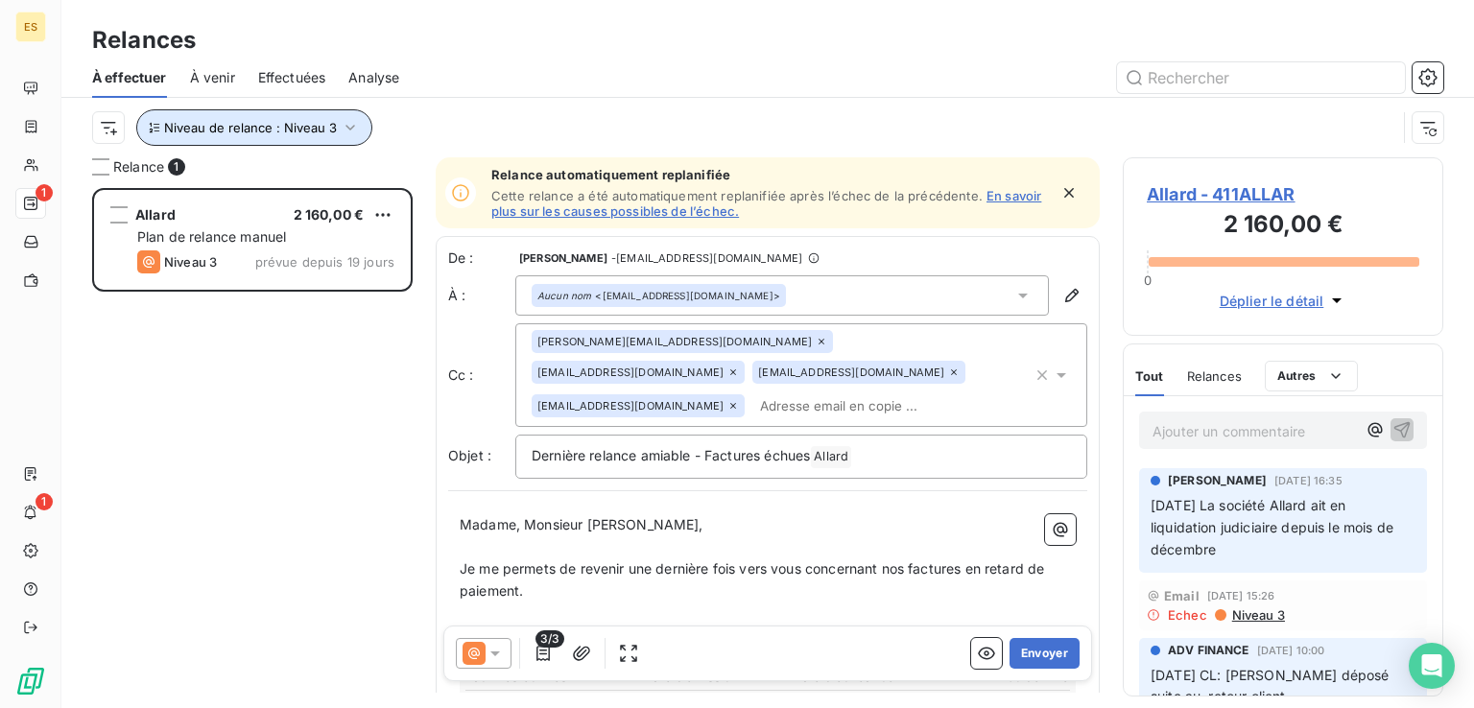
click at [302, 134] on span "Niveau de relance : Niveau 3" at bounding box center [250, 127] width 173 height 15
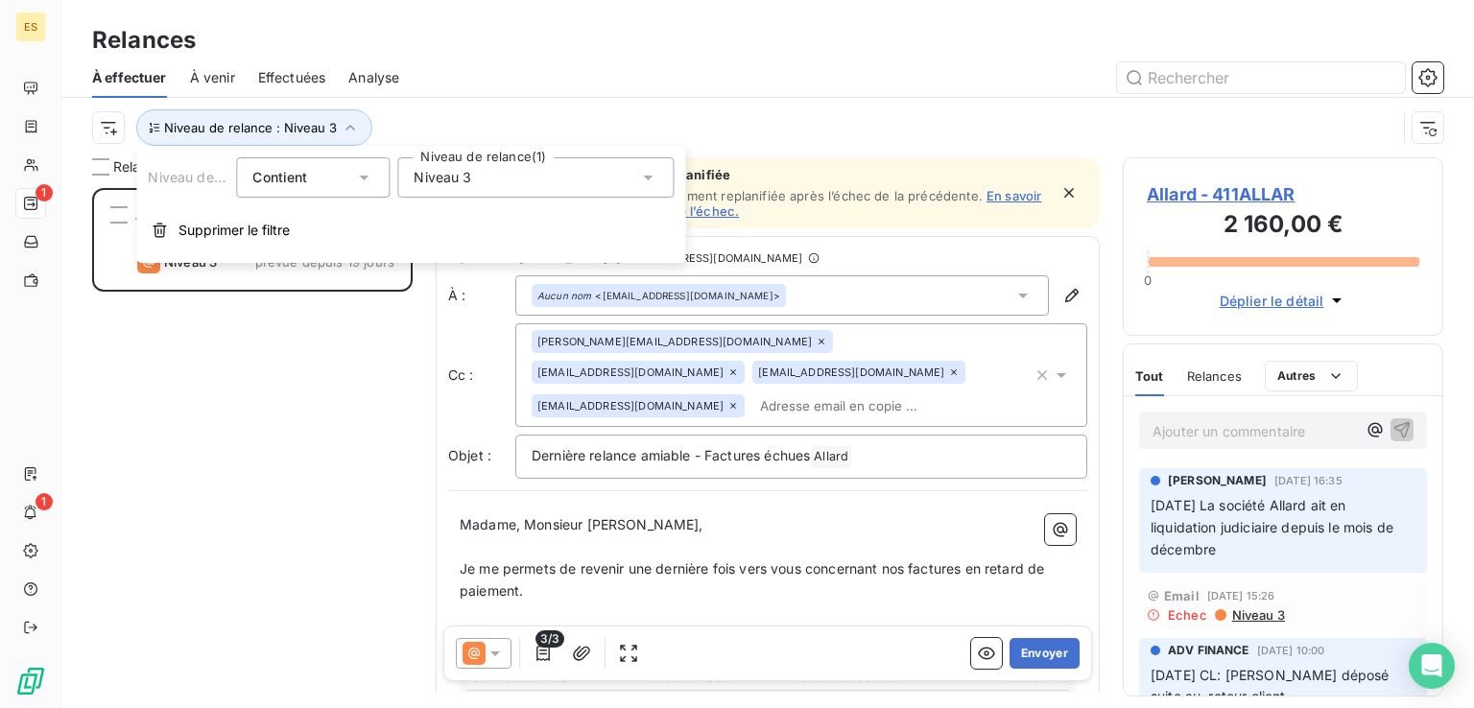
click at [422, 185] on span "Niveau 3" at bounding box center [442, 177] width 58 height 19
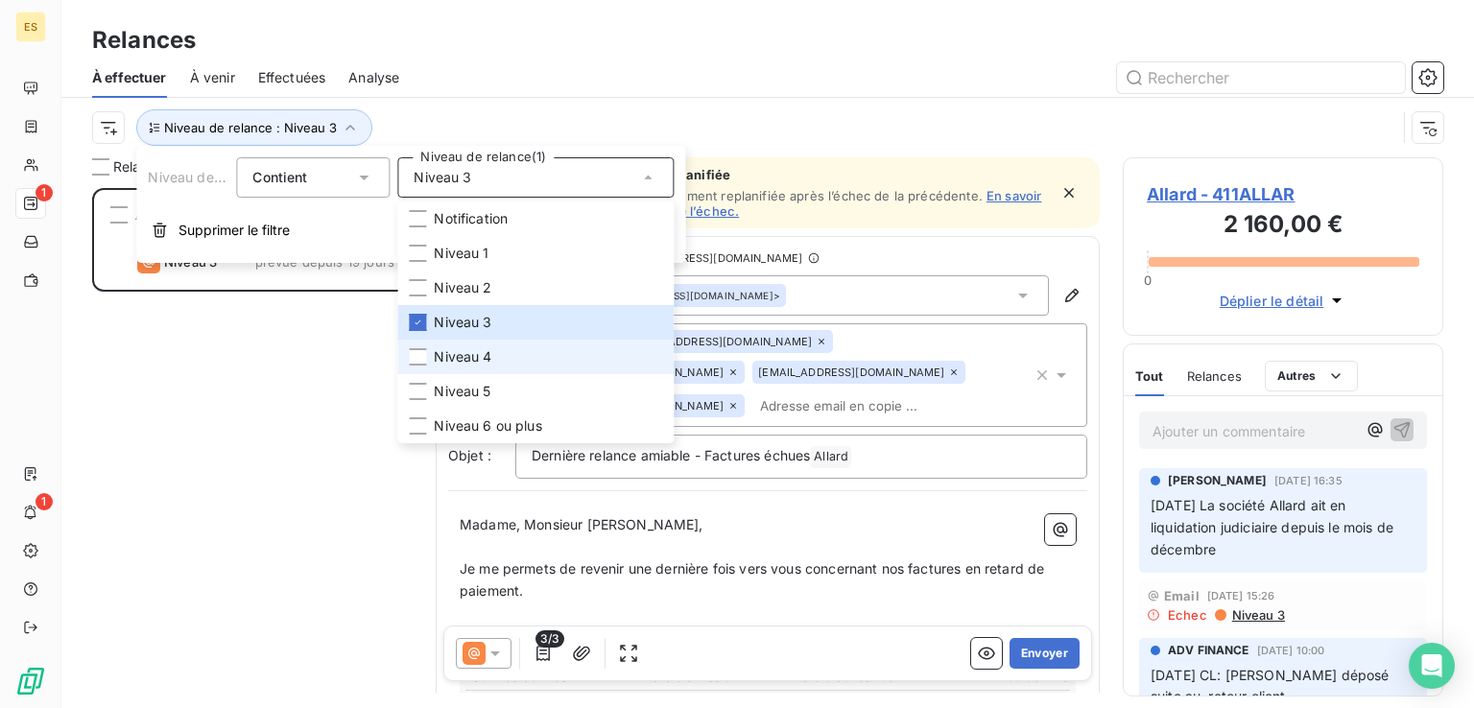
click at [463, 347] on span "Niveau 4" at bounding box center [463, 356] width 58 height 19
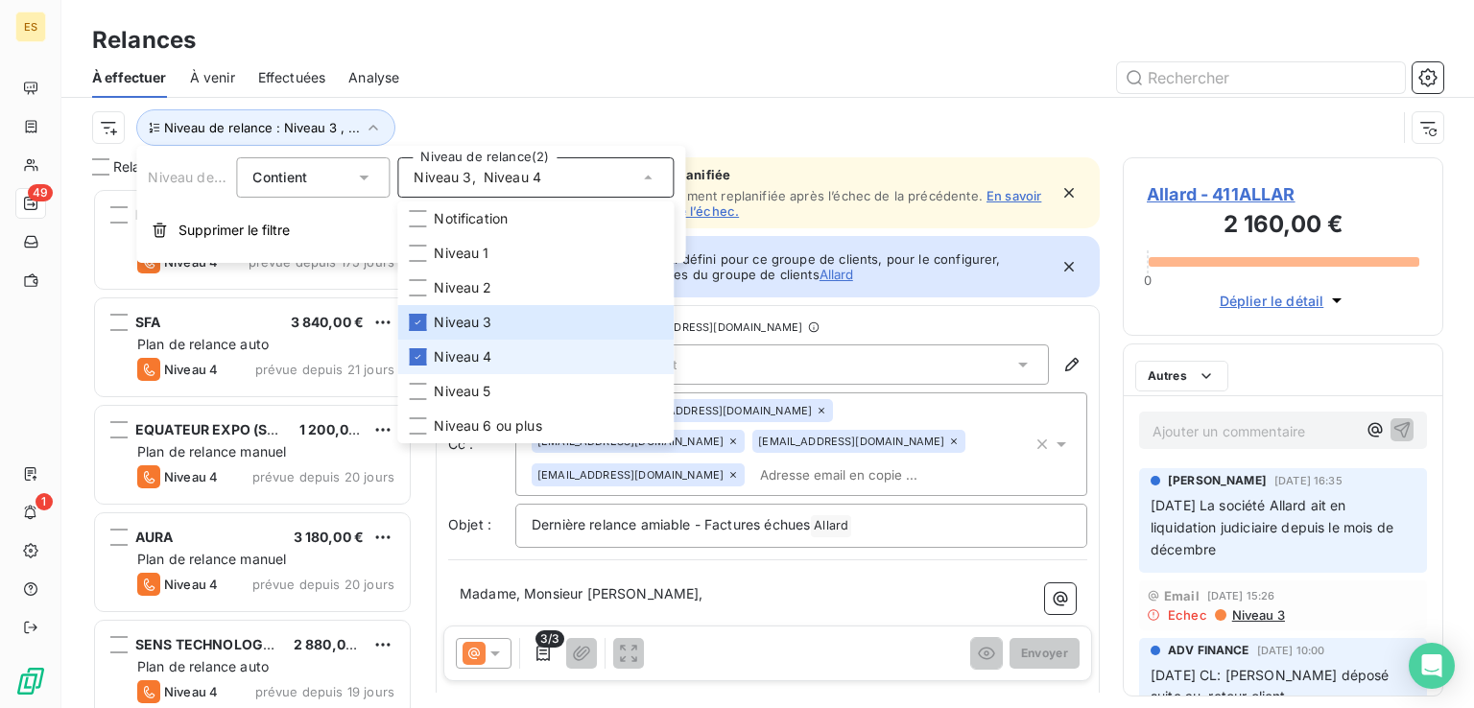
scroll to position [505, 305]
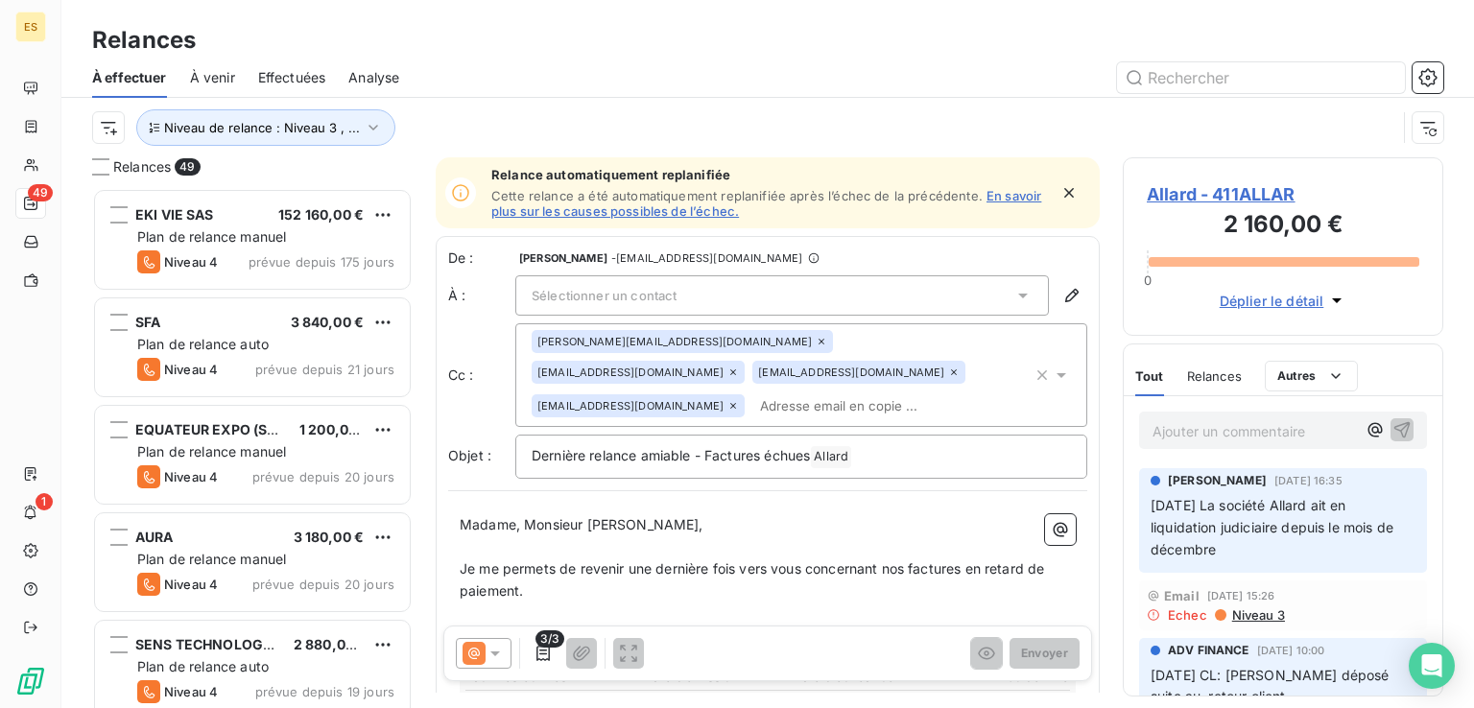
click at [497, 107] on div "Niveau de relance : Niveau 3 , ..." at bounding box center [767, 127] width 1351 height 59
click at [327, 134] on span "Niveau de relance : Niveau 3 , ..." at bounding box center [262, 127] width 196 height 15
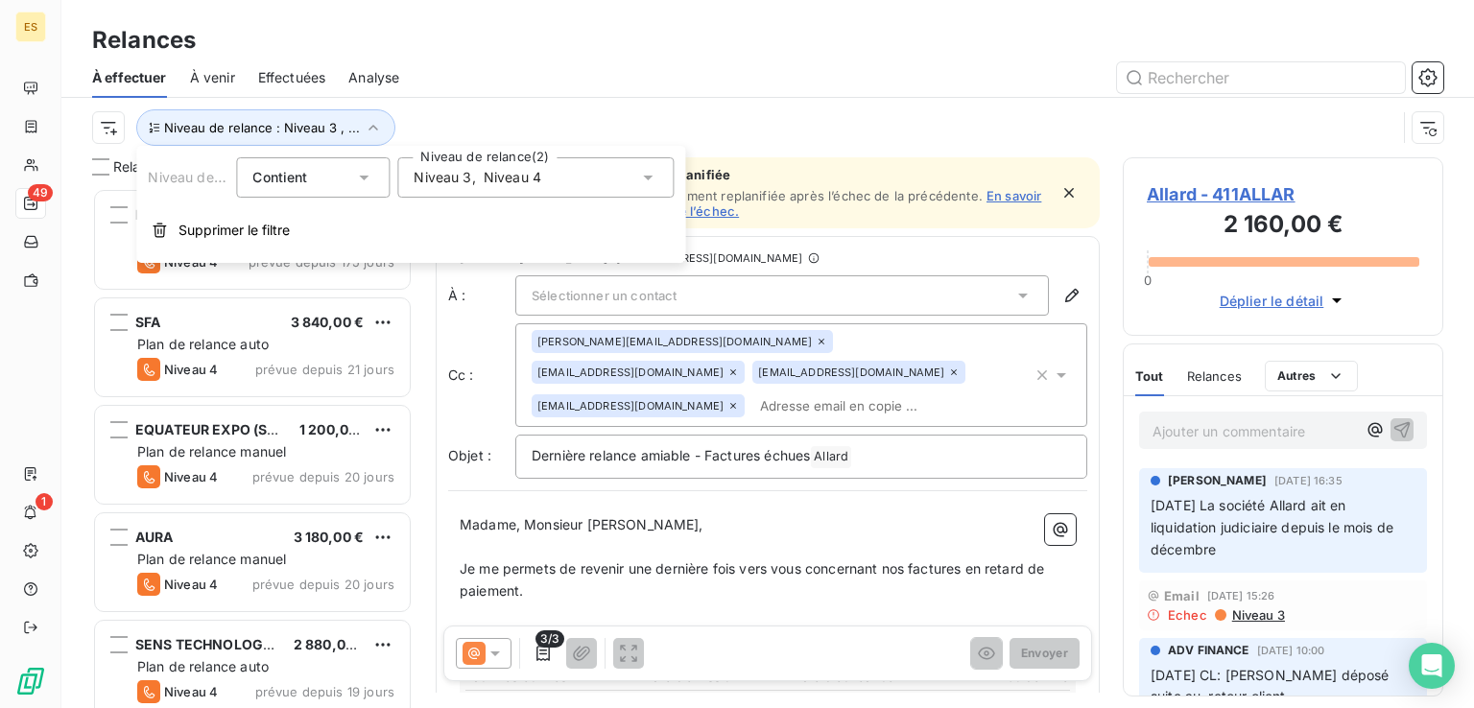
click at [506, 177] on span "Niveau 4" at bounding box center [513, 177] width 58 height 19
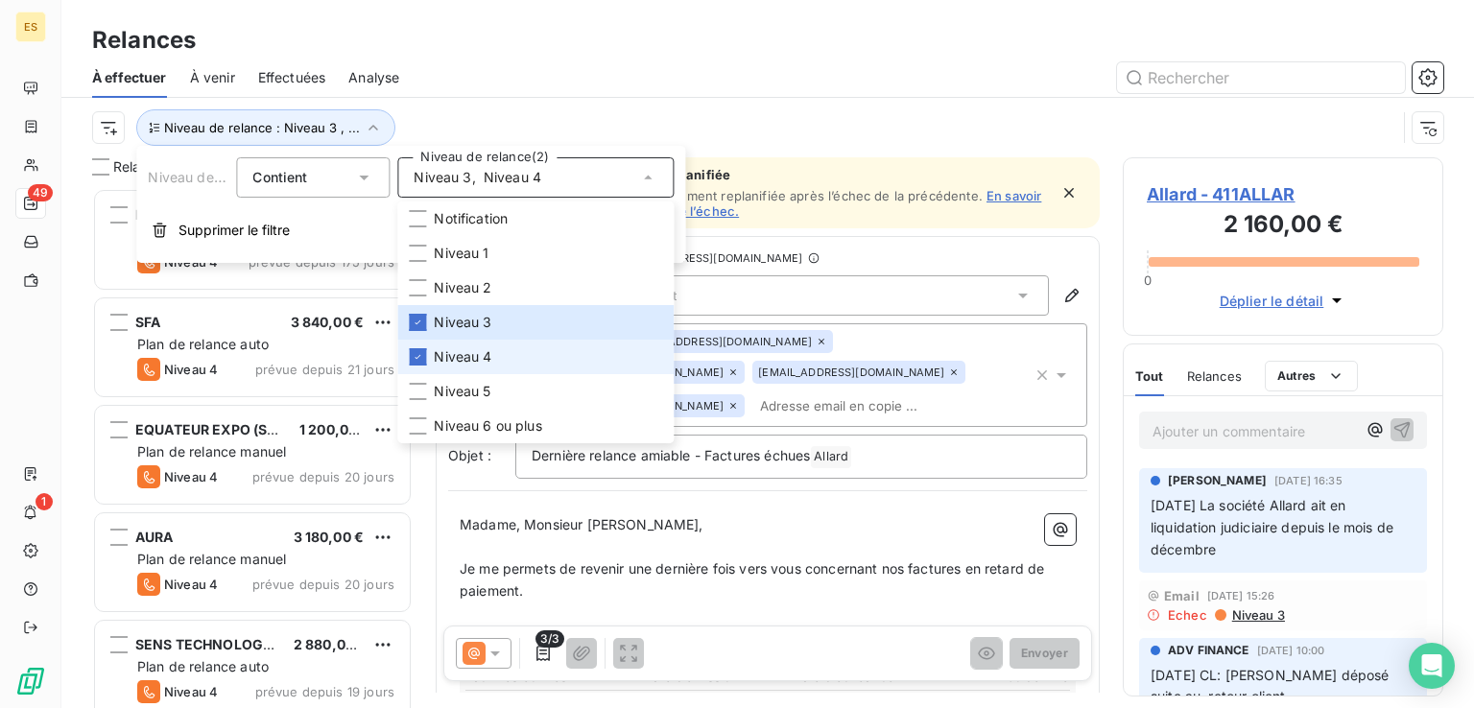
click at [461, 350] on span "Niveau 4" at bounding box center [463, 356] width 58 height 19
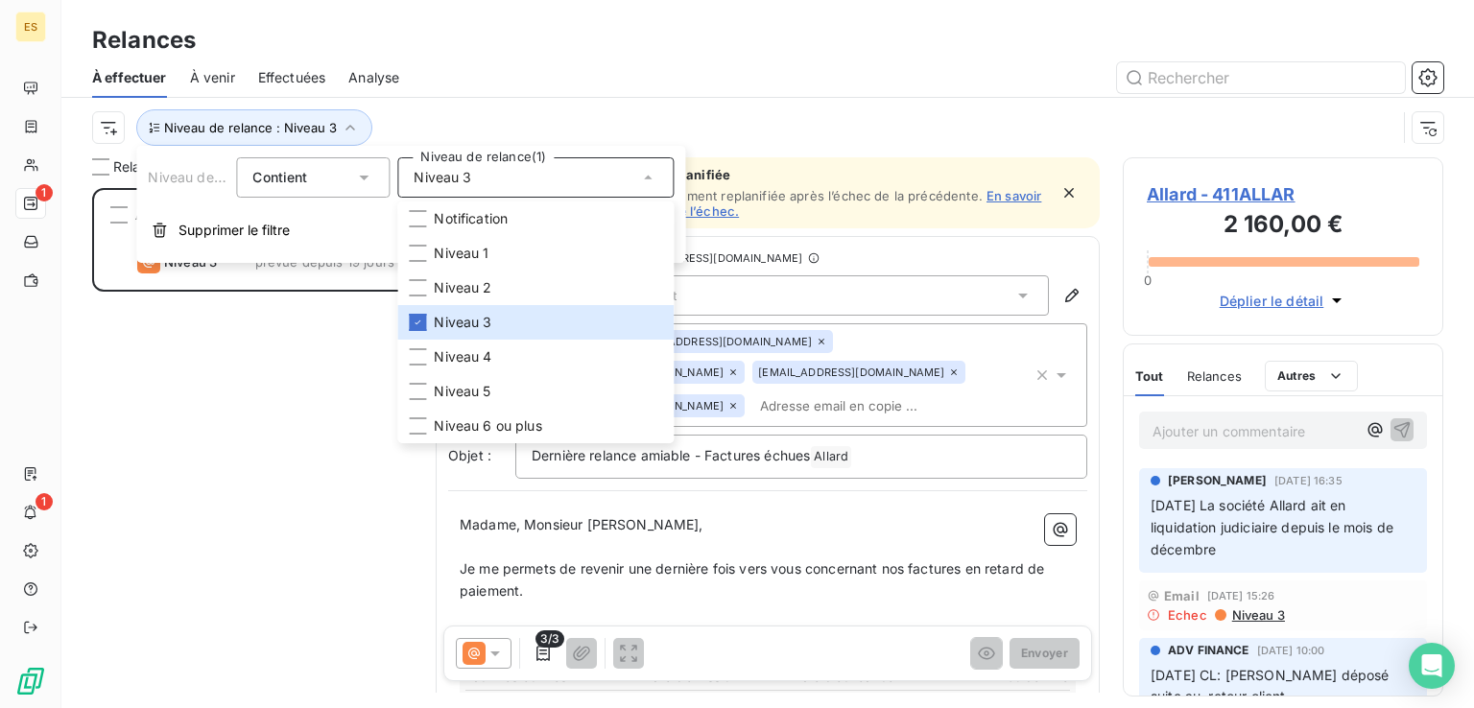
click at [277, 490] on div "Allard 2 160,00 € Plan de relance [PERSON_NAME] 3 prévue depuis 19 jours" at bounding box center [252, 448] width 320 height 520
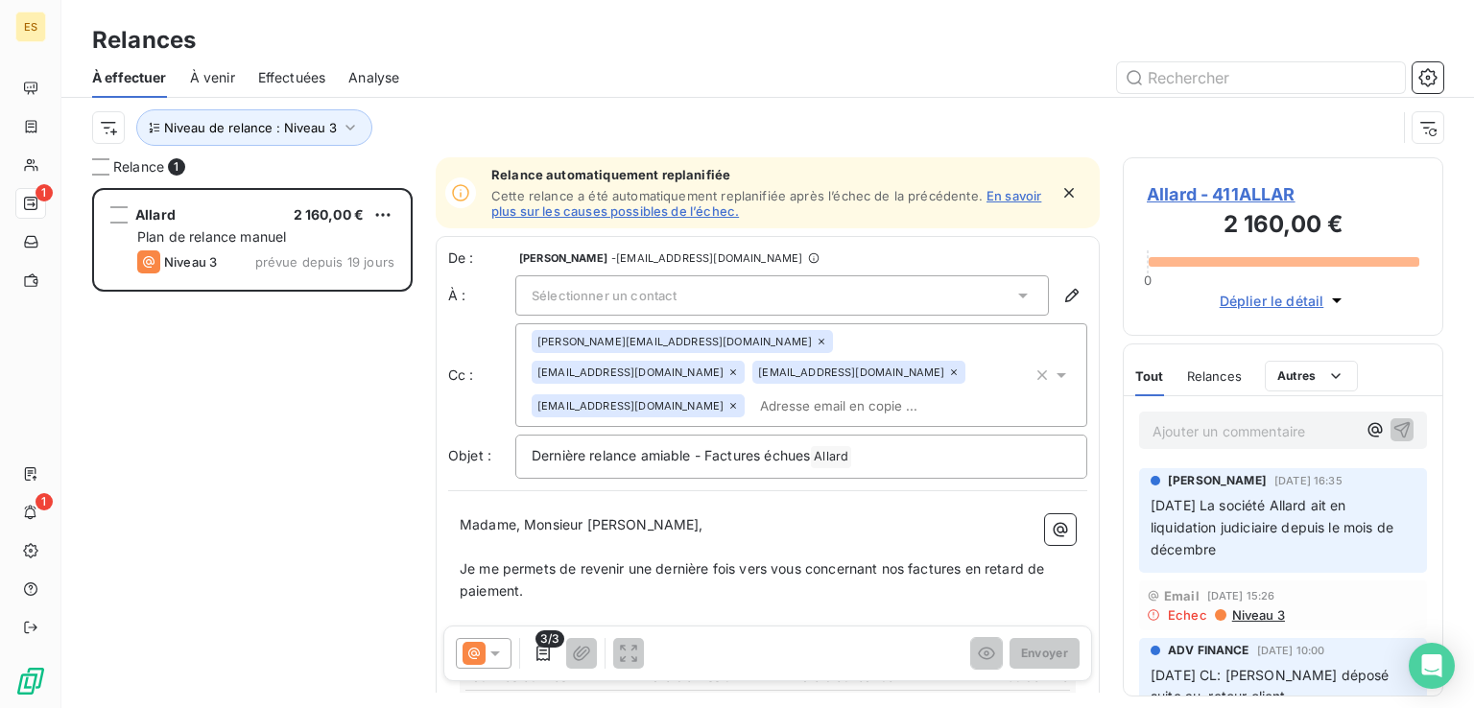
click at [1261, 185] on span "Allard - 411ALLAR" at bounding box center [1282, 194] width 272 height 26
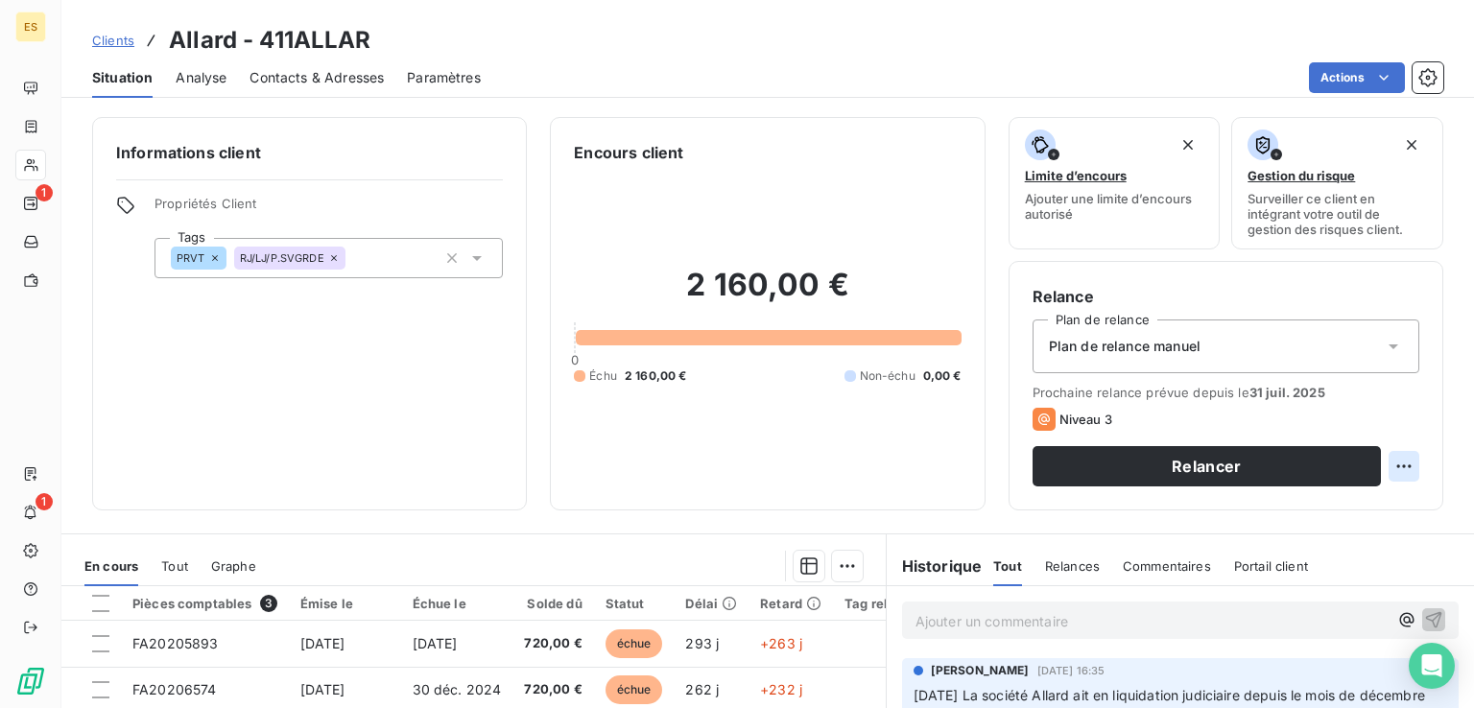
click at [1389, 463] on html "ES 1 1 Clients Allard - 411ALLAR Situation Analyse Contacts & Adresses Paramètr…" at bounding box center [737, 354] width 1474 height 708
click at [1370, 500] on div "Replanifier cette action" at bounding box center [1310, 508] width 172 height 31
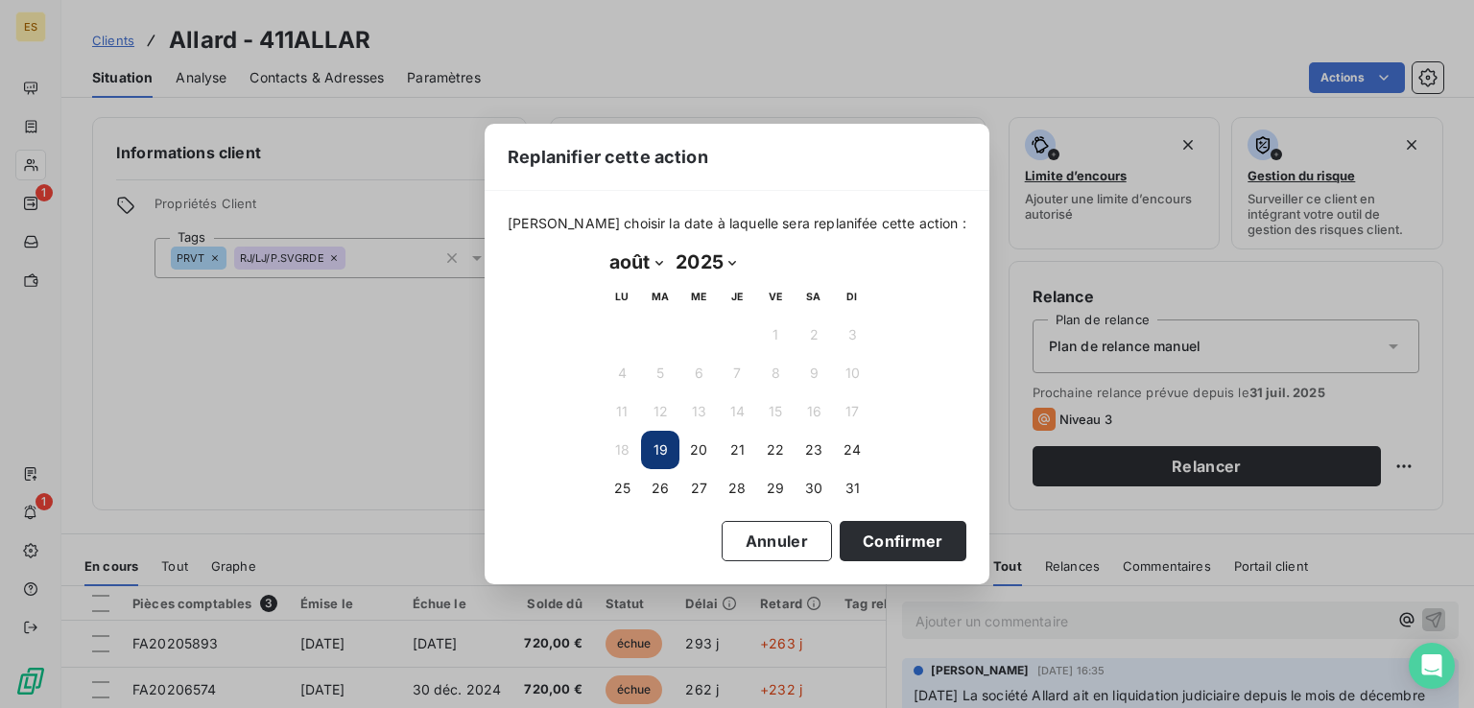
click at [645, 258] on select "janvier février mars avril mai juin juillet août septembre octobre novembre déc…" at bounding box center [635, 262] width 66 height 31
select select "8"
click at [602, 247] on select "janvier février mars avril mai juin juillet août septembre octobre novembre déc…" at bounding box center [635, 262] width 66 height 31
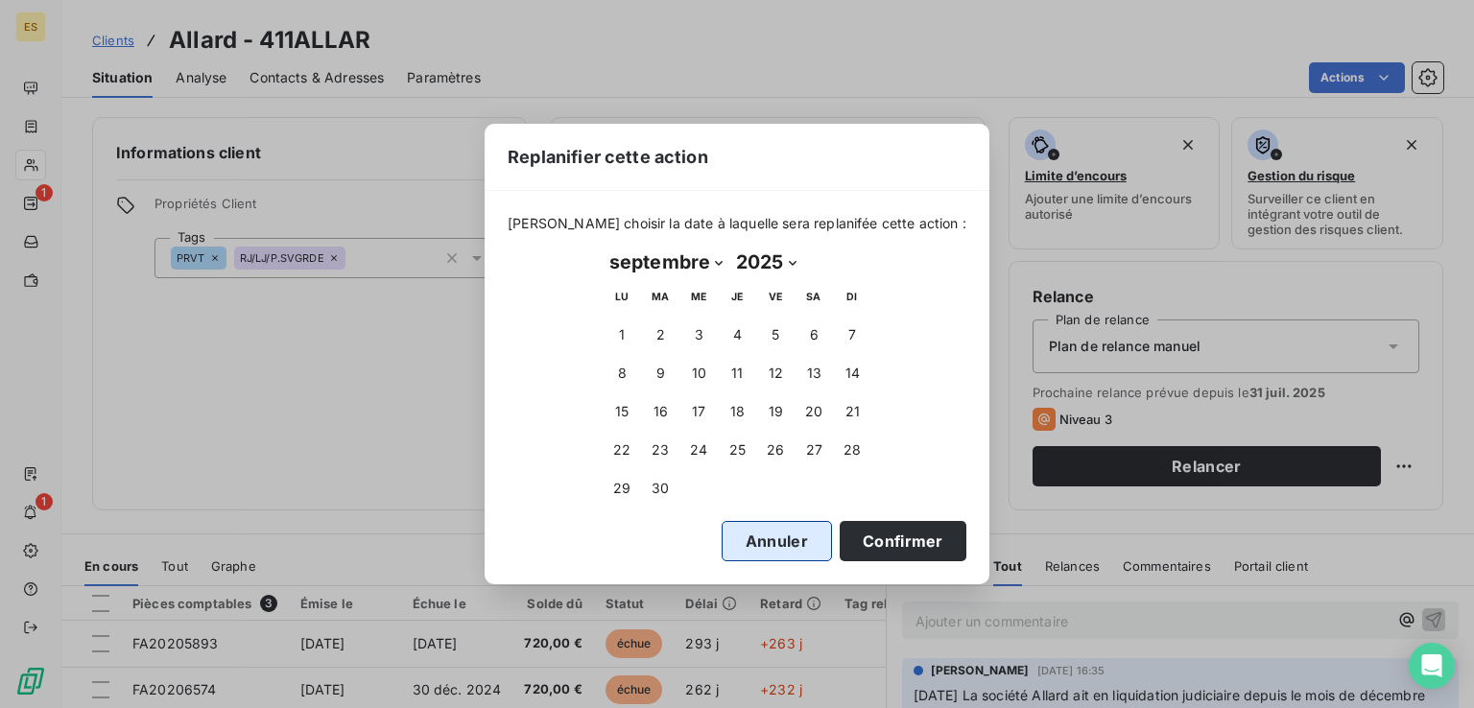
click at [766, 550] on button "Annuler" at bounding box center [776, 541] width 110 height 40
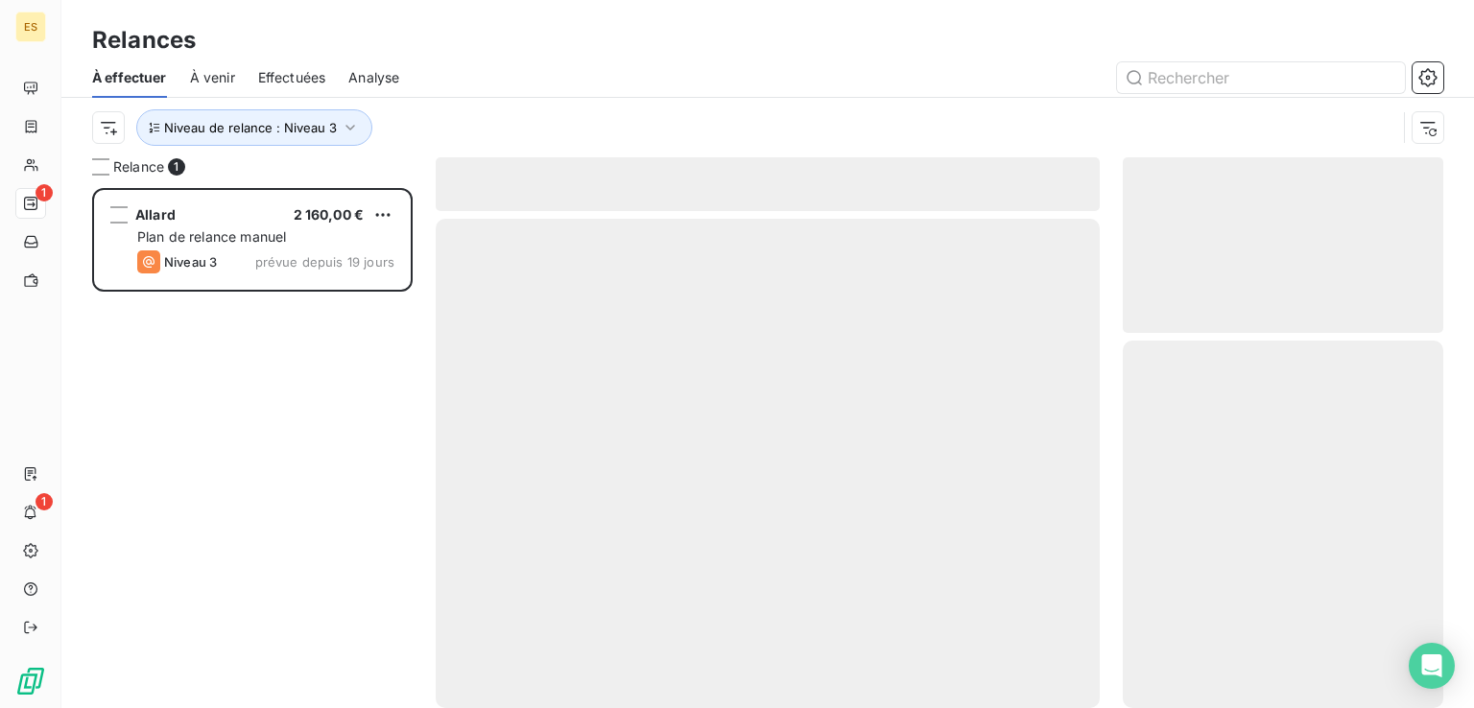
scroll to position [505, 305]
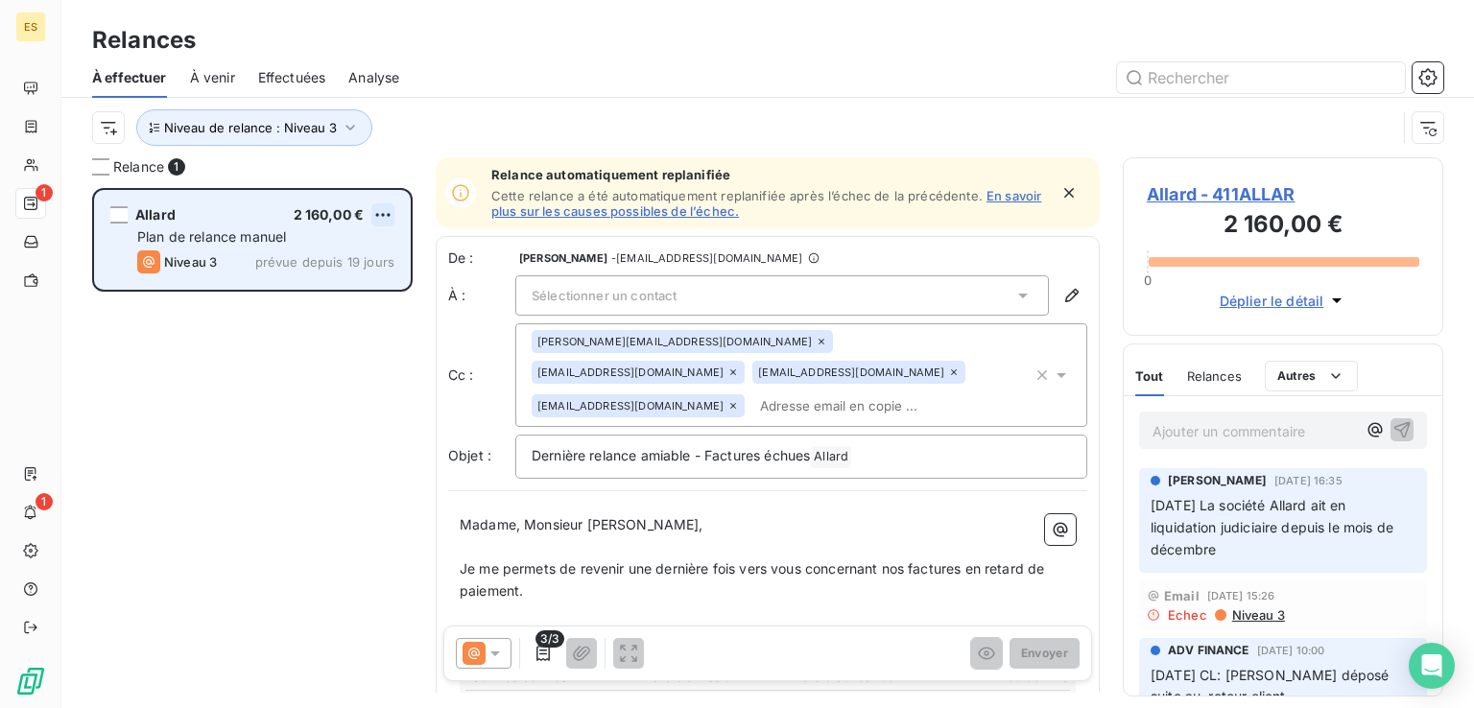
click at [393, 211] on html "ES 1 1 Relances À effectuer À venir Effectuées Analyse Niveau de relance : Nive…" at bounding box center [737, 354] width 1474 height 708
click at [323, 264] on div "Replanifier cette action" at bounding box center [300, 253] width 172 height 31
select select "7"
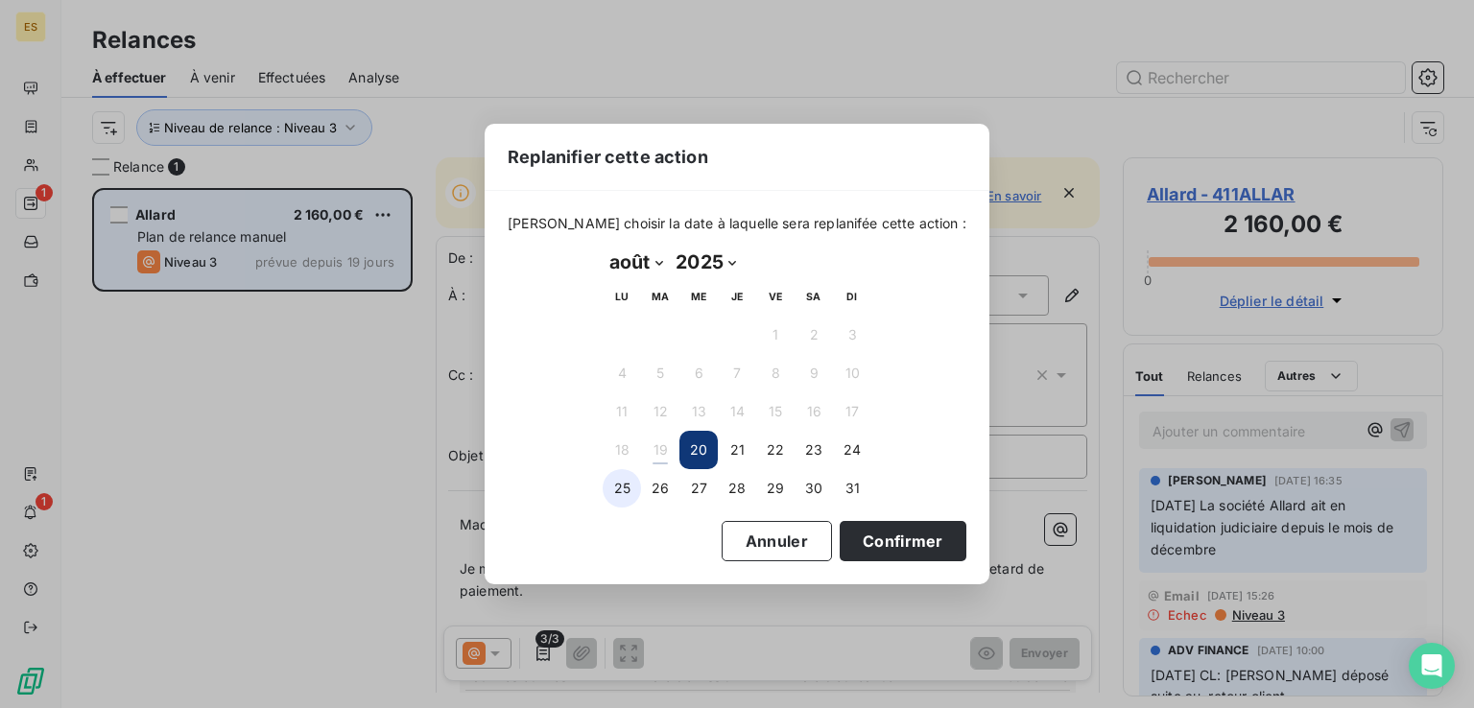
click at [622, 483] on button "25" at bounding box center [621, 488] width 38 height 38
click at [875, 545] on button "Confirmer" at bounding box center [902, 541] width 127 height 40
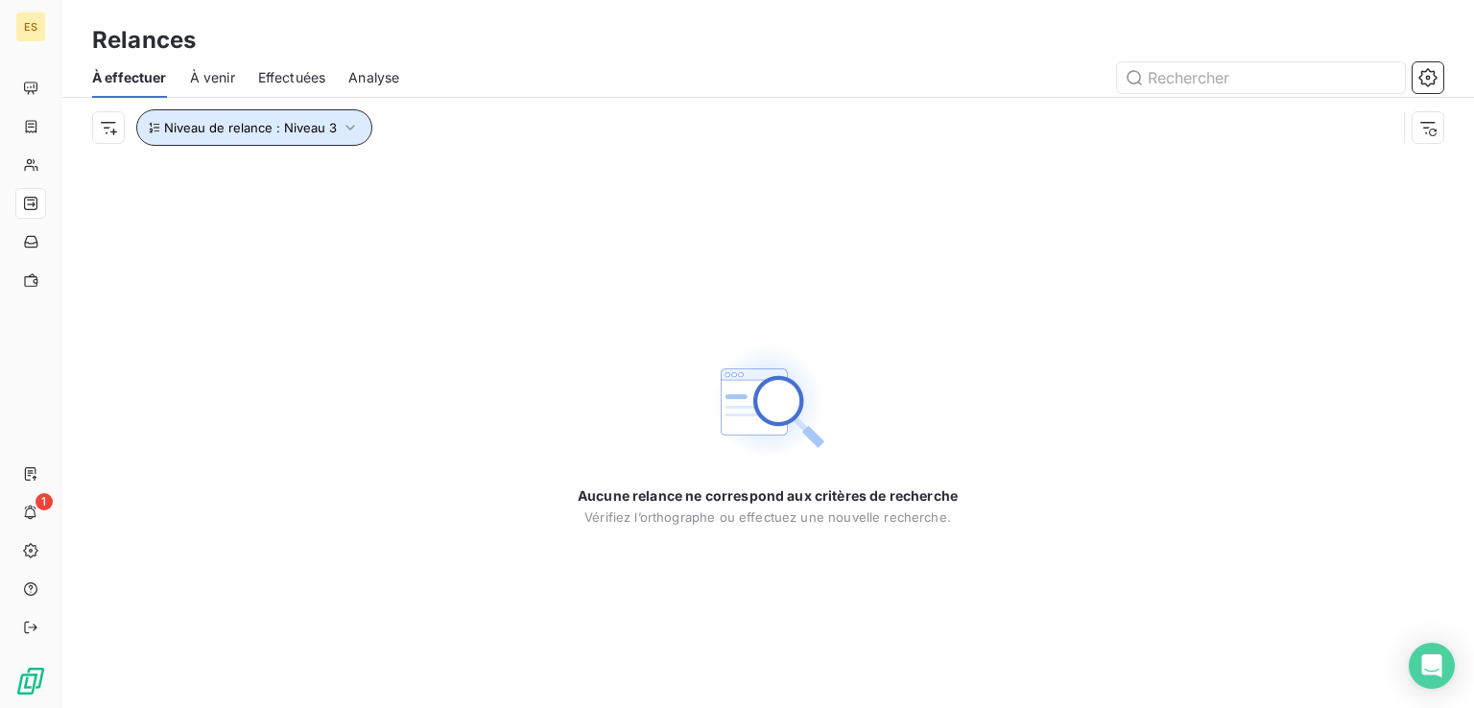
click at [299, 136] on button "Niveau de relance : Niveau 3" at bounding box center [254, 127] width 236 height 36
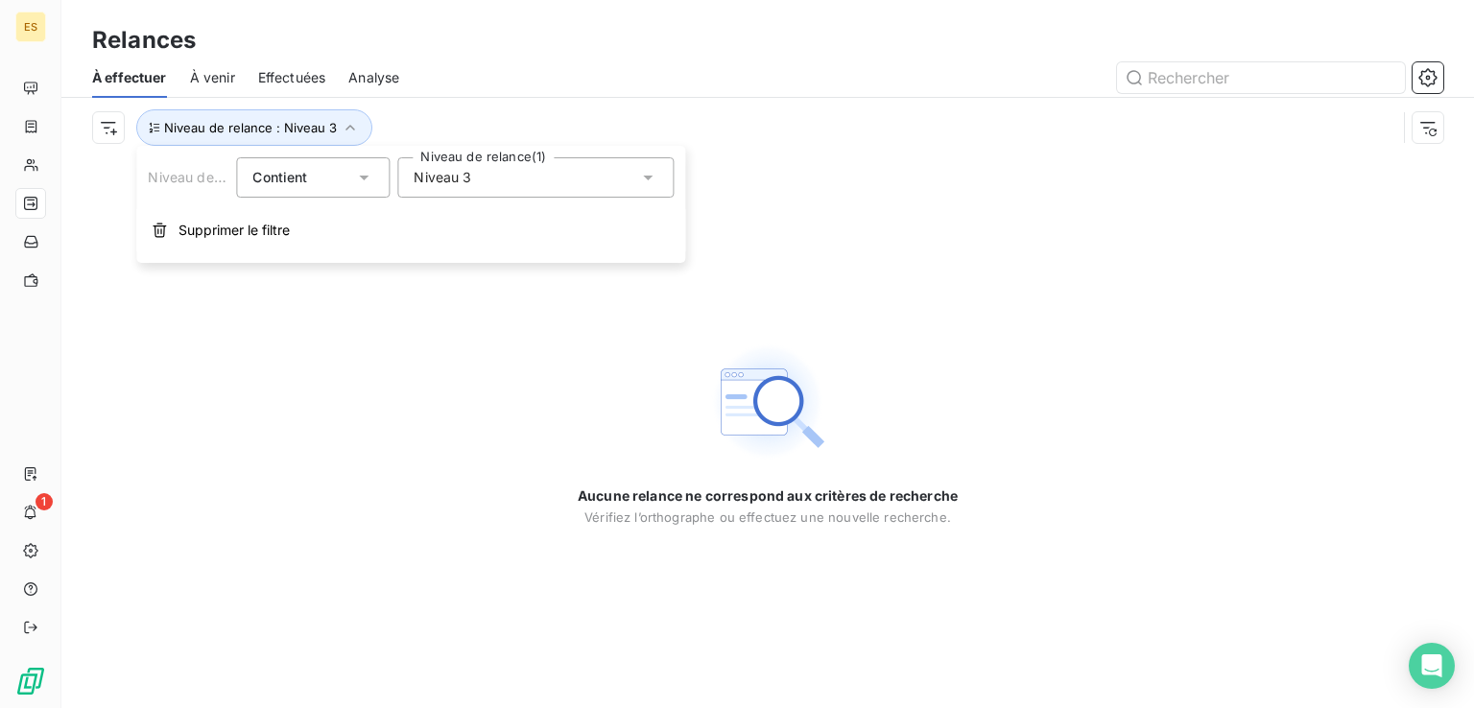
click at [413, 193] on div "Niveau 3" at bounding box center [535, 177] width 276 height 40
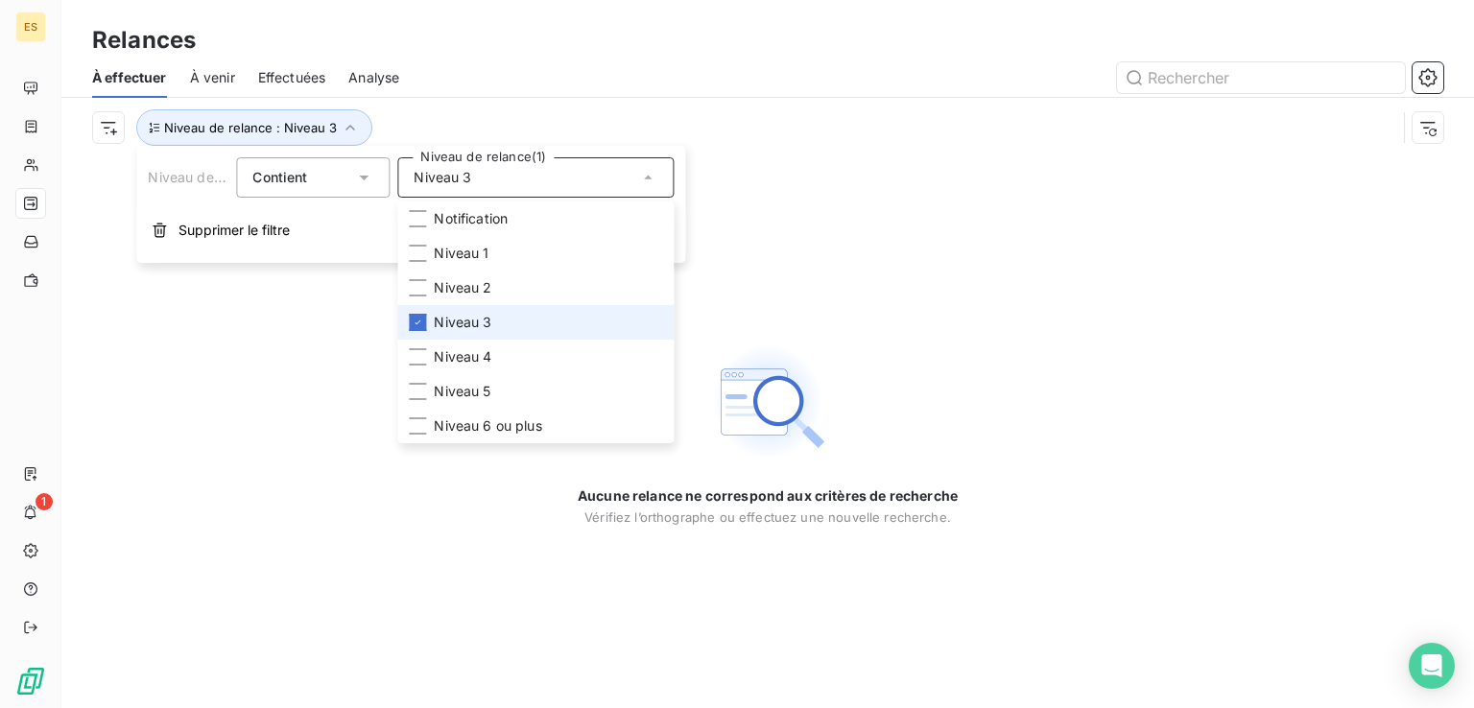
click at [434, 321] on span "Niveau 3" at bounding box center [463, 322] width 58 height 19
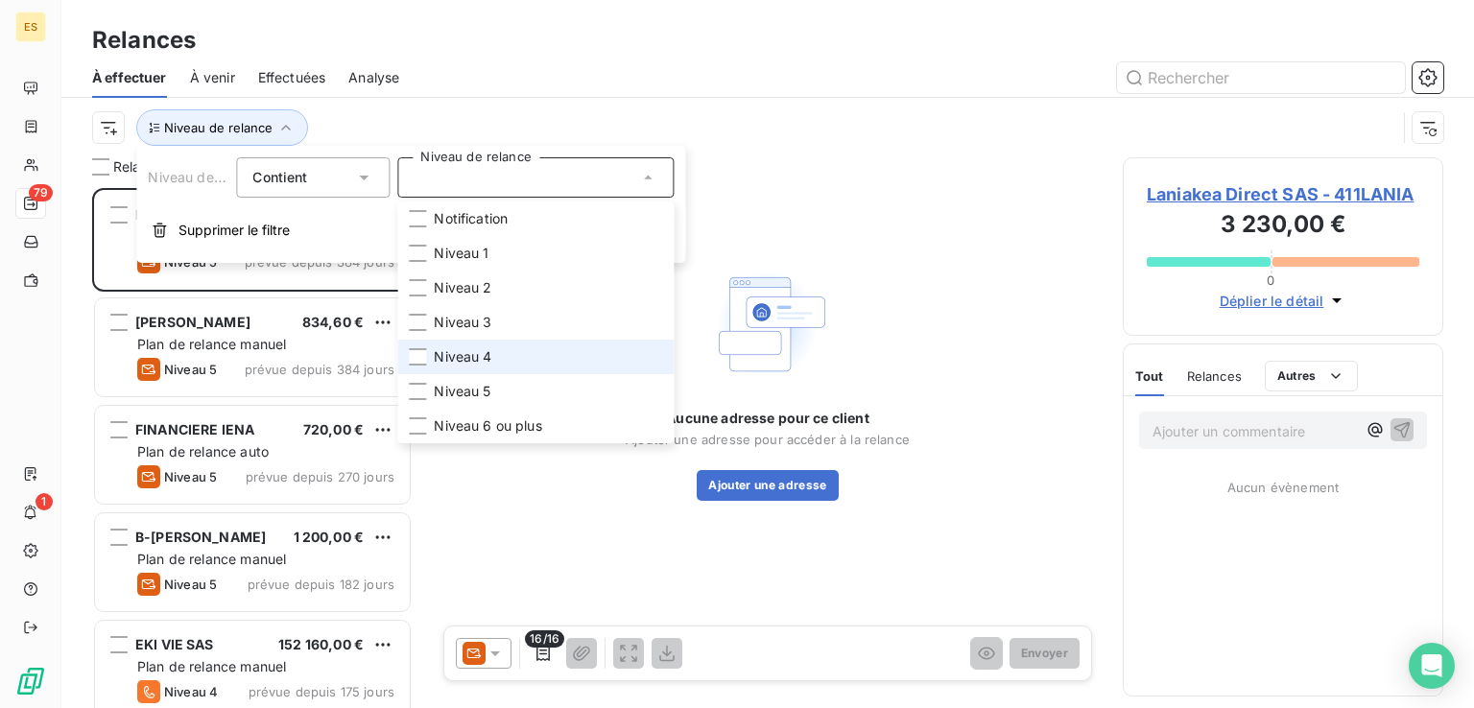
scroll to position [505, 305]
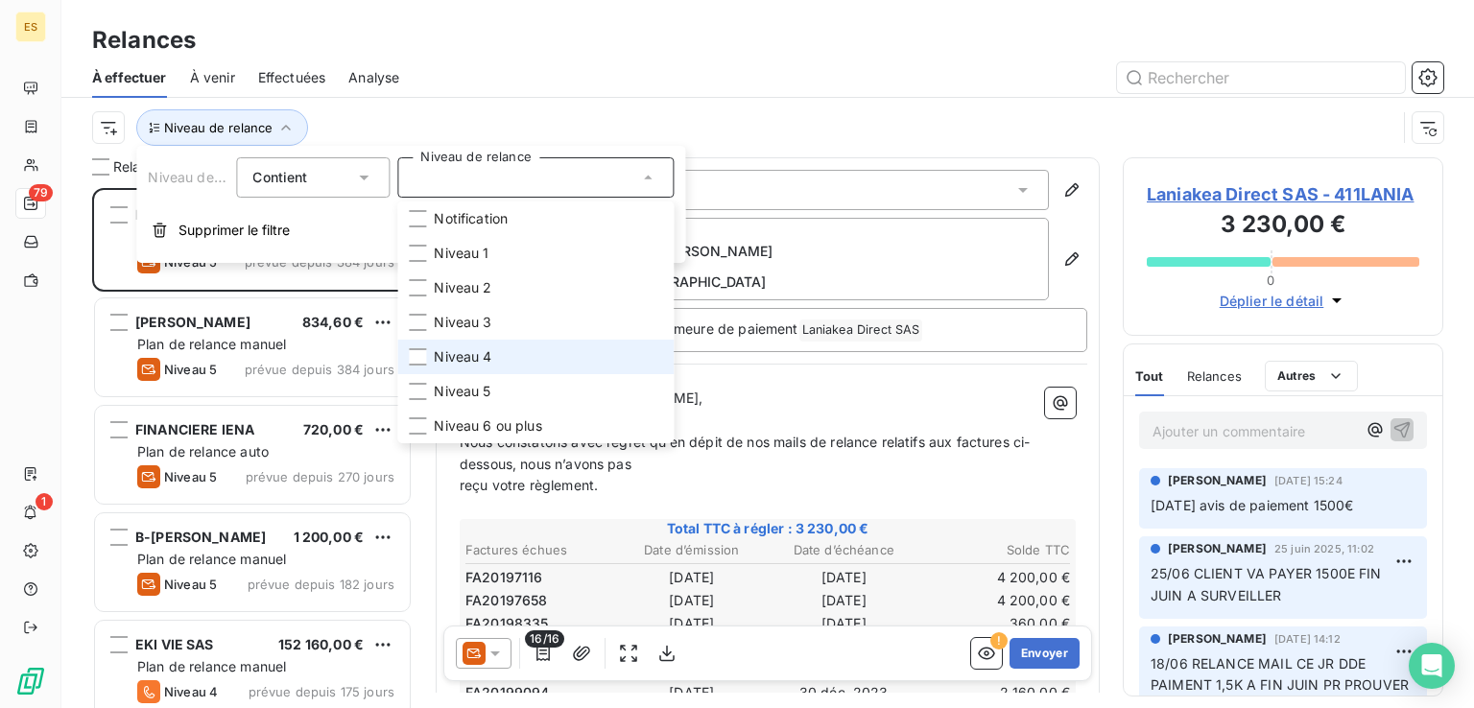
click at [443, 352] on span "Niveau 4" at bounding box center [463, 356] width 58 height 19
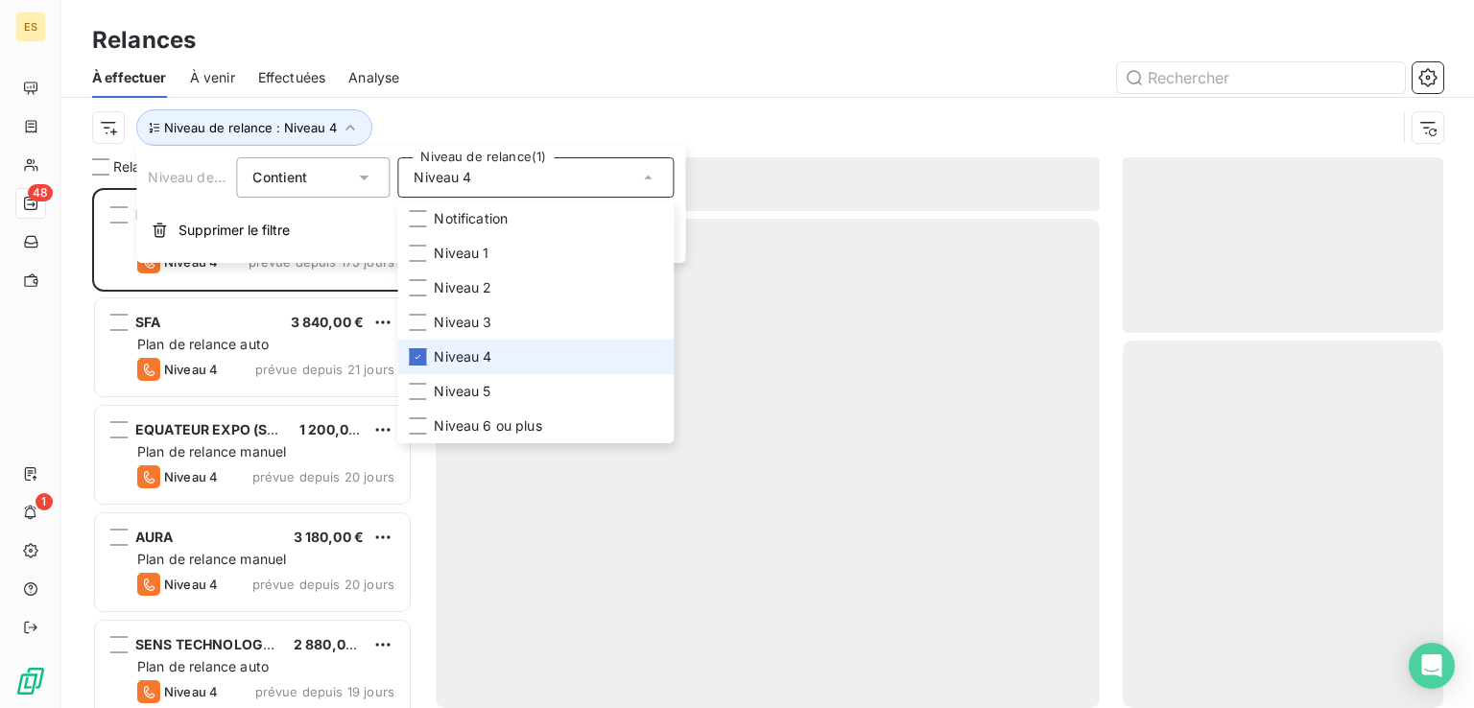
scroll to position [505, 305]
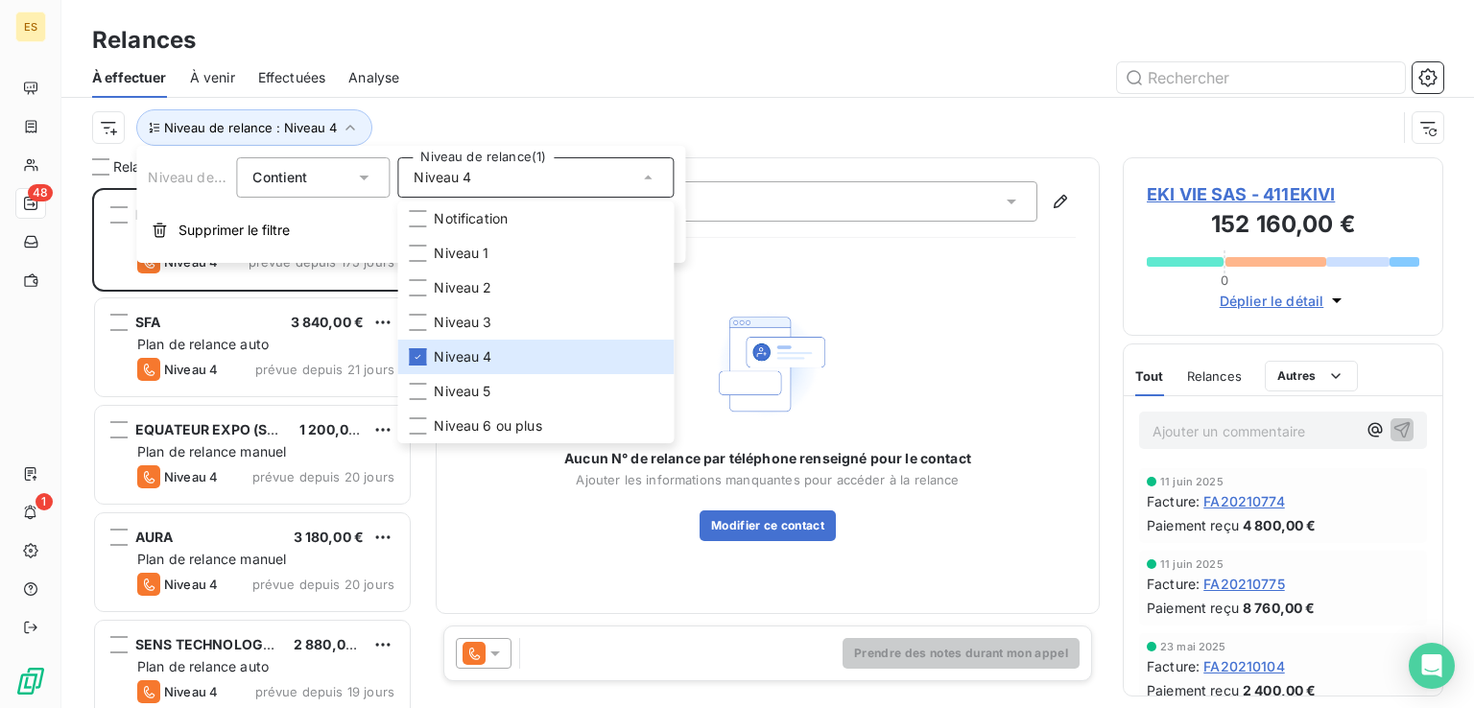
click at [605, 106] on div "Niveau de relance : Niveau 4" at bounding box center [767, 127] width 1351 height 59
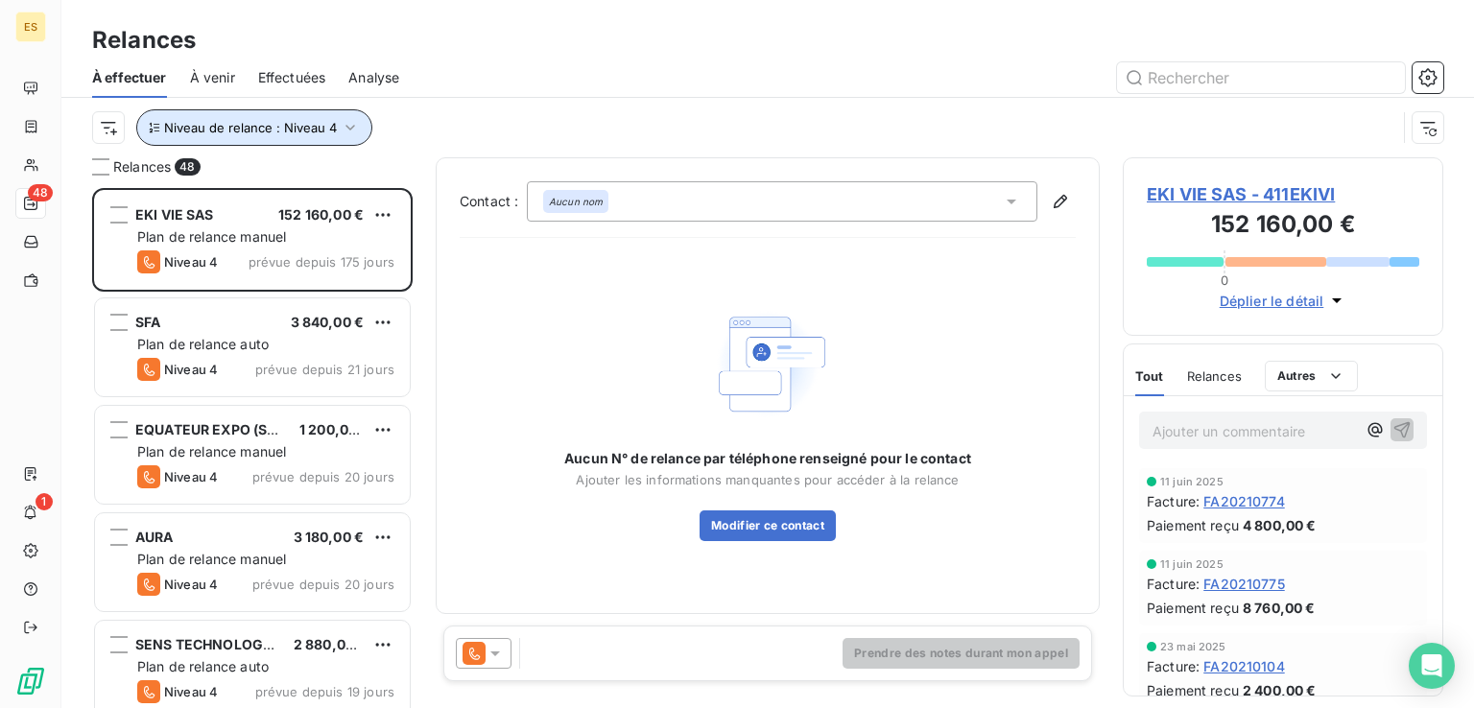
click at [319, 132] on button "Niveau de relance : Niveau 4" at bounding box center [254, 127] width 236 height 36
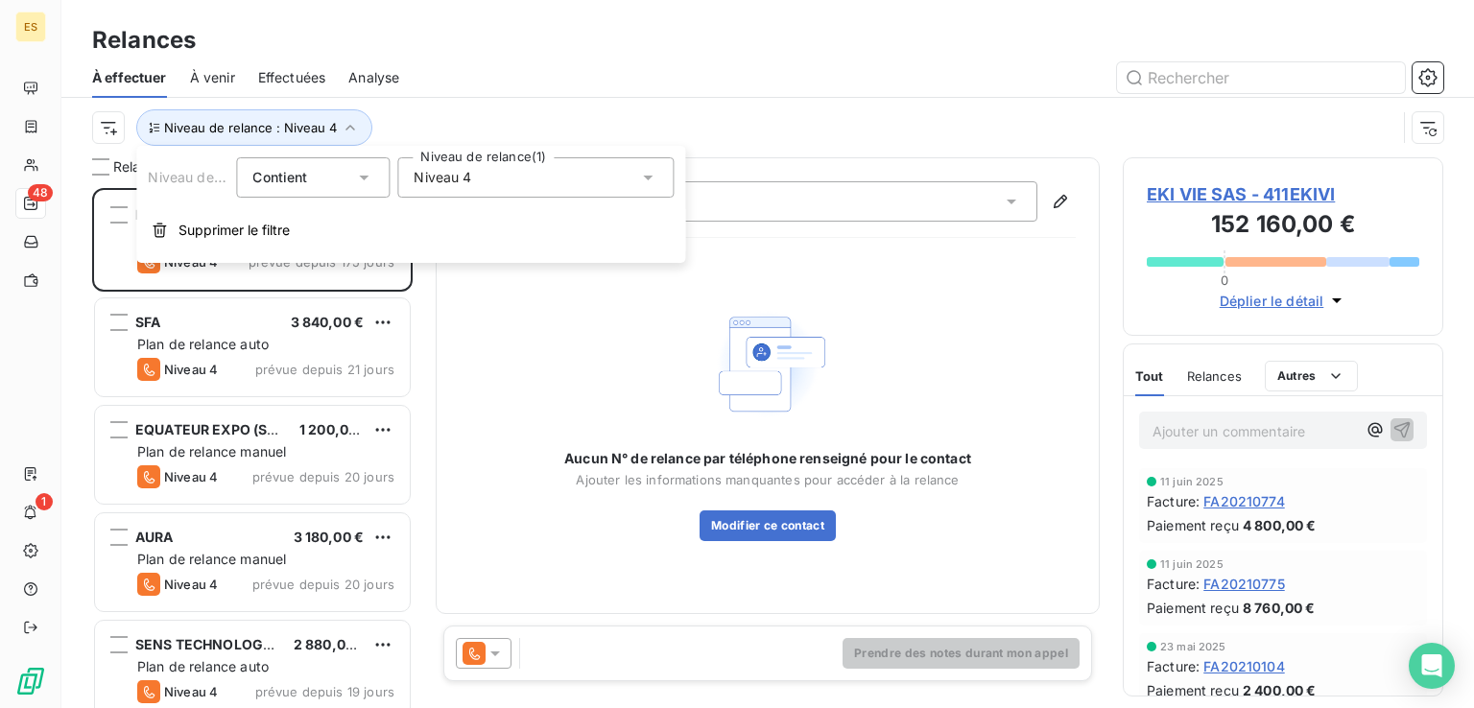
click at [493, 171] on div "Niveau 4" at bounding box center [535, 177] width 276 height 40
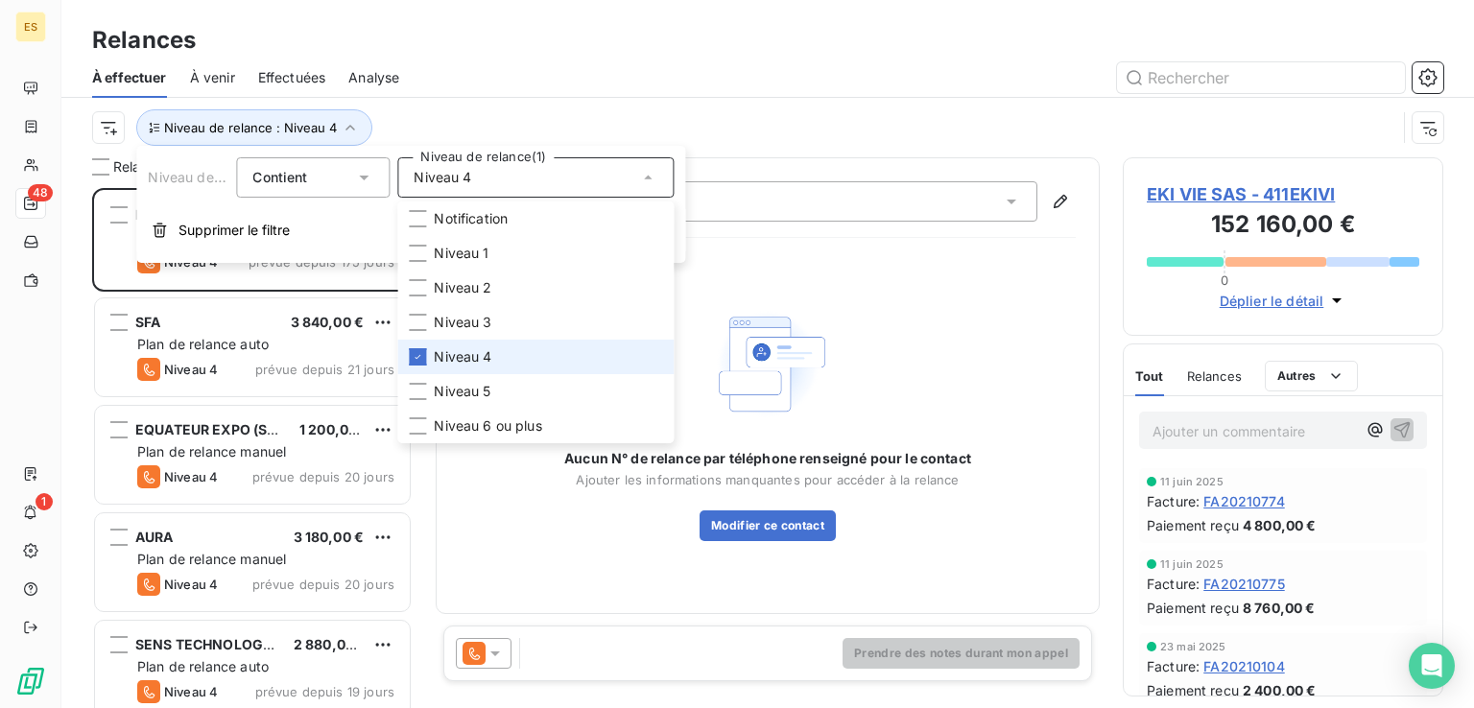
click at [508, 346] on li "Niveau 4" at bounding box center [535, 357] width 276 height 35
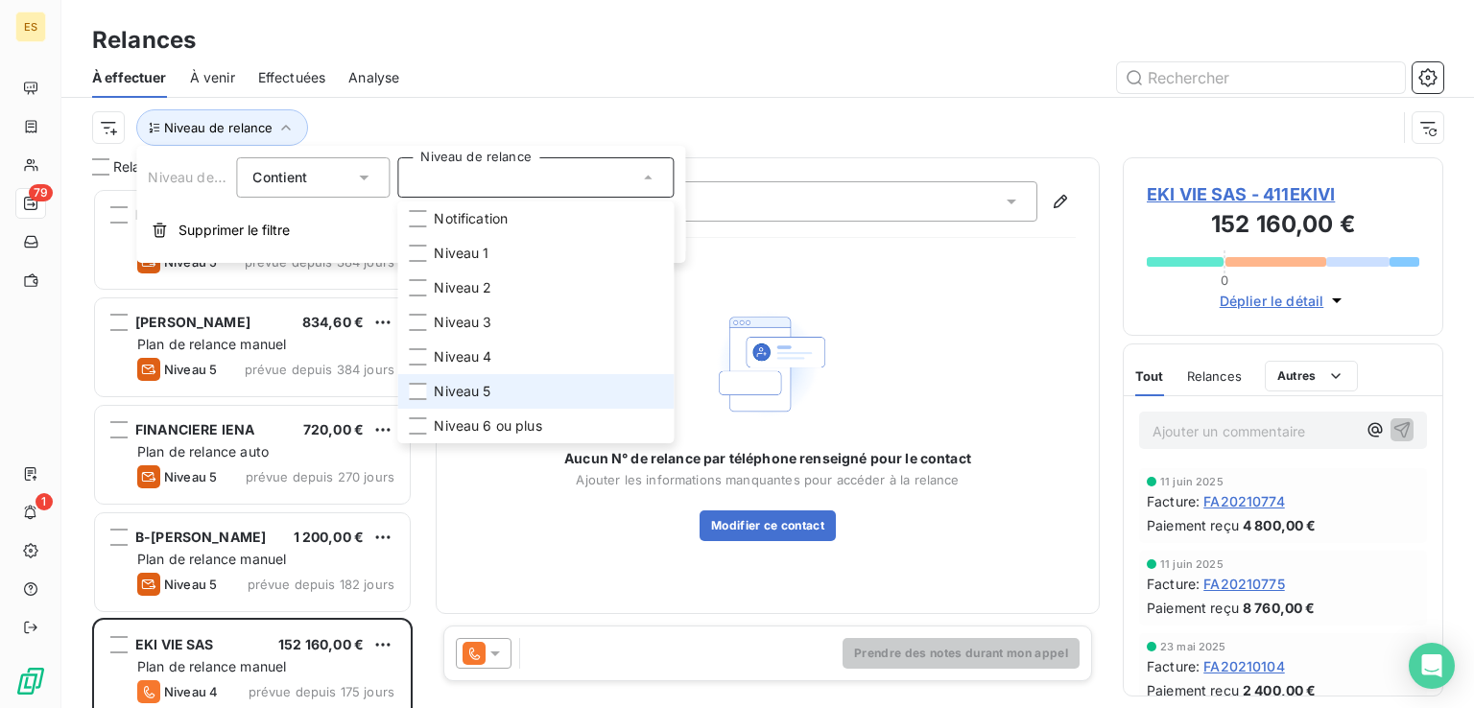
click at [492, 383] on li "Niveau 5" at bounding box center [535, 391] width 276 height 35
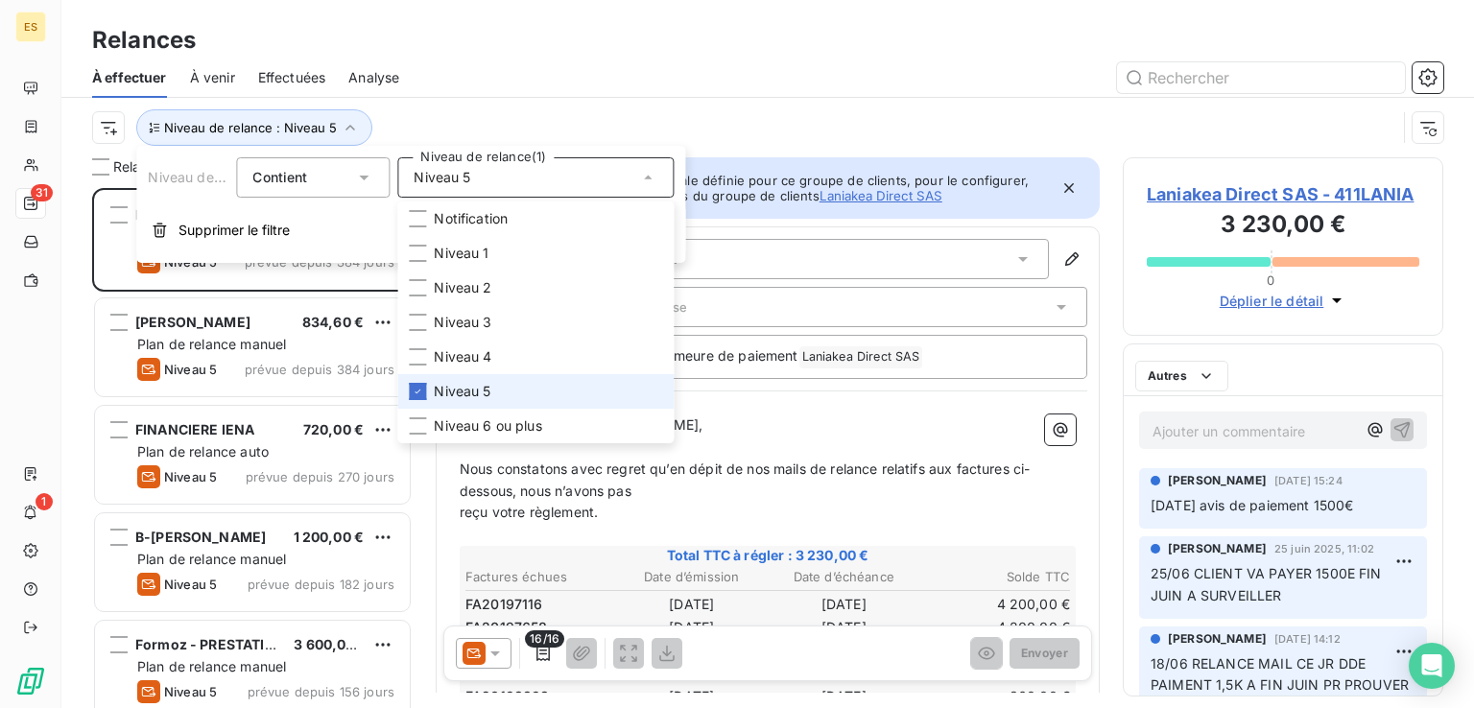
scroll to position [505, 305]
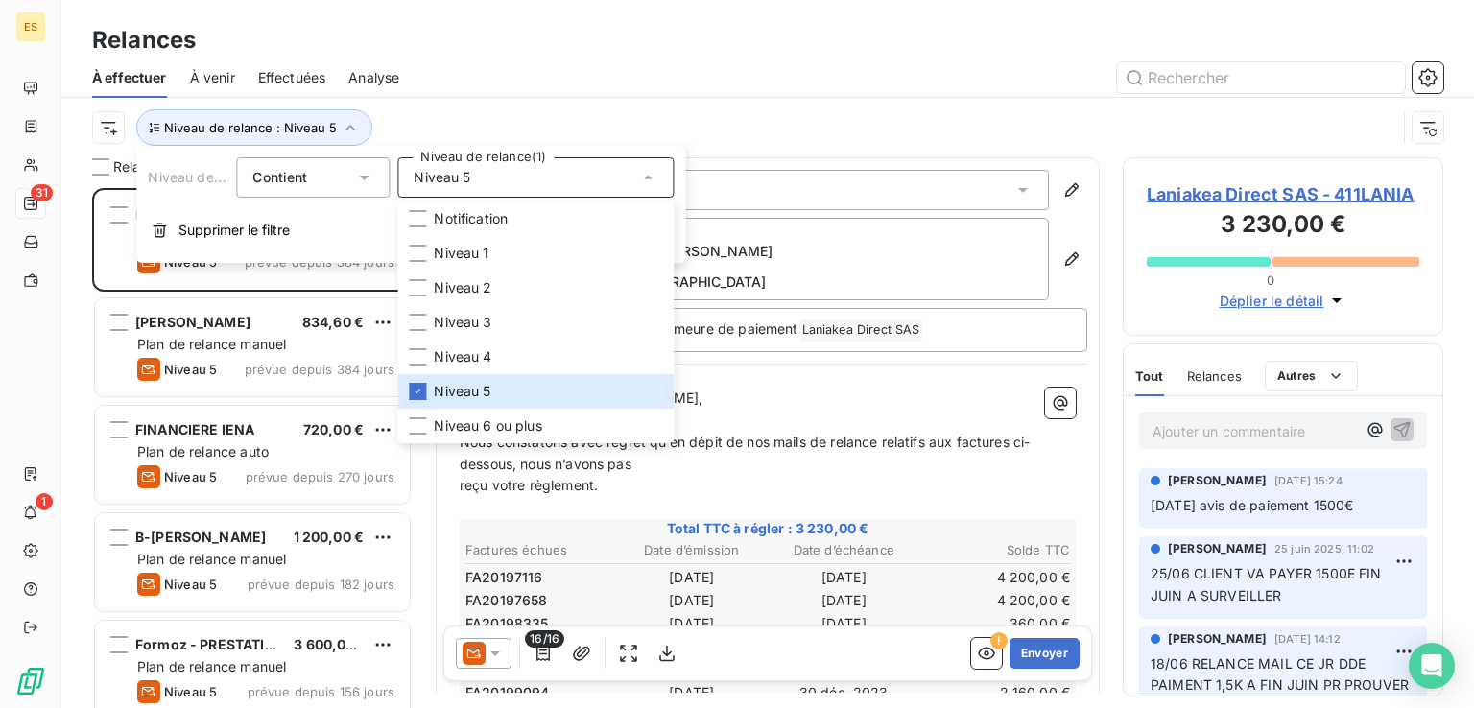
click at [547, 130] on div "Niveau de relance : Niveau 5" at bounding box center [744, 127] width 1304 height 36
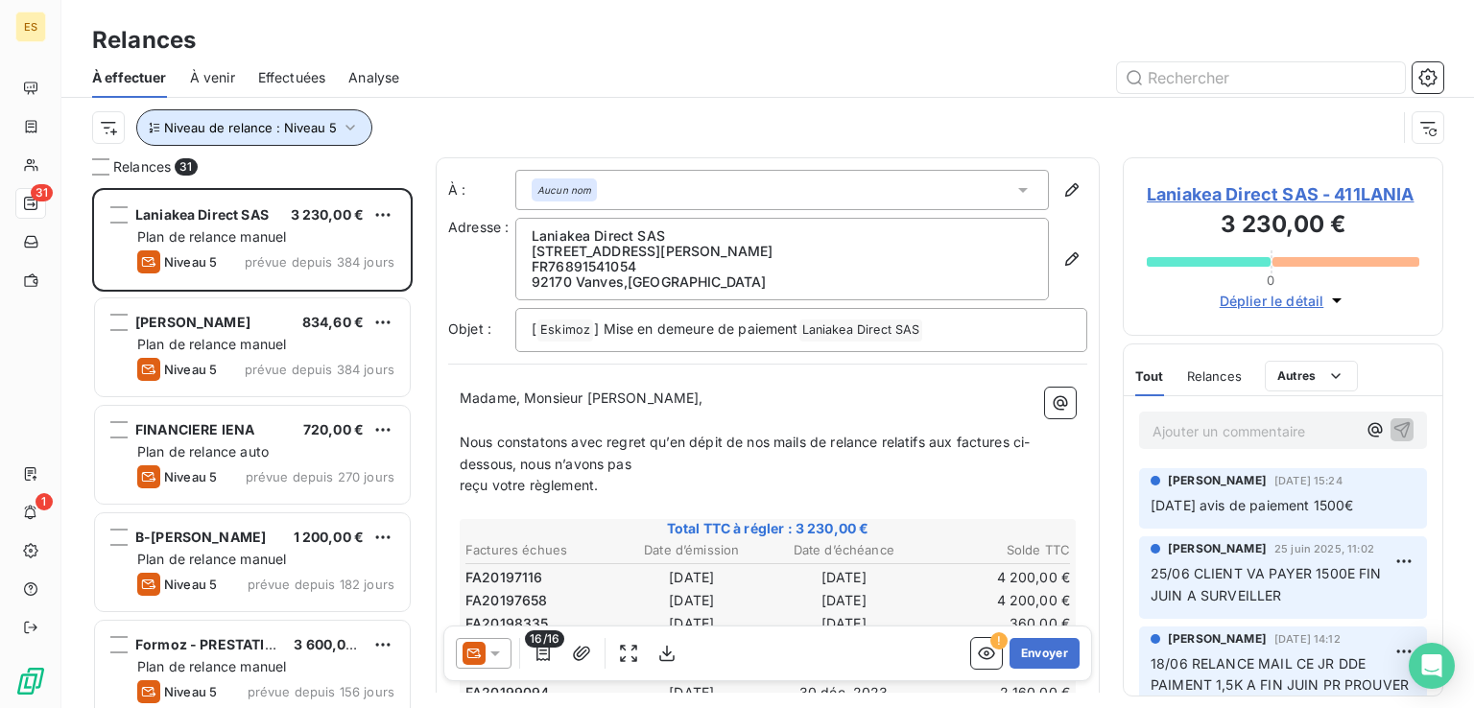
click at [308, 124] on span "Niveau de relance : Niveau 5" at bounding box center [250, 127] width 173 height 15
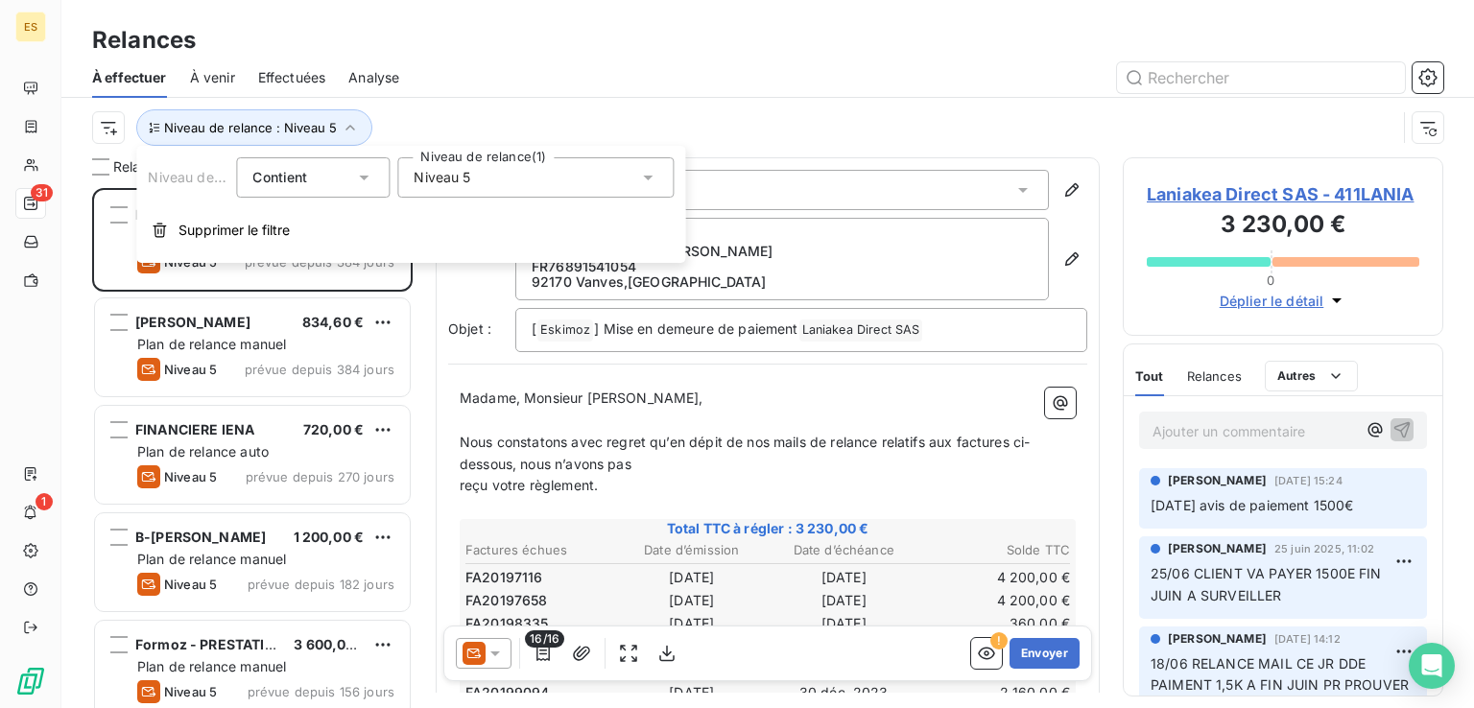
click at [475, 181] on div "Niveau 5" at bounding box center [535, 177] width 276 height 40
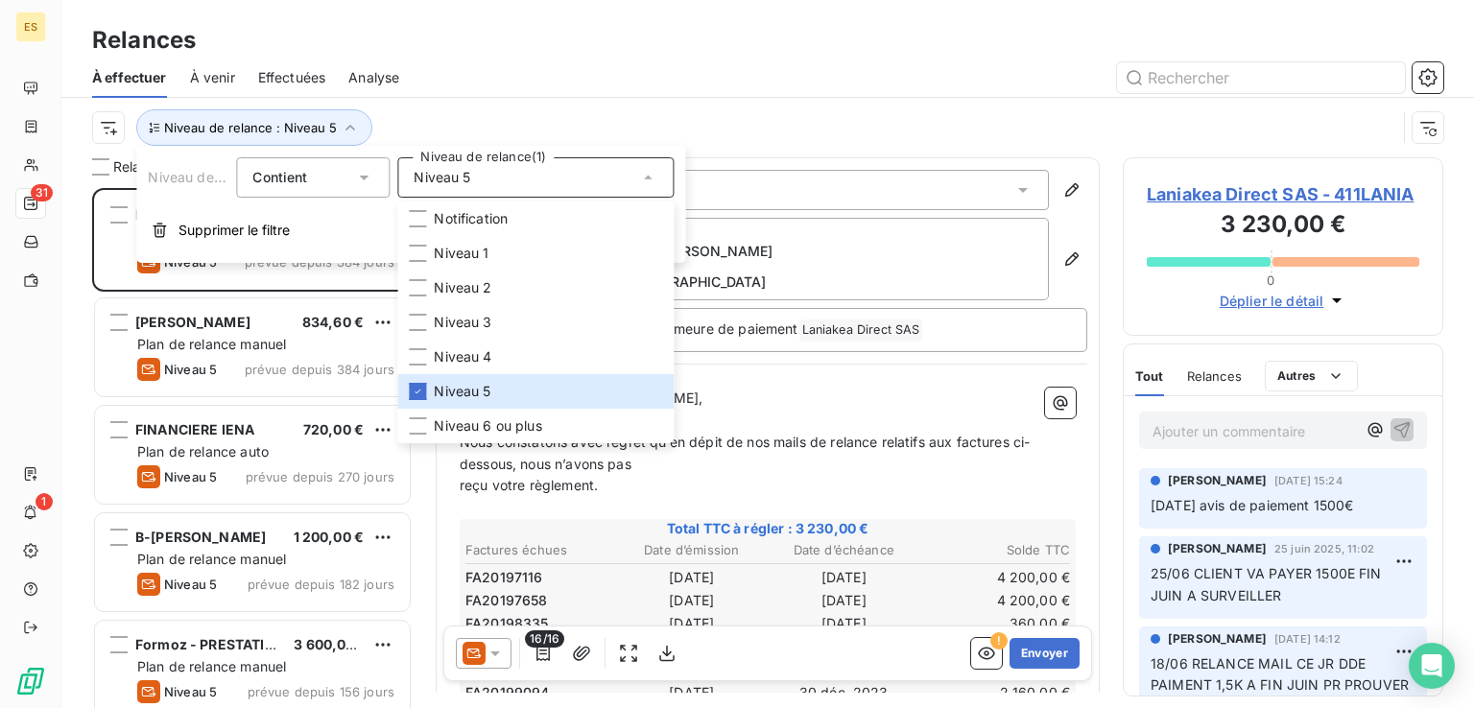
click at [536, 105] on div "Niveau de relance : Niveau 5" at bounding box center [767, 127] width 1351 height 59
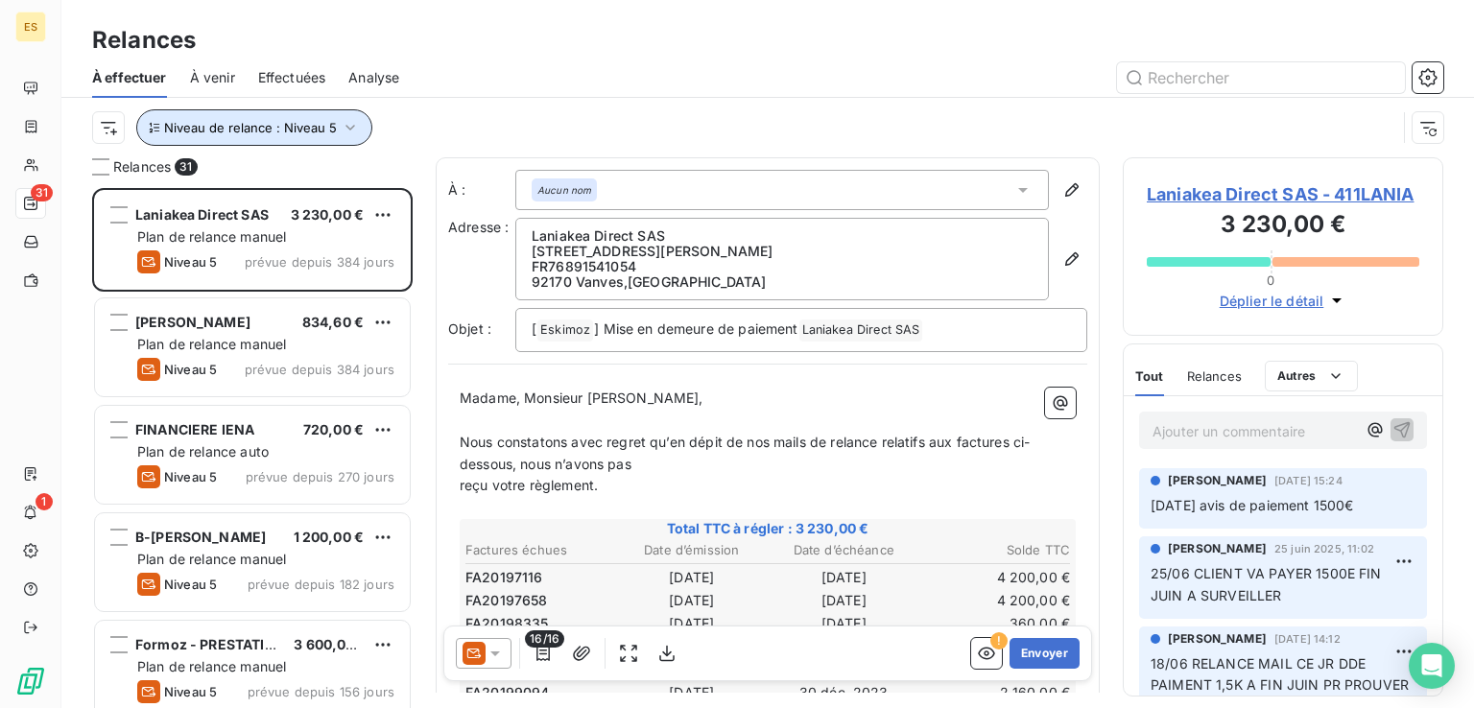
click at [345, 130] on icon "button" at bounding box center [350, 127] width 19 height 19
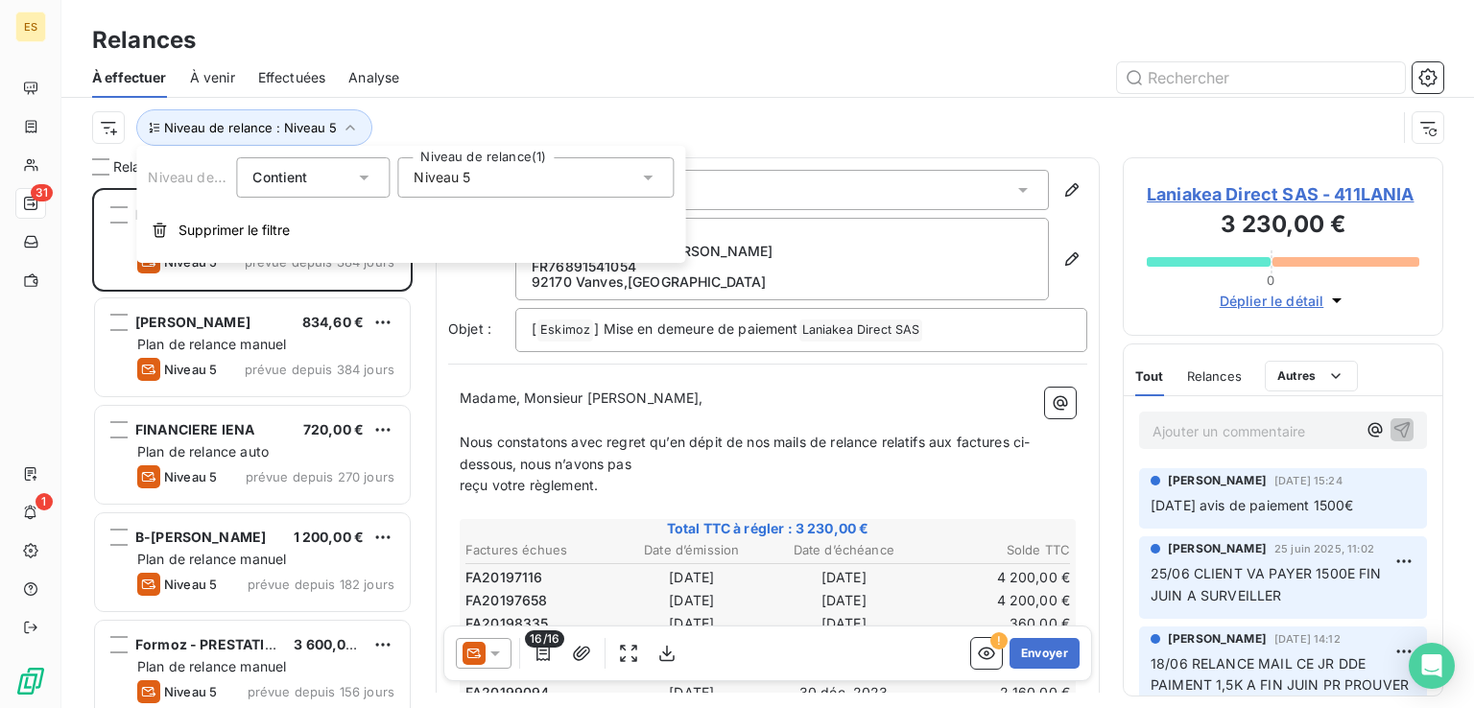
click at [469, 193] on div "Niveau 5" at bounding box center [535, 177] width 276 height 40
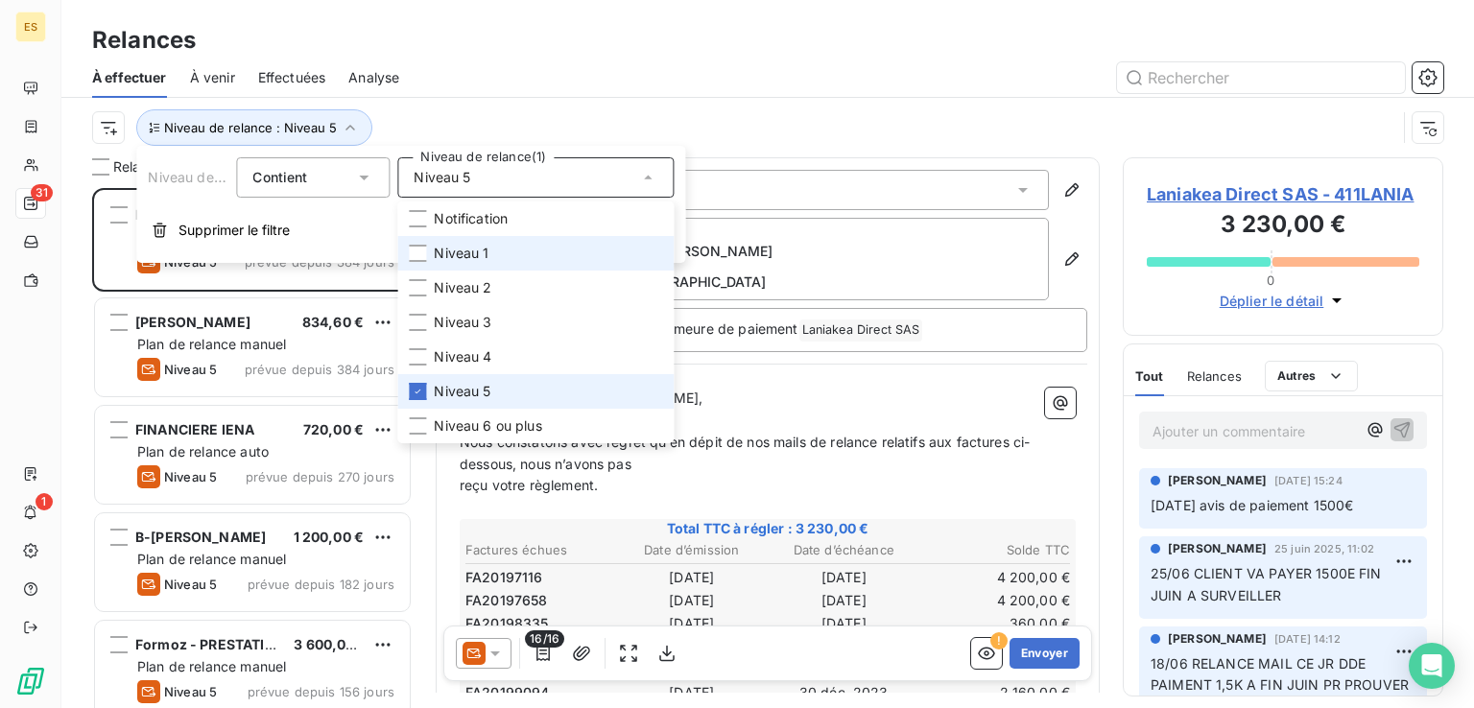
drag, startPoint x: 468, startPoint y: 387, endPoint x: 485, endPoint y: 247, distance: 141.1
click at [467, 387] on span "Niveau 5" at bounding box center [462, 391] width 57 height 19
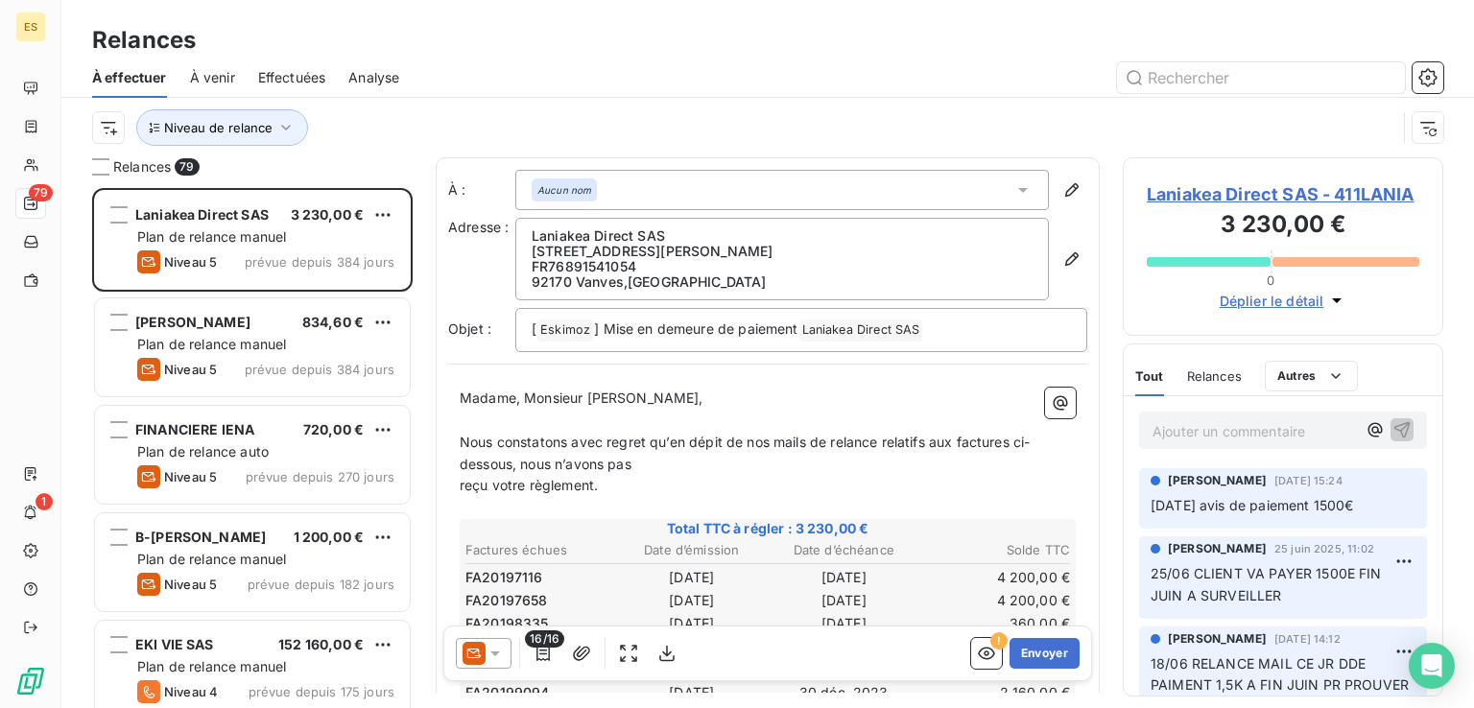
click at [541, 109] on div "Niveau de relance" at bounding box center [744, 127] width 1304 height 36
click at [944, 58] on div "À effectuer À venir Effectuées Analyse" at bounding box center [767, 78] width 1412 height 40
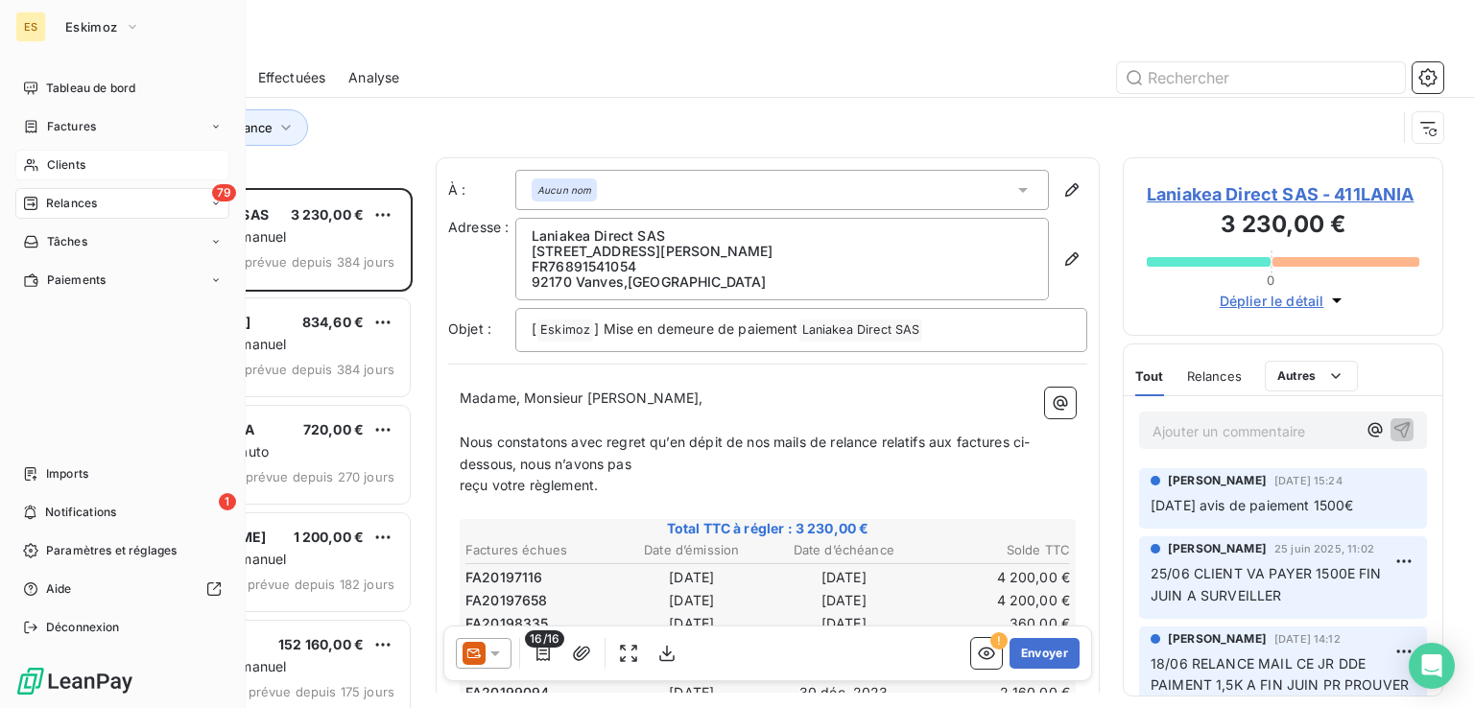
click at [58, 164] on span "Clients" at bounding box center [66, 164] width 38 height 17
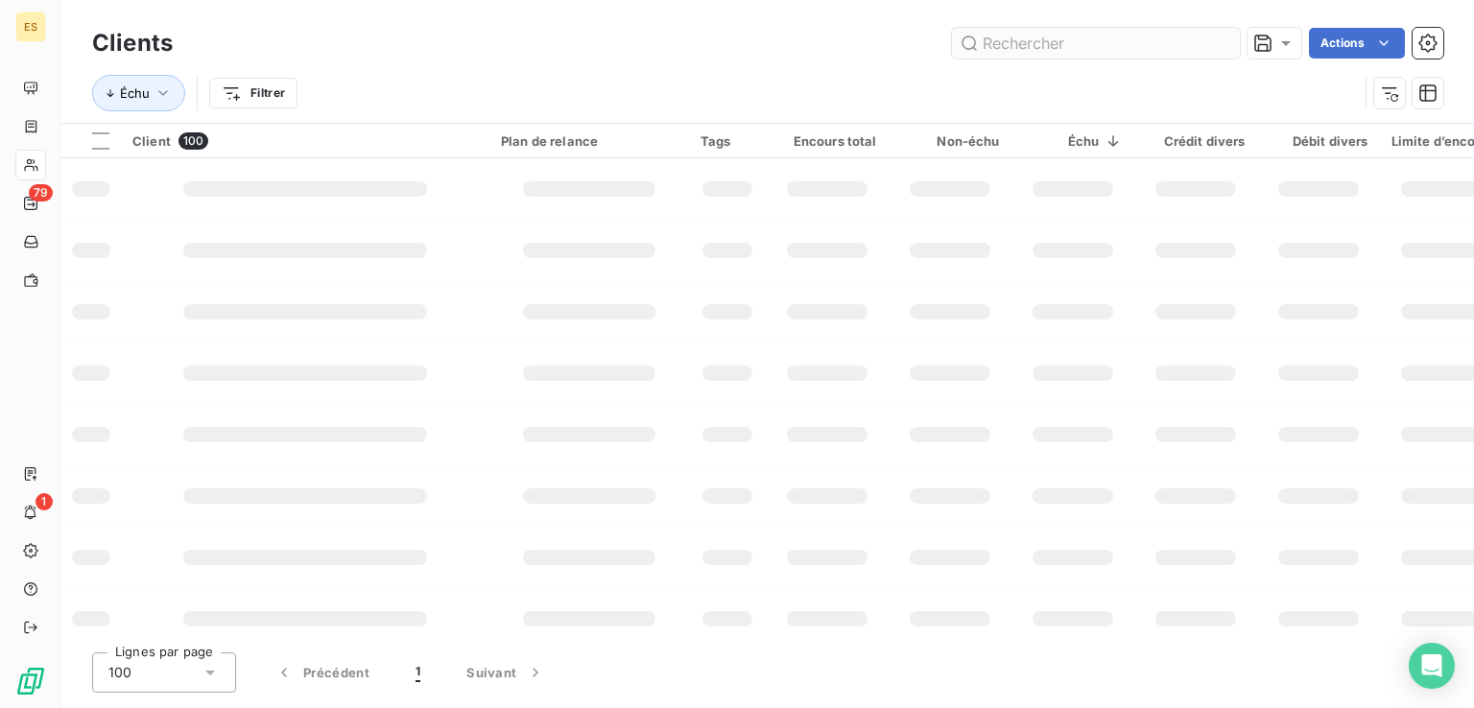
click at [1017, 43] on input "text" at bounding box center [1096, 43] width 288 height 31
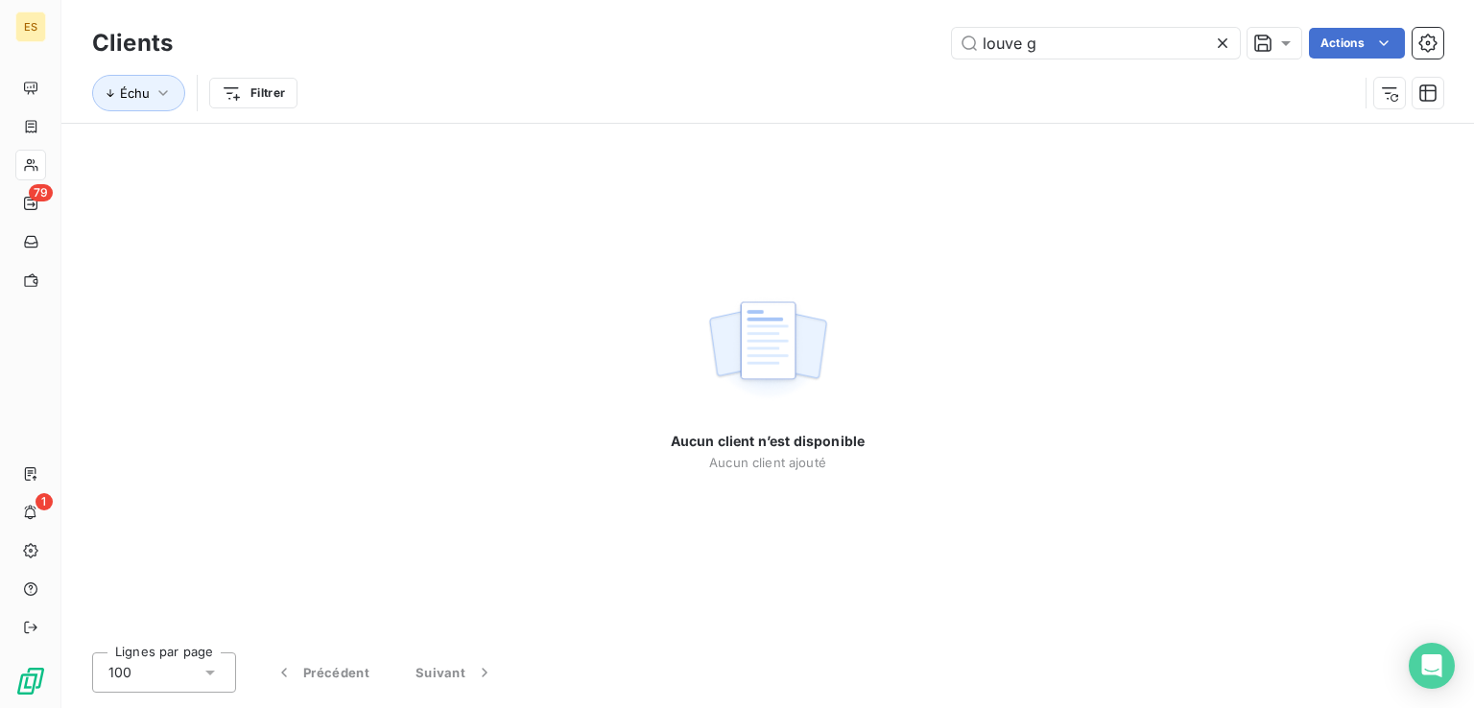
type input "louve g"
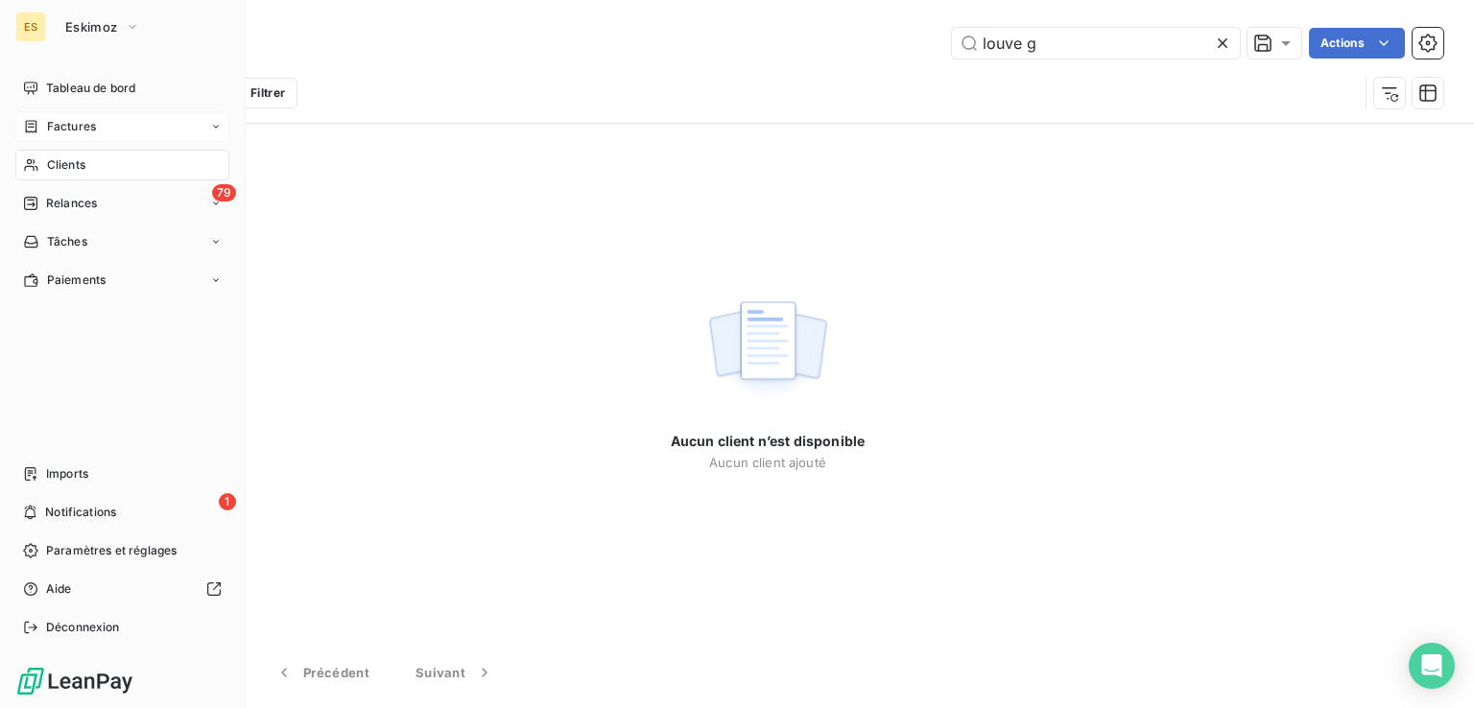
click at [78, 131] on span "Factures" at bounding box center [71, 126] width 49 height 17
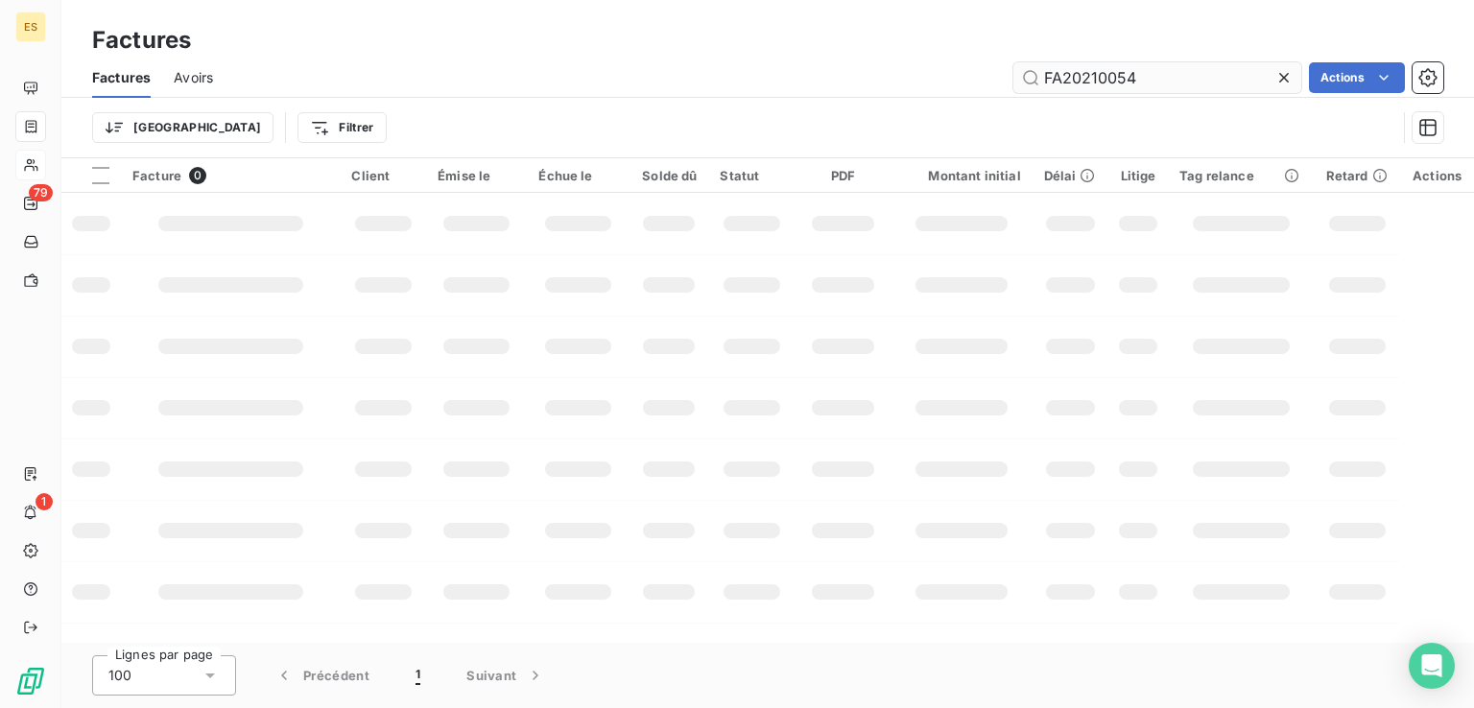
click at [1132, 73] on input "FA20210054" at bounding box center [1157, 77] width 288 height 31
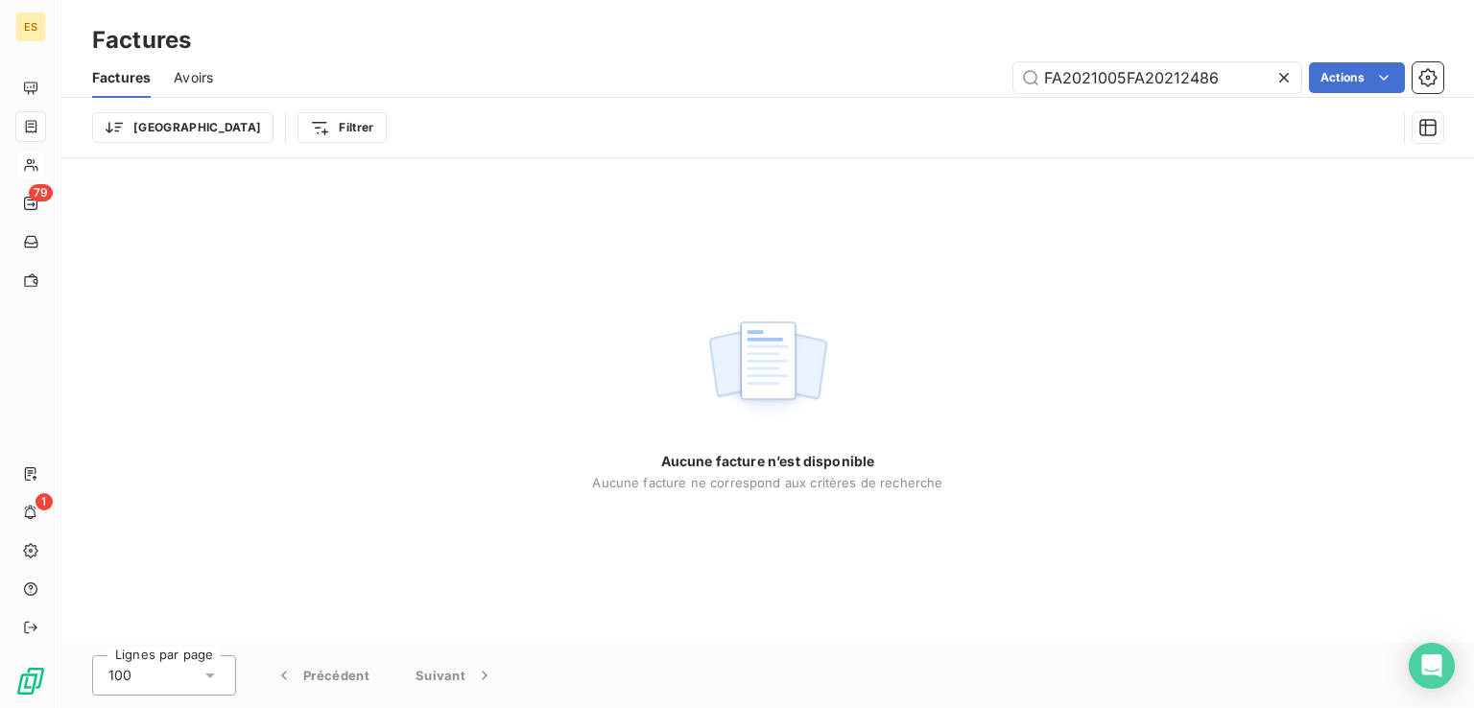
drag, startPoint x: 1234, startPoint y: 71, endPoint x: 935, endPoint y: 64, distance: 298.4
click at [939, 64] on div "FA2021005FA20212486 Actions" at bounding box center [839, 77] width 1207 height 31
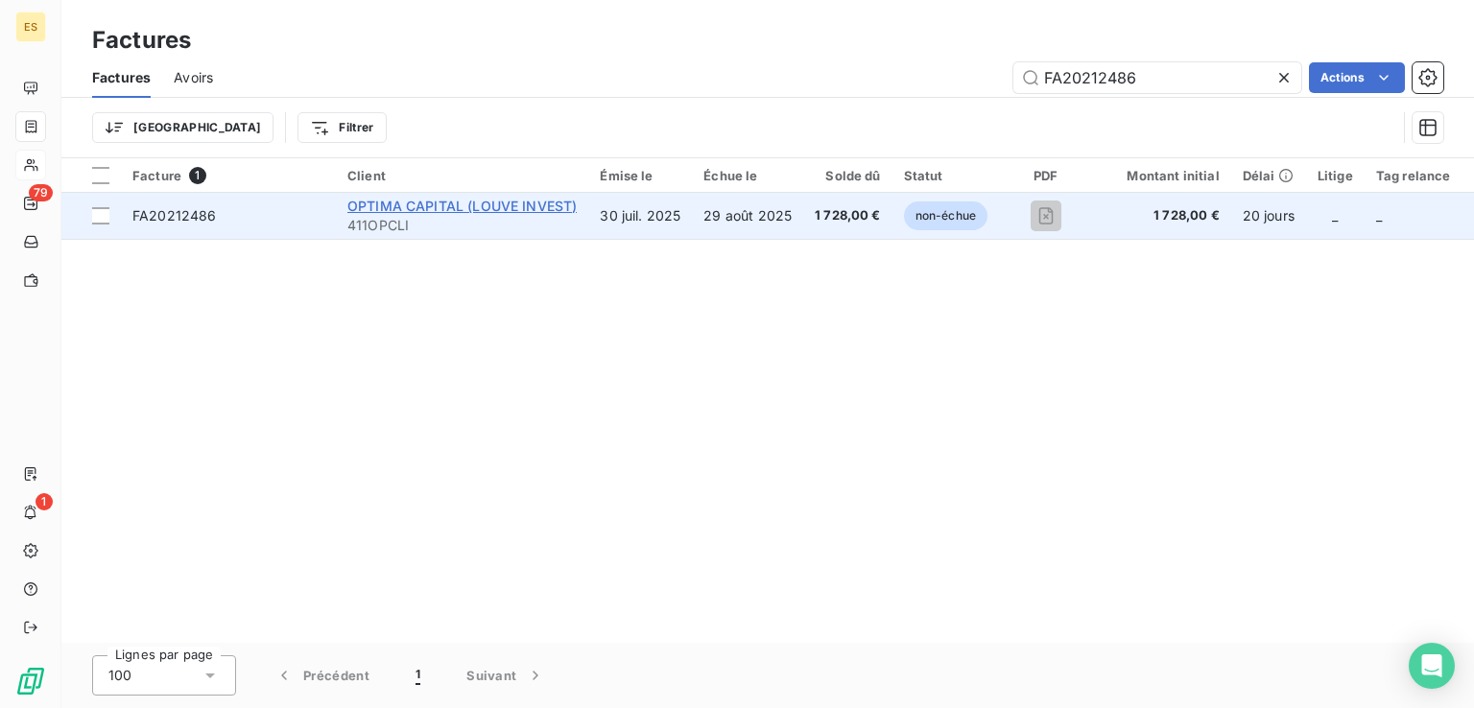
type input "FA20212486"
click at [409, 206] on span "OPTIMA CAPITAL (LOUVE INVEST)" at bounding box center [461, 206] width 229 height 16
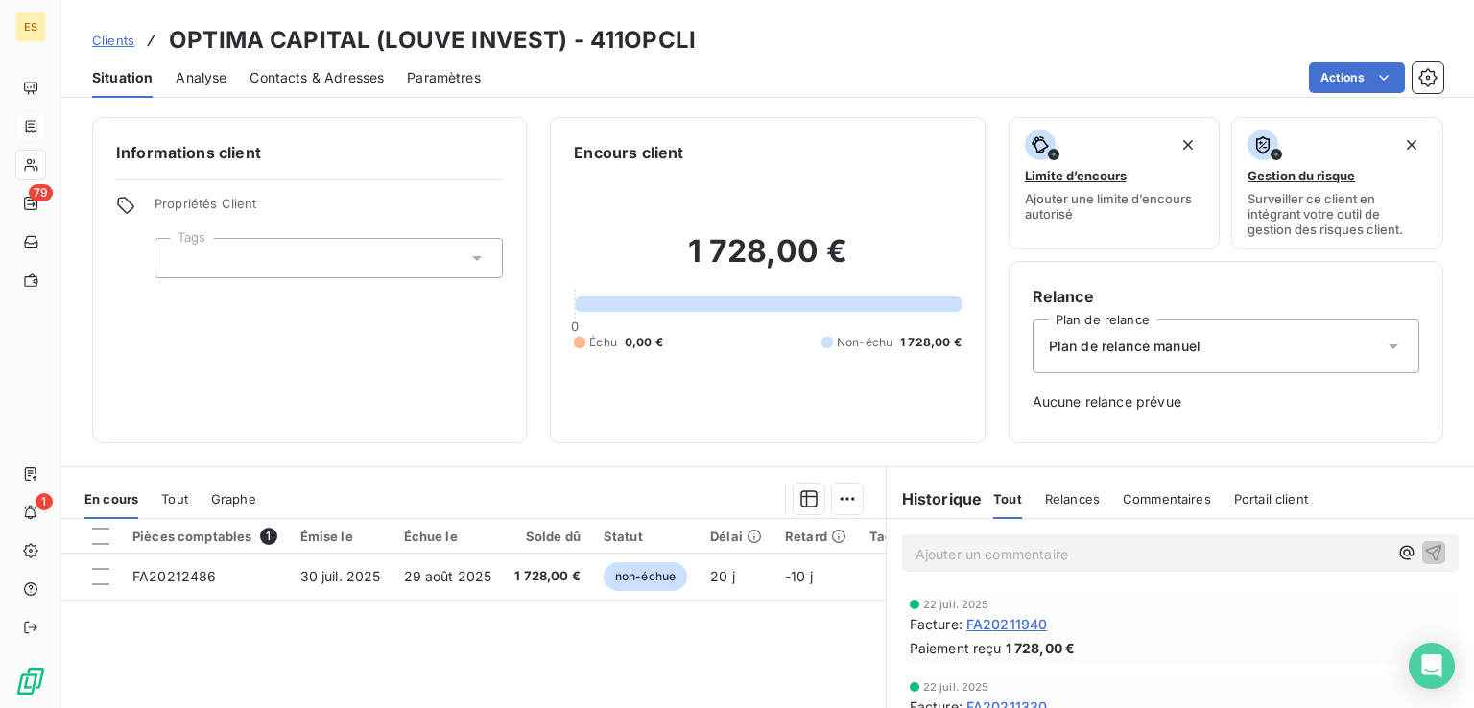
click at [1014, 549] on p "Ajouter un commentaire ﻿" at bounding box center [1151, 554] width 472 height 24
click at [1068, 551] on p "Ajouter un commentaire ﻿" at bounding box center [1151, 554] width 472 height 24
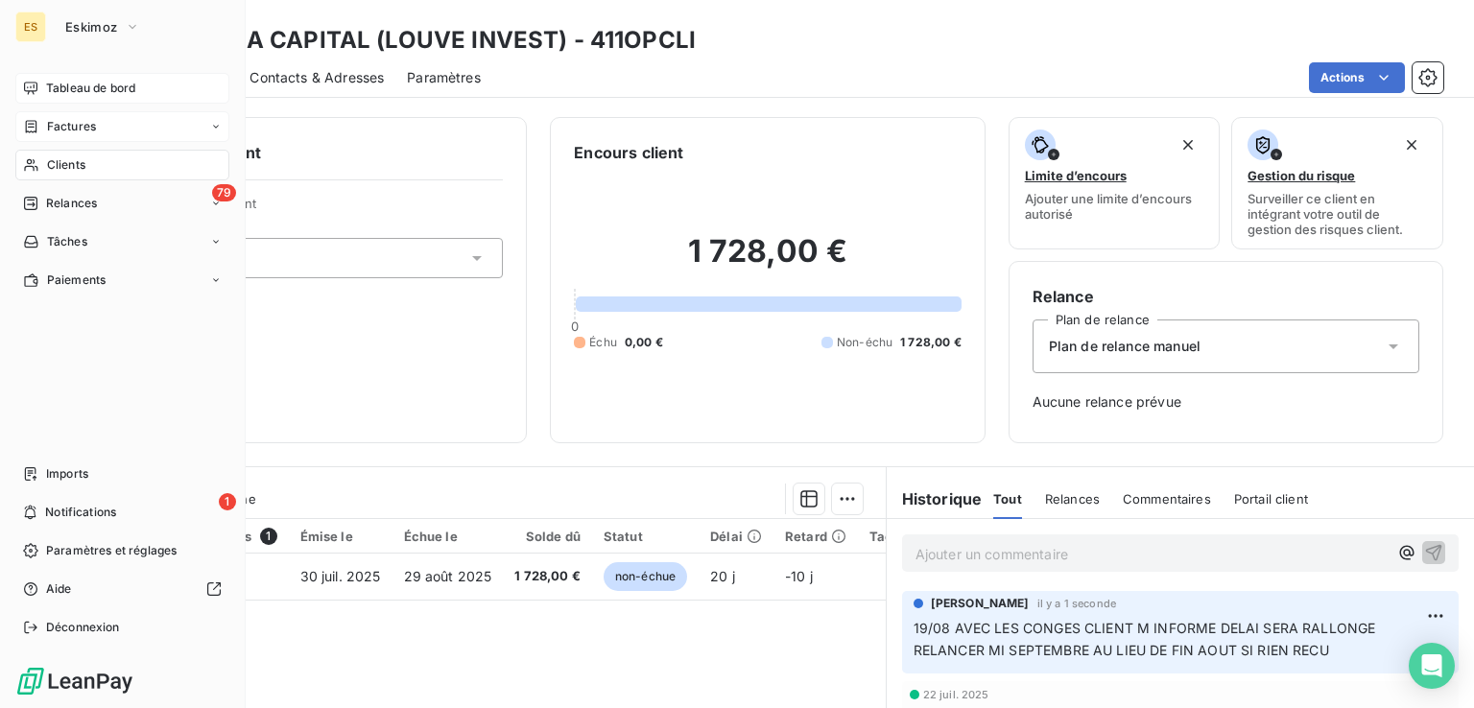
click at [65, 83] on span "Tableau de bord" at bounding box center [90, 88] width 89 height 17
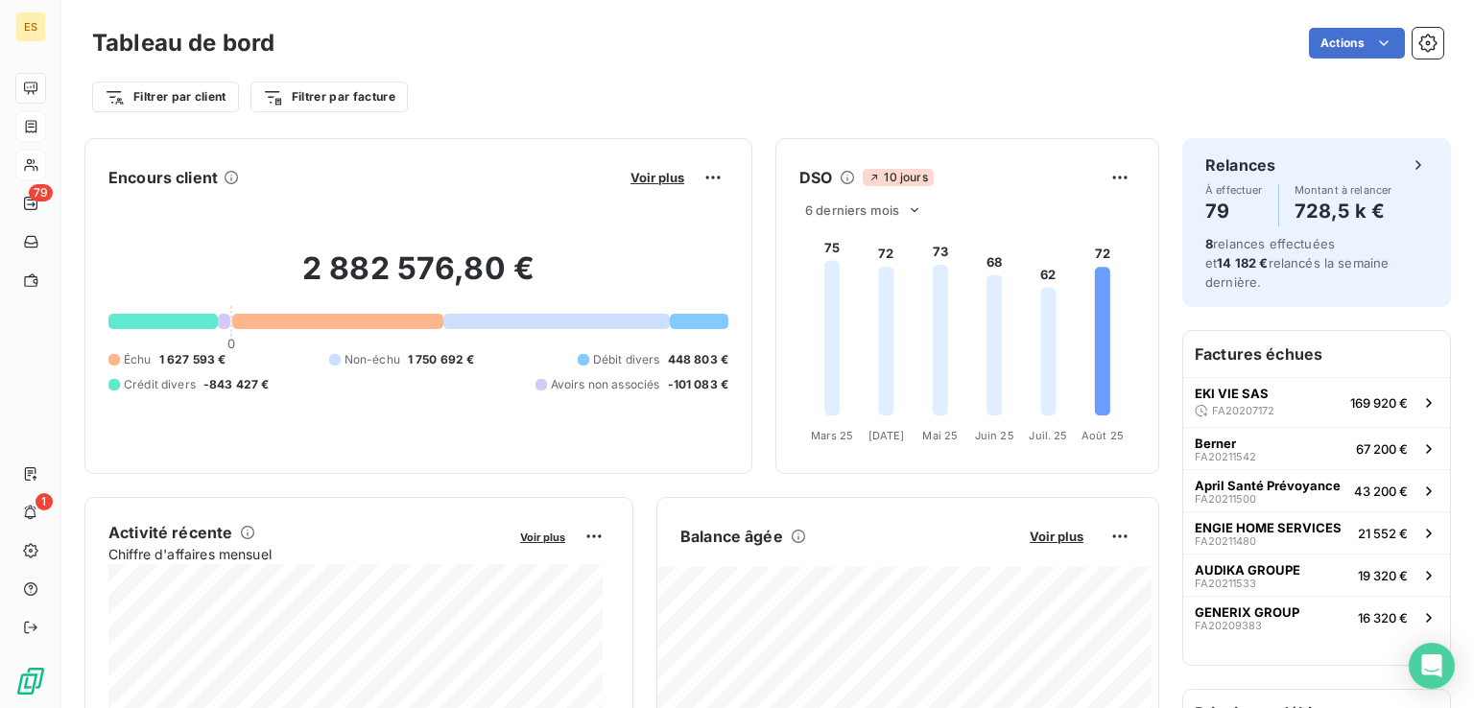
click at [944, 12] on div "Tableau de bord Actions Filtrer par client Filtrer par facture" at bounding box center [767, 63] width 1412 height 127
click at [685, 177] on html "ES 79 1 Tableau de bord Actions Filtrer par client Filtrer par facture Encours …" at bounding box center [737, 354] width 1474 height 708
click at [657, 187] on html "ES 79 1 Tableau de bord Actions Filtrer par client Filtrer par facture Encours …" at bounding box center [737, 354] width 1474 height 708
click at [656, 187] on div "Voir plus" at bounding box center [677, 177] width 104 height 31
click at [658, 179] on span "Voir plus" at bounding box center [657, 177] width 54 height 15
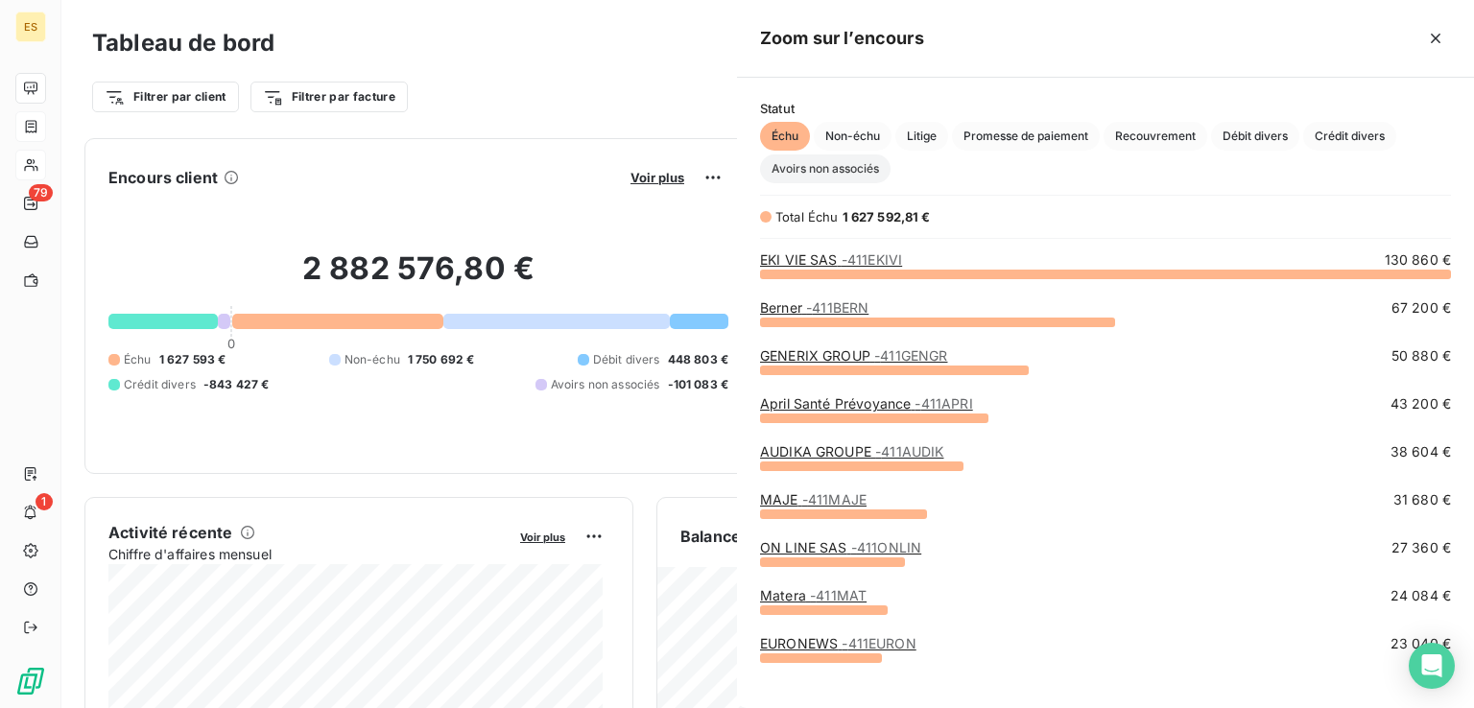
scroll to position [419, 721]
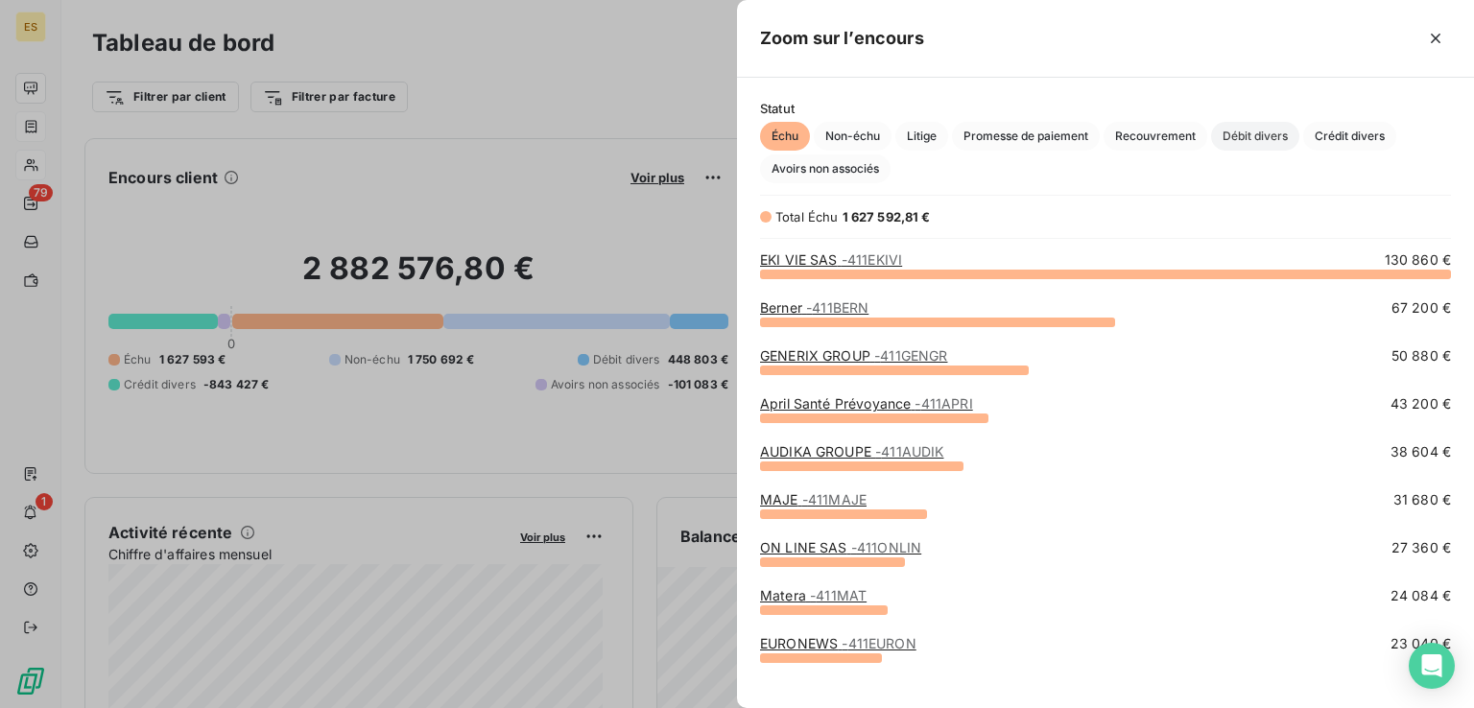
click at [1263, 132] on span "Débit divers" at bounding box center [1255, 136] width 88 height 29
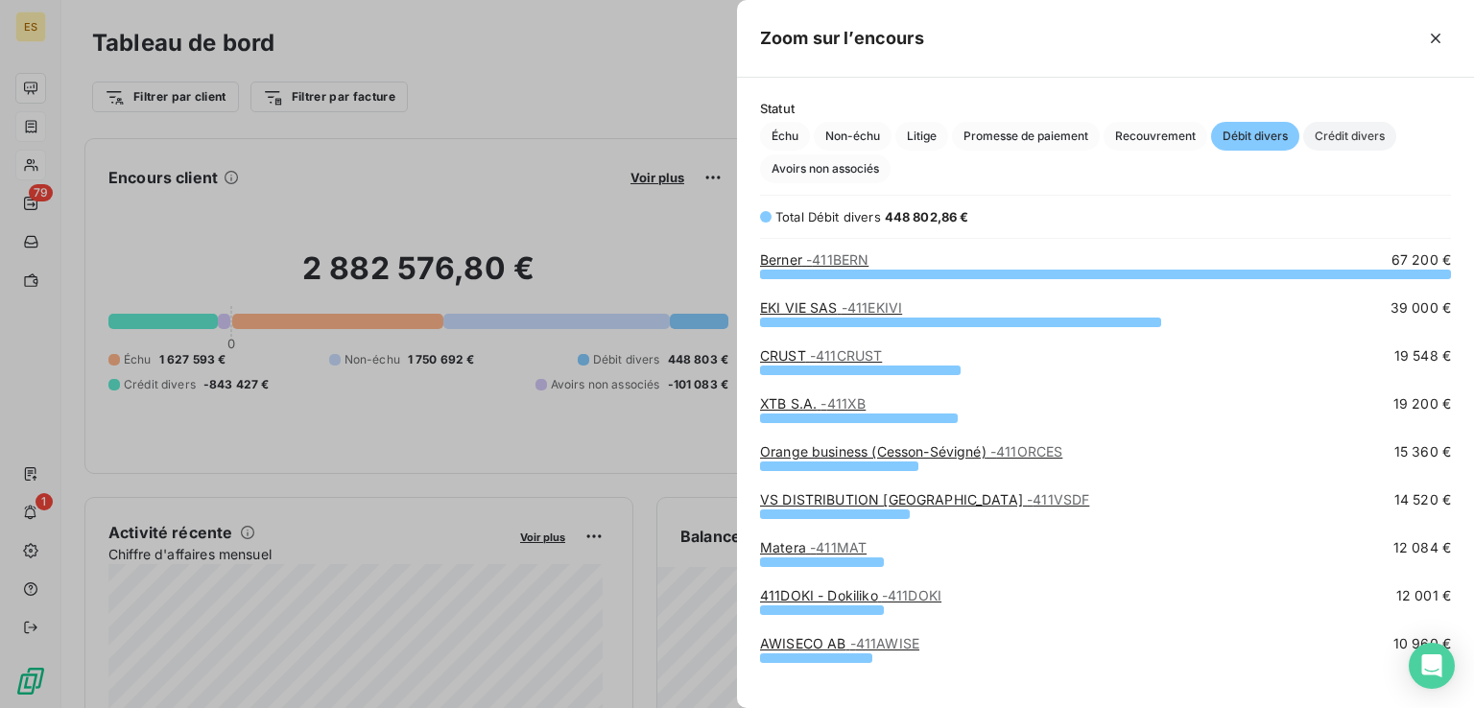
click at [1336, 130] on span "Crédit divers" at bounding box center [1349, 136] width 93 height 29
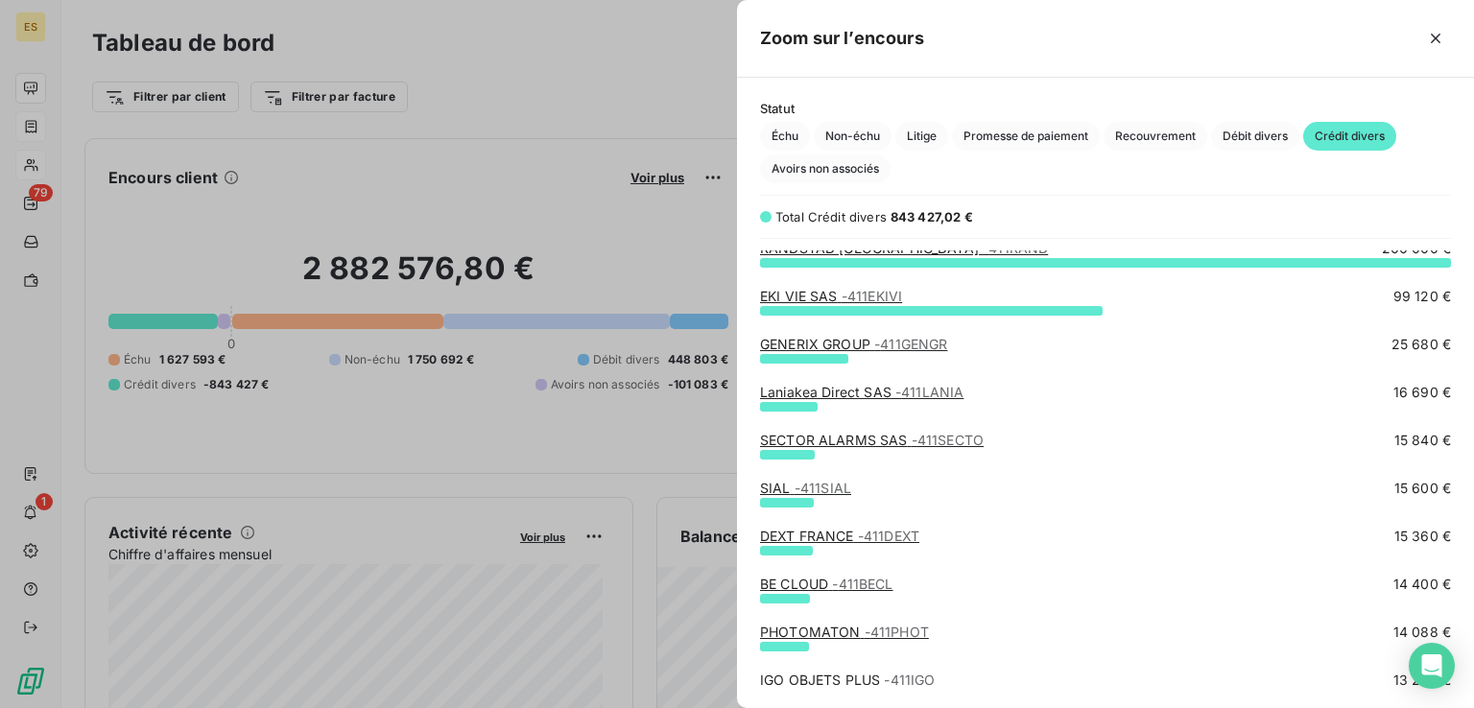
scroll to position [0, 0]
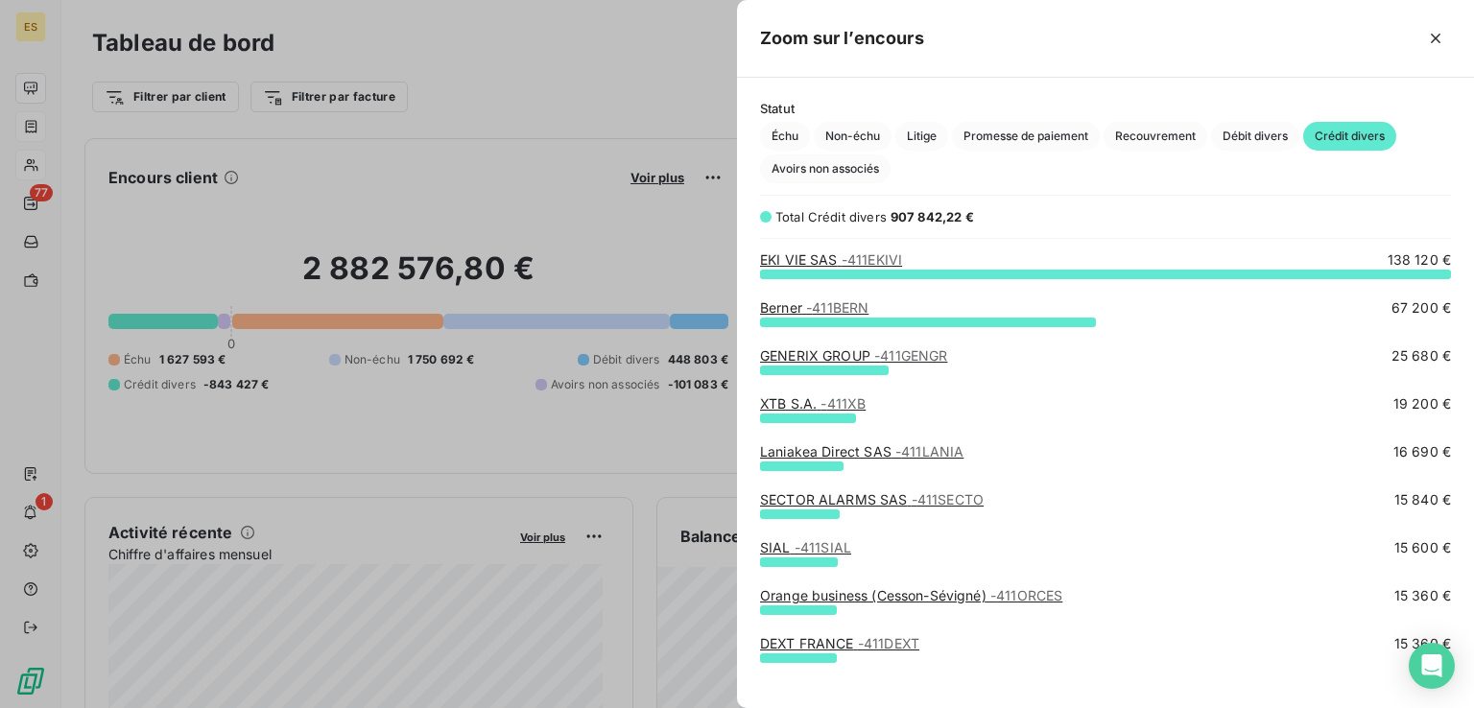
click at [513, 87] on div at bounding box center [737, 354] width 1474 height 708
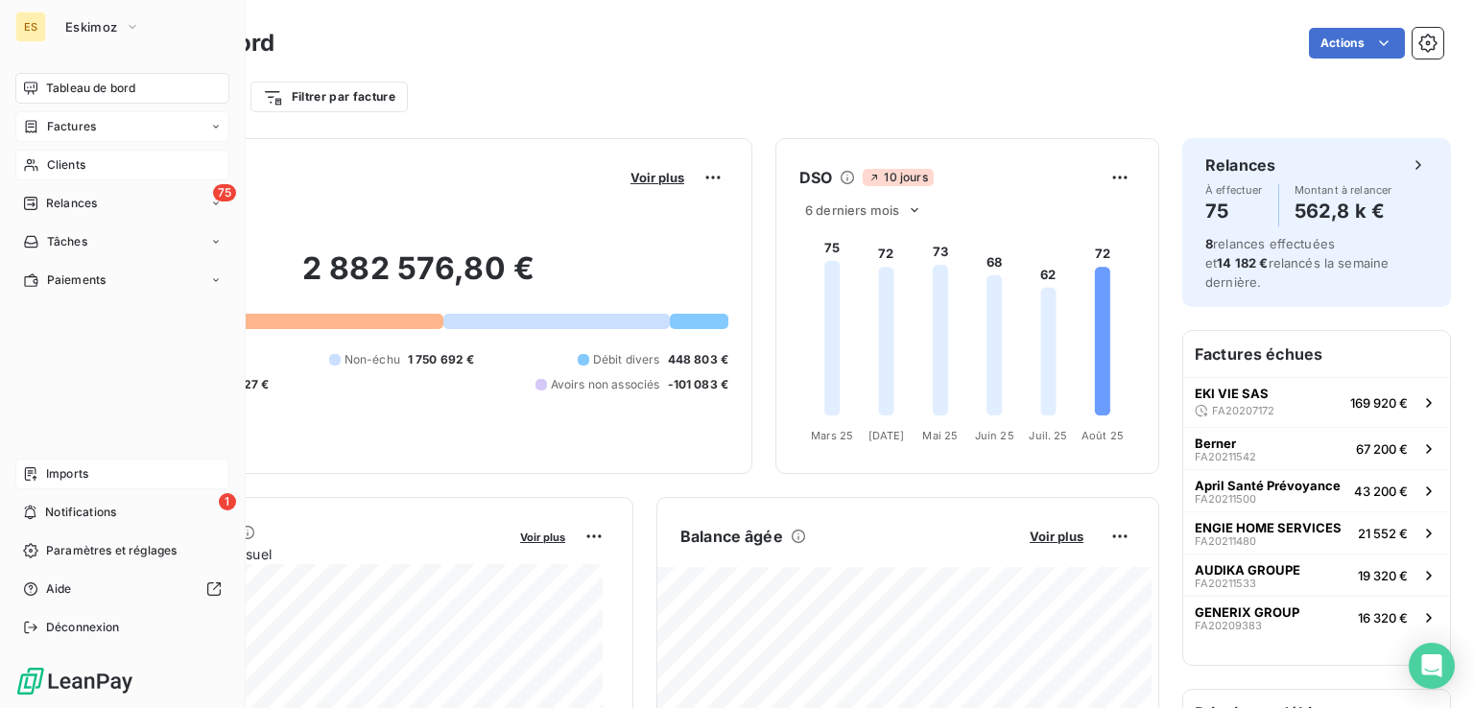
click at [40, 473] on div "Imports" at bounding box center [122, 474] width 214 height 31
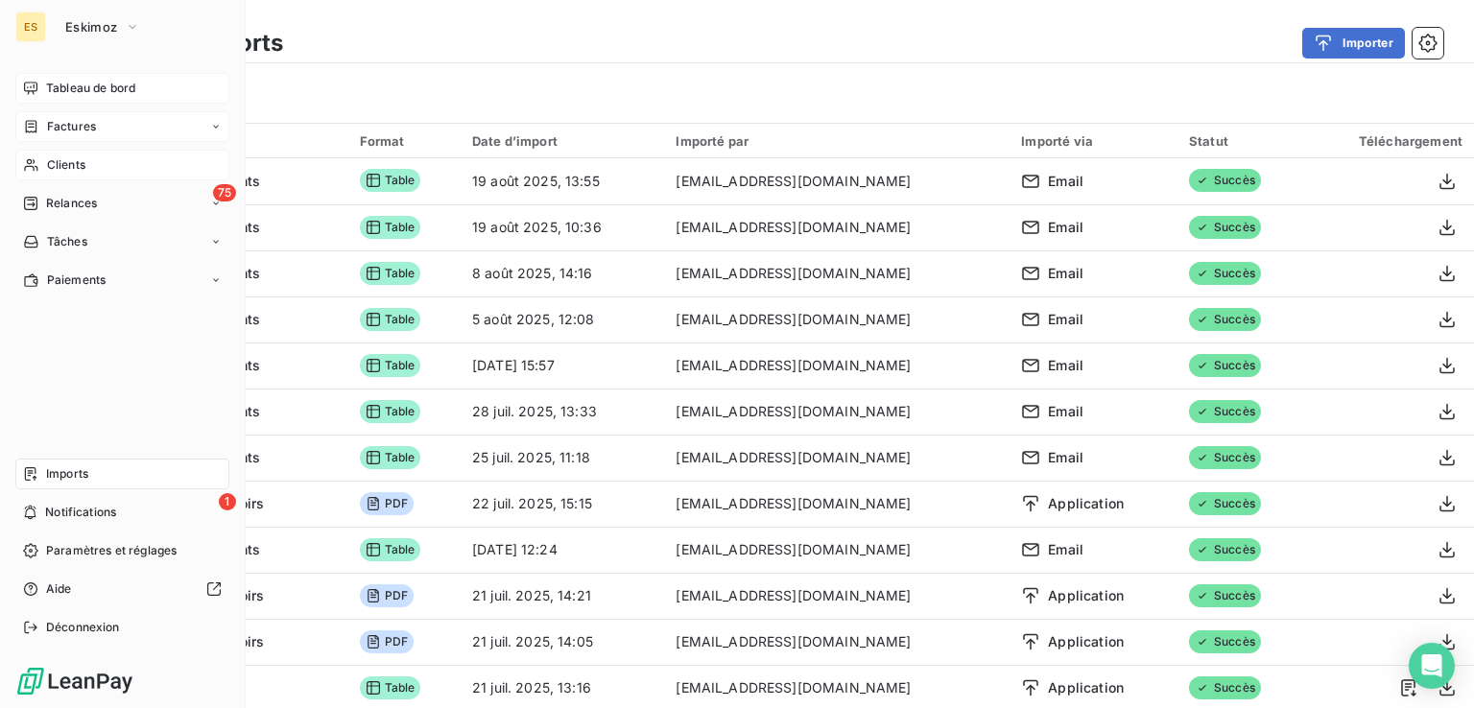
click at [67, 82] on span "Tableau de bord" at bounding box center [90, 88] width 89 height 17
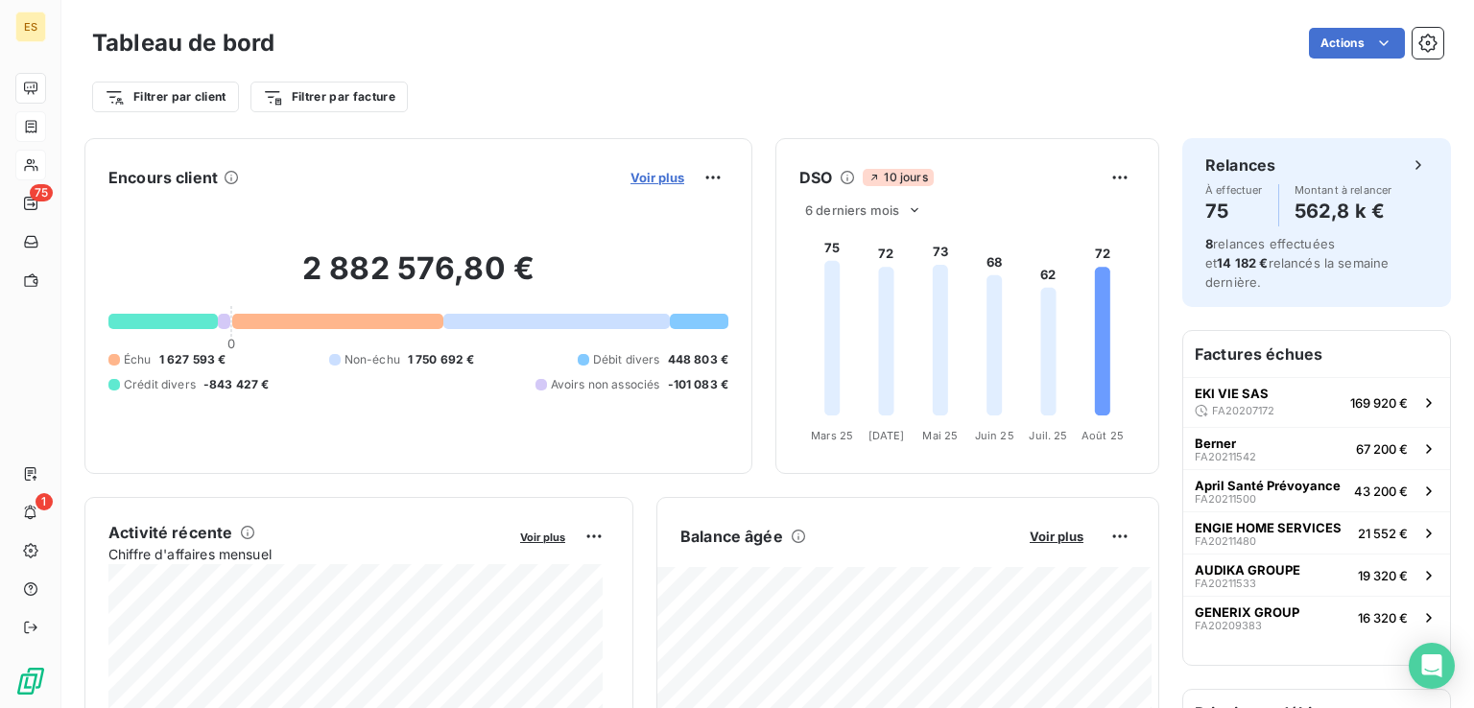
click at [633, 170] on span "Voir plus" at bounding box center [657, 177] width 54 height 15
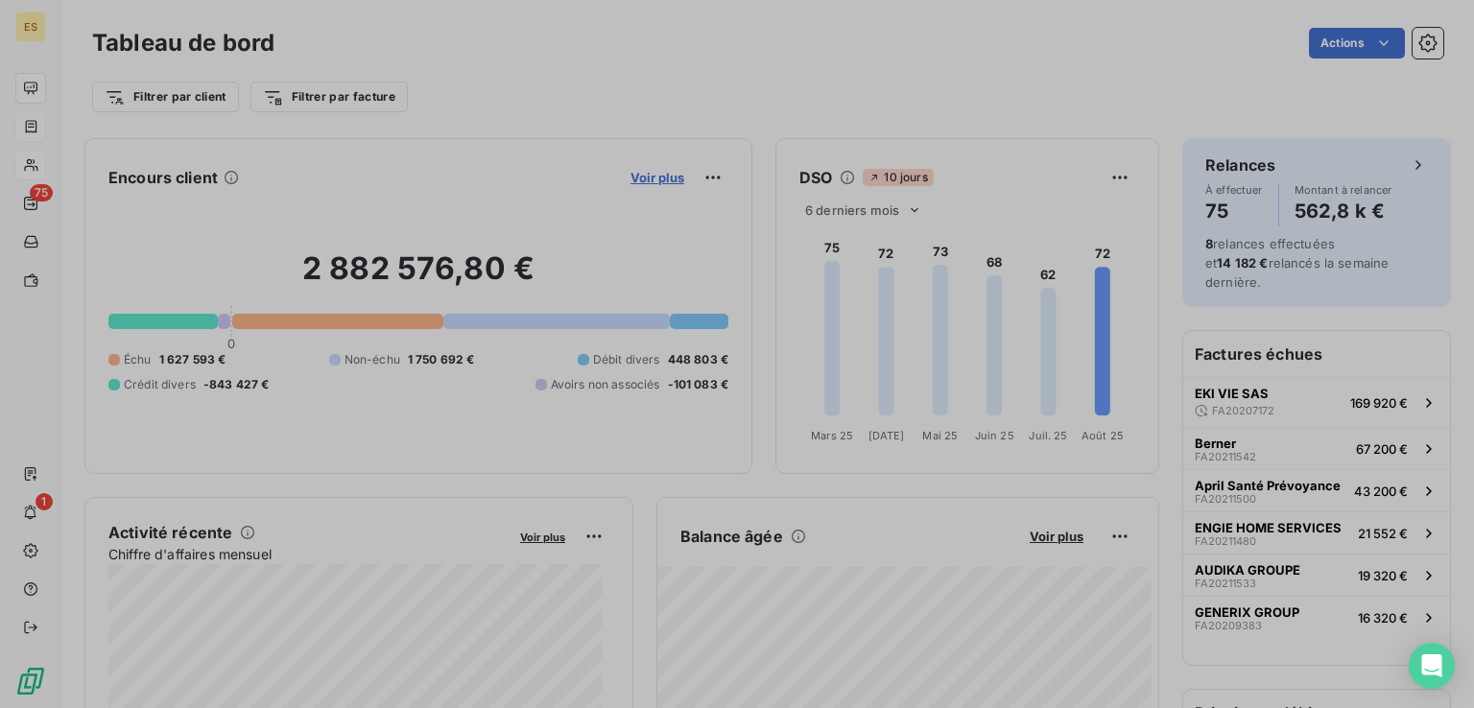
scroll to position [693, 721]
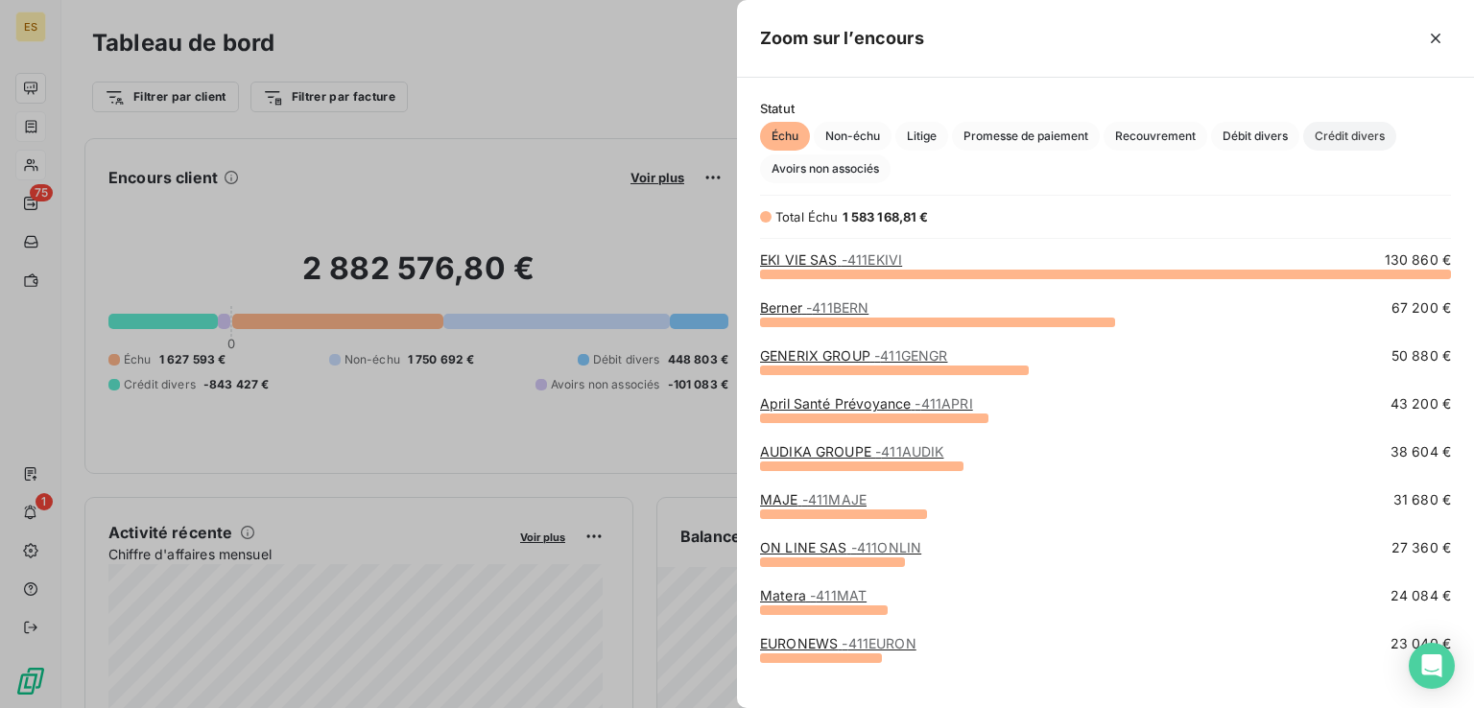
click at [1332, 133] on span "Crédit divers" at bounding box center [1349, 136] width 93 height 29
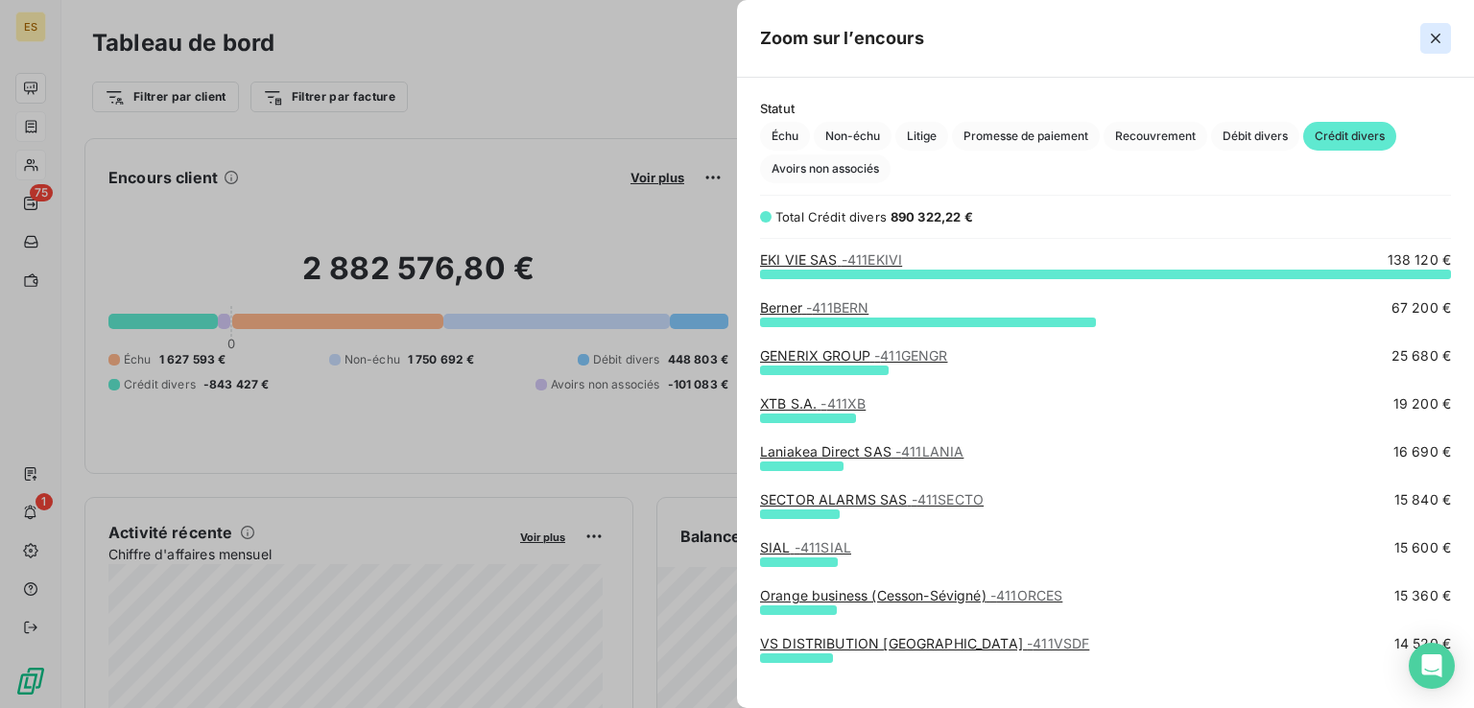
drag, startPoint x: 1445, startPoint y: 37, endPoint x: 1274, endPoint y: 190, distance: 229.0
click at [1444, 37] on button "button" at bounding box center [1435, 38] width 31 height 31
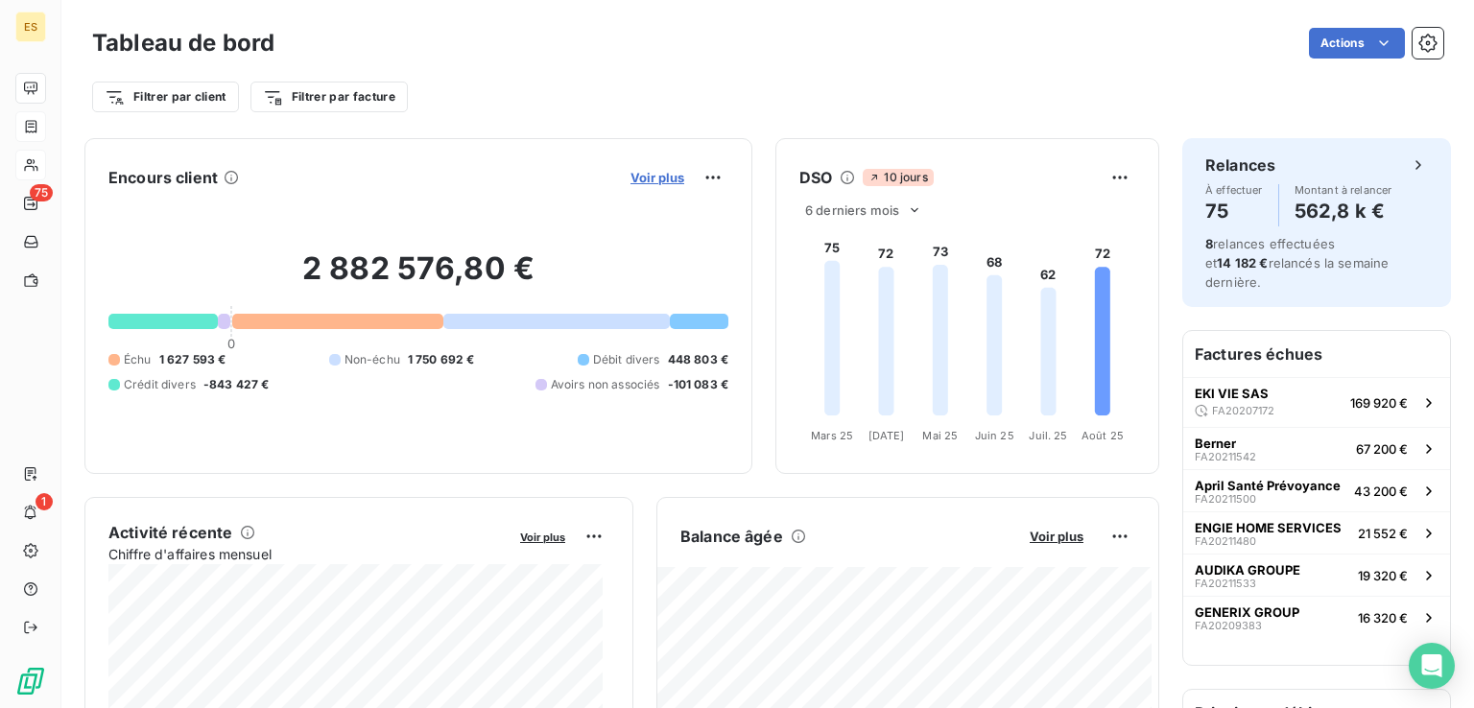
click at [630, 181] on span "Voir plus" at bounding box center [657, 177] width 54 height 15
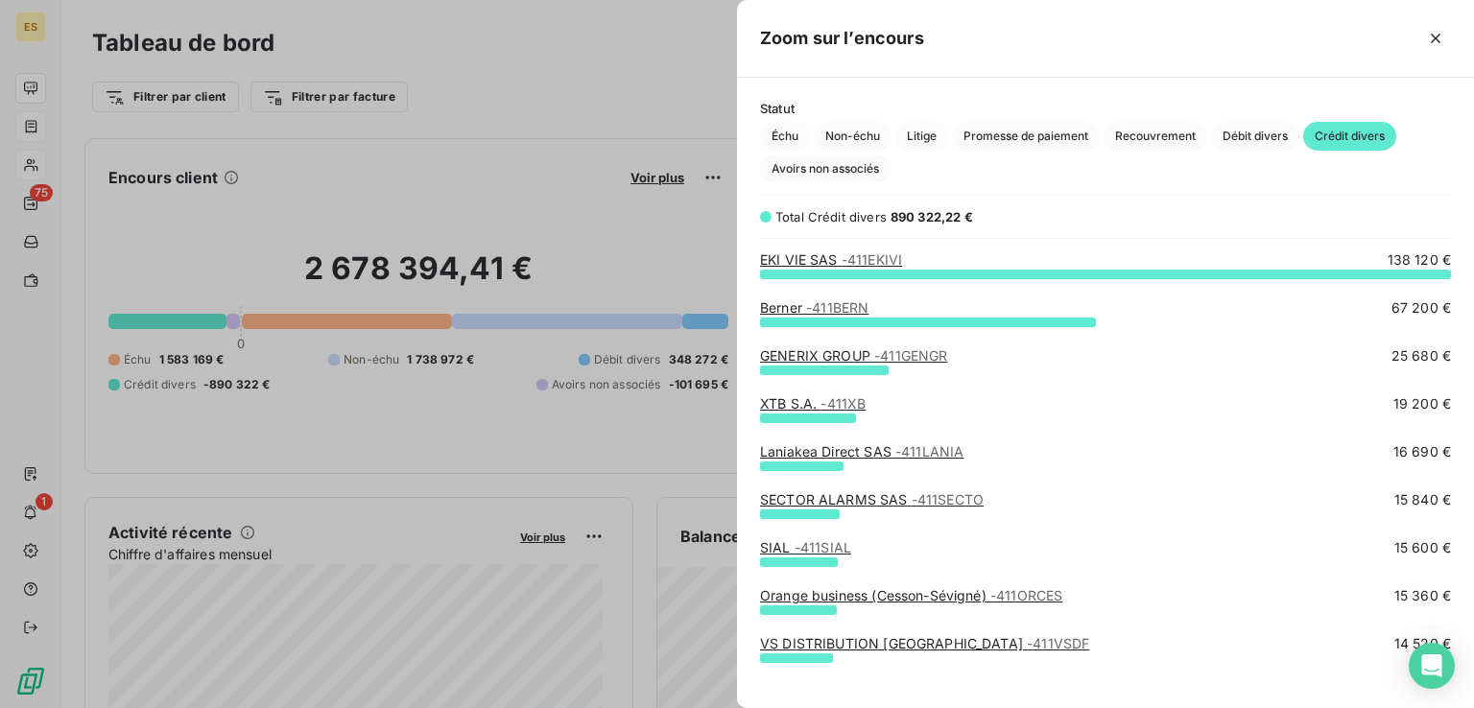
click at [468, 217] on div at bounding box center [737, 354] width 1474 height 708
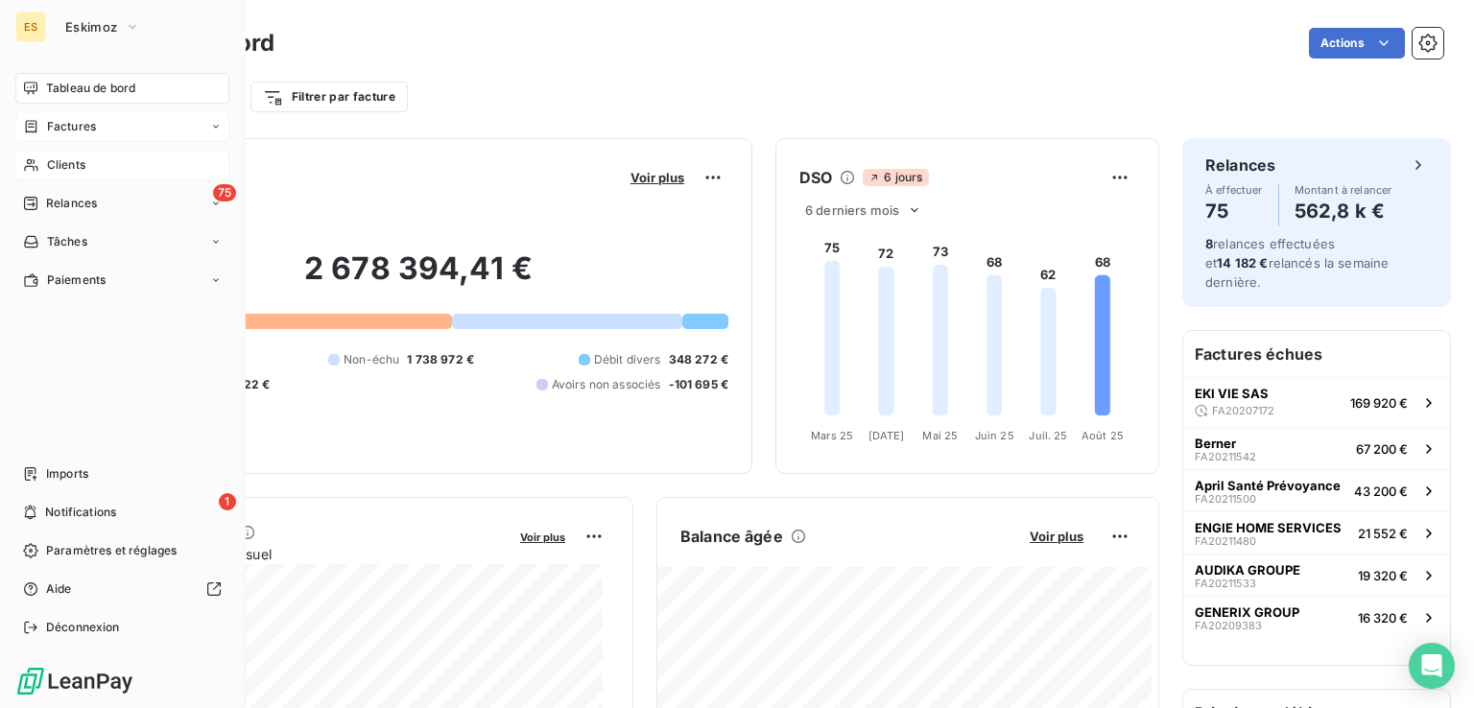
click at [47, 162] on span "Clients" at bounding box center [66, 164] width 38 height 17
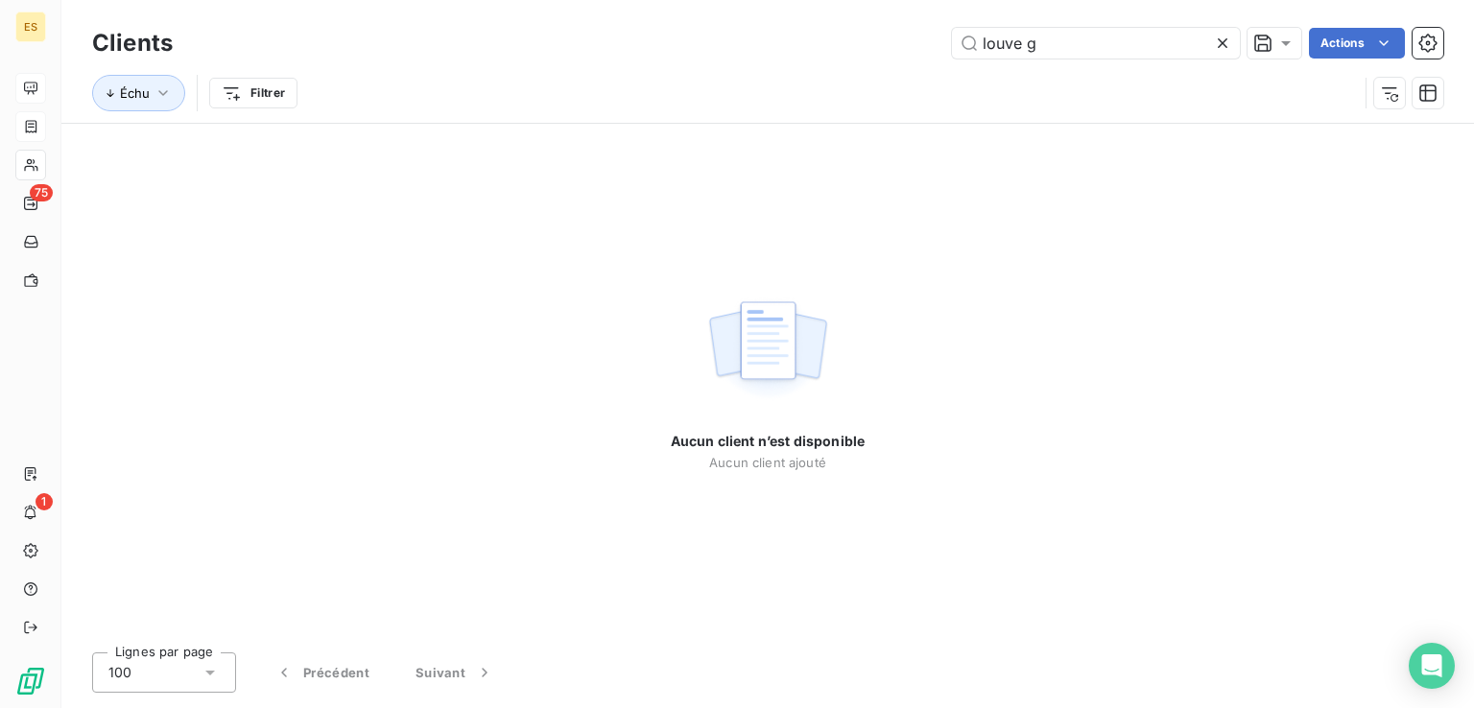
drag, startPoint x: 1071, startPoint y: 45, endPoint x: 589, endPoint y: -49, distance: 490.7
click at [589, 0] on html "ES 75 1 Clients louve g Actions Échu Filtrer Aucun client n’est disponible Aucu…" at bounding box center [737, 354] width 1474 height 708
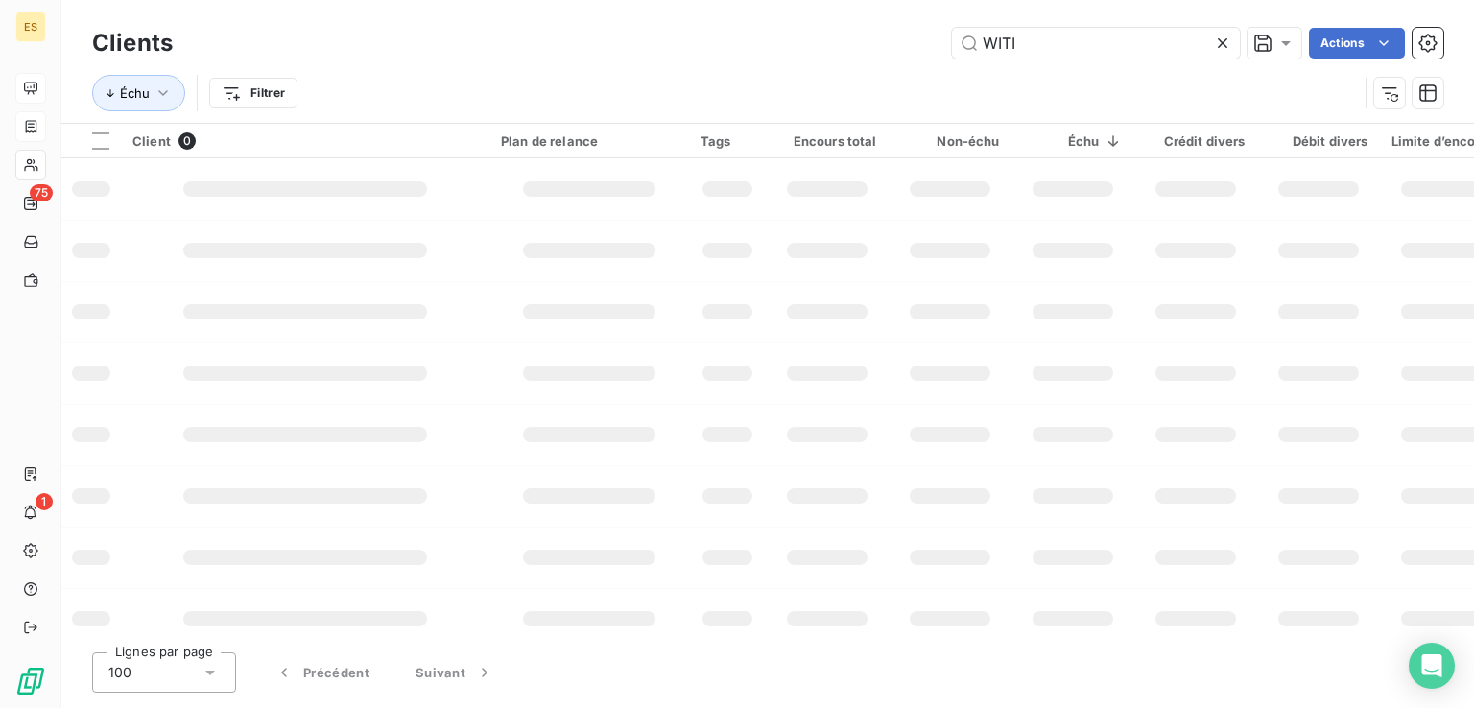
type input "WITI"
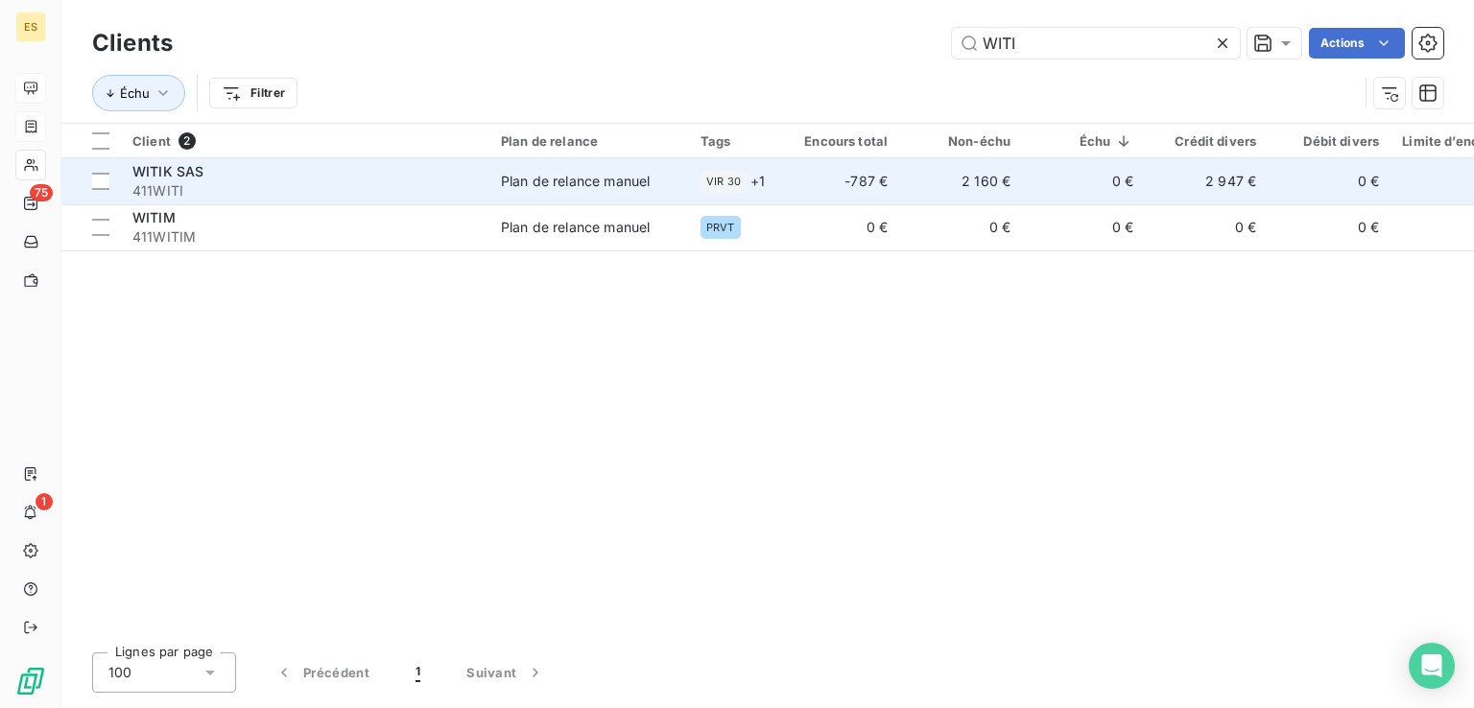
click at [372, 188] on span "411WITI" at bounding box center [304, 190] width 345 height 19
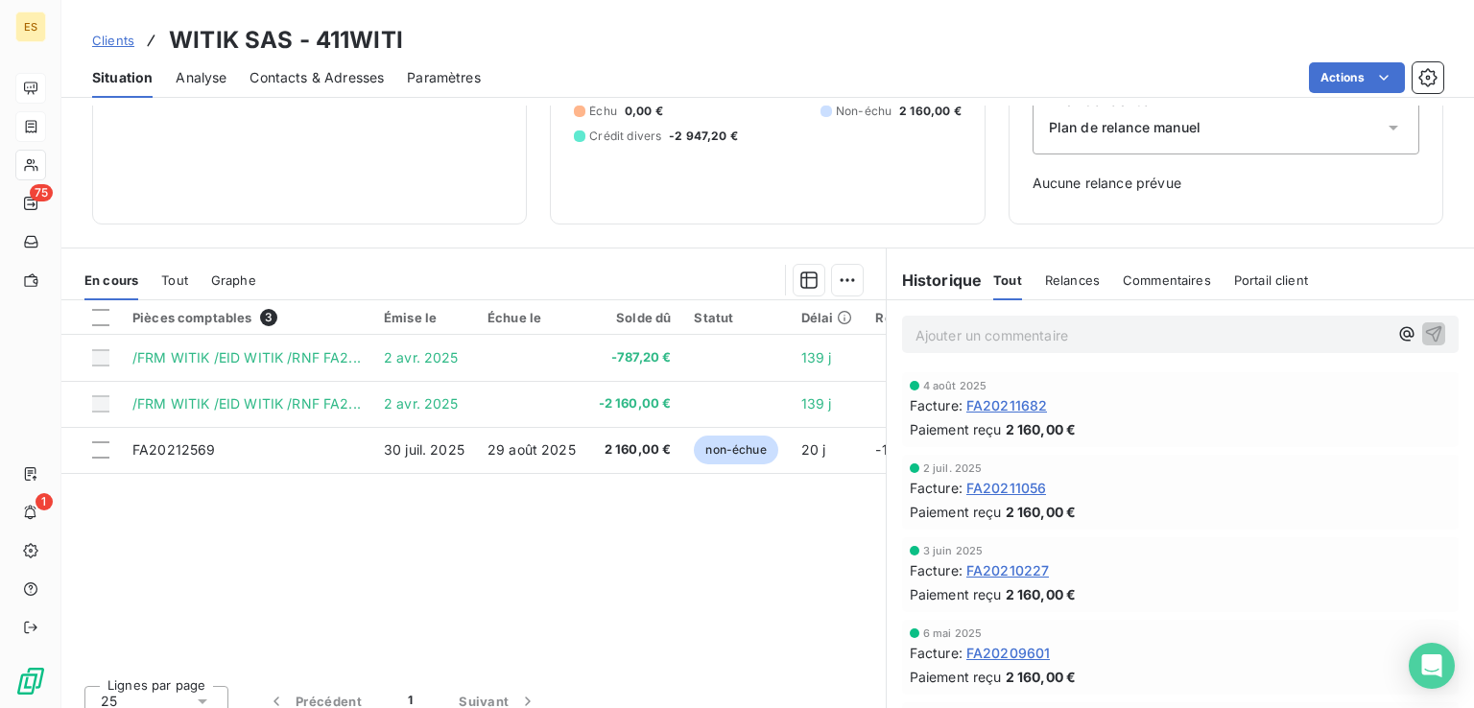
scroll to position [237, 0]
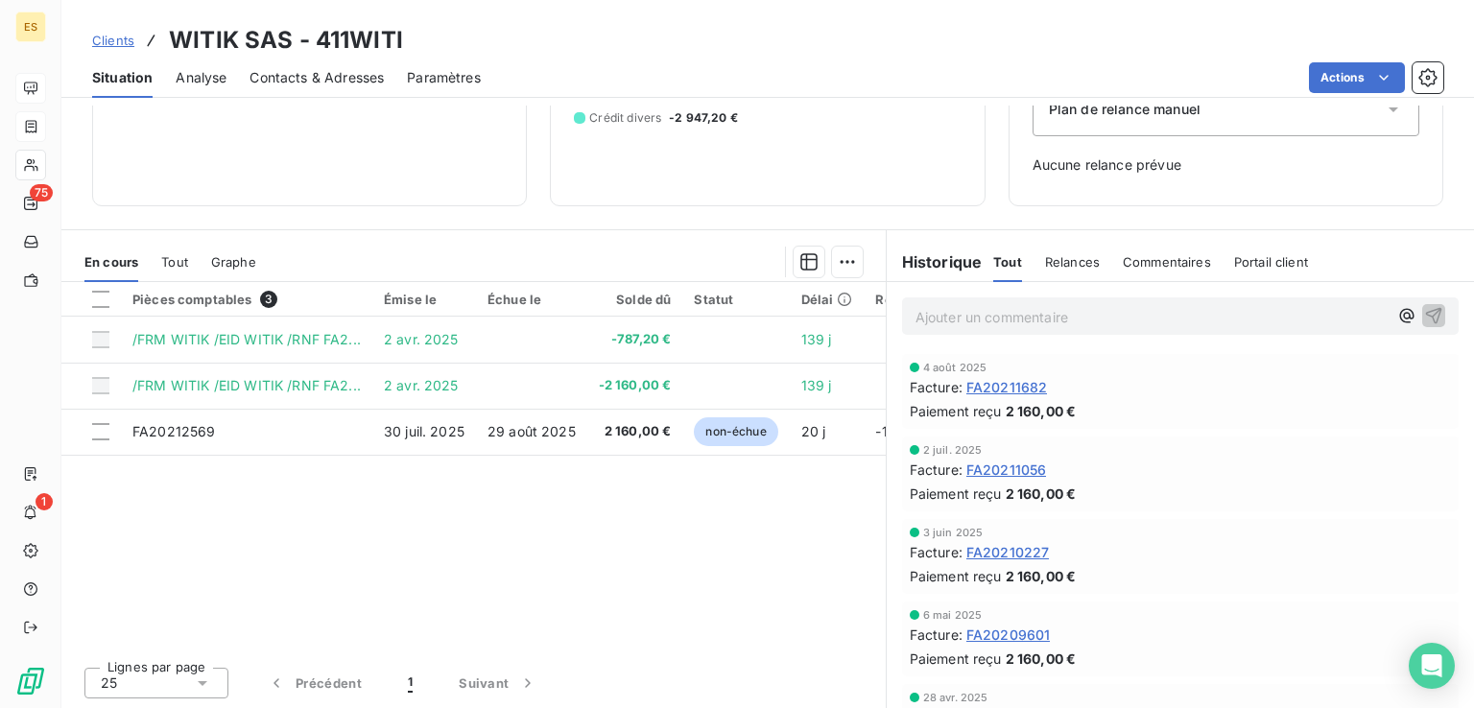
click at [122, 38] on span "Clients" at bounding box center [113, 40] width 42 height 15
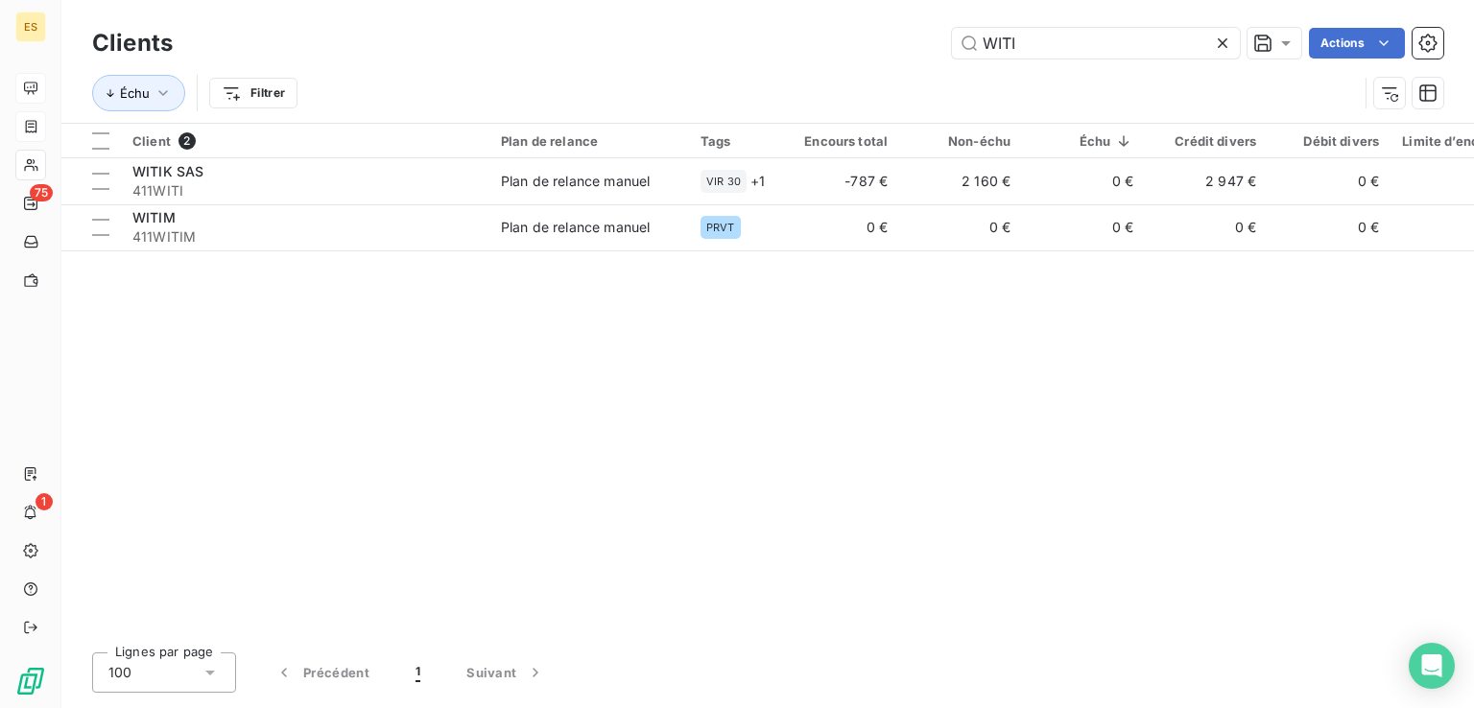
drag, startPoint x: 1036, startPoint y: 35, endPoint x: 741, endPoint y: 1, distance: 297.5
click at [741, 1] on div "Clients WITI Actions Échu Filtrer" at bounding box center [767, 61] width 1412 height 123
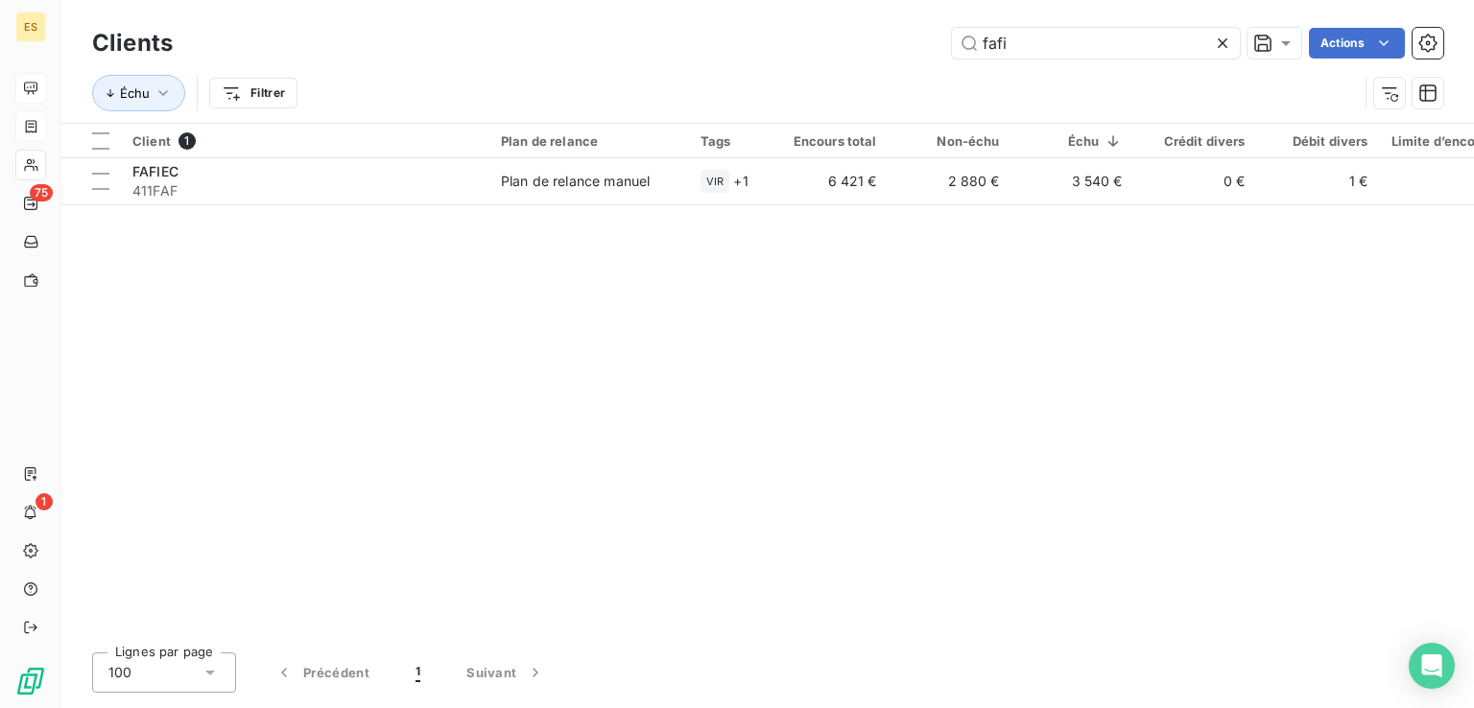
type input "fafi"
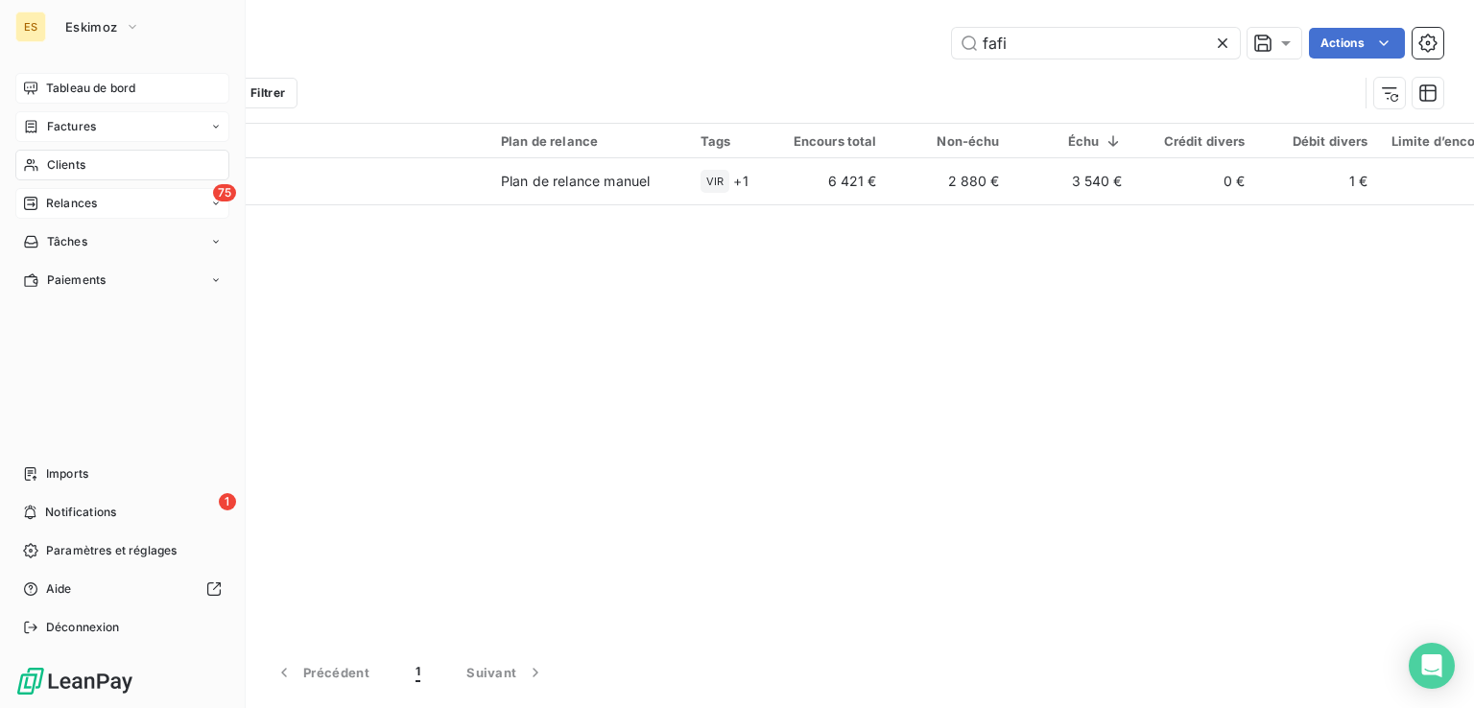
click at [50, 204] on span "Relances" at bounding box center [71, 203] width 51 height 17
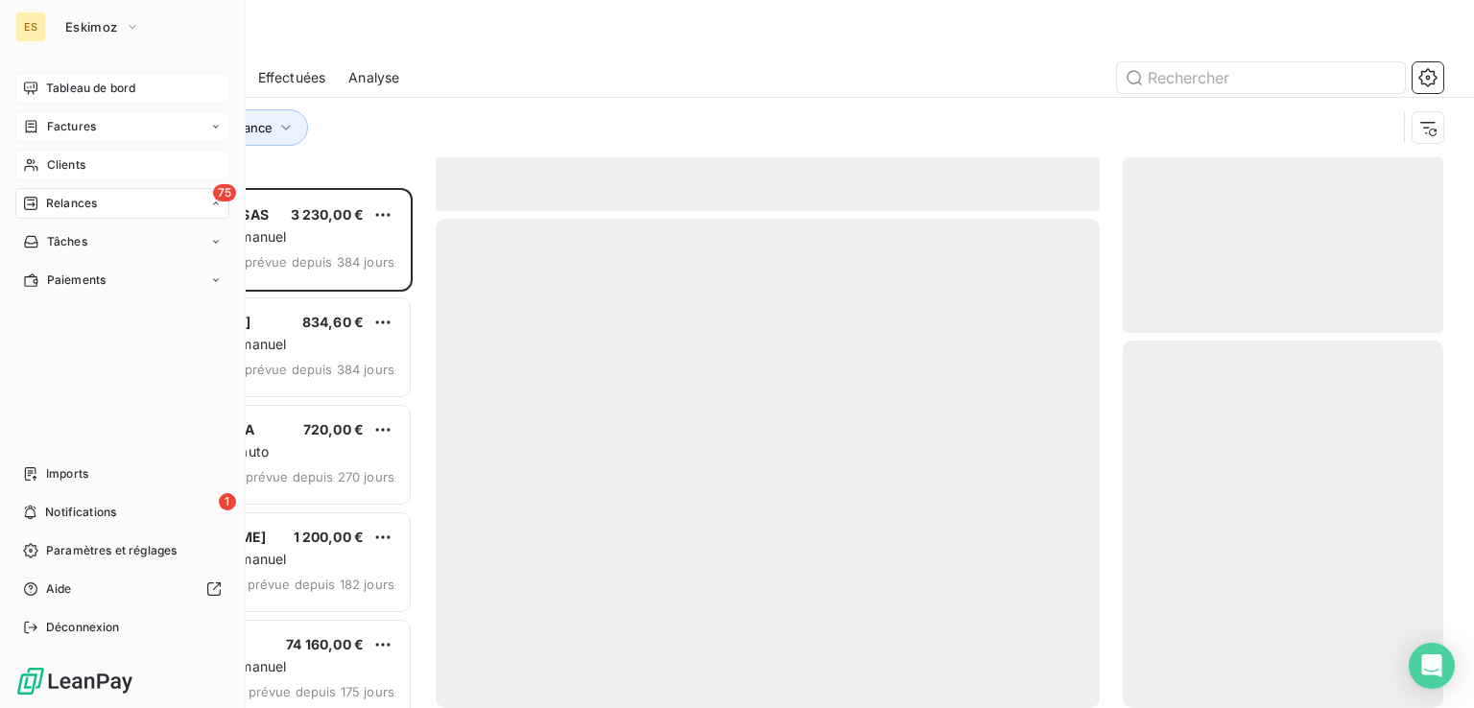
scroll to position [505, 305]
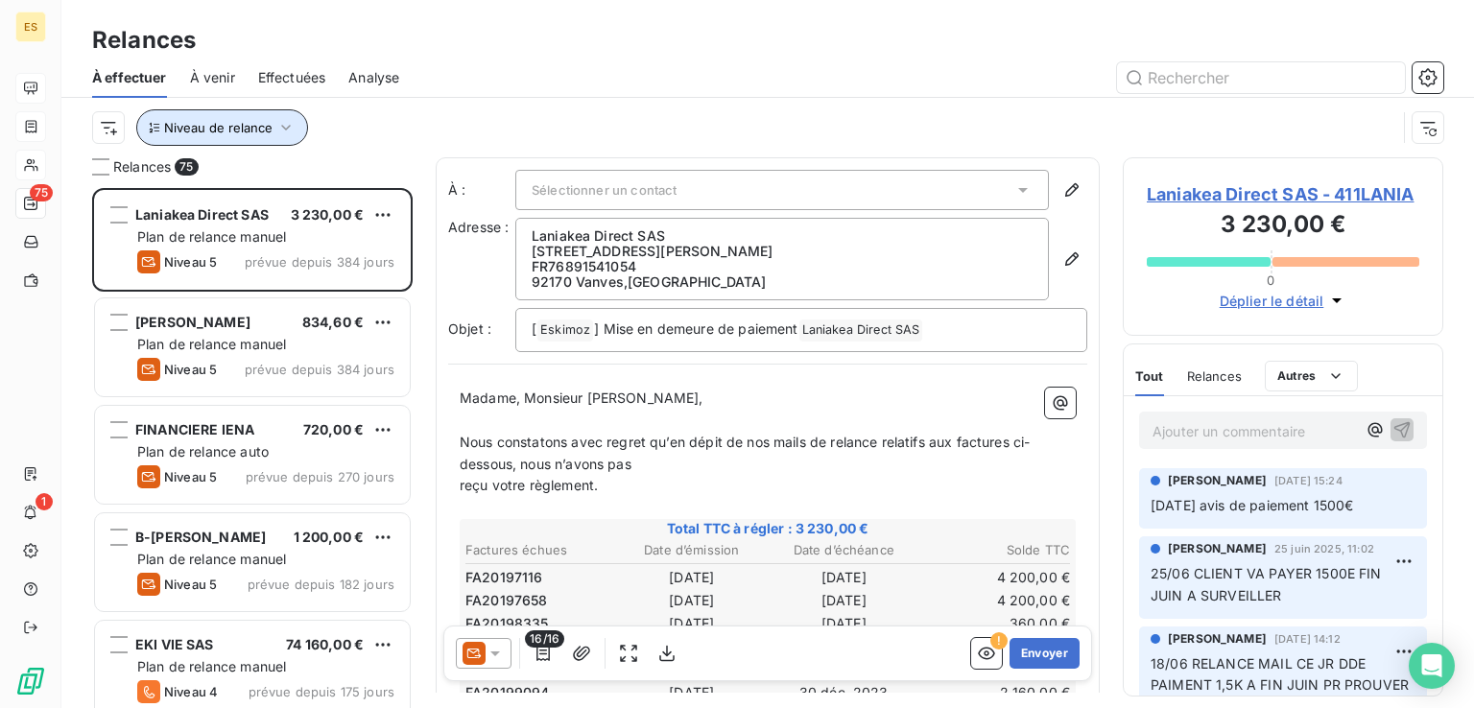
click at [263, 130] on span "Niveau de relance" at bounding box center [218, 127] width 108 height 15
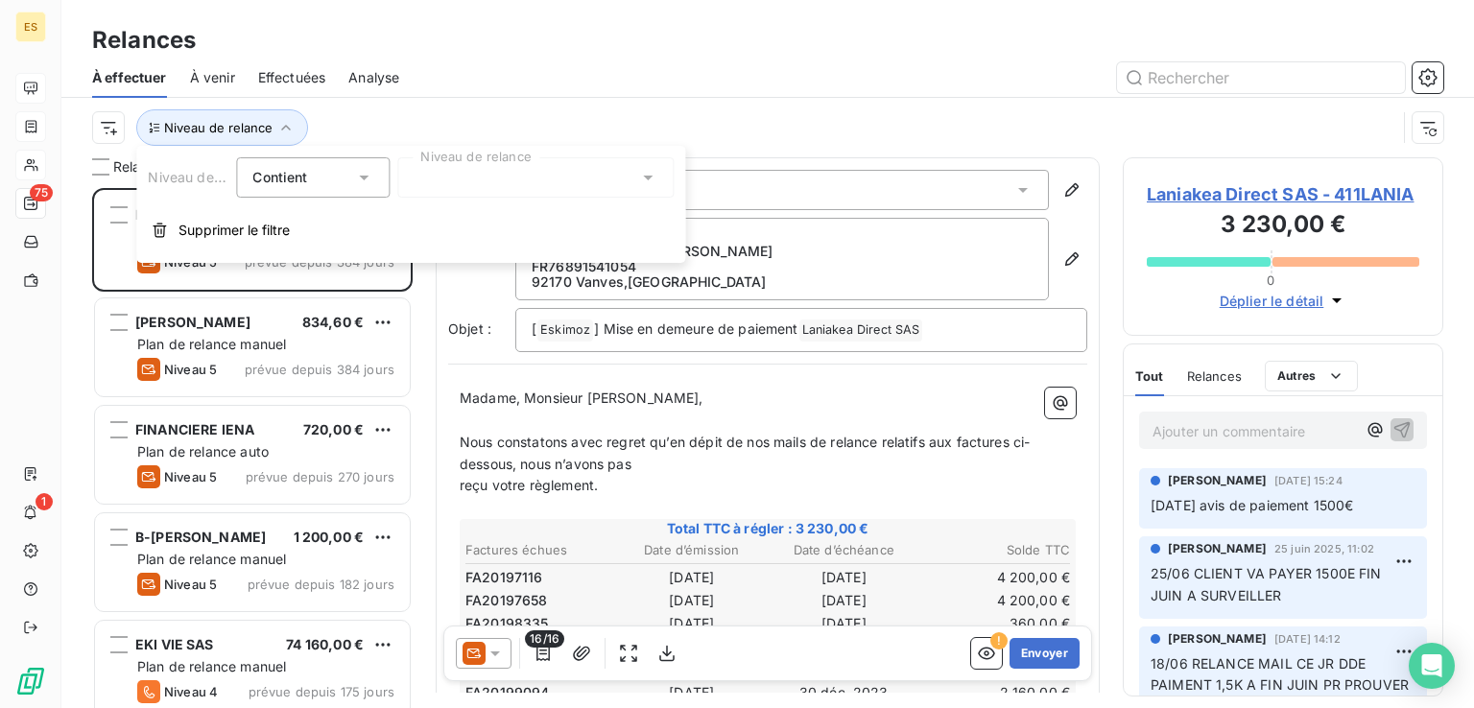
click at [441, 174] on div at bounding box center [535, 177] width 276 height 40
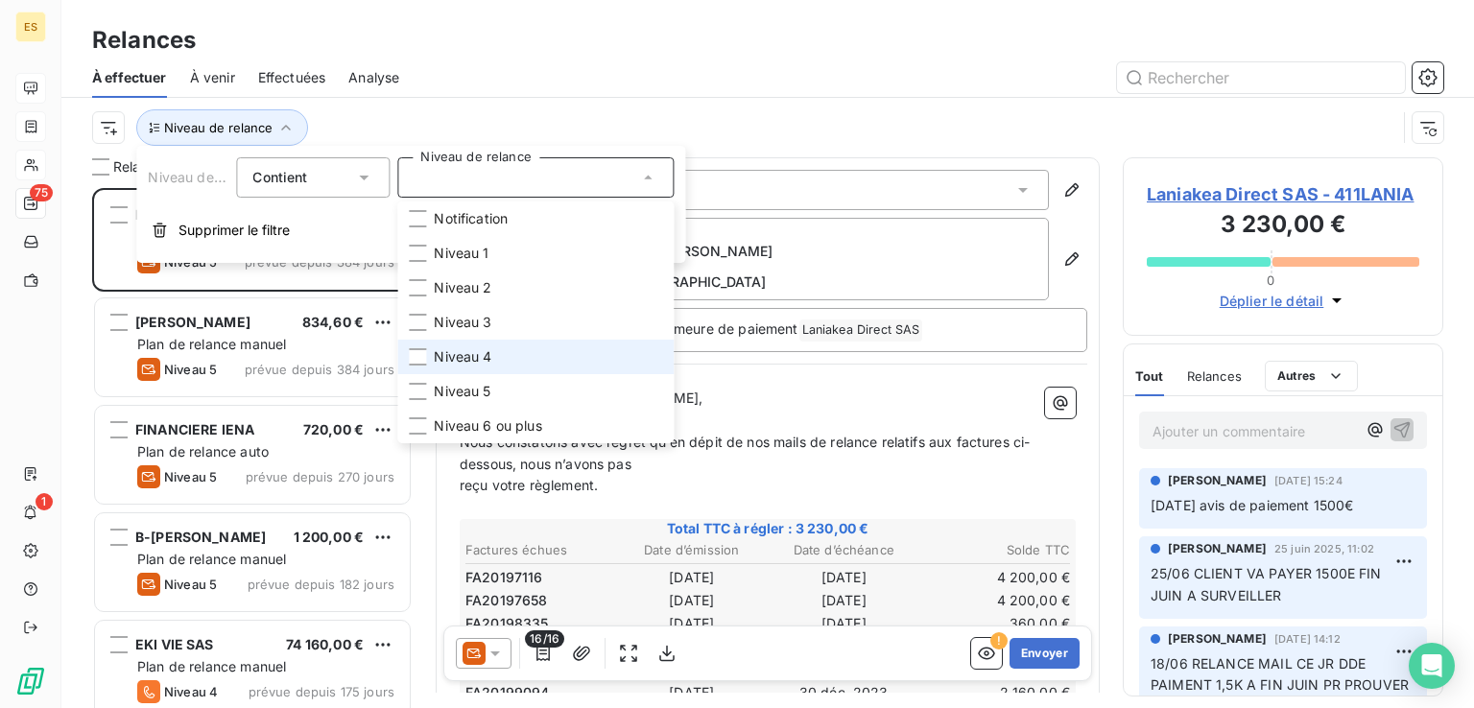
click at [477, 355] on span "Niveau 4" at bounding box center [463, 356] width 58 height 19
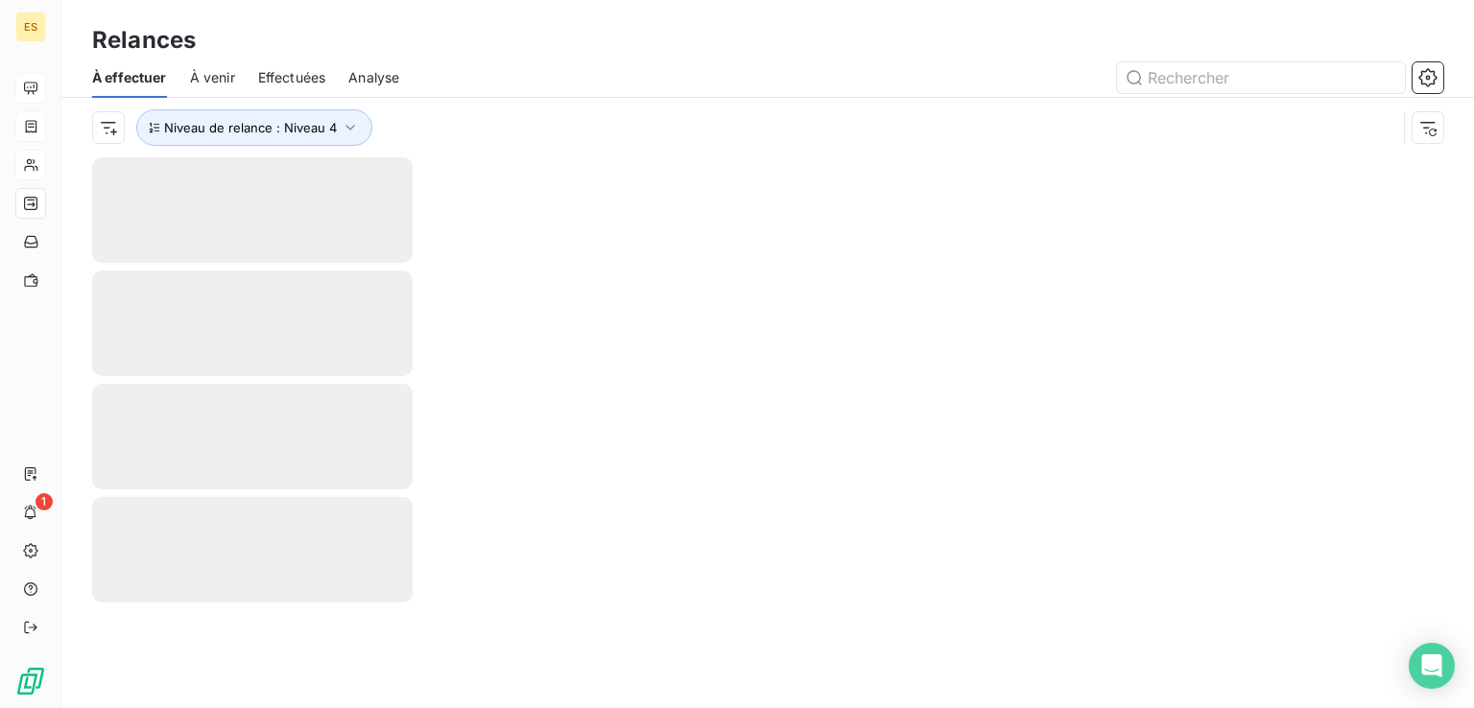
click at [566, 91] on div "À effectuer À venir Effectuées Analyse" at bounding box center [767, 78] width 1412 height 40
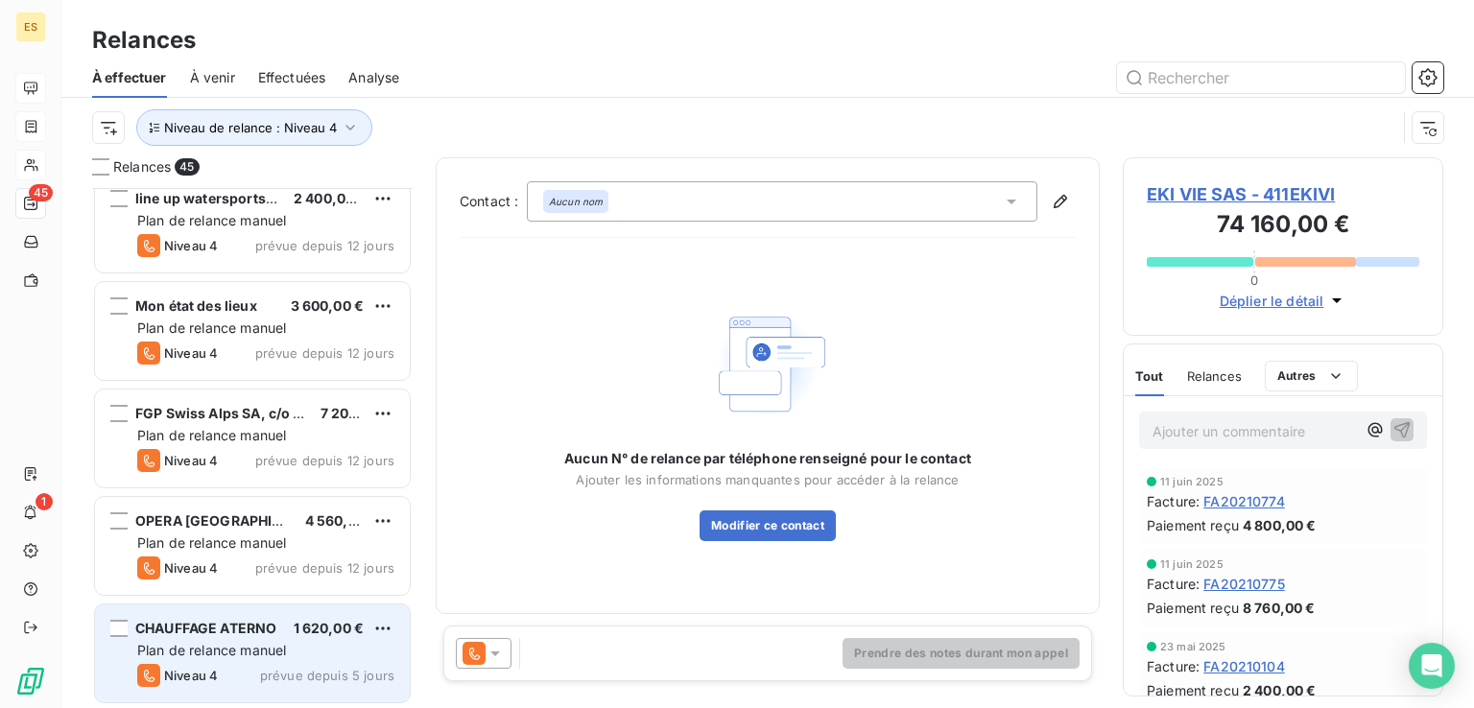
click at [252, 653] on span "Plan de relance manuel" at bounding box center [211, 650] width 149 height 16
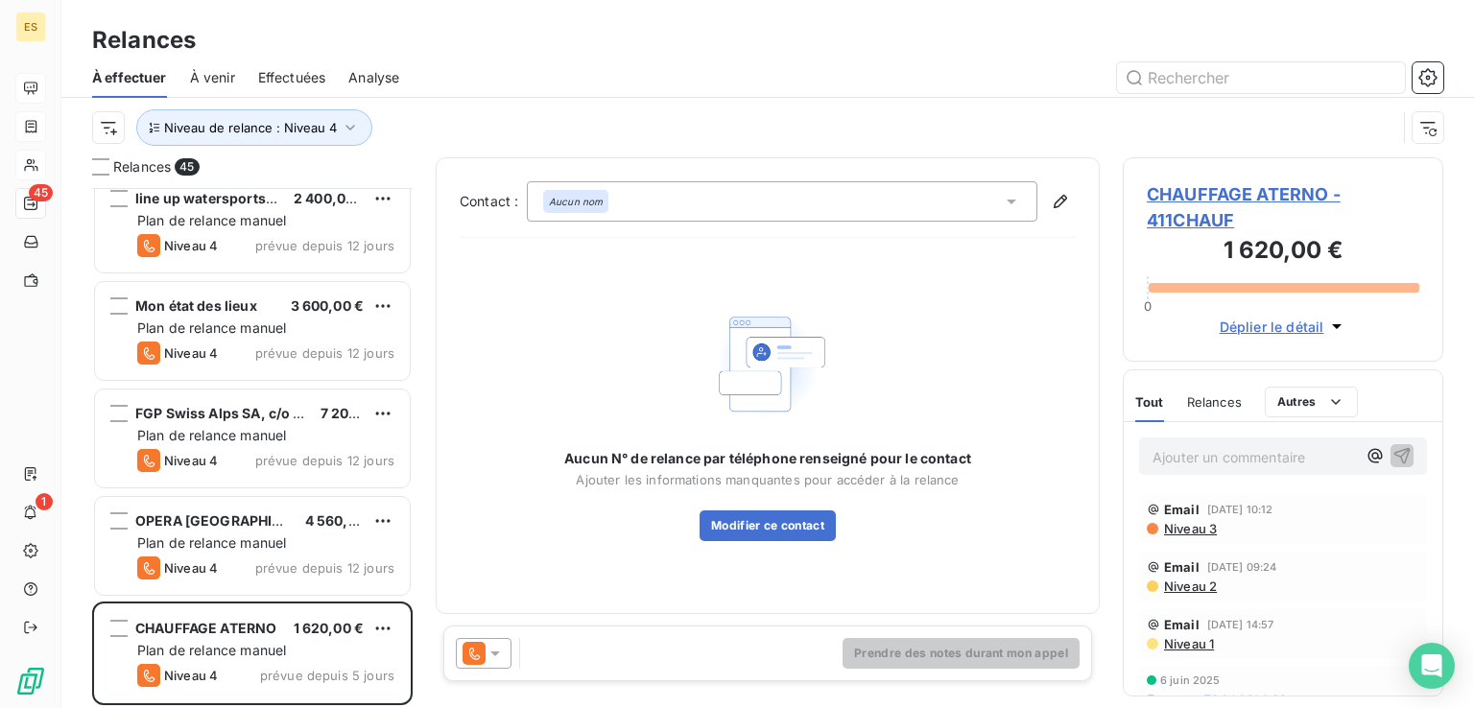
click at [1195, 204] on span "CHAUFFAGE ATERNO - 411CHAUF" at bounding box center [1282, 207] width 272 height 52
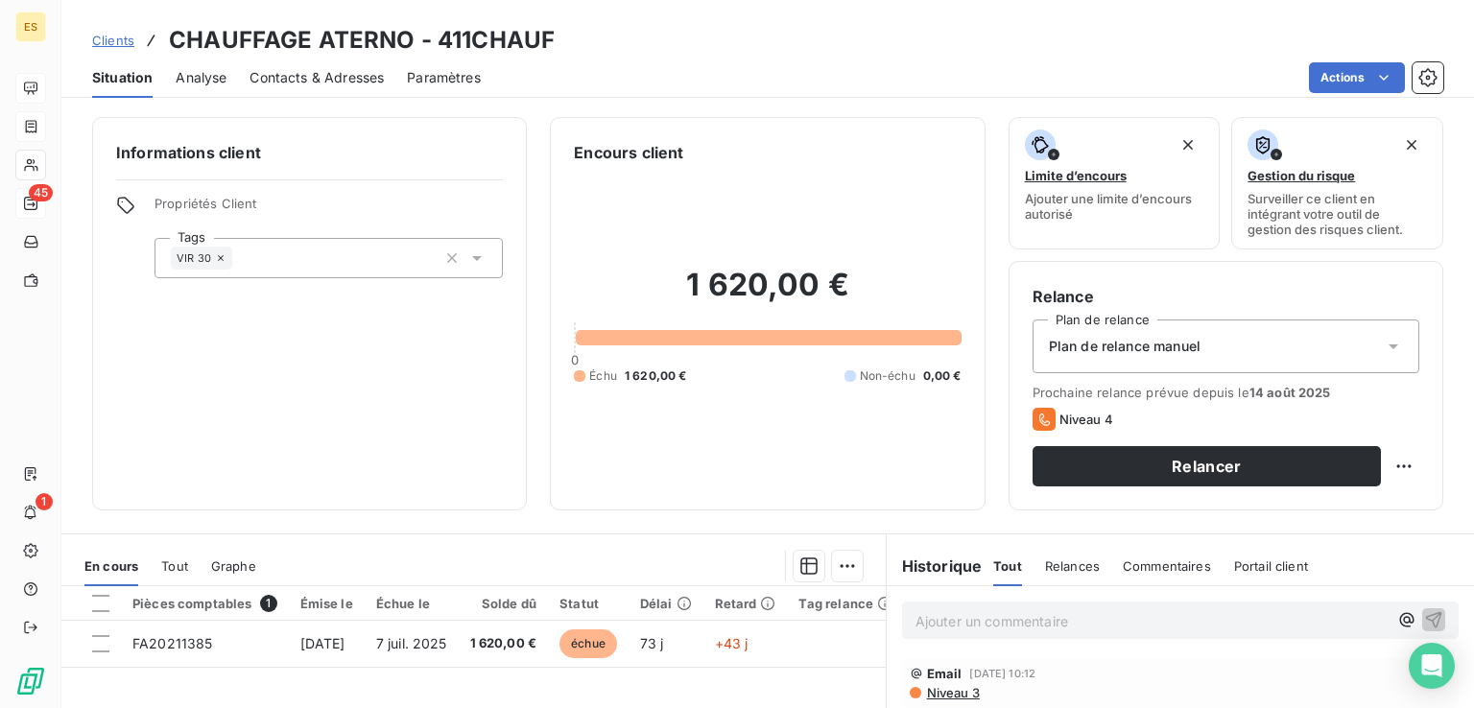
click at [324, 75] on span "Contacts & Adresses" at bounding box center [316, 77] width 134 height 19
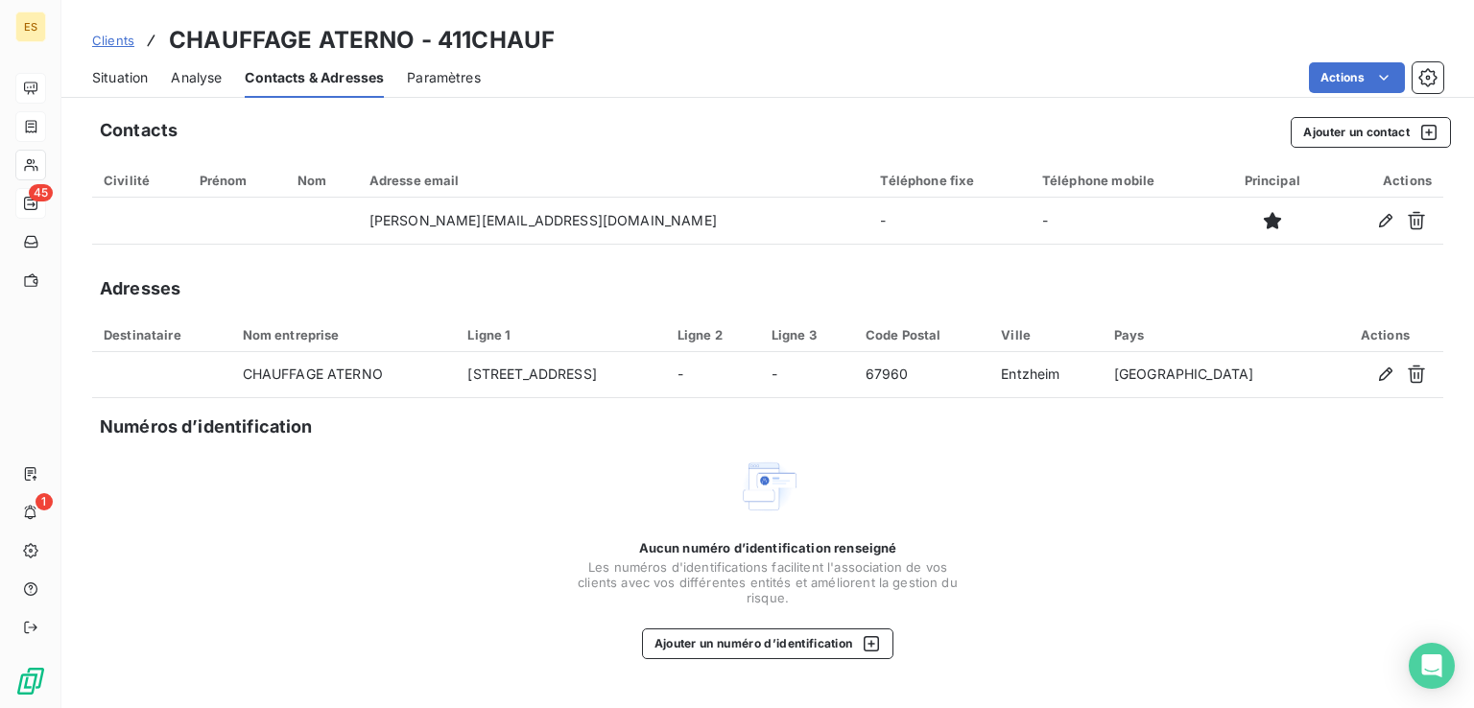
click at [457, 42] on h3 "CHAUFFAGE ATERNO - 411CHAUF" at bounding box center [362, 40] width 386 height 35
copy h3 "411CHAUF"
click at [122, 80] on span "Situation" at bounding box center [120, 77] width 56 height 19
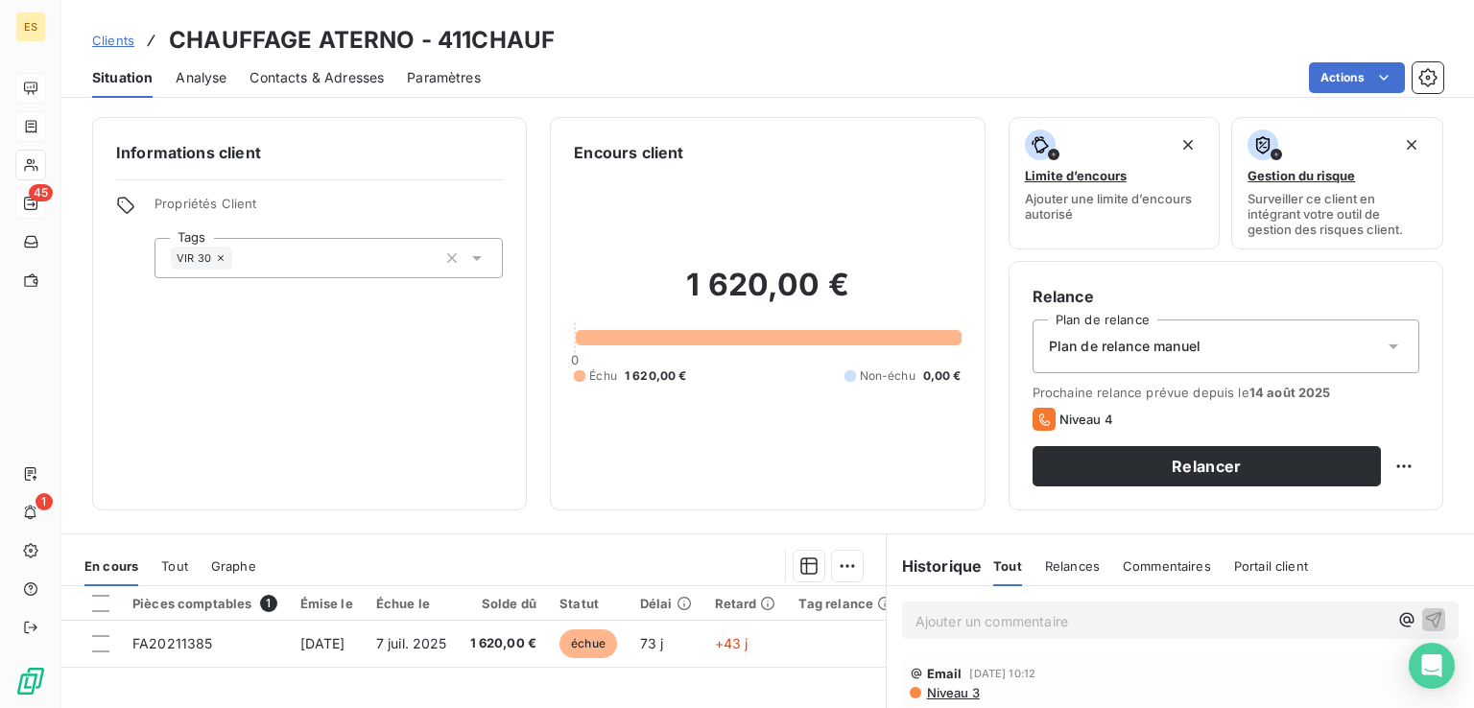
click at [993, 625] on p "Ajouter un commentaire ﻿" at bounding box center [1151, 621] width 472 height 24
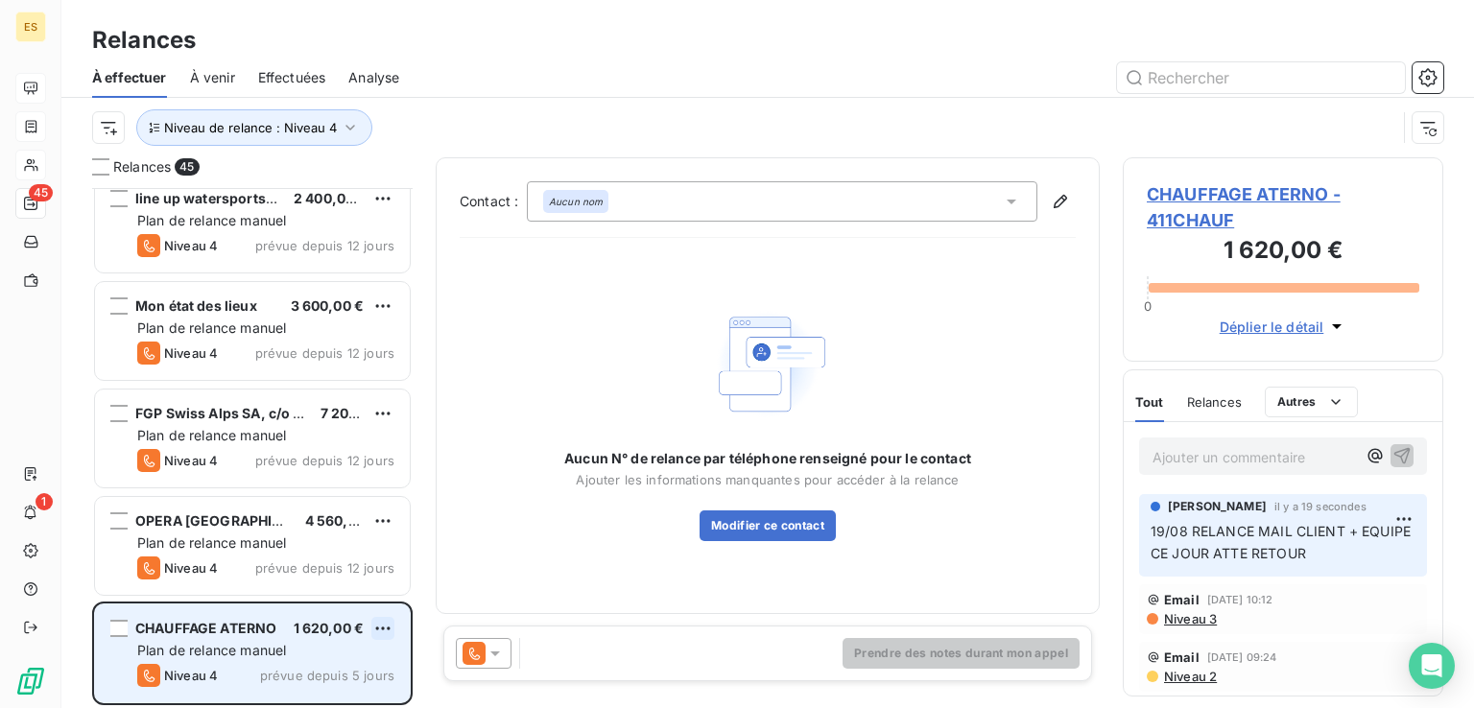
click at [388, 629] on html "ES 45 1 Relances À effectuer À venir Effectuées Analyse Niveau de relance : Niv…" at bounding box center [737, 354] width 1474 height 708
click at [345, 561] on div "Replanifier cette action" at bounding box center [300, 554] width 172 height 31
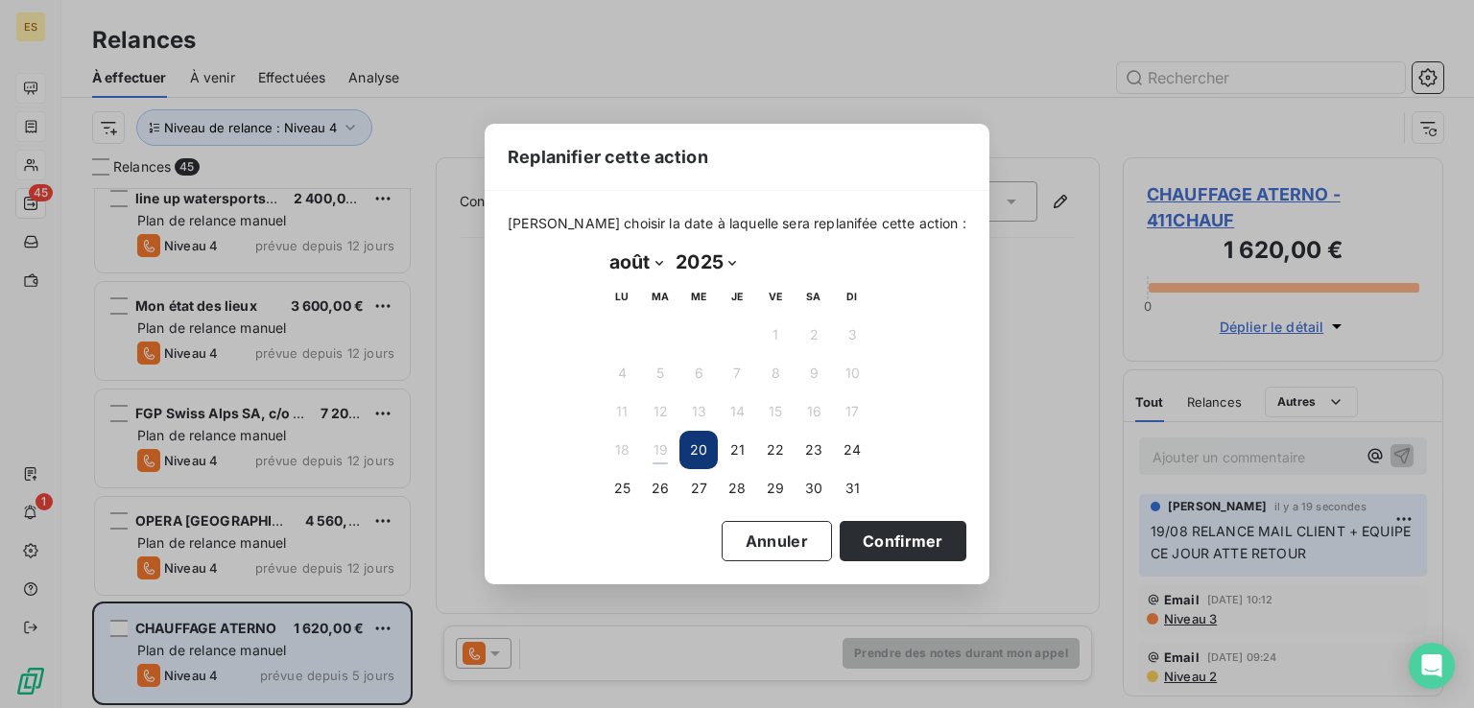
click at [647, 253] on select "janvier février mars avril mai juin juillet août septembre octobre novembre déc…" at bounding box center [635, 262] width 66 height 31
select select "8"
click at [602, 247] on select "janvier février mars avril mai juin juillet août septembre octobre novembre déc…" at bounding box center [635, 262] width 66 height 31
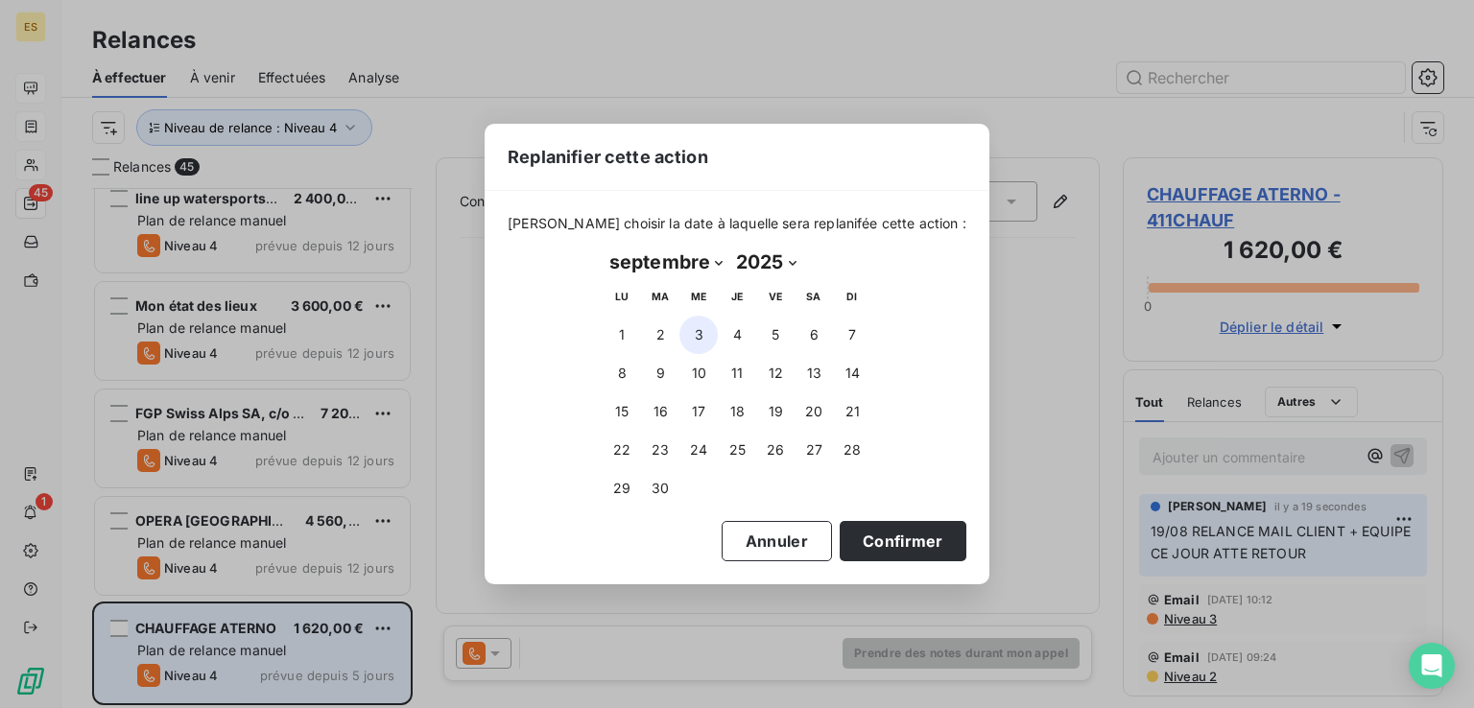
click at [695, 330] on button "3" at bounding box center [698, 335] width 38 height 38
click at [875, 541] on button "Confirmer" at bounding box center [902, 541] width 127 height 40
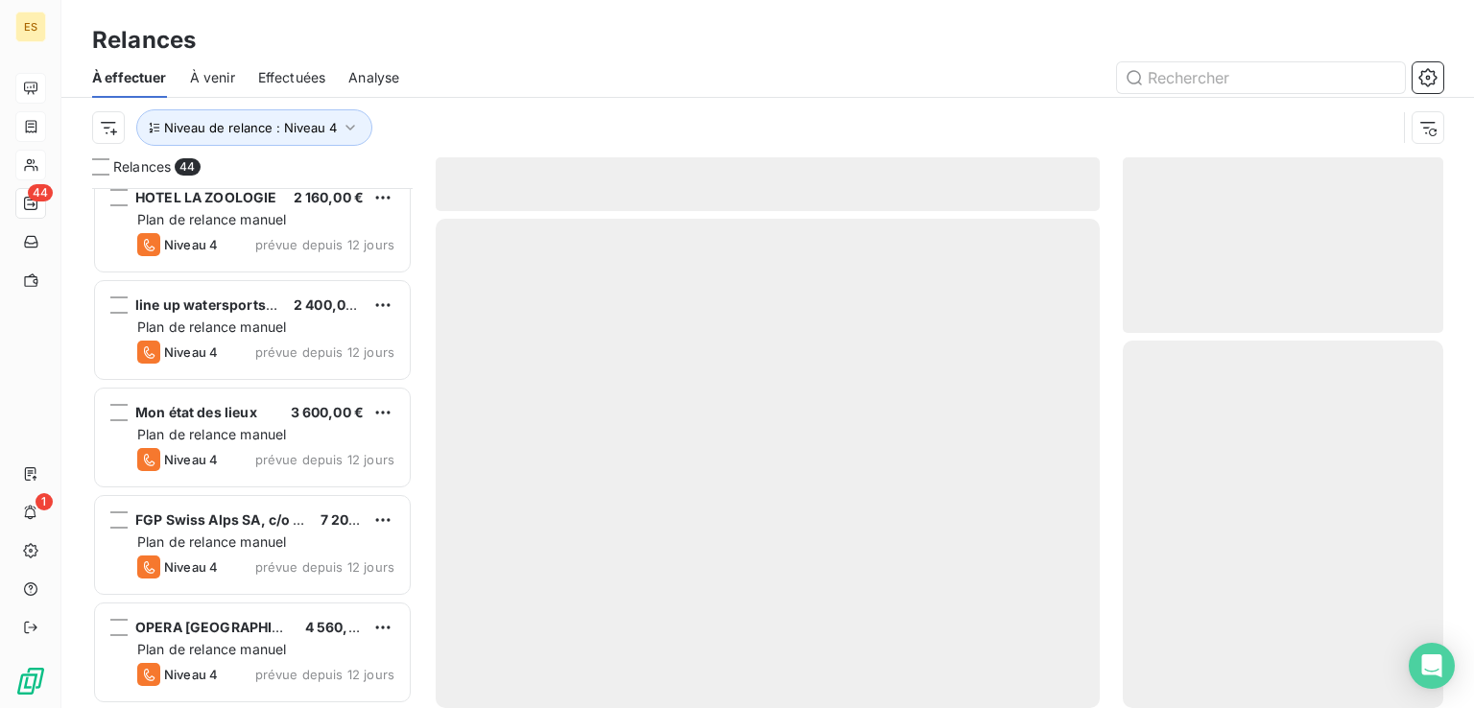
scroll to position [4208, 0]
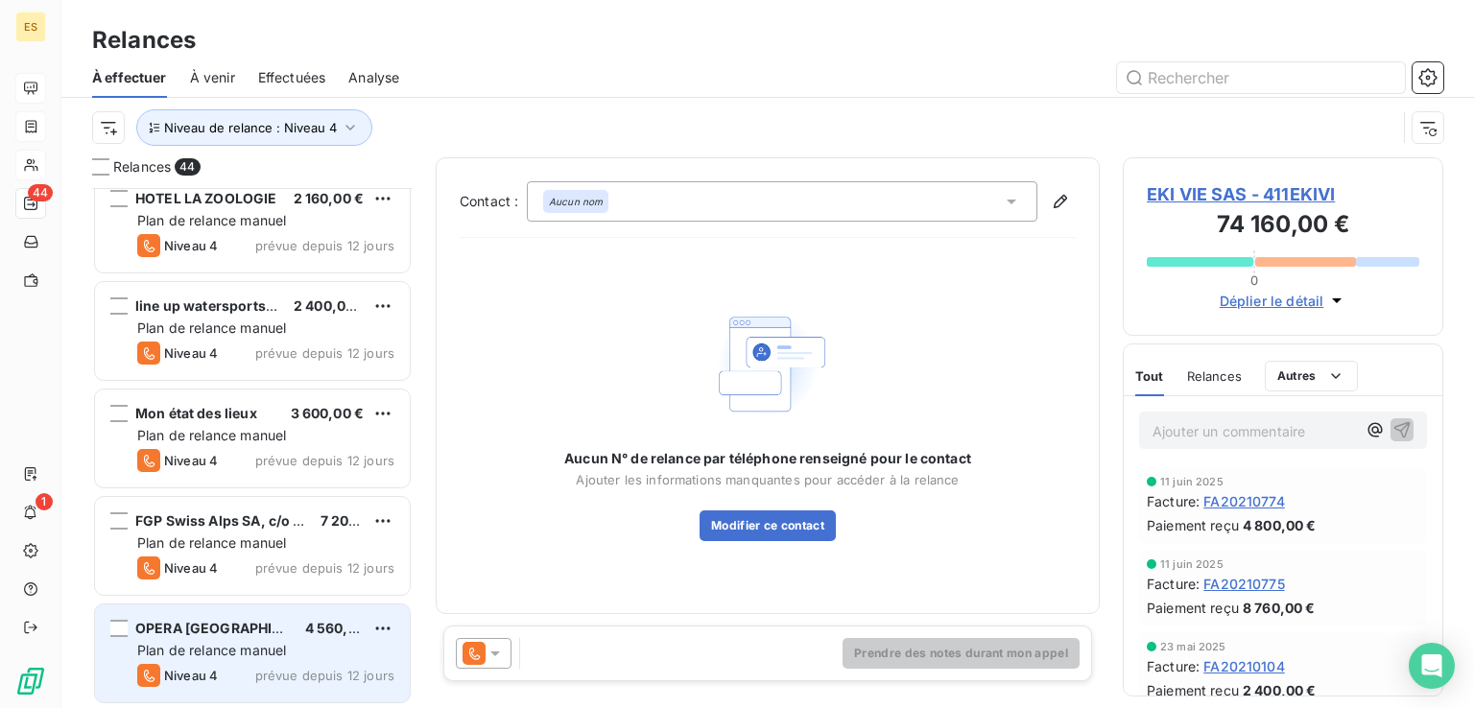
click at [272, 628] on span "OPERA [GEOGRAPHIC_DATA]" at bounding box center [231, 628] width 192 height 16
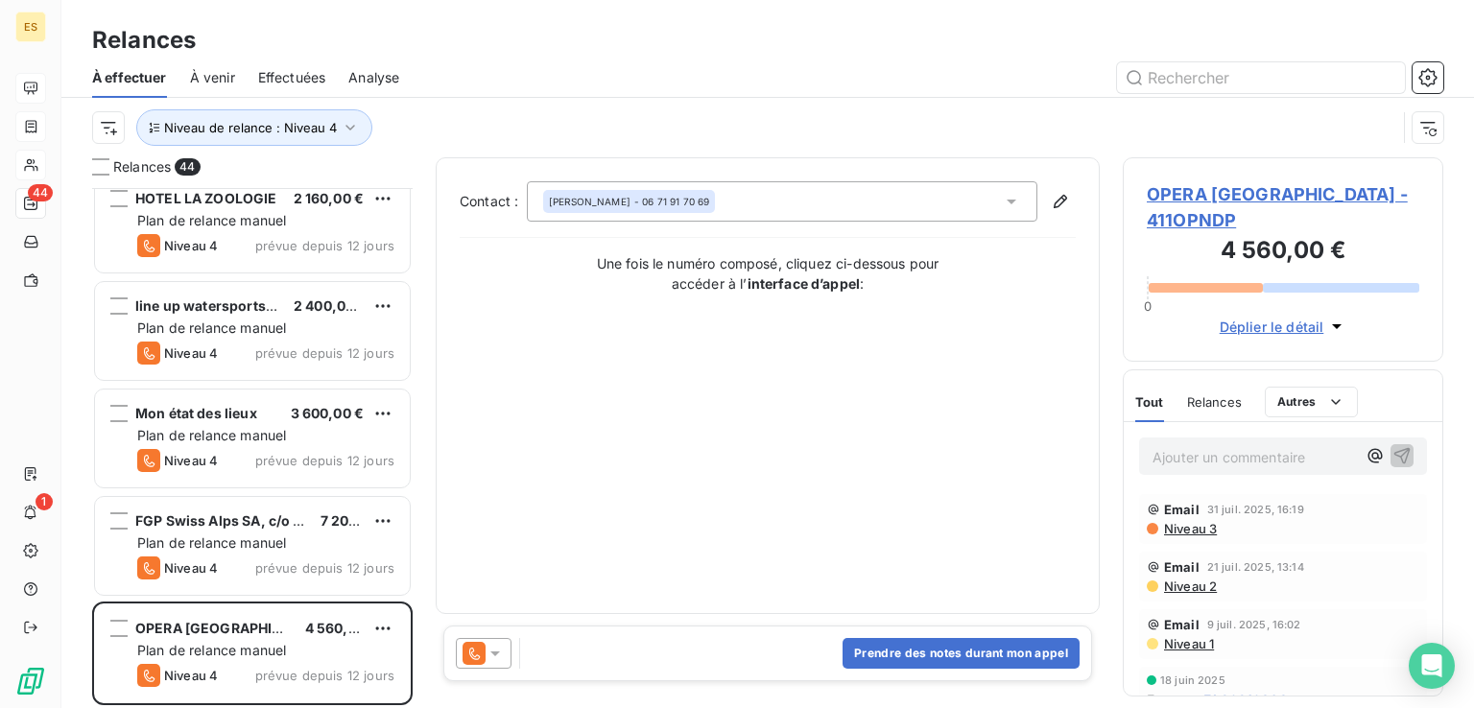
click at [1311, 199] on span "OPERA [GEOGRAPHIC_DATA] - 411OPNDP" at bounding box center [1282, 207] width 272 height 52
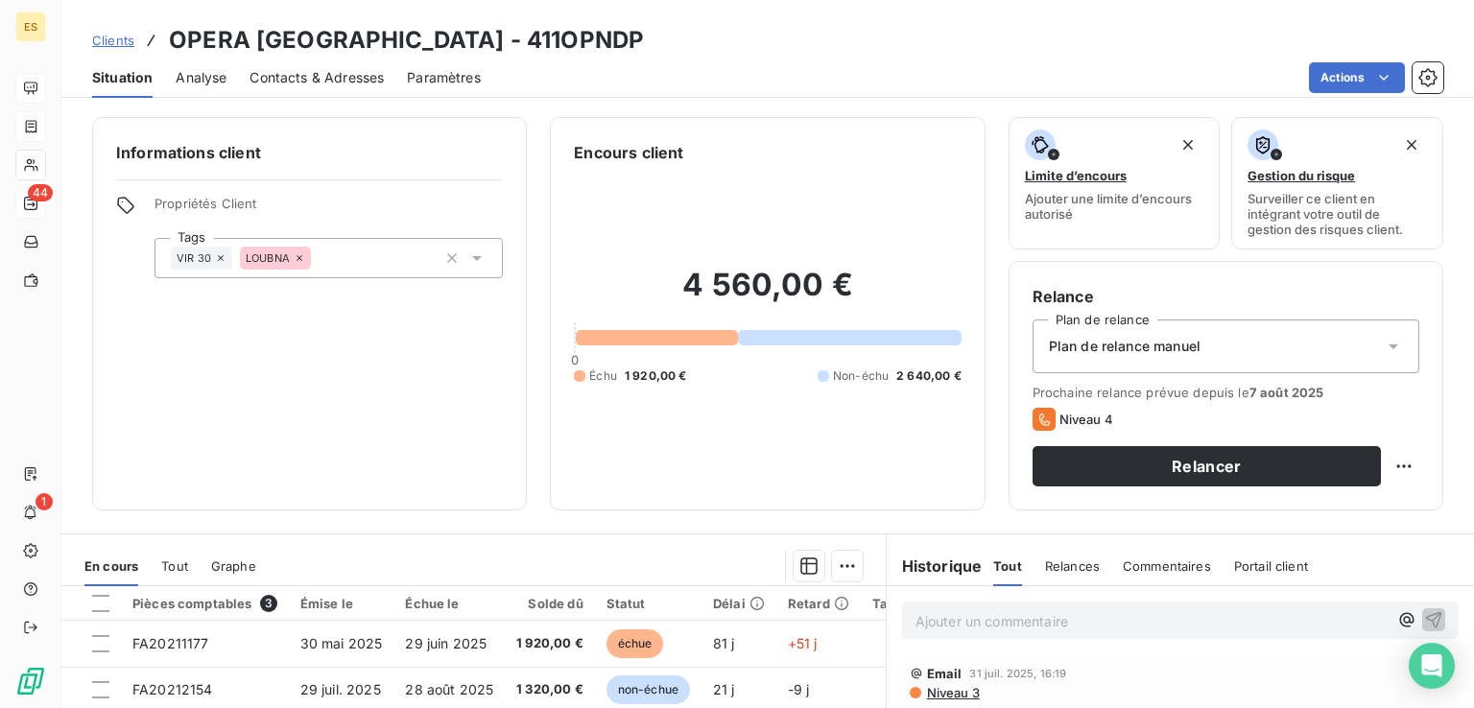
click at [569, 48] on h3 "OPERA [GEOGRAPHIC_DATA] - 411OPNDP" at bounding box center [406, 40] width 475 height 35
copy h3 "411OPNDP"
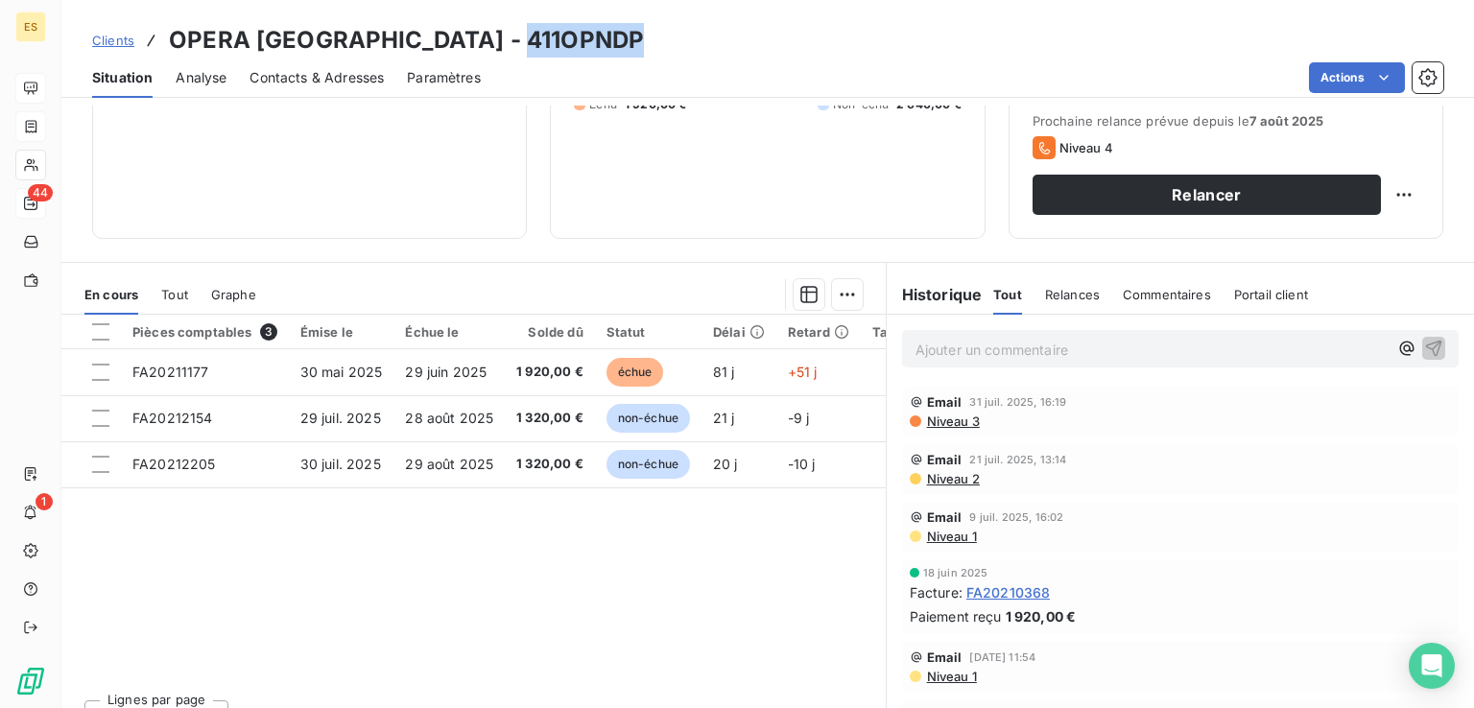
scroll to position [288, 0]
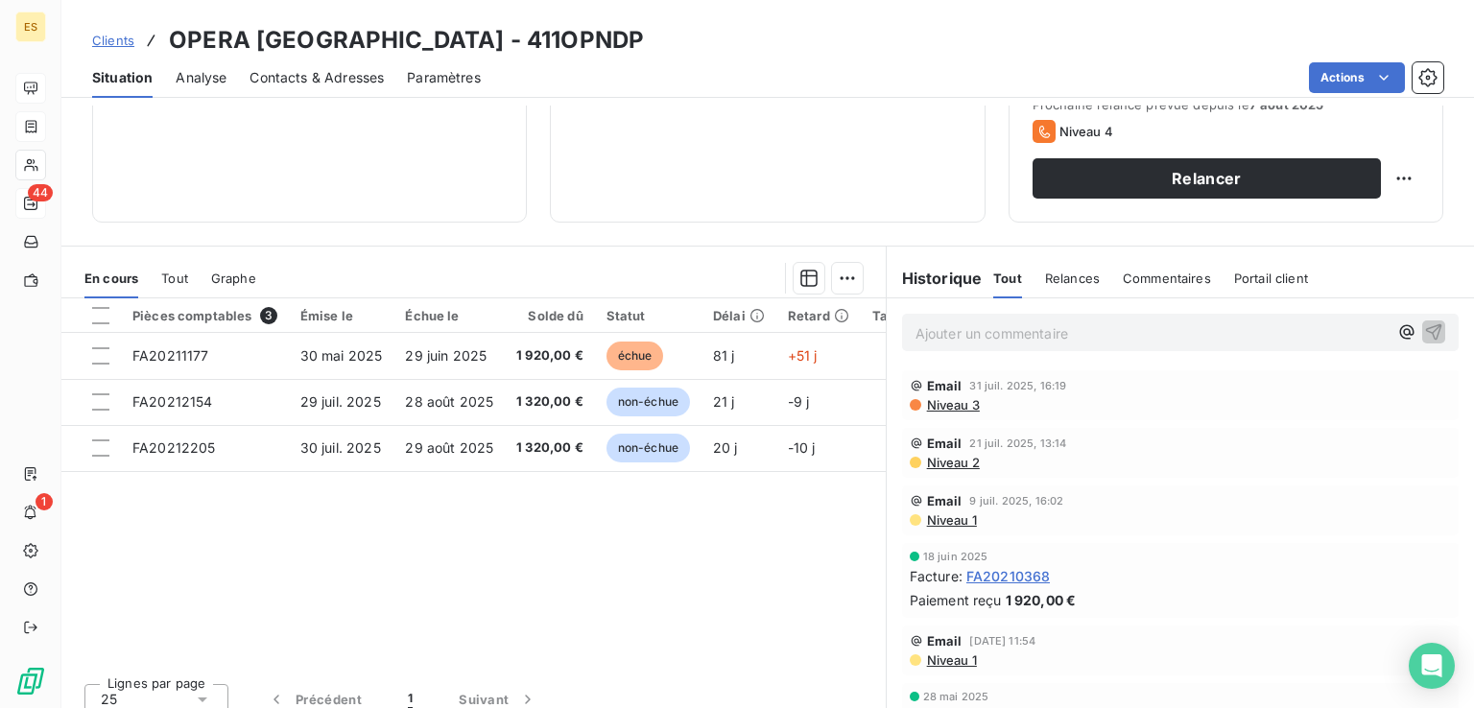
click at [979, 315] on div "Ajouter un commentaire ﻿" at bounding box center [1180, 332] width 556 height 37
click at [977, 332] on p "Ajouter un commentaire ﻿" at bounding box center [1151, 333] width 472 height 24
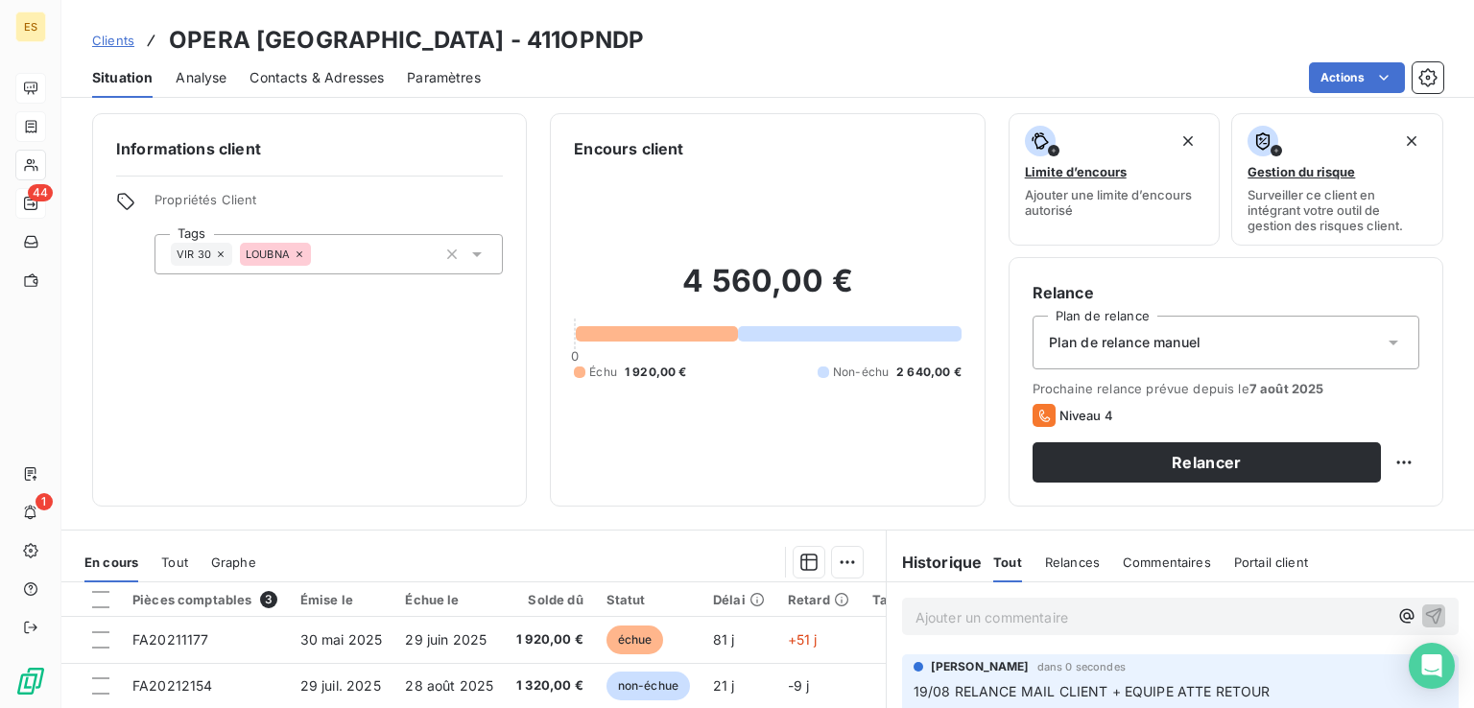
scroll to position [0, 0]
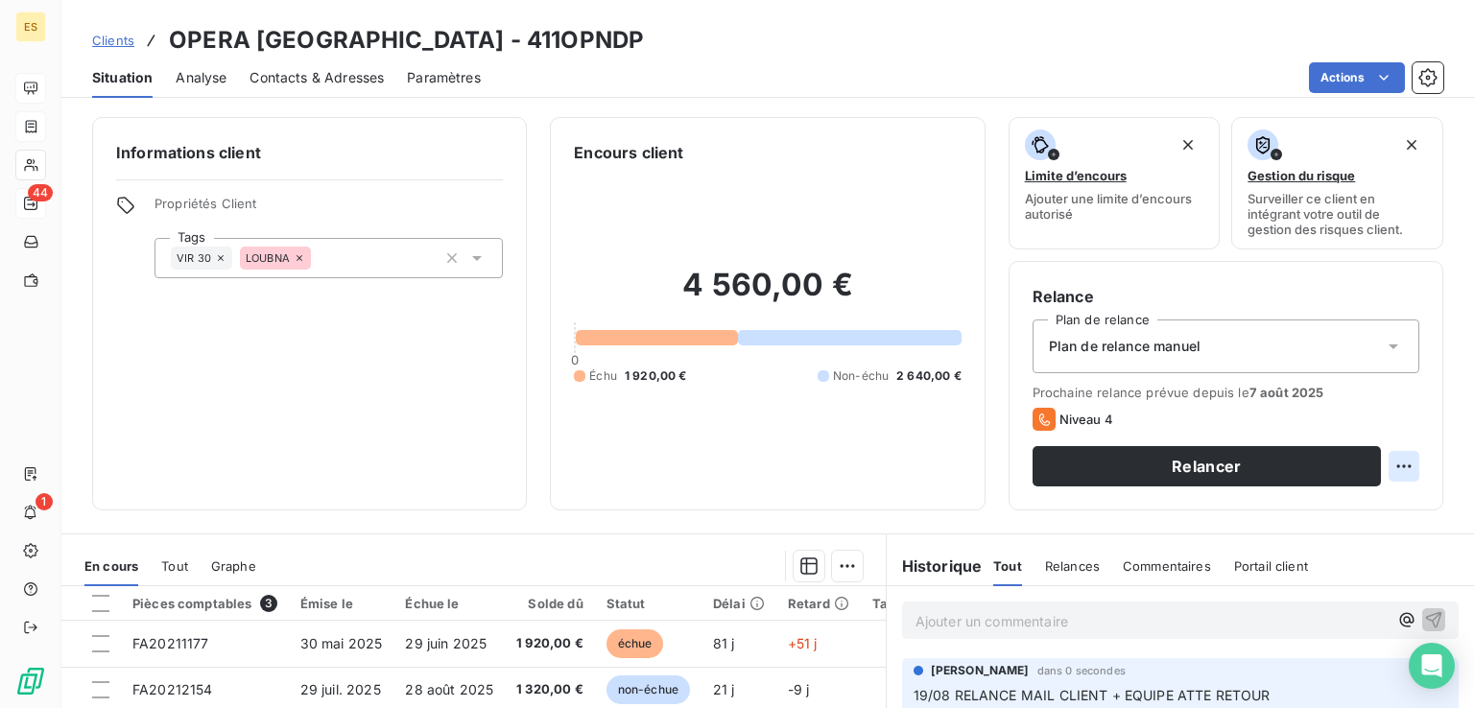
click at [1382, 461] on html "ES 44 1 Clients OPERA NATIONAL DE PARIS - 411OPNDP Situation Analyse Contacts &…" at bounding box center [737, 354] width 1474 height 708
click at [1353, 507] on div "Replanifier cette action" at bounding box center [1310, 508] width 172 height 31
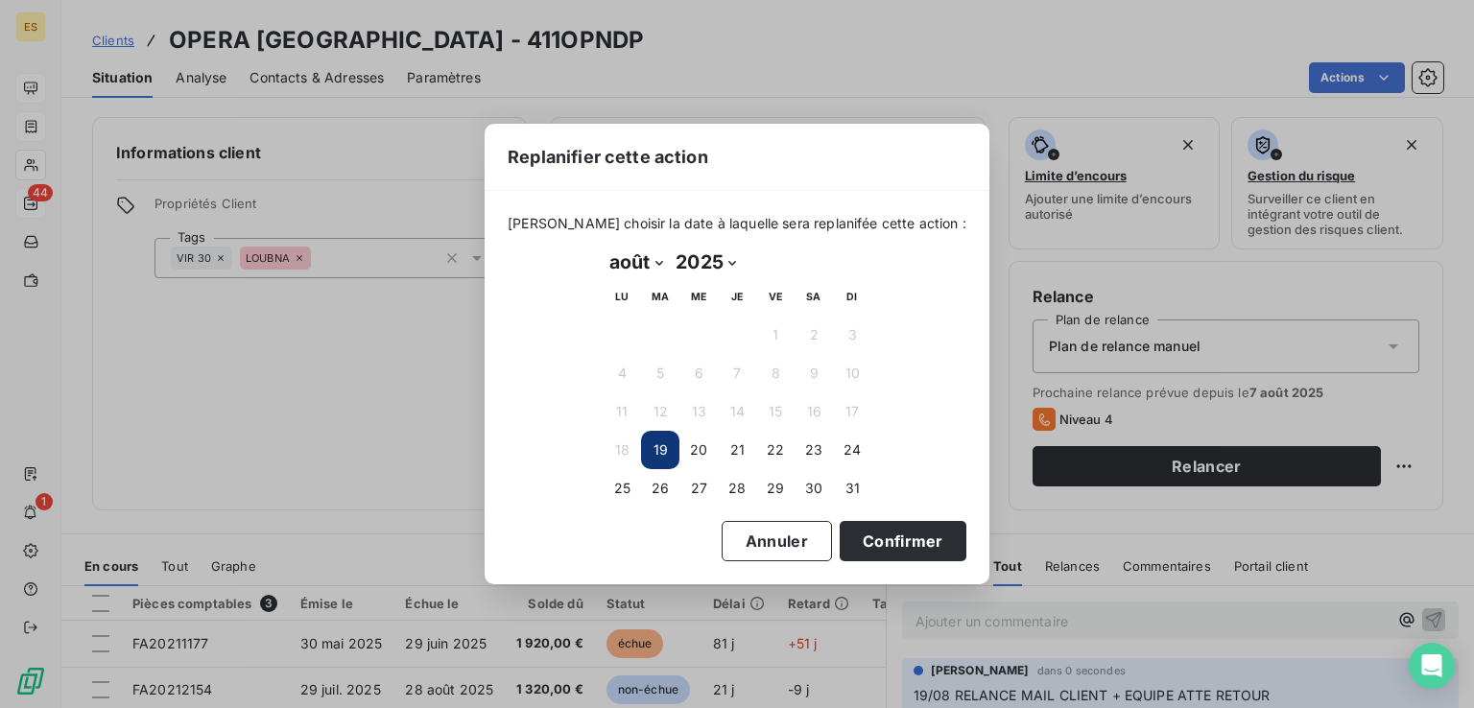
click at [643, 264] on select "janvier février mars avril mai juin juillet août septembre octobre novembre déc…" at bounding box center [635, 262] width 66 height 31
select select "8"
click at [602, 247] on select "janvier février mars avril mai juin juillet août septembre octobre novembre déc…" at bounding box center [635, 262] width 66 height 31
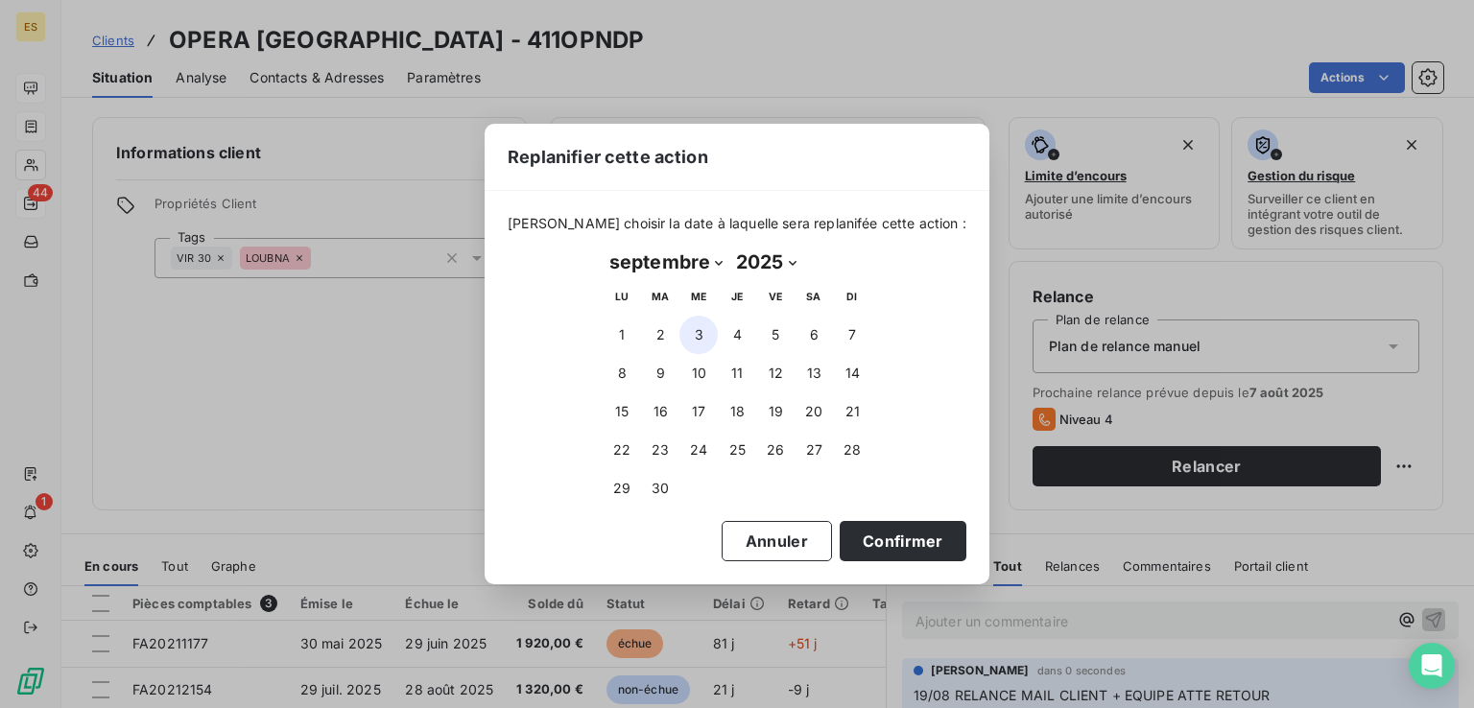
click at [696, 335] on button "3" at bounding box center [698, 335] width 38 height 38
click at [859, 541] on button "Confirmer" at bounding box center [902, 541] width 127 height 40
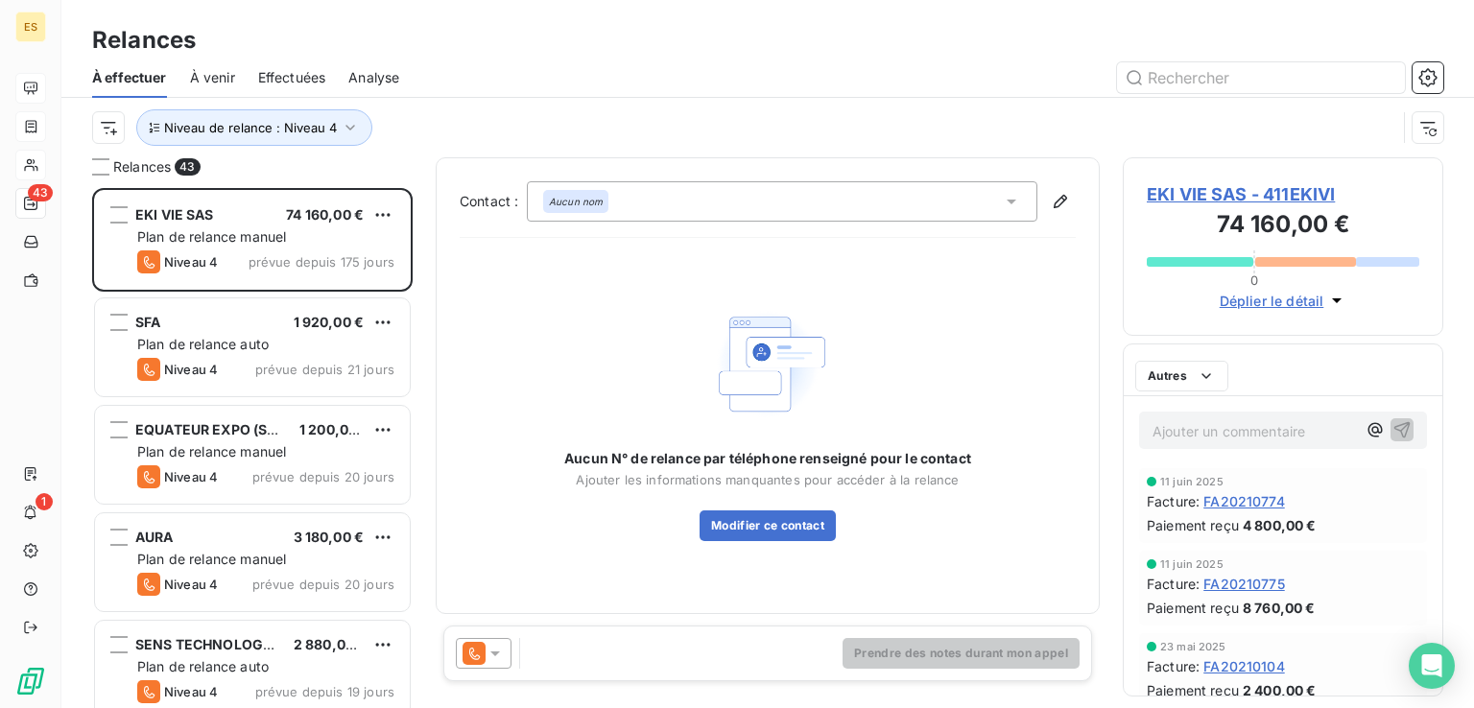
scroll to position [505, 305]
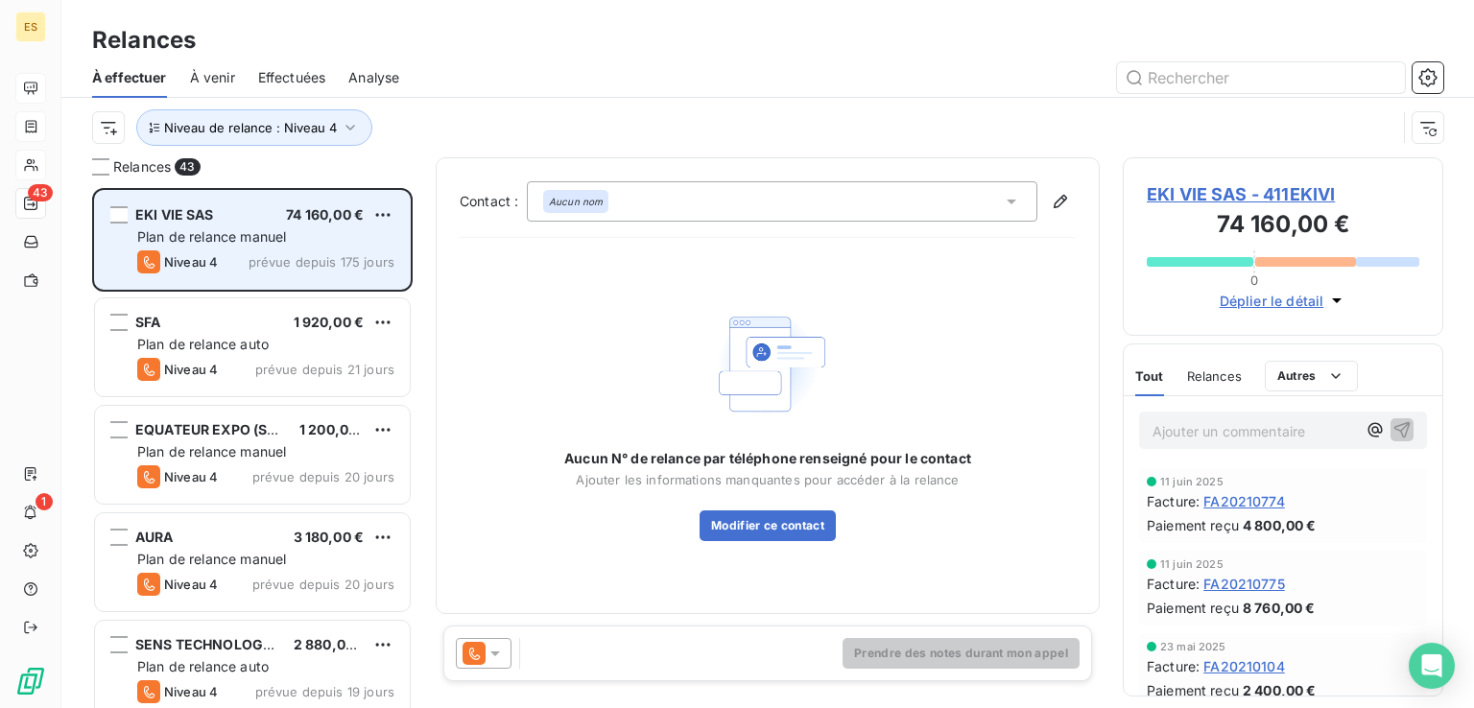
click at [248, 244] on span "Plan de relance manuel" at bounding box center [211, 236] width 149 height 16
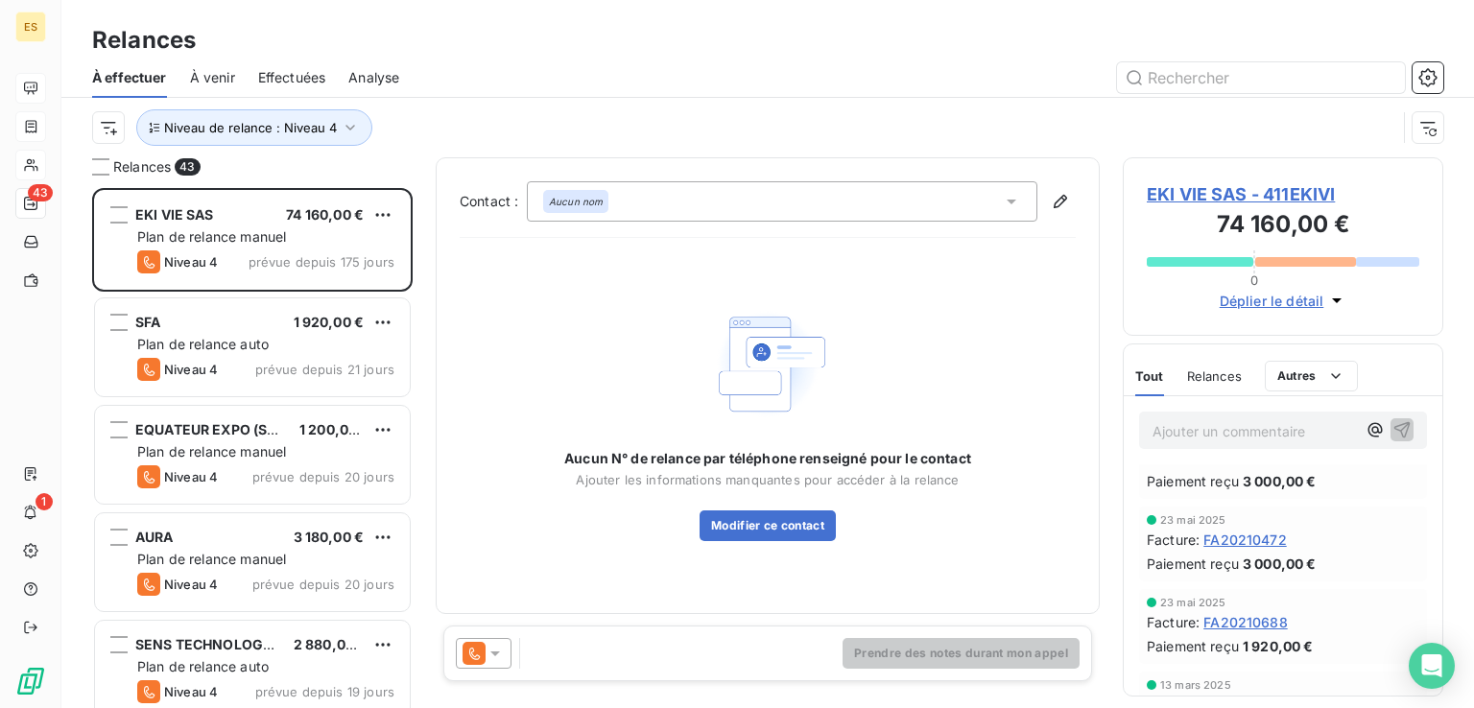
scroll to position [288, 0]
click at [1260, 194] on span "EKI VIE SAS - 411EKIVI" at bounding box center [1282, 194] width 272 height 26
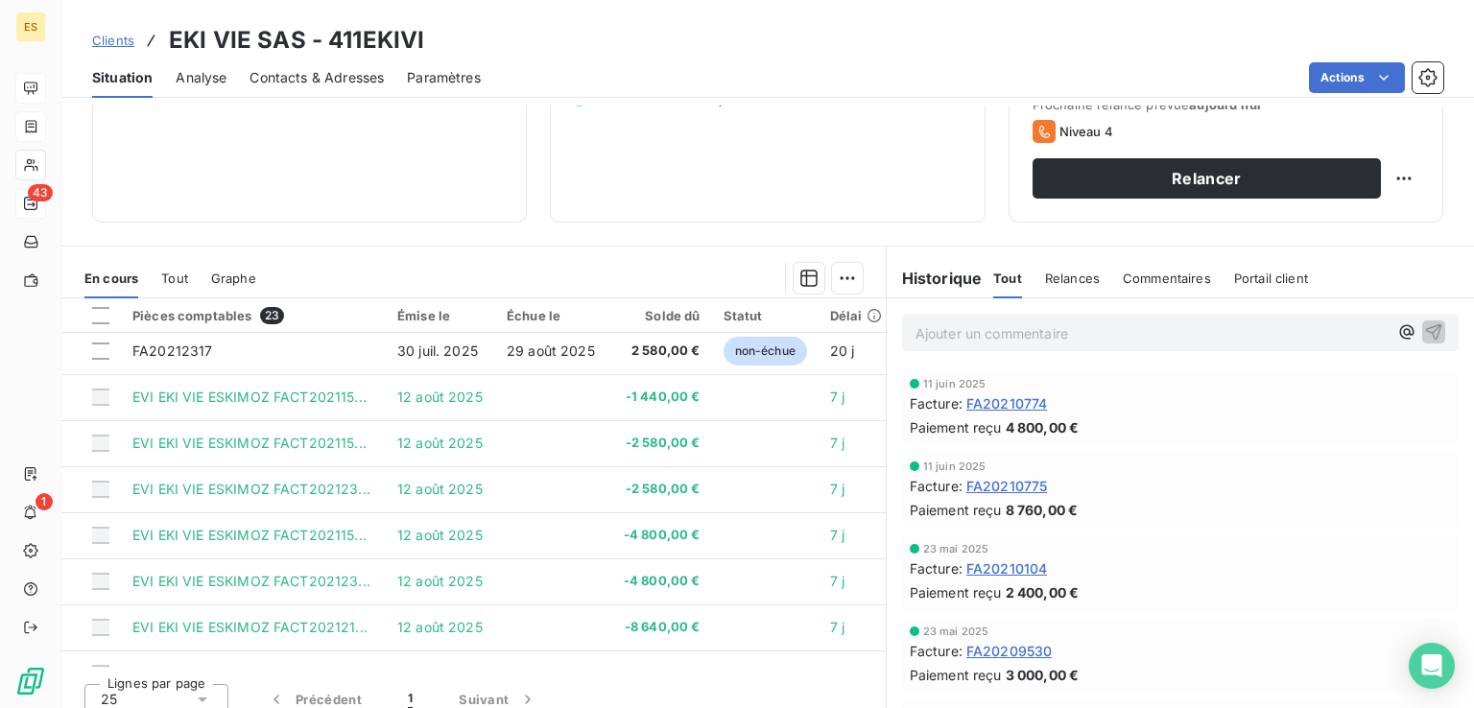
scroll to position [732, 0]
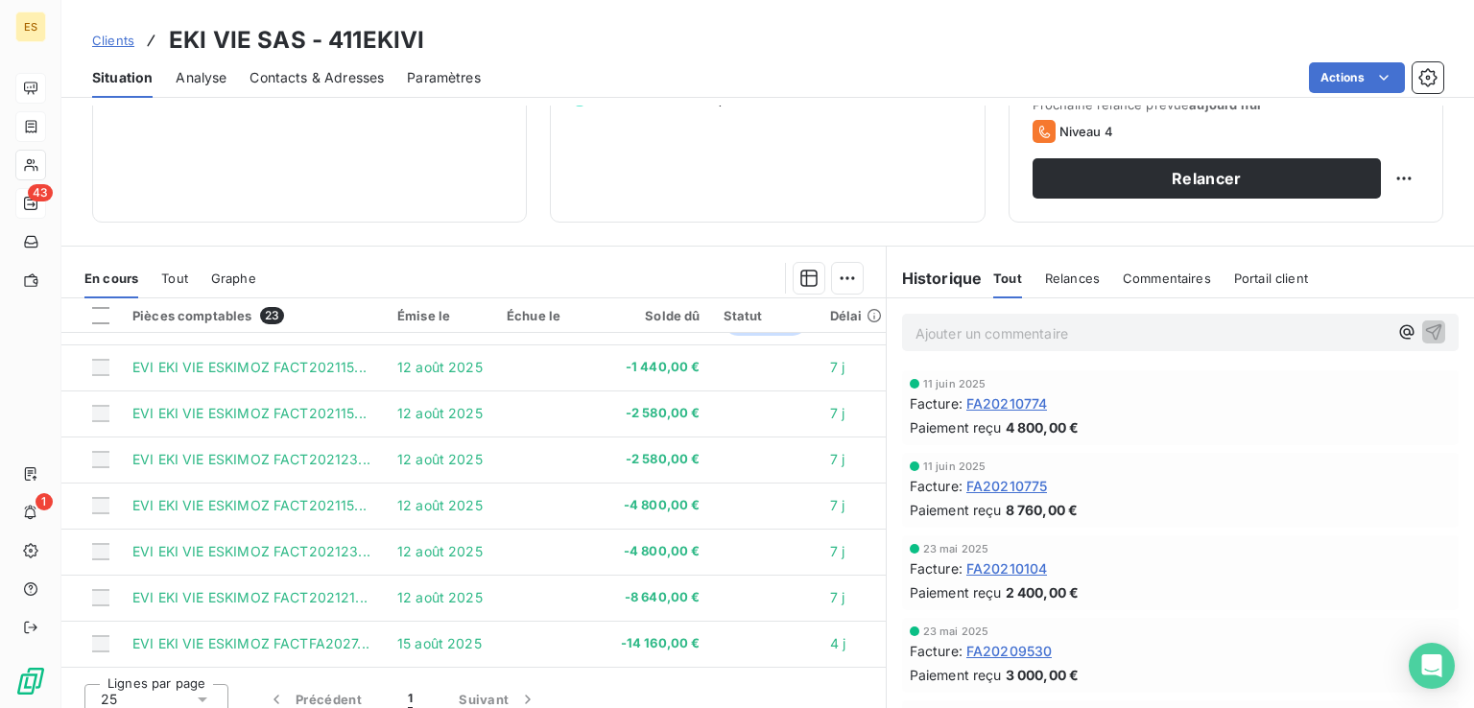
click at [915, 335] on p "Ajouter un commentaire ﻿" at bounding box center [1151, 333] width 472 height 24
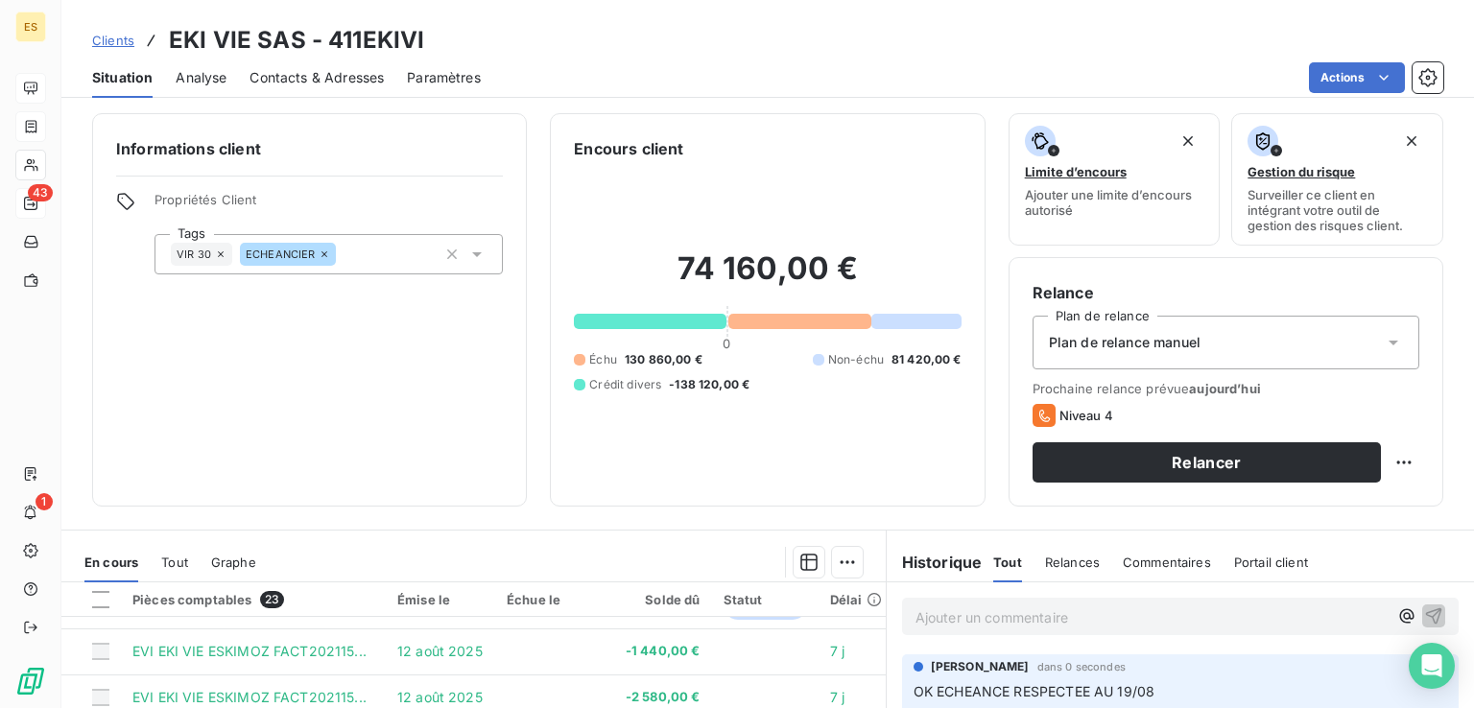
scroll to position [0, 0]
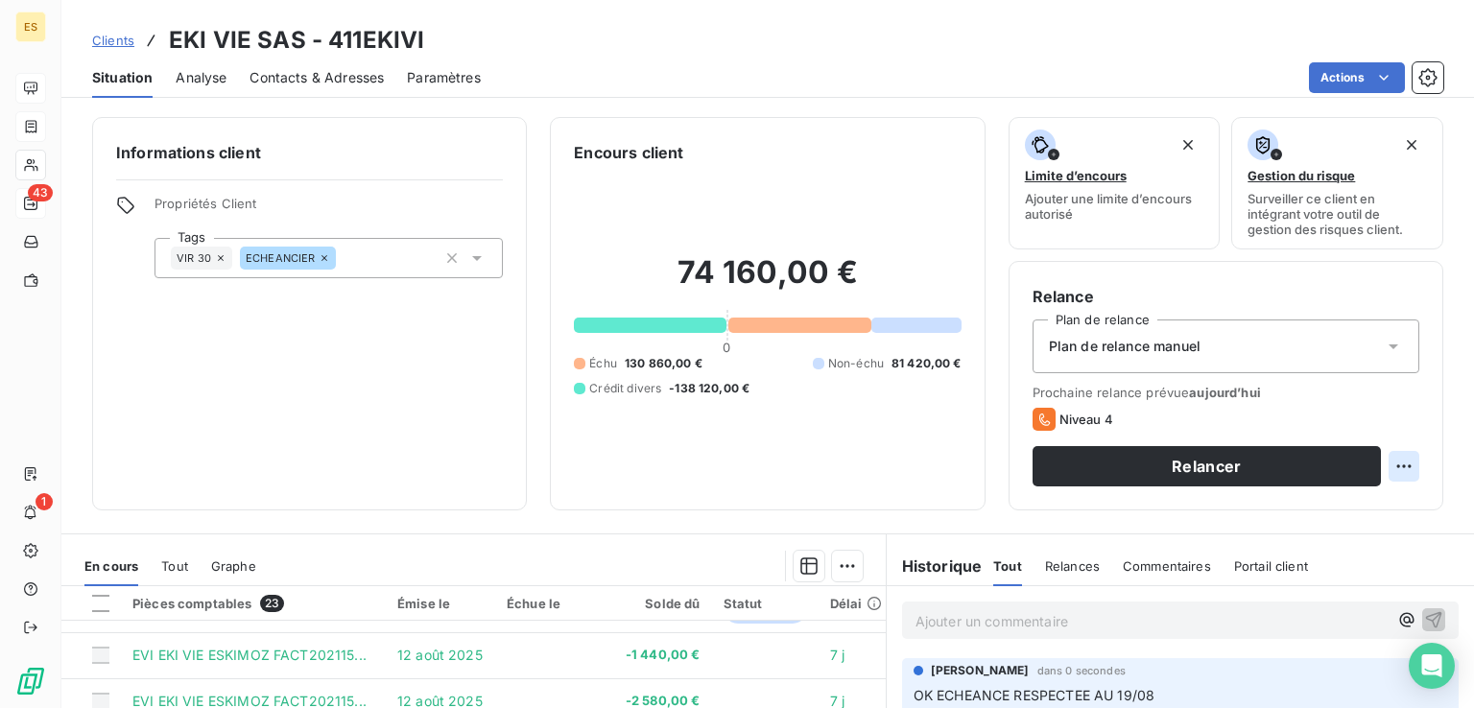
click at [1397, 454] on html "ES 43 1 Clients EKI VIE SAS - 411EKIVI Situation Analyse Contacts & Adresses Pa…" at bounding box center [737, 354] width 1474 height 708
click at [1321, 499] on div "Replanifier cette action" at bounding box center [1310, 508] width 172 height 31
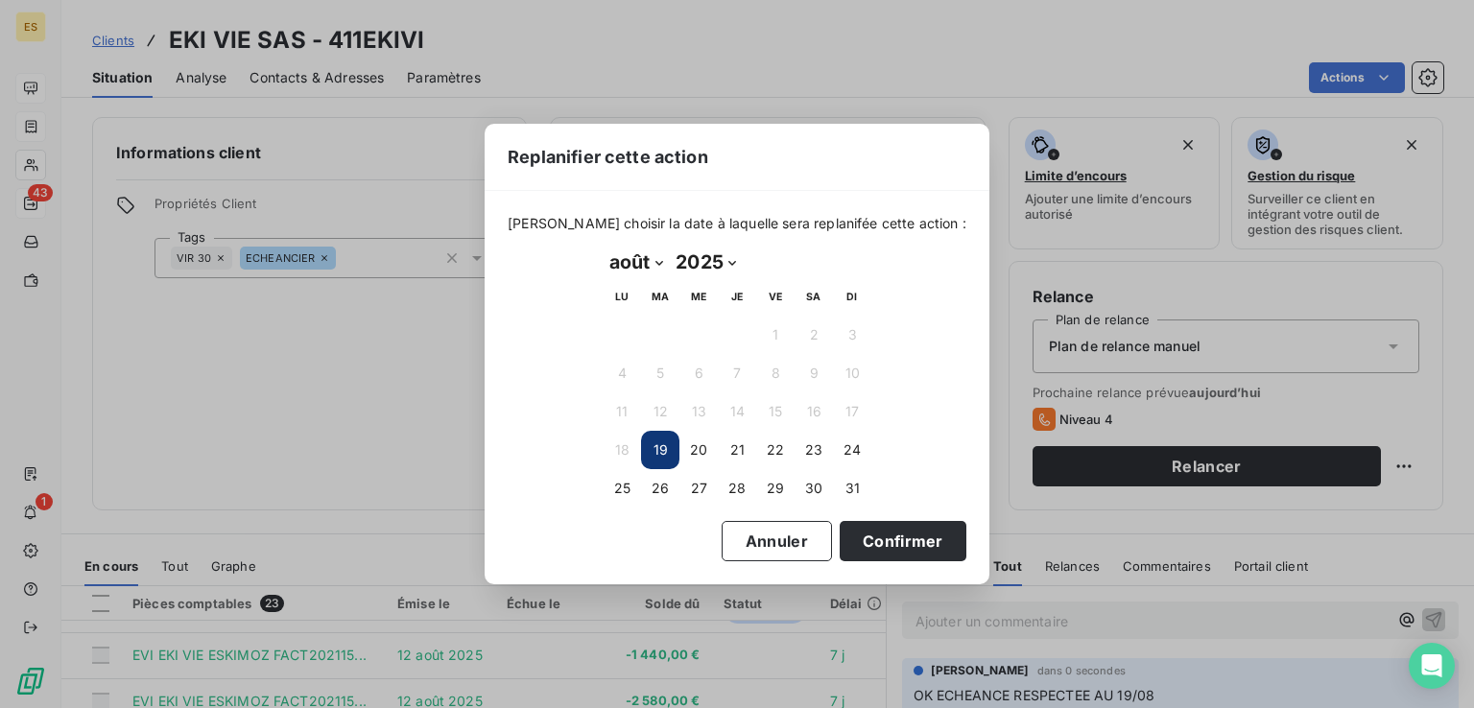
click at [642, 262] on select "janvier février mars avril mai juin juillet août septembre octobre novembre déc…" at bounding box center [635, 262] width 66 height 31
select select "8"
click at [602, 247] on select "janvier février mars avril mai juin juillet août septembre octobre novembre déc…" at bounding box center [635, 262] width 66 height 31
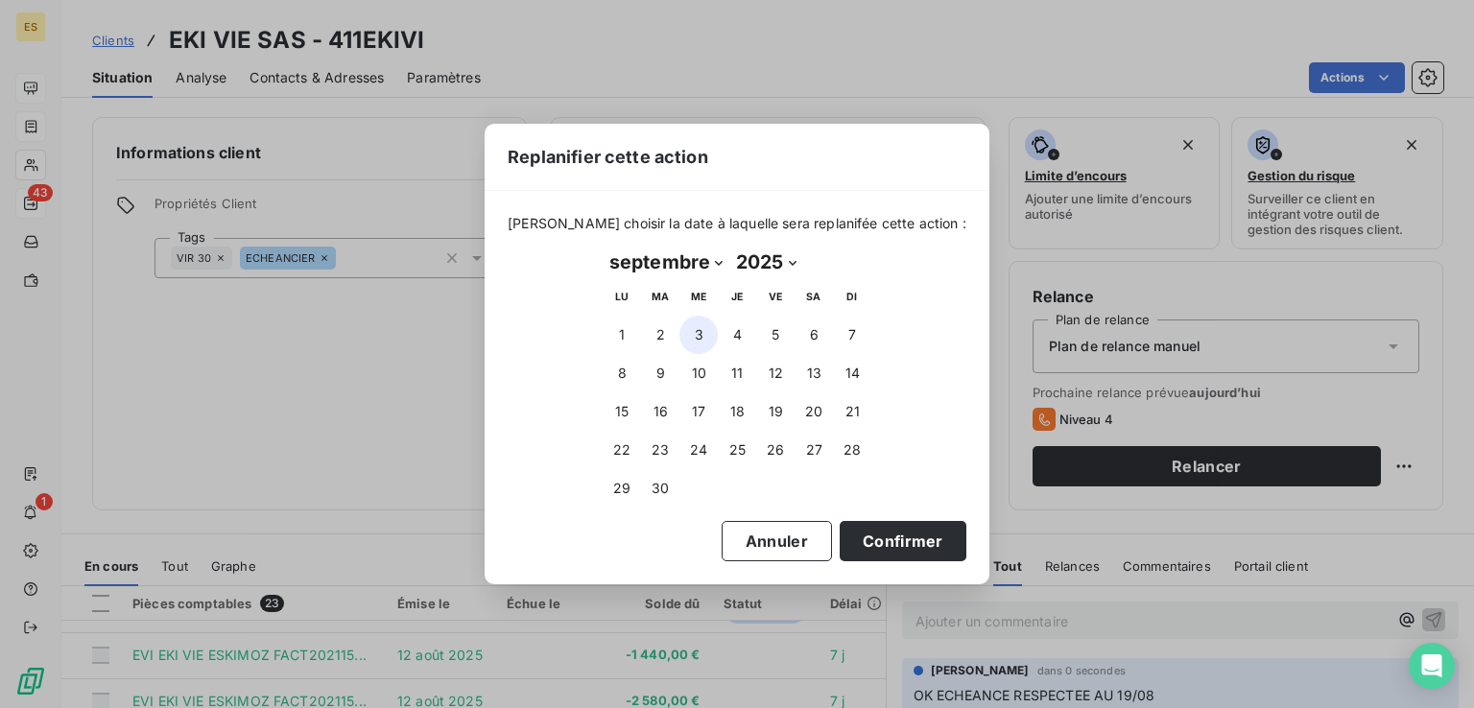
click at [695, 341] on button "3" at bounding box center [698, 335] width 38 height 38
click at [730, 408] on button "18" at bounding box center [737, 411] width 38 height 38
click at [858, 532] on button "Confirmer" at bounding box center [902, 541] width 127 height 40
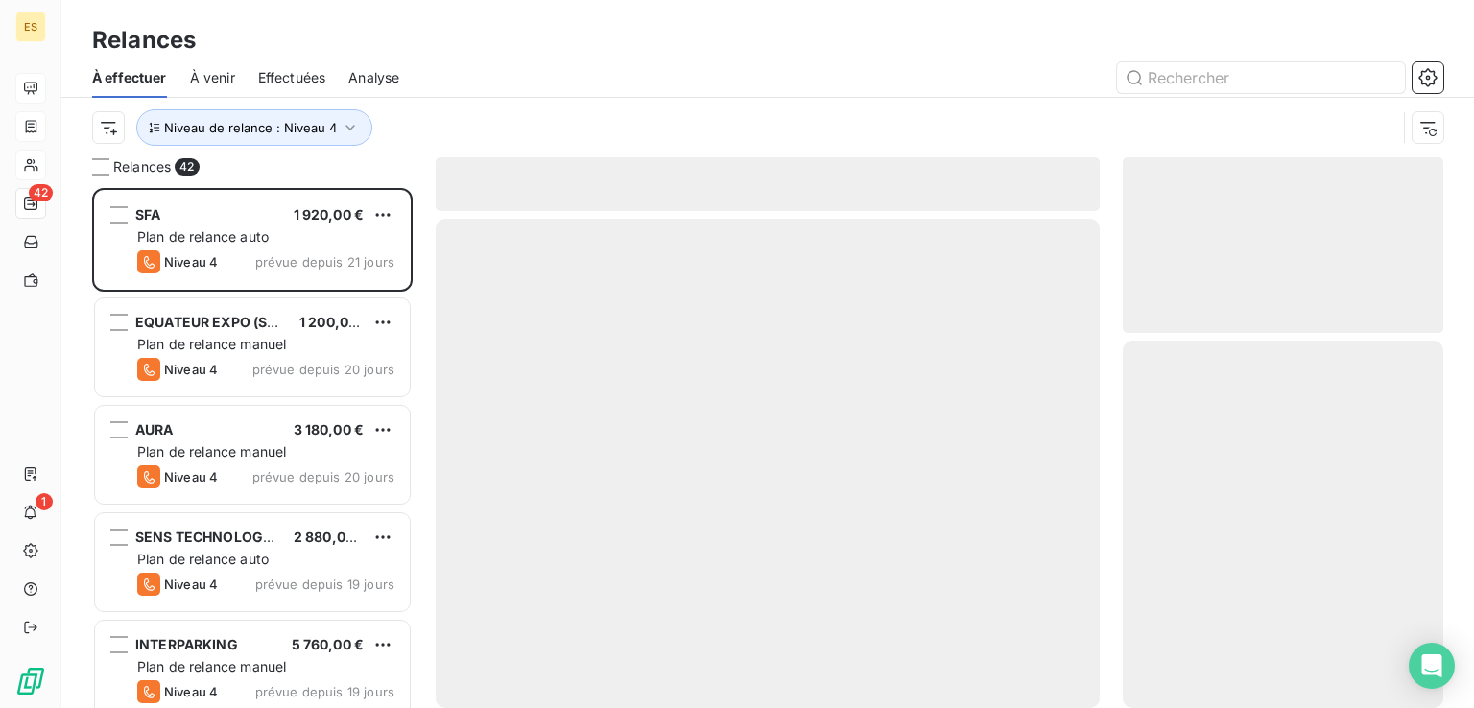
scroll to position [505, 305]
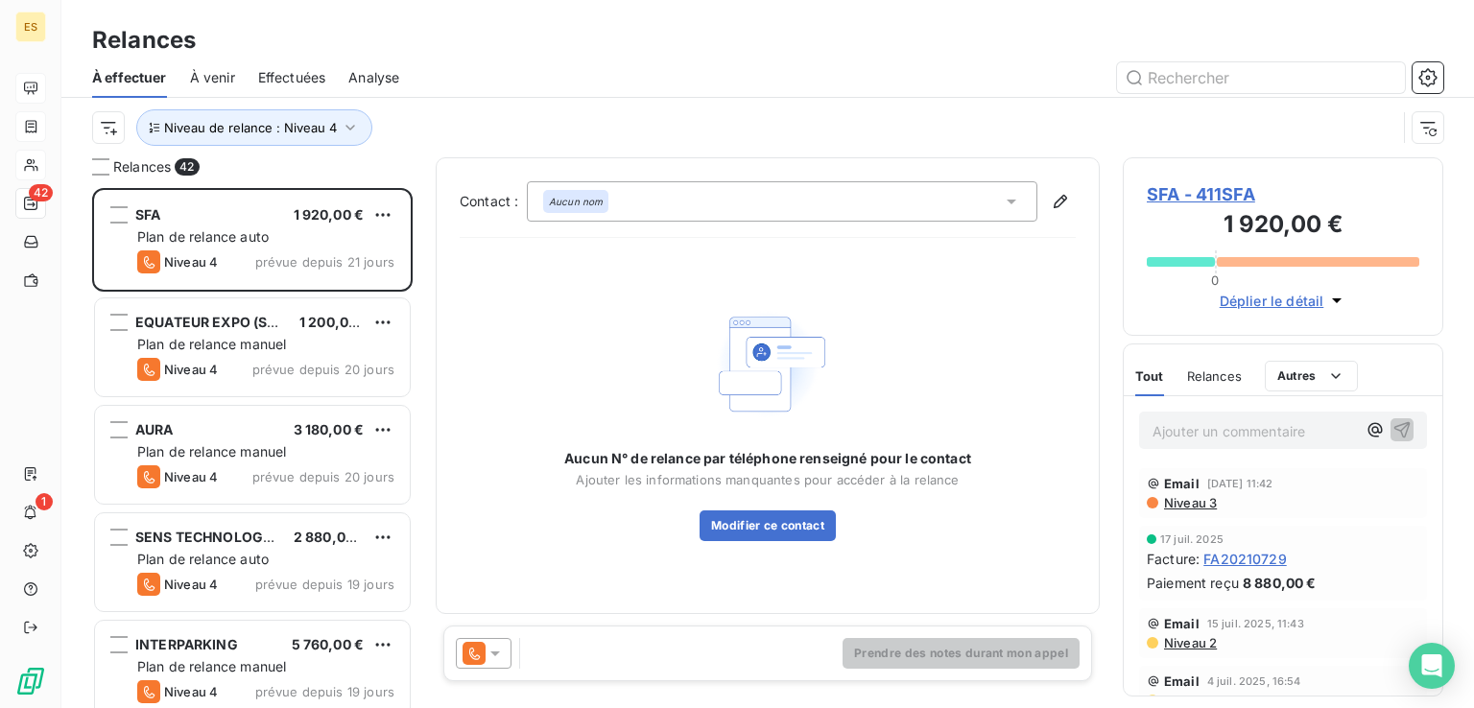
click at [504, 648] on div at bounding box center [484, 653] width 56 height 31
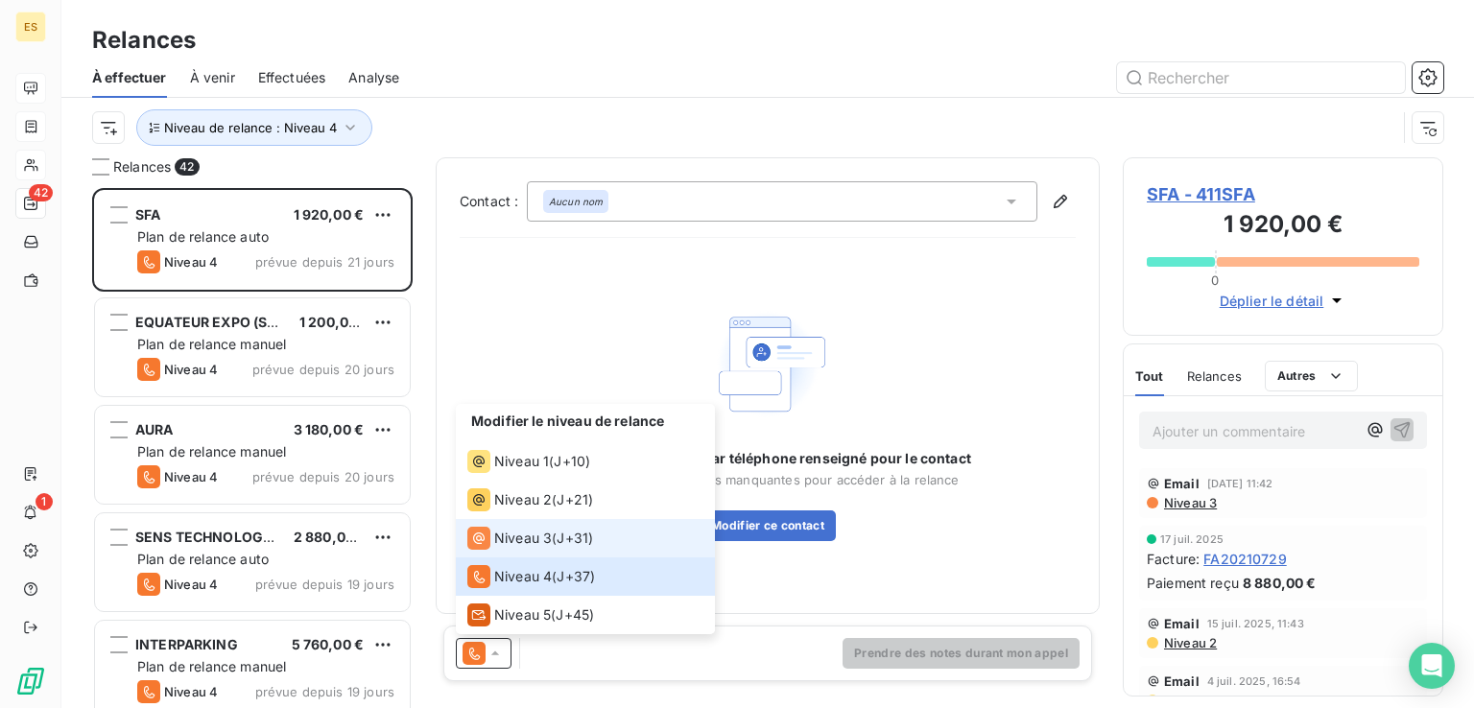
click at [556, 543] on div "Niveau 3 ( J+31 )" at bounding box center [530, 538] width 126 height 23
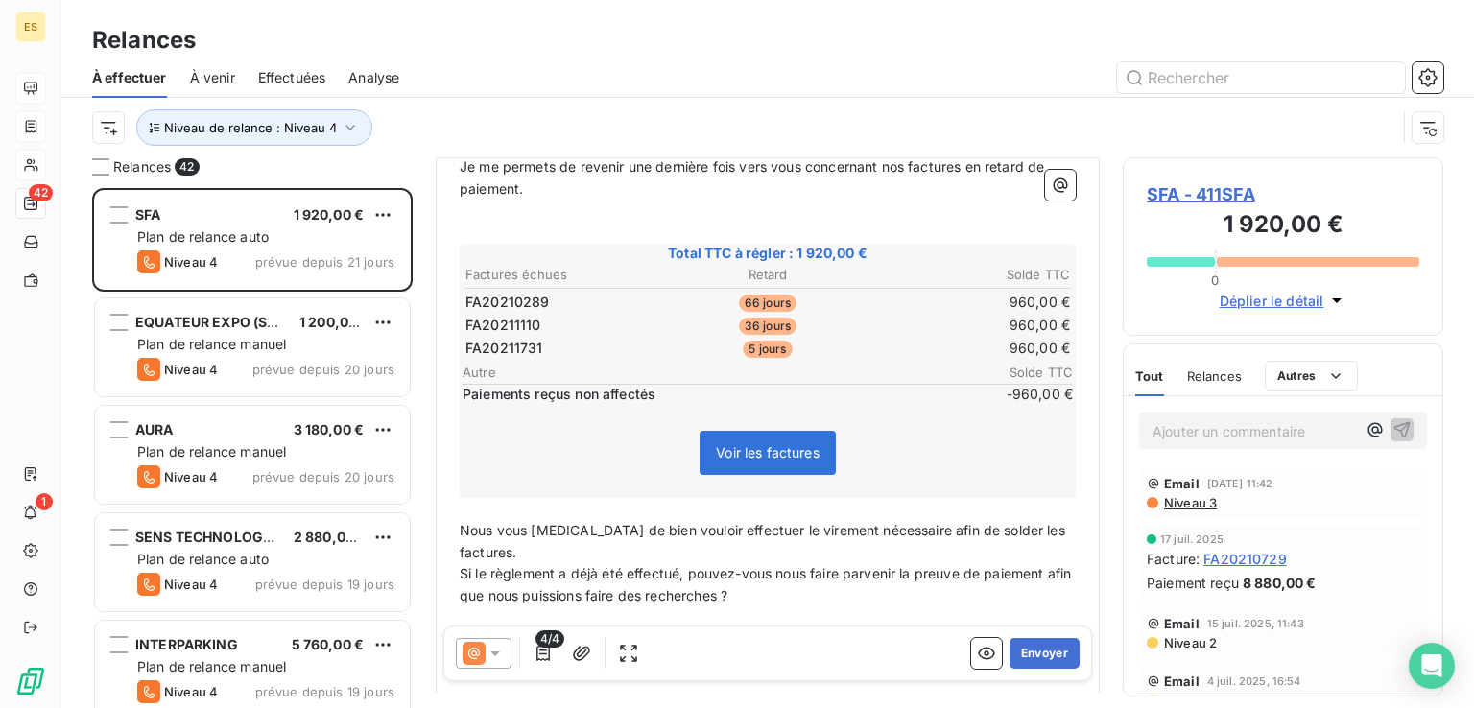
scroll to position [299, 0]
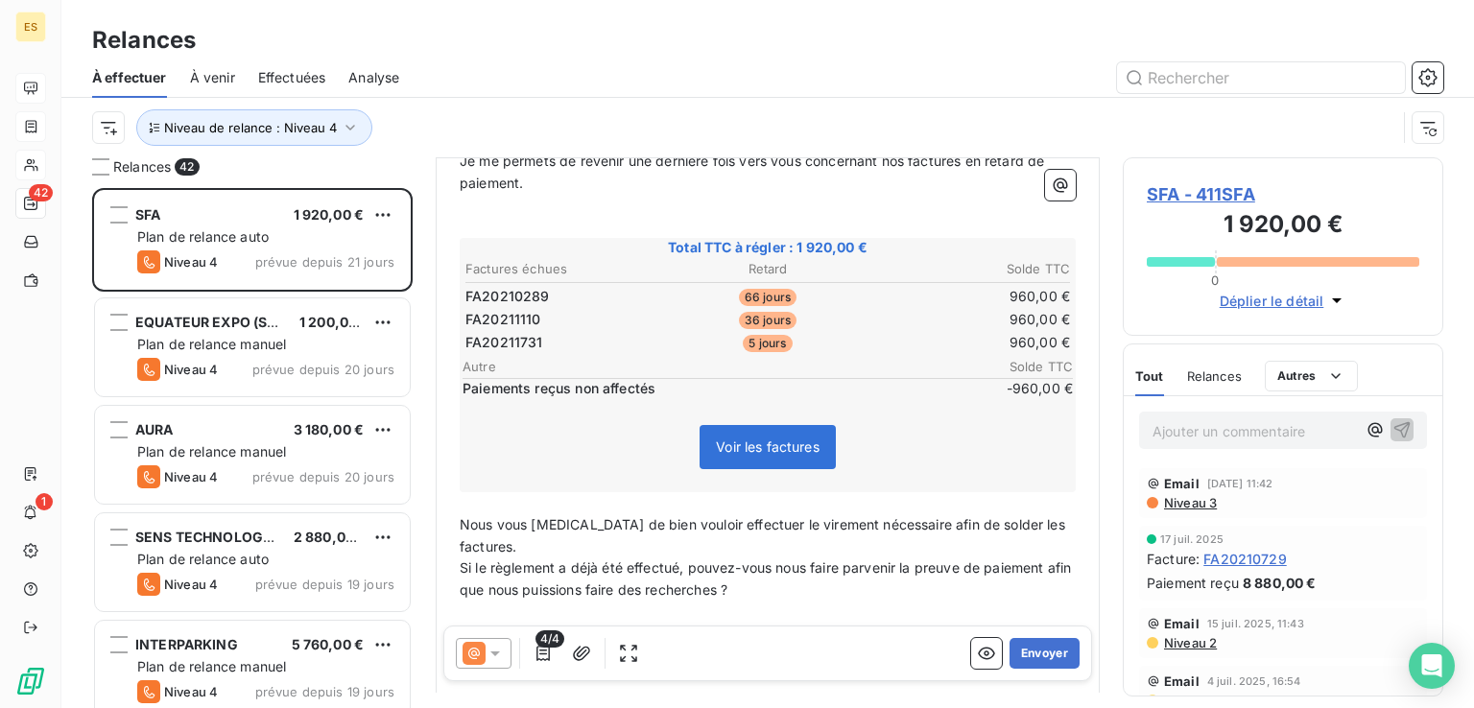
click at [1196, 502] on span "Niveau 3" at bounding box center [1189, 502] width 55 height 15
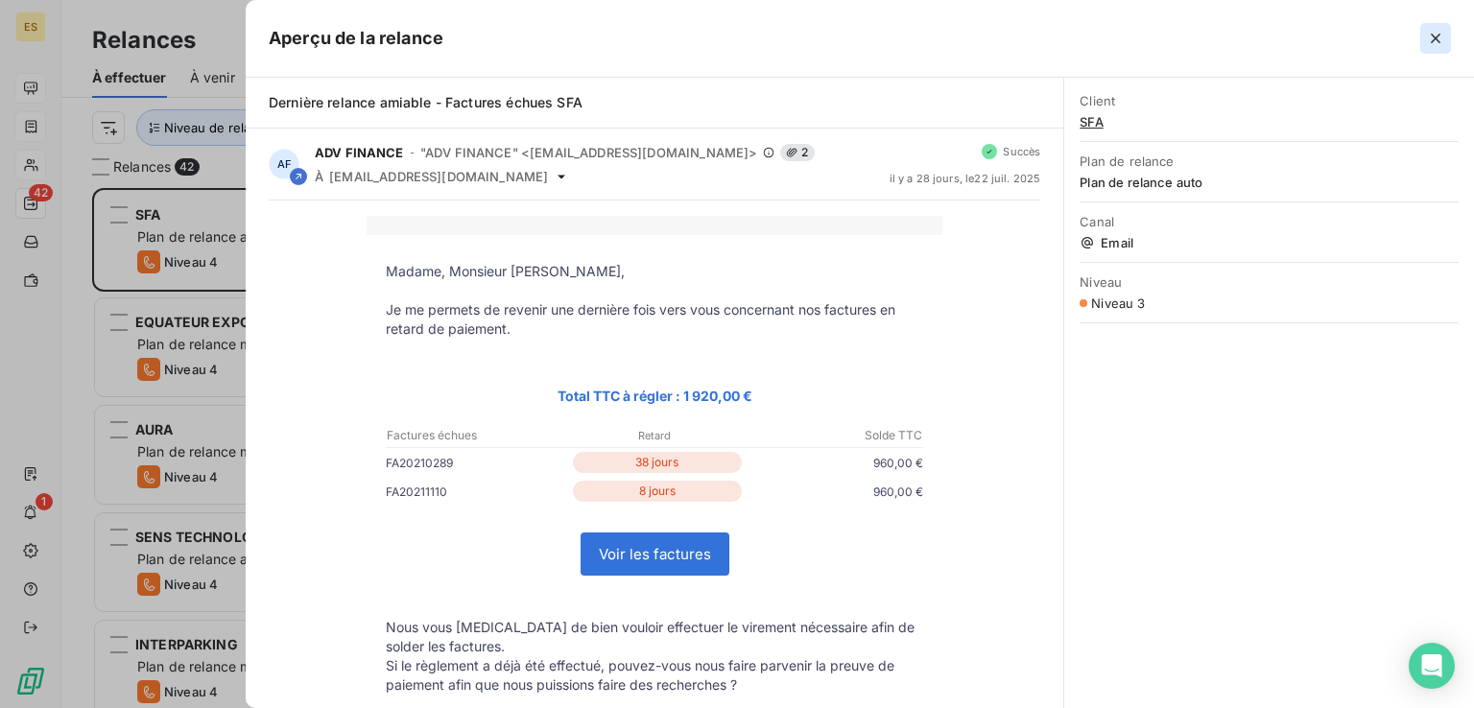
click at [1438, 38] on icon "button" at bounding box center [1435, 38] width 19 height 19
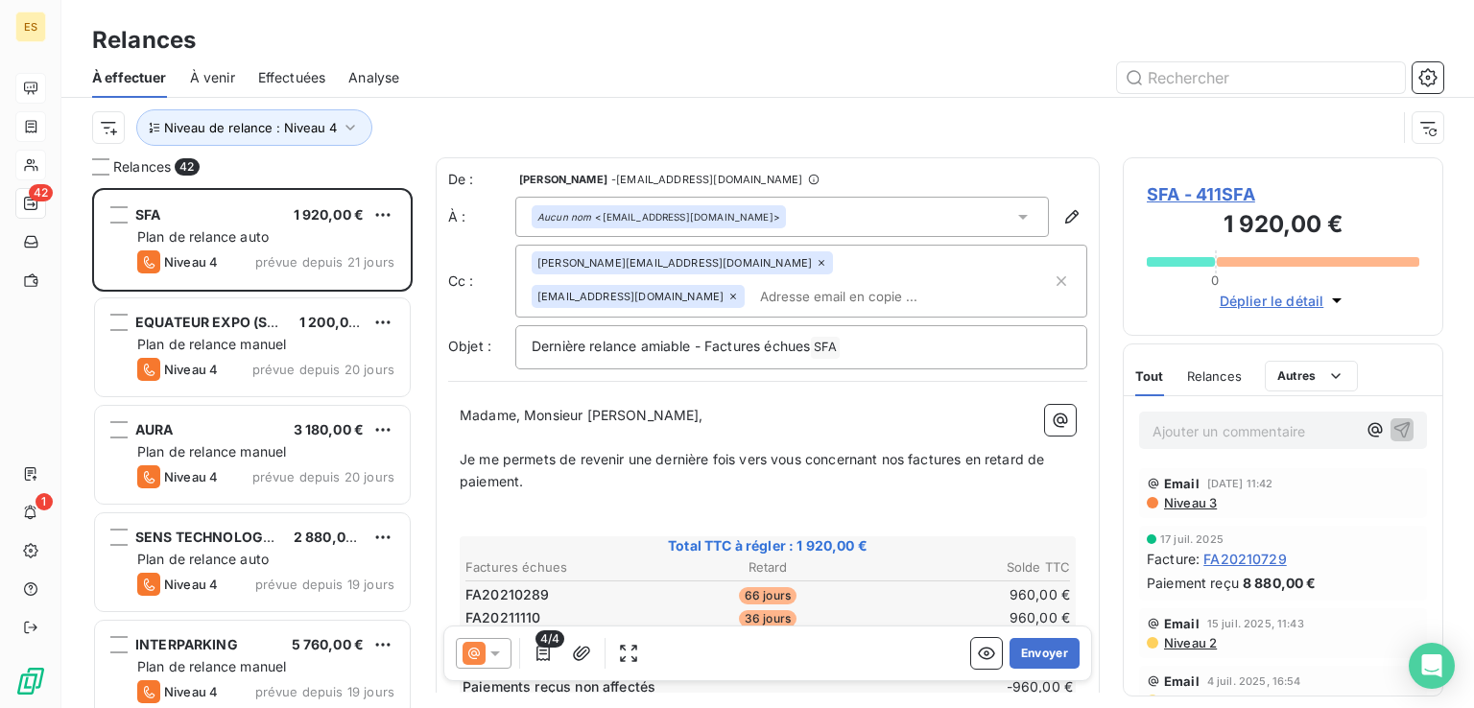
scroll to position [288, 0]
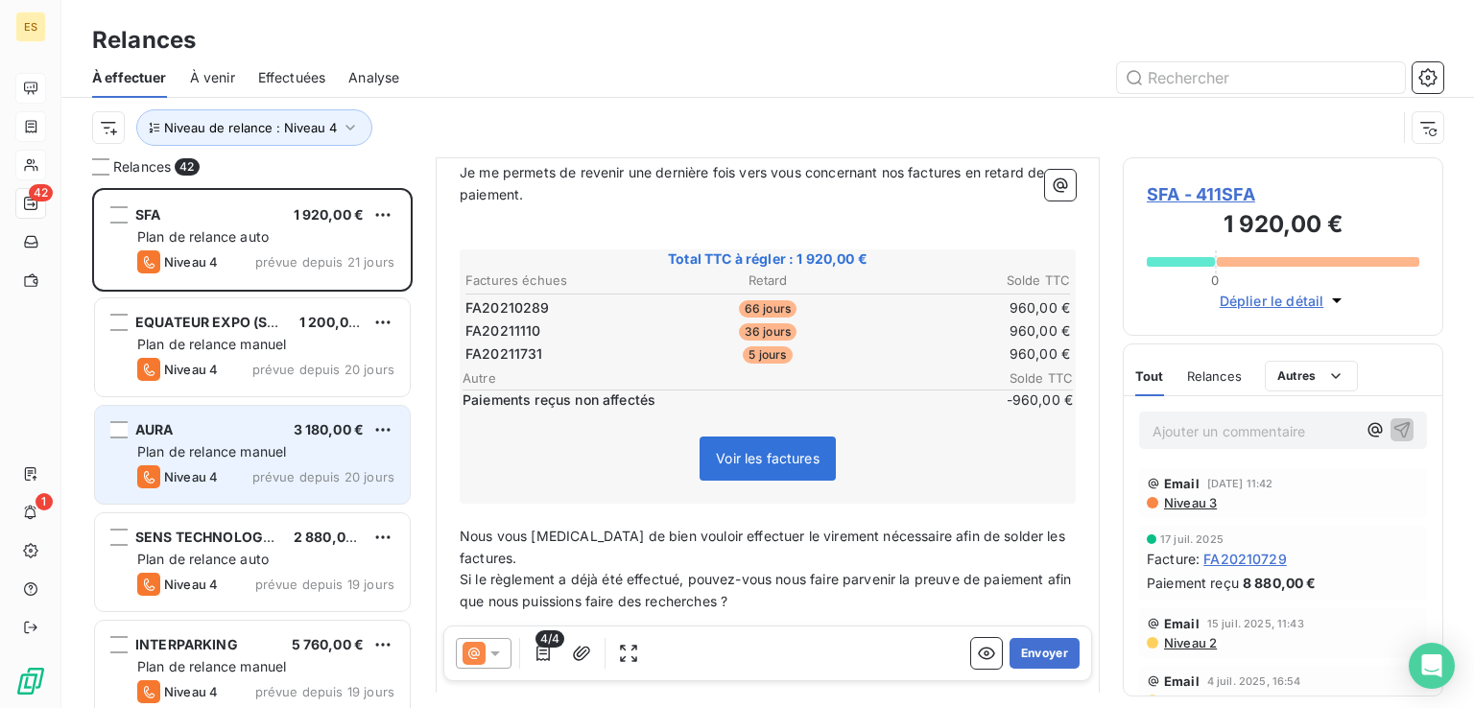
click at [274, 442] on div "Plan de relance manuel" at bounding box center [265, 451] width 257 height 19
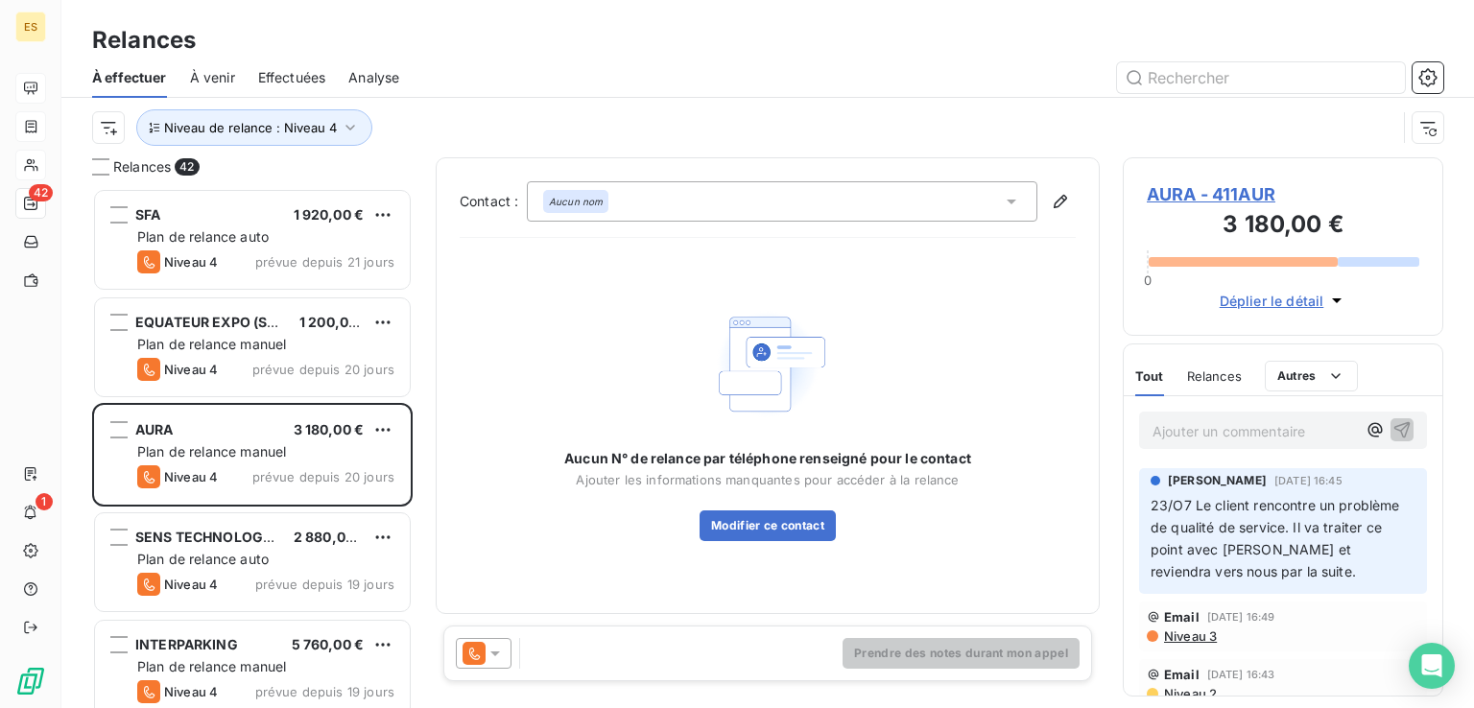
click at [1212, 185] on span "AURA - 411AUR" at bounding box center [1282, 194] width 272 height 26
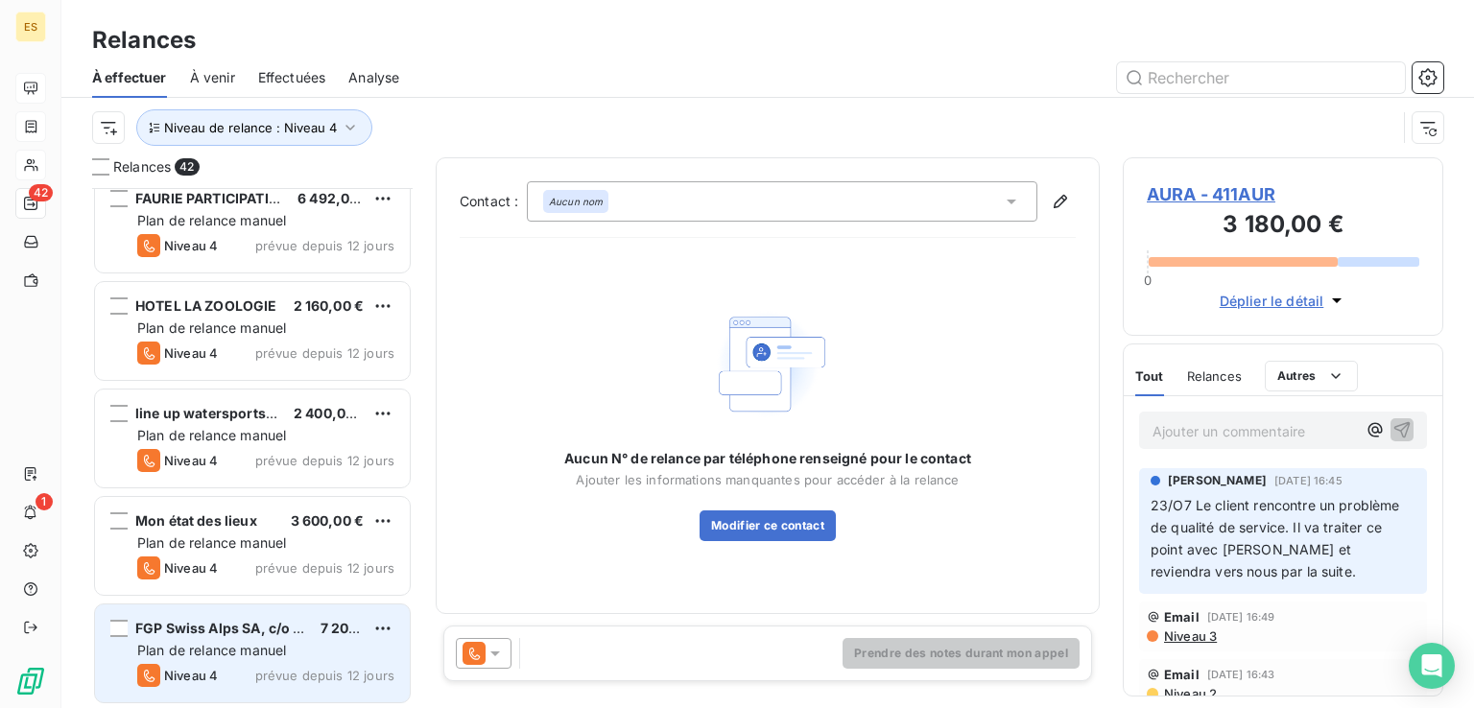
click at [268, 626] on span "FGP Swiss Alps SA, c/o Comptoir Immobili" at bounding box center [276, 628] width 283 height 16
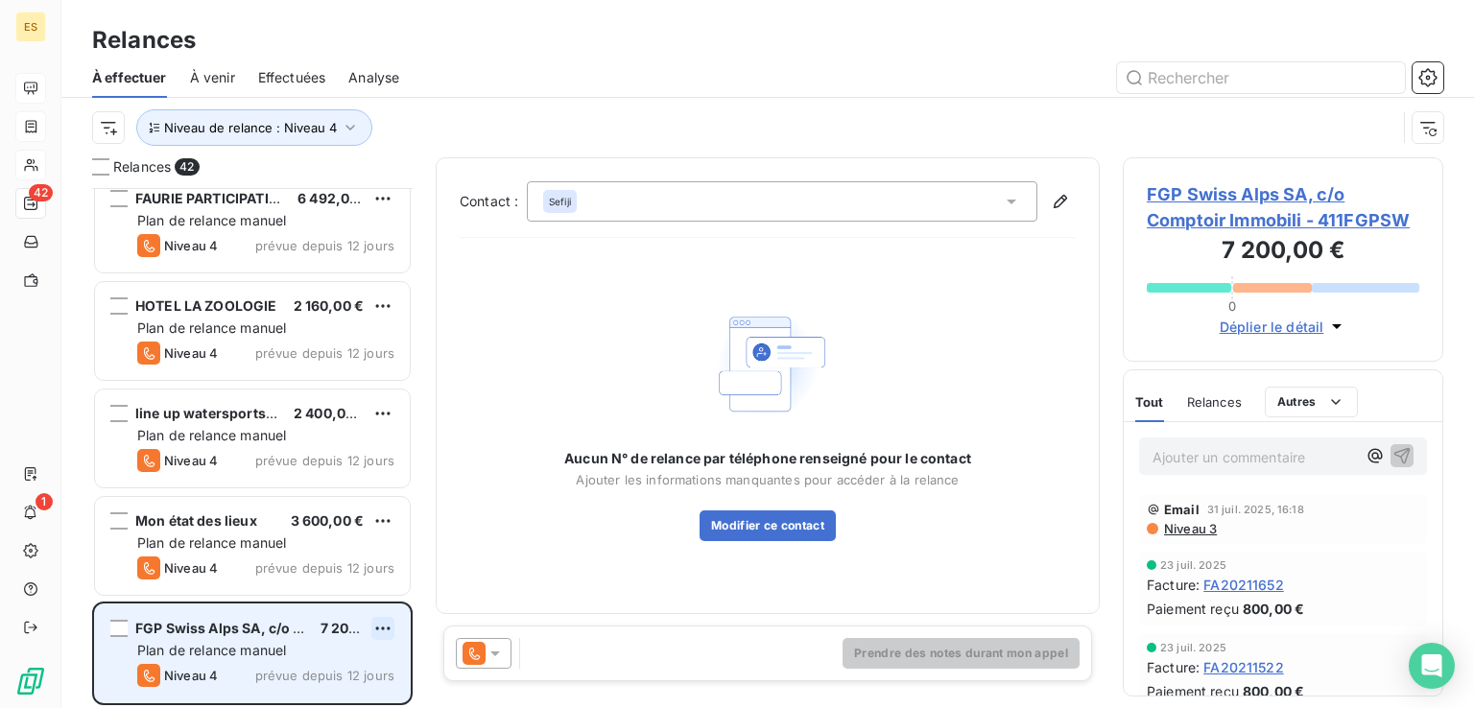
click at [383, 620] on html "ES 42 1 Relances À effectuer À venir Effectuées Analyse Niveau de relance : Niv…" at bounding box center [737, 354] width 1474 height 708
click at [361, 557] on div "Replanifier cette action" at bounding box center [300, 554] width 172 height 31
select select "7"
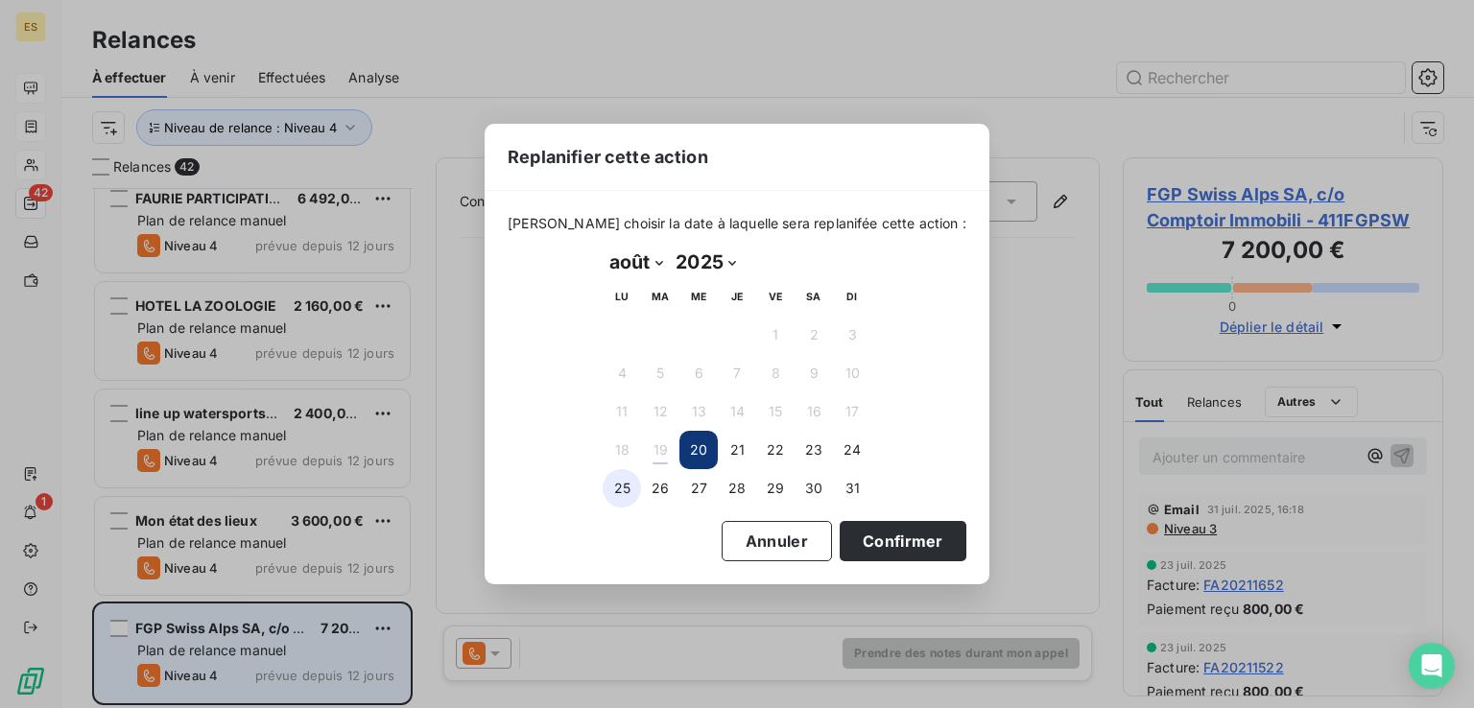
click at [620, 490] on button "25" at bounding box center [621, 488] width 38 height 38
click at [857, 536] on button "Confirmer" at bounding box center [902, 541] width 127 height 40
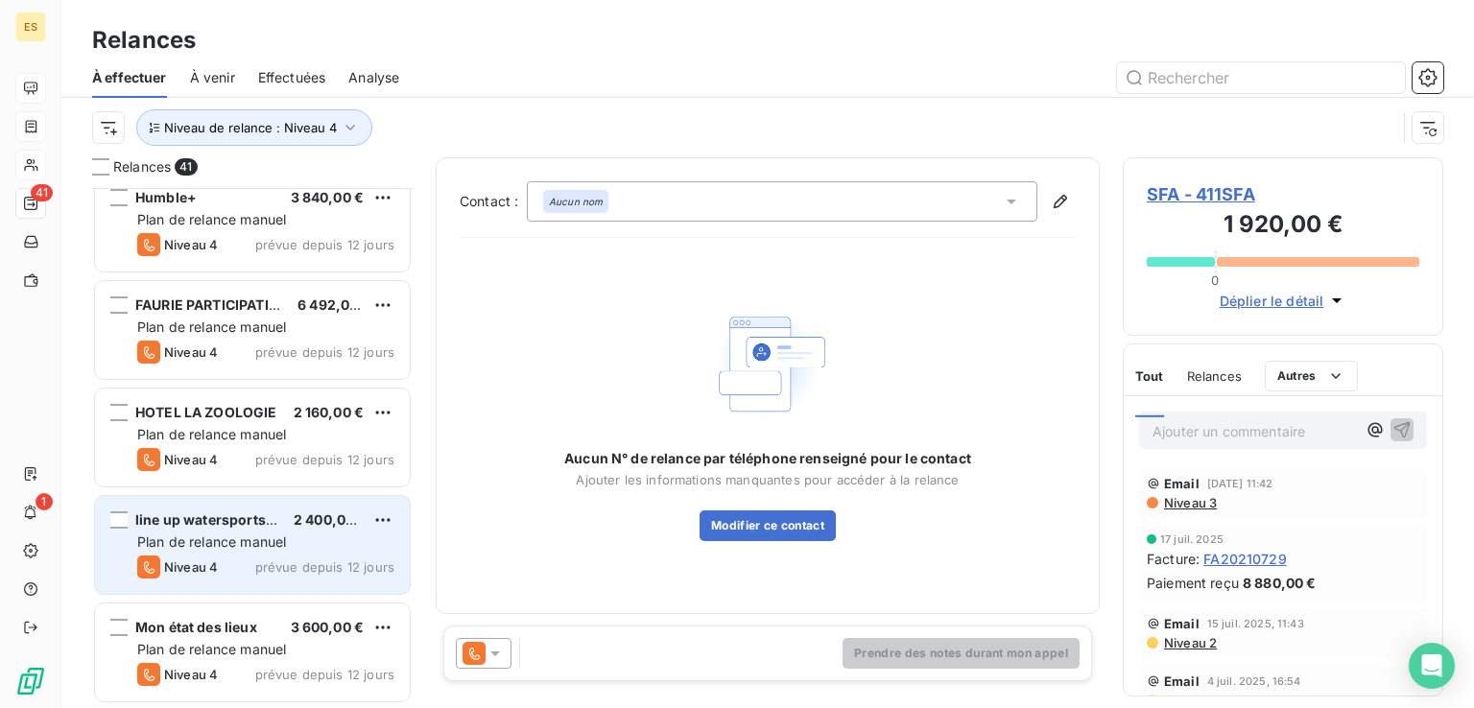
scroll to position [3885, 0]
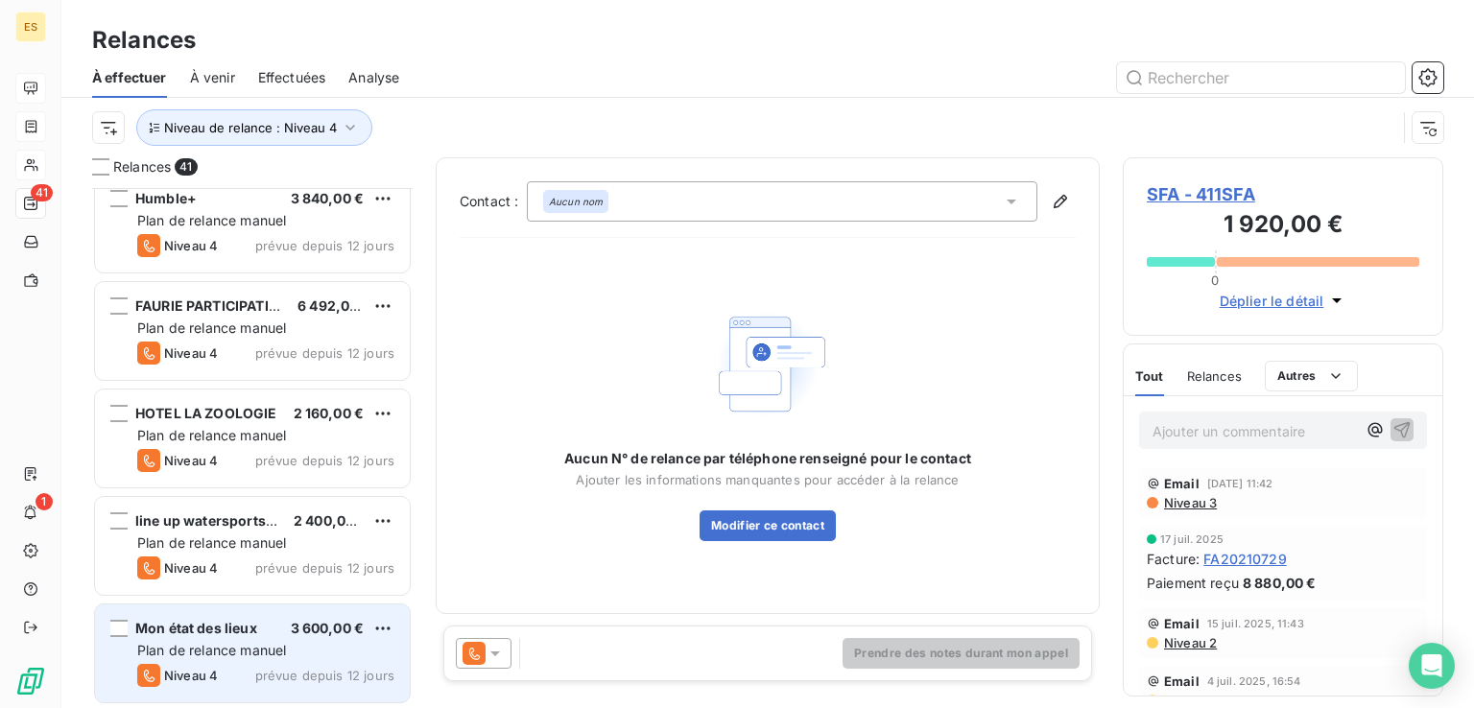
click at [268, 647] on span "Plan de relance manuel" at bounding box center [211, 650] width 149 height 16
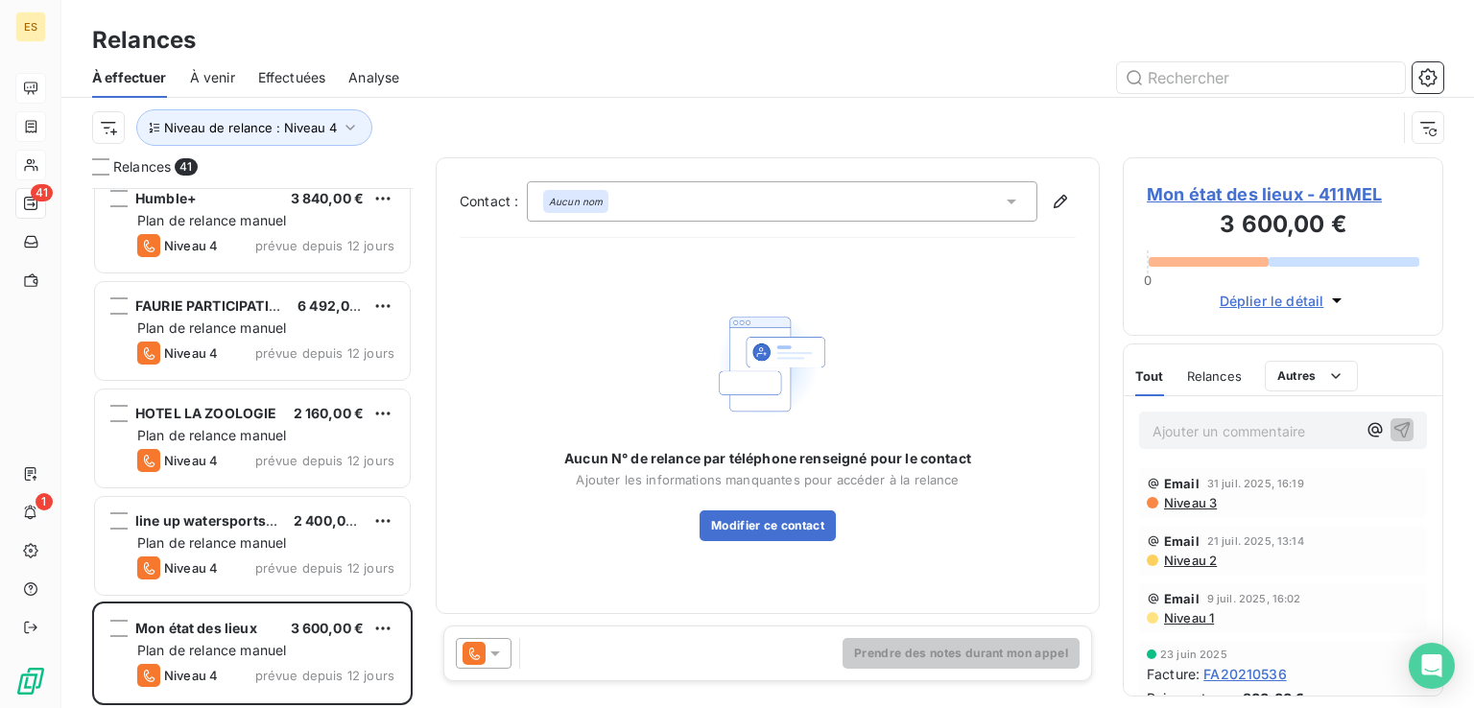
click at [1320, 199] on span "Mon état des lieux - 411MEL" at bounding box center [1282, 194] width 272 height 26
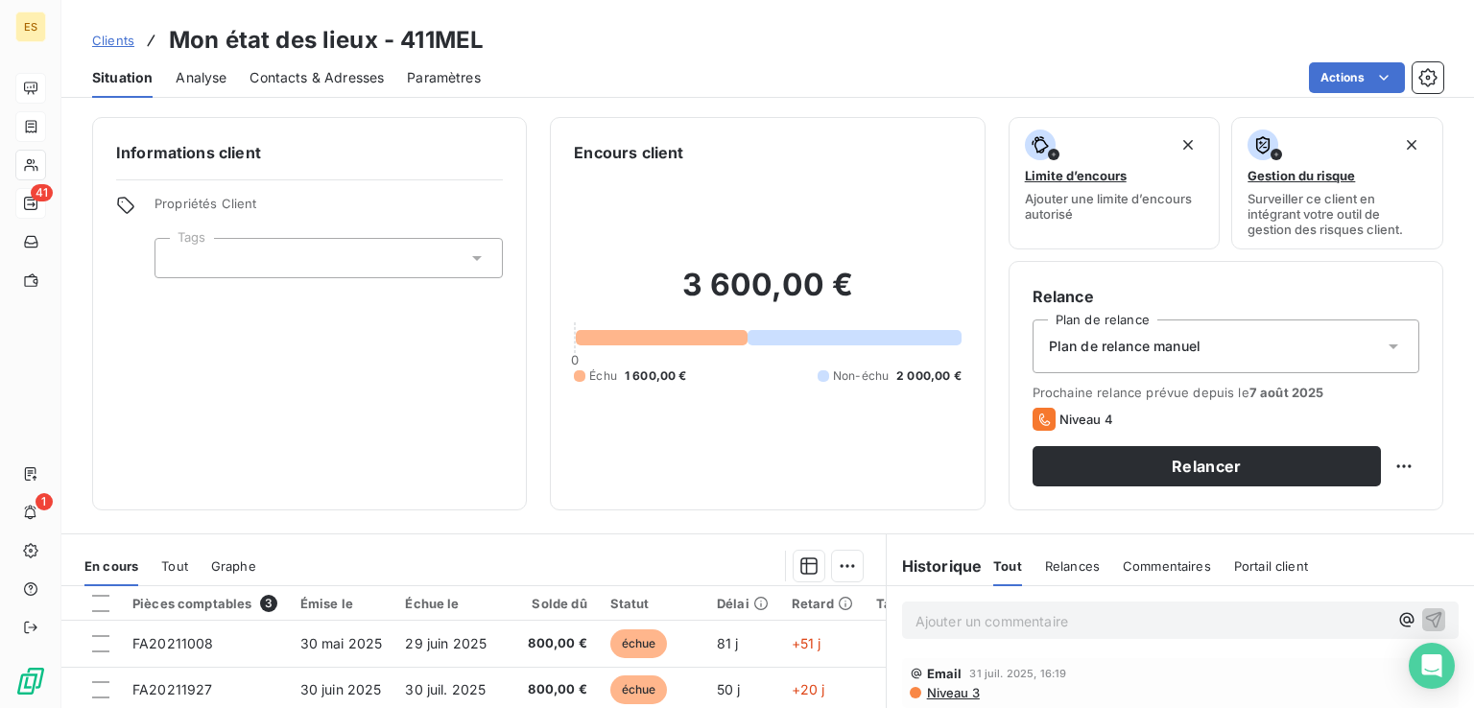
scroll to position [288, 0]
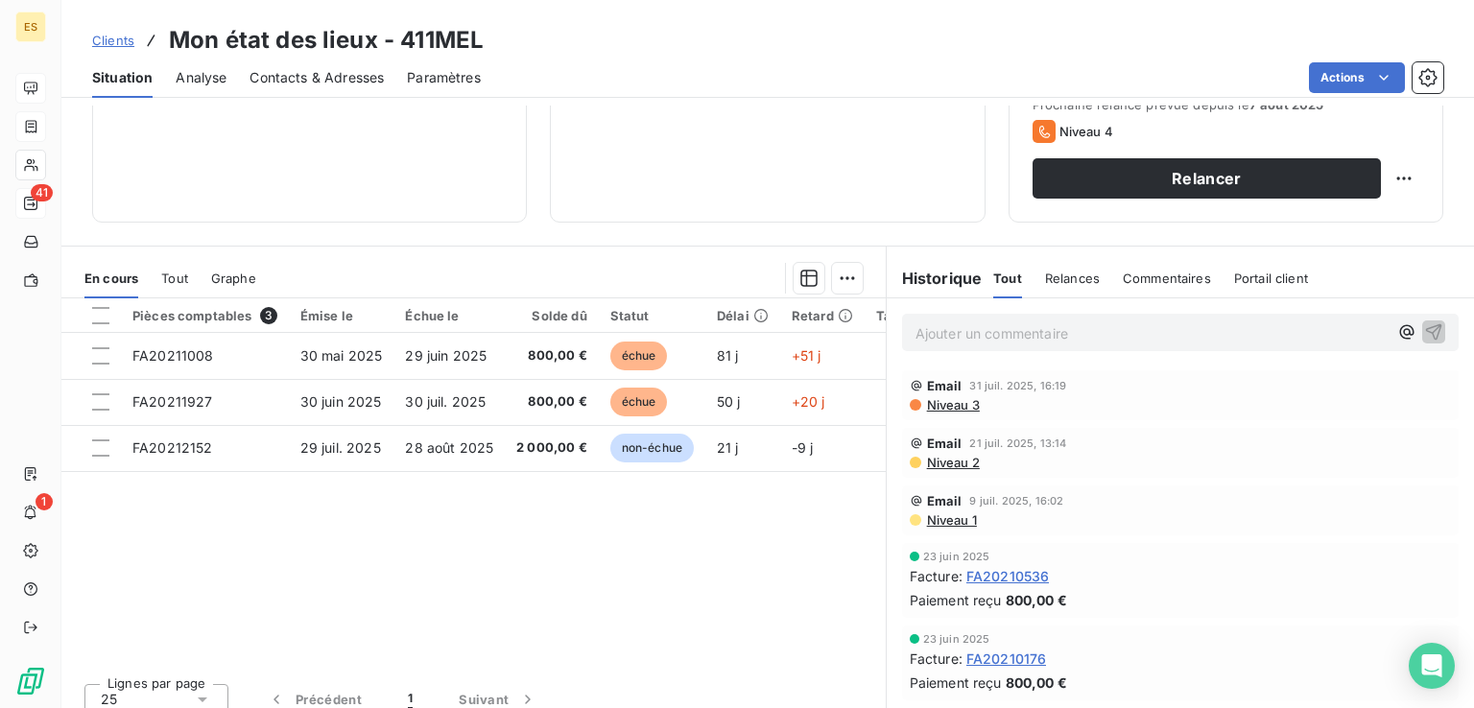
click at [936, 321] on p "Ajouter un commentaire ﻿" at bounding box center [1151, 333] width 472 height 24
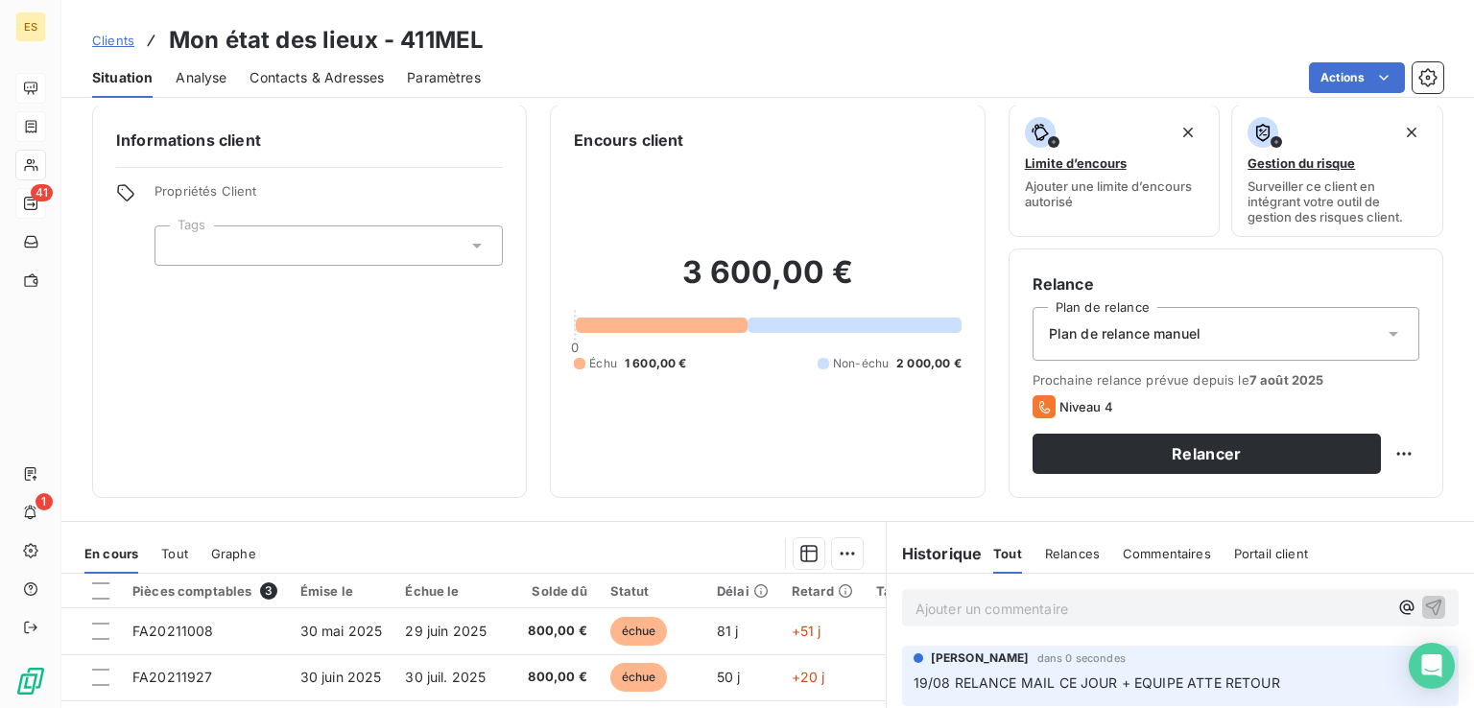
scroll to position [0, 0]
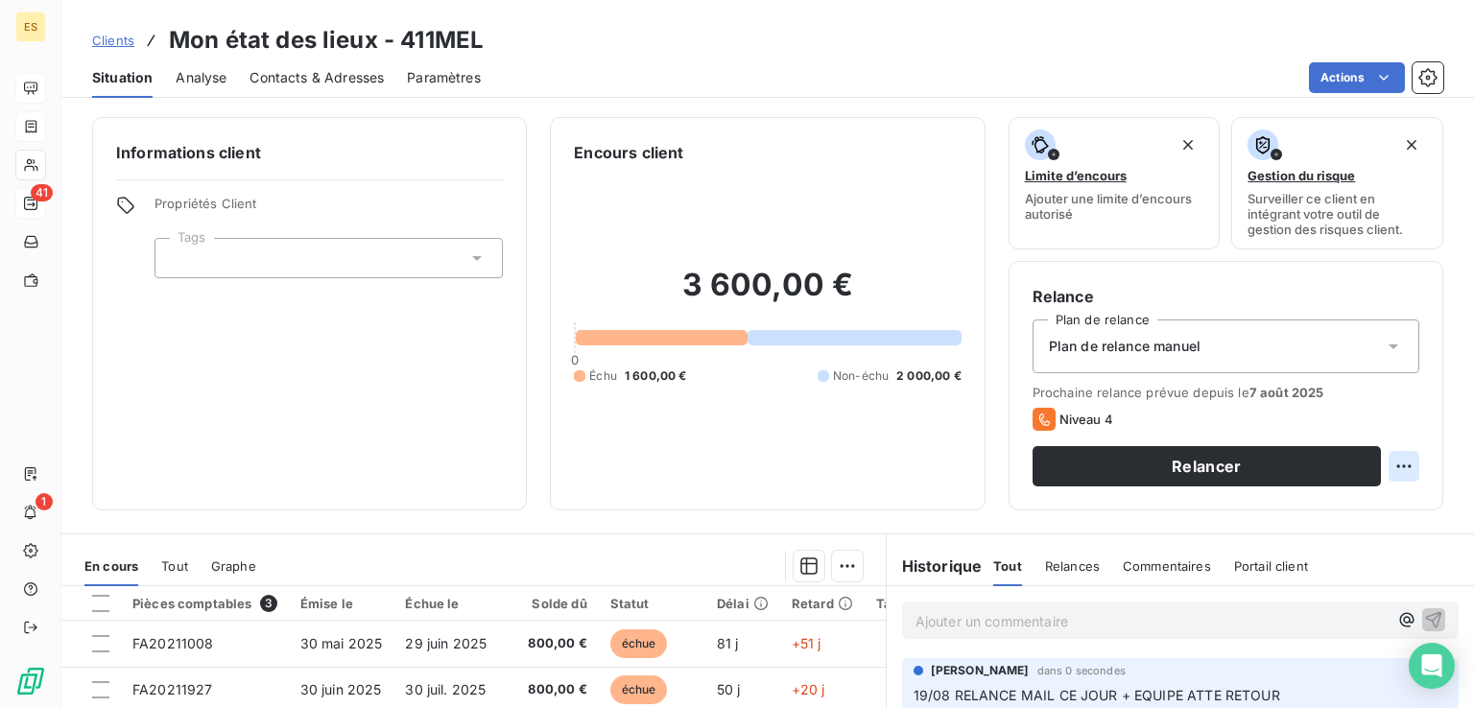
click at [1387, 459] on html "ES 41 1 Clients Mon état des lieux - 411MEL Situation Analyse Contacts & Adress…" at bounding box center [737, 354] width 1474 height 708
click at [1293, 513] on div "Replanifier cette action" at bounding box center [1310, 508] width 172 height 31
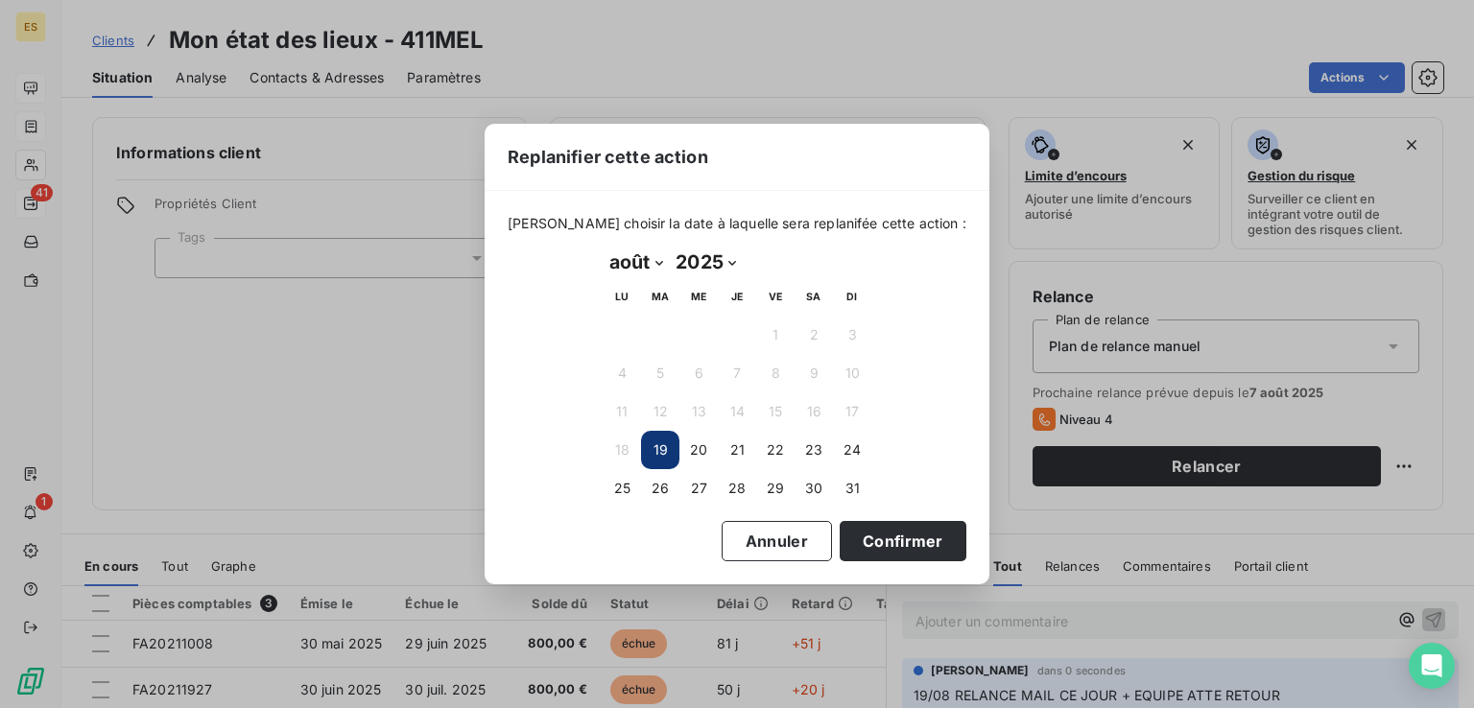
click at [649, 270] on select "janvier février mars avril mai juin juillet août septembre octobre novembre déc…" at bounding box center [635, 262] width 66 height 31
select select "8"
click at [602, 247] on select "janvier février mars avril mai juin juillet août septembre octobre novembre déc…" at bounding box center [635, 262] width 66 height 31
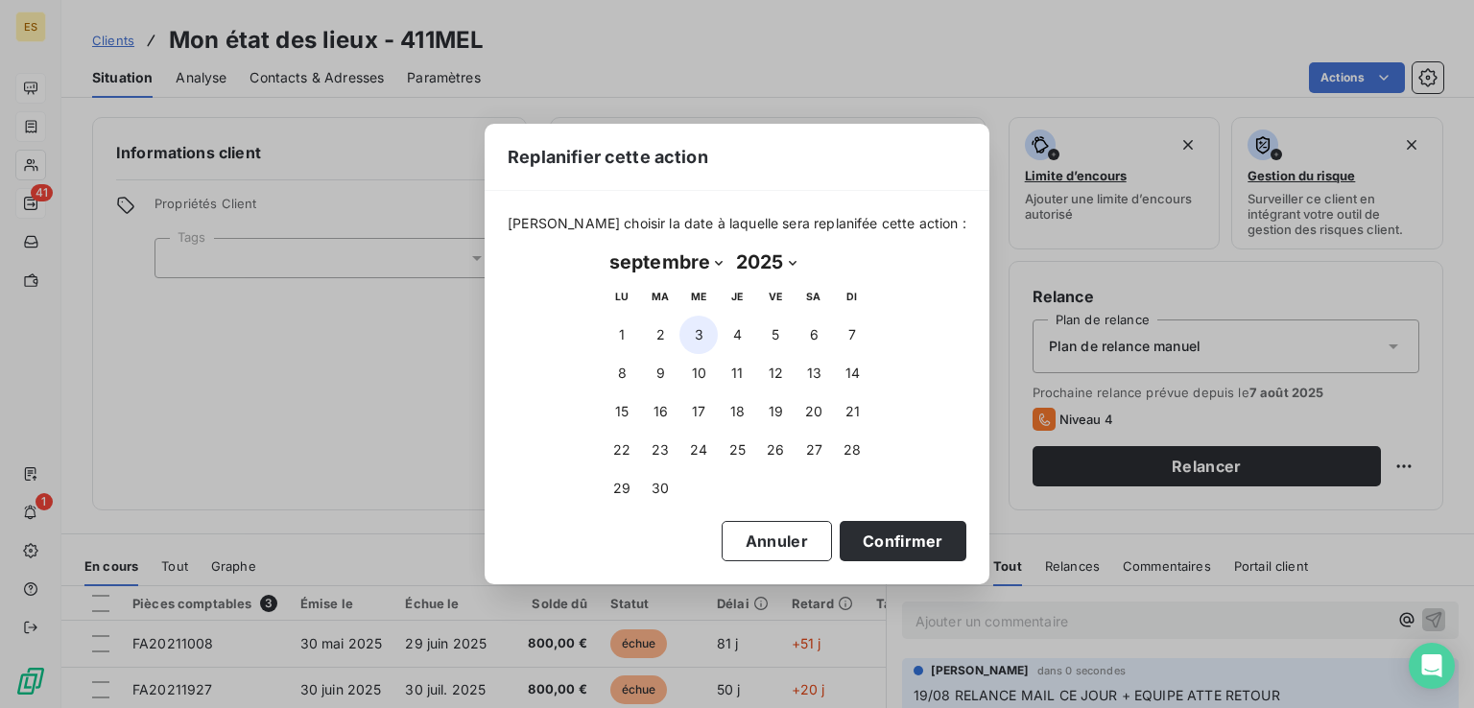
click at [703, 331] on button "3" at bounding box center [698, 335] width 38 height 38
click at [886, 534] on button "Confirmer" at bounding box center [902, 541] width 127 height 40
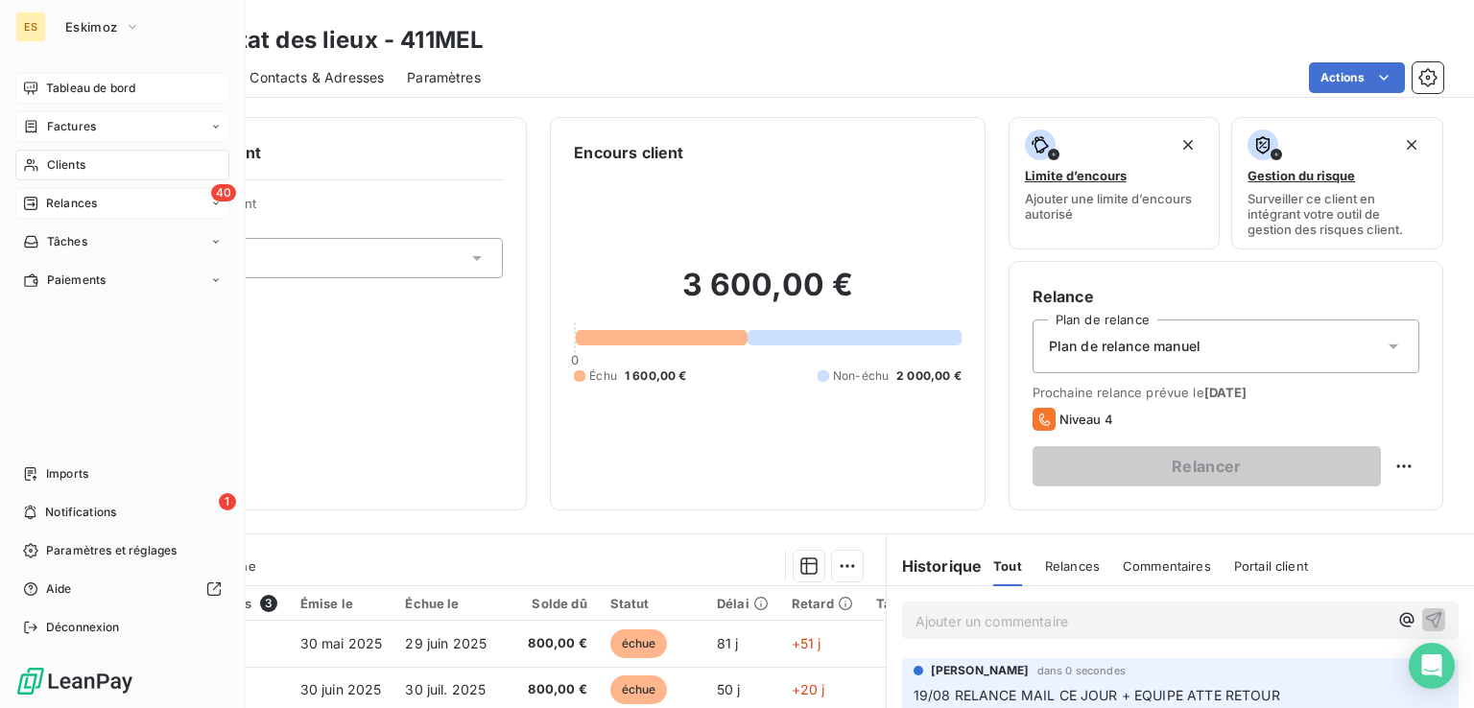
click at [58, 198] on span "Relances" at bounding box center [71, 203] width 51 height 17
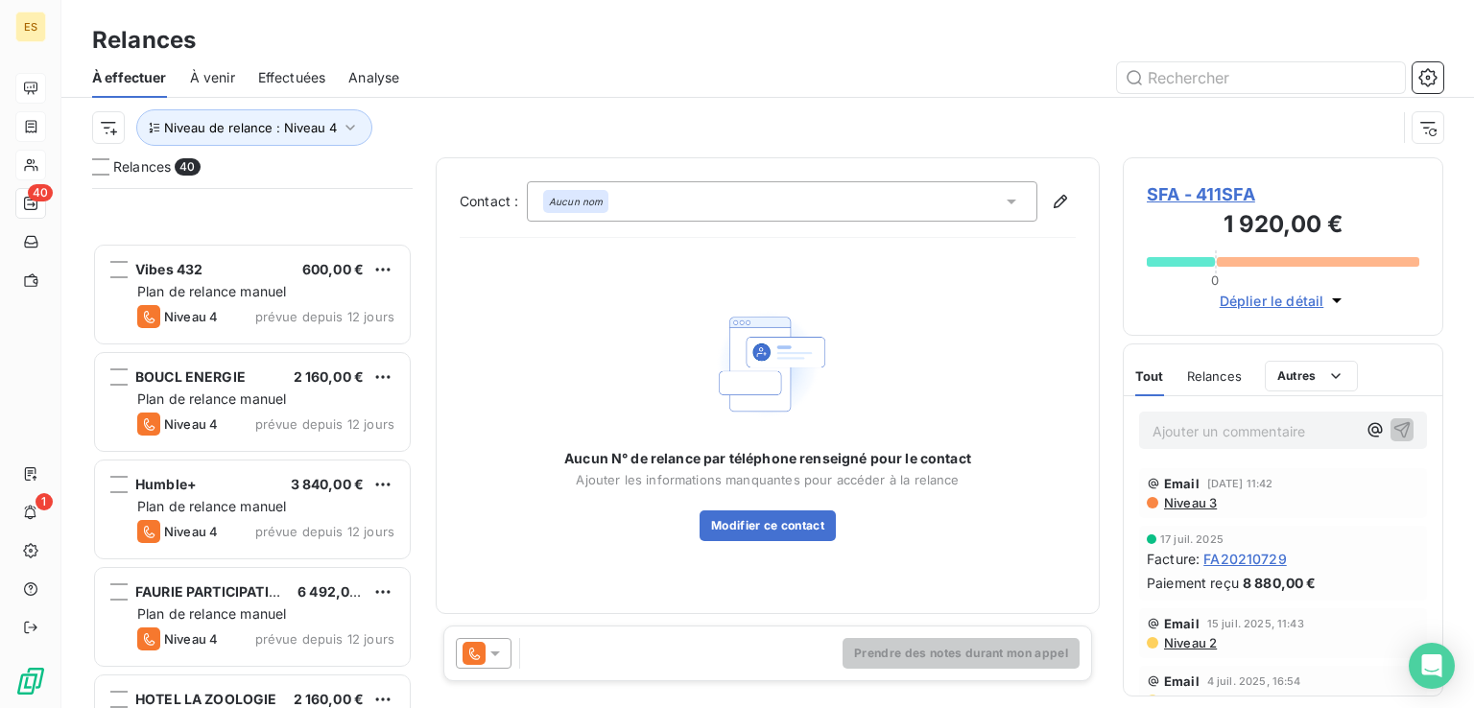
scroll to position [3778, 0]
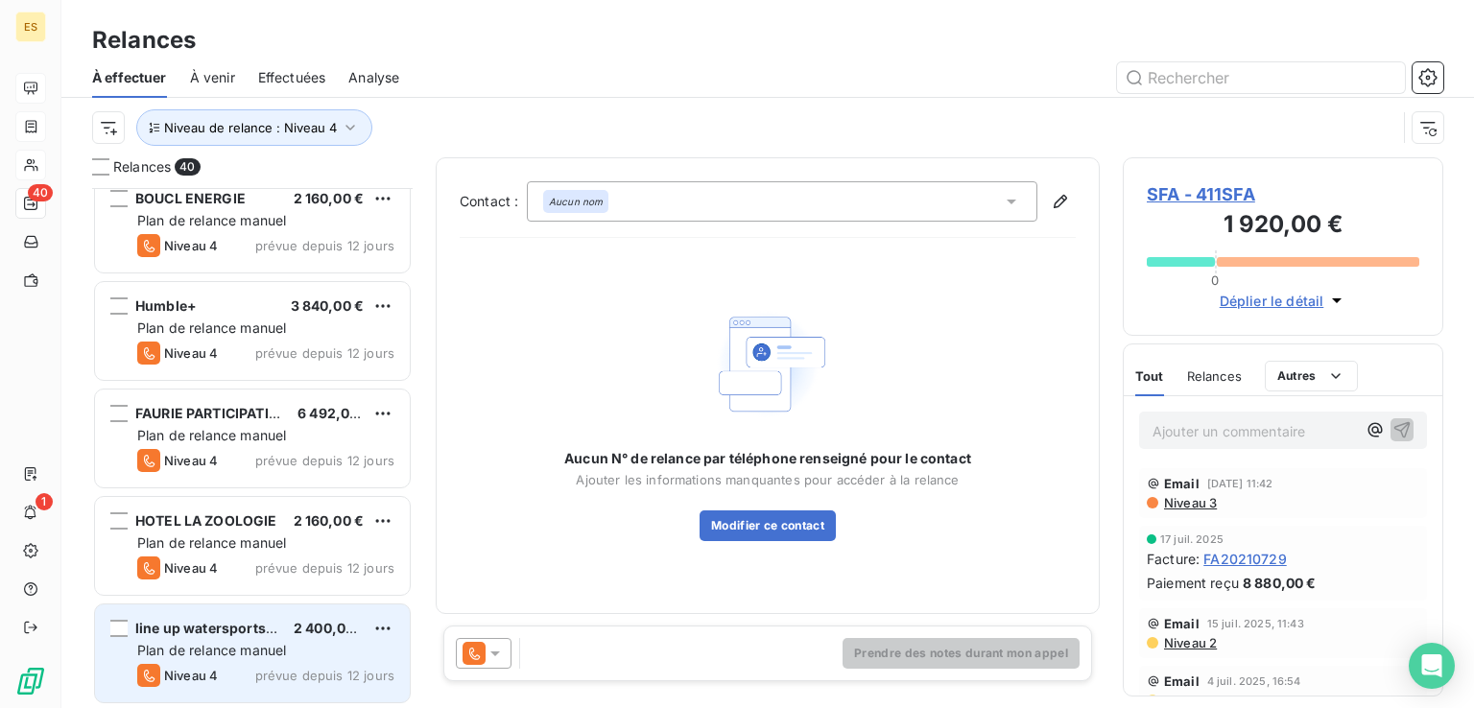
click at [259, 643] on span "Plan de relance manuel" at bounding box center [211, 650] width 149 height 16
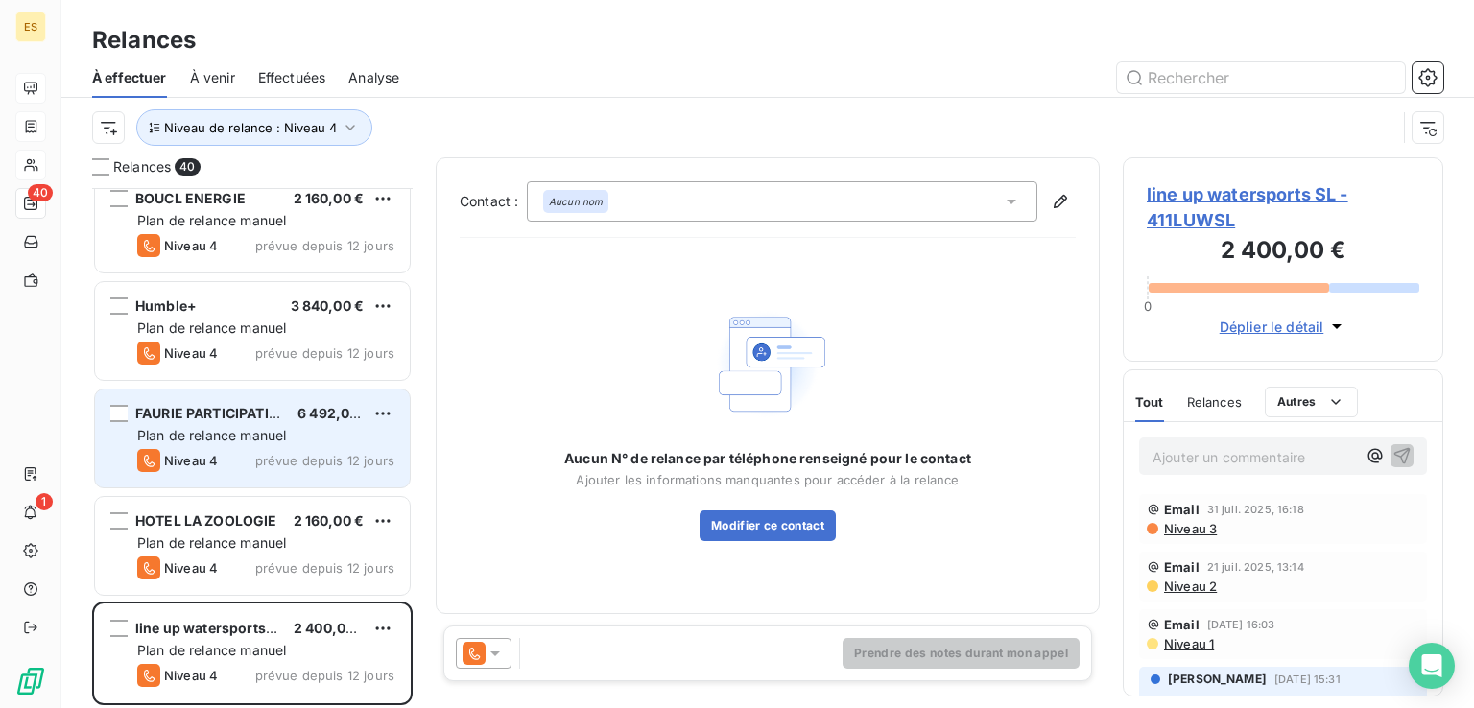
click at [331, 453] on span "prévue depuis 12 jours" at bounding box center [324, 460] width 139 height 15
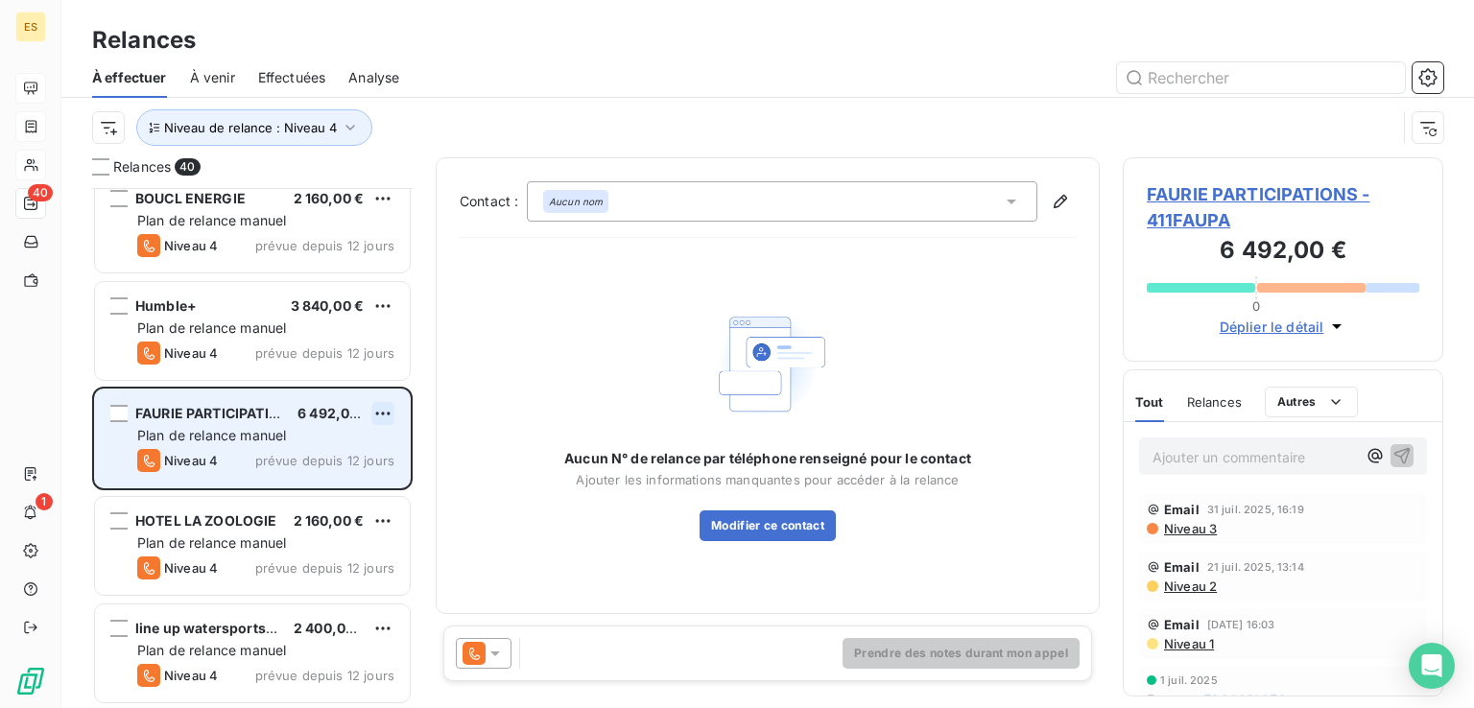
click at [383, 416] on html "ES 40 1 Relances À effectuer À venir Effectuées Analyse Niveau de relance : Niv…" at bounding box center [737, 354] width 1474 height 708
click at [350, 442] on div "Replanifier cette action" at bounding box center [300, 451] width 172 height 31
select select "7"
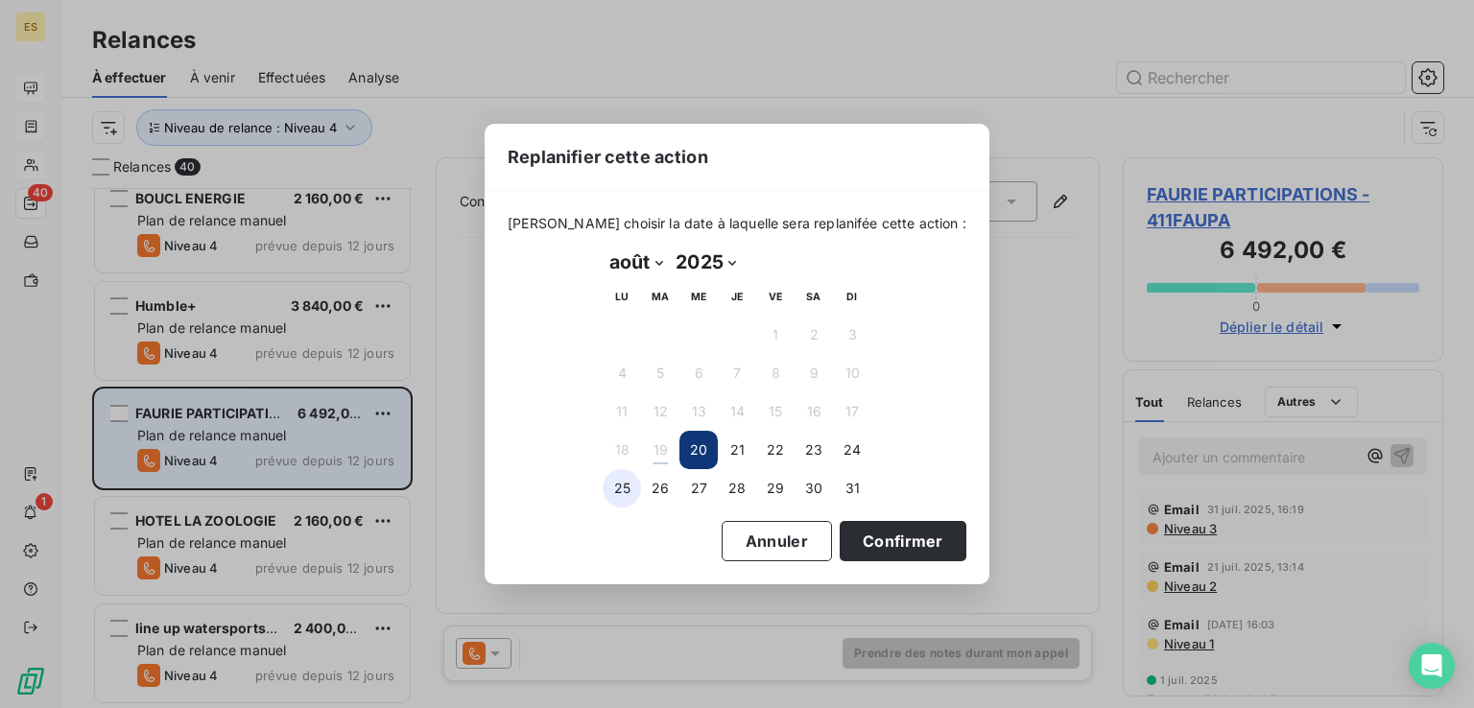
click at [617, 485] on button "25" at bounding box center [621, 488] width 38 height 38
click at [886, 543] on button "Confirmer" at bounding box center [902, 541] width 127 height 40
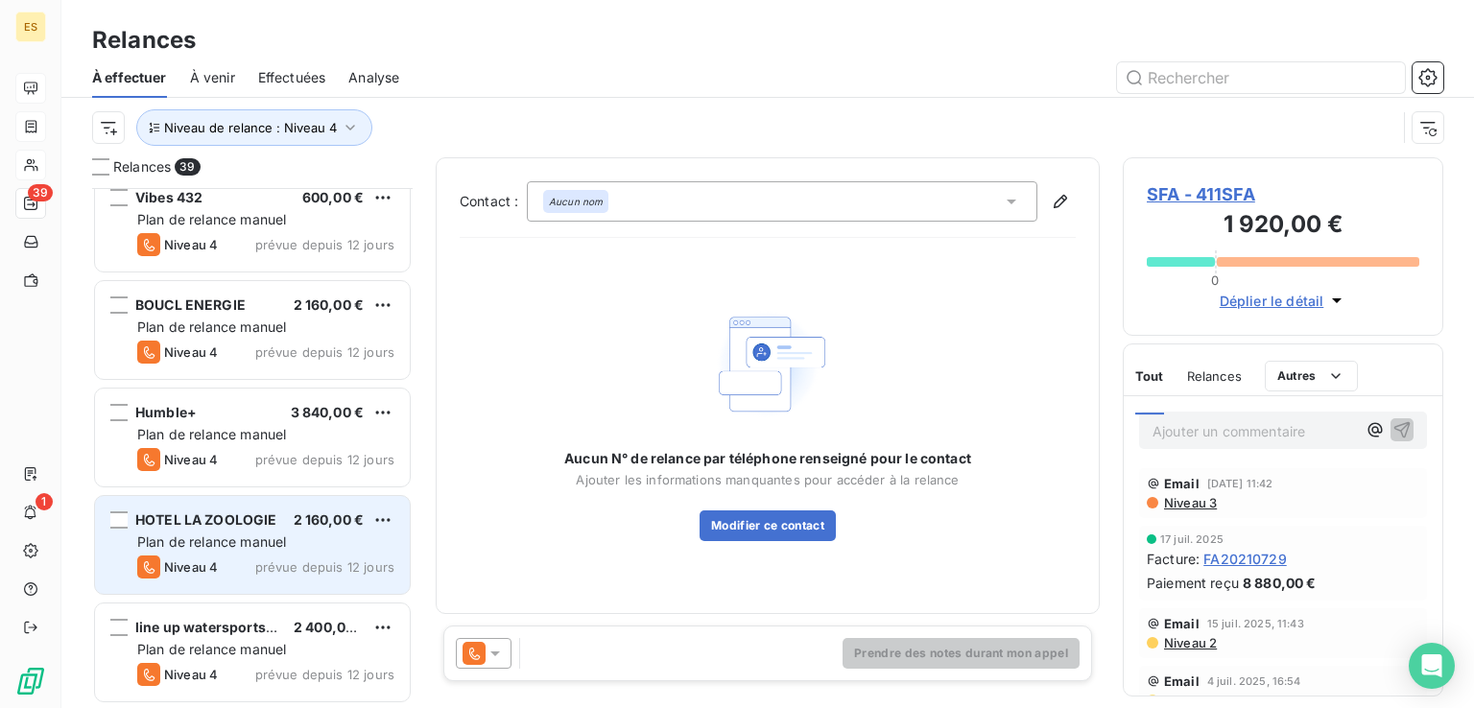
scroll to position [3671, 0]
click at [248, 556] on div "Niveau 4 prévue depuis 12 jours" at bounding box center [265, 567] width 257 height 23
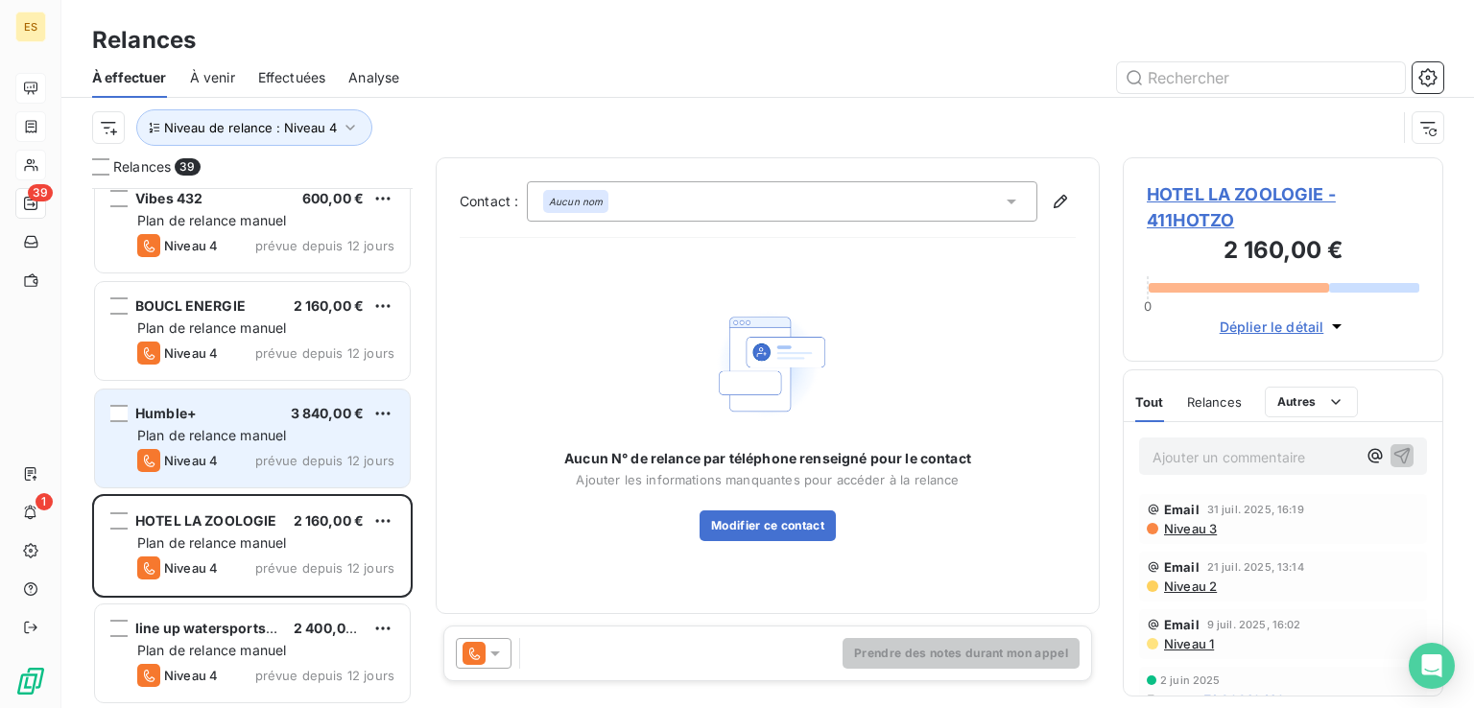
click at [246, 446] on div "Humble+ 3 840,00 € Plan de relance [PERSON_NAME] 4 prévue depuis 12 jours" at bounding box center [252, 439] width 315 height 98
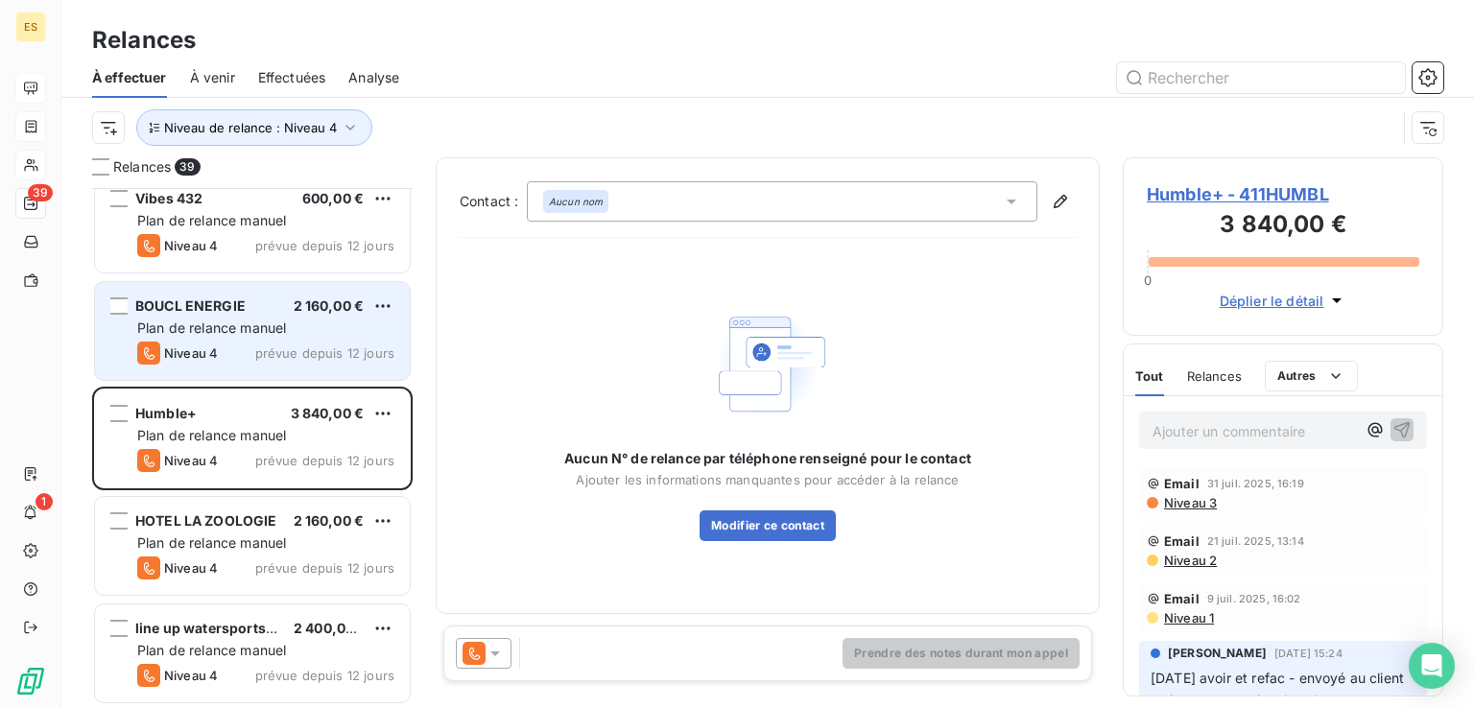
click at [269, 362] on div "Niveau 4 prévue depuis 12 jours" at bounding box center [265, 353] width 257 height 23
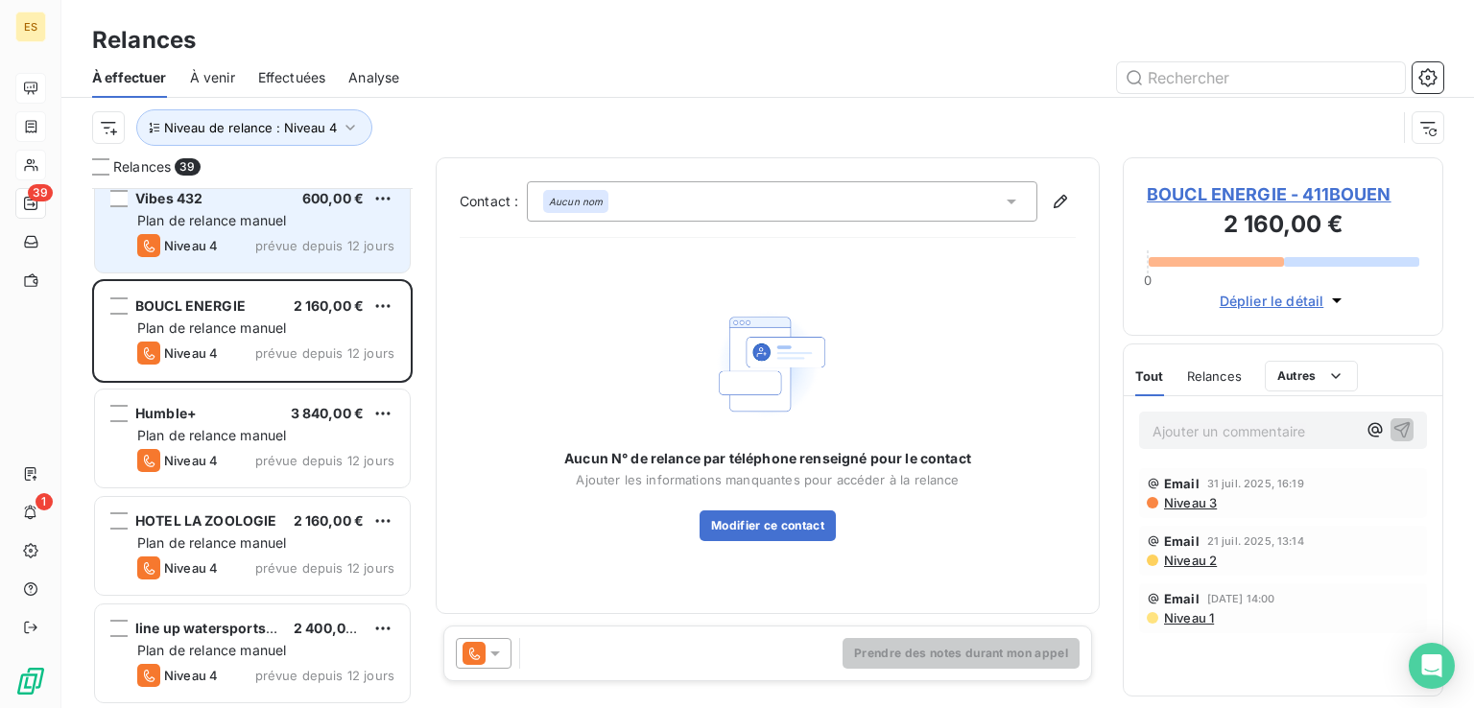
click at [285, 270] on div "Vibes 432 600,00 € Plan de relance [PERSON_NAME] 4 prévue depuis 12 jours" at bounding box center [252, 224] width 315 height 98
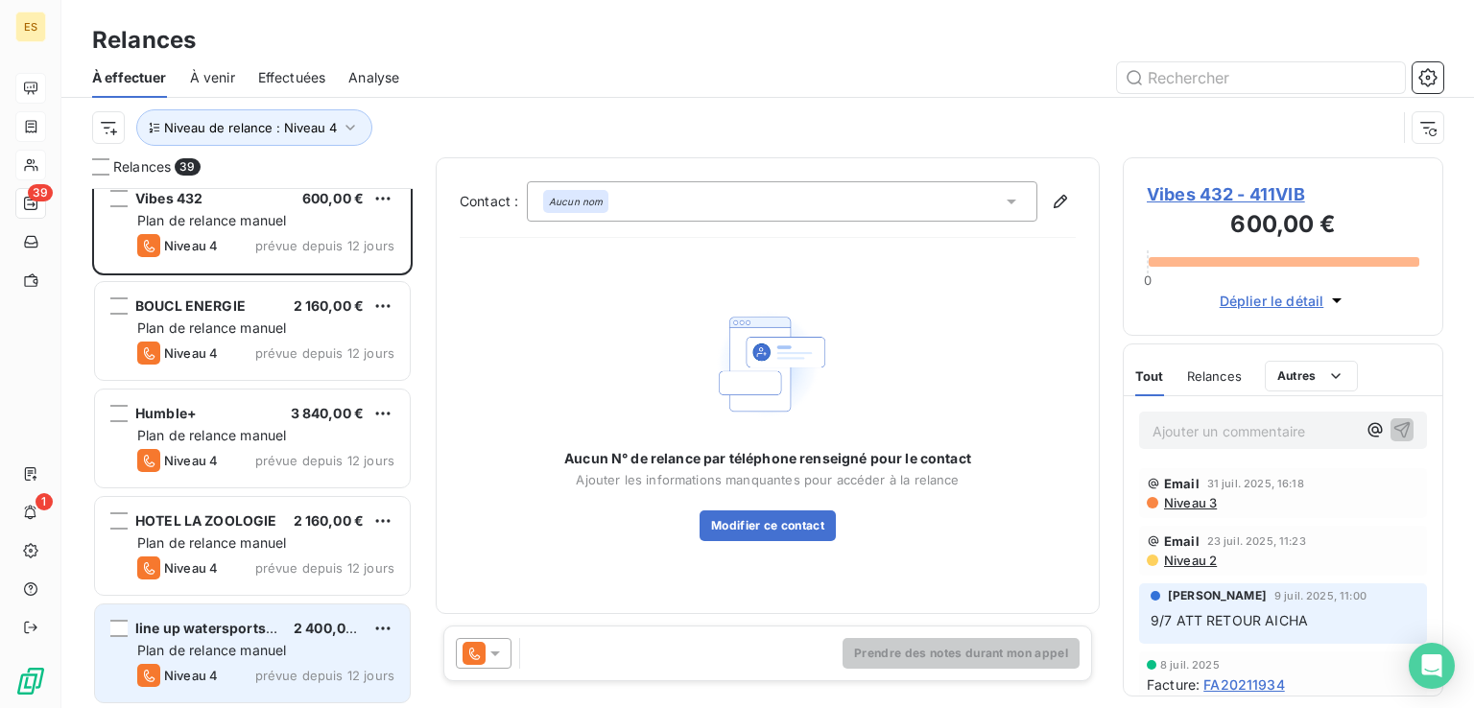
click at [303, 657] on div "Plan de relance manuel" at bounding box center [265, 650] width 257 height 19
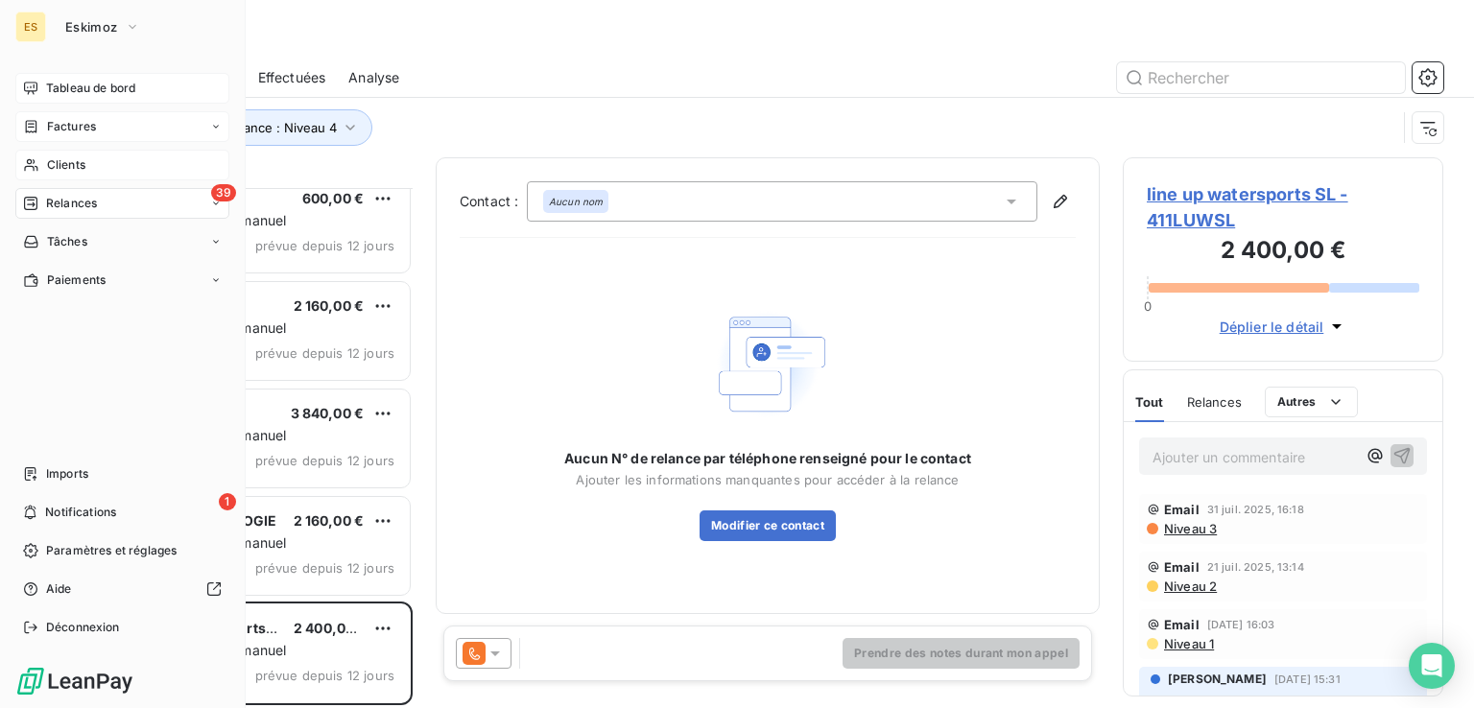
click at [104, 199] on div "39 Relances" at bounding box center [122, 203] width 214 height 31
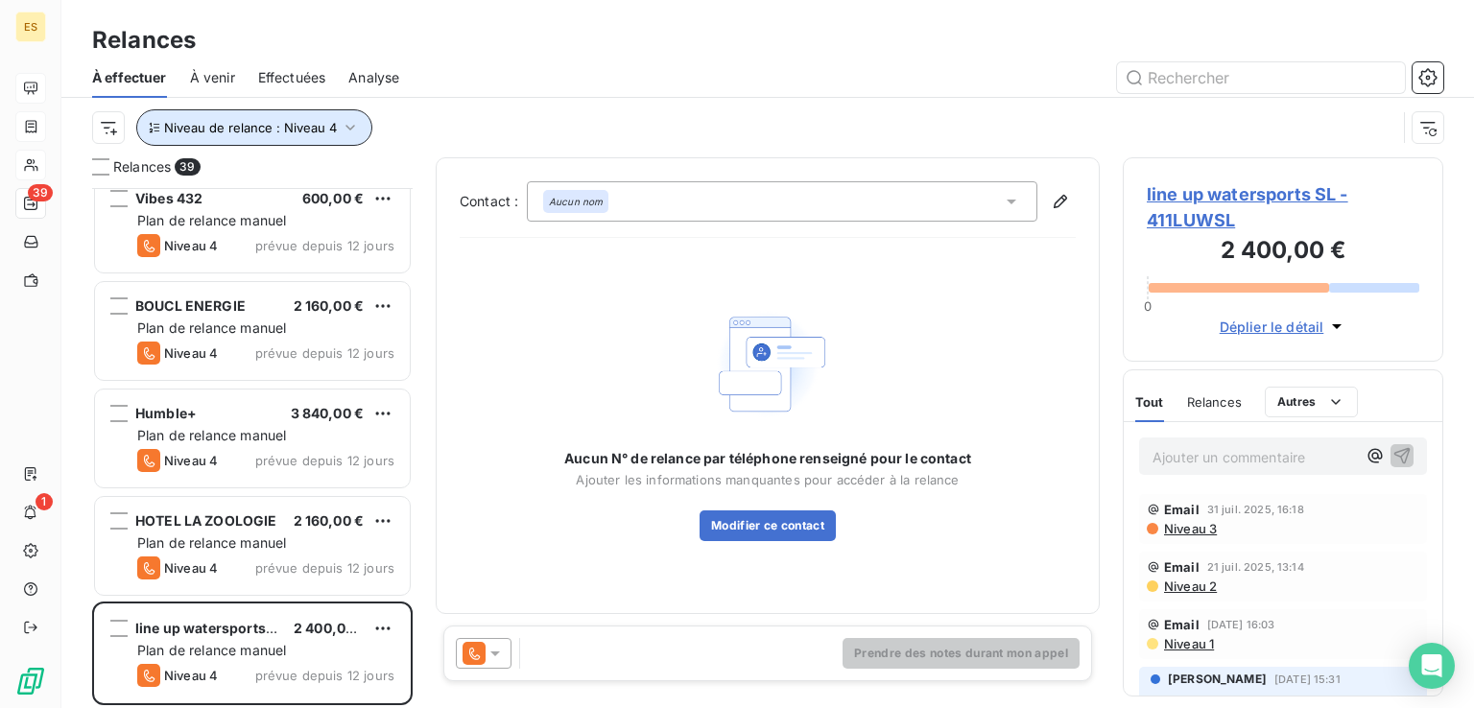
click at [342, 132] on icon "button" at bounding box center [350, 127] width 19 height 19
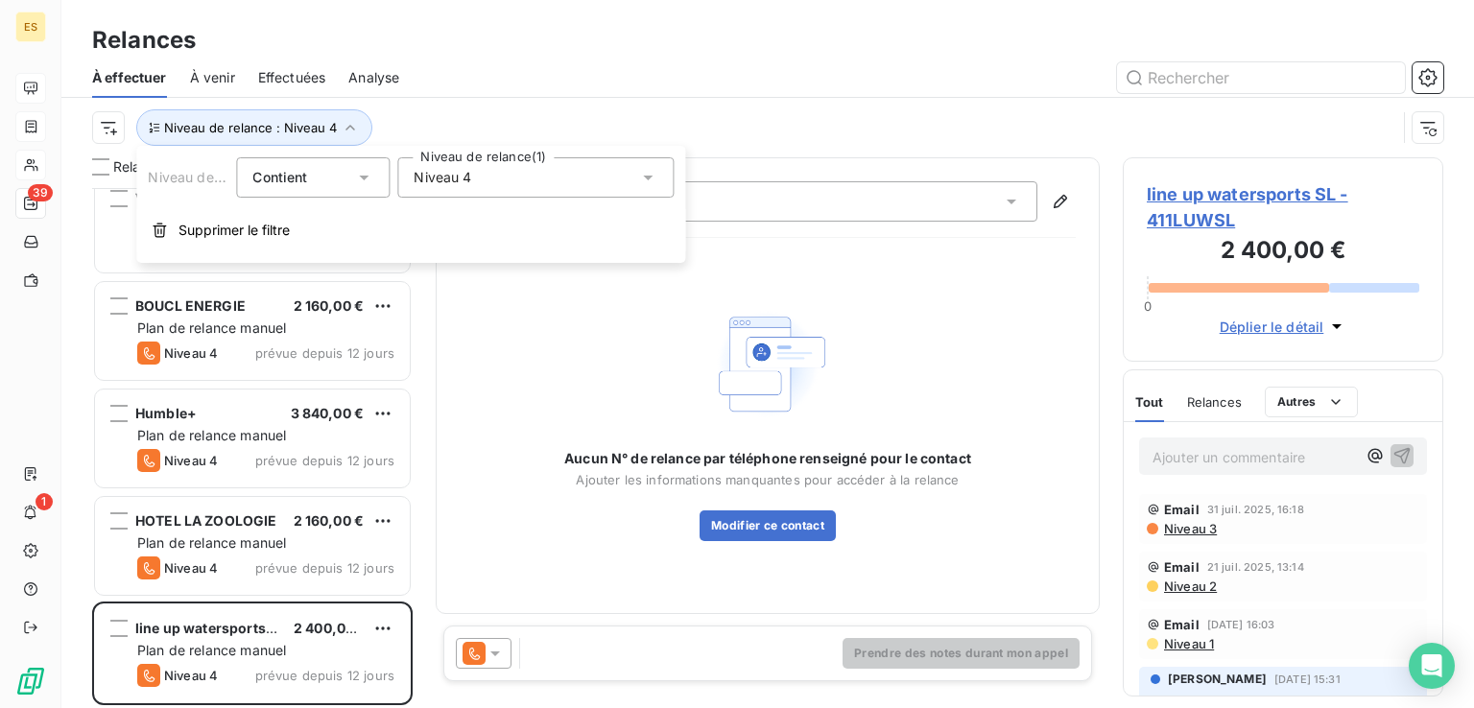
click at [433, 187] on div "Niveau 4" at bounding box center [535, 177] width 276 height 40
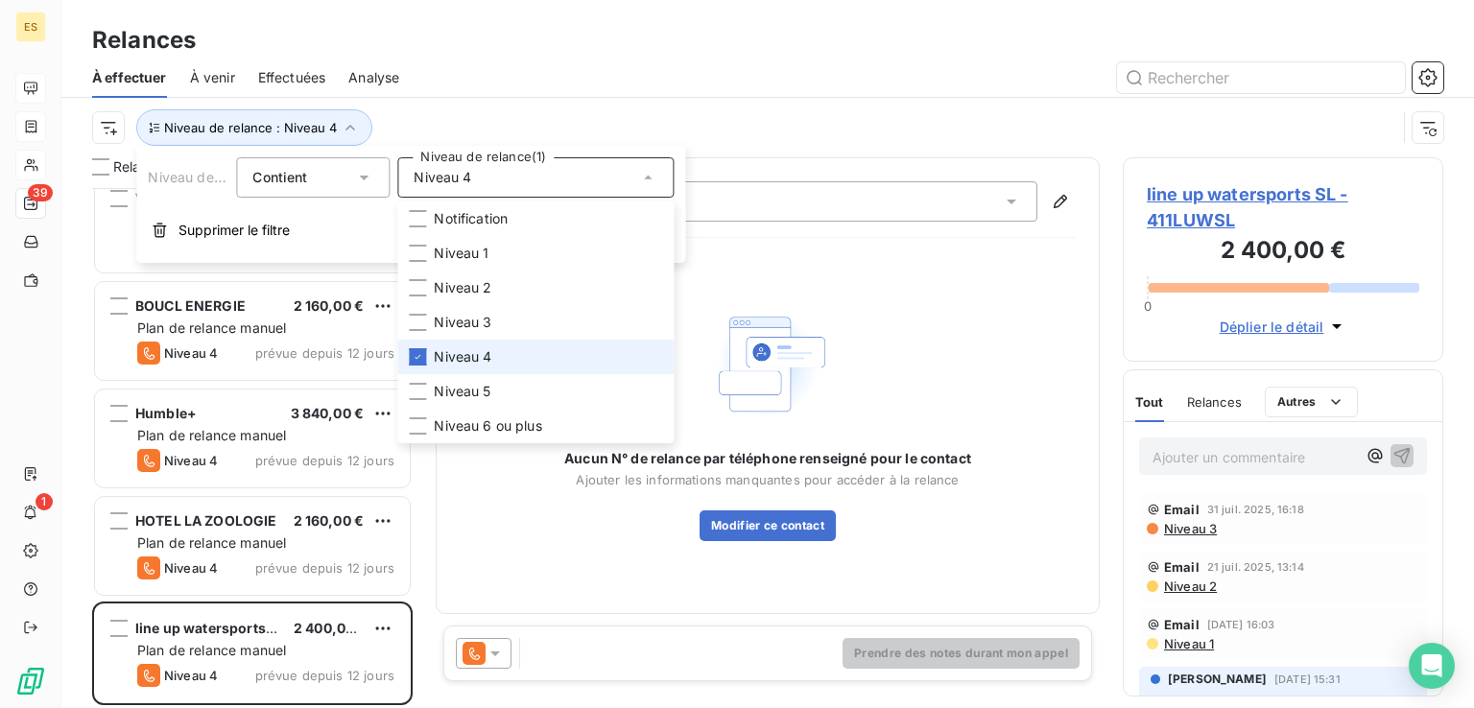
click at [476, 353] on span "Niveau 4" at bounding box center [463, 356] width 58 height 19
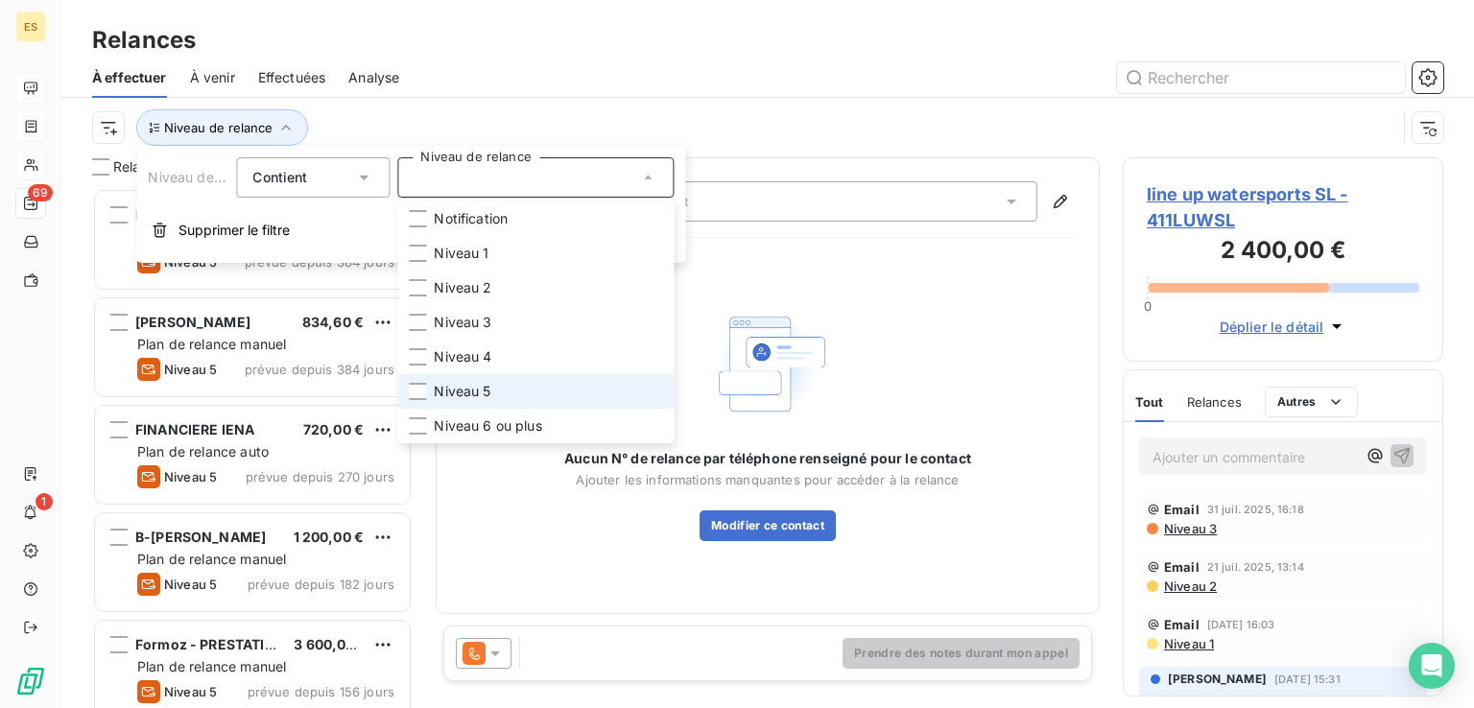
scroll to position [505, 305]
click at [469, 377] on li "Niveau 5" at bounding box center [535, 391] width 276 height 35
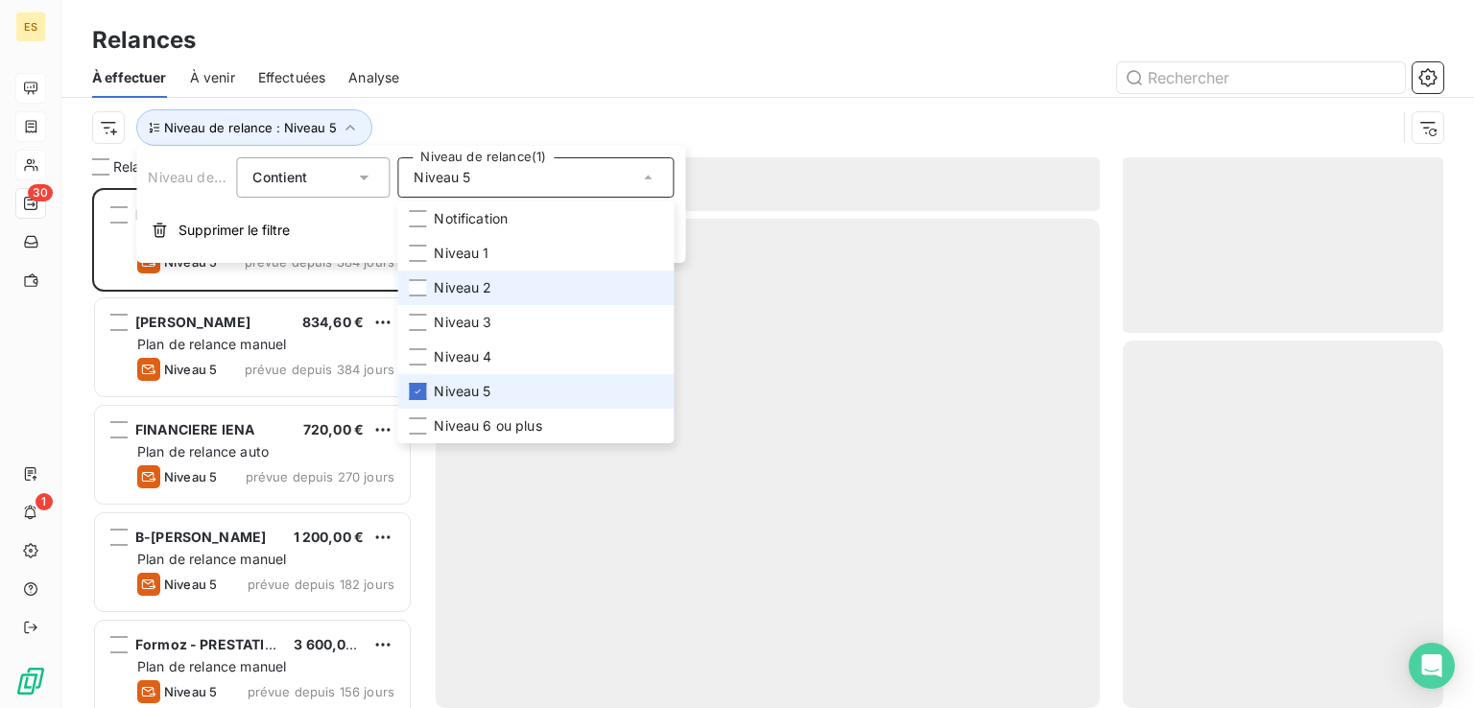
scroll to position [505, 305]
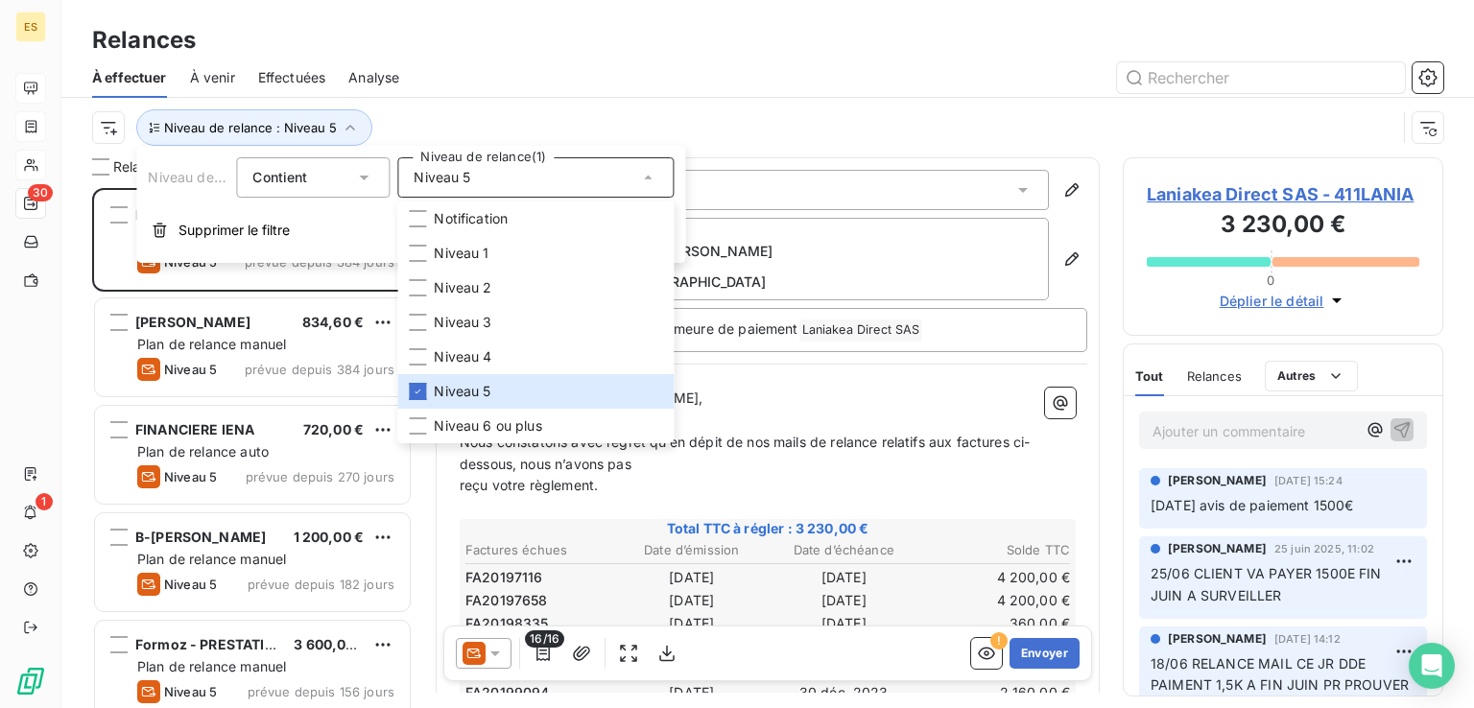
click at [670, 107] on div "Niveau de relance : Niveau 5" at bounding box center [767, 127] width 1351 height 59
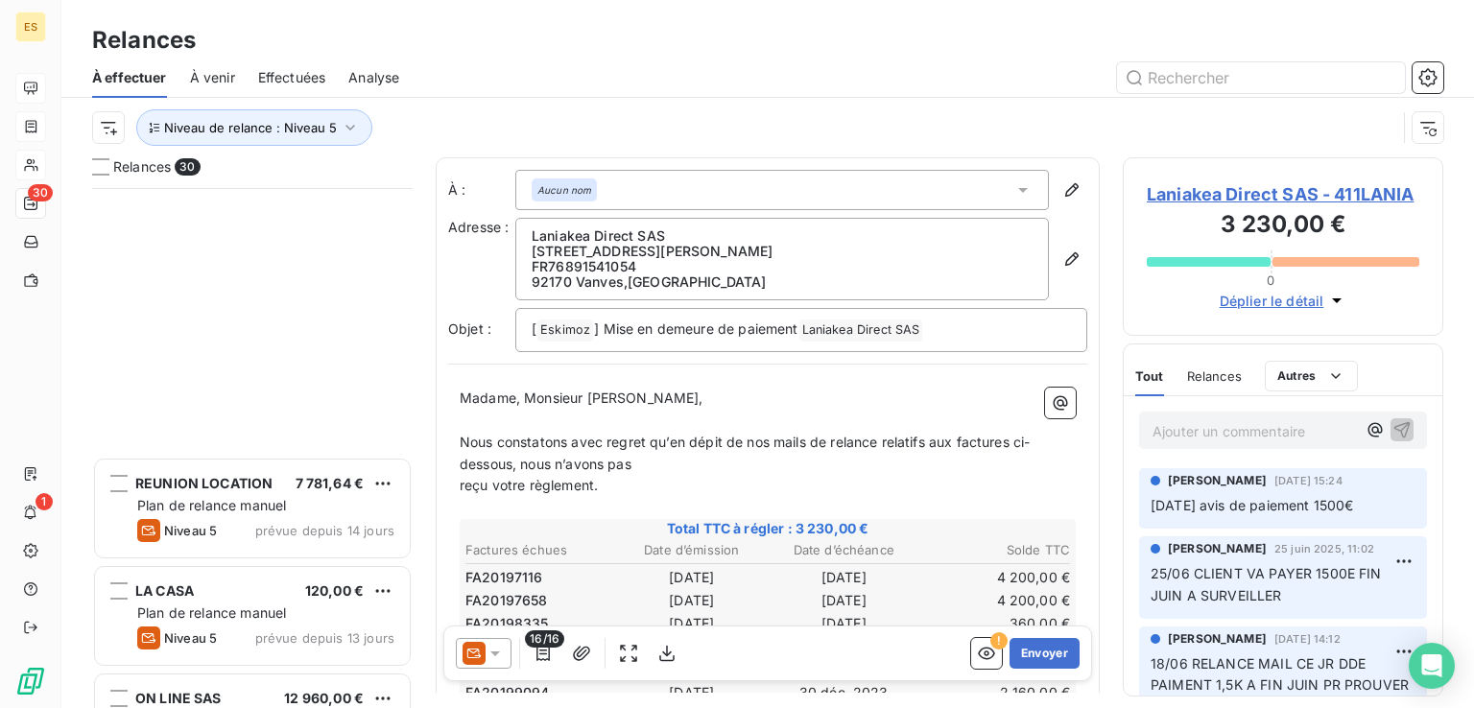
scroll to position [2704, 0]
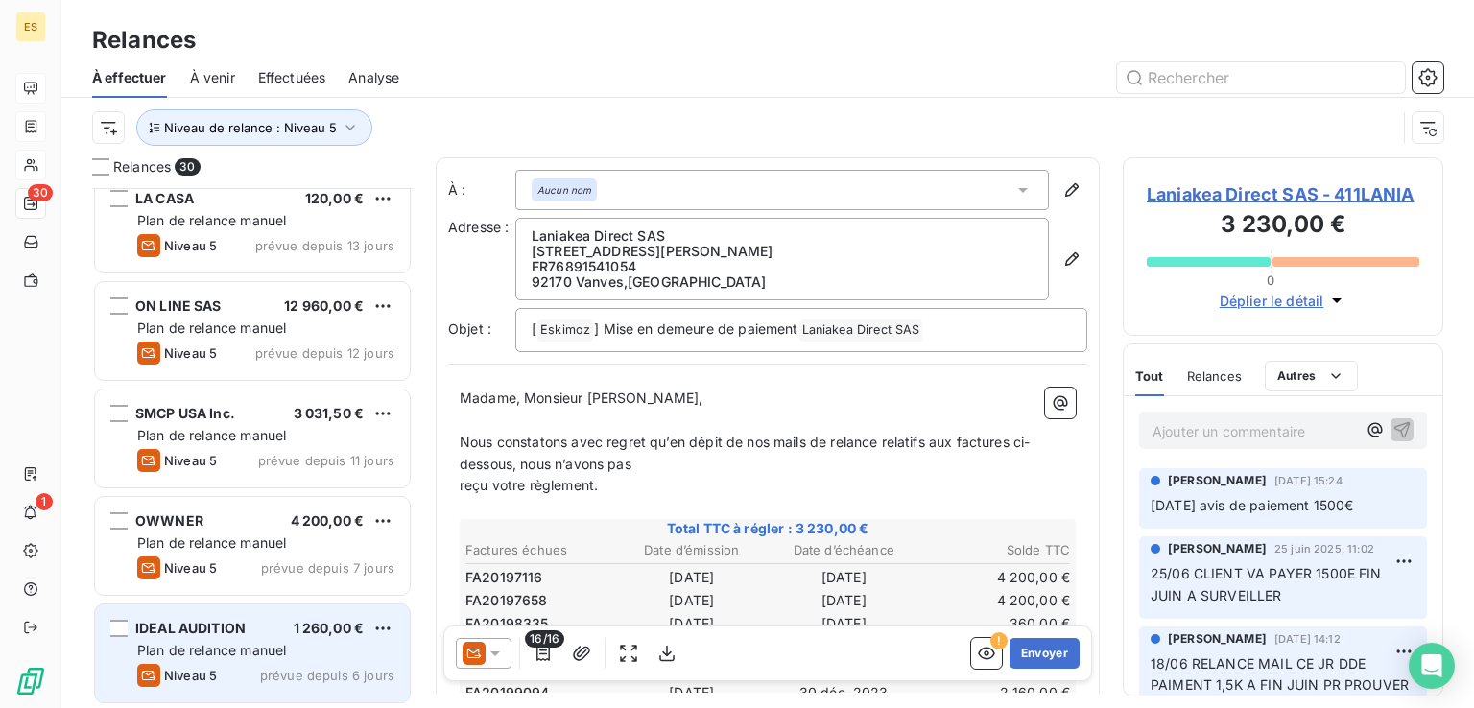
click at [261, 630] on div "IDEAL AUDITION 1 260,00 €" at bounding box center [265, 628] width 257 height 17
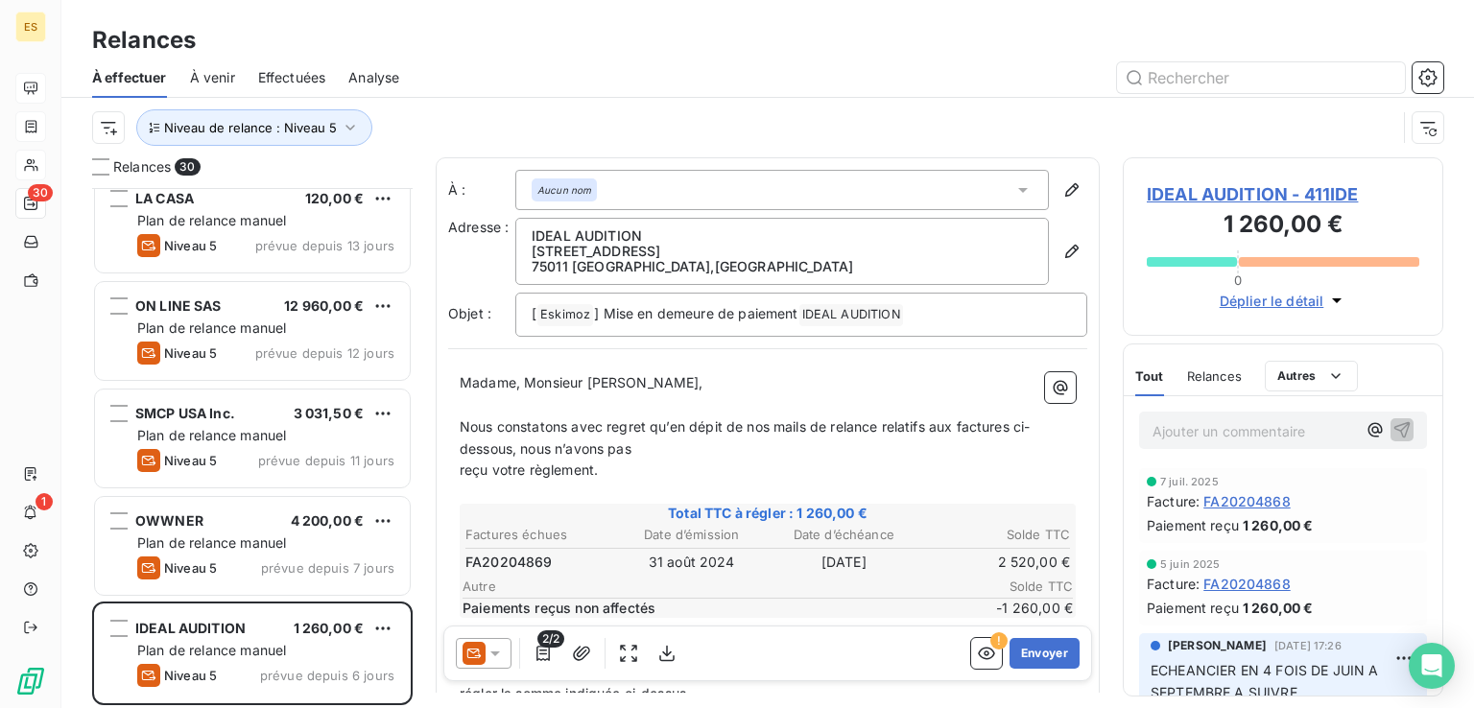
click at [1172, 193] on span "IDEAL AUDITION - 411IDE" at bounding box center [1282, 194] width 272 height 26
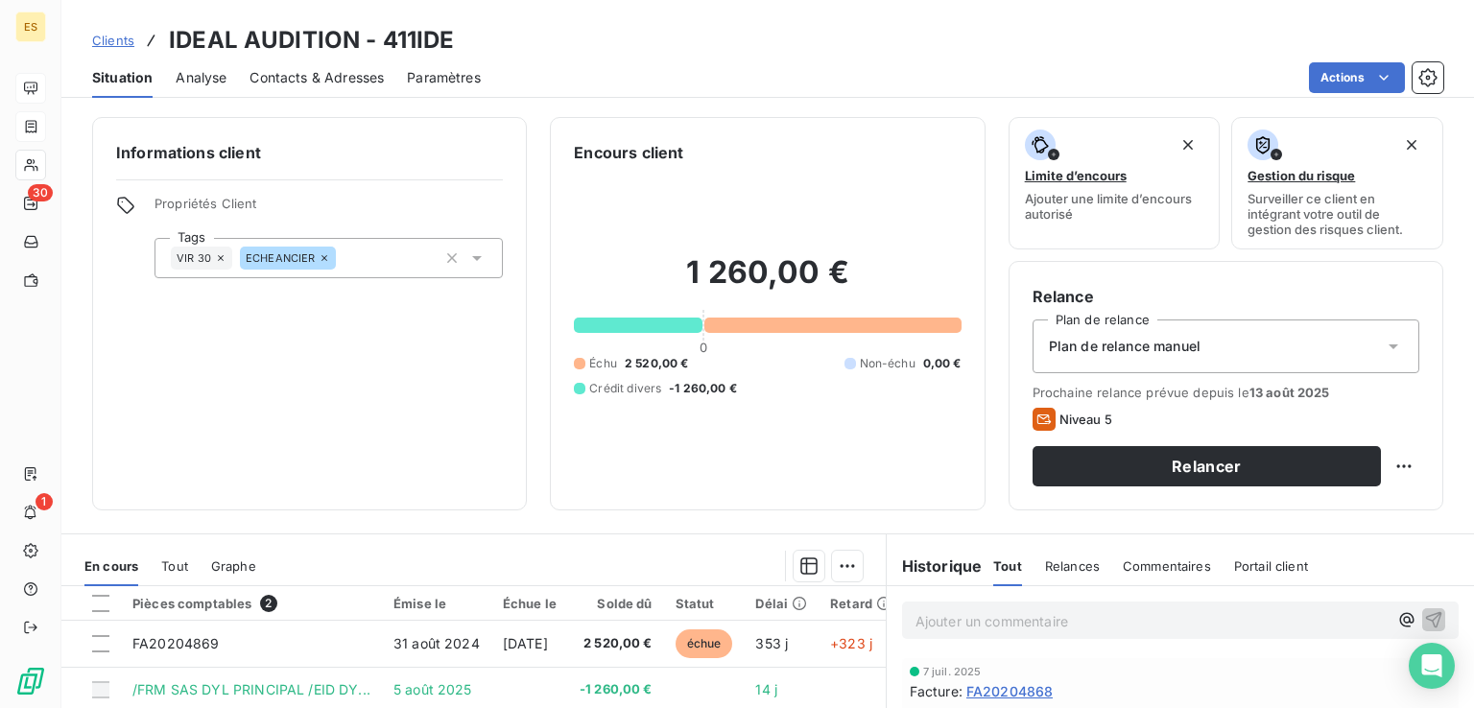
click at [432, 47] on h3 "IDEAL AUDITION - 411IDE" at bounding box center [311, 40] width 285 height 35
click at [431, 45] on h3 "IDEAL AUDITION - 411IDE" at bounding box center [311, 40] width 285 height 35
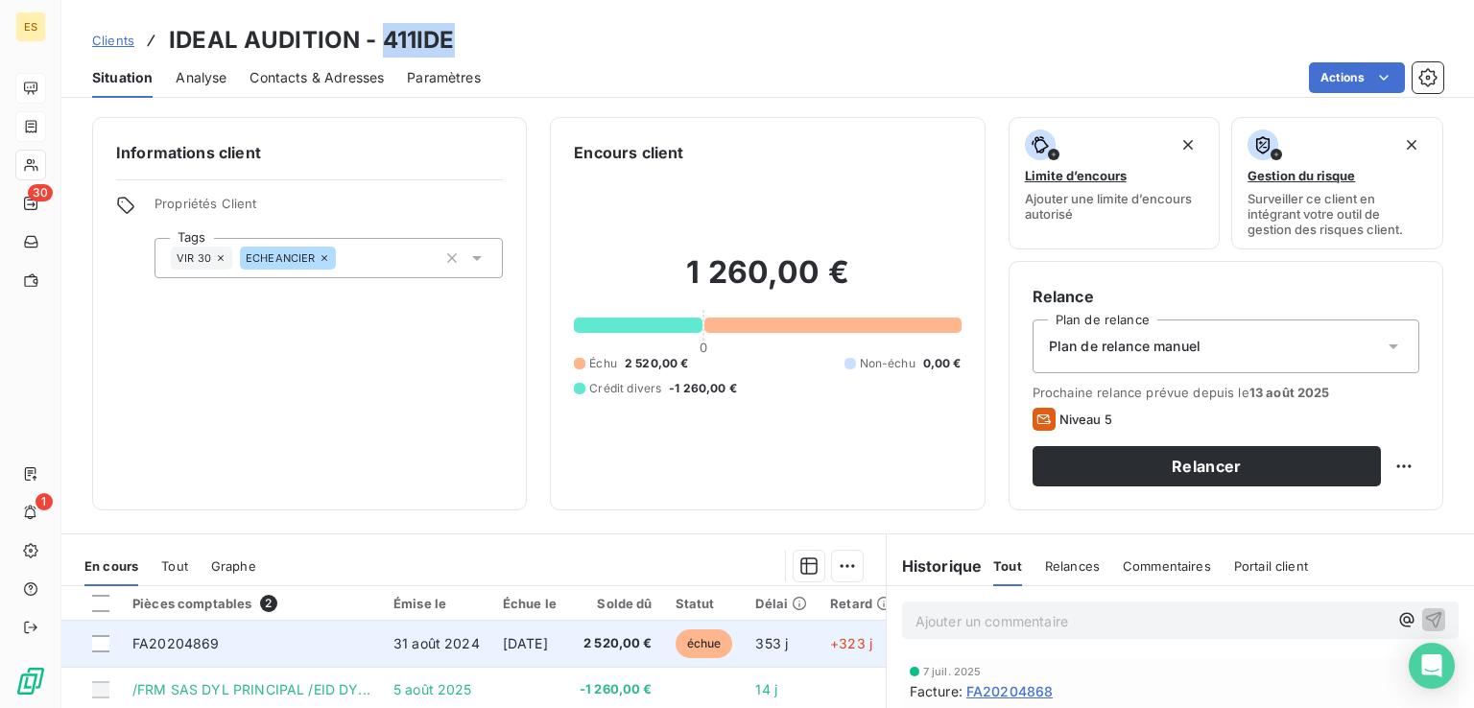
copy h3 "411IDE"
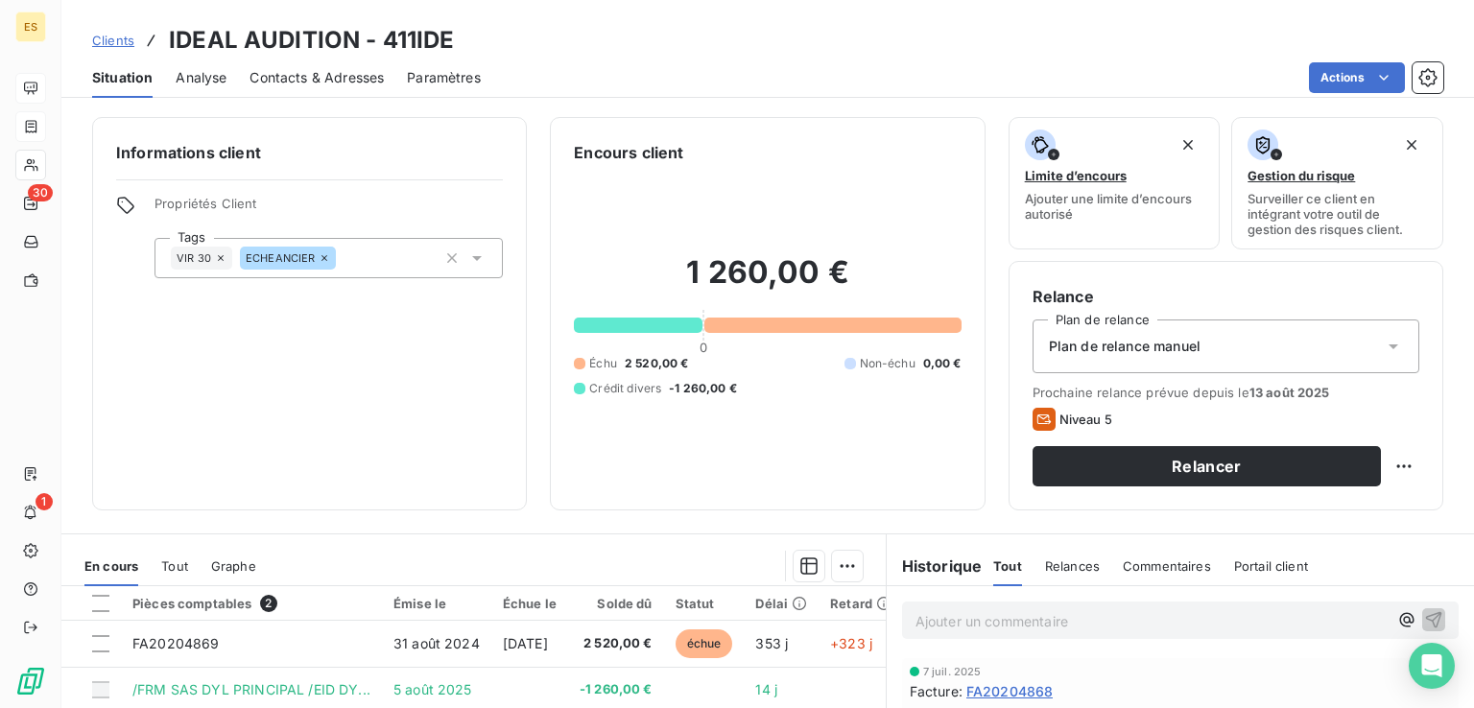
click at [923, 625] on p "Ajouter un commentaire ﻿" at bounding box center [1151, 621] width 472 height 24
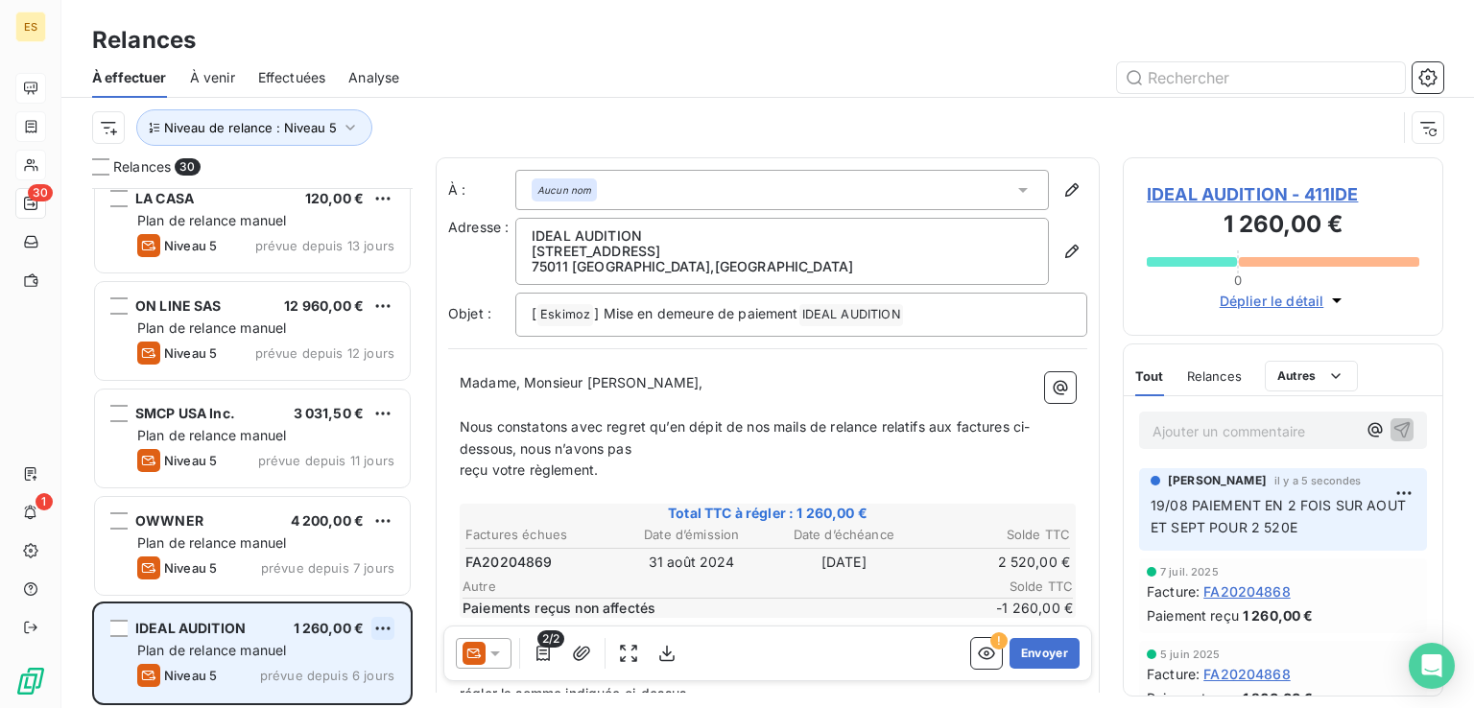
click at [380, 621] on html "ES 30 1 Relances À effectuer À venir Effectuées Analyse Niveau de relance : Niv…" at bounding box center [737, 354] width 1474 height 708
click at [334, 557] on div "Replanifier cette action" at bounding box center [300, 554] width 172 height 31
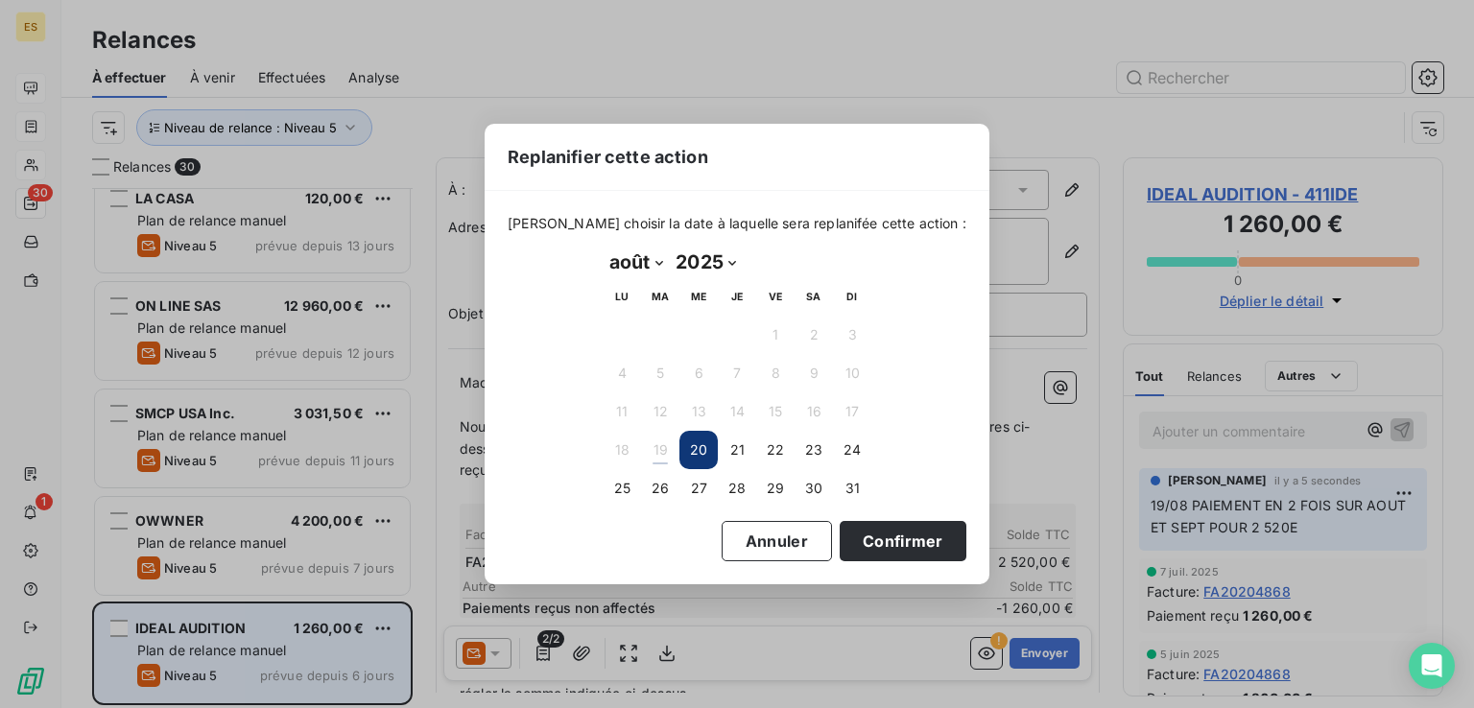
click at [644, 258] on select "janvier février mars avril mai juin juillet août septembre octobre novembre déc…" at bounding box center [635, 262] width 66 height 31
select select "8"
click at [602, 247] on select "janvier février mars avril mai juin juillet août septembre octobre novembre déc…" at bounding box center [635, 262] width 66 height 31
click at [626, 375] on button "8" at bounding box center [621, 373] width 38 height 38
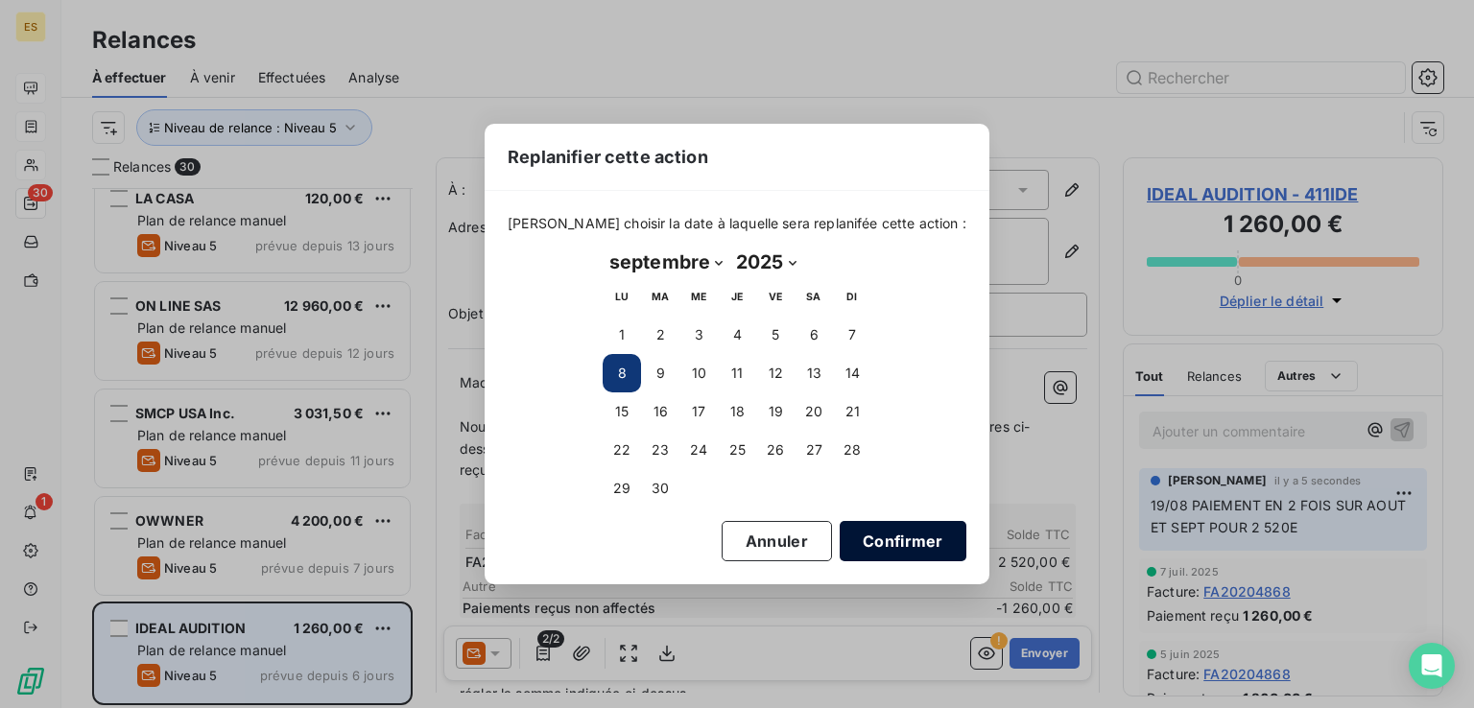
click at [891, 532] on button "Confirmer" at bounding box center [902, 541] width 127 height 40
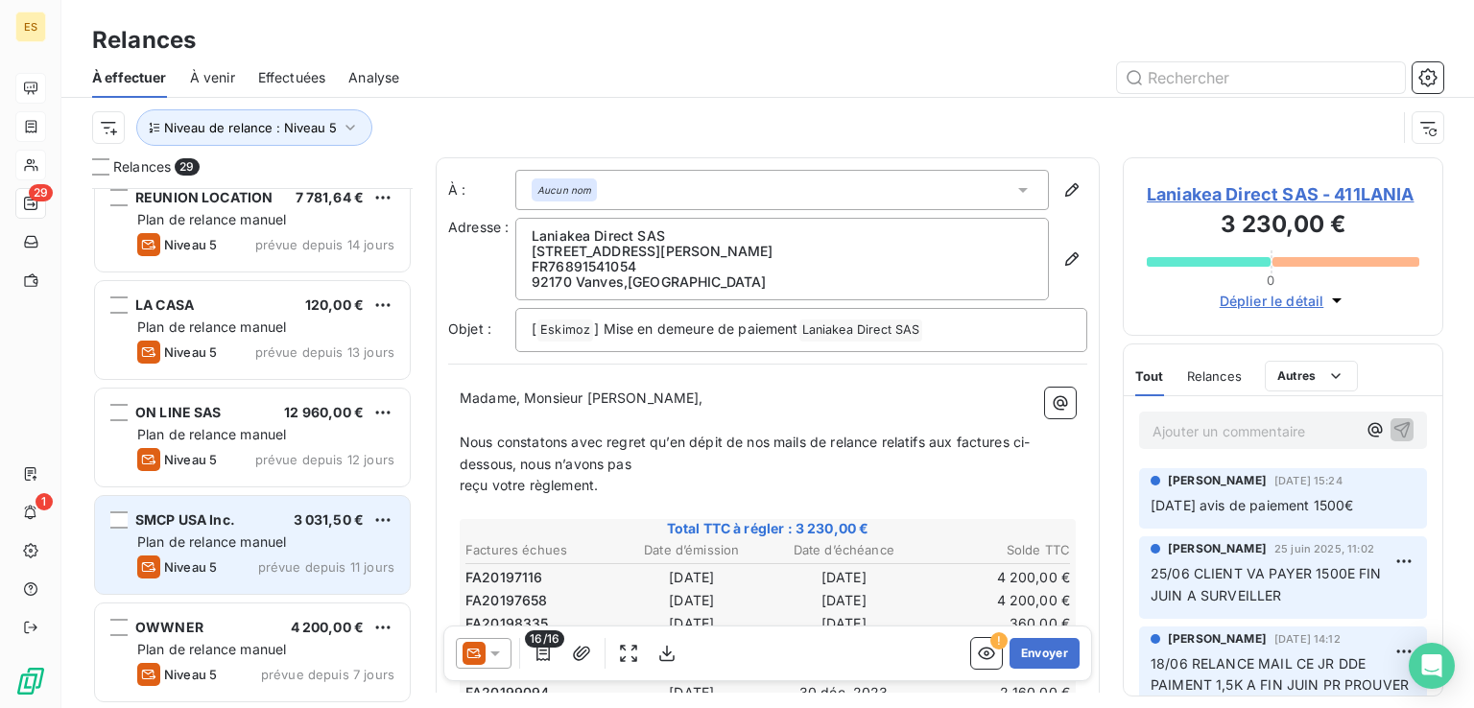
scroll to position [2596, 0]
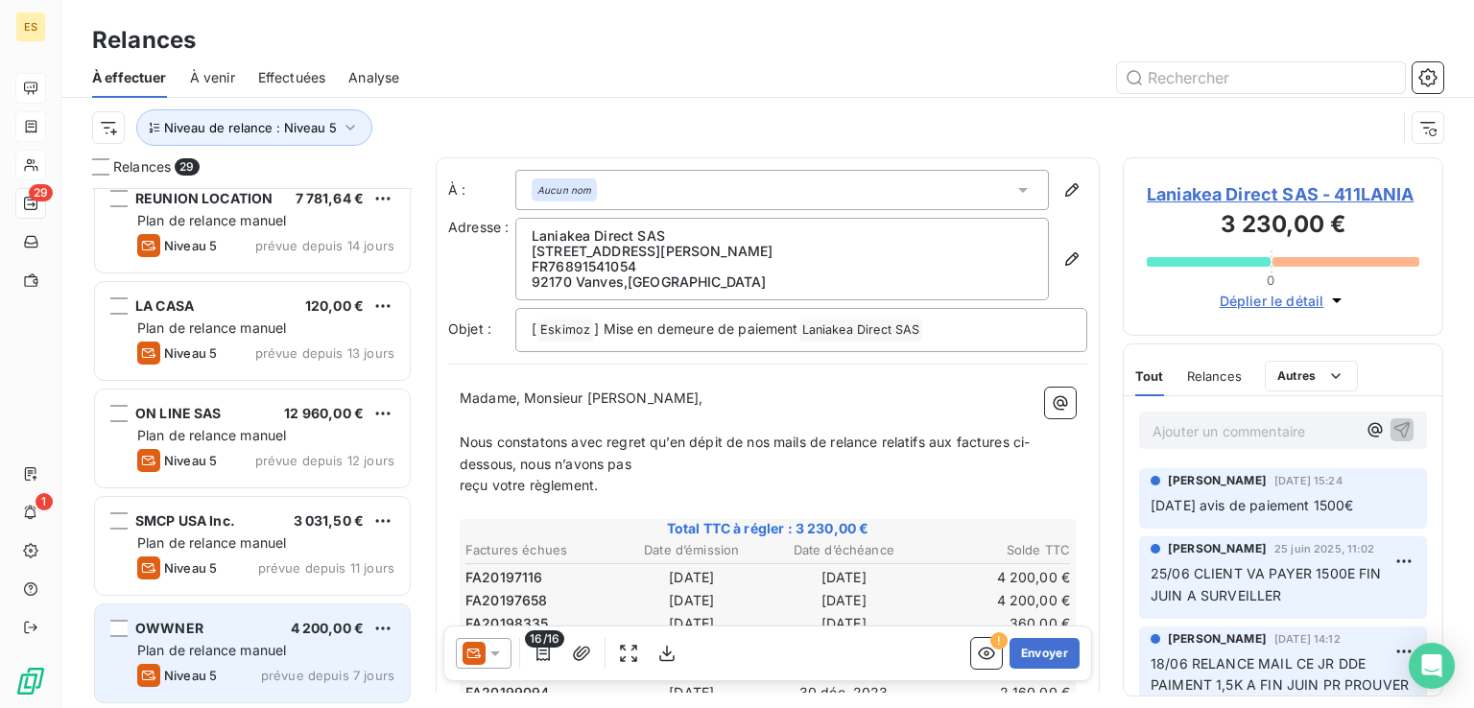
click at [238, 637] on div "OWWNER 4 200,00 € Plan de relance [PERSON_NAME] 5 prévue depuis 7 jours" at bounding box center [252, 653] width 315 height 98
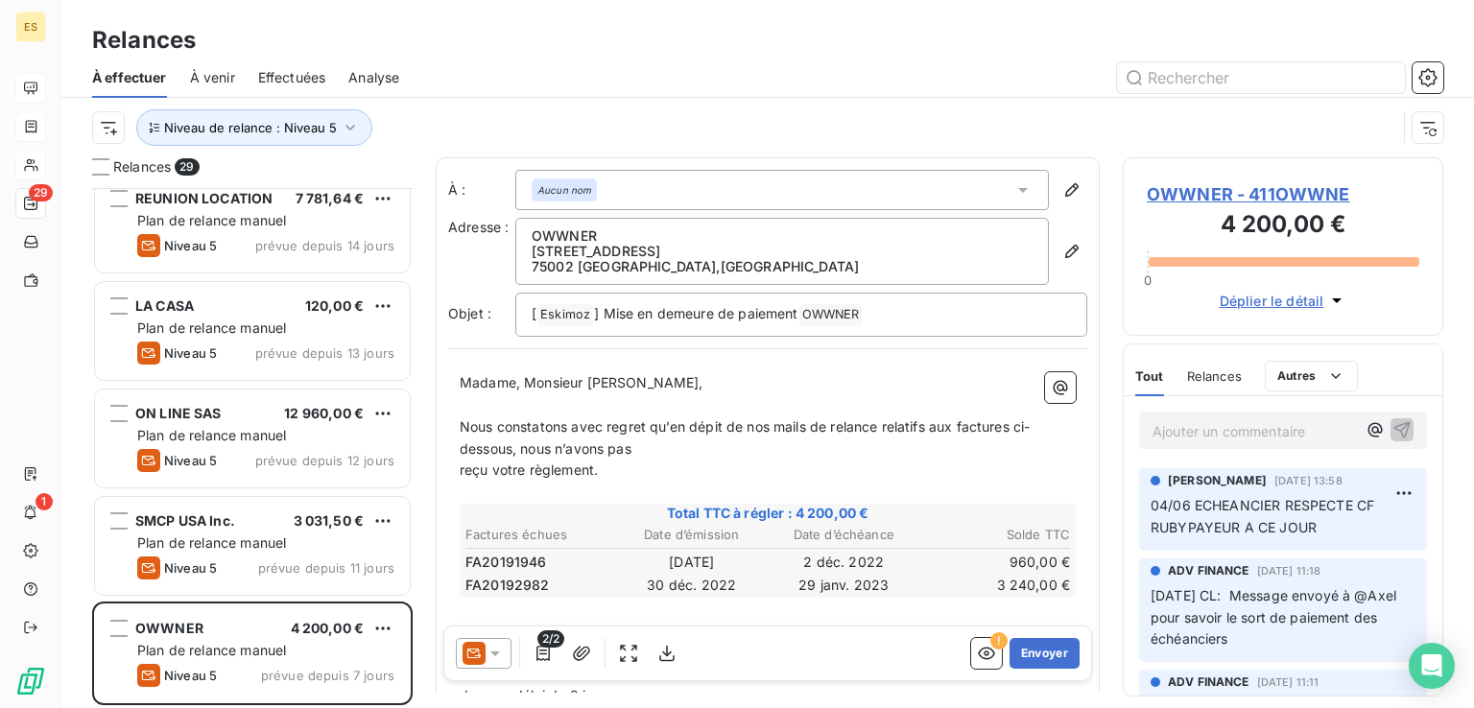
click at [1234, 202] on span "OWWNER - 411OWWNE" at bounding box center [1282, 194] width 272 height 26
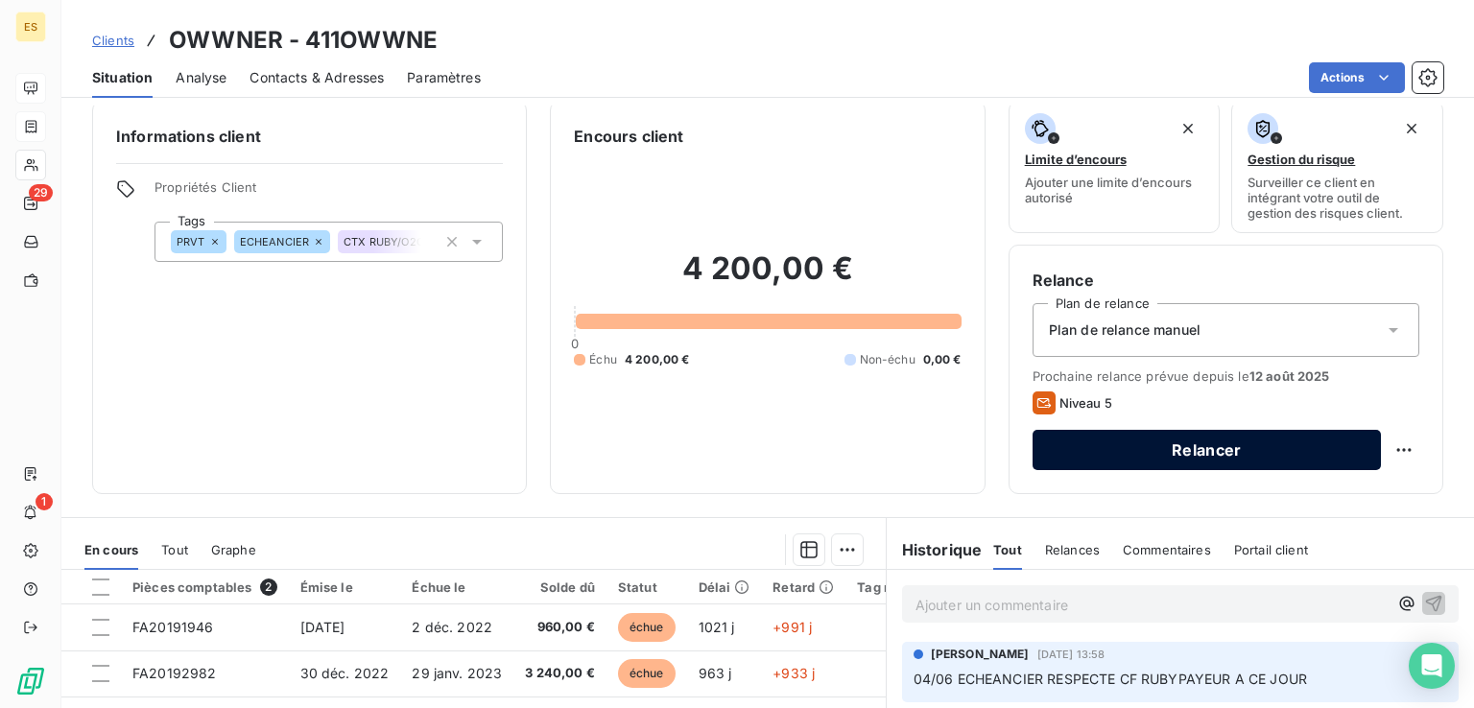
scroll to position [304, 0]
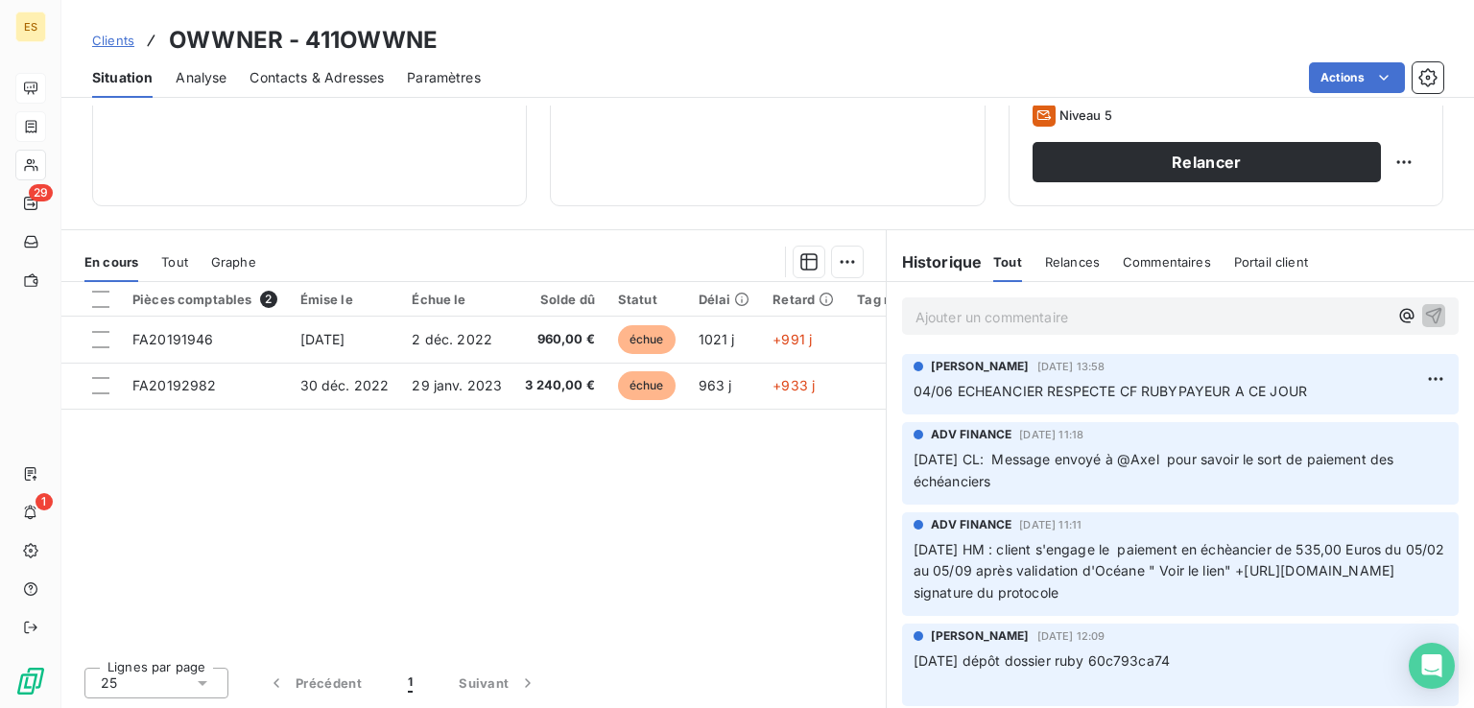
click at [994, 319] on p "Ajouter un commentaire ﻿" at bounding box center [1151, 317] width 472 height 24
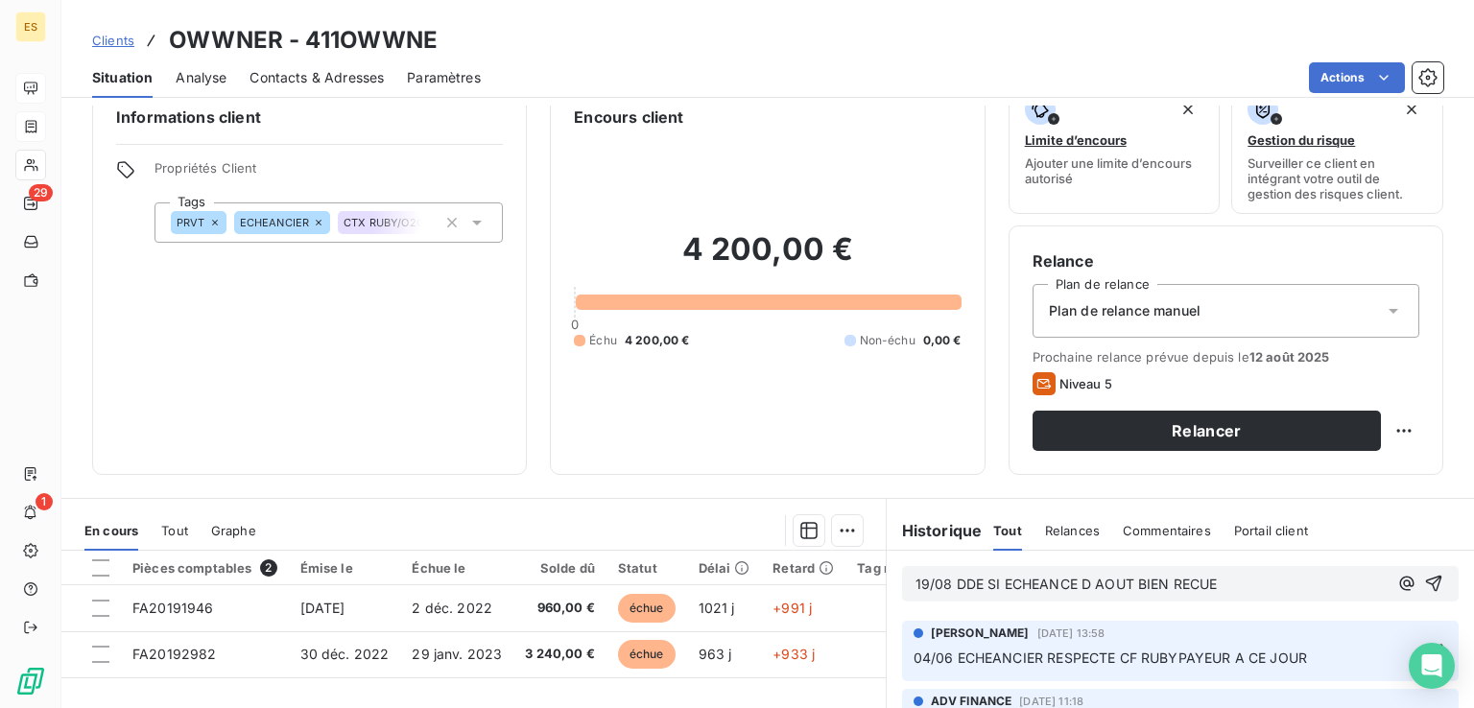
scroll to position [16, 0]
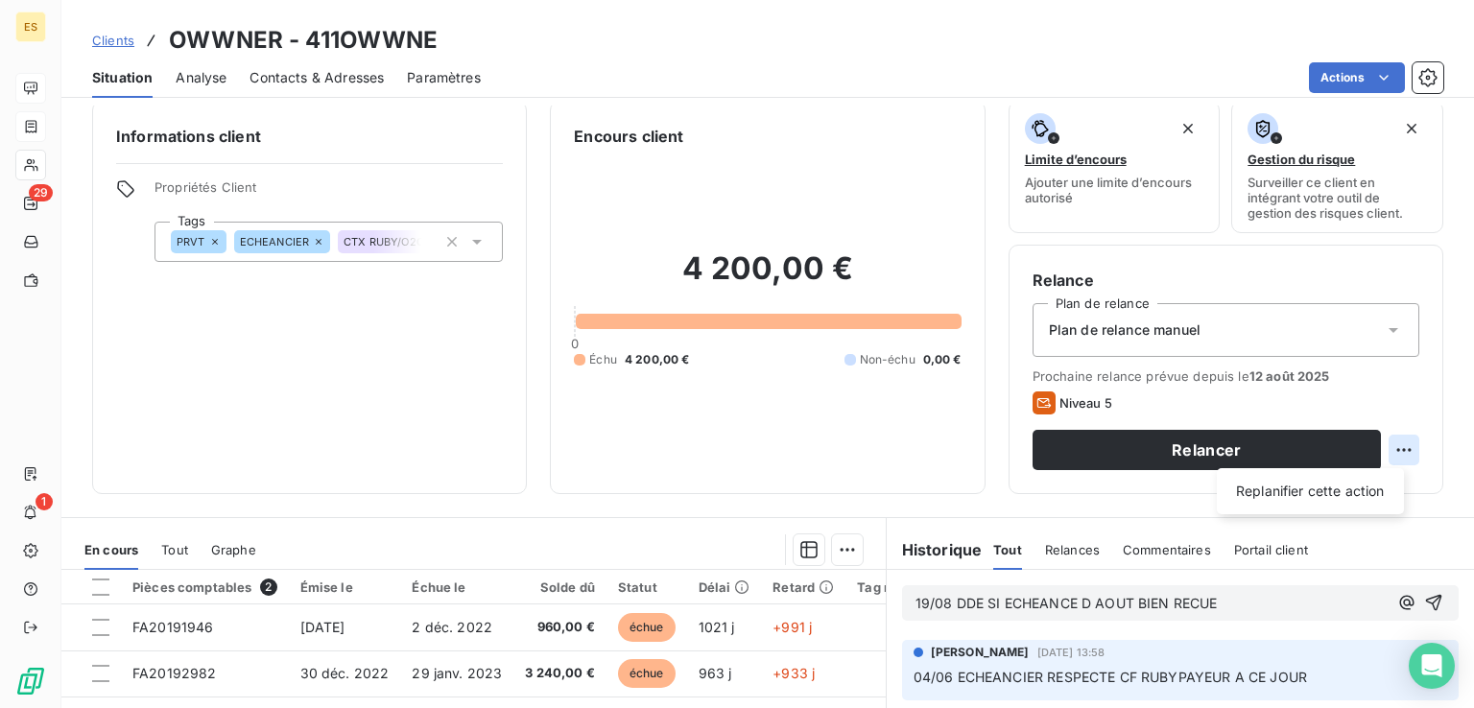
click at [1381, 443] on html "ES 29 1 Clients OWWNER - 411OWWNE Situation Analyse Contacts & Adresses Paramèt…" at bounding box center [737, 354] width 1474 height 708
click at [1287, 488] on div "Replanifier cette action" at bounding box center [1310, 491] width 172 height 31
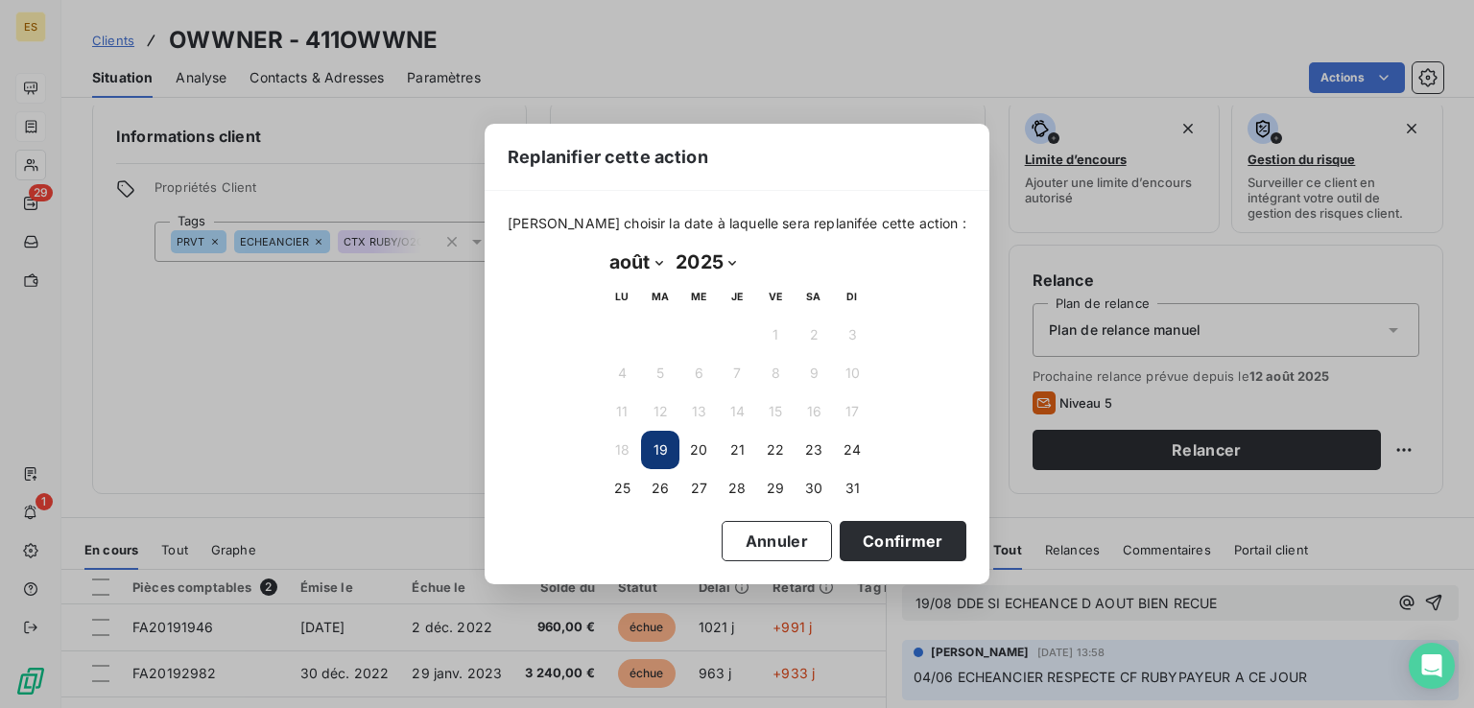
click at [626, 272] on select "janvier février mars avril mai juin juillet août septembre octobre novembre déc…" at bounding box center [635, 262] width 66 height 31
select select "8"
click at [602, 247] on select "janvier février mars avril mai juin juillet août septembre octobre novembre déc…" at bounding box center [635, 262] width 66 height 31
click at [695, 371] on button "10" at bounding box center [698, 373] width 38 height 38
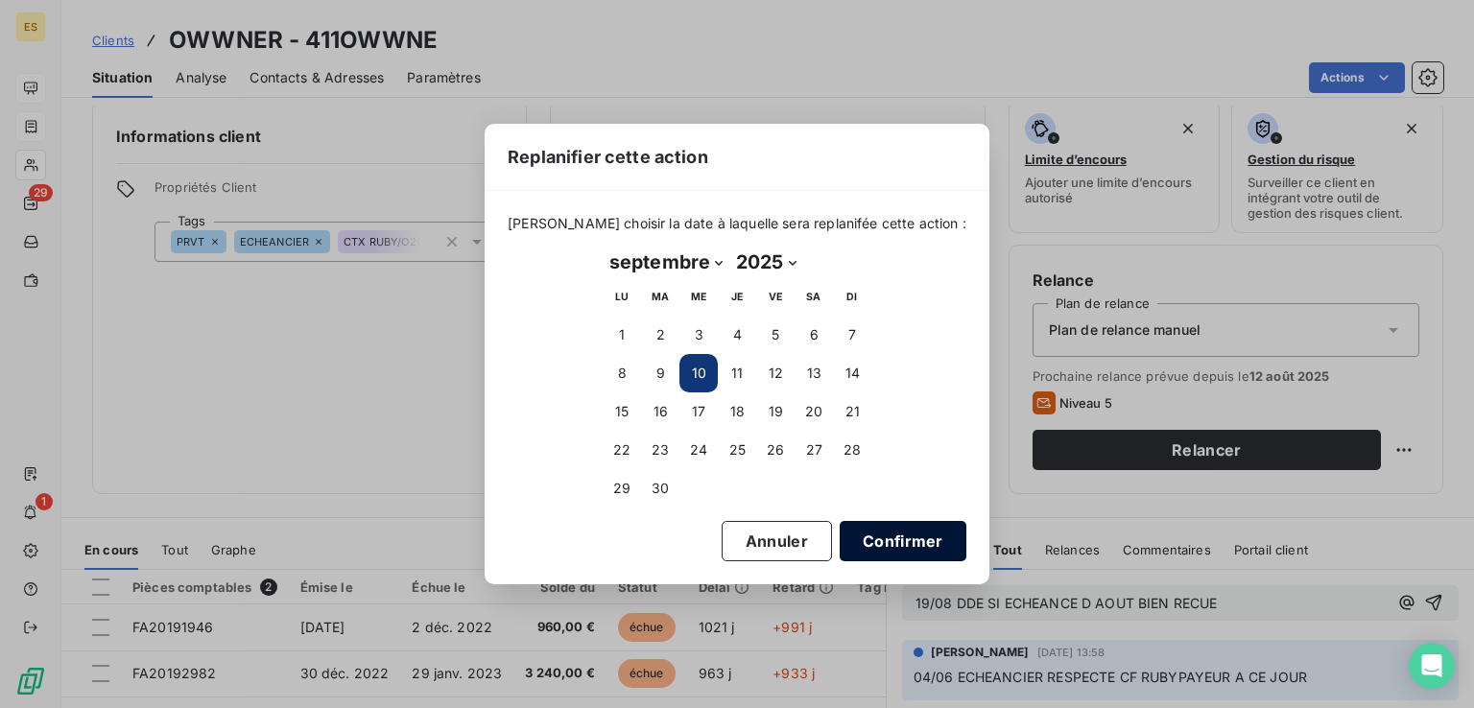
click at [844, 538] on button "Confirmer" at bounding box center [902, 541] width 127 height 40
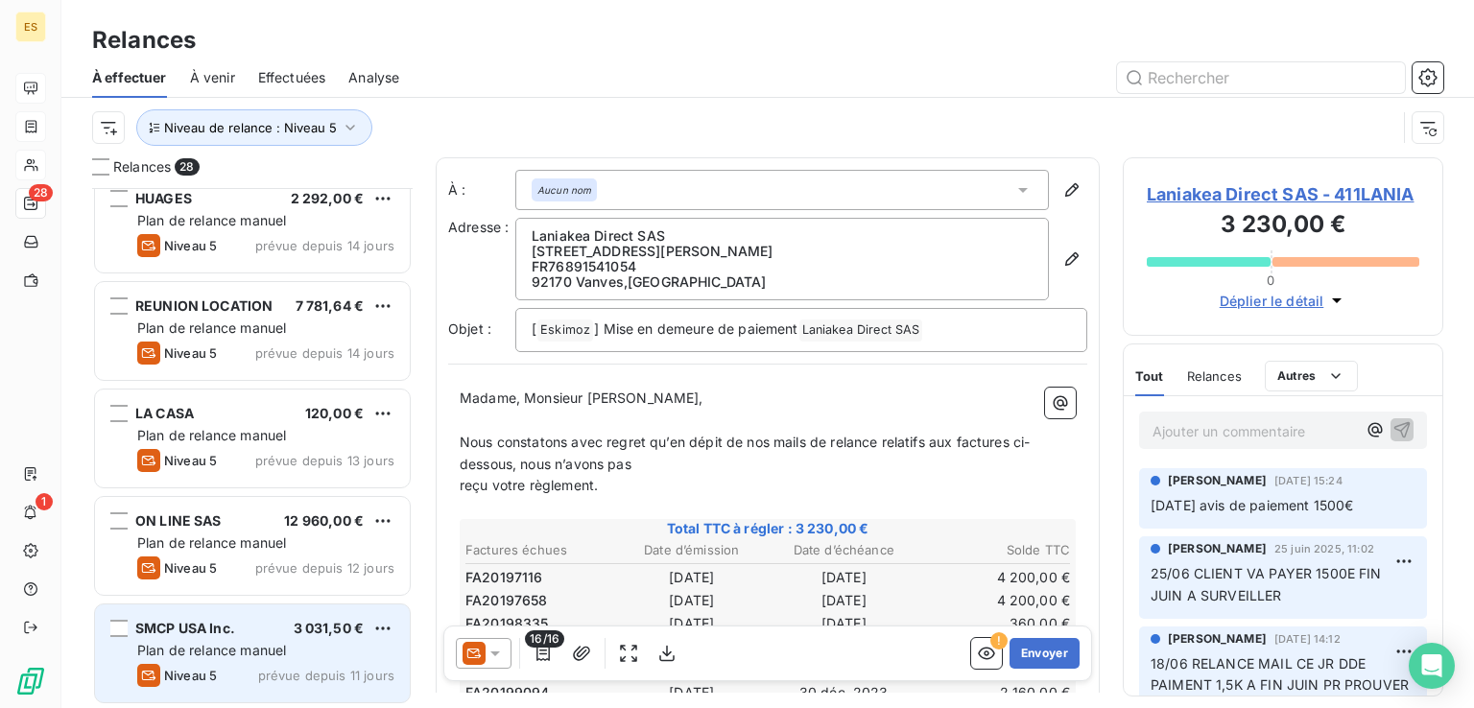
click at [295, 642] on div "Plan de relance manuel" at bounding box center [265, 650] width 257 height 19
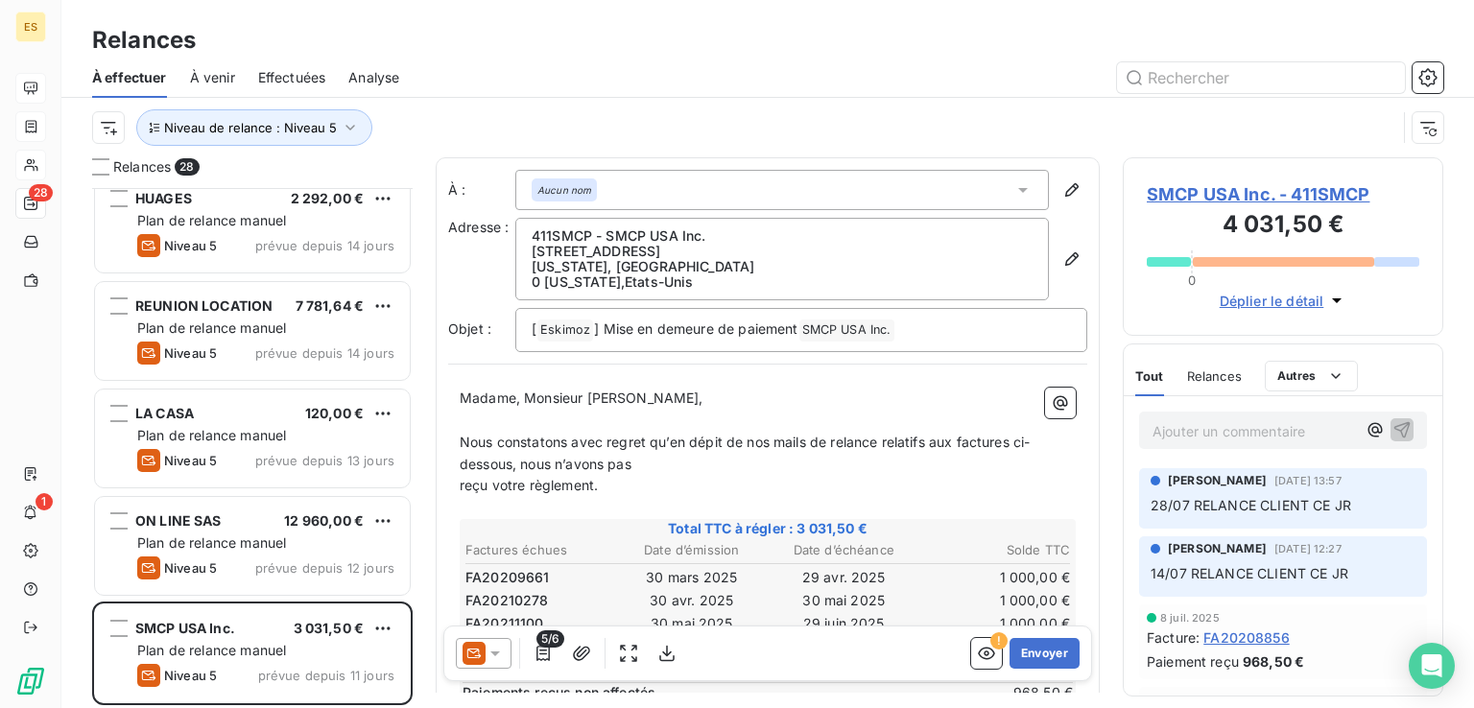
click at [1178, 195] on span "SMCP USA Inc. - 411SMCP" at bounding box center [1282, 194] width 272 height 26
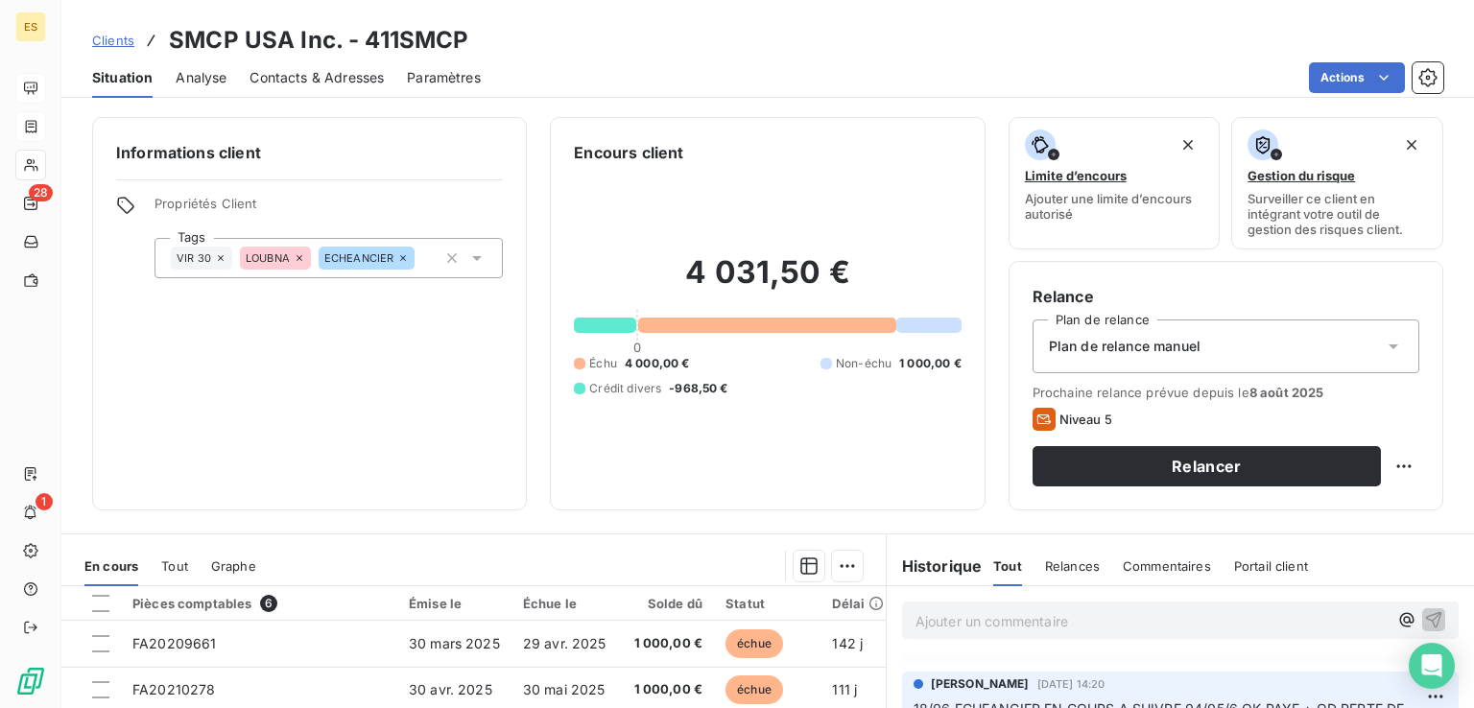
scroll to position [288, 0]
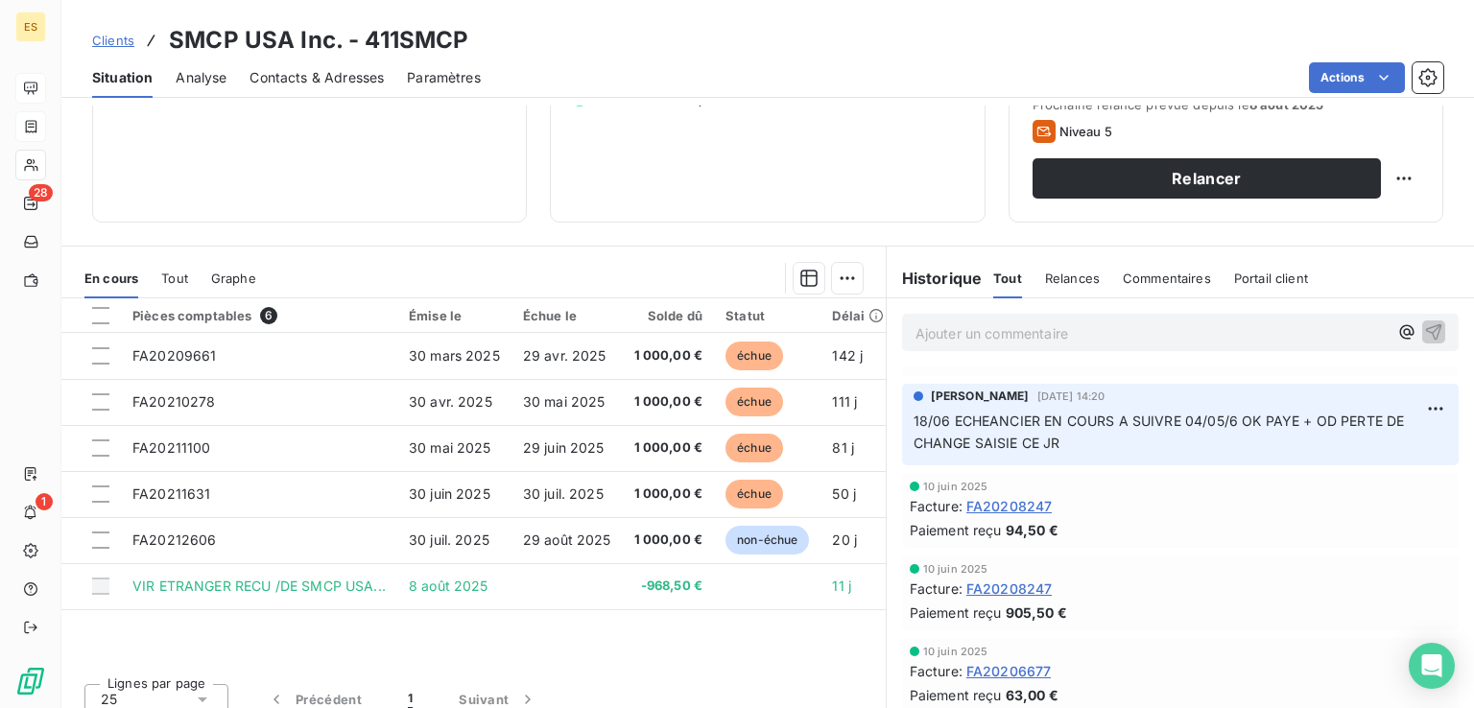
click at [944, 340] on p "Ajouter un commentaire ﻿" at bounding box center [1151, 333] width 472 height 24
click at [967, 327] on p "Ajouter un commentaire ﻿" at bounding box center [1151, 333] width 472 height 24
click at [946, 327] on span "19/08 AOUT BIEN RECU" at bounding box center [992, 331] width 155 height 16
click at [1159, 325] on p "19/08 ECHEANCE AOUT BIEN RECU" at bounding box center [1151, 332] width 472 height 22
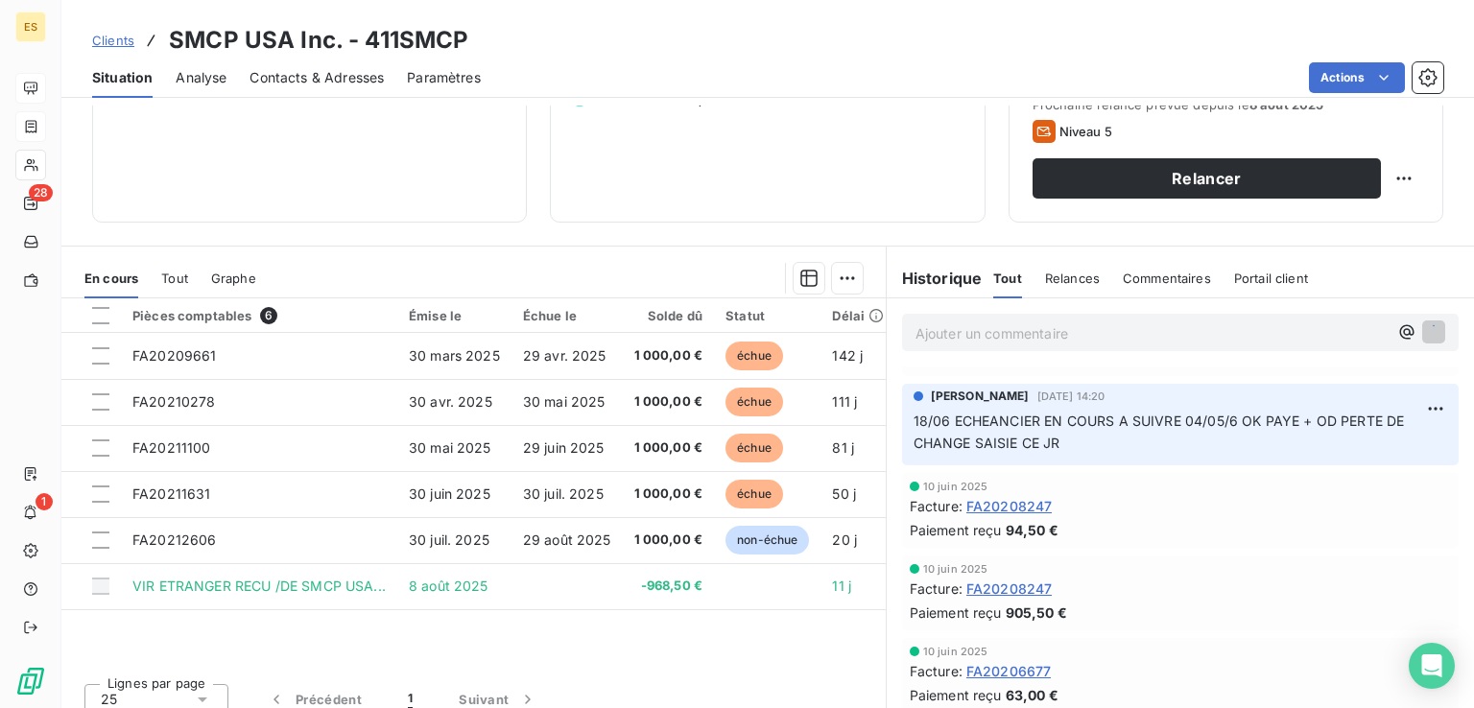
scroll to position [355, 0]
click at [1389, 178] on html "ES 28 1 Clients SMCP USA Inc. - 411SMCP Situation Analyse Contacts & Adresses P…" at bounding box center [737, 354] width 1474 height 708
click at [1221, 225] on div "Replanifier cette action" at bounding box center [1309, 221] width 187 height 46
click at [1234, 224] on div "Replanifier cette action" at bounding box center [1310, 220] width 172 height 31
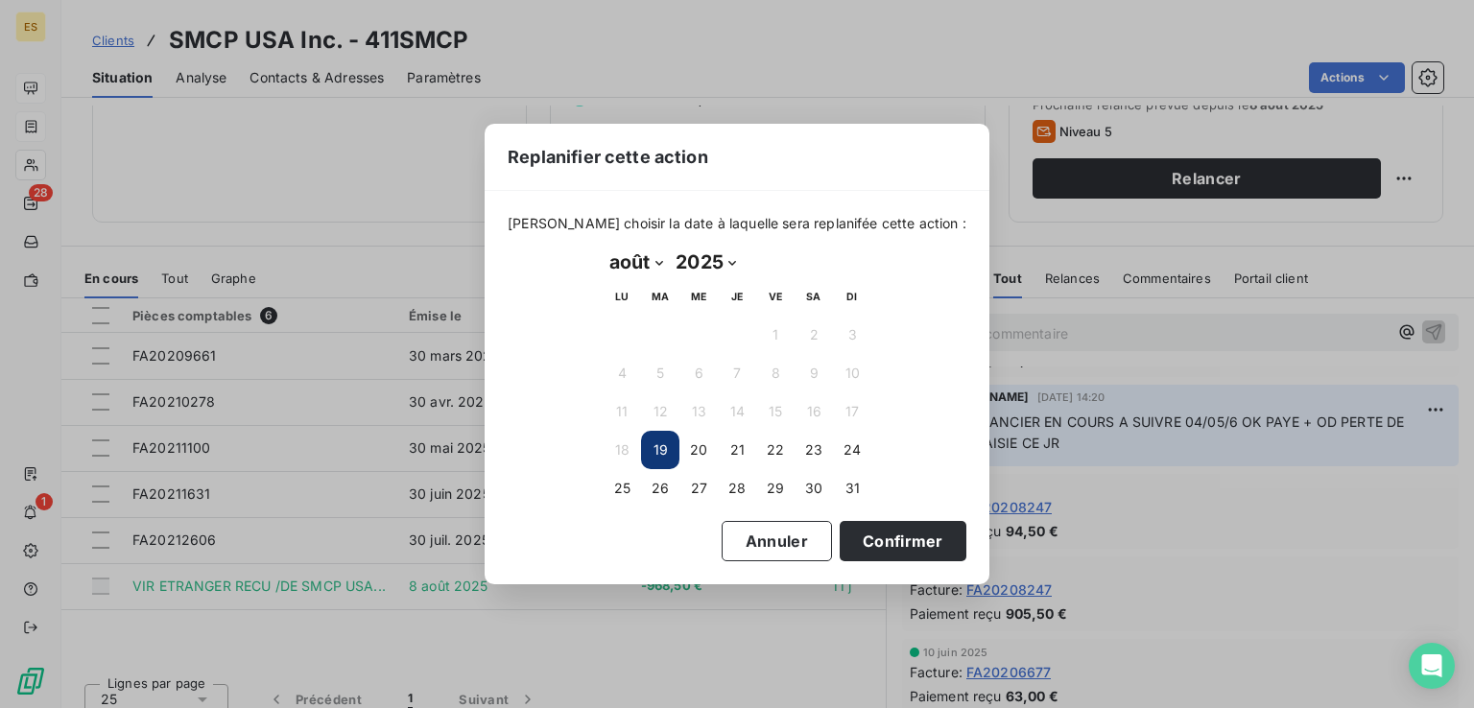
click at [632, 260] on select "janvier février mars avril mai juin juillet août septembre octobre novembre déc…" at bounding box center [635, 262] width 66 height 31
select select "8"
click at [602, 247] on select "janvier février mars avril mai juin juillet août septembre octobre novembre déc…" at bounding box center [635, 262] width 66 height 31
click at [631, 412] on button "15" at bounding box center [621, 411] width 38 height 38
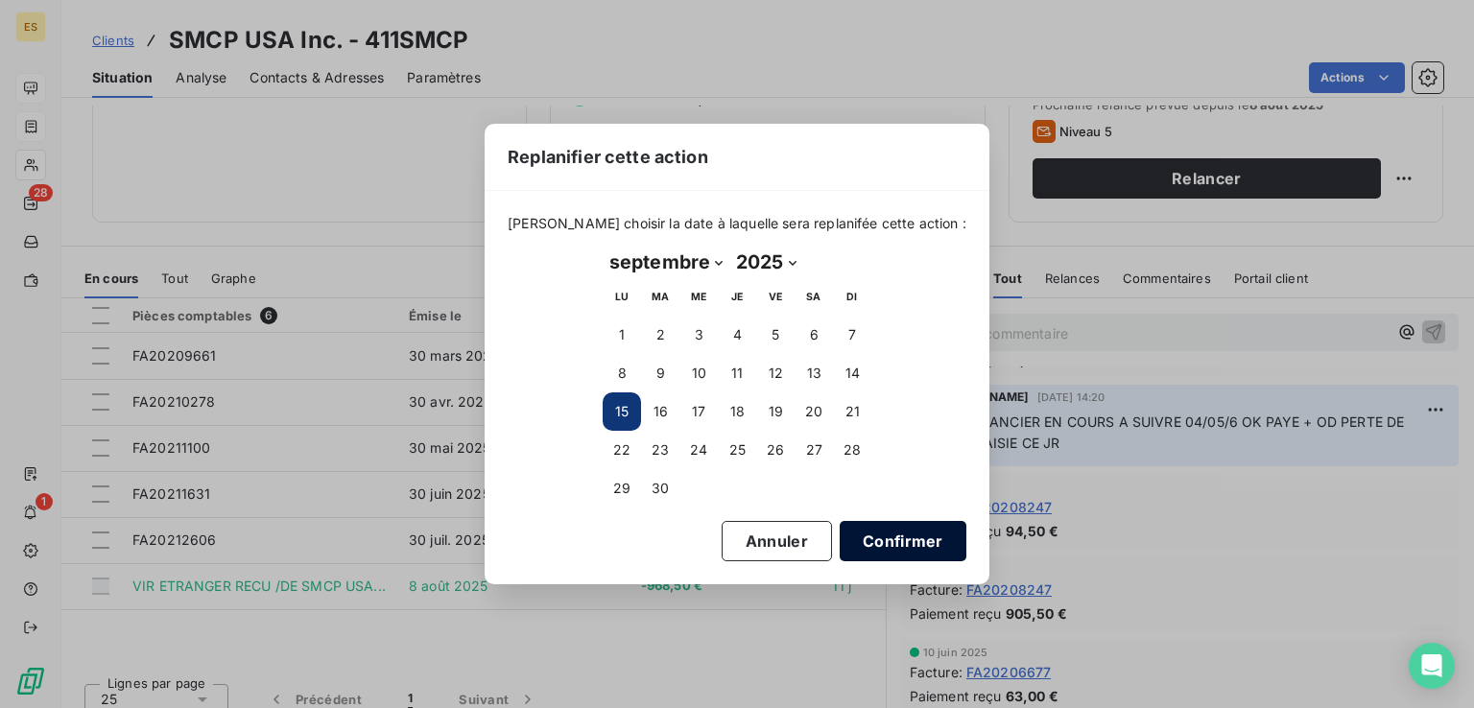
click at [868, 531] on button "Confirmer" at bounding box center [902, 541] width 127 height 40
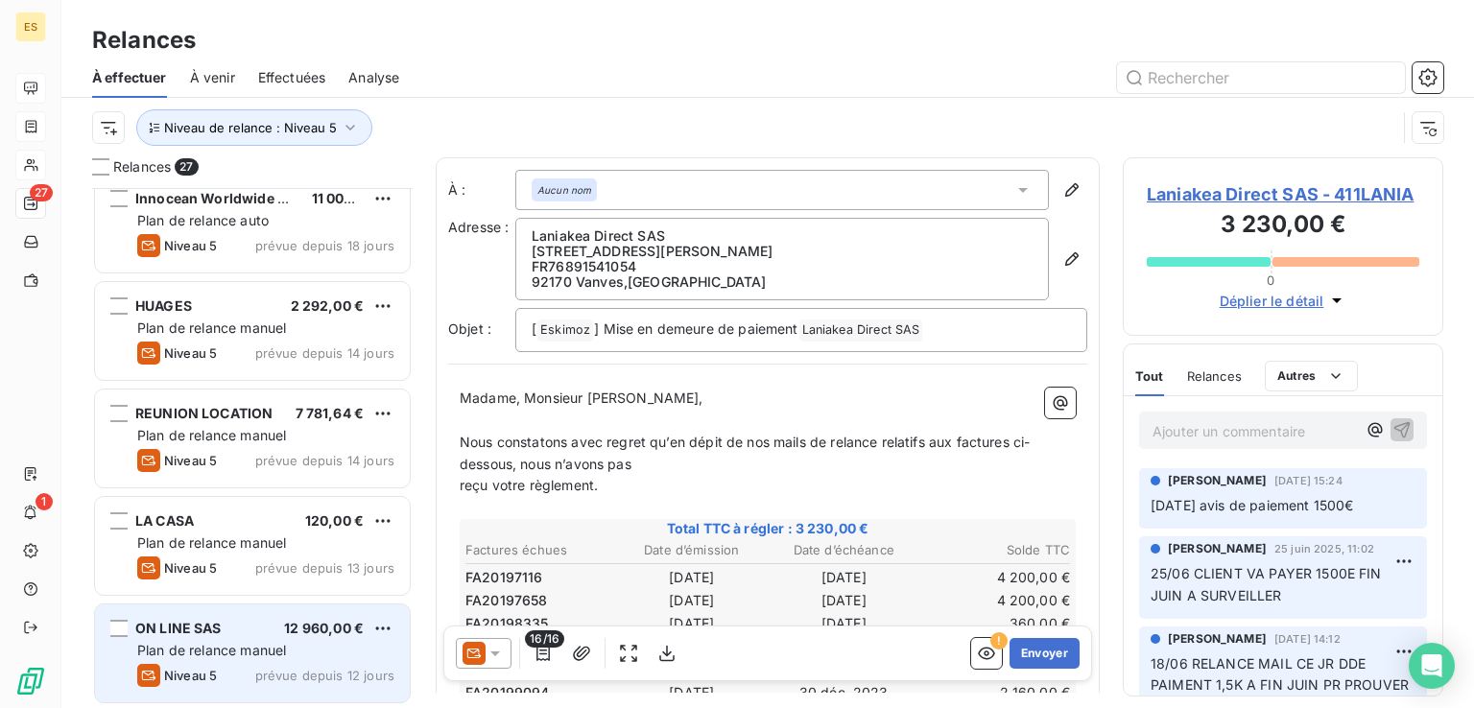
click at [236, 634] on div "ON LINE SAS 12 960,00 €" at bounding box center [265, 628] width 257 height 17
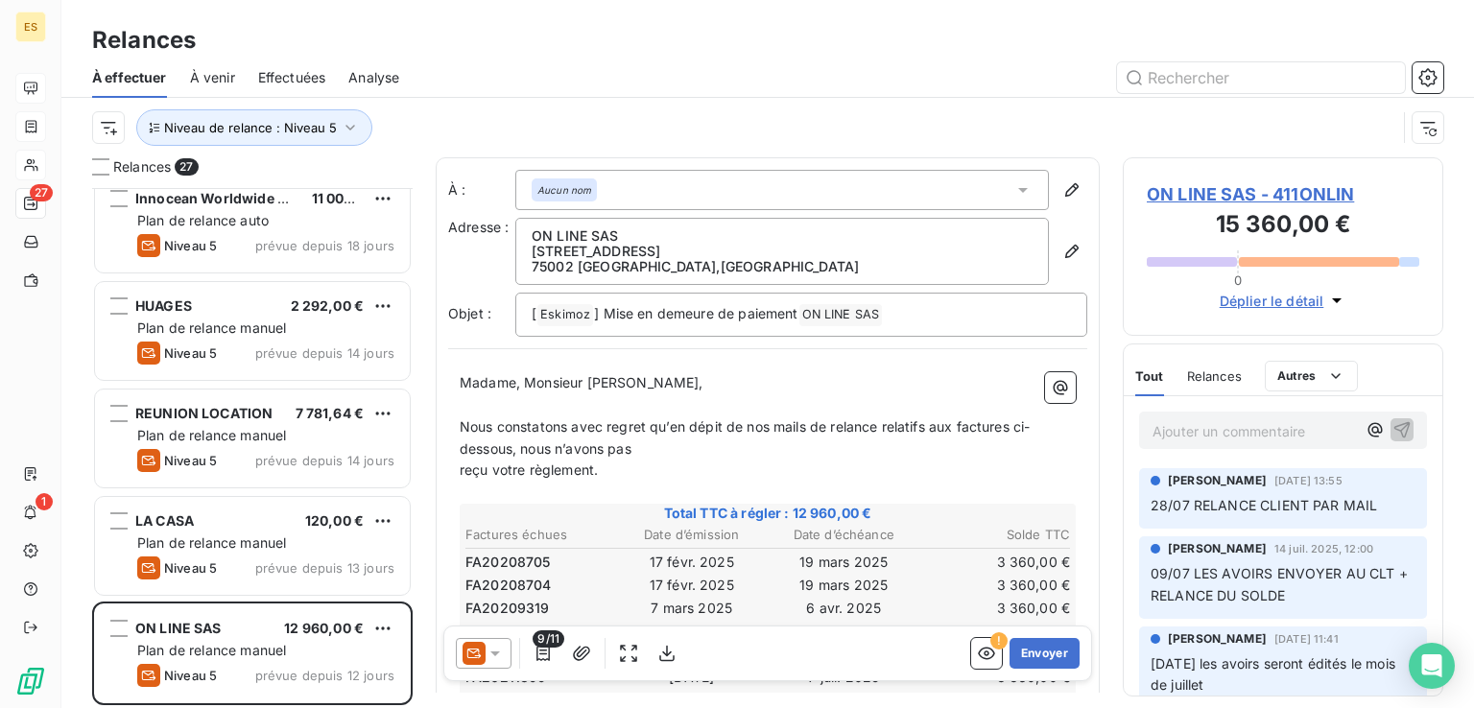
click at [1258, 189] on span "ON LINE SAS - 411ONLIN" at bounding box center [1282, 194] width 272 height 26
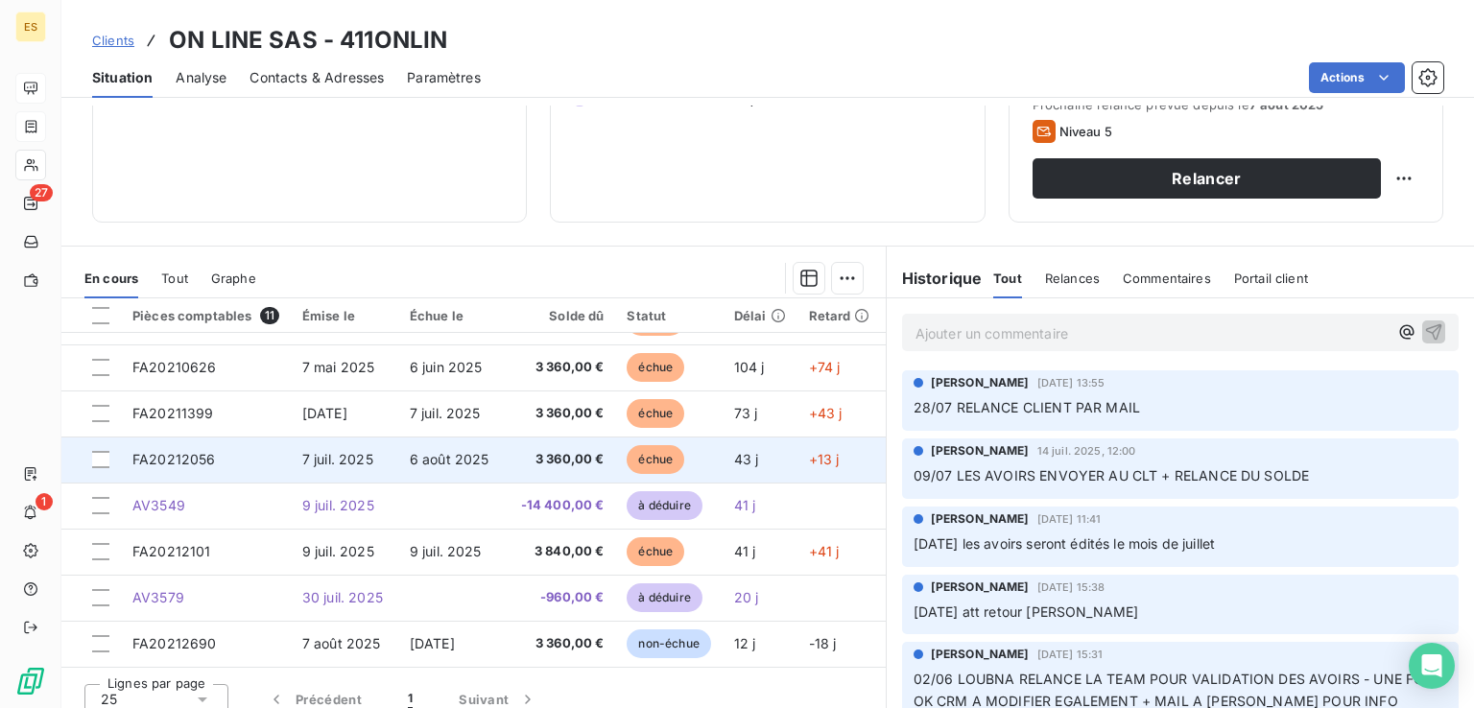
scroll to position [304, 0]
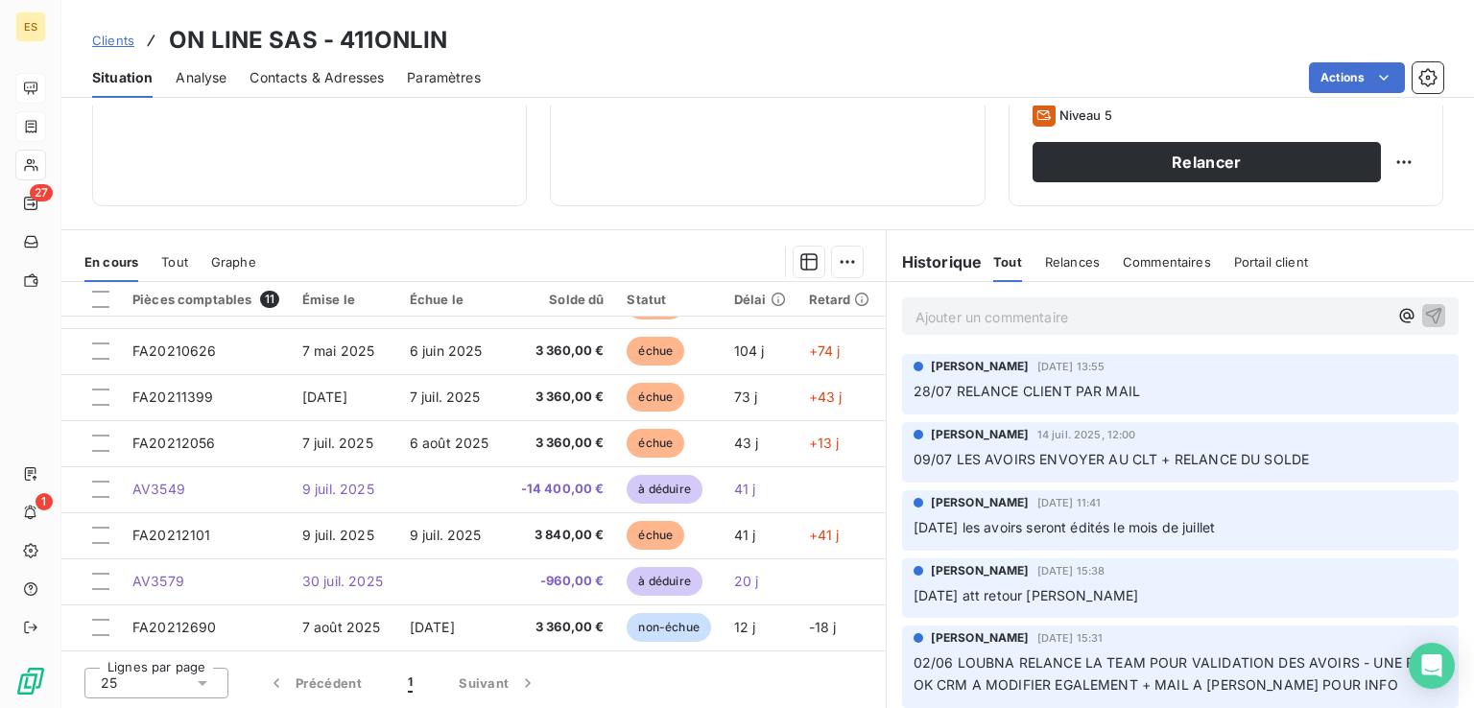
click at [399, 40] on h3 "ON LINE SAS - 411ONLIN" at bounding box center [308, 40] width 278 height 35
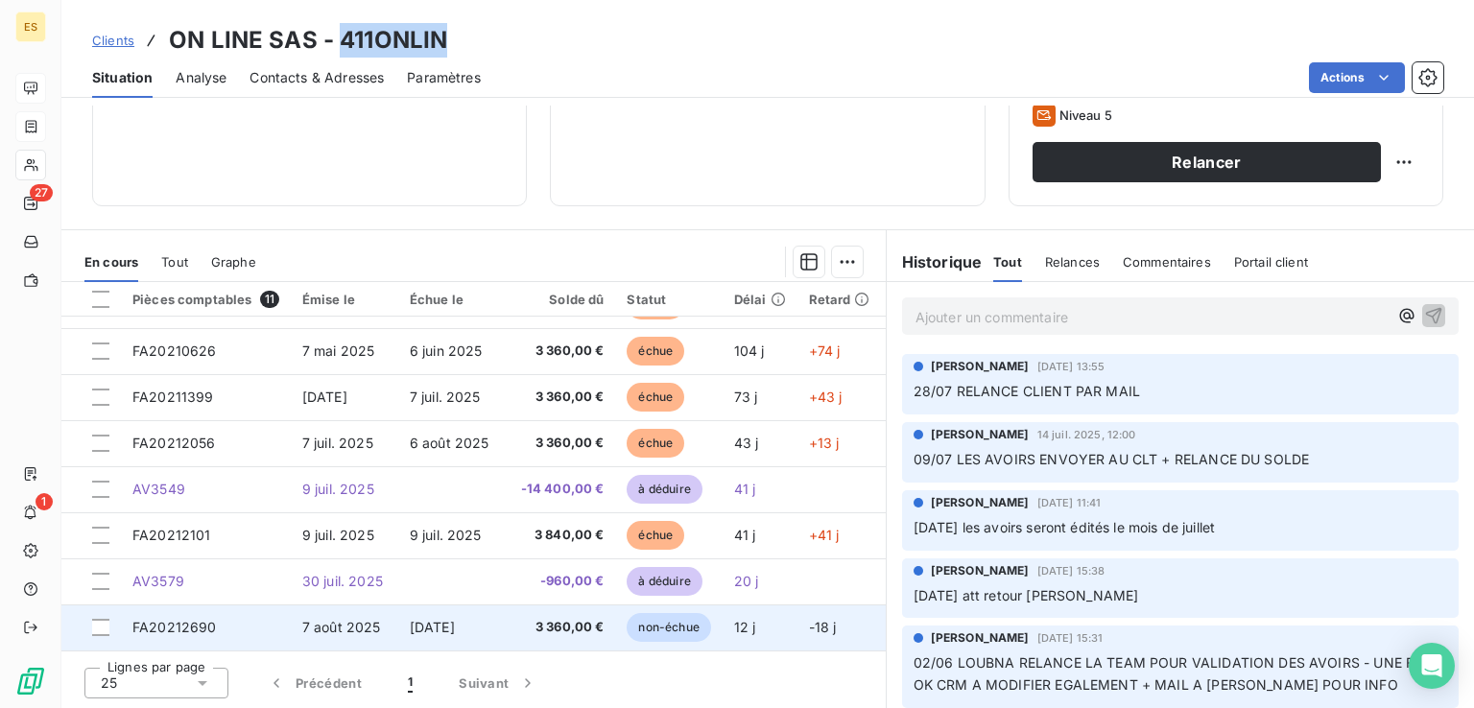
copy h3 "411ONLIN"
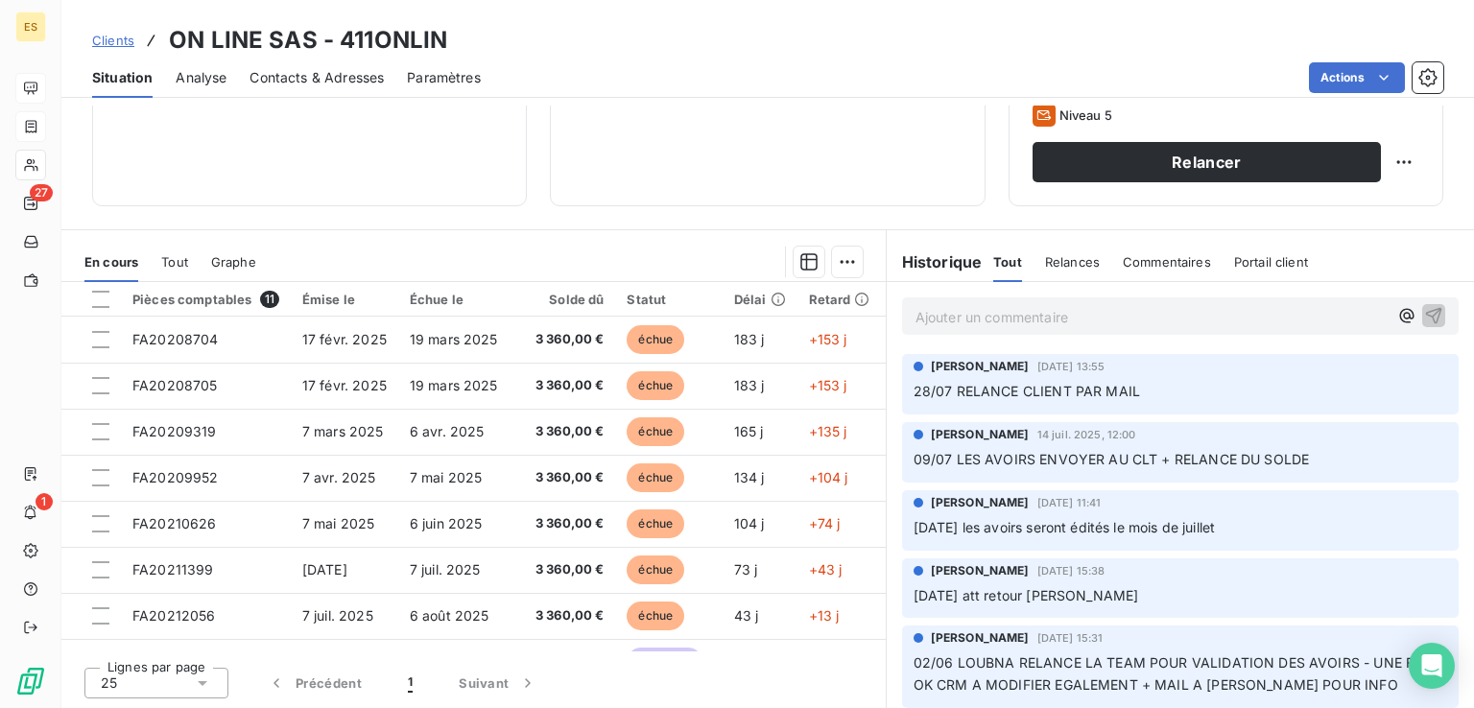
click at [982, 319] on p "Ajouter un commentaire ﻿" at bounding box center [1151, 317] width 472 height 24
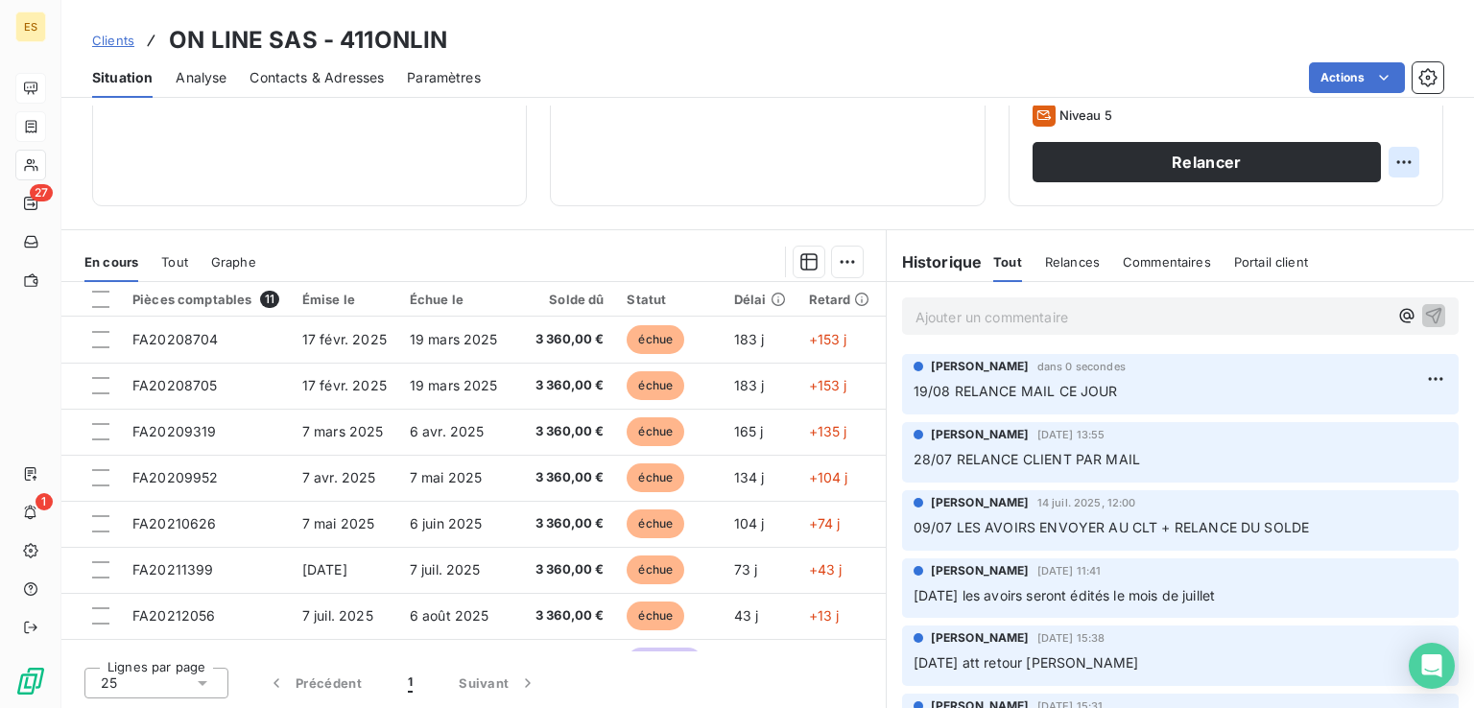
click at [1383, 170] on html "ES 27 1 Clients ON LINE SAS - 411ONLIN Situation Analyse Contacts & Adresses Pa…" at bounding box center [737, 354] width 1474 height 708
click at [1329, 205] on div "Replanifier cette action" at bounding box center [1310, 203] width 172 height 31
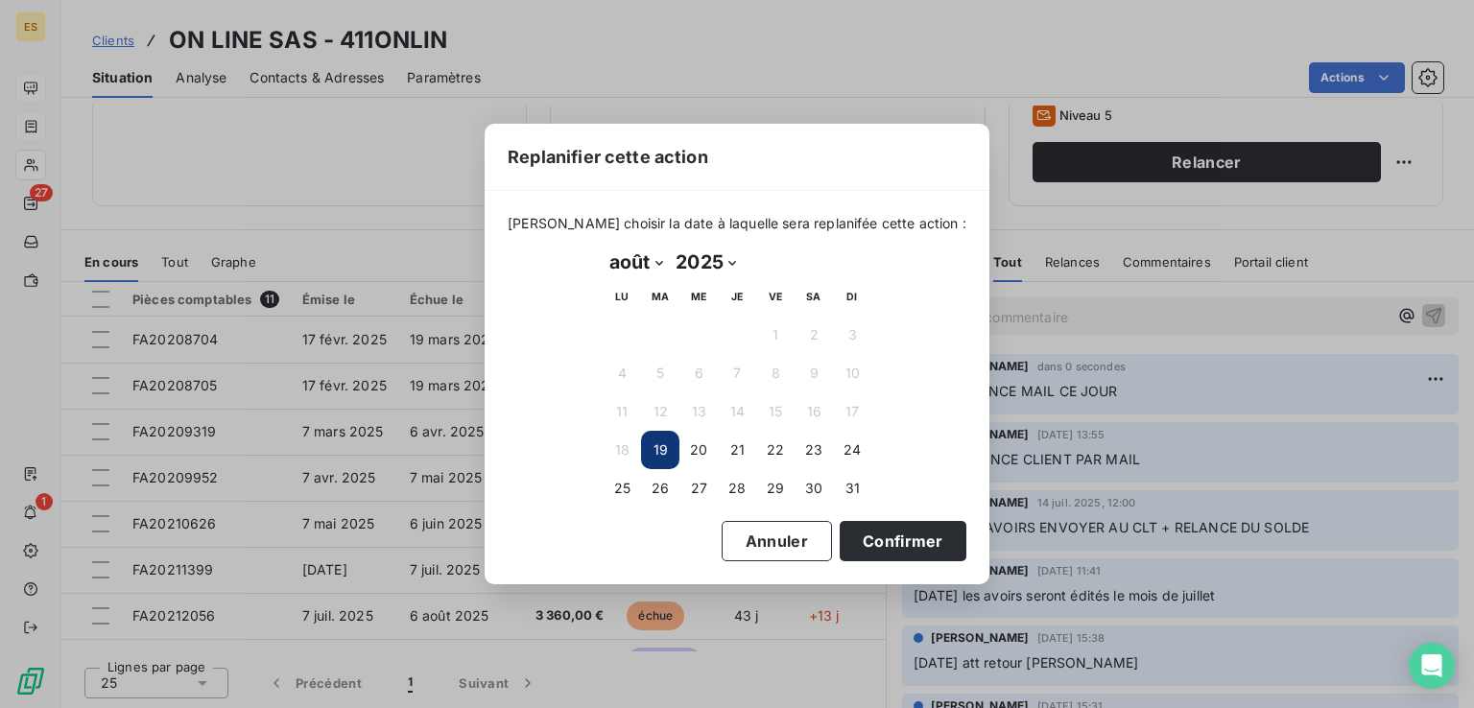
click at [637, 267] on select "janvier février mars avril mai juin juillet août septembre octobre novembre déc…" at bounding box center [635, 262] width 66 height 31
select select "8"
click at [602, 247] on select "janvier février mars avril mai juin juillet août septembre octobre novembre déc…" at bounding box center [635, 262] width 66 height 31
click at [629, 372] on button "8" at bounding box center [621, 373] width 38 height 38
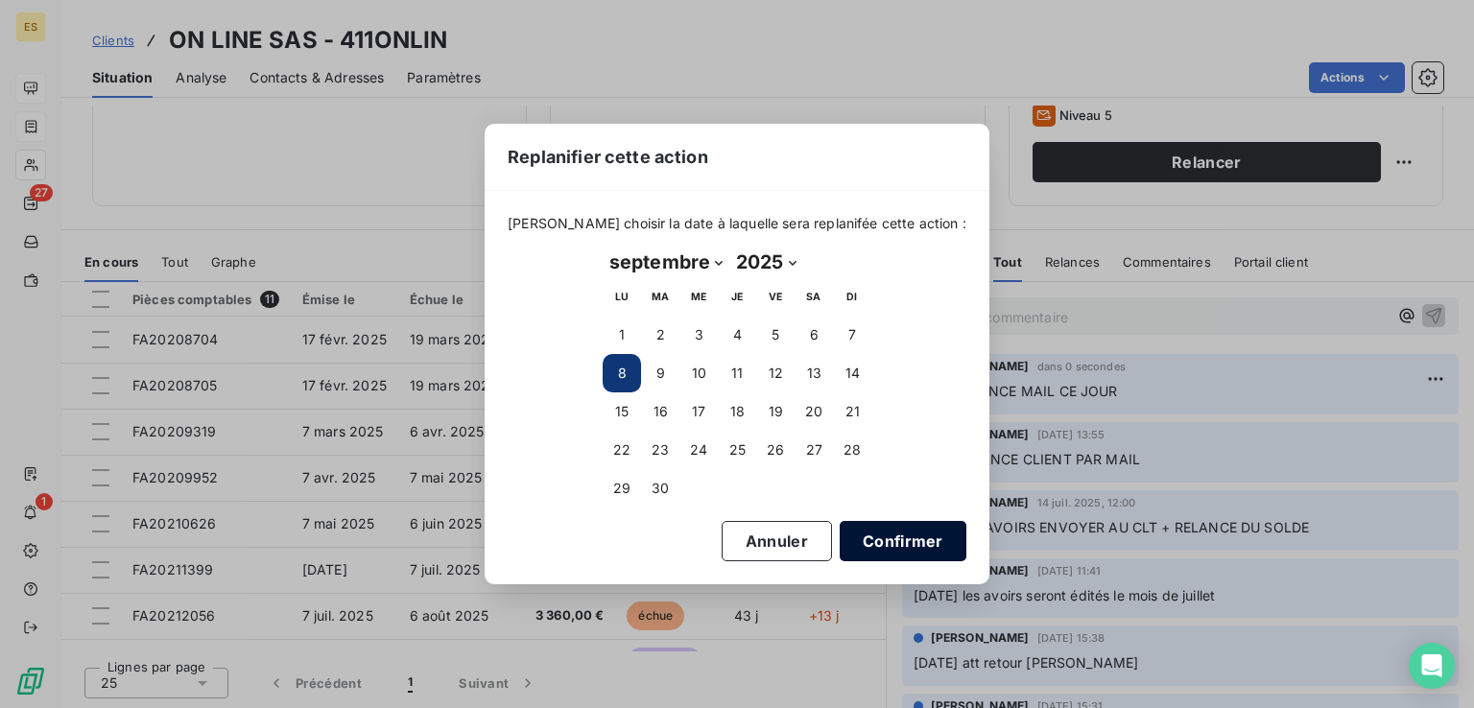
click at [871, 541] on button "Confirmer" at bounding box center [902, 541] width 127 height 40
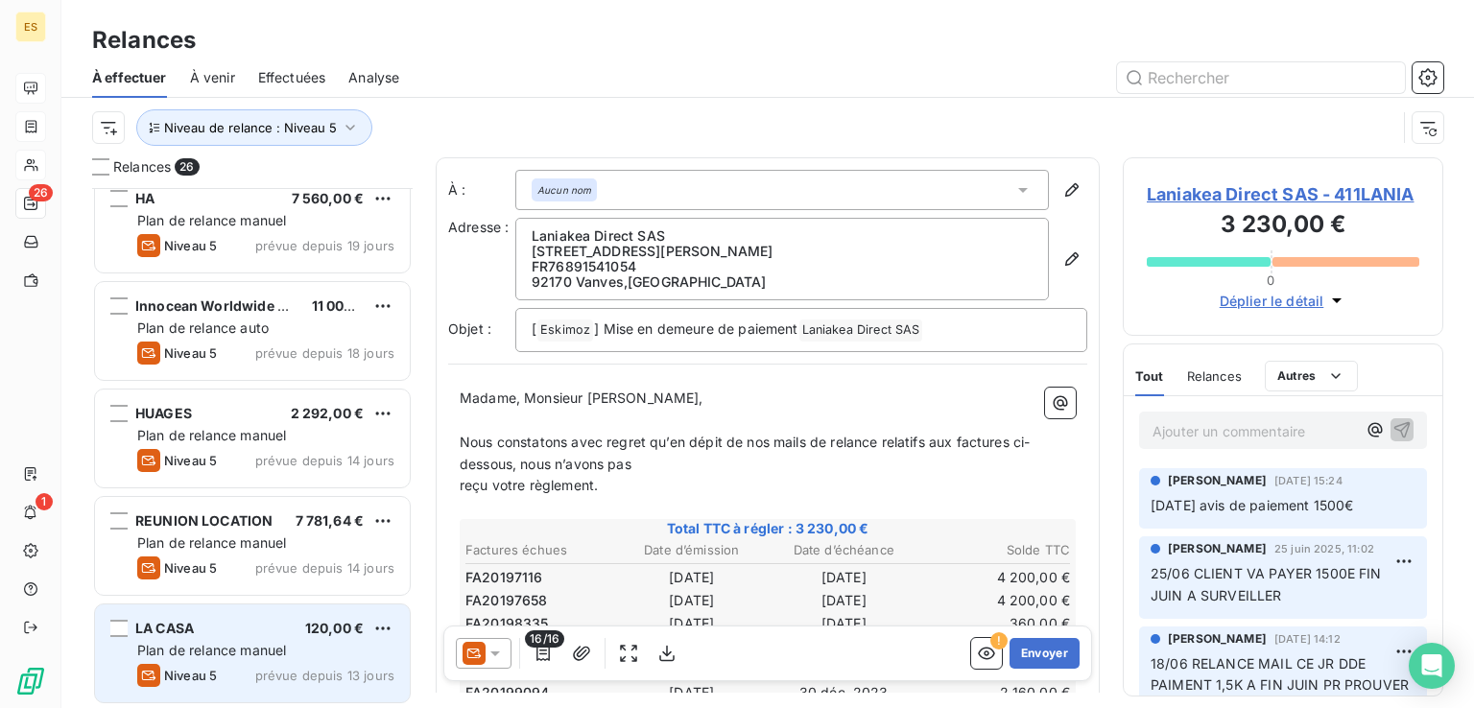
click at [231, 646] on span "Plan de relance manuel" at bounding box center [211, 650] width 149 height 16
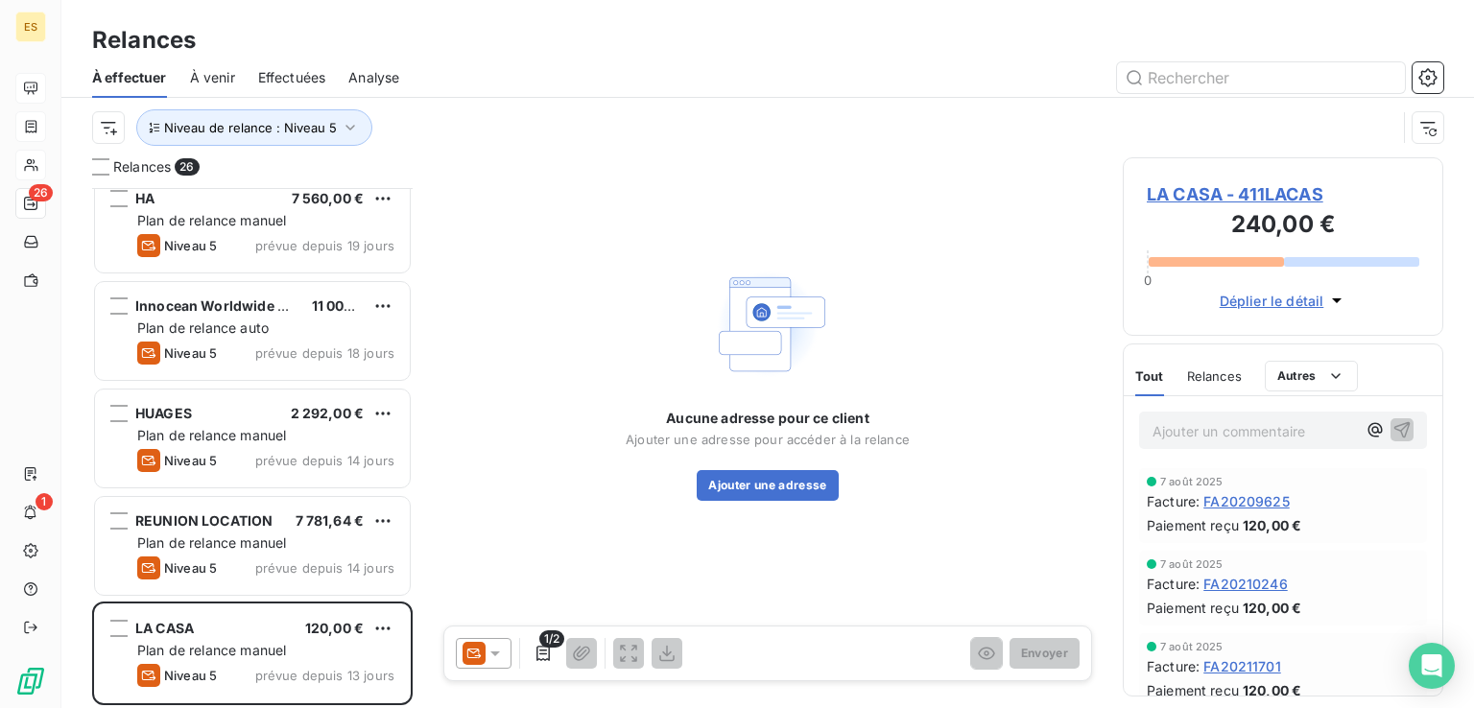
click at [1190, 441] on p "Ajouter un commentaire ﻿" at bounding box center [1253, 431] width 203 height 24
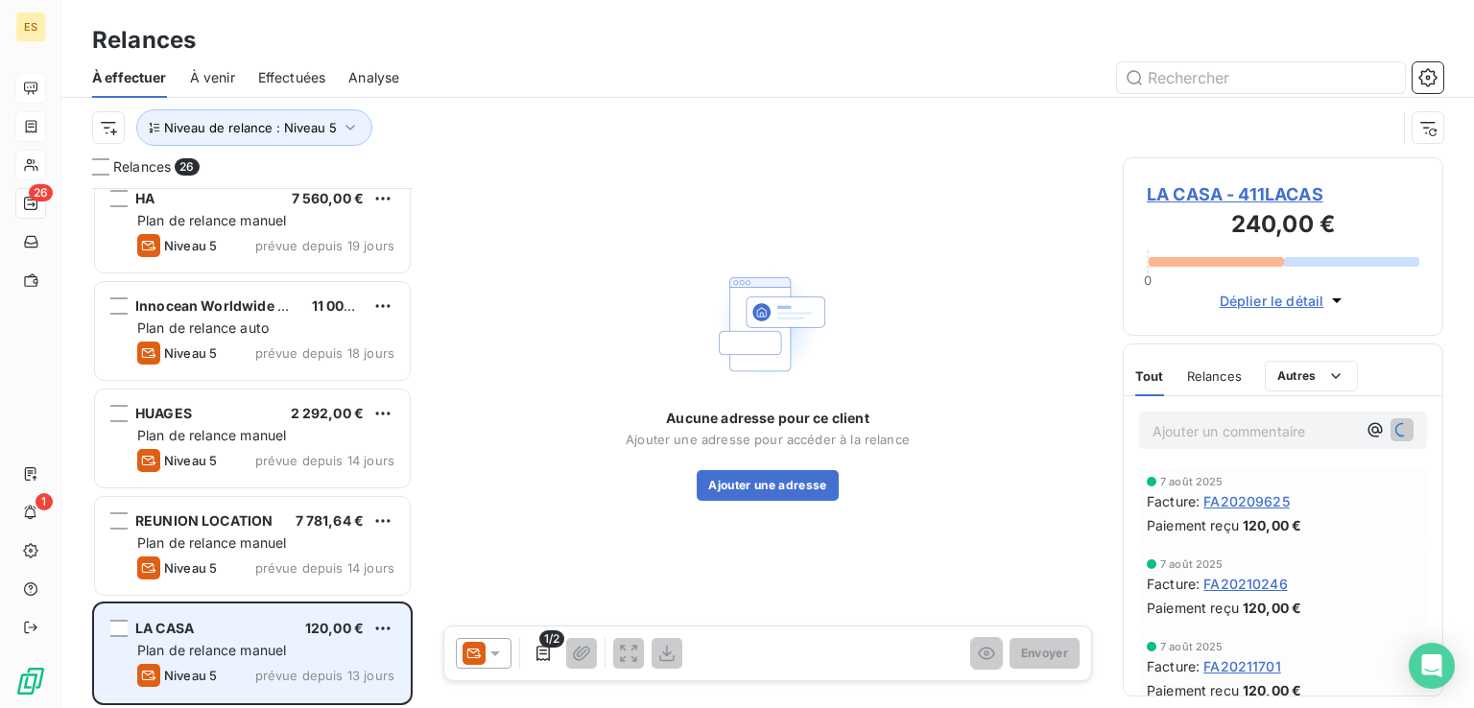
click at [292, 644] on div "Plan de relance manuel" at bounding box center [265, 650] width 257 height 19
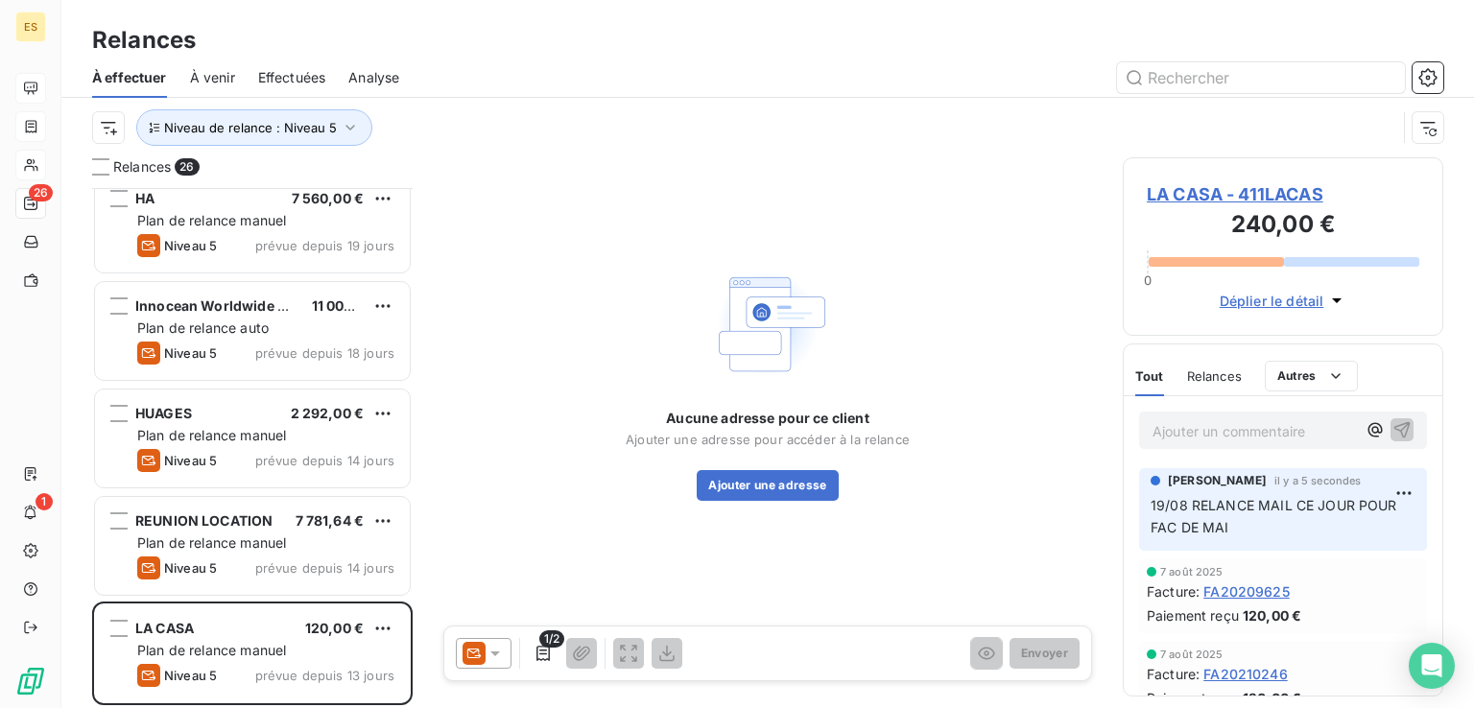
click at [1306, 192] on span "LA CASA - 411LACAS" at bounding box center [1282, 194] width 272 height 26
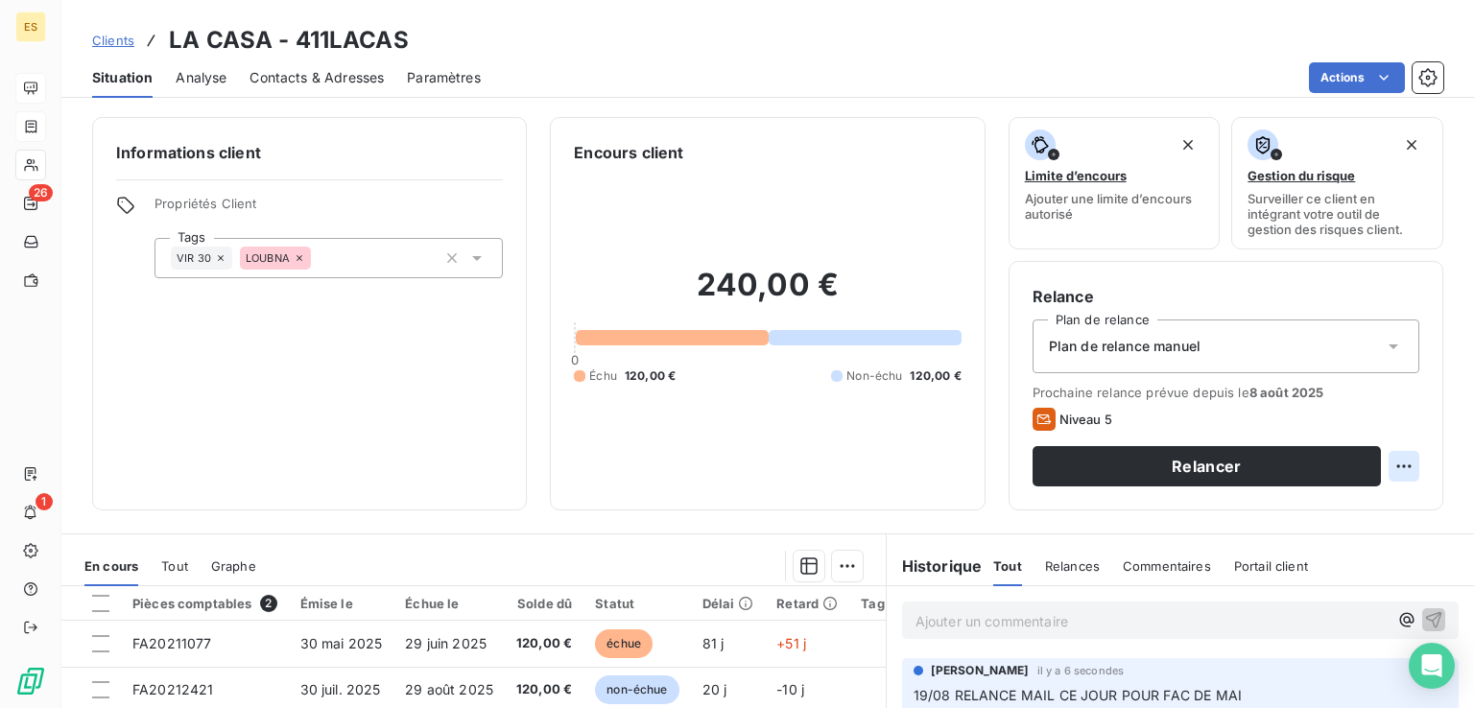
click at [1391, 468] on html "ES 26 1 Clients LA CASA - 411LACAS Situation Analyse Contacts & Adresses Paramè…" at bounding box center [737, 354] width 1474 height 708
click at [1278, 503] on div "Replanifier cette action" at bounding box center [1310, 508] width 172 height 31
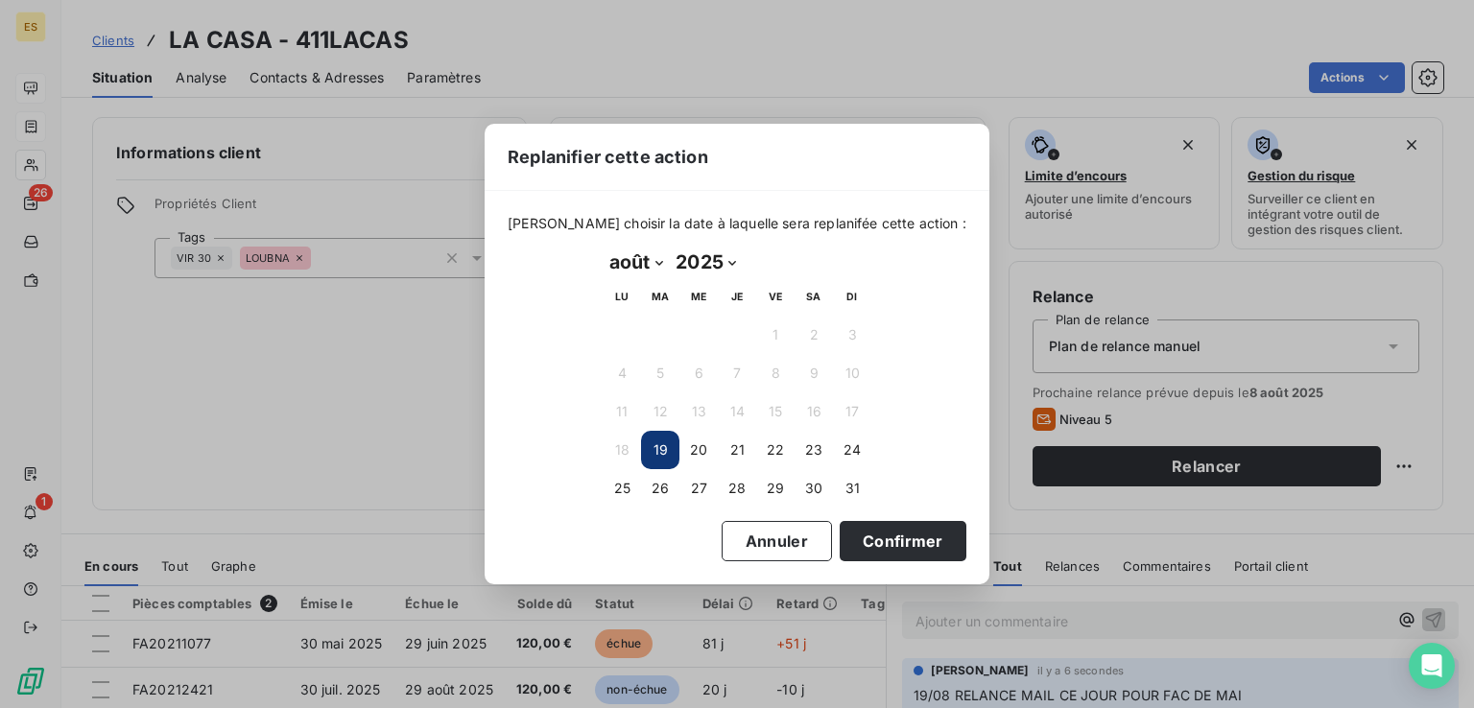
click at [644, 268] on select "janvier février mars avril mai juin juillet août septembre octobre novembre déc…" at bounding box center [635, 262] width 66 height 31
select select "8"
click at [602, 247] on select "janvier février mars avril mai juin juillet août septembre octobre novembre déc…" at bounding box center [635, 262] width 66 height 31
click at [616, 376] on button "8" at bounding box center [621, 373] width 38 height 38
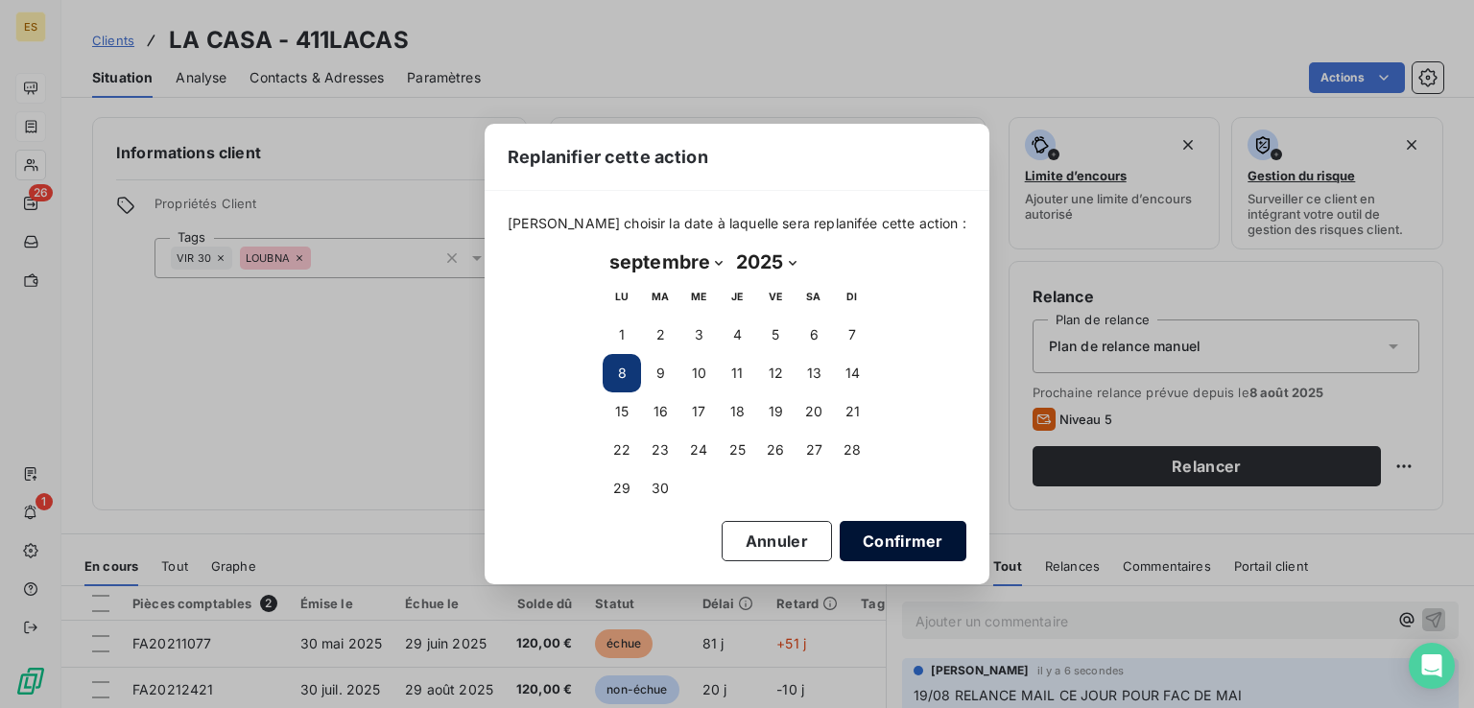
click at [839, 526] on button "Confirmer" at bounding box center [902, 541] width 127 height 40
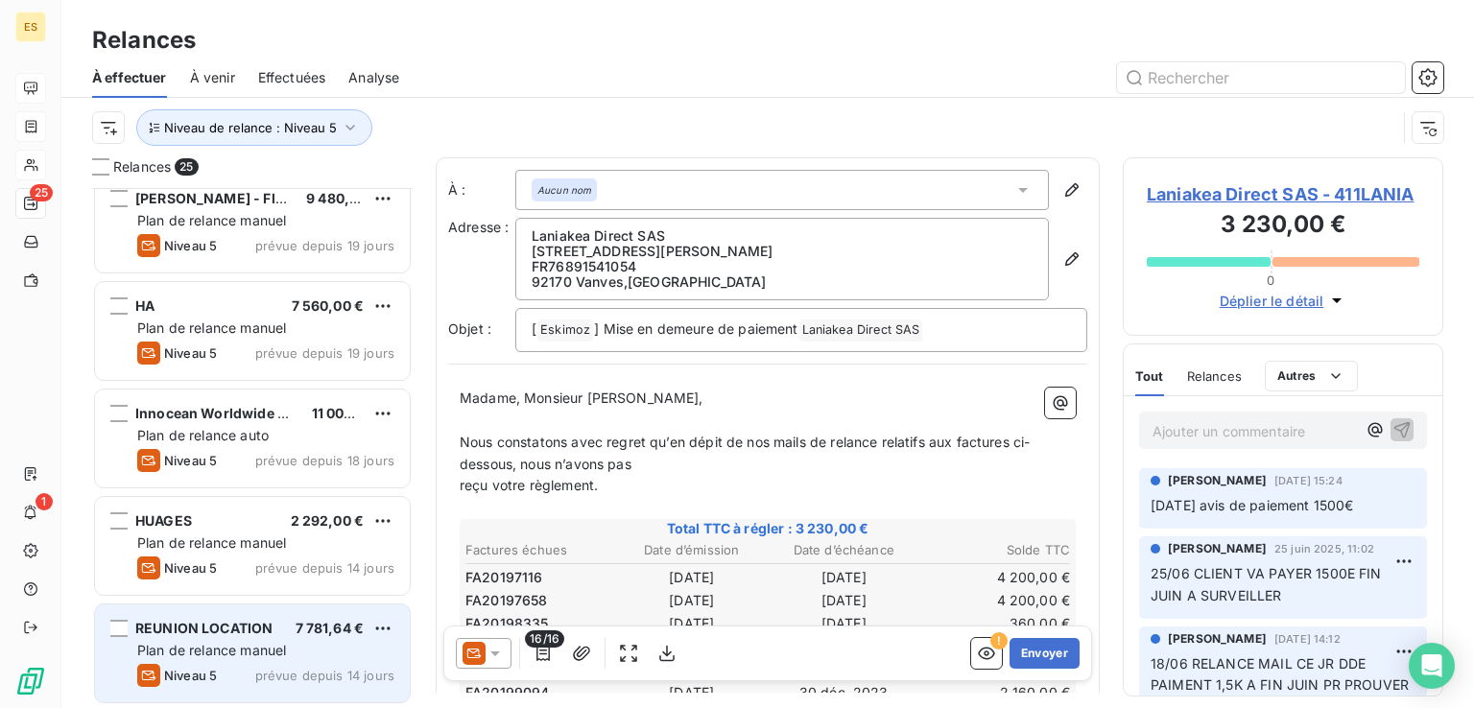
click at [286, 668] on span "prévue depuis 14 jours" at bounding box center [324, 675] width 139 height 15
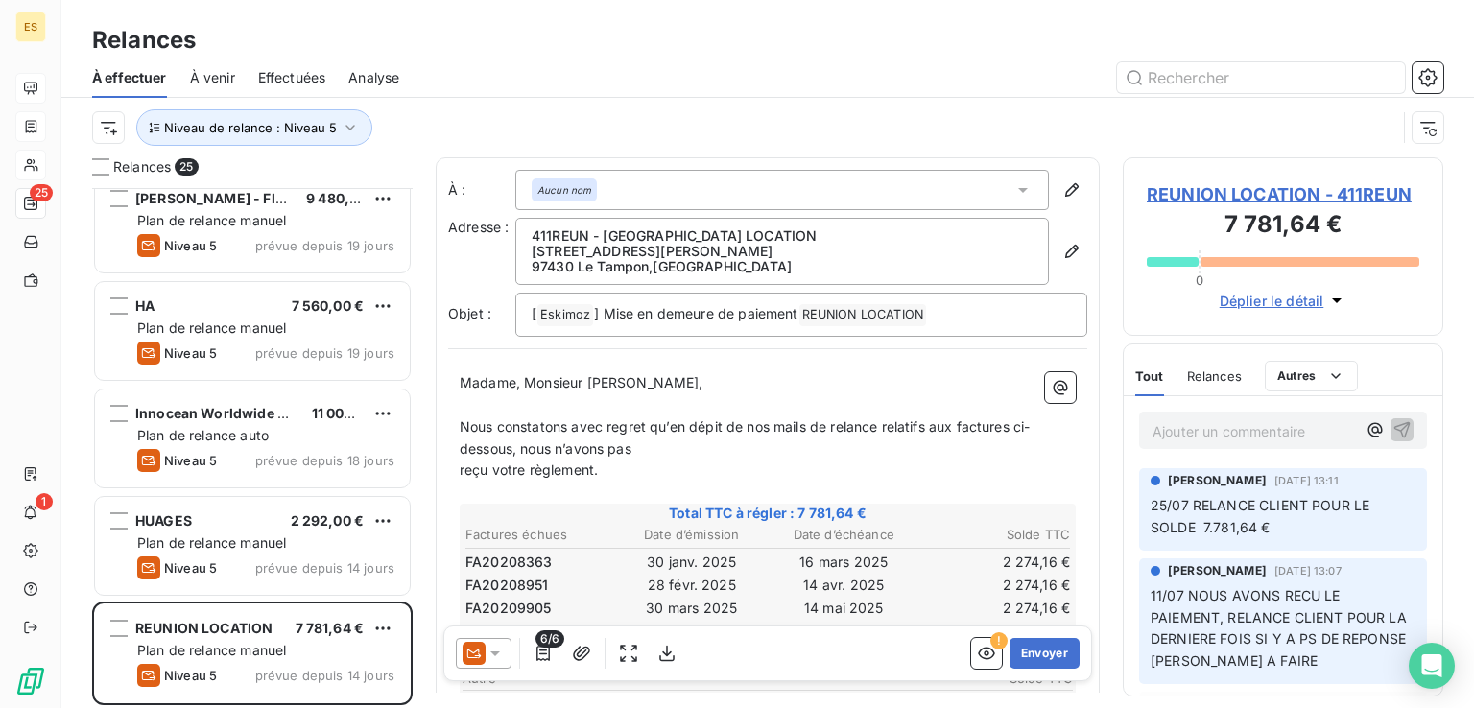
click at [1157, 421] on p "Ajouter un commentaire ﻿" at bounding box center [1253, 431] width 203 height 24
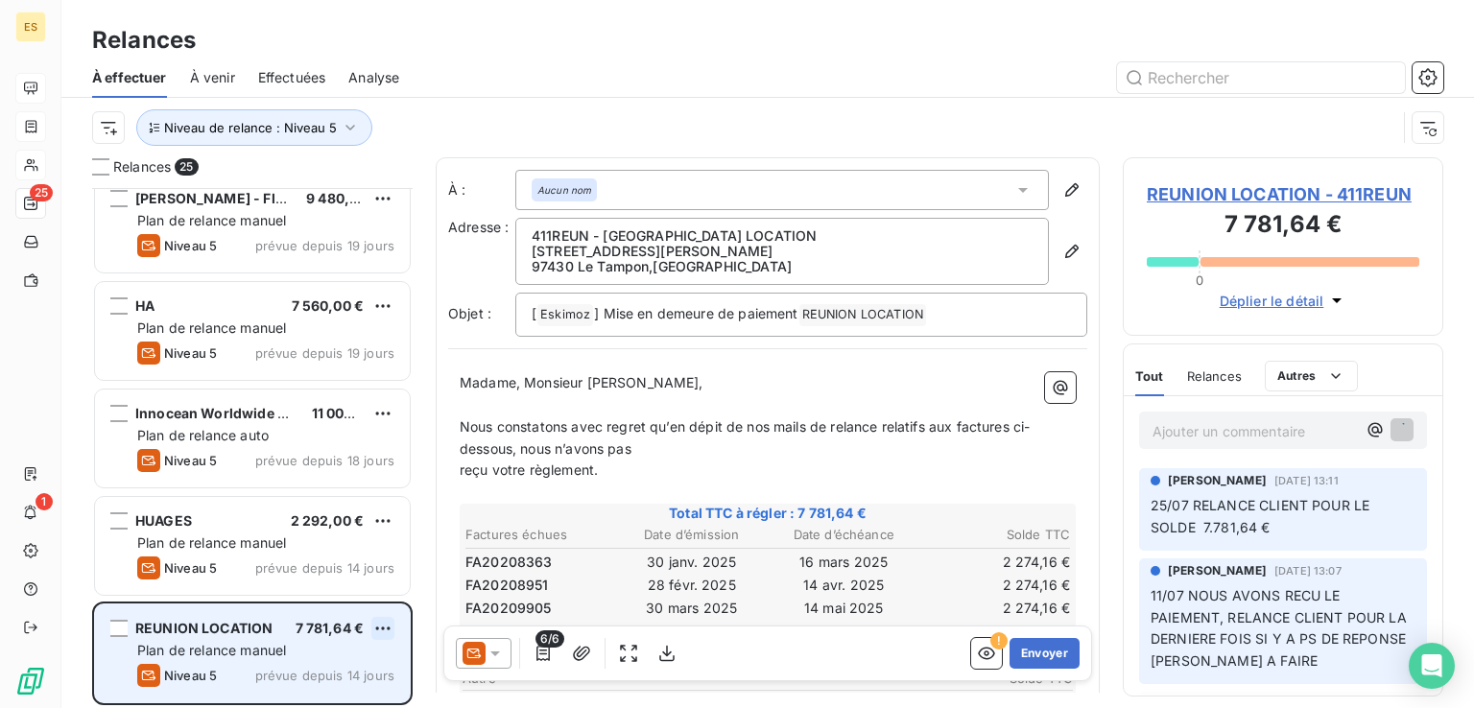
click at [380, 623] on html "ES 25 1 Relances À effectuer À venir Effectuées Analyse Niveau de relance : Niv…" at bounding box center [737, 354] width 1474 height 708
click at [354, 560] on div "Replanifier cette action" at bounding box center [300, 554] width 172 height 31
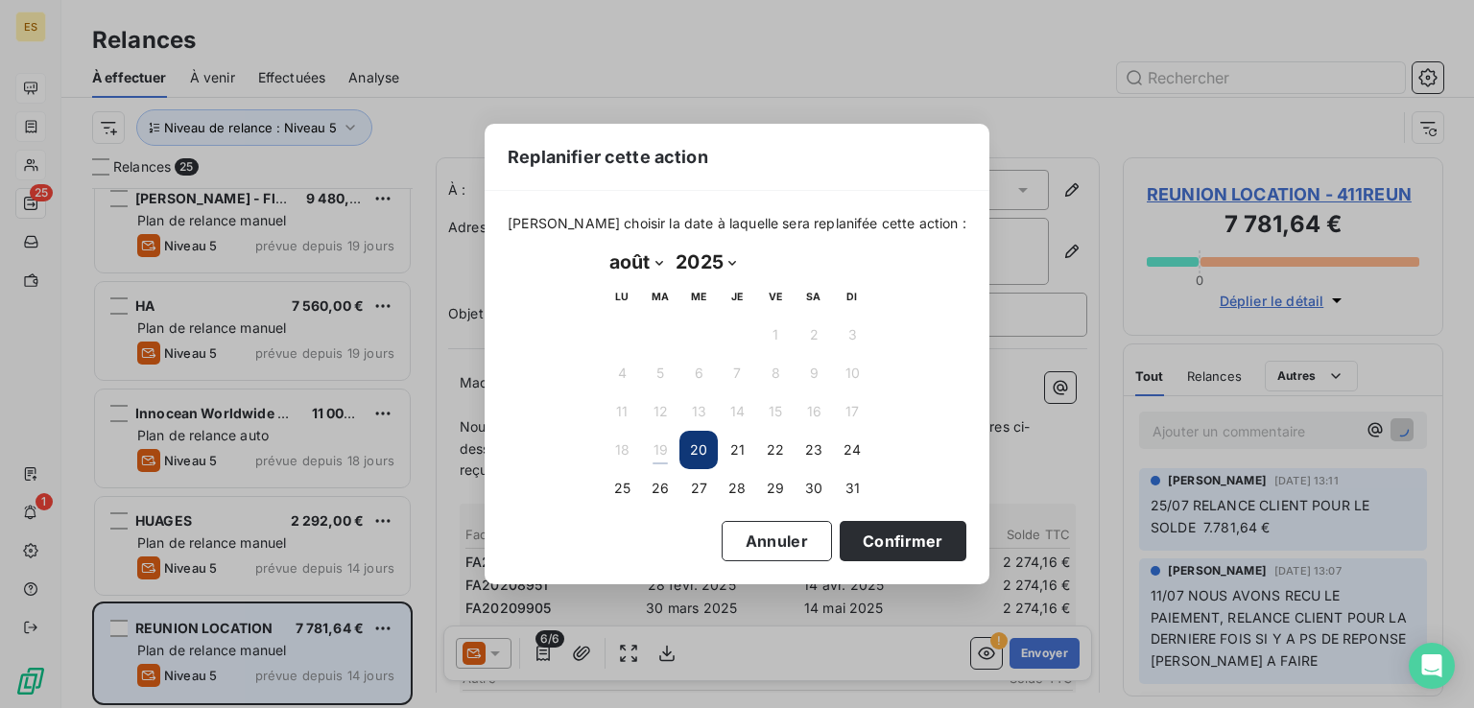
click at [635, 264] on select "janvier février mars avril mai juin juillet août septembre octobre novembre déc…" at bounding box center [635, 262] width 66 height 31
select select "8"
click at [602, 247] on select "janvier février mars avril mai juin juillet août septembre octobre novembre déc…" at bounding box center [635, 262] width 66 height 31
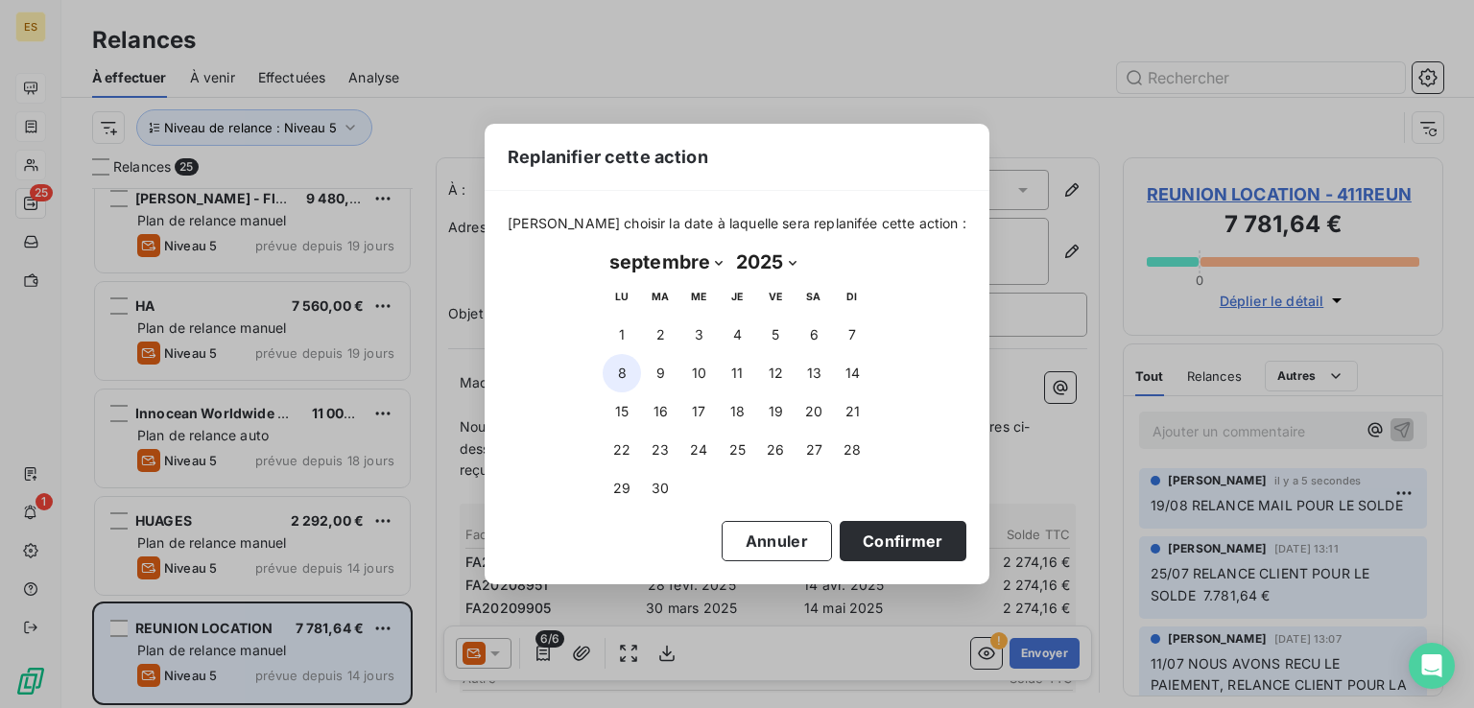
click at [621, 376] on button "8" at bounding box center [621, 373] width 38 height 38
click at [839, 536] on button "Confirmer" at bounding box center [902, 541] width 127 height 40
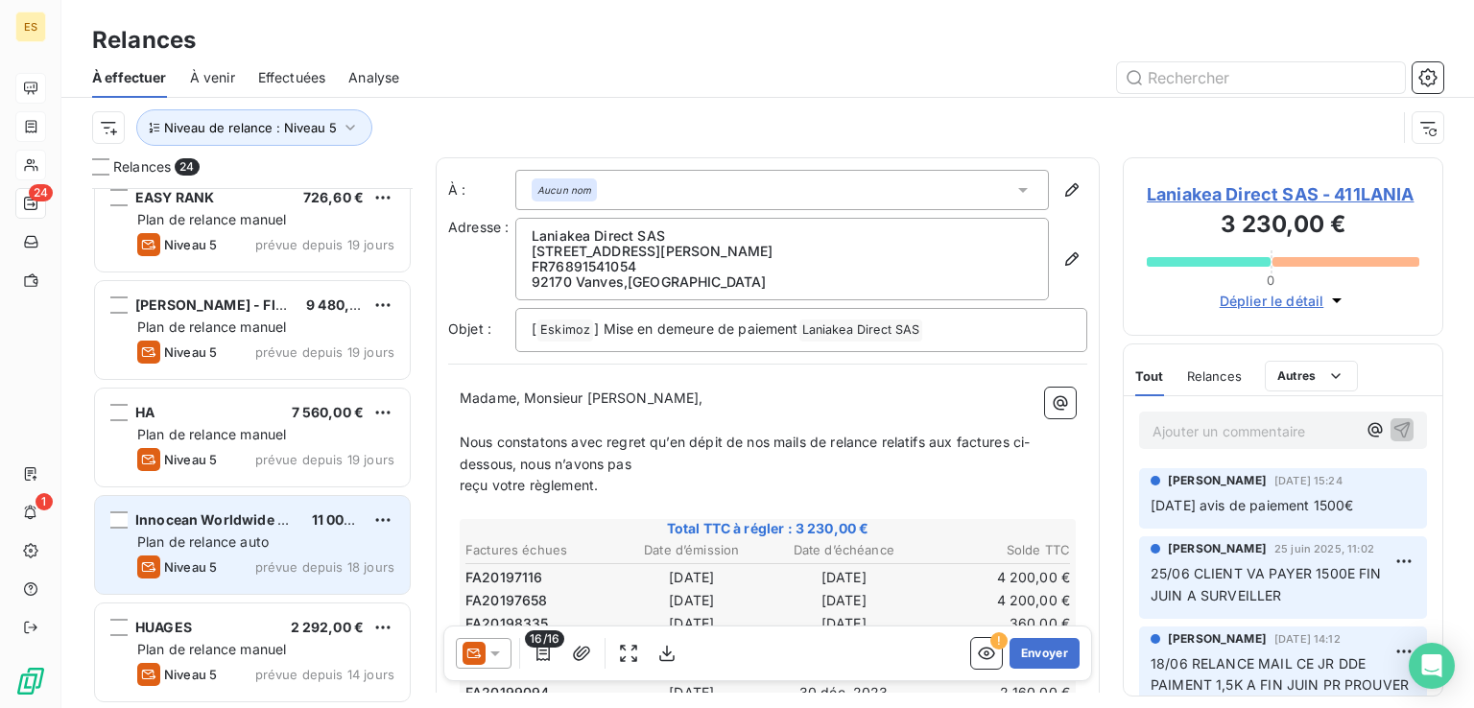
scroll to position [2059, 0]
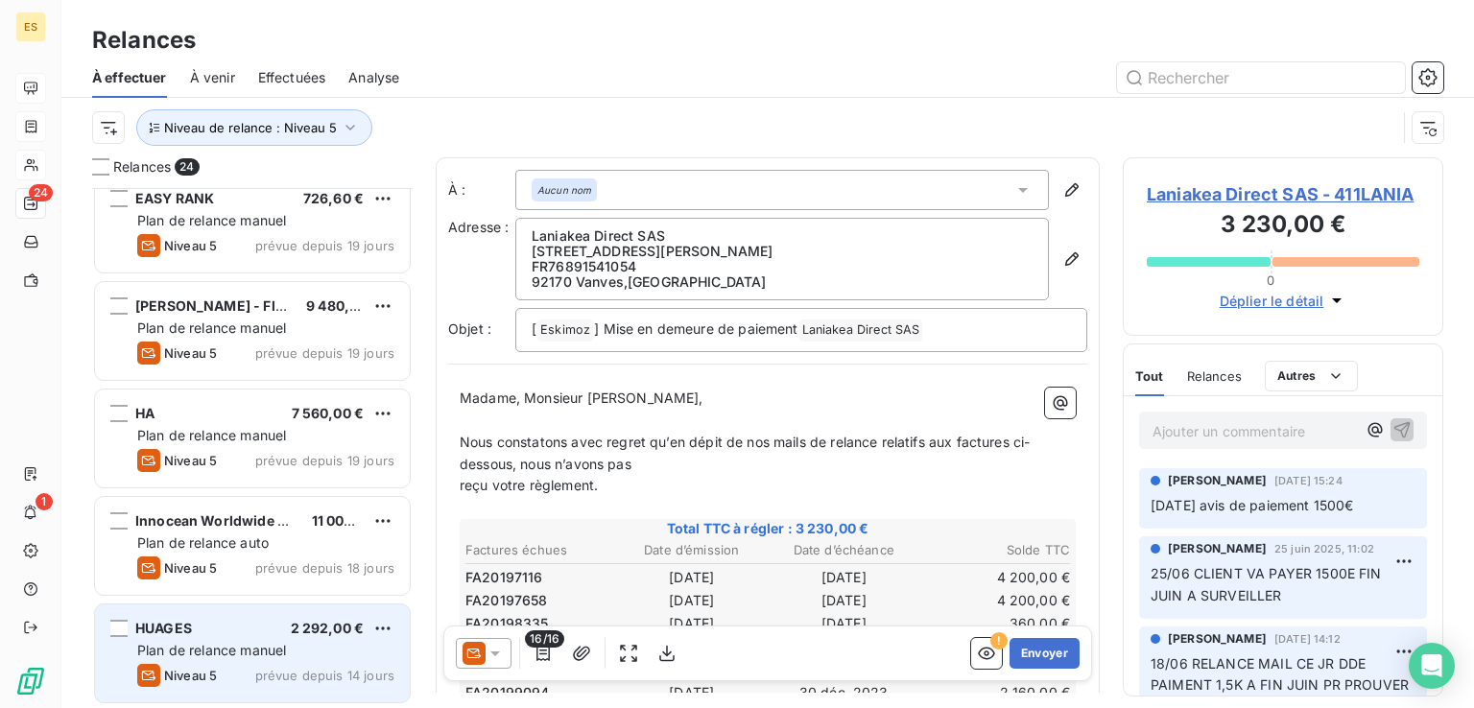
click at [266, 628] on div "HUAGES 2 292,00 €" at bounding box center [265, 628] width 257 height 17
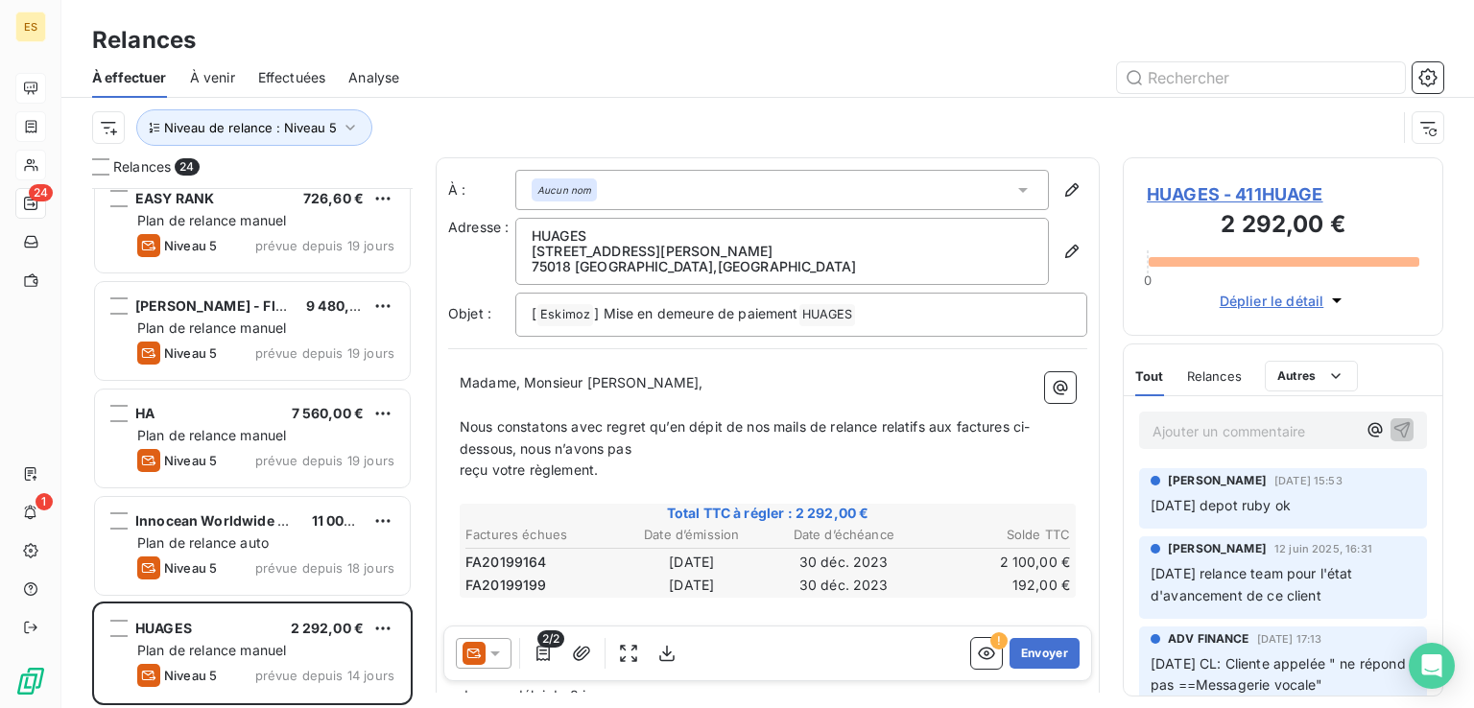
click at [1182, 190] on span "HUAGES - 411HUAGE" at bounding box center [1282, 194] width 272 height 26
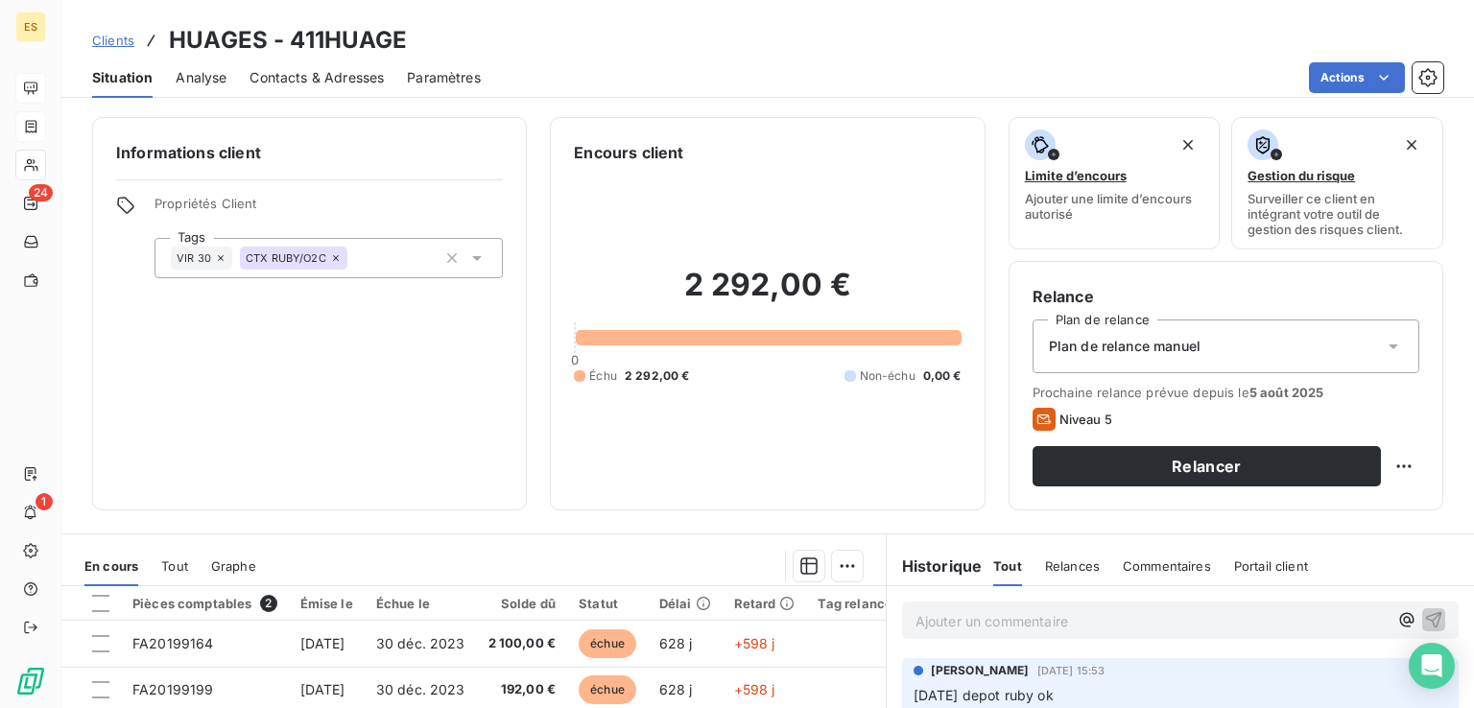
scroll to position [288, 0]
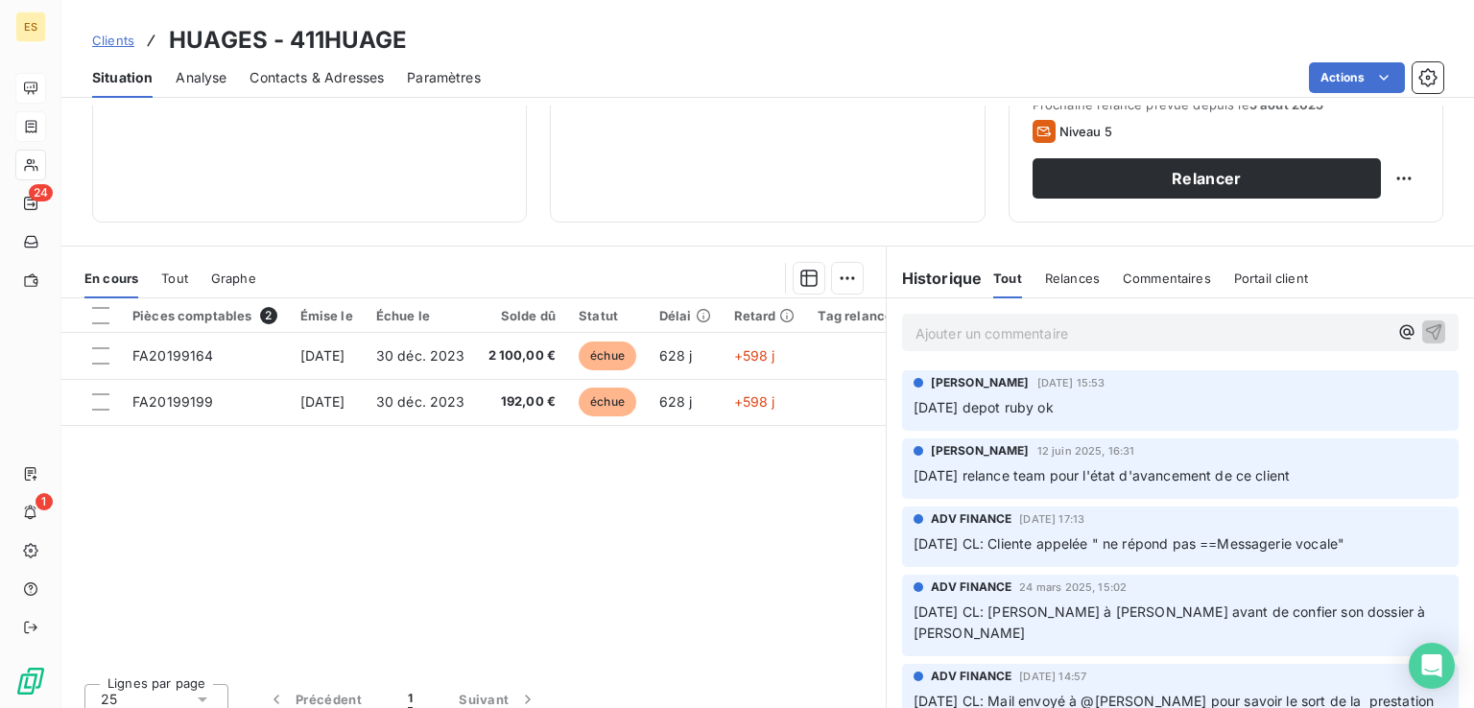
click at [581, 552] on div "Pièces comptables 2 Émise le Échue le Solde dû Statut Délai Retard Tag relance …" at bounding box center [473, 482] width 824 height 369
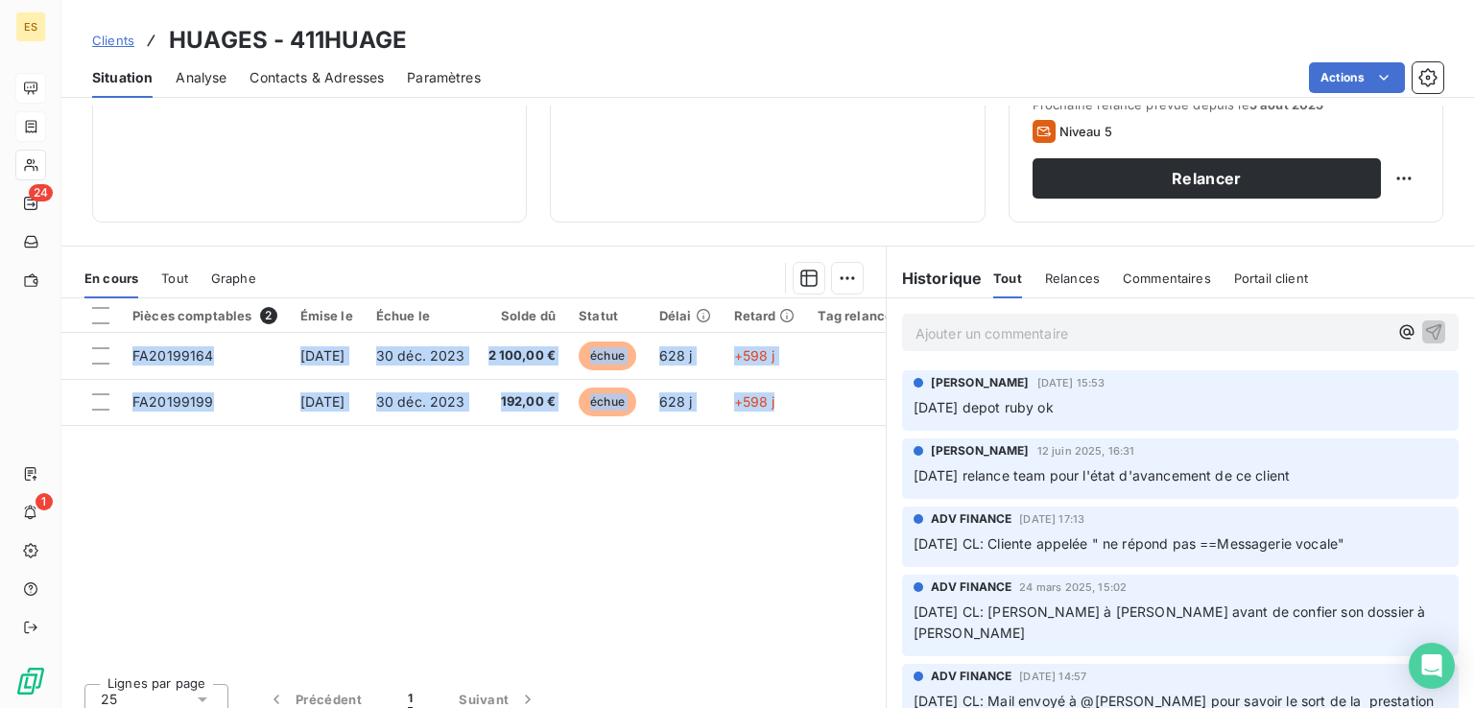
click at [581, 552] on div "Pièces comptables 2 Émise le Échue le Solde dû Statut Délai Retard Tag relance …" at bounding box center [473, 482] width 824 height 369
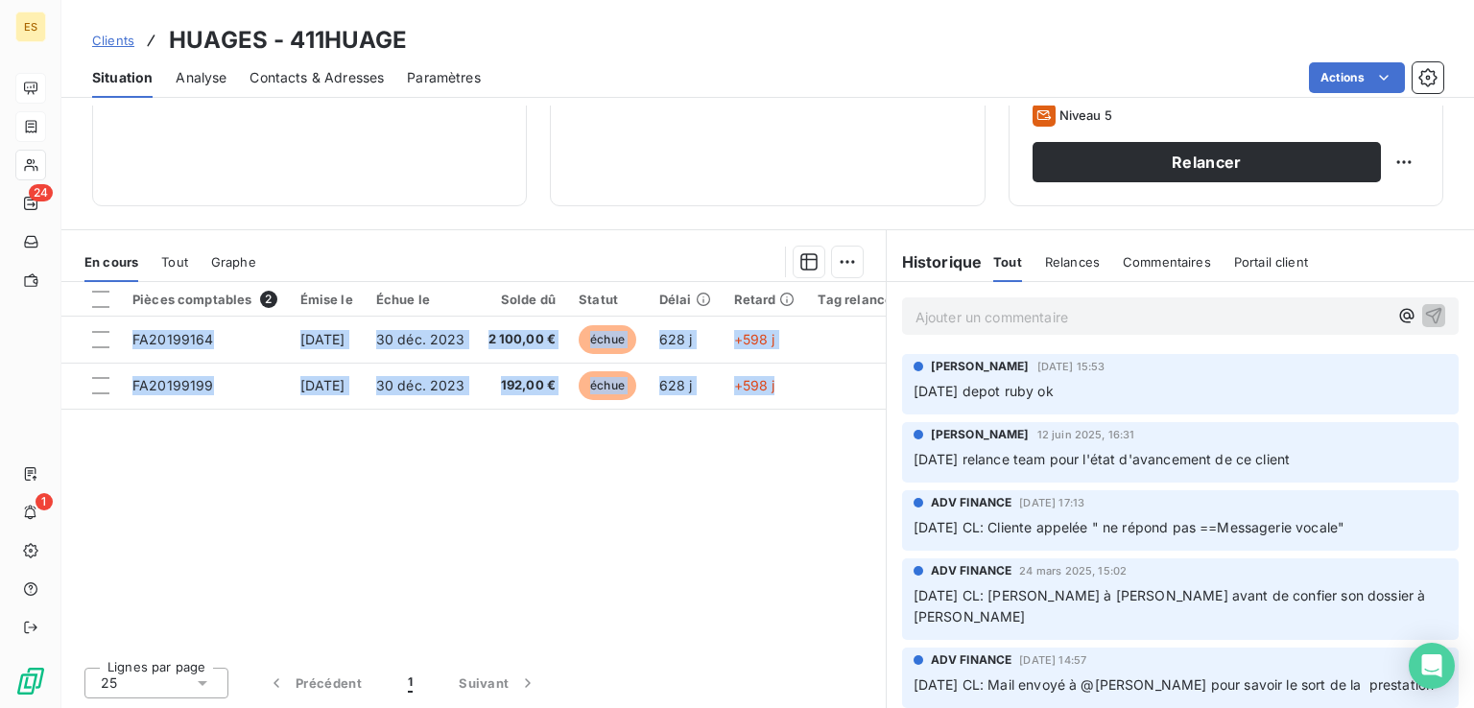
click at [107, 31] on link "Clients" at bounding box center [113, 40] width 42 height 19
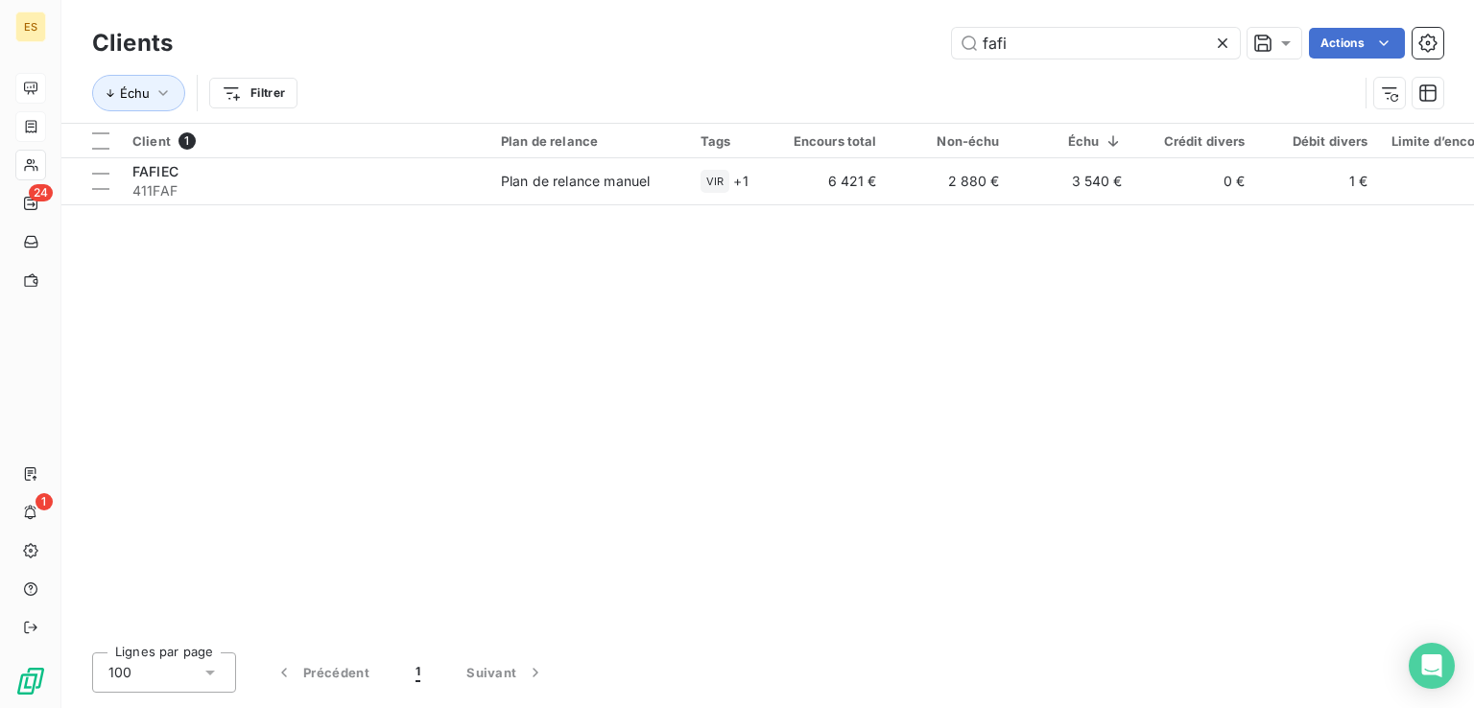
drag, startPoint x: 1044, startPoint y: 35, endPoint x: 767, endPoint y: 50, distance: 276.7
click at [770, 51] on div "fafi Actions" at bounding box center [819, 43] width 1247 height 31
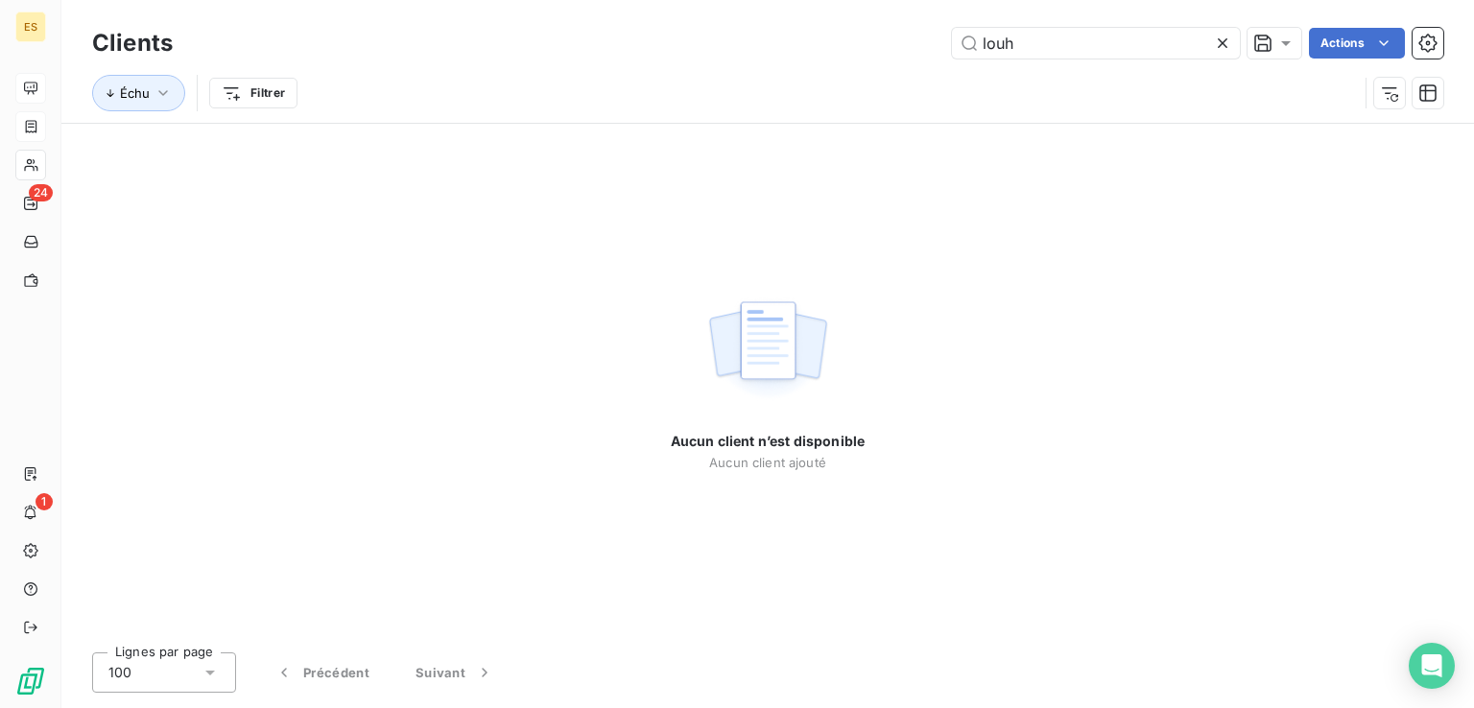
type input "louh"
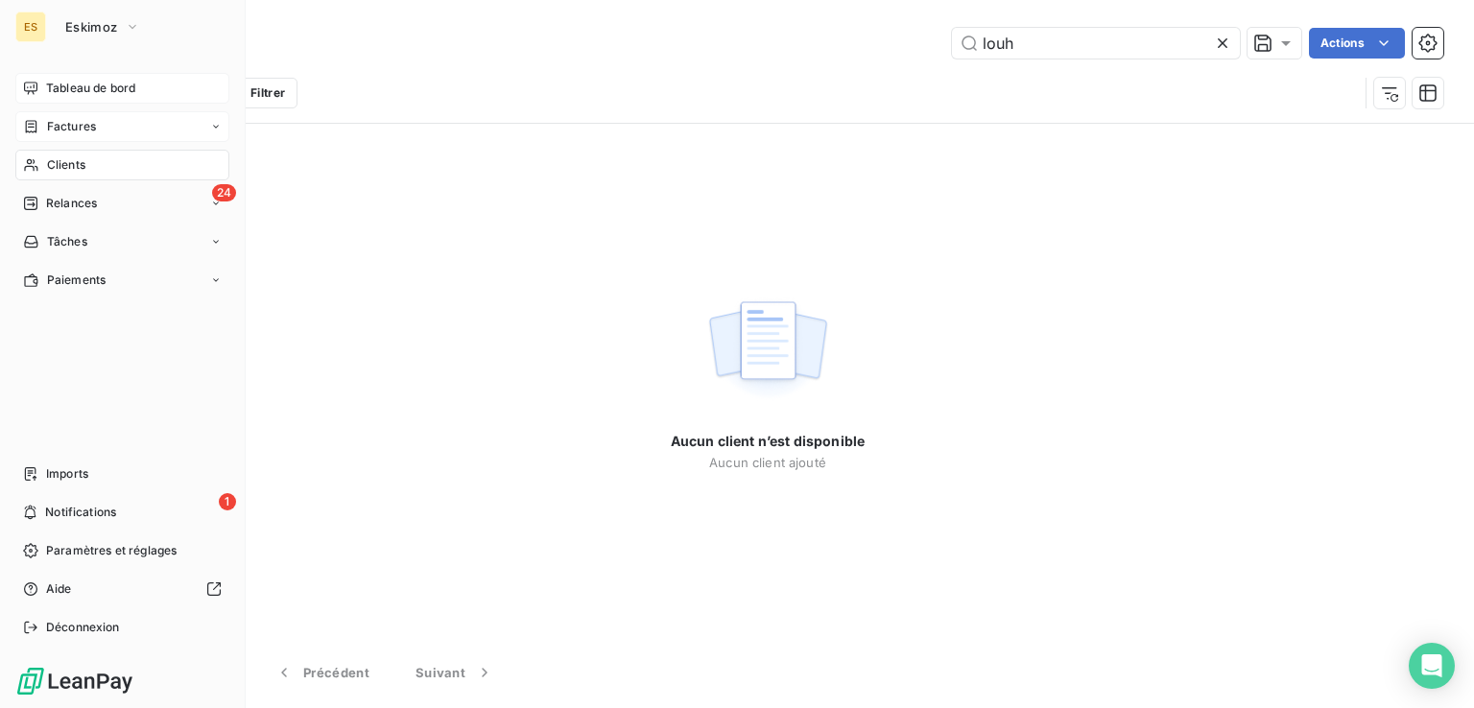
click at [75, 123] on span "Factures" at bounding box center [71, 126] width 49 height 17
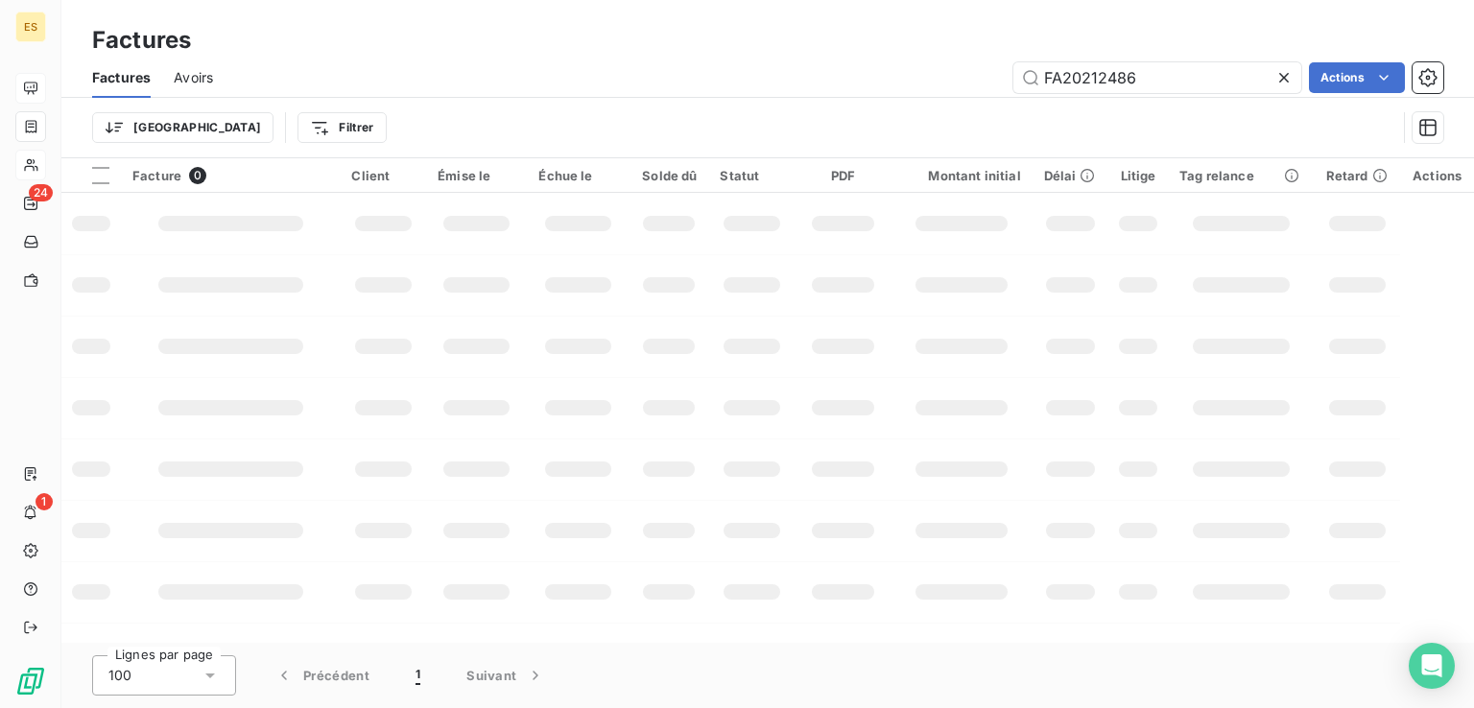
drag, startPoint x: 1187, startPoint y: 89, endPoint x: 919, endPoint y: 89, distance: 267.7
click at [922, 89] on div "FA20212486 Actions" at bounding box center [839, 77] width 1207 height 31
type input "FA20210035"
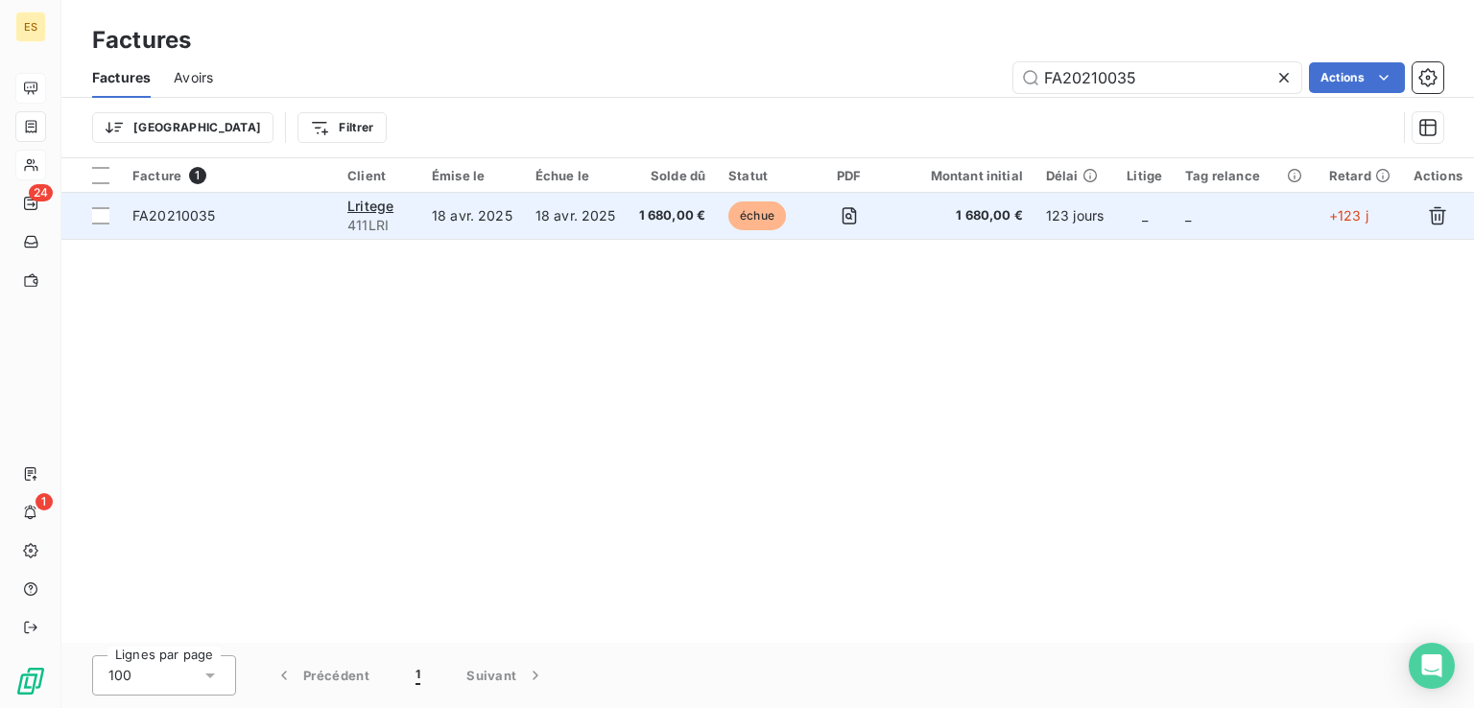
click at [414, 224] on td "Lritege 411LRI" at bounding box center [378, 216] width 84 height 46
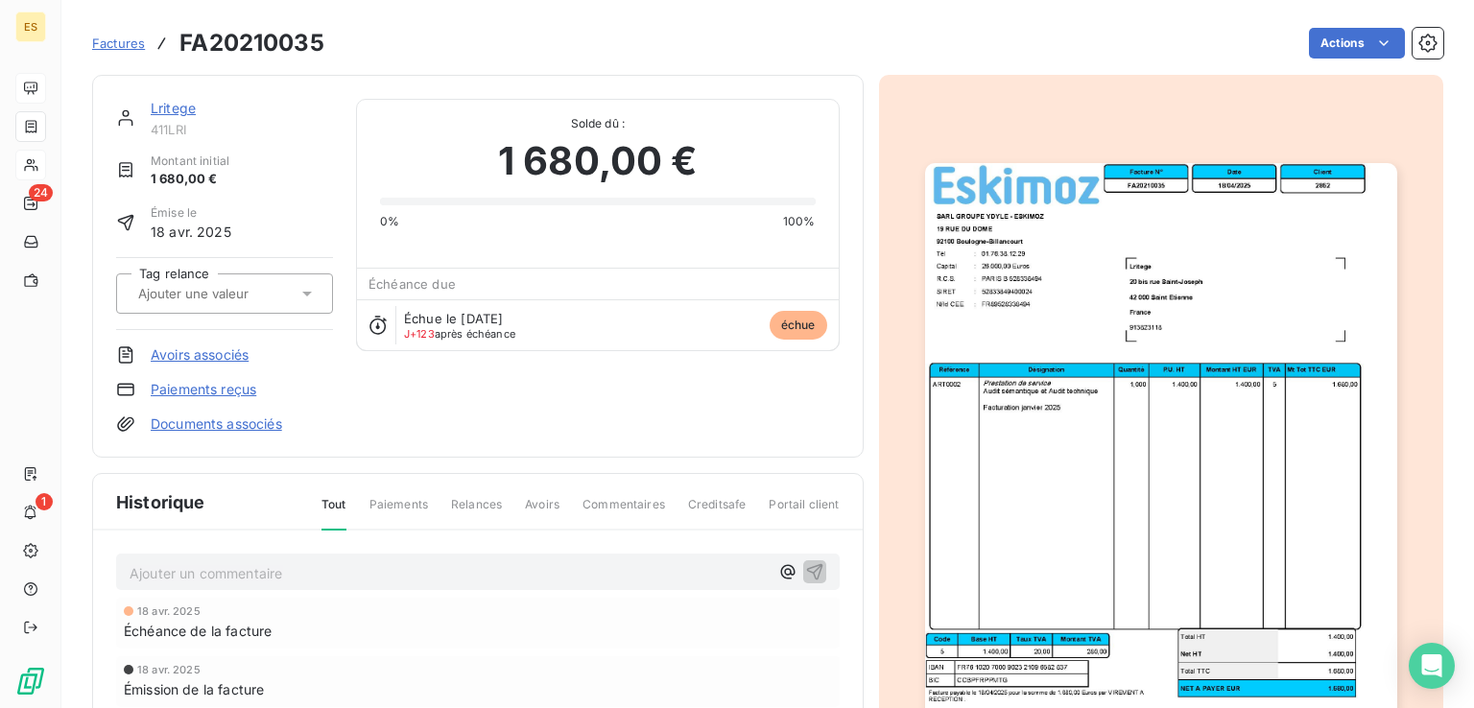
click at [171, 106] on link "Lritege" at bounding box center [173, 108] width 45 height 16
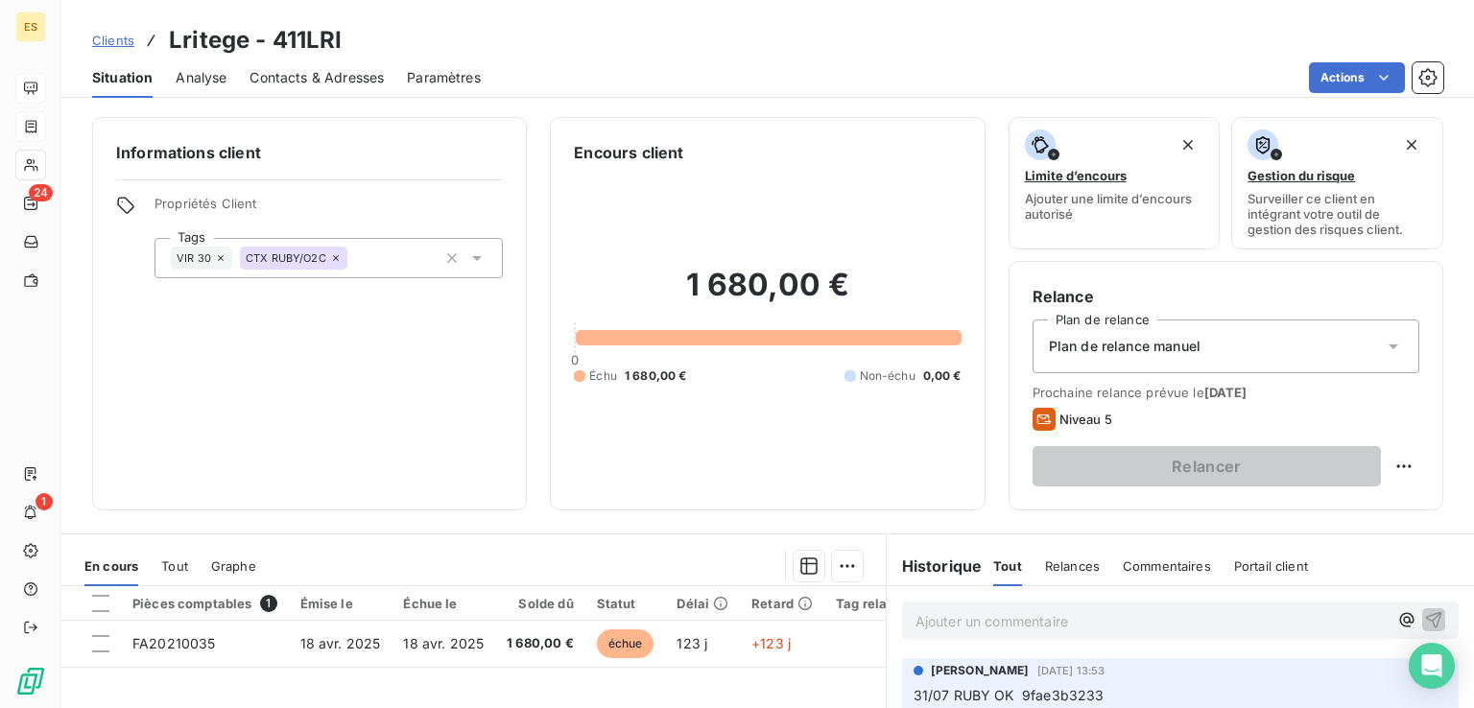
scroll to position [288, 0]
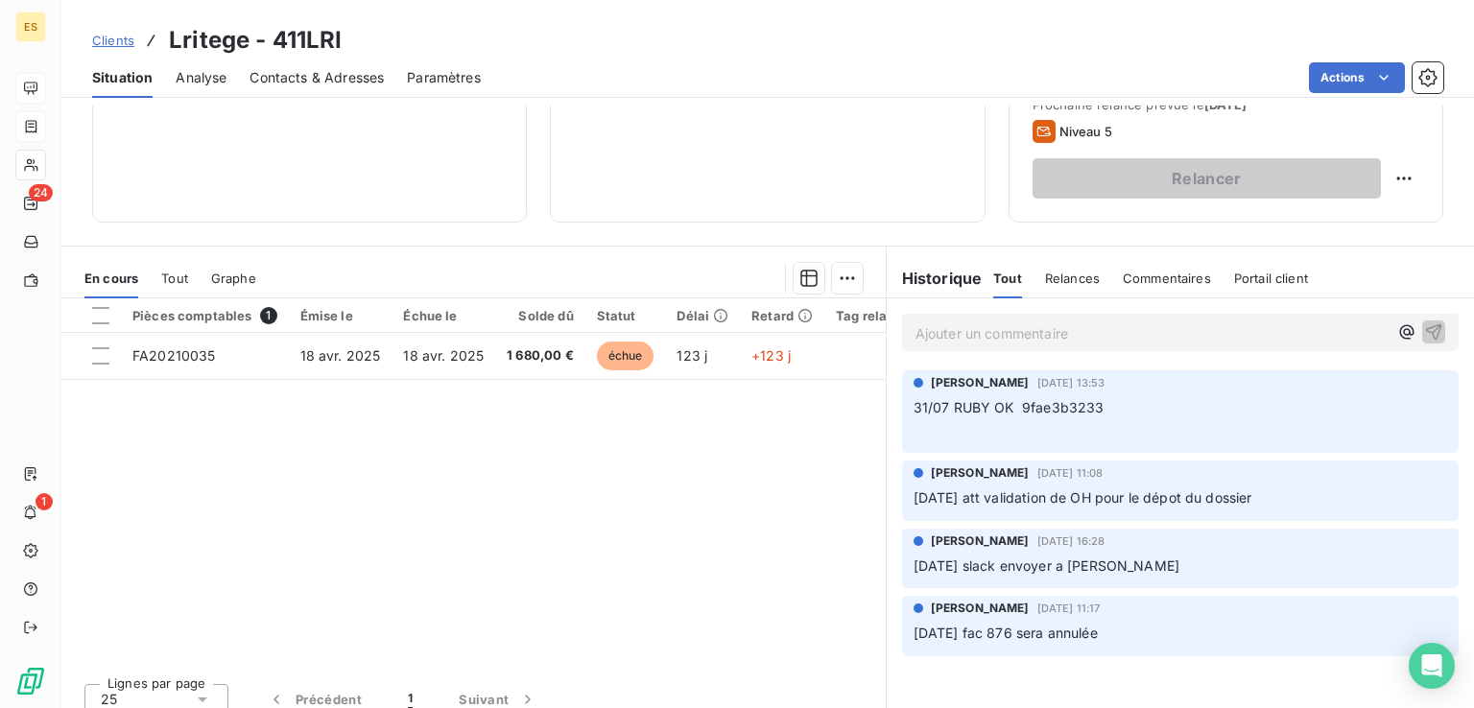
click at [1015, 328] on p "Ajouter un commentaire ﻿" at bounding box center [1151, 333] width 472 height 24
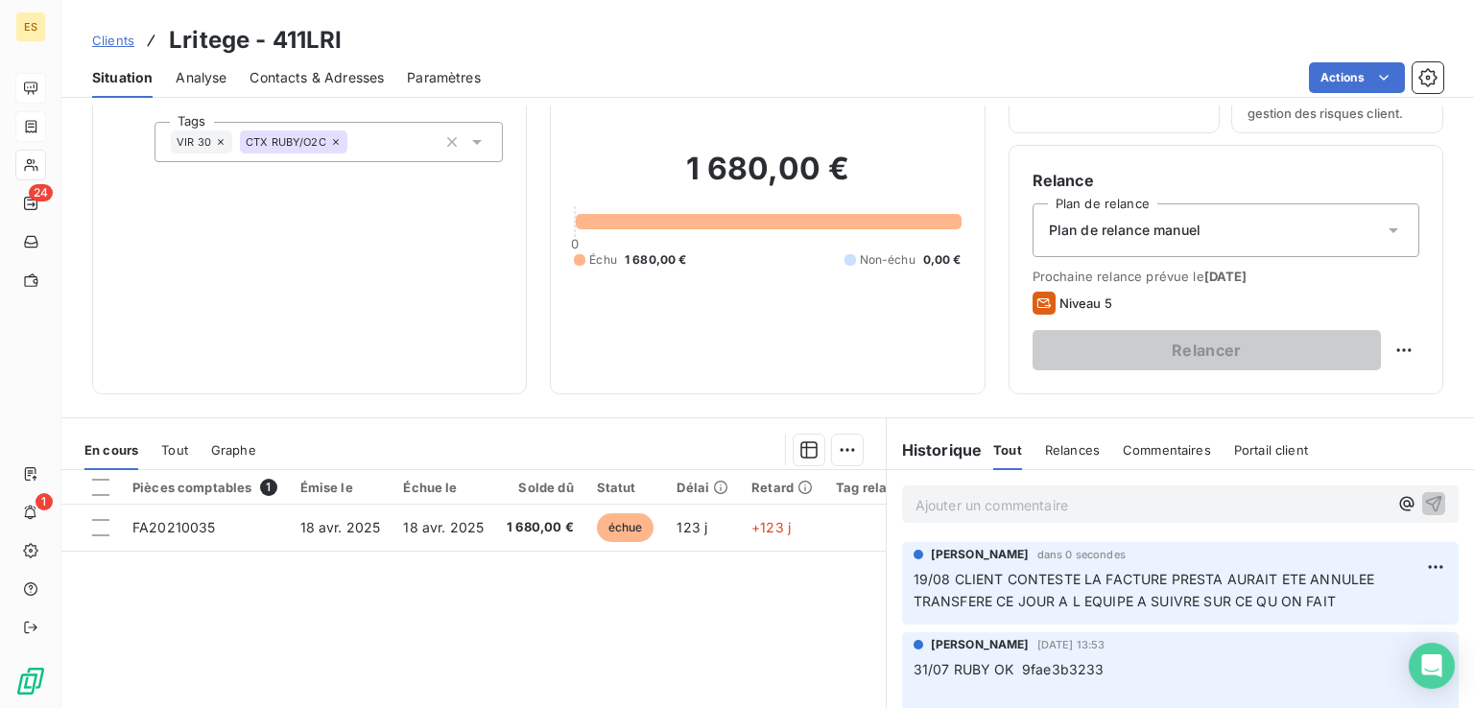
scroll to position [0, 0]
